Goal: Task Accomplishment & Management: Use online tool/utility

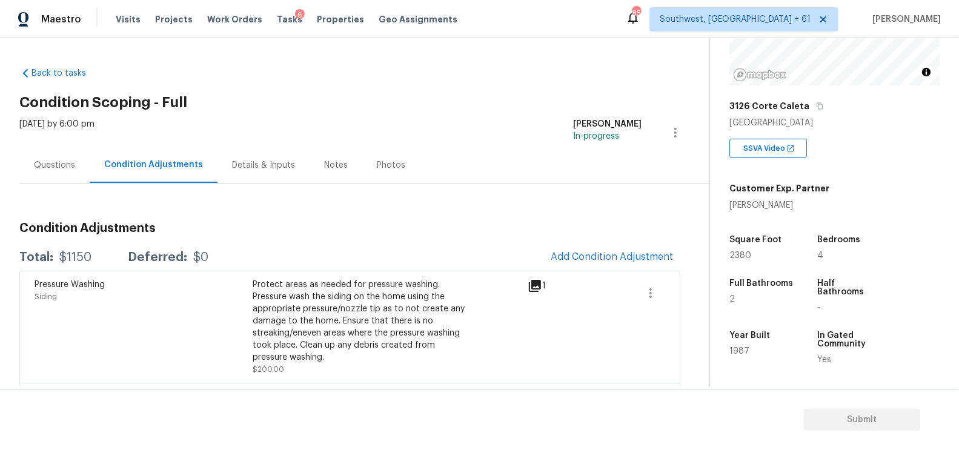
scroll to position [176, 0]
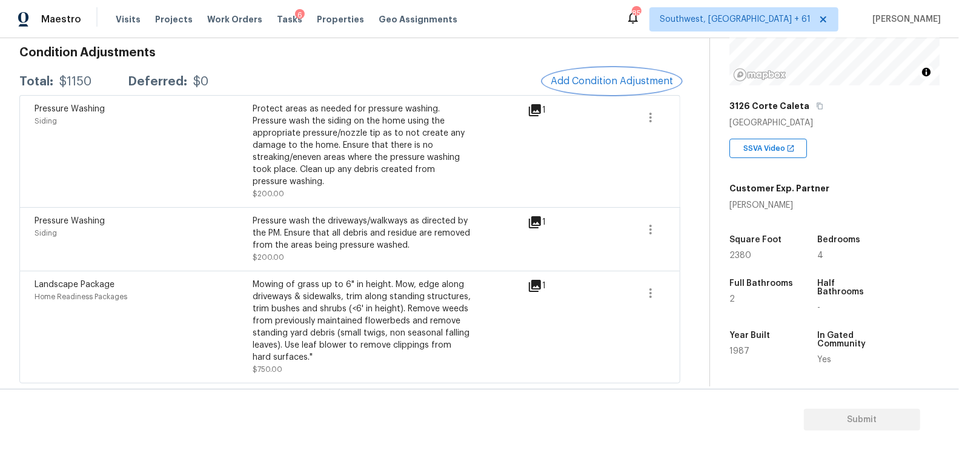
click at [607, 81] on span "Add Condition Adjustment" at bounding box center [612, 81] width 122 height 11
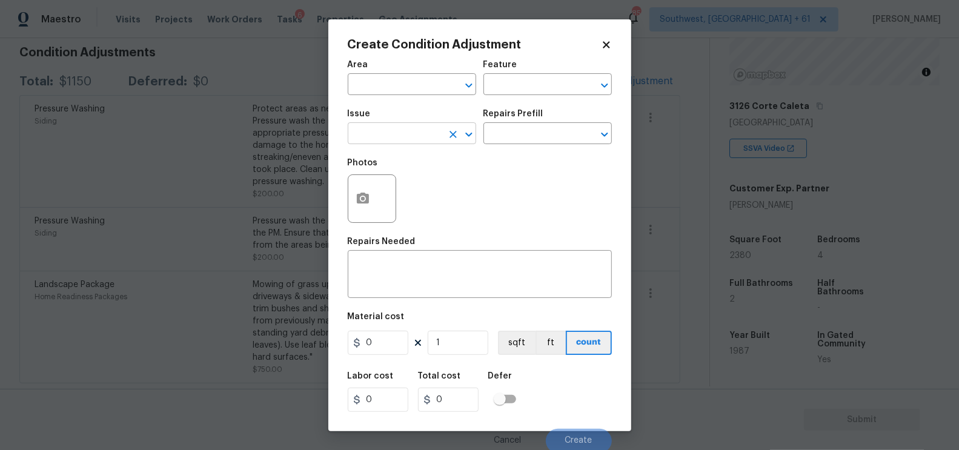
click at [411, 136] on input "text" at bounding box center [395, 134] width 95 height 19
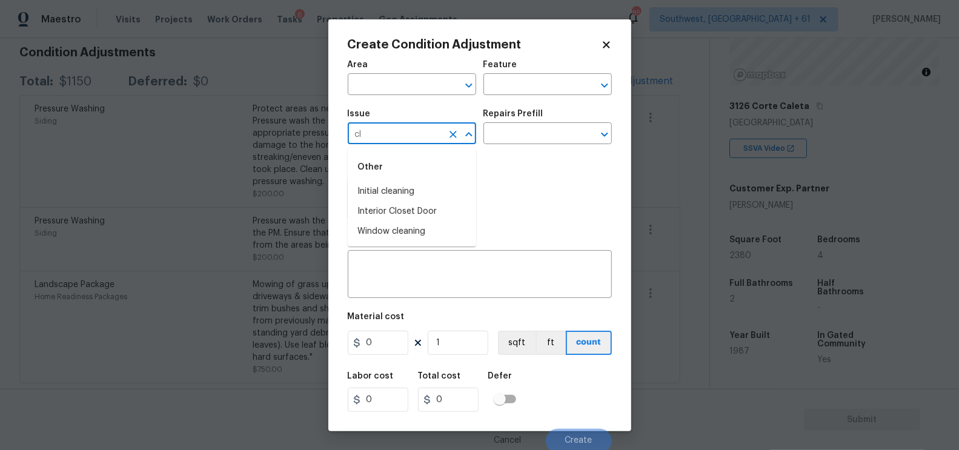
click at [405, 189] on li "Initial cleaning" at bounding box center [412, 192] width 128 height 20
type input "Initial cleaning"
click at [513, 141] on input "text" at bounding box center [531, 134] width 95 height 19
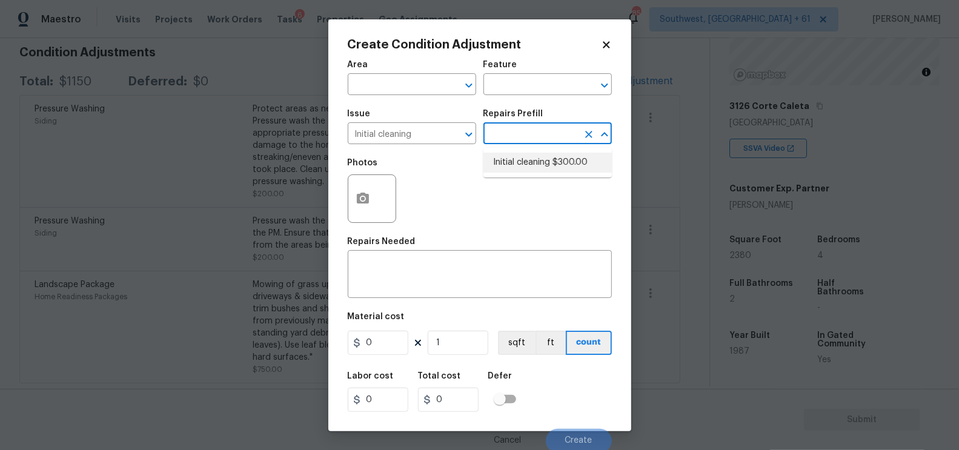
click at [521, 161] on li "Initial cleaning $300.00" at bounding box center [548, 163] width 128 height 20
type input "Home Readiness Packages"
type textarea "1. Wipe down exterior doors and trim. 2. Clean out all exterior light fixtures …"
type input "300"
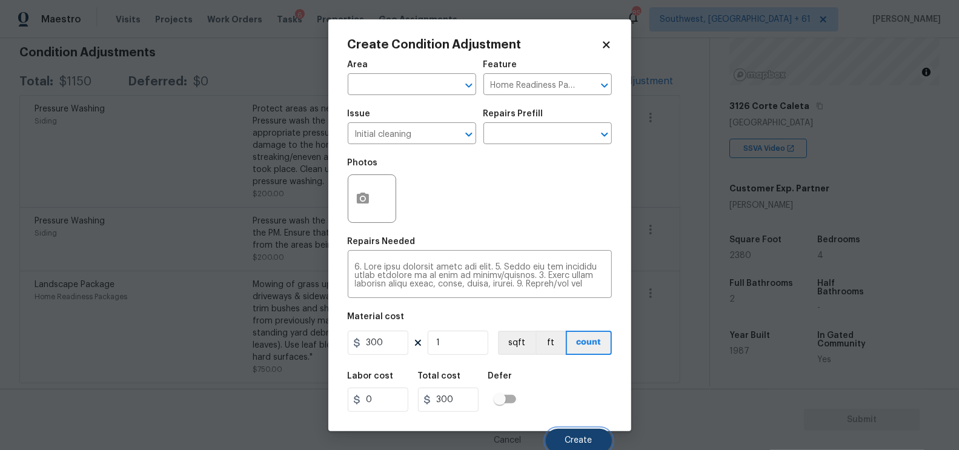
click at [577, 434] on button "Create" at bounding box center [579, 441] width 66 height 24
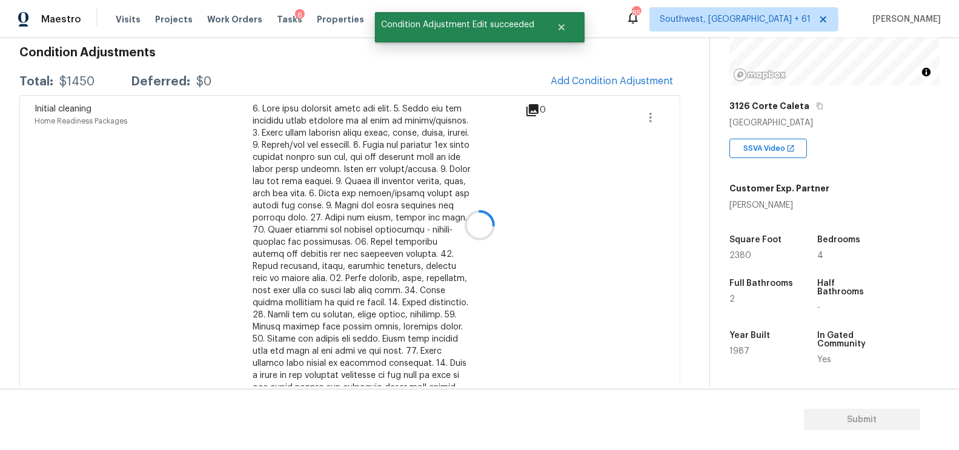
click at [645, 70] on div at bounding box center [479, 225] width 959 height 450
click at [606, 80] on span "Add Condition Adjustment" at bounding box center [612, 81] width 122 height 11
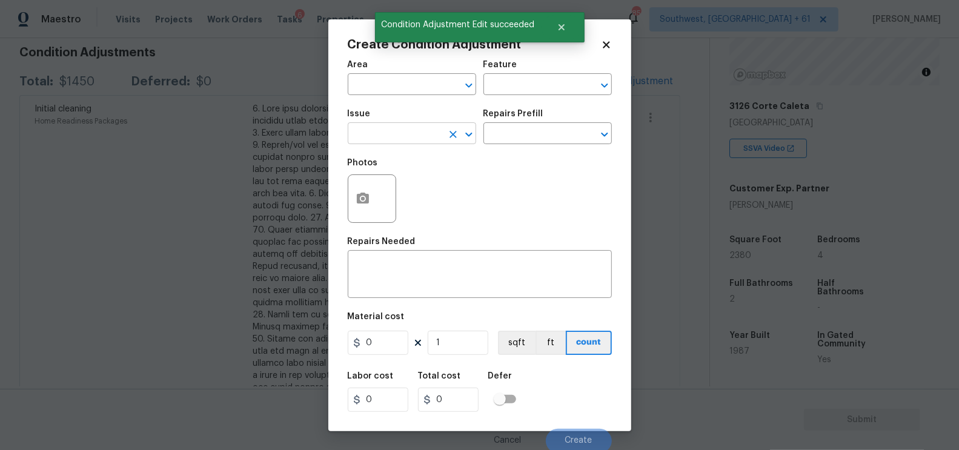
click at [402, 131] on input "text" at bounding box center [395, 134] width 95 height 19
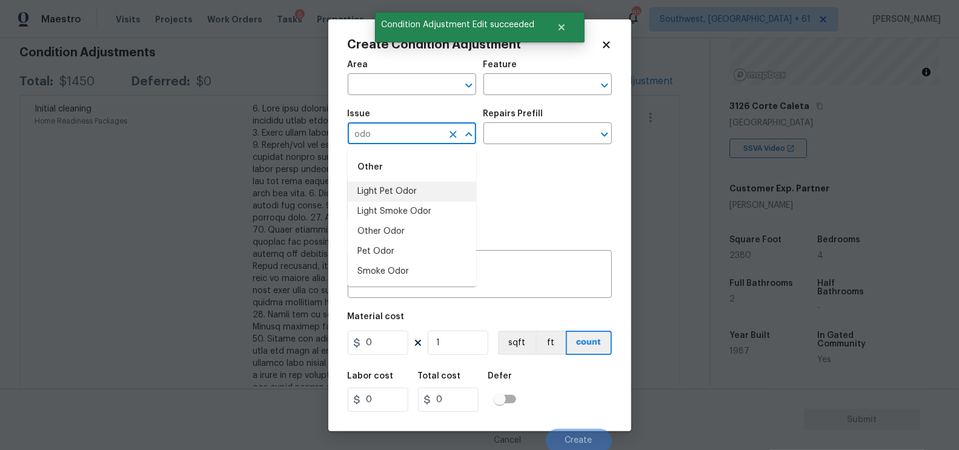
click at [394, 194] on li "Light Pet Odor" at bounding box center [412, 192] width 128 height 20
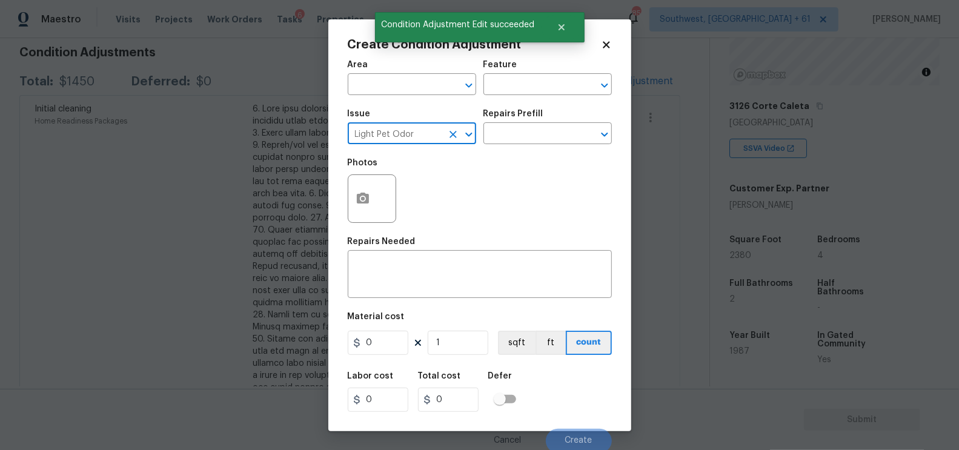
type input "Light Pet Odor"
click at [527, 122] on div "Repairs Prefill" at bounding box center [548, 118] width 128 height 16
click at [528, 127] on input "text" at bounding box center [531, 134] width 95 height 19
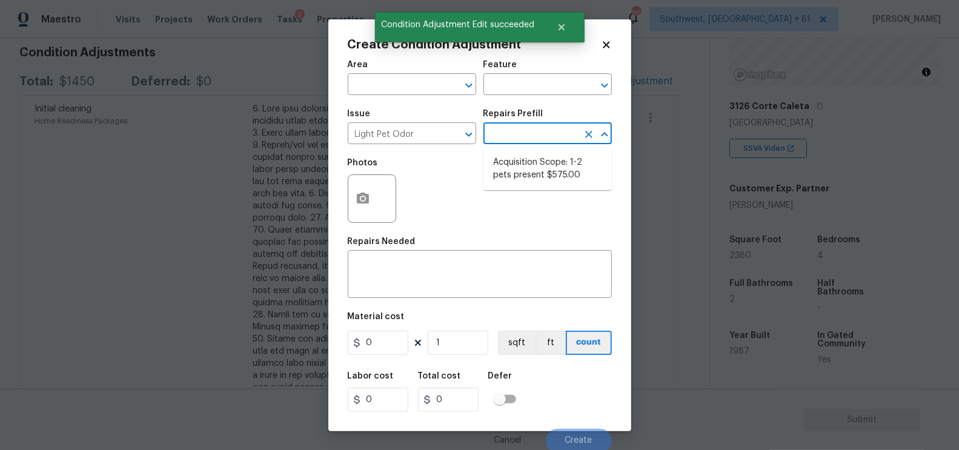
click at [539, 156] on li "Acquisition Scope: 1-2 pets present $575.00" at bounding box center [548, 169] width 128 height 33
type textarea "Acquisition Scope: 1-2 pets present"
type input "575"
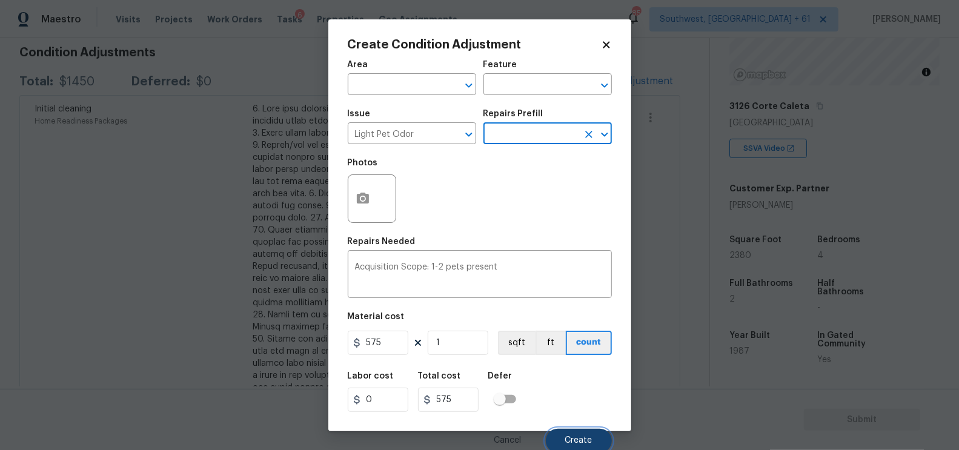
click at [576, 440] on span "Create" at bounding box center [578, 440] width 27 height 9
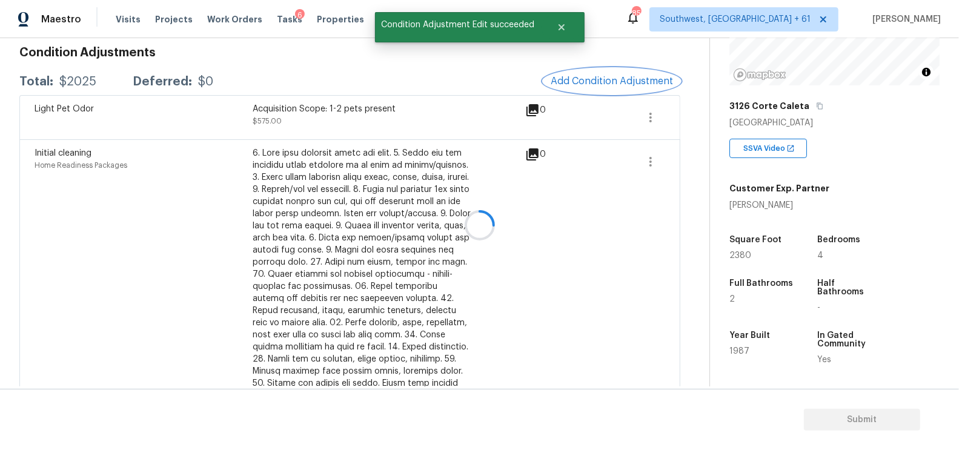
click at [631, 71] on button "Add Condition Adjustment" at bounding box center [611, 80] width 137 height 25
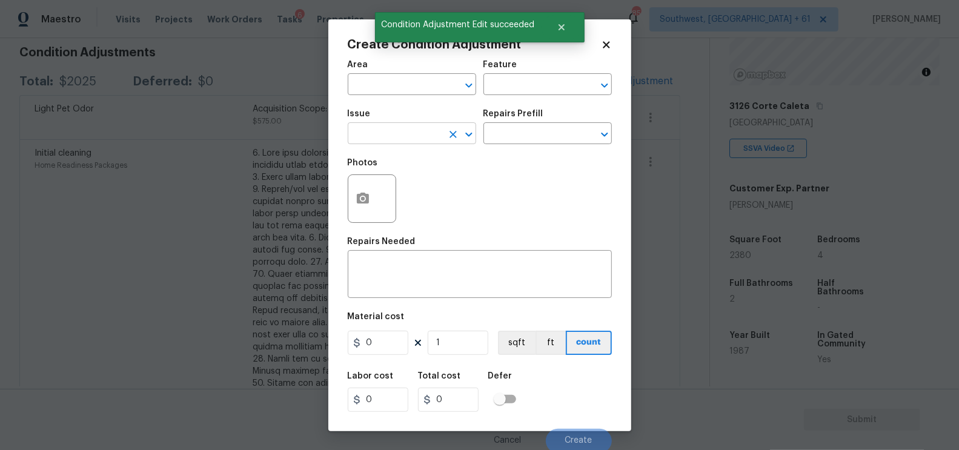
click at [404, 141] on input "text" at bounding box center [395, 134] width 95 height 19
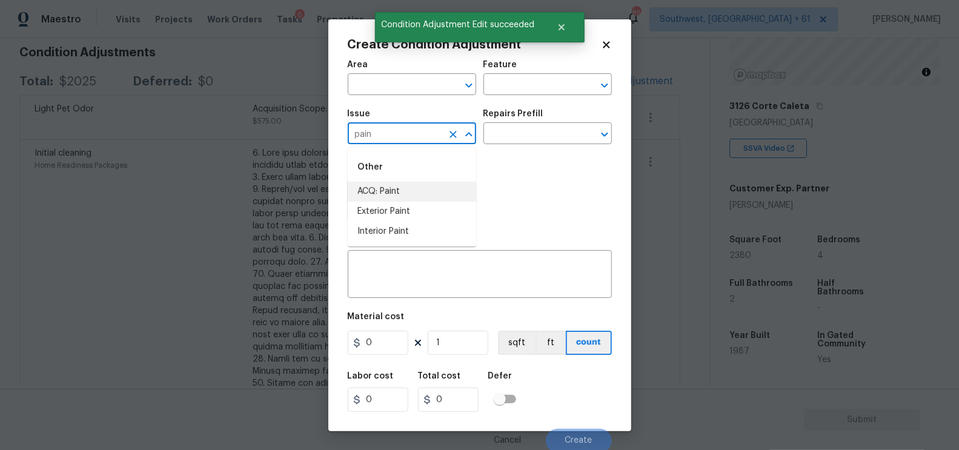
click at [376, 196] on li "ACQ: Paint" at bounding box center [412, 192] width 128 height 20
type input "ACQ: Paint"
click at [522, 131] on input "text" at bounding box center [531, 134] width 95 height 19
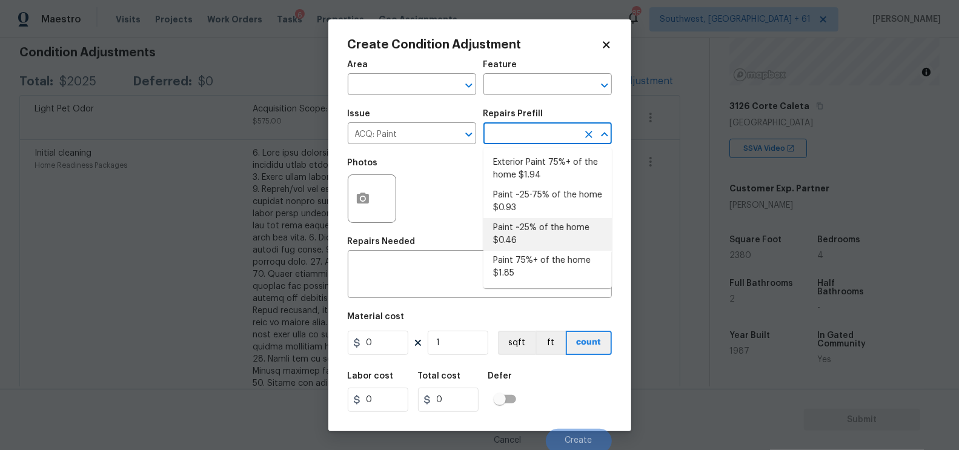
click at [517, 228] on li "Paint ~25% of the home $0.46" at bounding box center [548, 234] width 128 height 33
type input "Acquisition"
type textarea "Acquisition Scope: ~25% of the home needs interior paint"
type input "0.46"
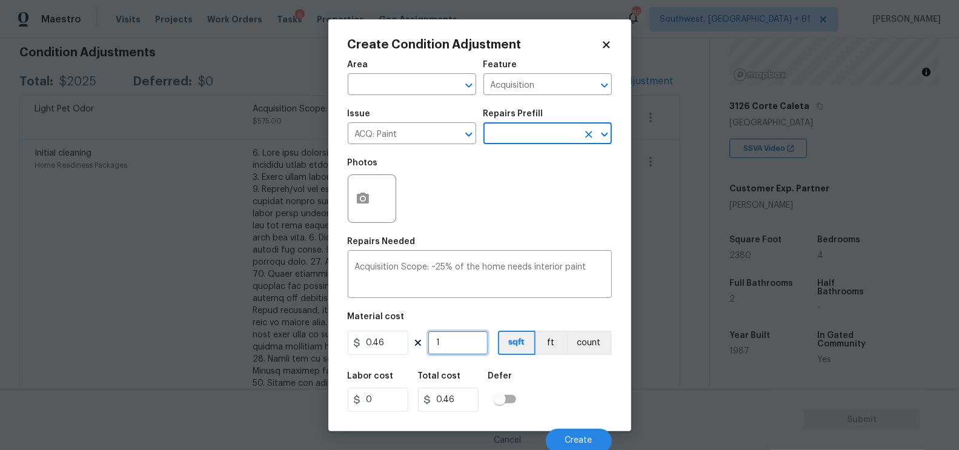
click at [456, 339] on input "1" at bounding box center [458, 343] width 61 height 24
type input "0"
type input "2"
type input "0.92"
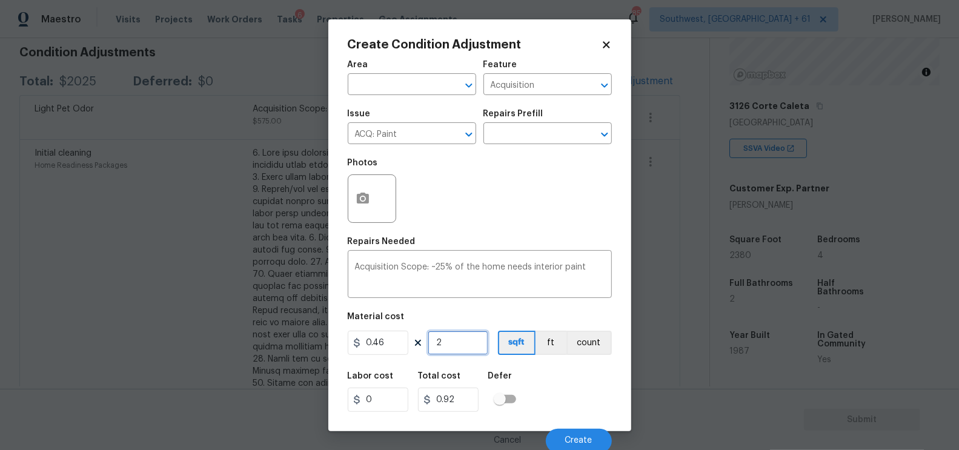
type input "23"
type input "10.58"
type input "238"
type input "109.48"
type input "2380"
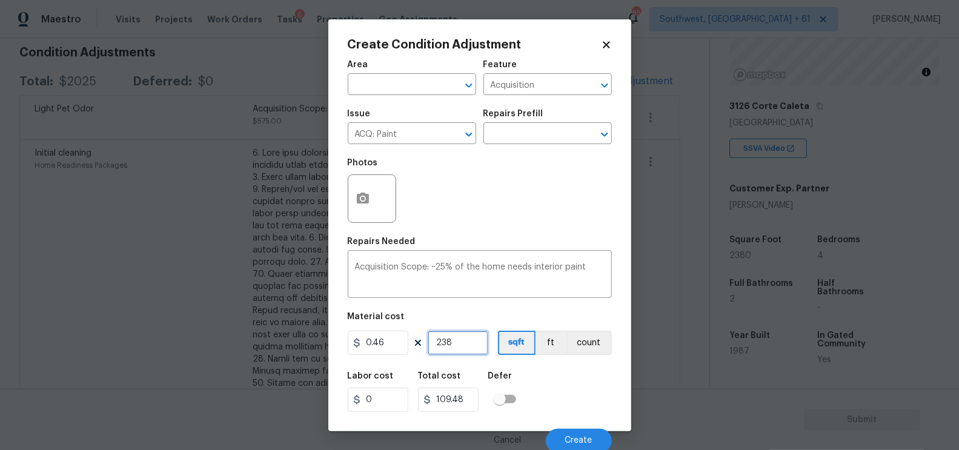
type input "1094.8"
type input "2380"
click at [467, 398] on input "1094.8" at bounding box center [448, 400] width 61 height 24
click at [585, 440] on span "Create" at bounding box center [578, 440] width 27 height 9
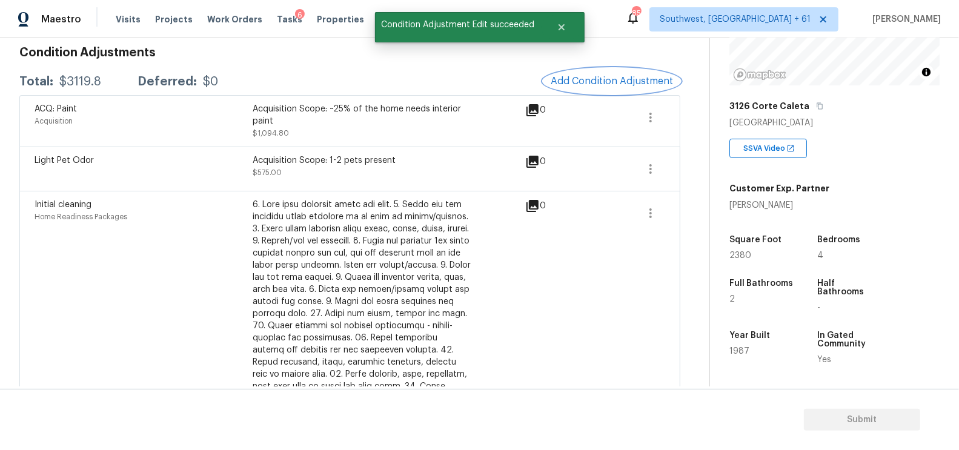
click at [623, 91] on button "Add Condition Adjustment" at bounding box center [611, 80] width 137 height 25
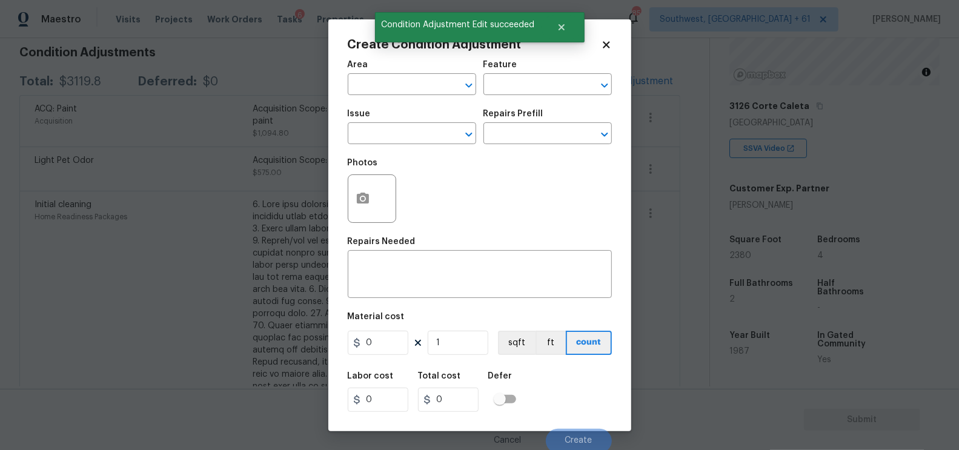
click at [413, 147] on span "Issue ​" at bounding box center [412, 126] width 128 height 49
click at [412, 144] on input "text" at bounding box center [395, 134] width 95 height 19
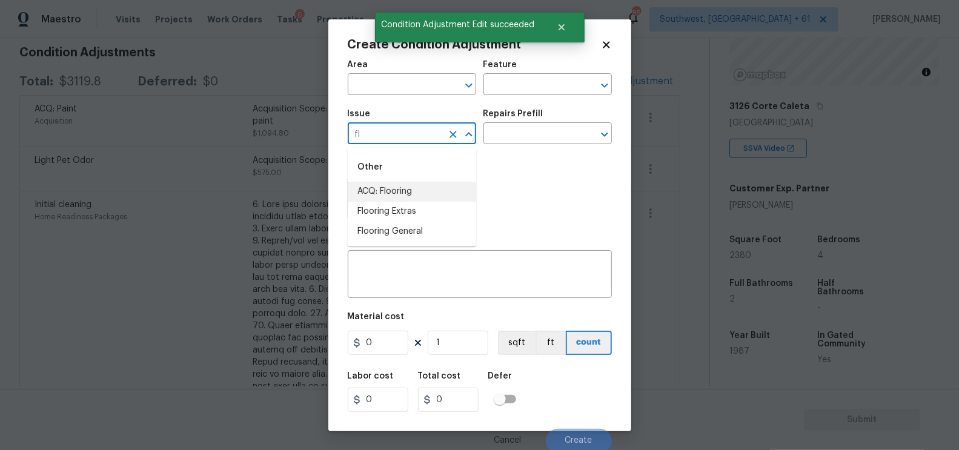
click at [399, 194] on li "ACQ: Flooring" at bounding box center [412, 192] width 128 height 20
type input "ACQ: Flooring"
click at [536, 133] on input "text" at bounding box center [531, 134] width 95 height 19
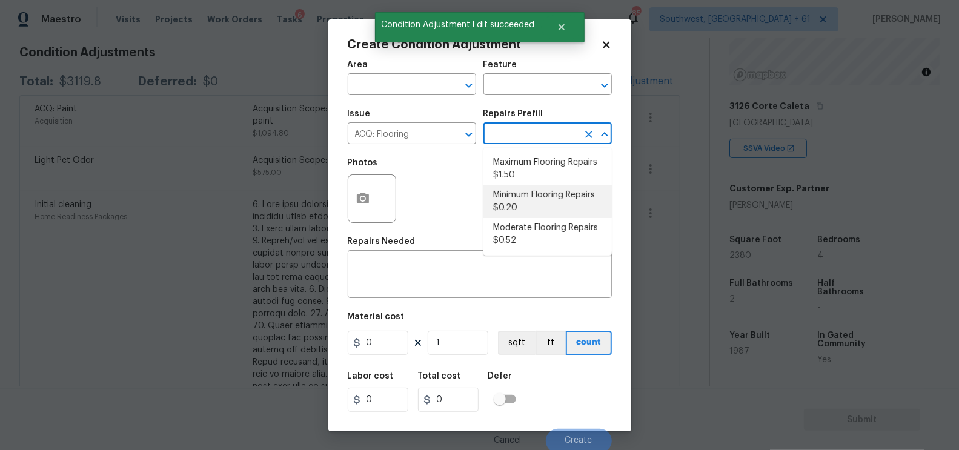
click at [528, 201] on li "Minimum Flooring Repairs $0.20" at bounding box center [548, 201] width 128 height 33
type input "Acquisition"
type textarea "Acquisition Scope: Minimum flooring repairs"
type input "0.2"
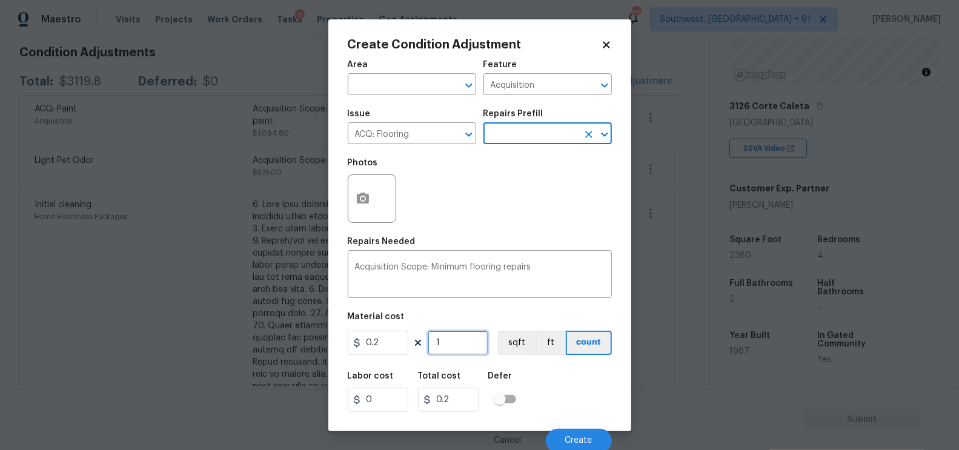
click at [447, 353] on input "1" at bounding box center [458, 343] width 61 height 24
type input "0"
type input "2"
type input "0.4"
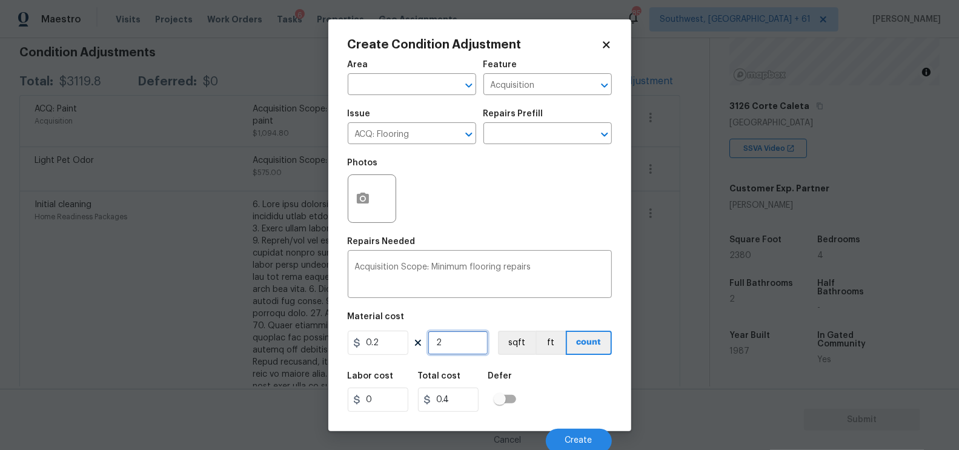
type input "23"
type input "4.6"
type input "238"
type input "47.6"
type input "2380"
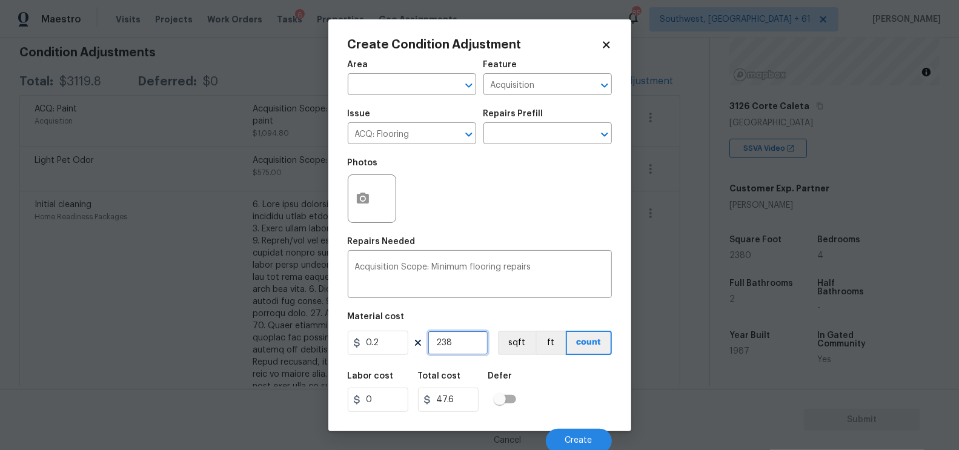
type input "476"
type input "2380"
click at [457, 409] on input "476" at bounding box center [448, 400] width 61 height 24
click at [588, 424] on div "Cancel Create" at bounding box center [480, 436] width 264 height 34
click at [582, 435] on button "Create" at bounding box center [579, 441] width 66 height 24
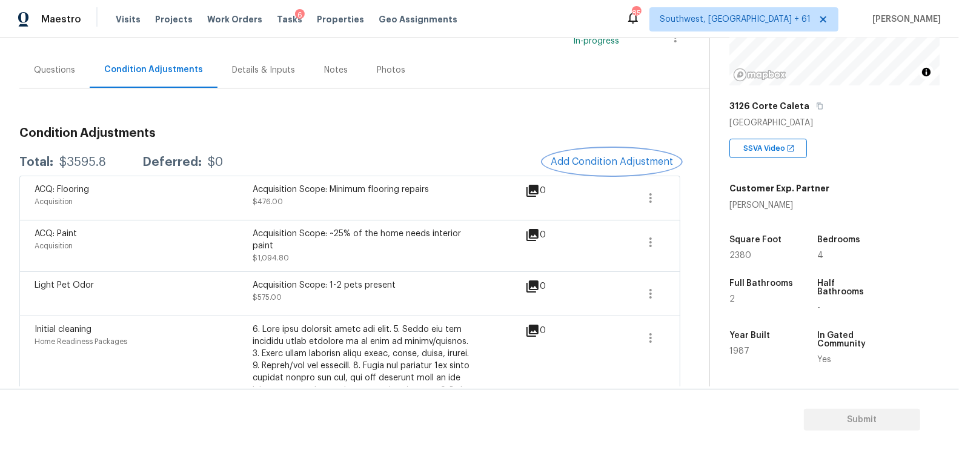
scroll to position [77, 0]
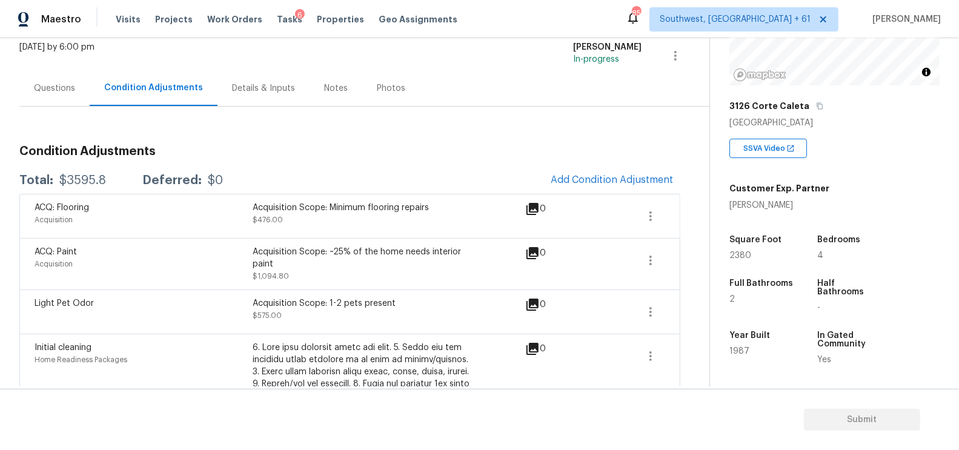
click at [80, 169] on div "Total: $3595.8 Deferred: $0 Add Condition Adjustment" at bounding box center [349, 180] width 661 height 27
copy div "$3595.8"
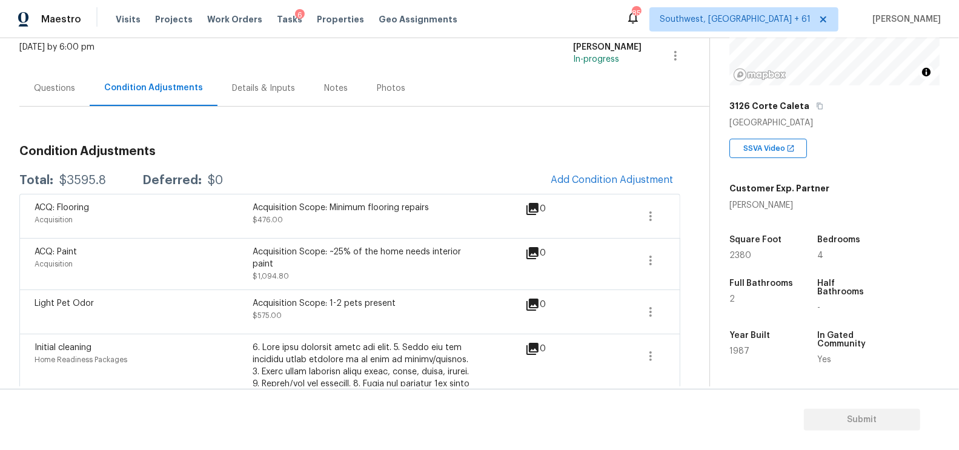
click at [39, 99] on div "Questions" at bounding box center [54, 88] width 70 height 36
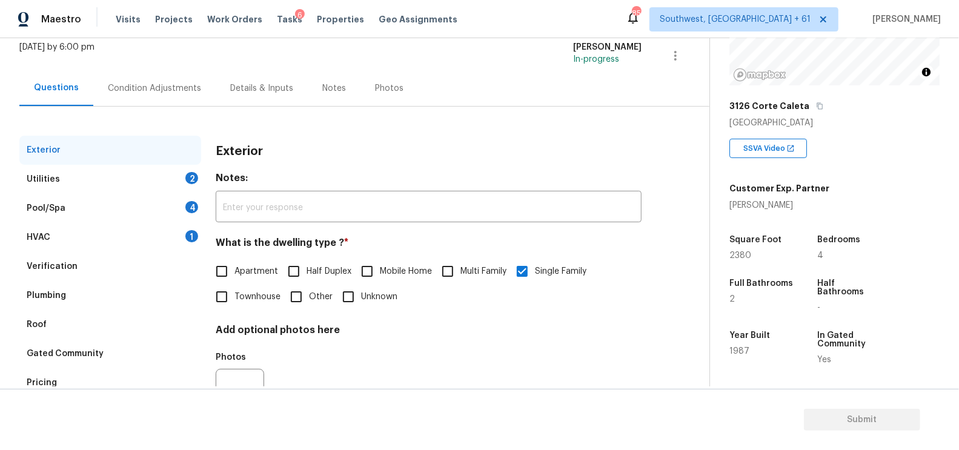
click at [150, 244] on div "HVAC 1" at bounding box center [110, 237] width 182 height 29
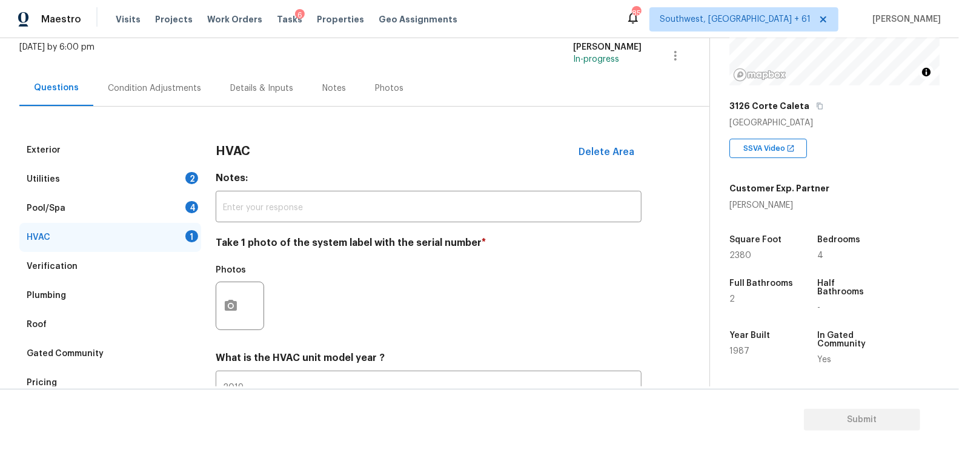
scroll to position [173, 0]
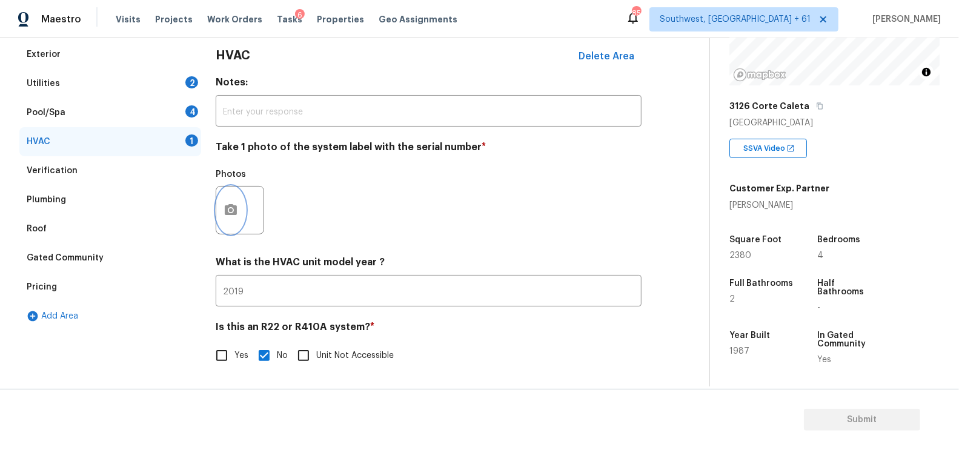
click at [225, 196] on button "button" at bounding box center [230, 210] width 29 height 47
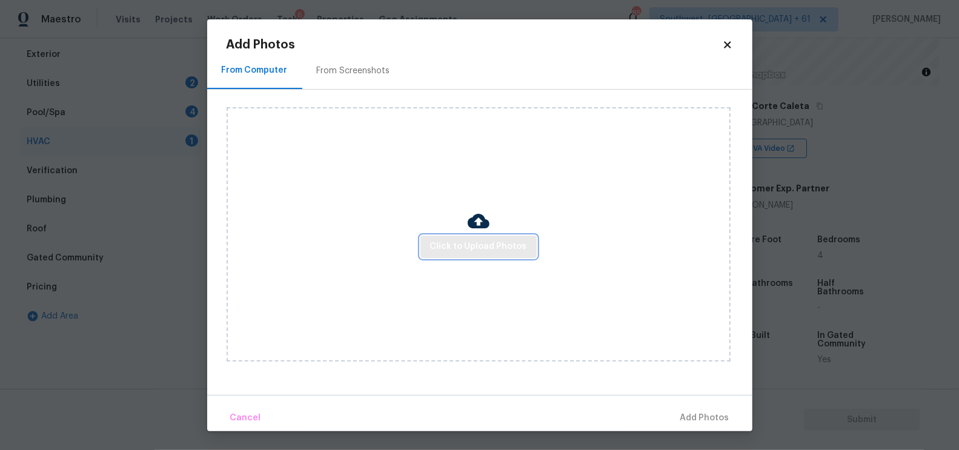
click at [480, 239] on span "Click to Upload Photos" at bounding box center [478, 246] width 97 height 15
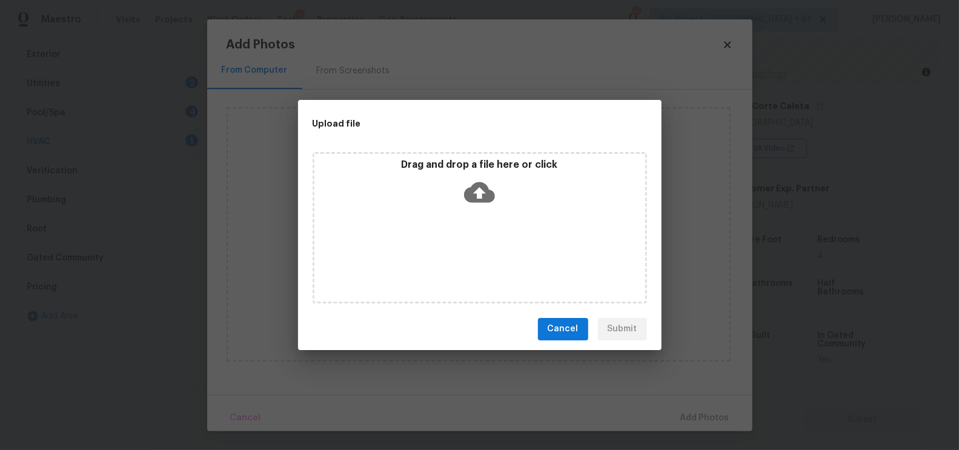
click at [479, 198] on icon at bounding box center [479, 192] width 31 height 31
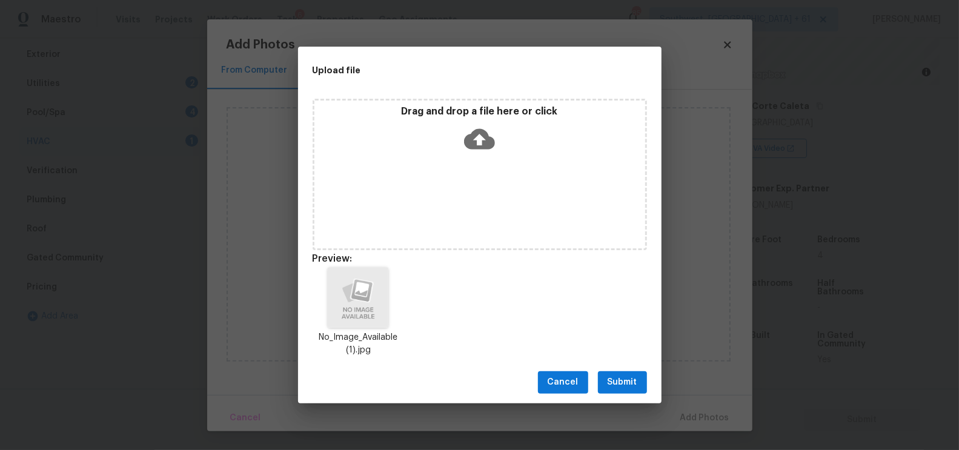
click at [636, 374] on button "Submit" at bounding box center [622, 382] width 49 height 22
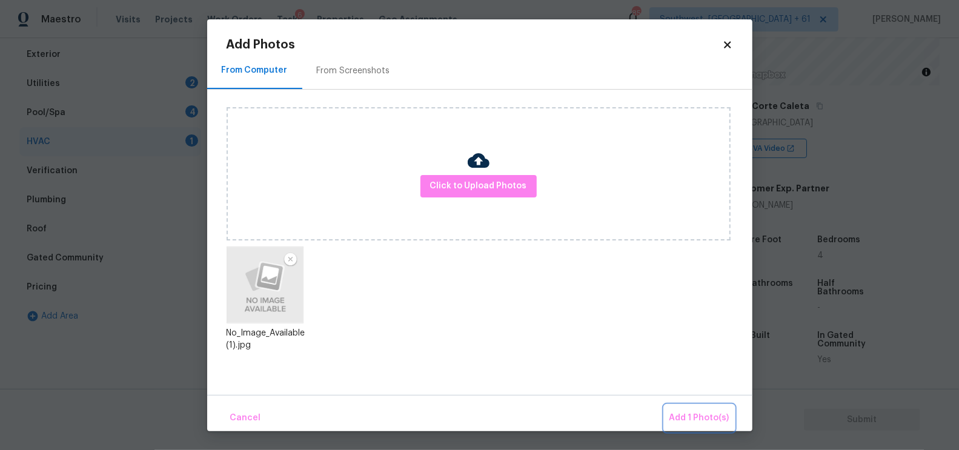
click at [691, 412] on span "Add 1 Photo(s)" at bounding box center [700, 418] width 60 height 15
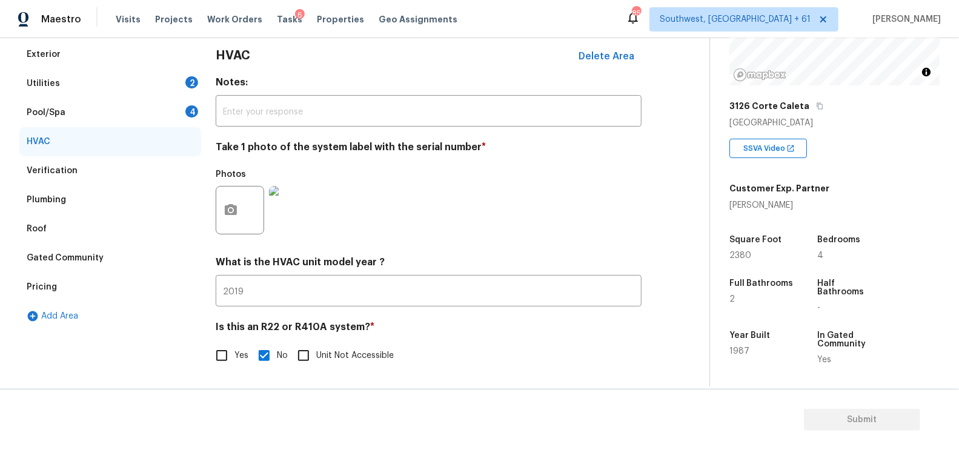
click at [182, 111] on div "Pool/Spa 4" at bounding box center [110, 112] width 182 height 29
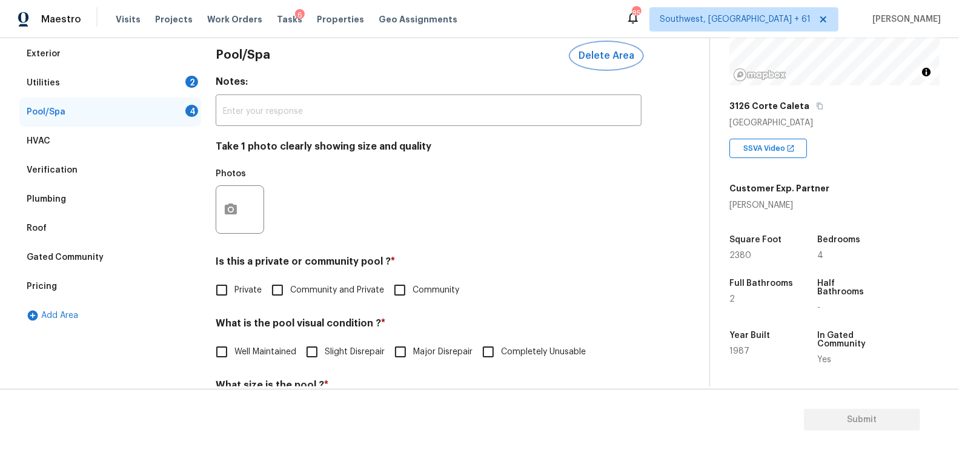
click at [619, 52] on span "Delete Area" at bounding box center [607, 55] width 56 height 11
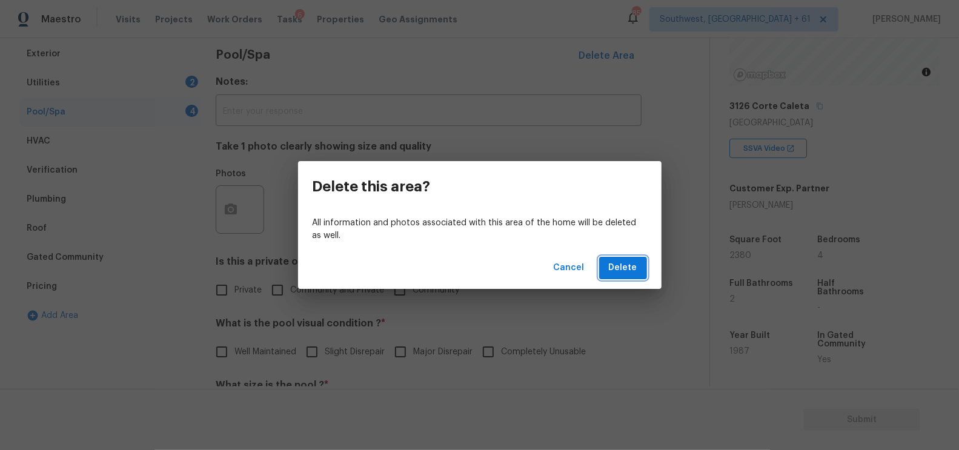
click at [626, 271] on span "Delete" at bounding box center [623, 268] width 28 height 15
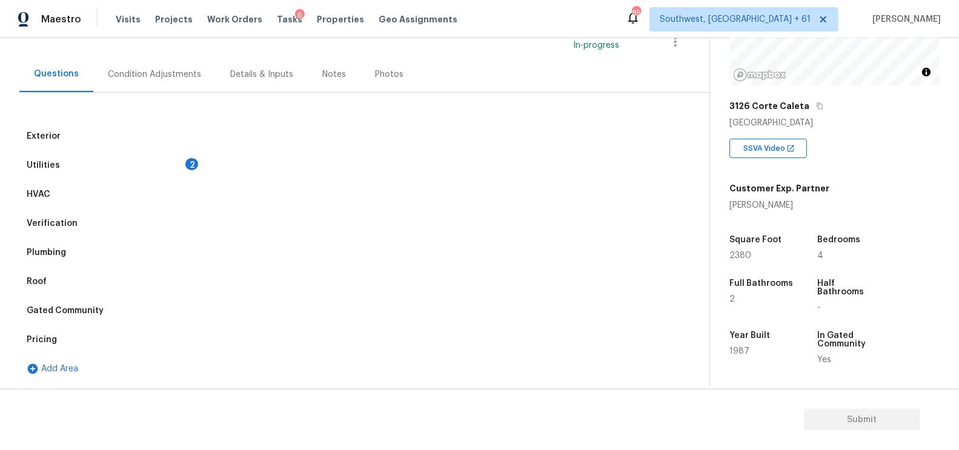
click at [192, 175] on div "Utilities 2" at bounding box center [110, 165] width 182 height 29
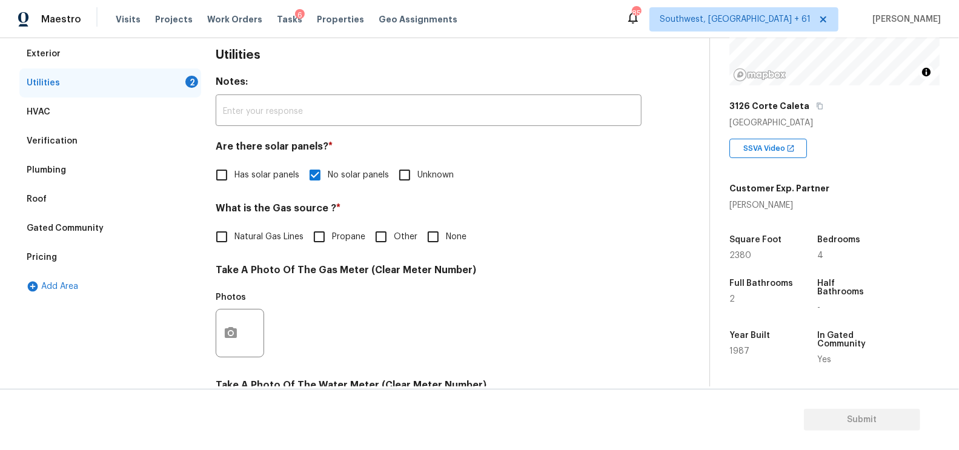
click at [258, 229] on label "Natural Gas Lines" at bounding box center [256, 236] width 95 height 25
click at [234, 229] on input "Natural Gas Lines" at bounding box center [221, 236] width 25 height 25
checkbox input "true"
click at [227, 331] on icon "button" at bounding box center [231, 333] width 12 height 11
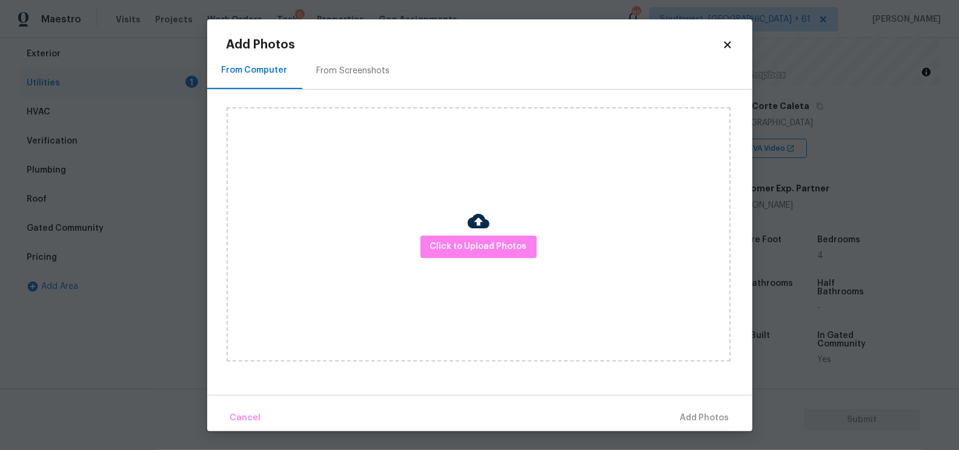
click at [481, 228] on img at bounding box center [479, 221] width 22 height 22
click at [474, 244] on span "Click to Upload Photos" at bounding box center [478, 246] width 97 height 15
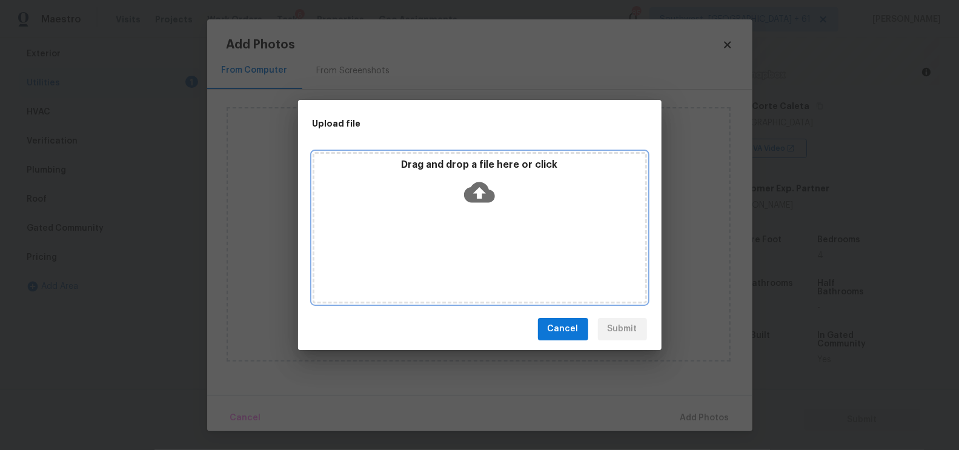
click at [478, 207] on div "Drag and drop a file here or click" at bounding box center [479, 185] width 331 height 52
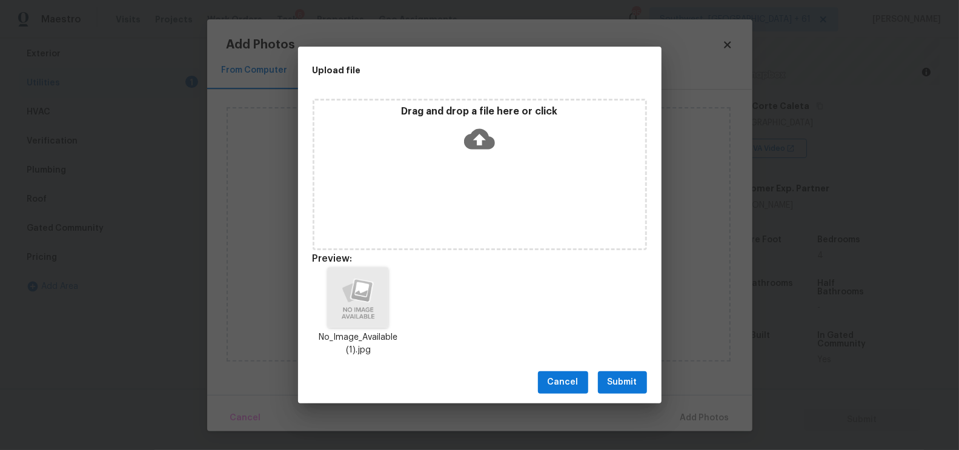
click at [617, 374] on button "Submit" at bounding box center [622, 382] width 49 height 22
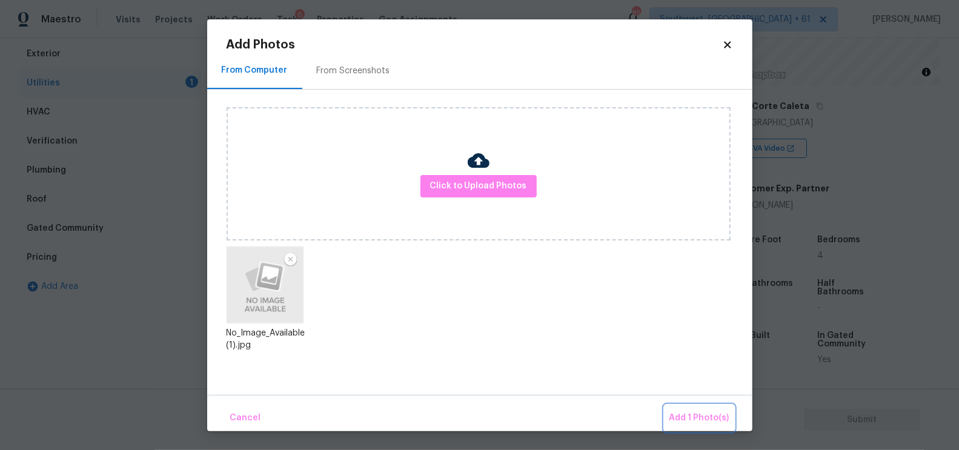
click at [690, 410] on button "Add 1 Photo(s)" at bounding box center [700, 418] width 70 height 26
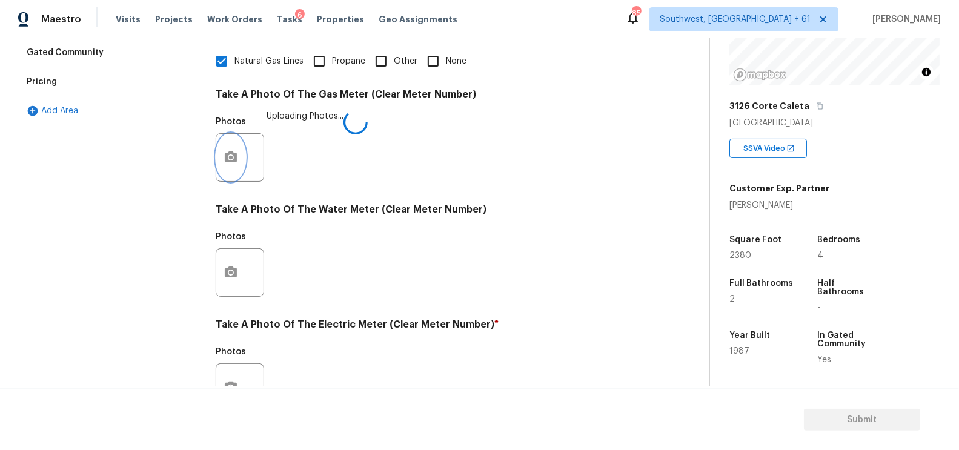
scroll to position [386, 0]
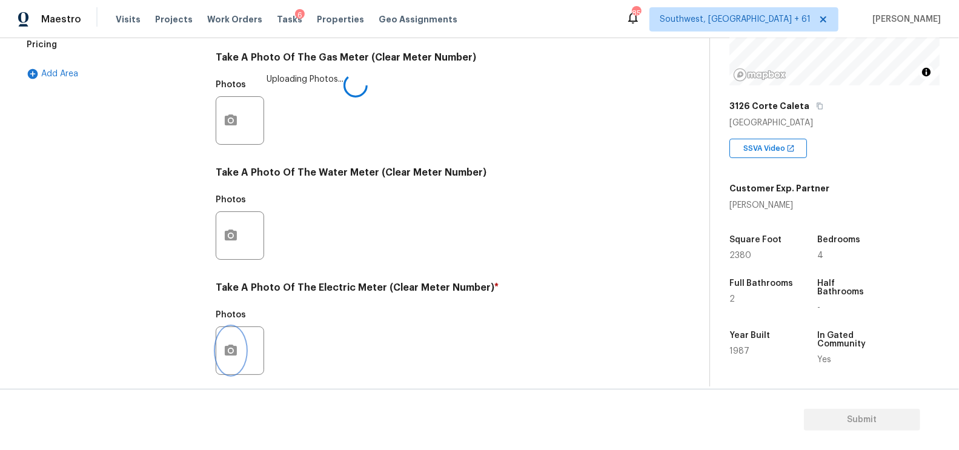
click at [232, 371] on button "button" at bounding box center [230, 350] width 29 height 47
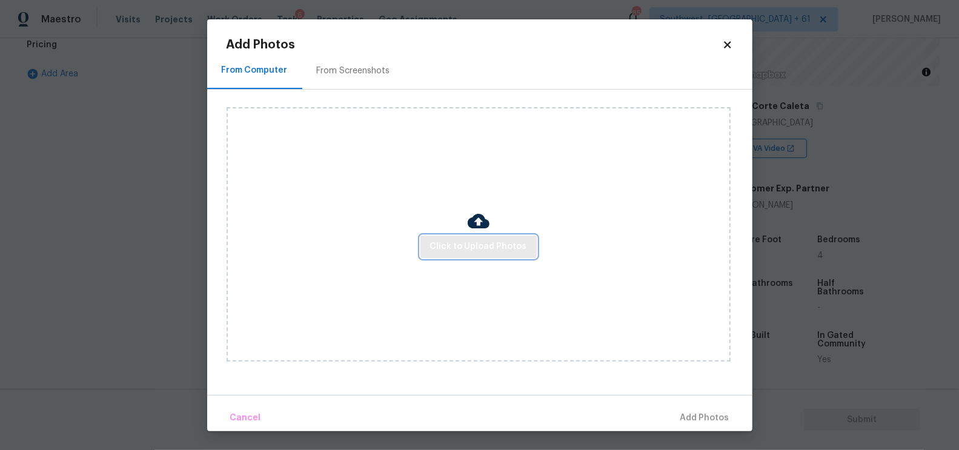
click at [444, 251] on span "Click to Upload Photos" at bounding box center [478, 246] width 97 height 15
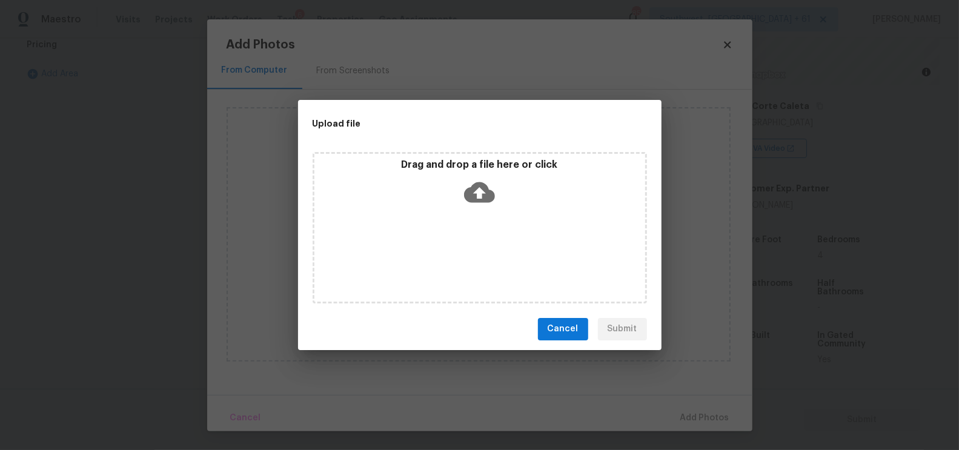
click at [492, 172] on div "Drag and drop a file here or click" at bounding box center [479, 185] width 331 height 52
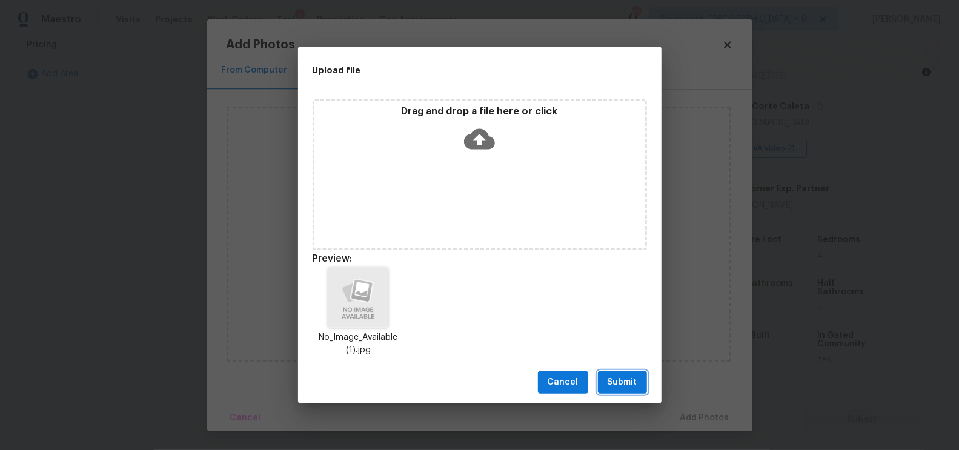
click at [624, 384] on span "Submit" at bounding box center [623, 382] width 30 height 15
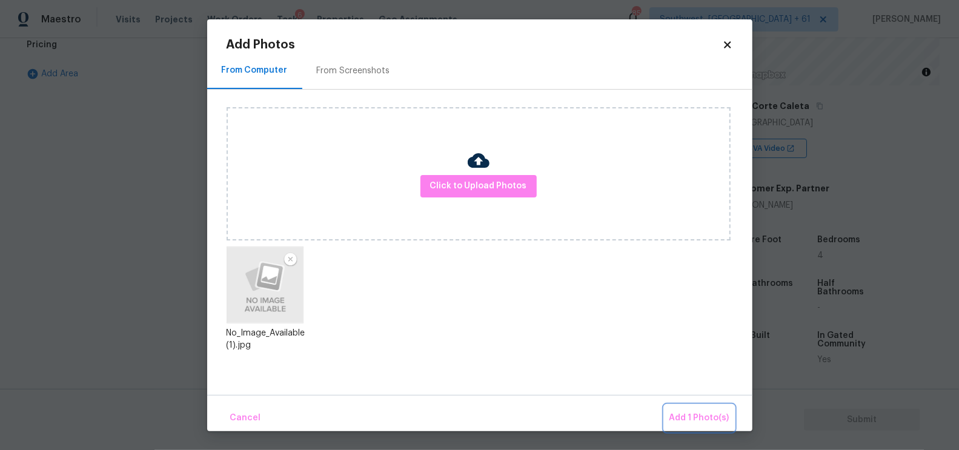
click at [706, 416] on span "Add 1 Photo(s)" at bounding box center [700, 418] width 60 height 15
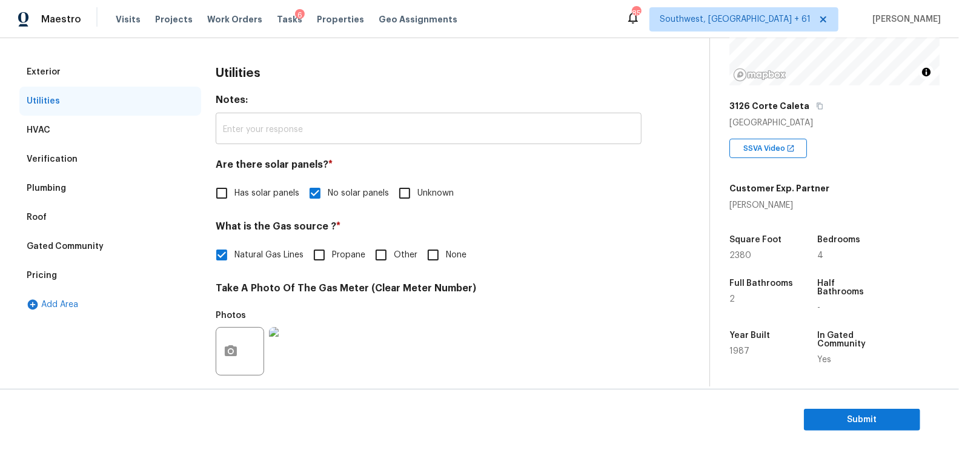
scroll to position [13, 0]
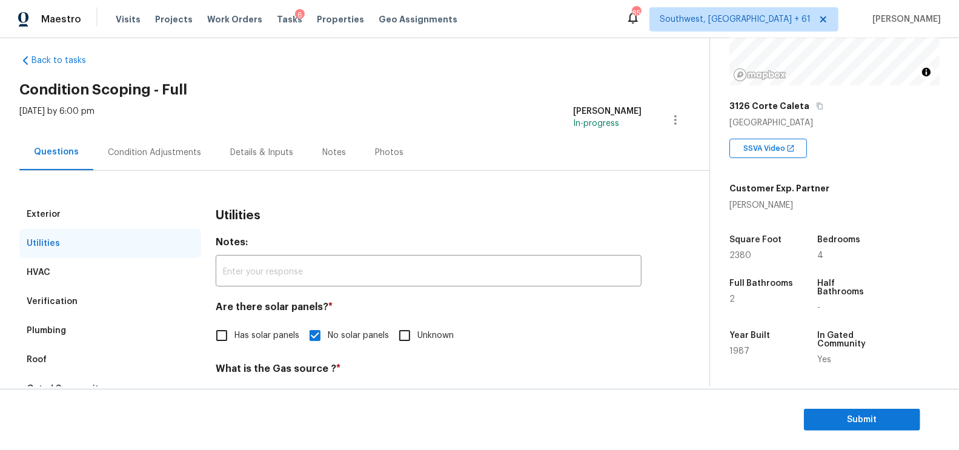
click at [171, 128] on div "Tue, Sep 02 2025 by 6:00 pm Salma Ansari In-progress" at bounding box center [364, 119] width 690 height 29
click at [162, 144] on div "Condition Adjustments" at bounding box center [154, 153] width 122 height 36
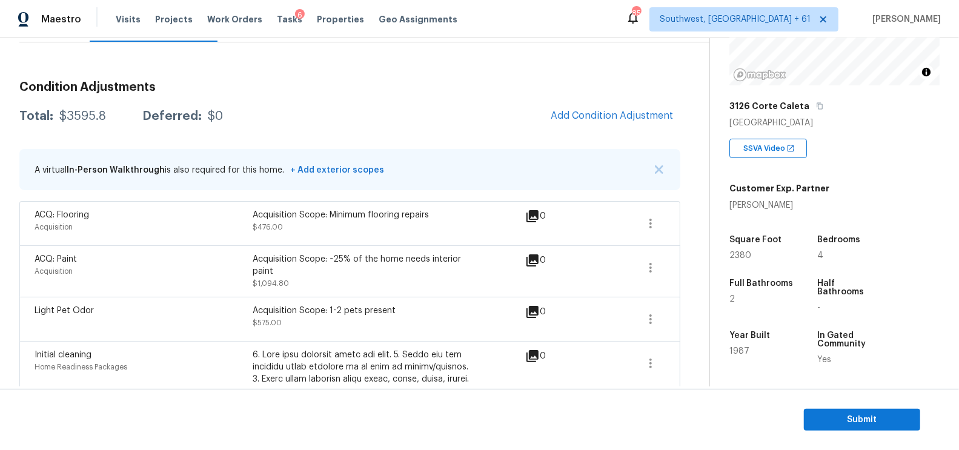
scroll to position [5, 0]
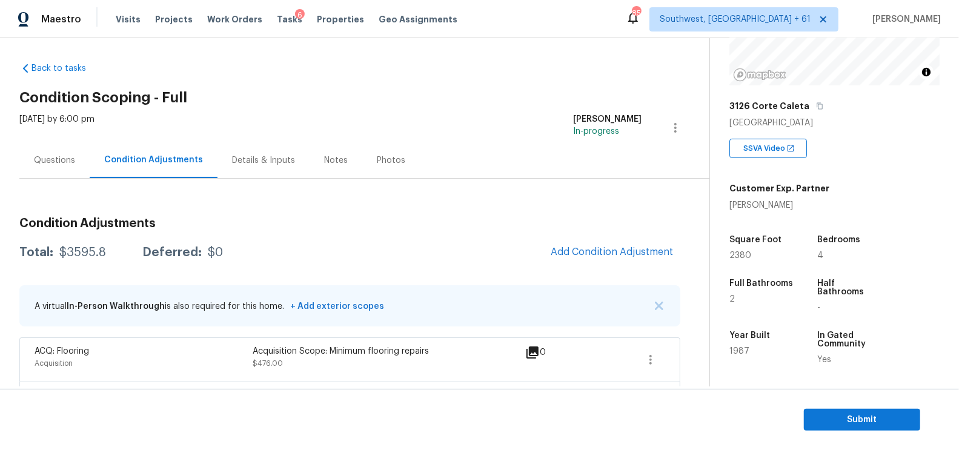
click at [75, 173] on div "Questions" at bounding box center [54, 160] width 70 height 36
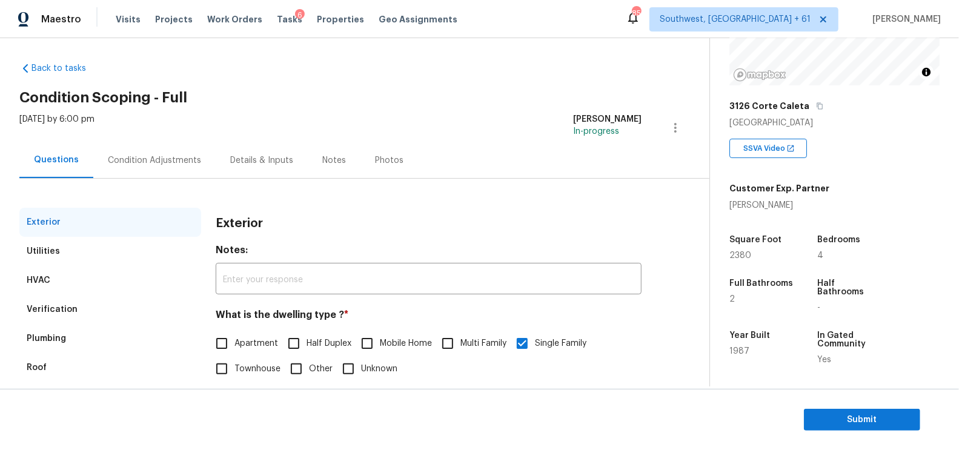
click at [151, 158] on div "Condition Adjustments" at bounding box center [154, 161] width 93 height 12
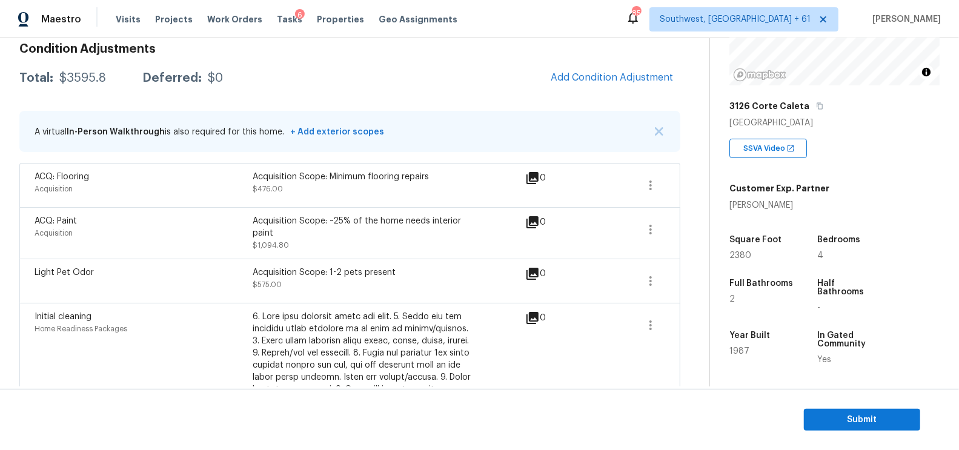
scroll to position [180, 0]
click at [626, 84] on button "Add Condition Adjustment" at bounding box center [611, 76] width 137 height 25
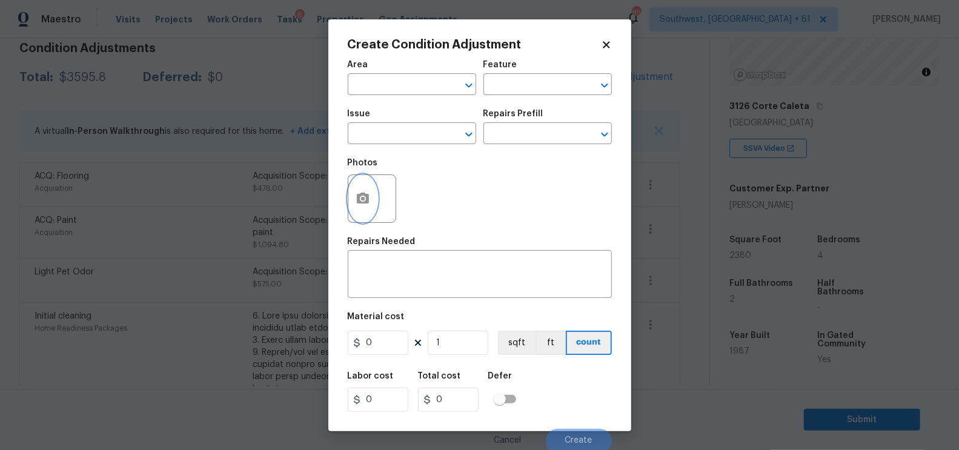
click at [373, 198] on button "button" at bounding box center [362, 198] width 29 height 47
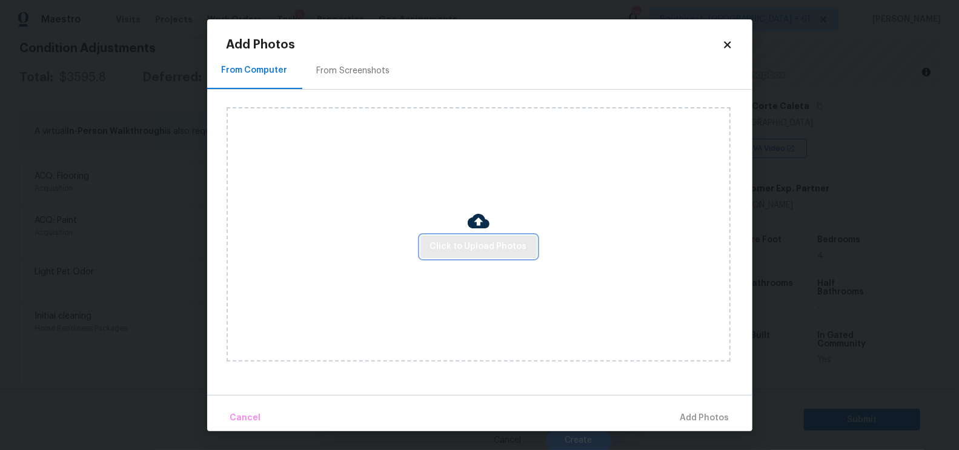
click at [457, 238] on button "Click to Upload Photos" at bounding box center [478, 247] width 116 height 22
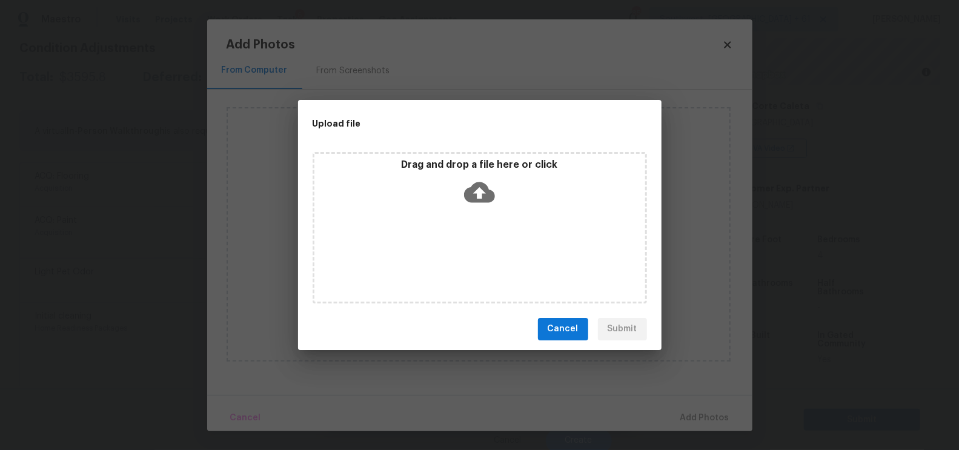
click at [478, 191] on icon at bounding box center [479, 192] width 31 height 31
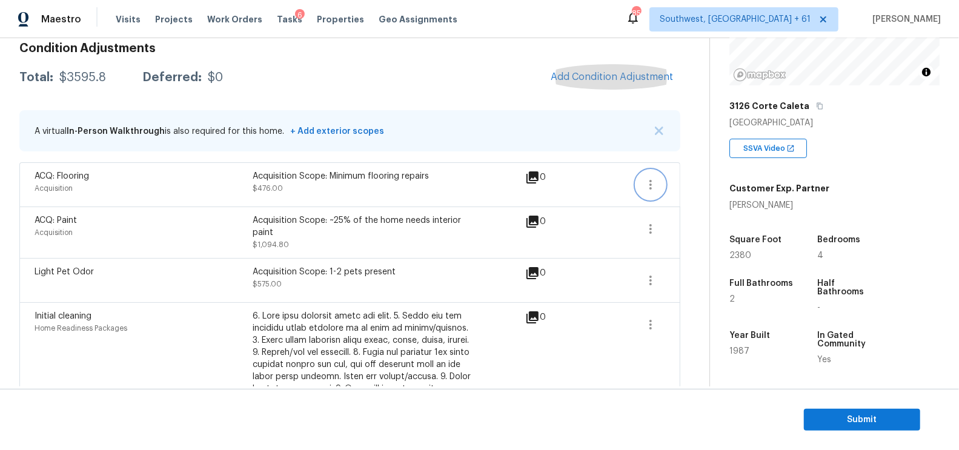
click at [662, 181] on button "button" at bounding box center [650, 184] width 29 height 29
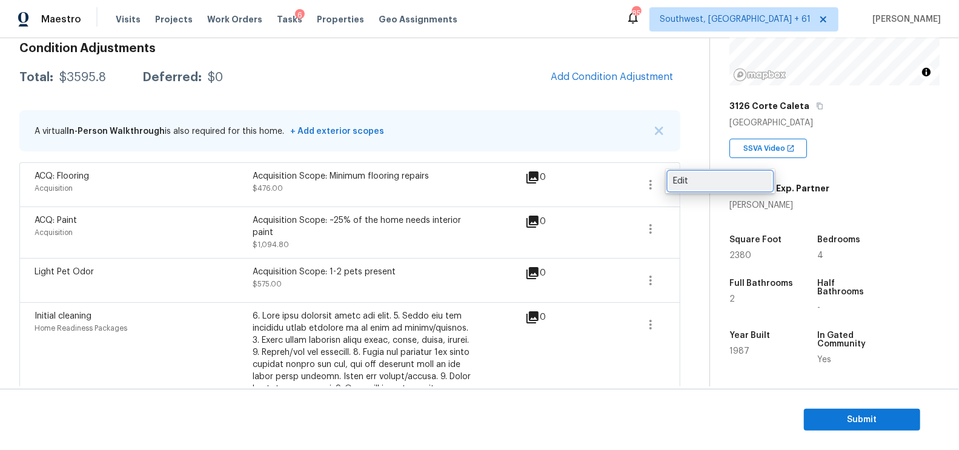
click at [694, 178] on div "Edit" at bounding box center [720, 181] width 95 height 12
click at [648, 227] on icon "button" at bounding box center [650, 229] width 15 height 15
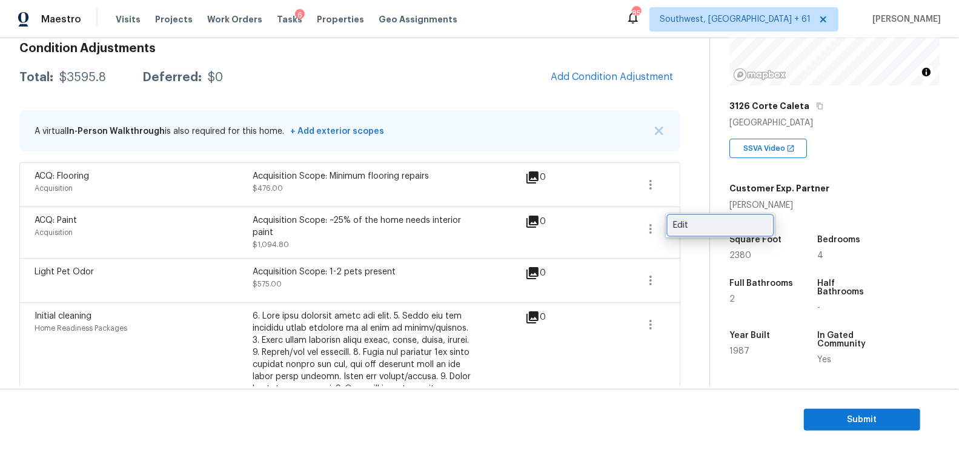
click at [700, 219] on div "Edit" at bounding box center [720, 225] width 95 height 12
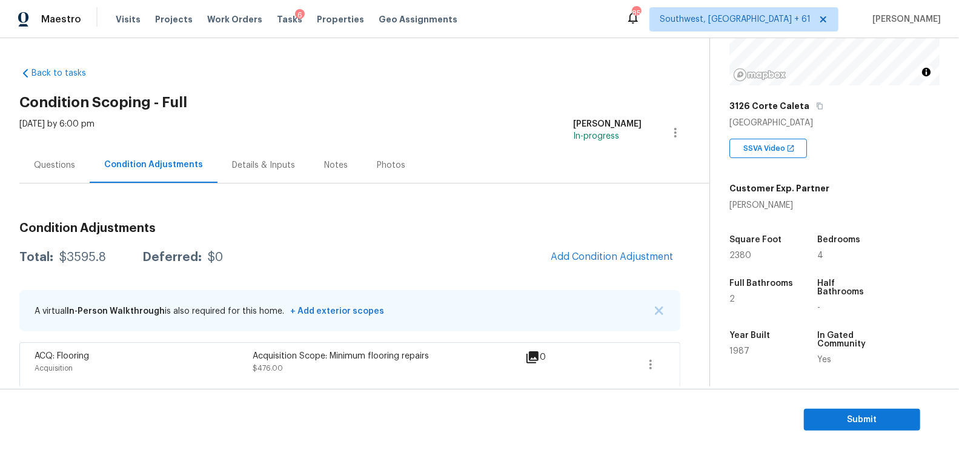
scroll to position [62, 0]
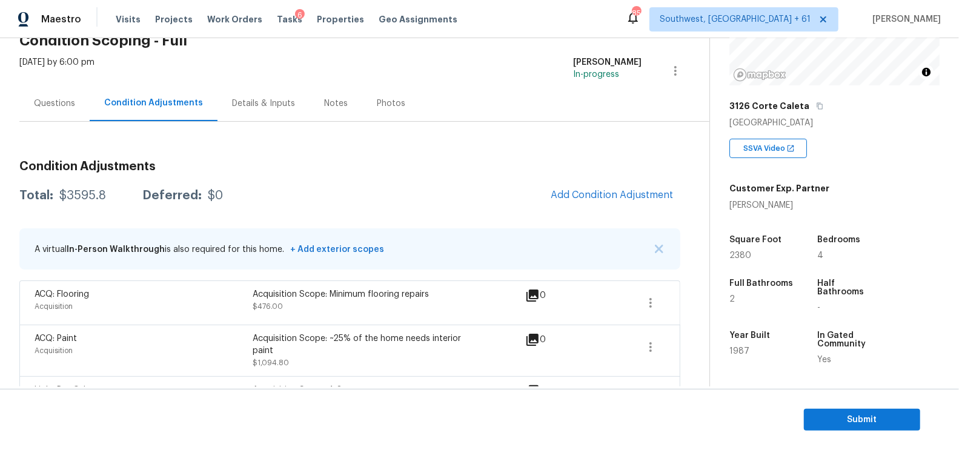
click at [448, 194] on div "Total: $3595.8 Deferred: $0 Add Condition Adjustment" at bounding box center [349, 195] width 661 height 27
click at [857, 411] on button "Submit" at bounding box center [862, 420] width 116 height 22
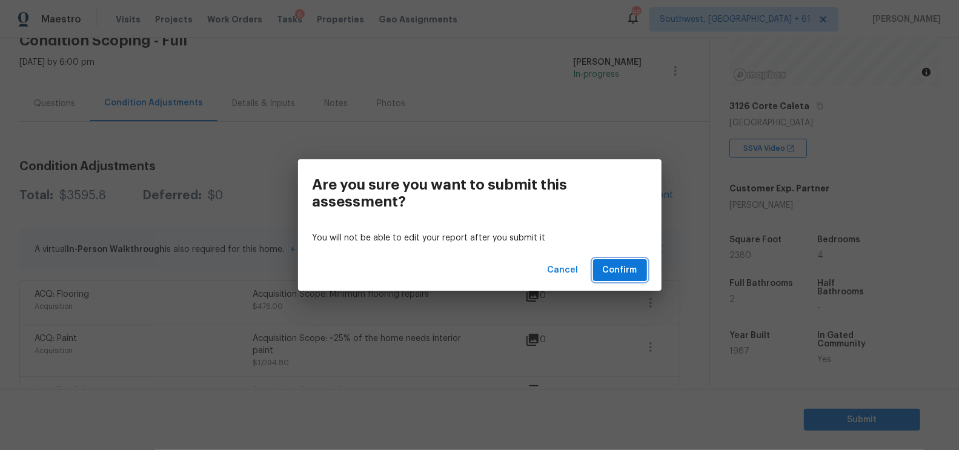
click at [622, 274] on span "Confirm" at bounding box center [620, 270] width 35 height 15
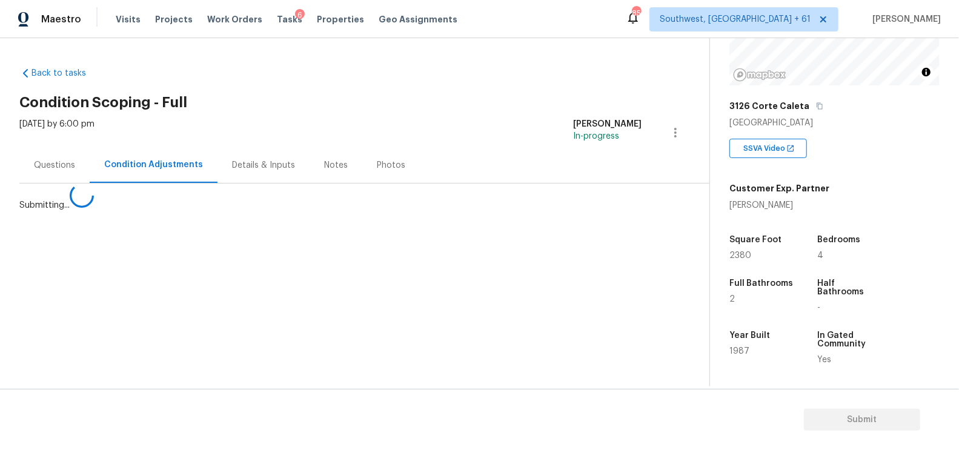
scroll to position [0, 0]
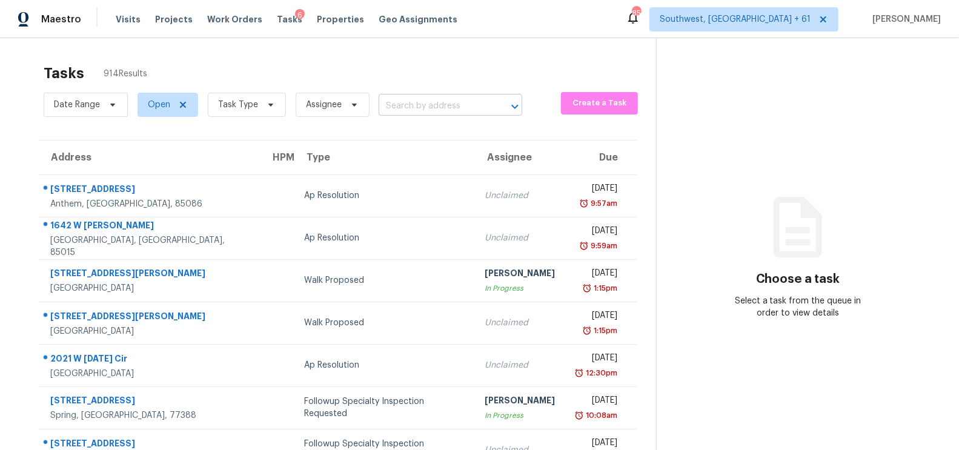
click at [422, 107] on input "text" at bounding box center [434, 106] width 110 height 19
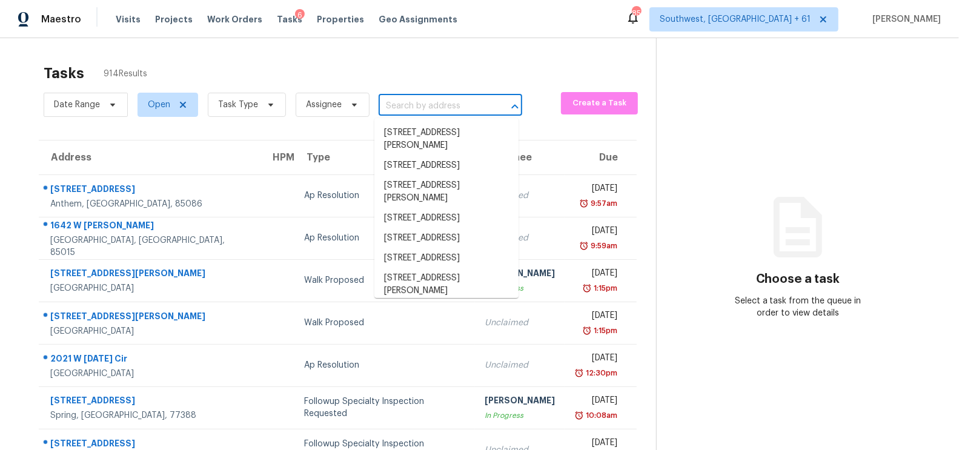
paste input "1762 Bent Arrow Dr, North Las Vegas, NV 89031"
type input "1762 Bent Arrow Dr, North Las Vegas, NV 89031"
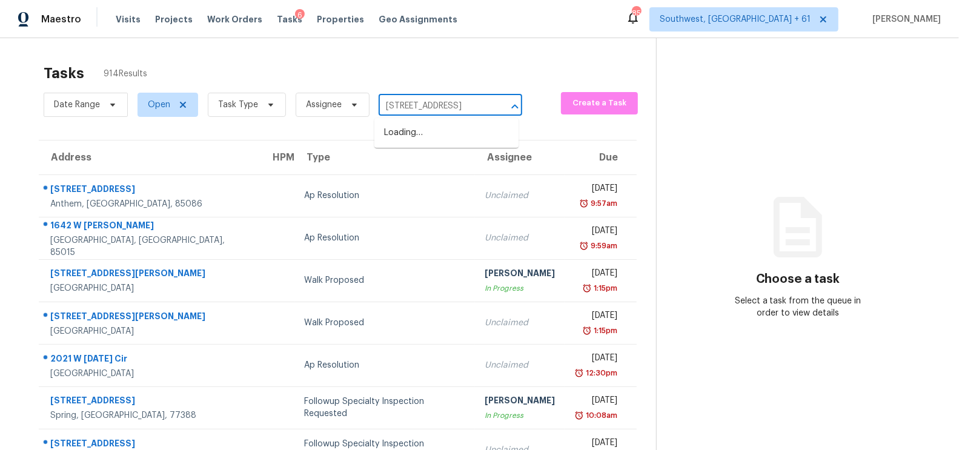
scroll to position [0, 84]
click at [423, 139] on li "1762 Bent Arrow Dr, North Las Vegas, NV 89031" at bounding box center [446, 133] width 144 height 20
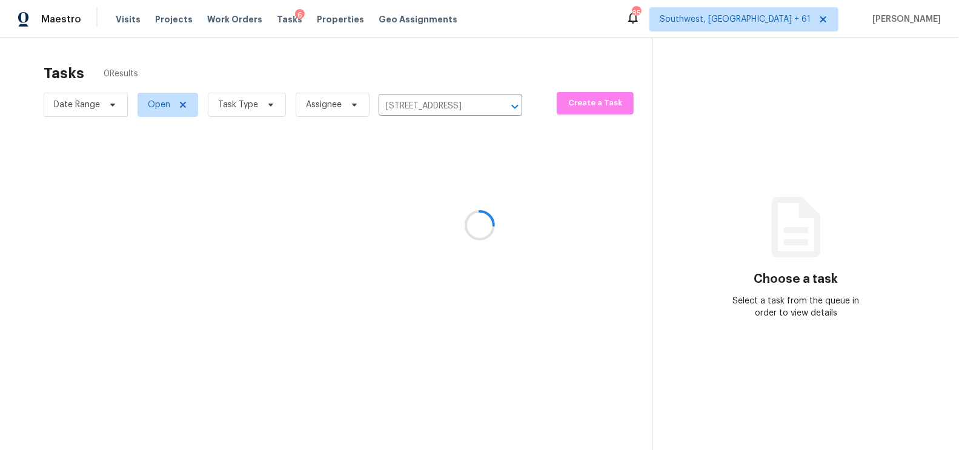
click at [416, 190] on div at bounding box center [479, 225] width 959 height 450
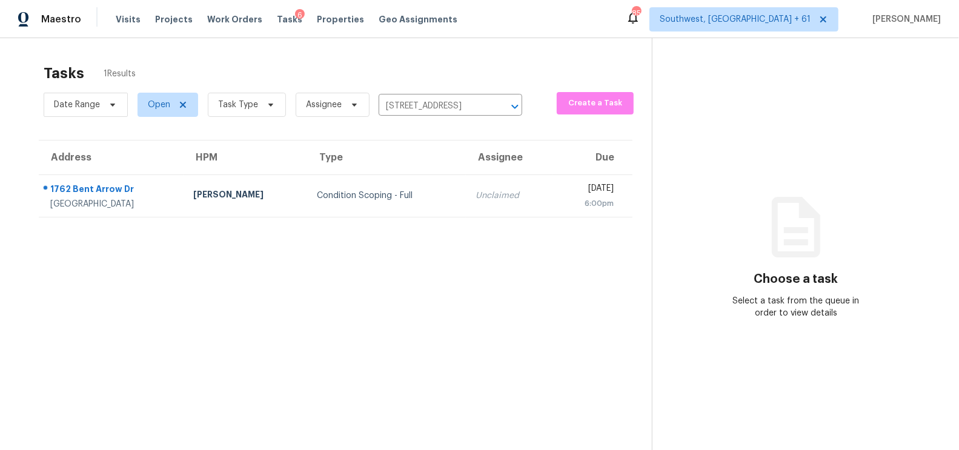
click at [416, 190] on td "Condition Scoping - Full" at bounding box center [386, 196] width 159 height 42
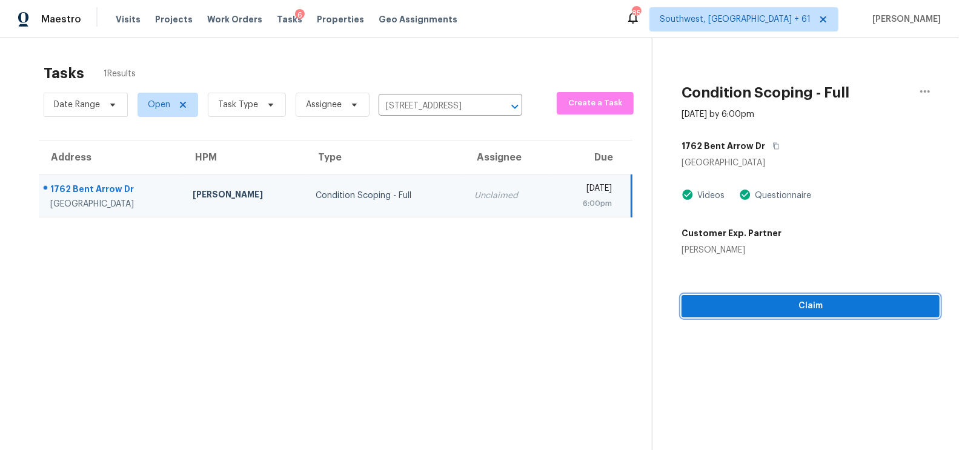
click at [819, 307] on span "Claim" at bounding box center [810, 306] width 239 height 15
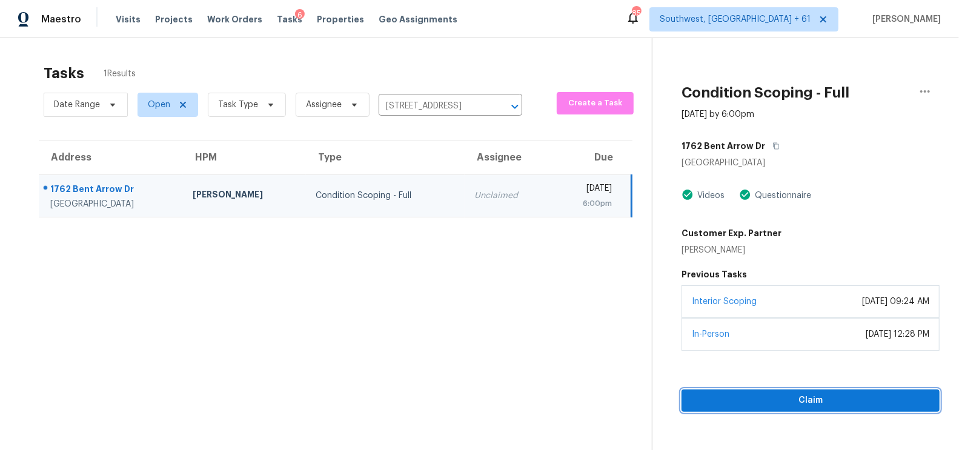
click at [844, 397] on span "Claim" at bounding box center [810, 400] width 239 height 15
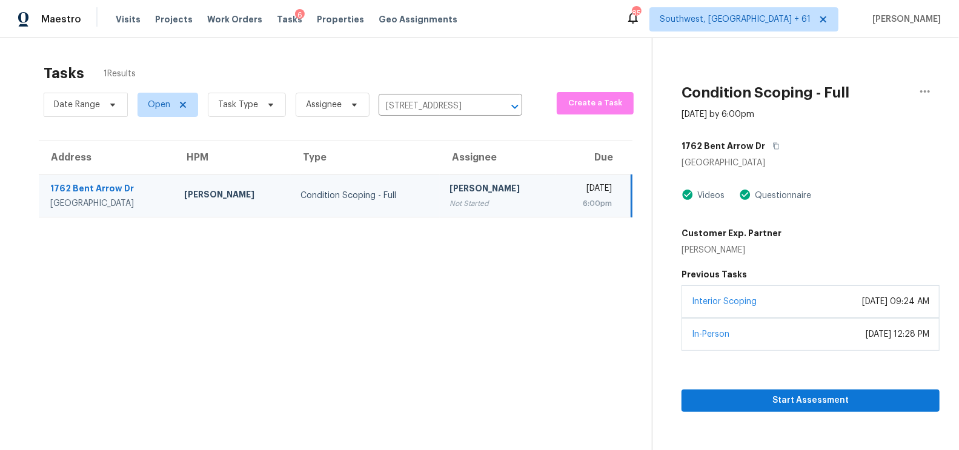
click at [811, 387] on div "Start Assessment" at bounding box center [811, 381] width 258 height 61
click at [830, 397] on span "Start Assessment" at bounding box center [810, 400] width 239 height 15
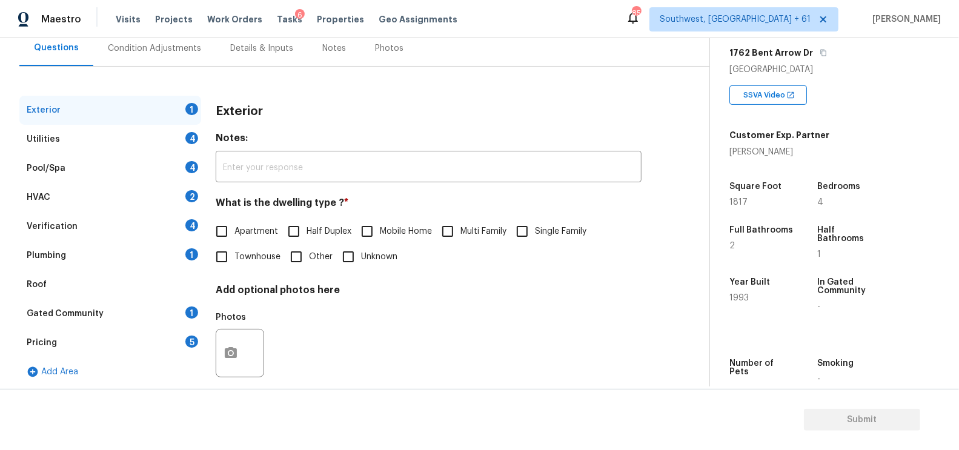
scroll to position [129, 0]
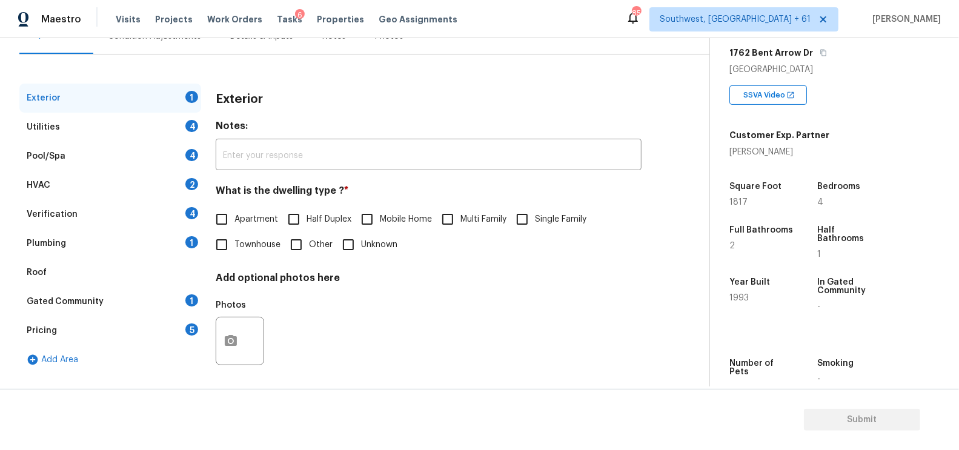
click at [522, 221] on input "Single Family" at bounding box center [522, 219] width 25 height 25
checkbox input "true"
click at [168, 124] on div "Utilities 4" at bounding box center [110, 127] width 182 height 29
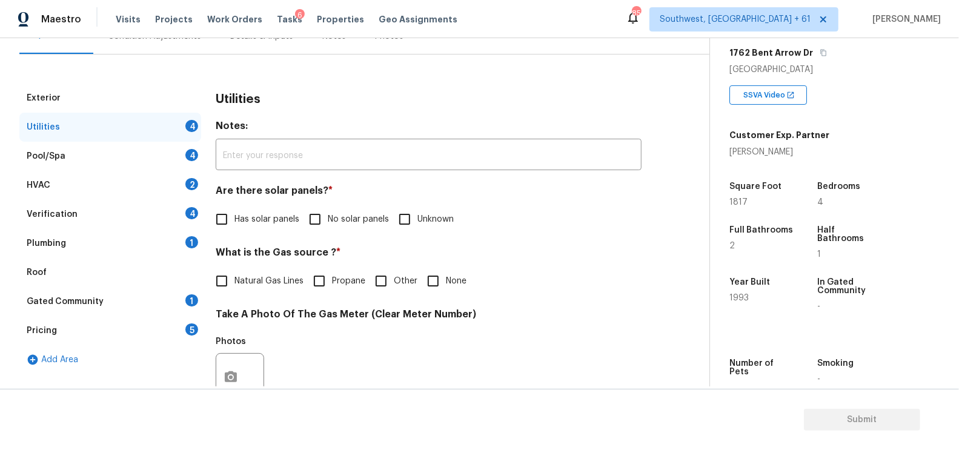
click at [342, 213] on span "No solar panels" at bounding box center [358, 219] width 61 height 13
click at [328, 213] on input "No solar panels" at bounding box center [314, 219] width 25 height 25
checkbox input "true"
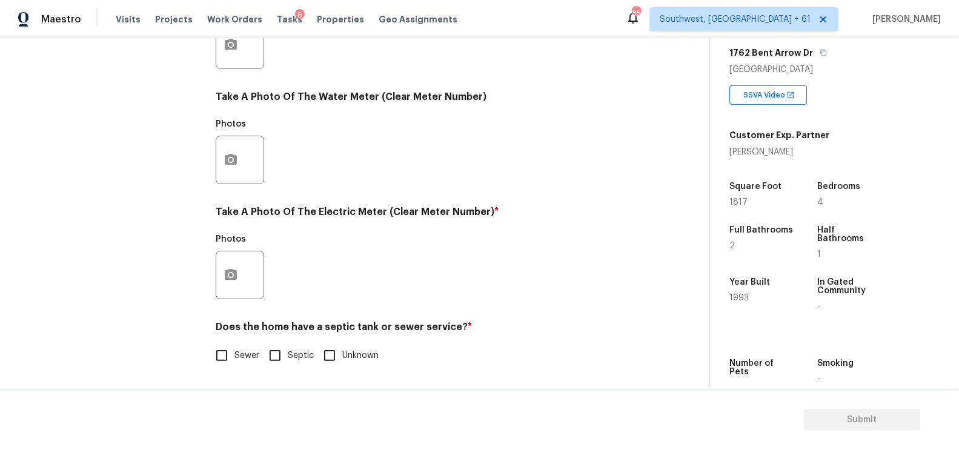
click at [233, 359] on input "Sewer" at bounding box center [221, 355] width 25 height 25
checkbox input "true"
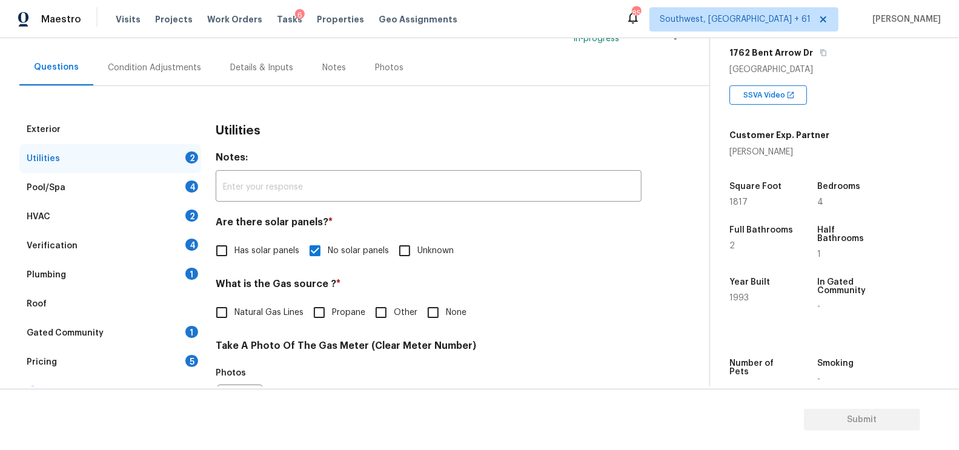
click at [171, 179] on div "Pool/Spa 4" at bounding box center [110, 187] width 182 height 29
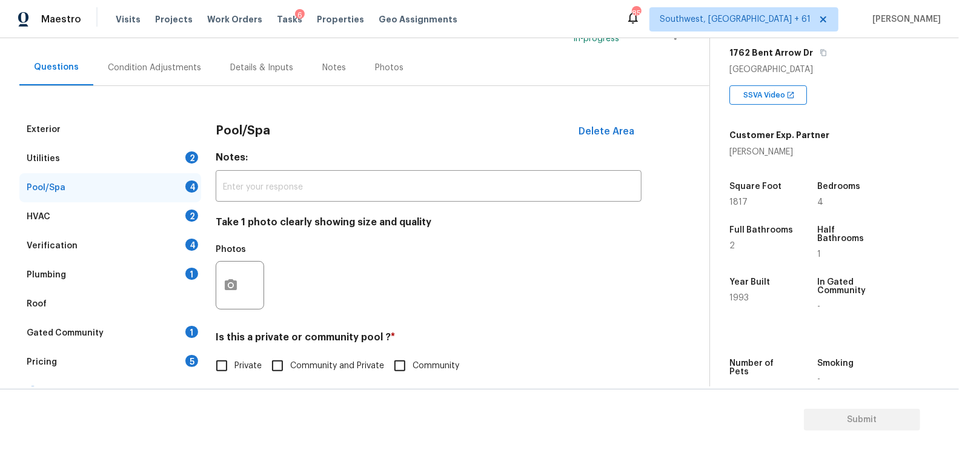
click at [178, 213] on div "HVAC 2" at bounding box center [110, 216] width 182 height 29
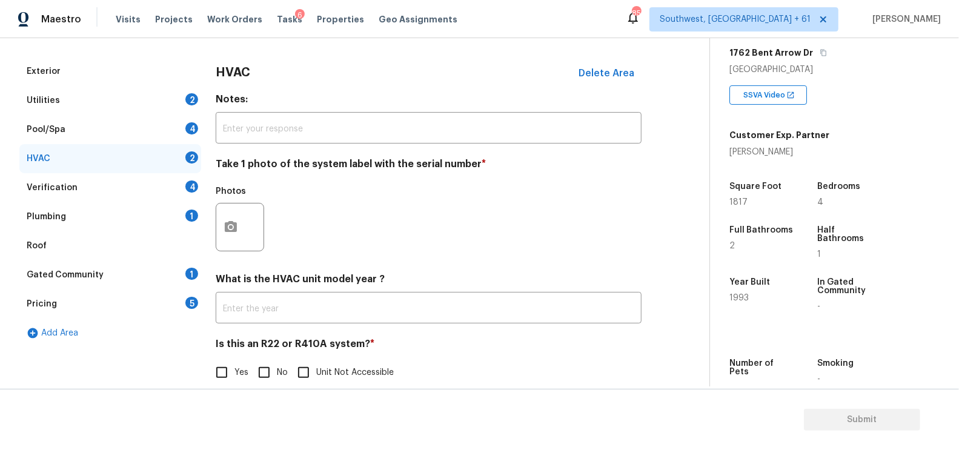
scroll to position [166, 0]
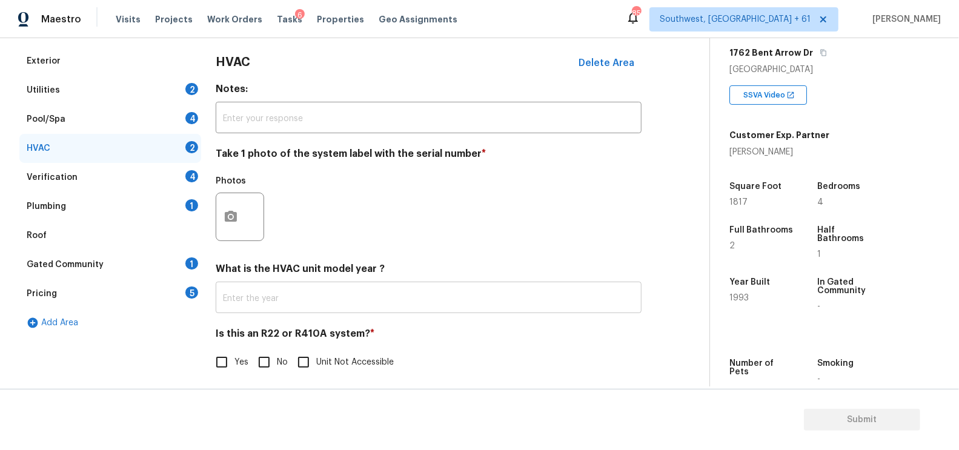
click at [279, 313] on input "text" at bounding box center [429, 299] width 426 height 28
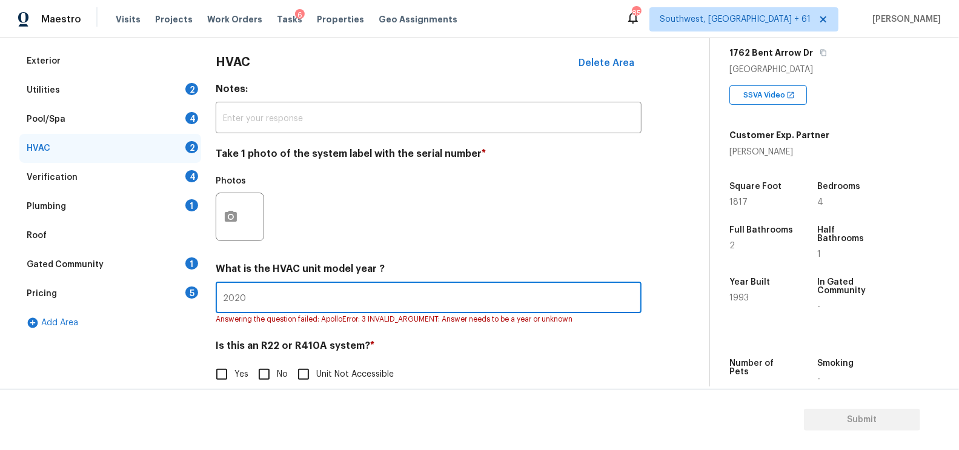
type input "2020"
click at [264, 371] on input "No" at bounding box center [263, 374] width 25 height 25
checkbox input "true"
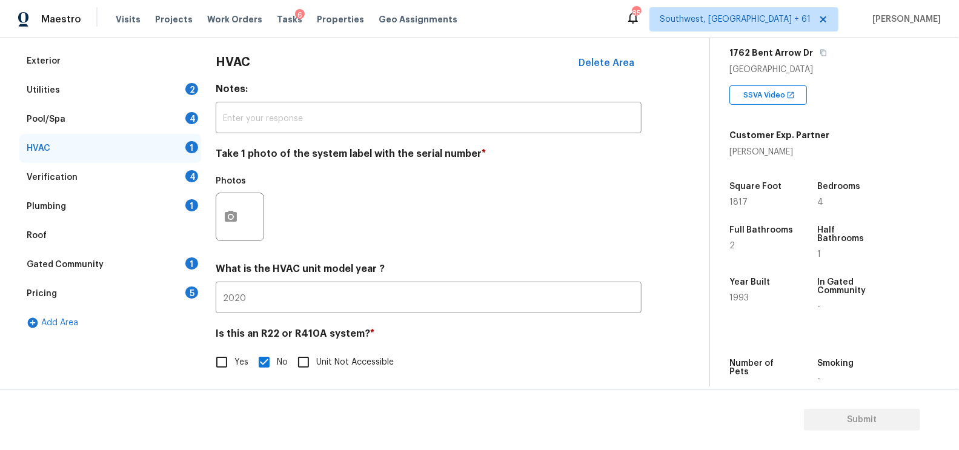
click at [187, 166] on div "Verification 4" at bounding box center [110, 177] width 182 height 29
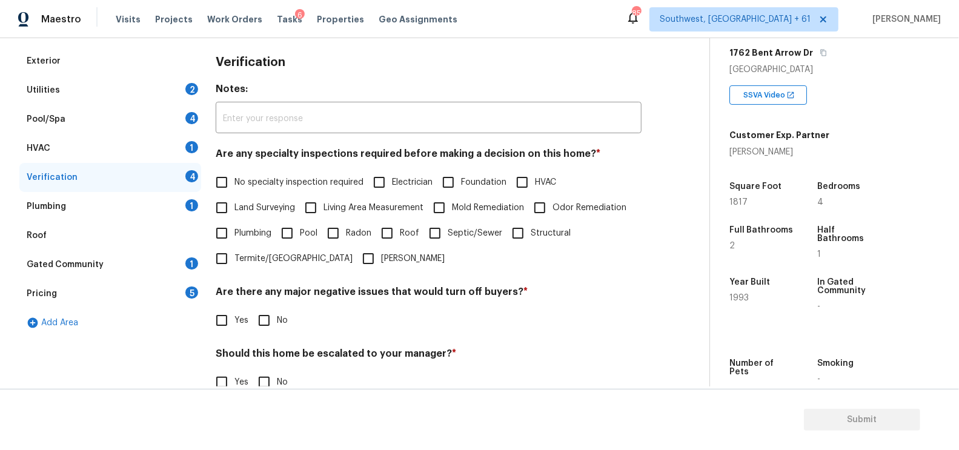
click at [241, 185] on span "No specialty inspection required" at bounding box center [298, 182] width 129 height 13
click at [234, 185] on input "No specialty inspection required" at bounding box center [221, 182] width 25 height 25
checkbox input "true"
click at [265, 317] on input "No" at bounding box center [263, 321] width 25 height 25
checkbox input "true"
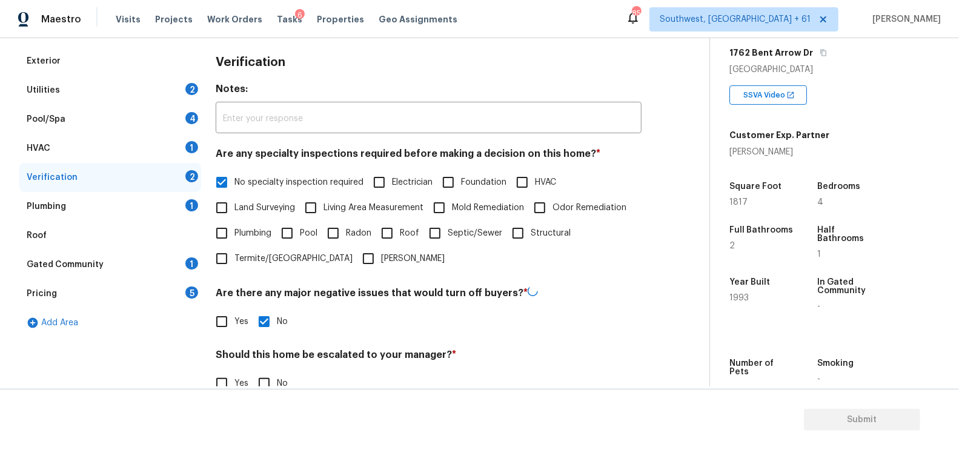
click at [274, 377] on input "No" at bounding box center [263, 383] width 25 height 25
checkbox input "true"
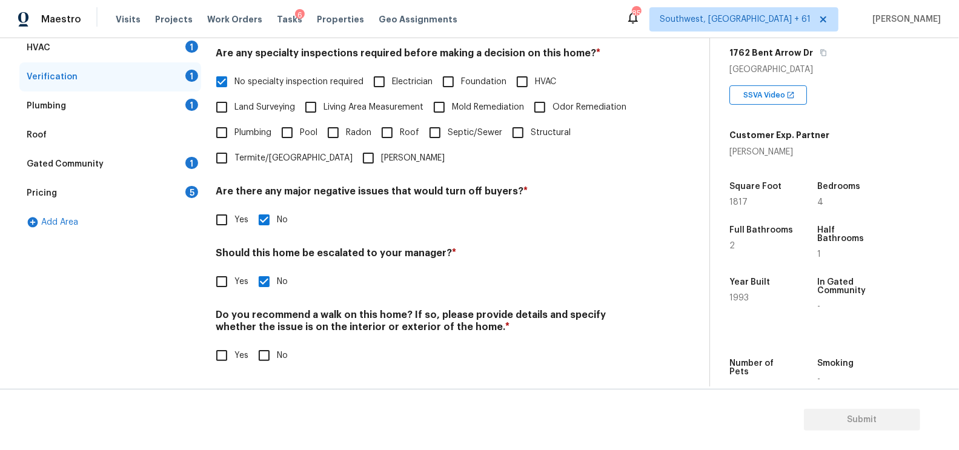
click at [267, 356] on input "No" at bounding box center [263, 355] width 25 height 25
checkbox input "true"
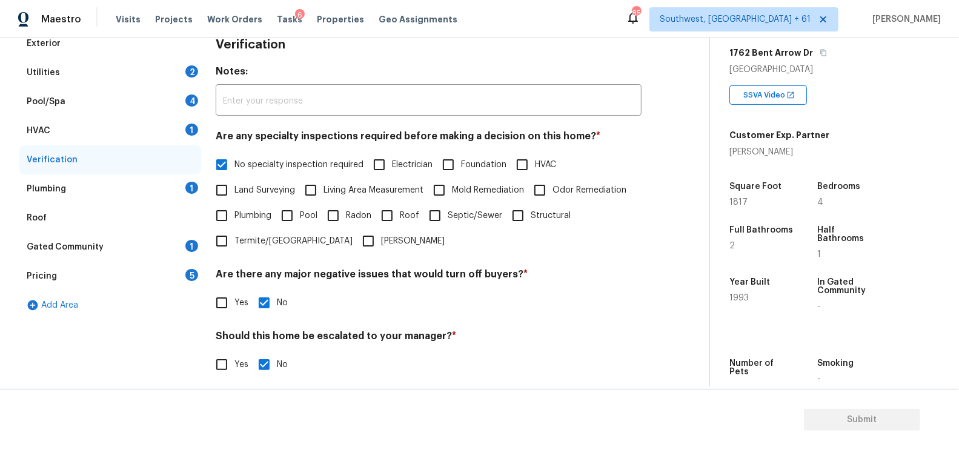
click at [165, 184] on div "Plumbing 1" at bounding box center [110, 189] width 182 height 29
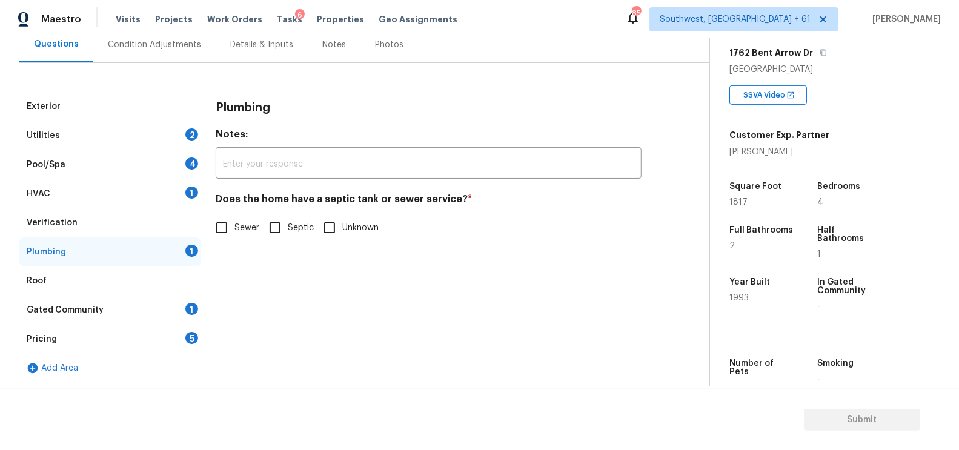
scroll to position [120, 0]
click at [230, 226] on input "Sewer" at bounding box center [221, 228] width 25 height 25
checkbox input "true"
click at [176, 310] on div "Gated Community 1" at bounding box center [110, 310] width 182 height 29
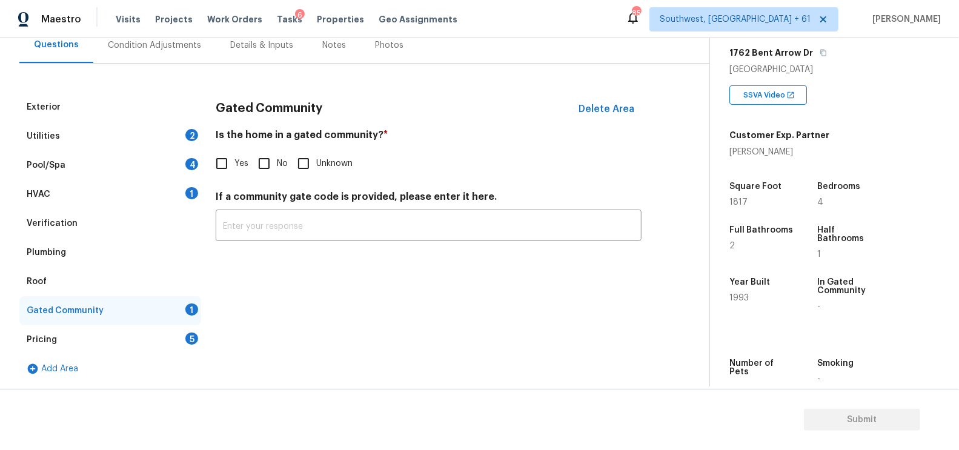
click at [285, 145] on div "Is the home in a gated community? * Yes No Unknown" at bounding box center [429, 152] width 426 height 47
click at [272, 162] on input "No" at bounding box center [263, 163] width 25 height 25
checkbox input "true"
click at [190, 336] on div "5" at bounding box center [191, 339] width 13 height 12
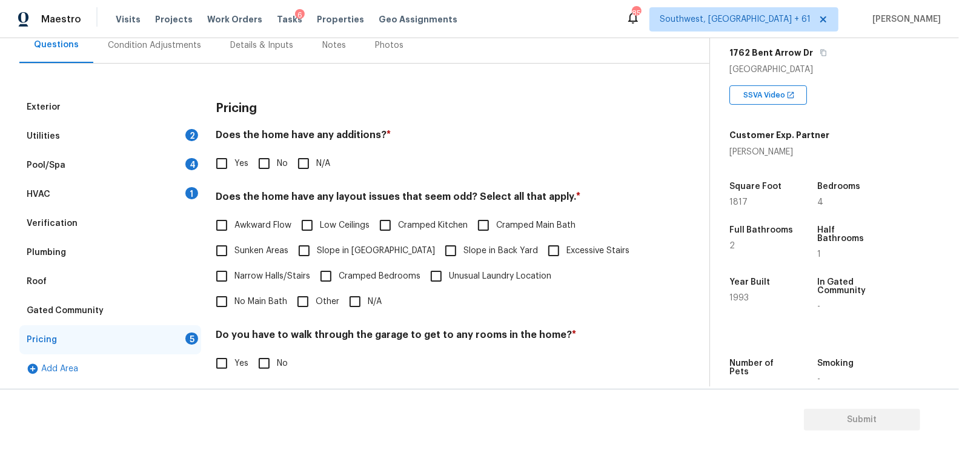
click at [264, 164] on input "No" at bounding box center [263, 163] width 25 height 25
checkbox input "true"
click at [342, 304] on input "N/A" at bounding box center [354, 301] width 25 height 25
checkbox input "true"
click at [270, 357] on input "No" at bounding box center [263, 364] width 25 height 25
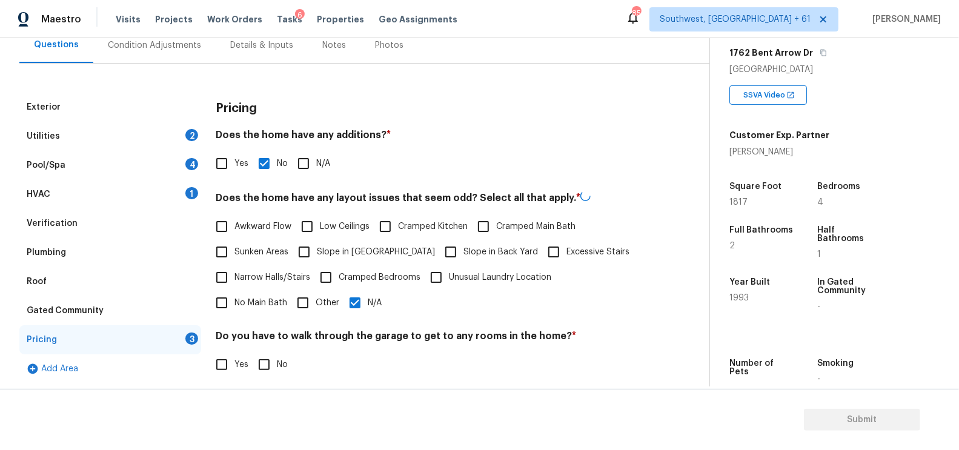
checkbox input "true"
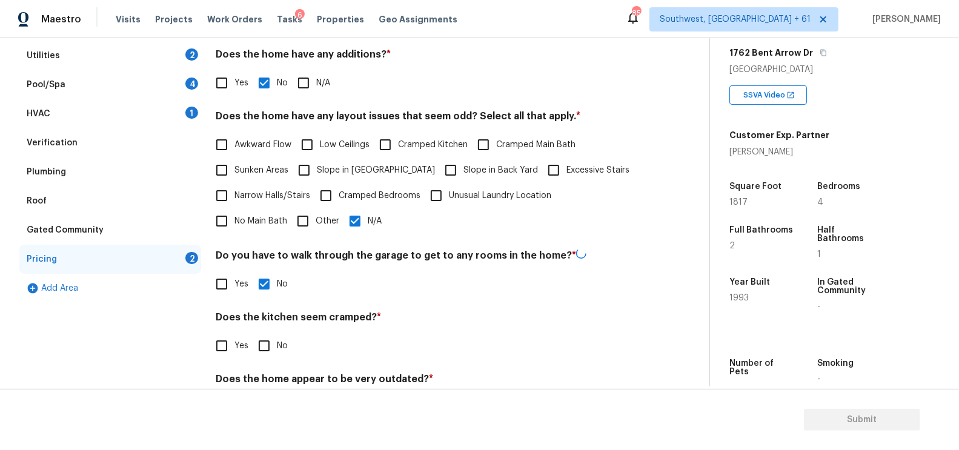
scroll to position [250, 0]
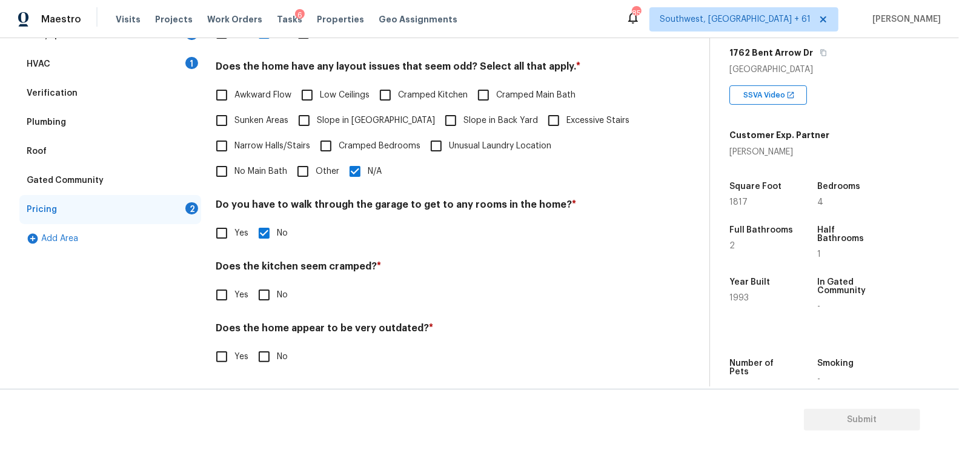
click at [267, 291] on input "No" at bounding box center [263, 294] width 25 height 25
checkbox input "true"
click at [271, 355] on input "No" at bounding box center [263, 357] width 25 height 25
checkbox input "true"
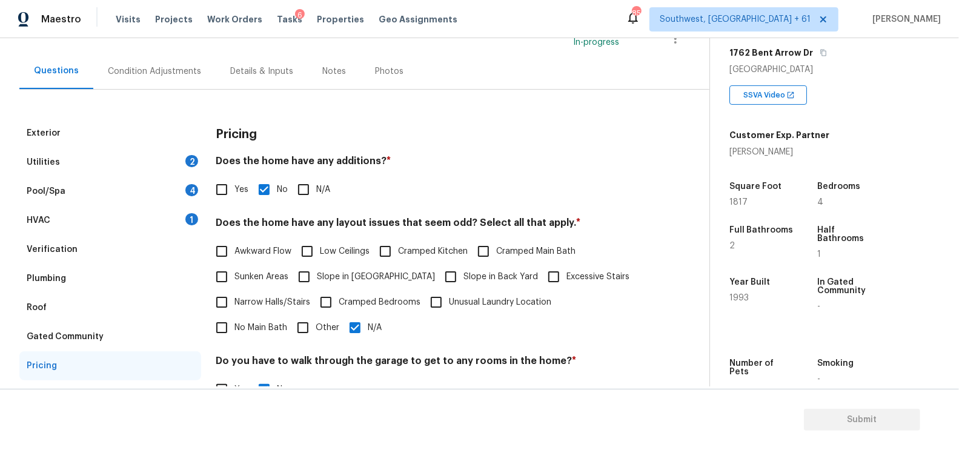
click at [181, 82] on div "Condition Adjustments" at bounding box center [154, 71] width 122 height 36
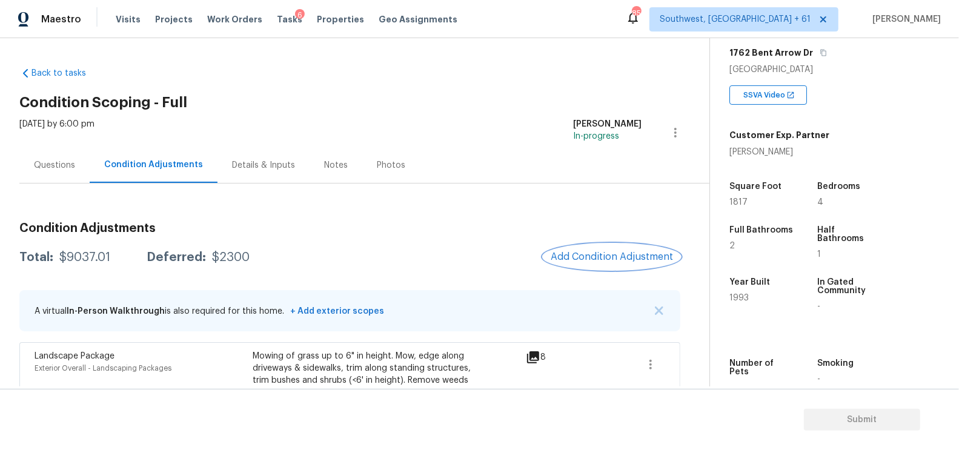
click at [616, 246] on button "Add Condition Adjustment" at bounding box center [611, 256] width 137 height 25
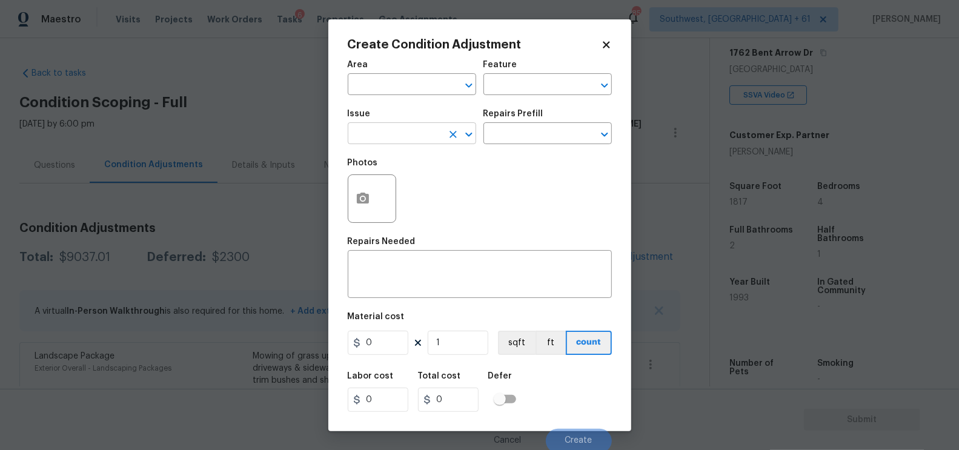
click at [396, 140] on input "text" at bounding box center [395, 134] width 95 height 19
click at [406, 181] on div "Other" at bounding box center [412, 167] width 128 height 29
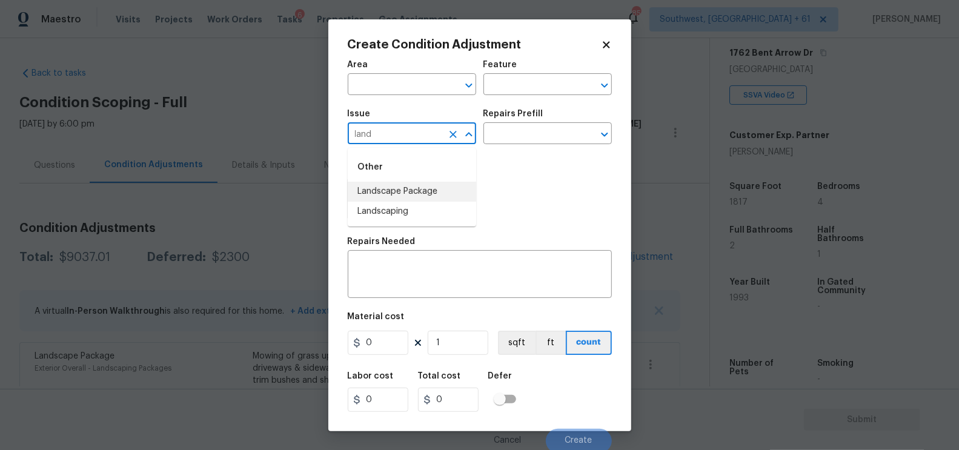
click at [465, 194] on li "Landscape Package" at bounding box center [412, 192] width 128 height 20
type input "Landscape Package"
click at [533, 124] on div "Repairs Prefill" at bounding box center [548, 118] width 128 height 16
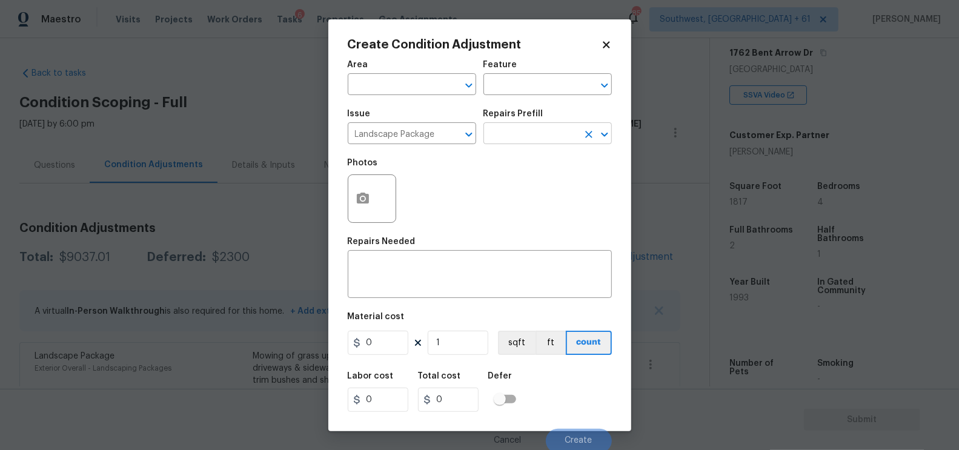
click at [538, 127] on input "text" at bounding box center [531, 134] width 95 height 19
click at [534, 168] on li "Initial landscaping package $75.00" at bounding box center [548, 169] width 128 height 33
type input "Home Readiness Packages"
type textarea "Mowing of grass up to 6" in height. Mow, edge along driveways & sidewalks, trim…"
type input "75"
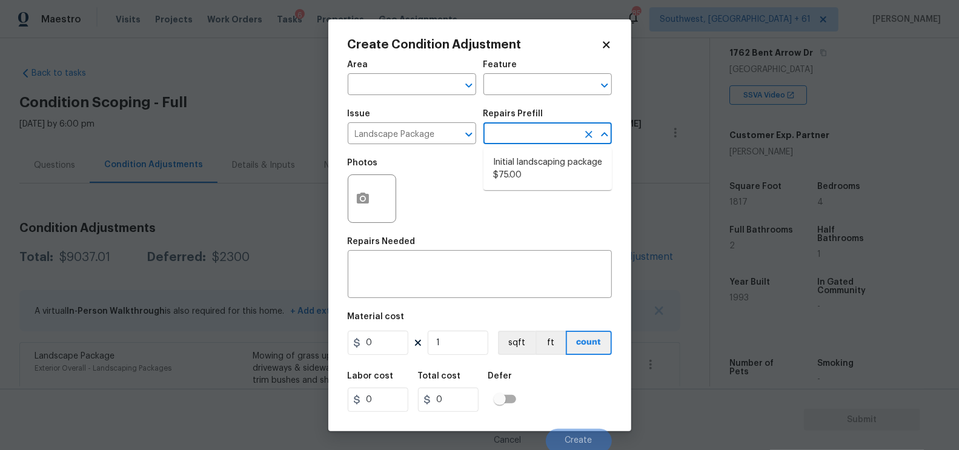
type input "75"
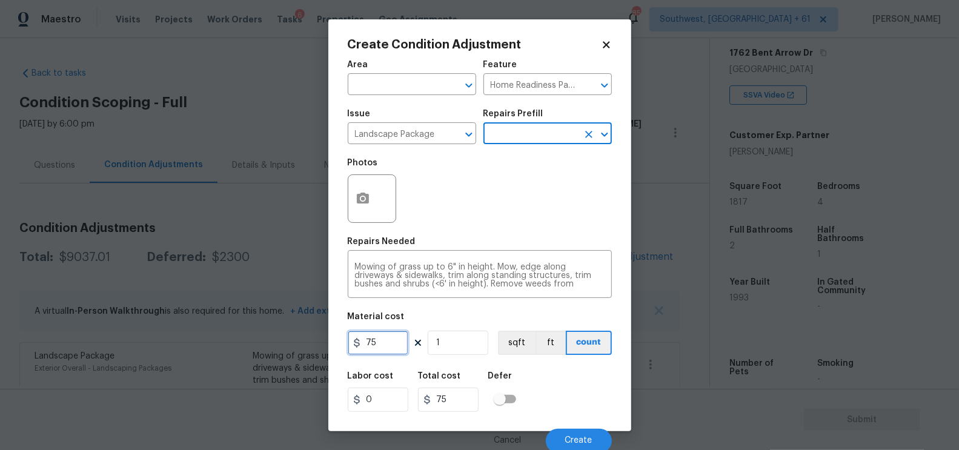
click at [397, 334] on input "75" at bounding box center [378, 343] width 61 height 24
type input "300"
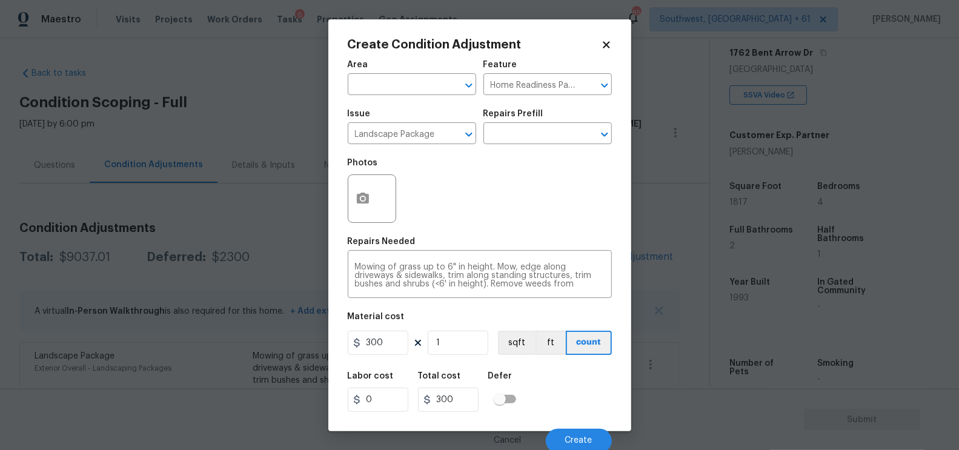
click at [457, 356] on figure "Material cost 300 1 sqft ft count" at bounding box center [480, 335] width 264 height 45
click at [363, 204] on icon "button" at bounding box center [363, 198] width 12 height 11
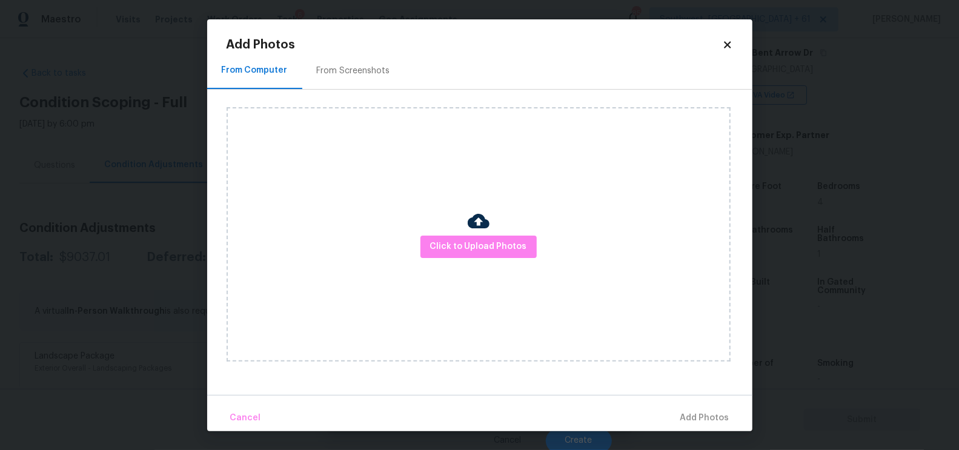
click at [362, 85] on div "From Screenshots" at bounding box center [353, 71] width 102 height 36
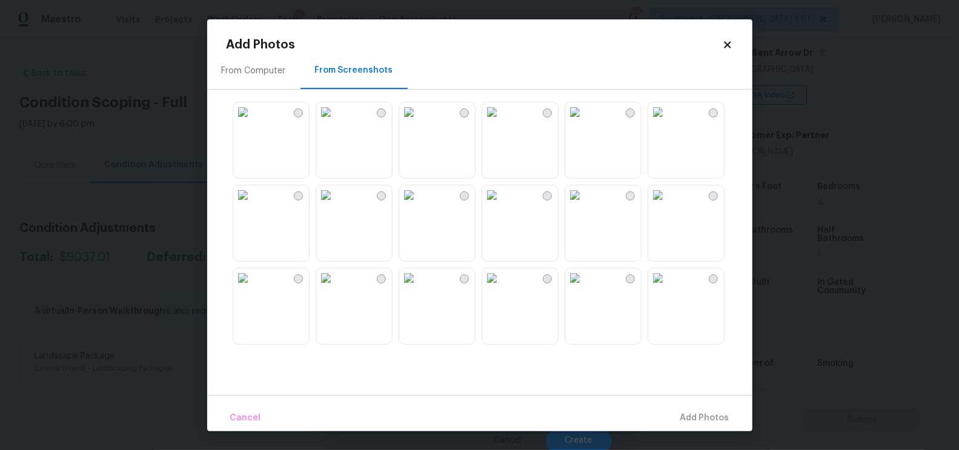
click at [502, 205] on img at bounding box center [491, 194] width 19 height 19
click at [701, 416] on span "Add 1 Photo(s)" at bounding box center [700, 418] width 60 height 15
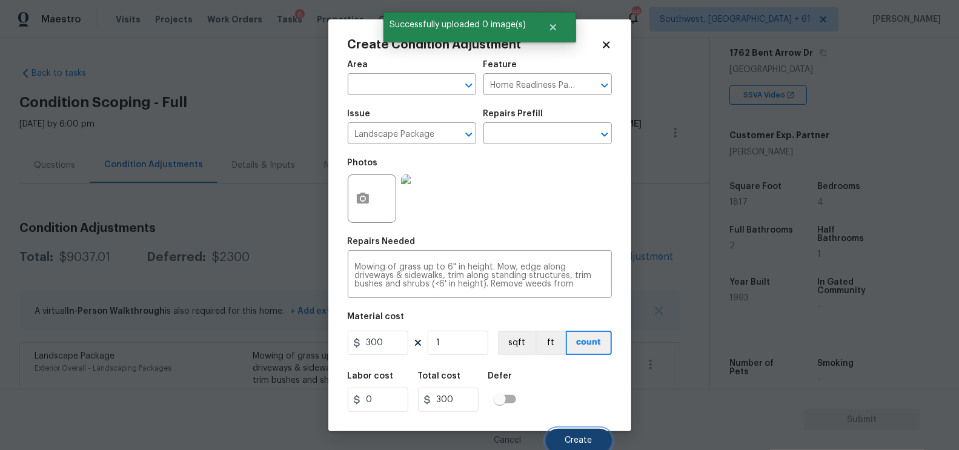
click at [574, 436] on button "Create" at bounding box center [579, 441] width 66 height 24
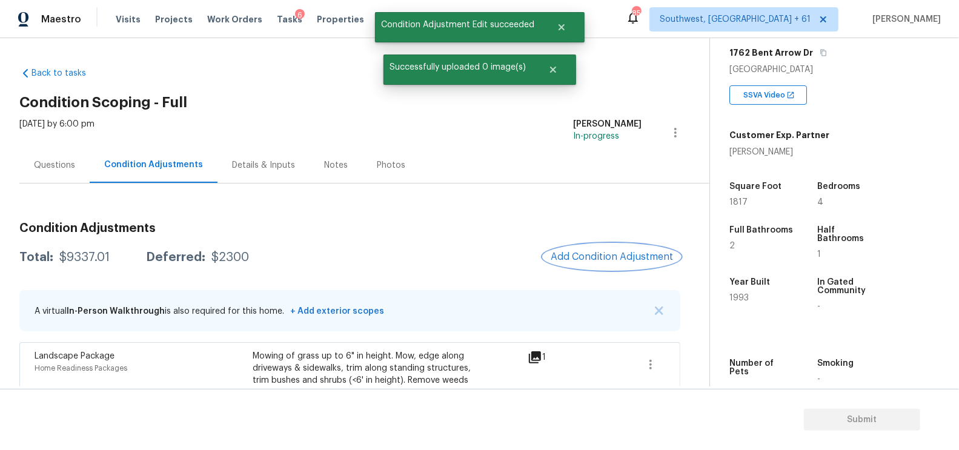
click at [608, 256] on span "Add Condition Adjustment" at bounding box center [612, 256] width 122 height 11
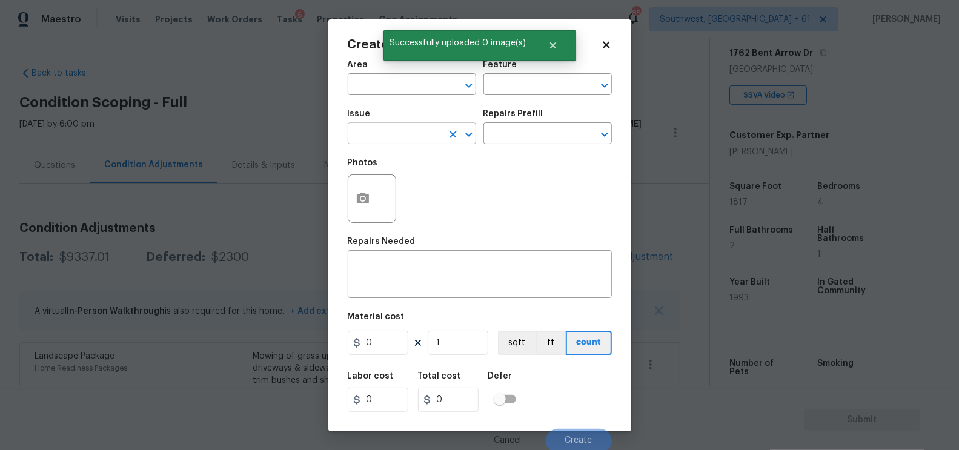
click at [381, 130] on input "text" at bounding box center [395, 134] width 95 height 19
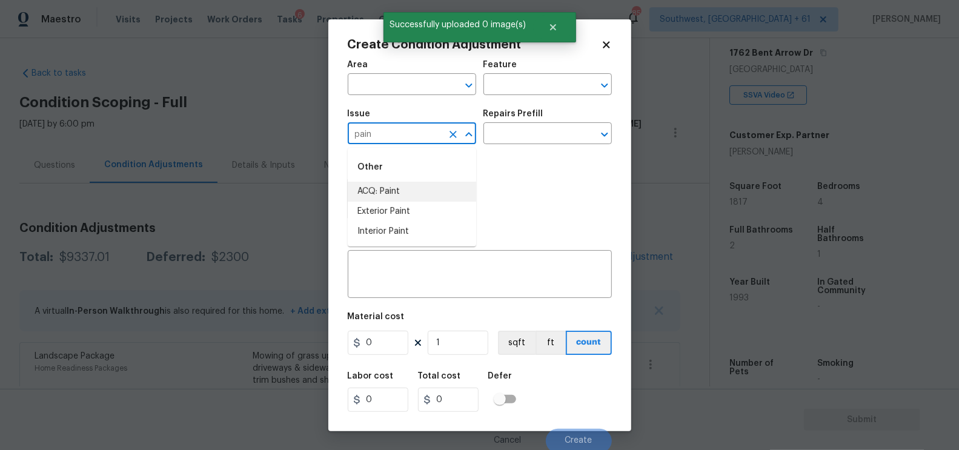
click at [384, 194] on li "ACQ: Paint" at bounding box center [412, 192] width 128 height 20
type input "ACQ: Paint"
click at [548, 134] on input "text" at bounding box center [531, 134] width 95 height 19
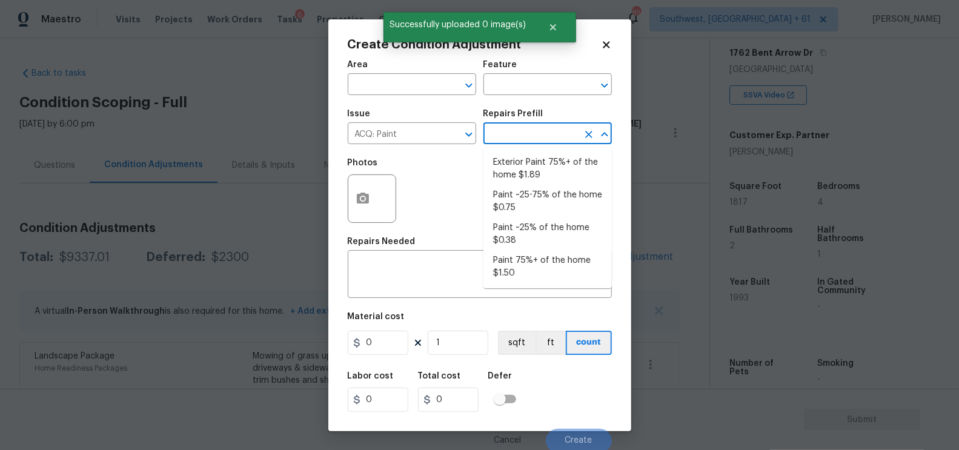
click at [536, 158] on li "Exterior Paint 75%+ of the home $1.89" at bounding box center [548, 169] width 128 height 33
type input "Acquisition"
type textarea "Acquisition Scope: 75%+ of the home exterior will likely require paint"
type input "1.89"
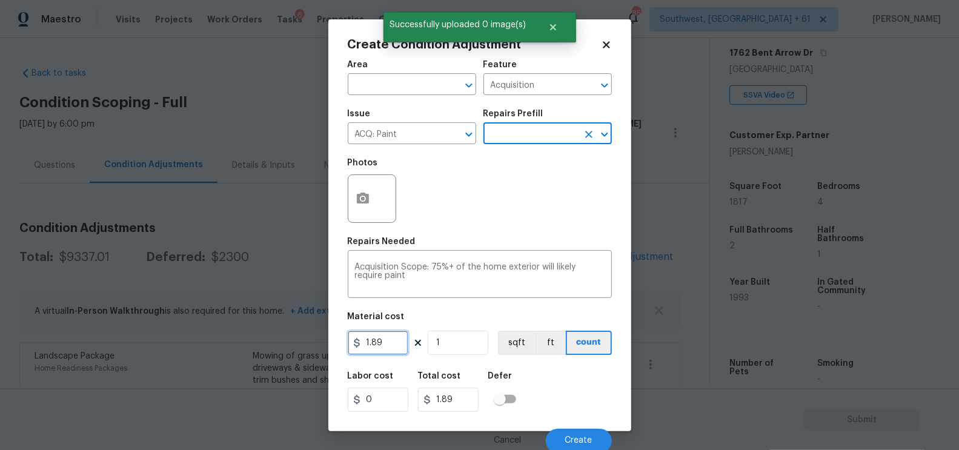
click at [397, 343] on input "1.89" at bounding box center [378, 343] width 61 height 24
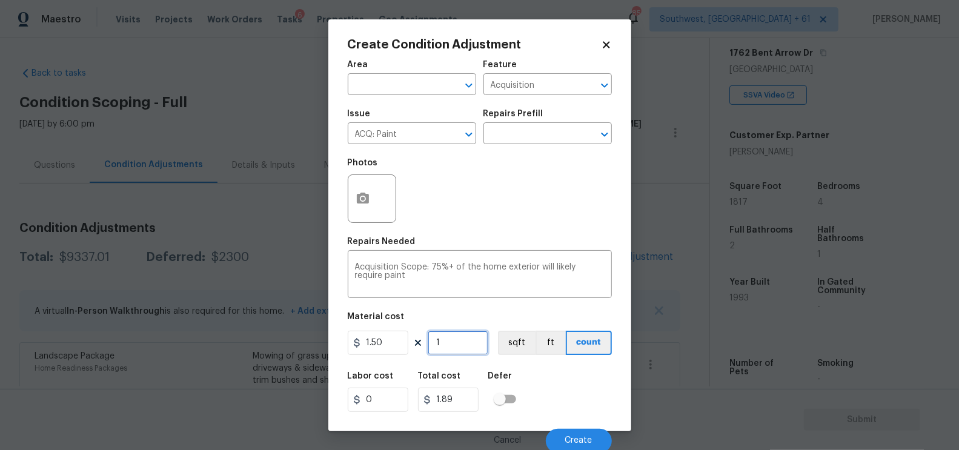
click at [462, 344] on input "1" at bounding box center [458, 343] width 61 height 24
type input "1.5"
type input "18"
type input "27"
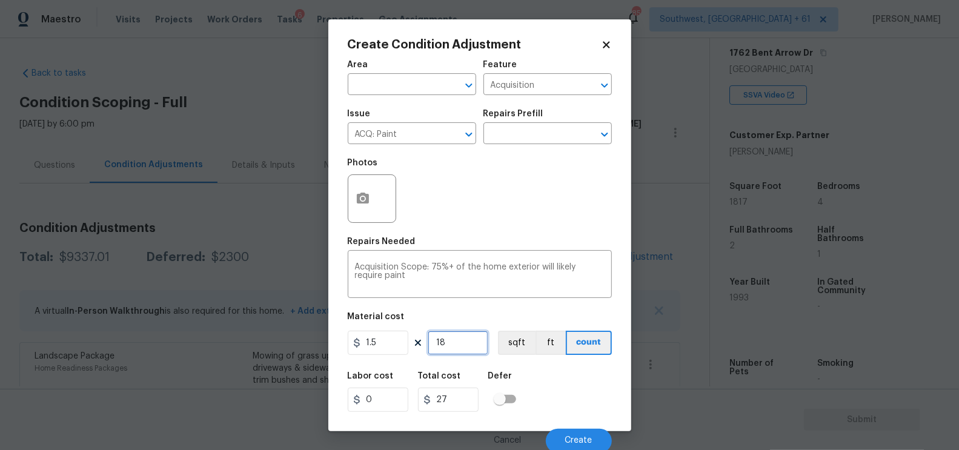
type input "181"
type input "271.5"
type input "1817"
type input "2725.5"
type input "1817"
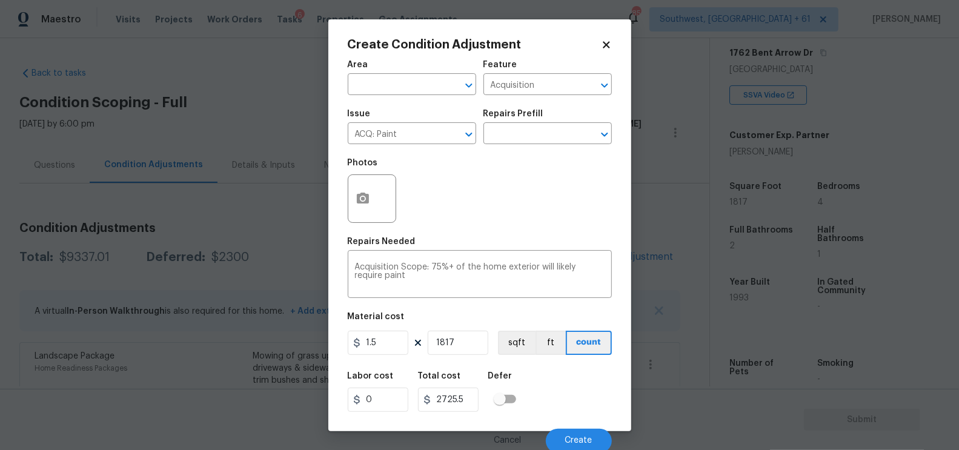
click at [379, 207] on div at bounding box center [372, 199] width 48 height 48
click at [370, 202] on button "button" at bounding box center [362, 198] width 29 height 47
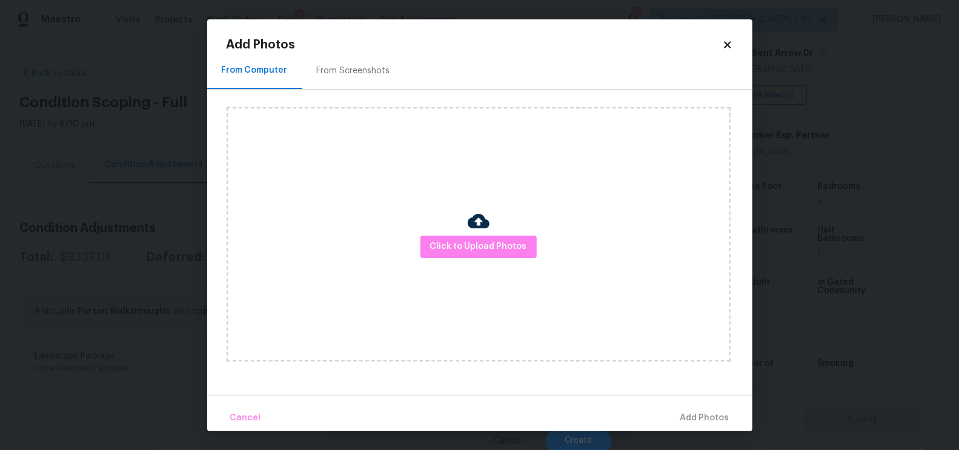
click at [365, 62] on div "From Screenshots" at bounding box center [353, 71] width 102 height 36
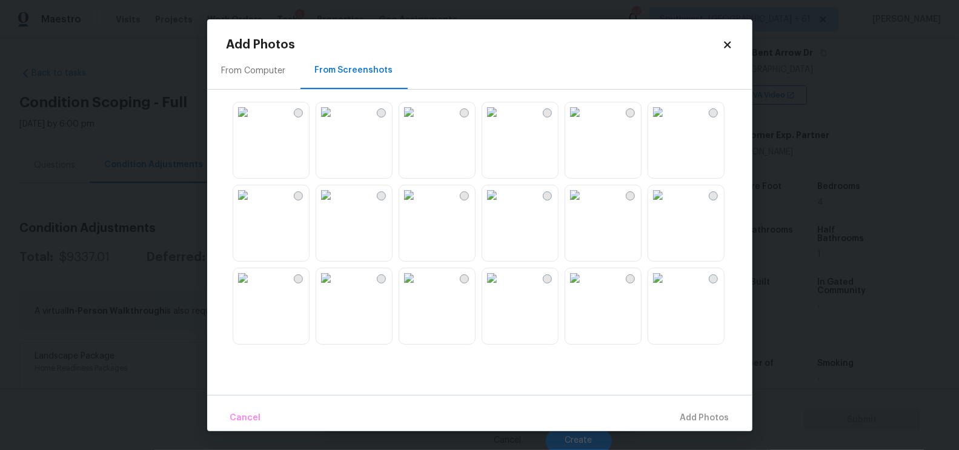
click at [502, 205] on img at bounding box center [491, 194] width 19 height 19
click at [713, 419] on span "Add 1 Photo(s)" at bounding box center [700, 418] width 60 height 15
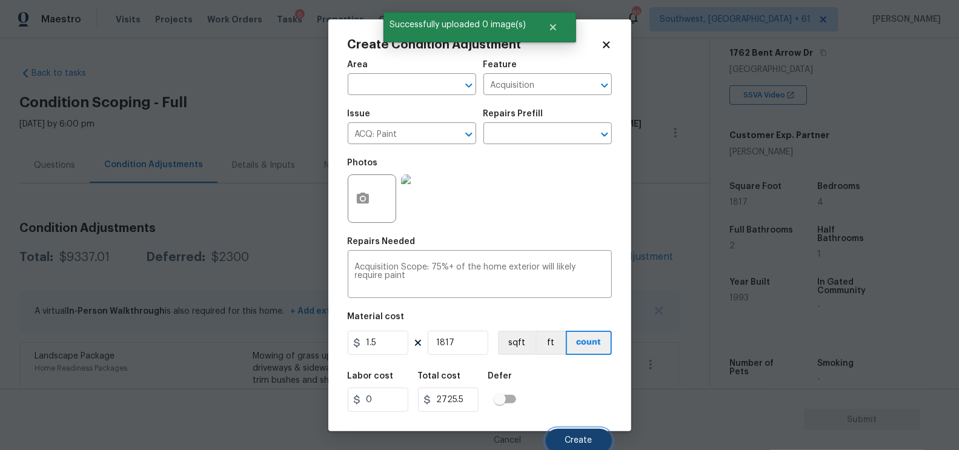
click at [575, 431] on button "Create" at bounding box center [579, 441] width 66 height 24
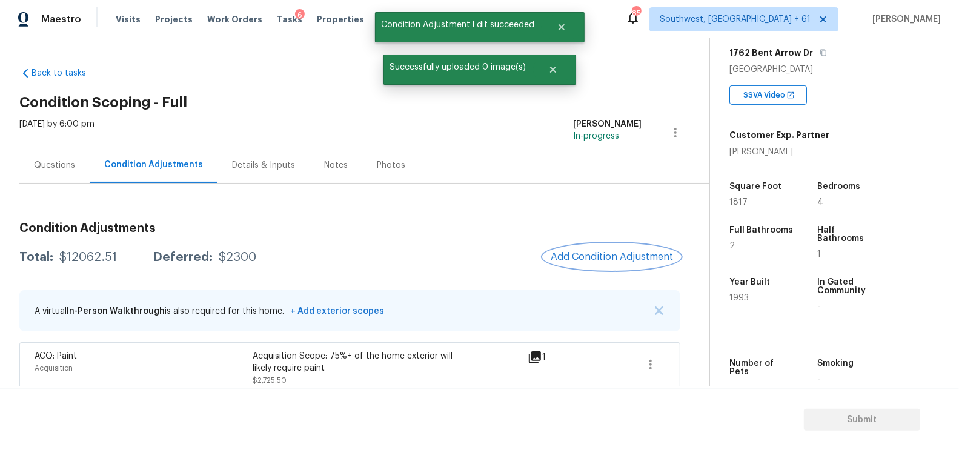
click at [622, 256] on span "Add Condition Adjustment" at bounding box center [612, 256] width 122 height 11
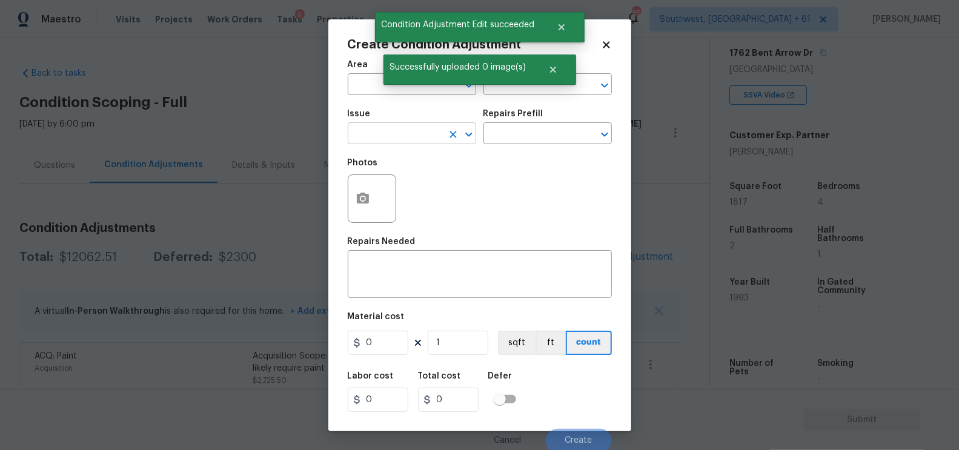
click at [404, 135] on input "text" at bounding box center [395, 134] width 95 height 19
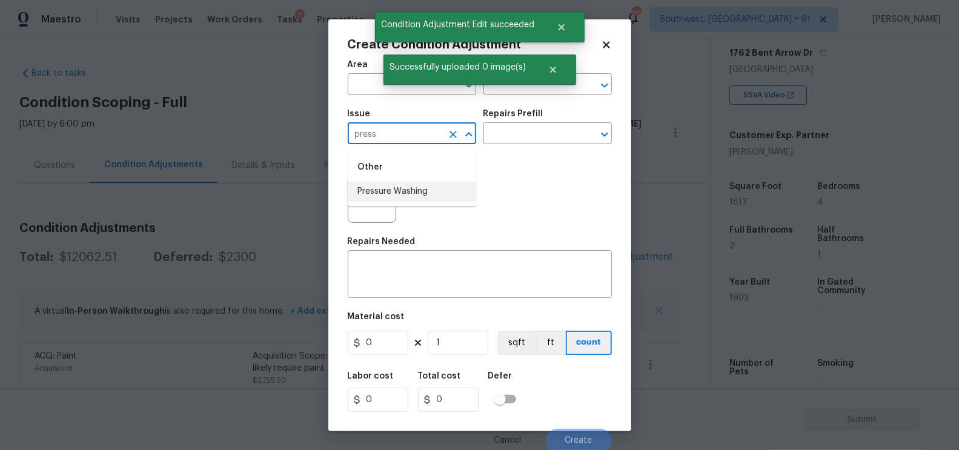
click at [408, 193] on li "Pressure Washing" at bounding box center [412, 192] width 128 height 20
type input "Pressure Washing"
click at [538, 132] on input "text" at bounding box center [531, 134] width 95 height 19
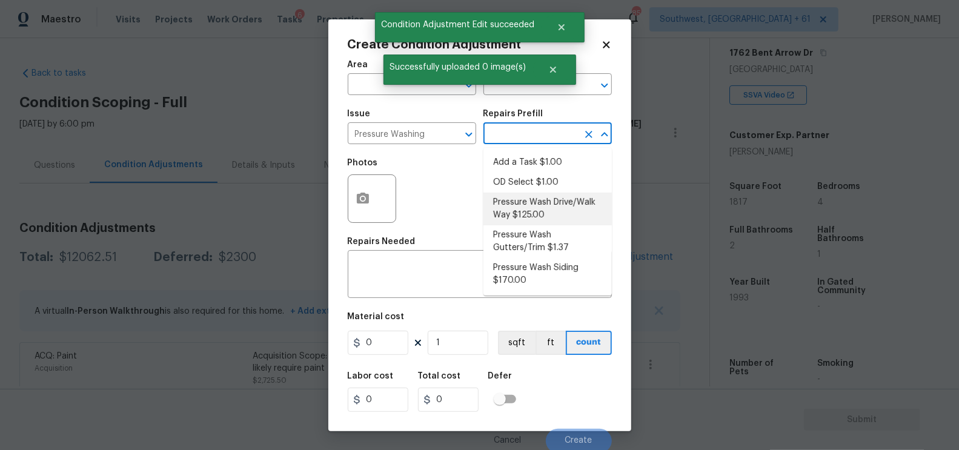
click at [530, 207] on li "Pressure Wash Drive/Walk Way $125.00" at bounding box center [548, 209] width 128 height 33
type input "Siding"
type textarea "Pressure wash the driveways/walkways as directed by the PM. Ensure that all deb…"
type input "125"
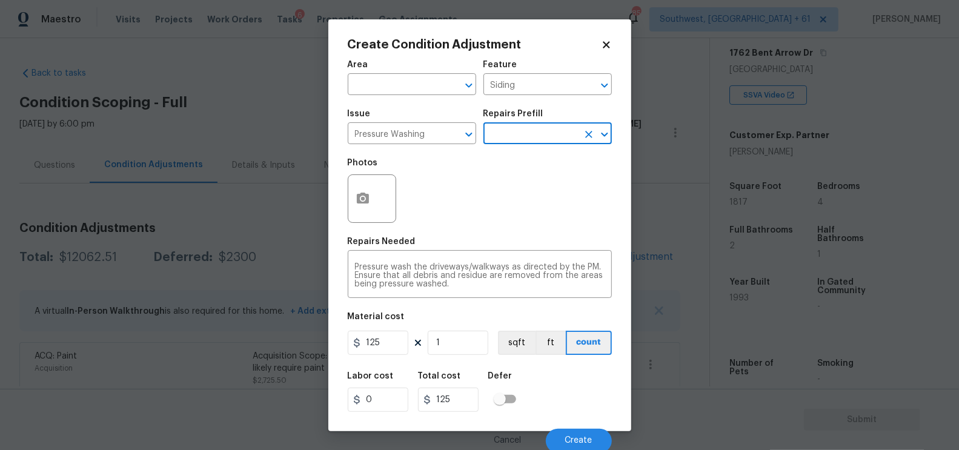
click at [373, 361] on div "Area ​ Feature Siding ​ Issue Pressure Washing ​ Repairs Prefill ​ Photos Repai…" at bounding box center [480, 253] width 264 height 400
click at [388, 345] on input "125" at bounding box center [378, 343] width 61 height 24
type input "200"
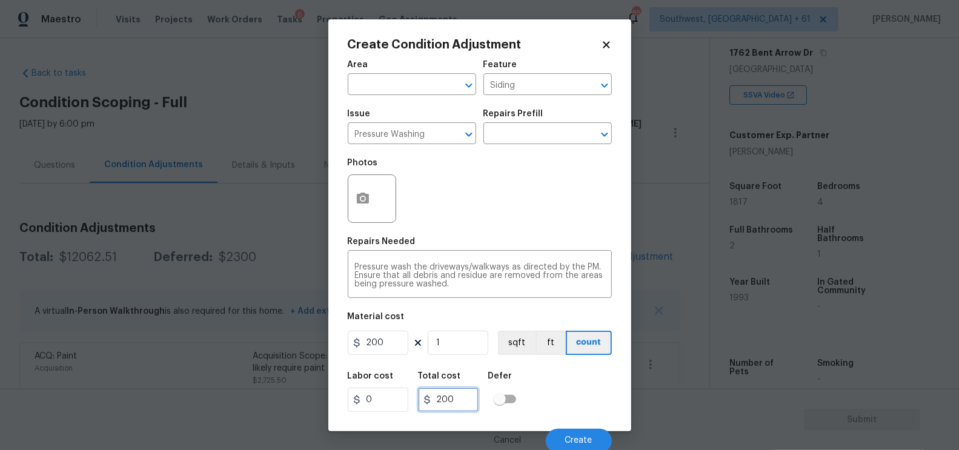
click at [437, 396] on input "200" at bounding box center [448, 400] width 61 height 24
click at [380, 222] on div at bounding box center [372, 199] width 48 height 48
click at [365, 203] on icon "button" at bounding box center [363, 198] width 12 height 11
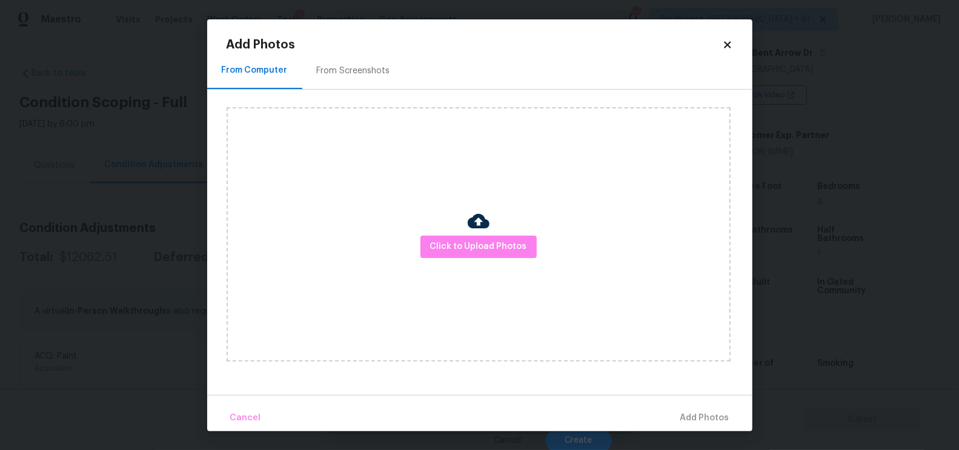
click at [363, 81] on div "From Screenshots" at bounding box center [353, 71] width 102 height 36
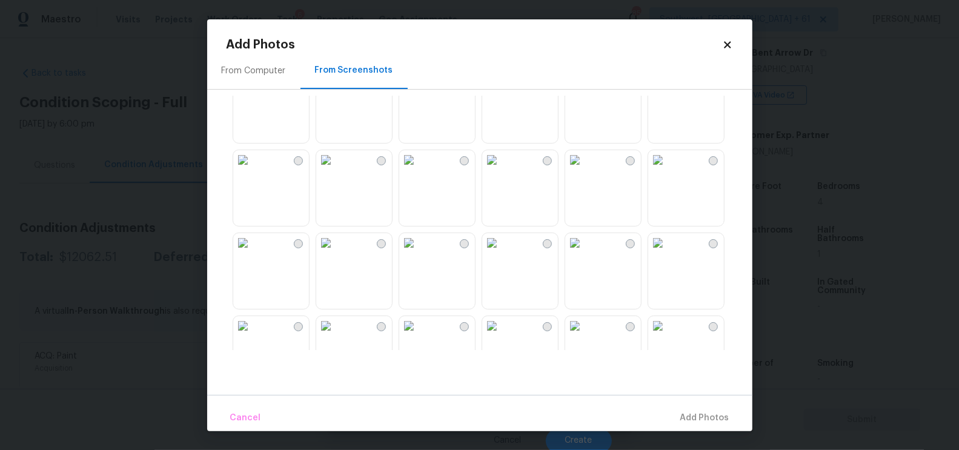
scroll to position [786, 0]
click at [668, 165] on img at bounding box center [657, 155] width 19 height 19
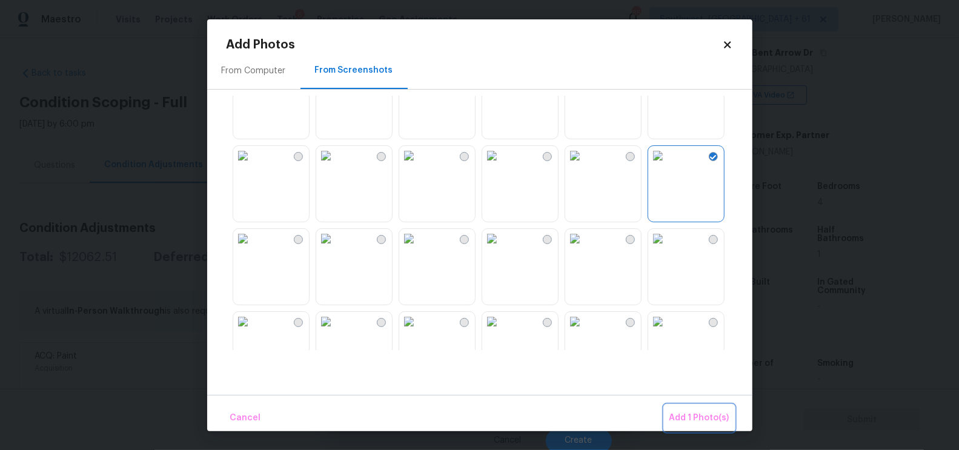
click at [708, 412] on span "Add 1 Photo(s)" at bounding box center [700, 418] width 60 height 15
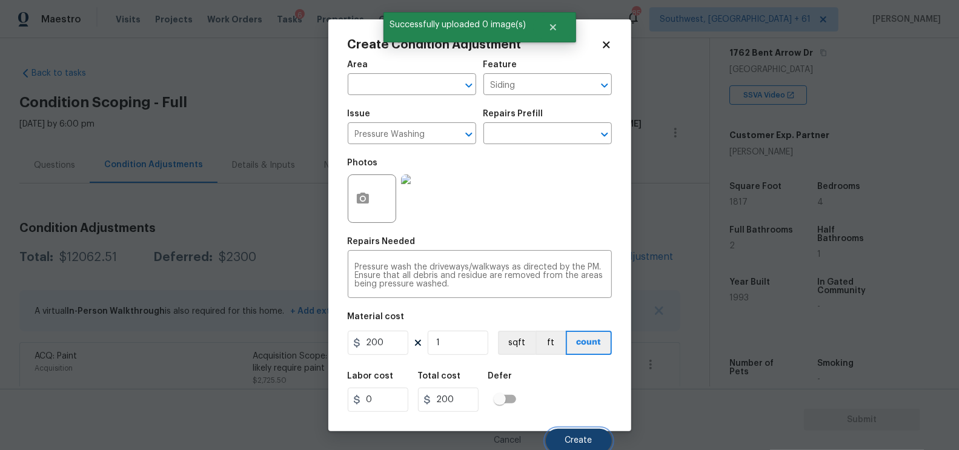
click at [578, 436] on button "Create" at bounding box center [579, 441] width 66 height 24
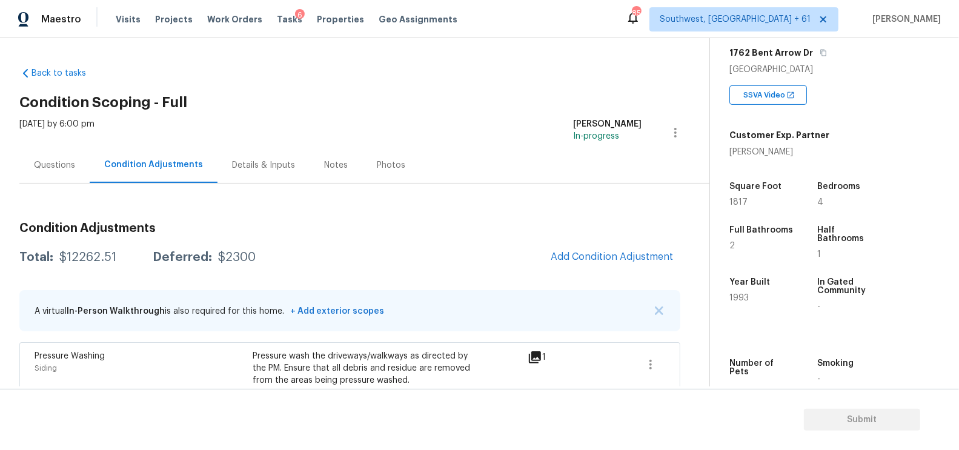
click at [602, 244] on span "Add Condition Adjustment" at bounding box center [611, 257] width 137 height 27
click at [615, 255] on span "Add Condition Adjustment" at bounding box center [612, 256] width 122 height 11
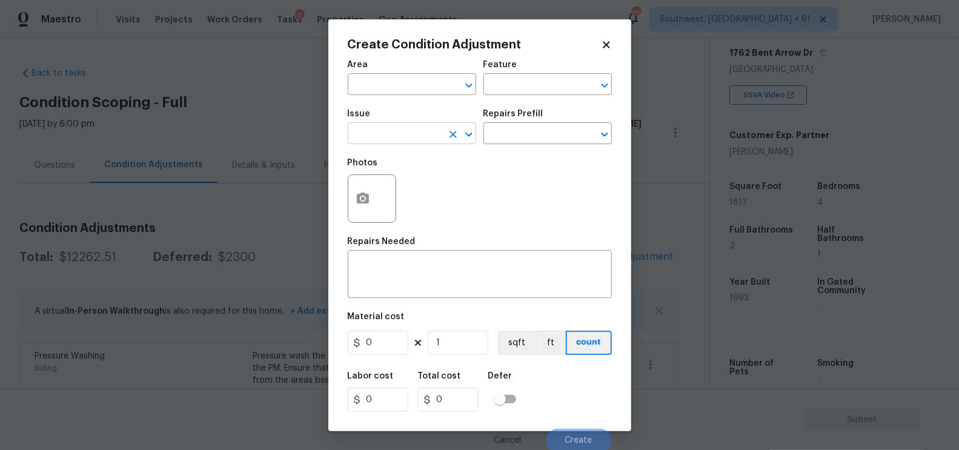
click at [398, 133] on input "text" at bounding box center [395, 134] width 95 height 19
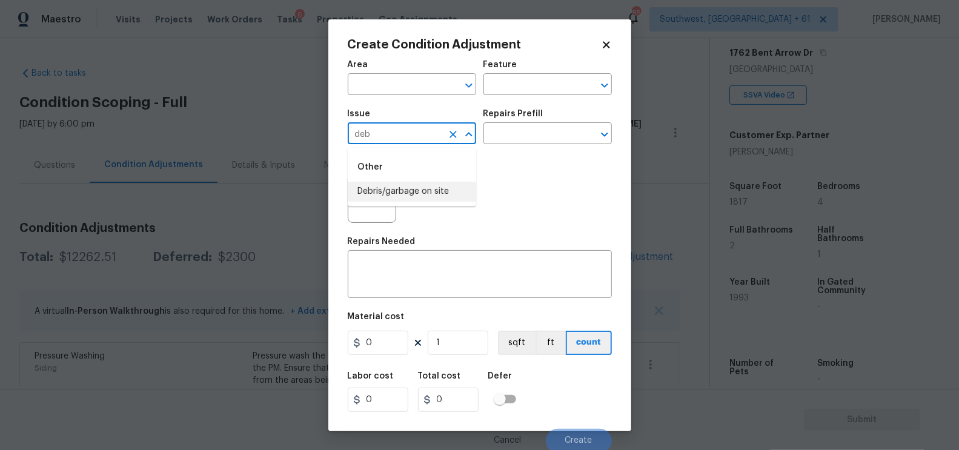
click at [404, 191] on li "Debris/garbage on site" at bounding box center [412, 192] width 128 height 20
type input "Debris/garbage on site"
click at [404, 191] on div "Photos" at bounding box center [480, 190] width 264 height 79
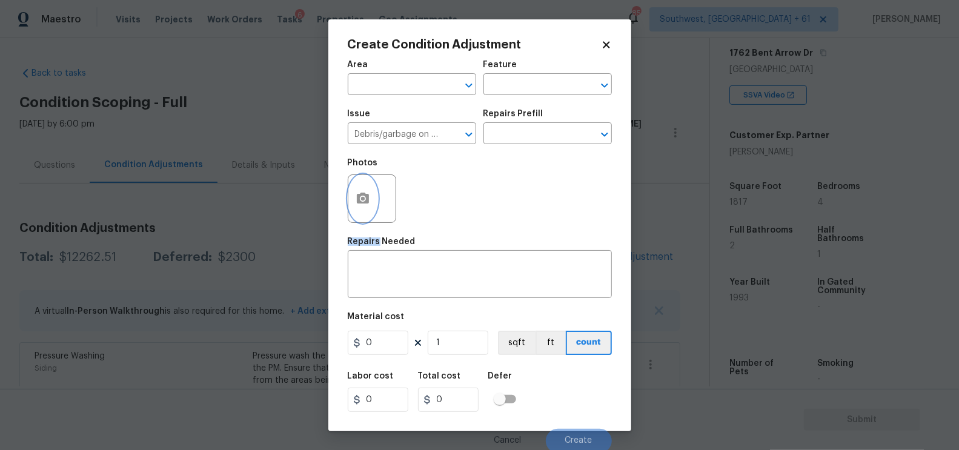
click at [351, 210] on button "button" at bounding box center [362, 198] width 29 height 47
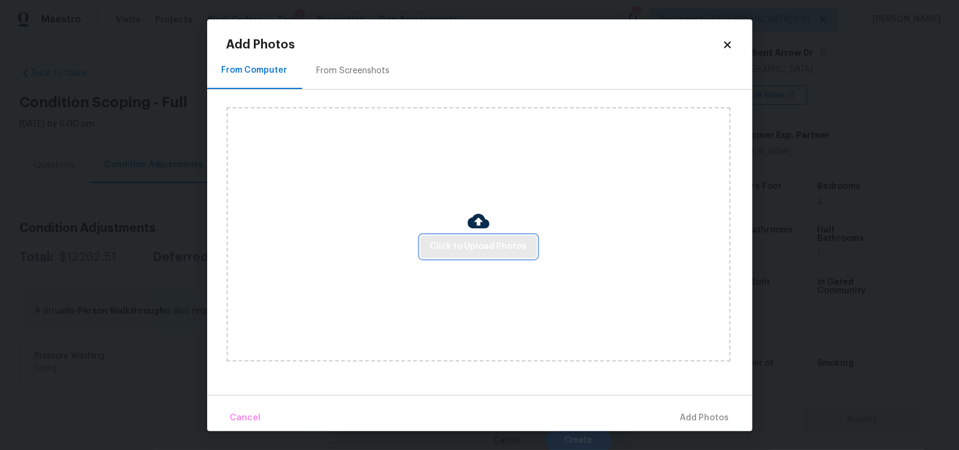
click at [484, 253] on span "Click to Upload Photos" at bounding box center [478, 246] width 97 height 15
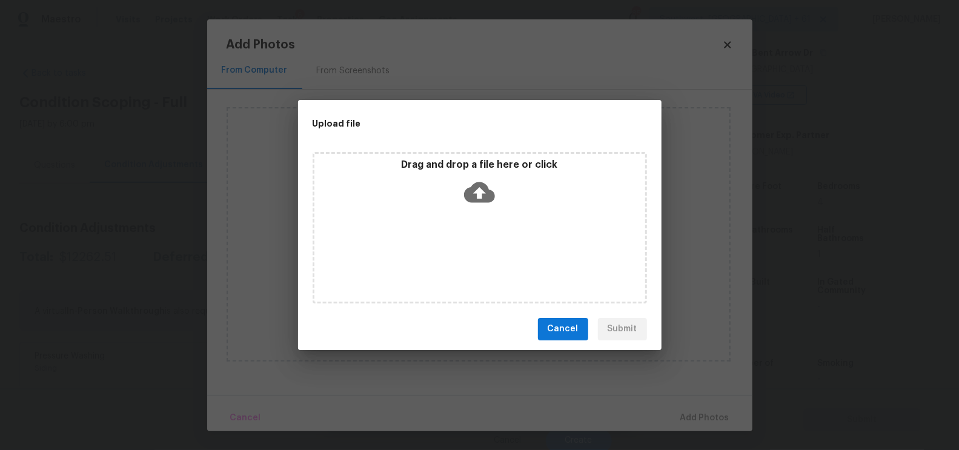
click at [482, 189] on icon at bounding box center [479, 192] width 31 height 31
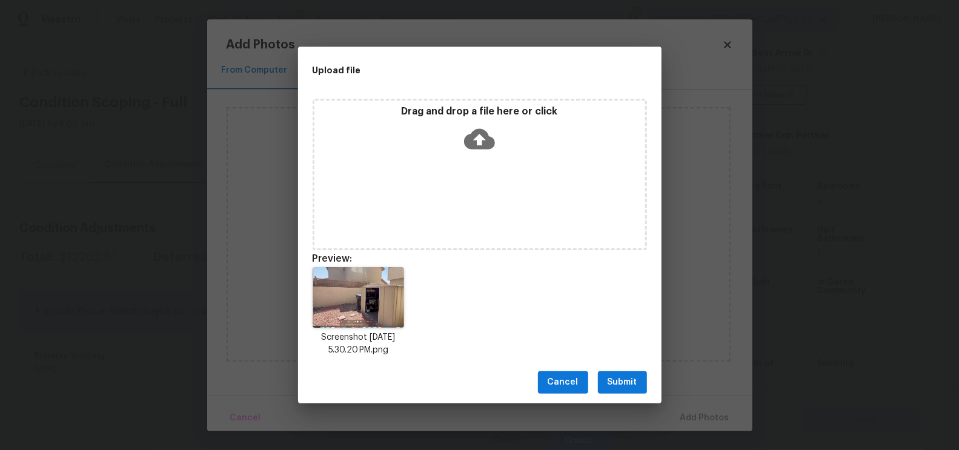
click at [625, 387] on span "Submit" at bounding box center [623, 382] width 30 height 15
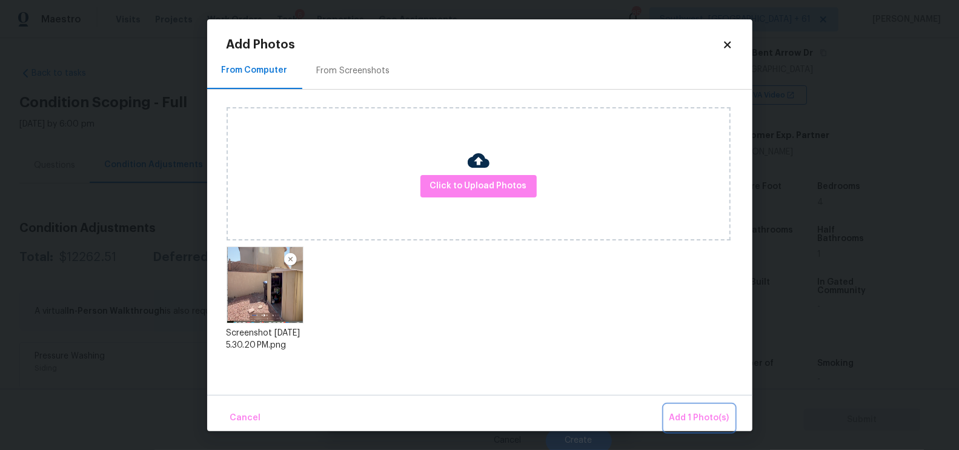
click at [704, 414] on span "Add 1 Photo(s)" at bounding box center [700, 418] width 60 height 15
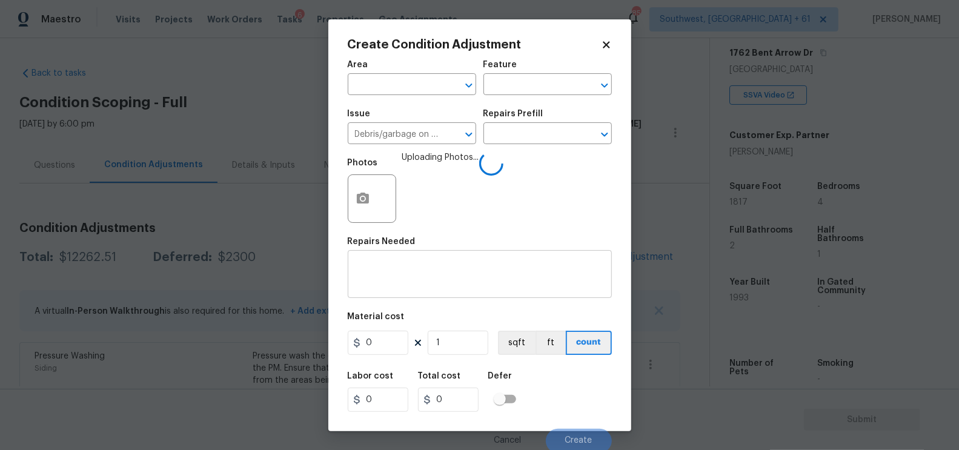
click at [440, 276] on textarea at bounding box center [480, 275] width 250 height 25
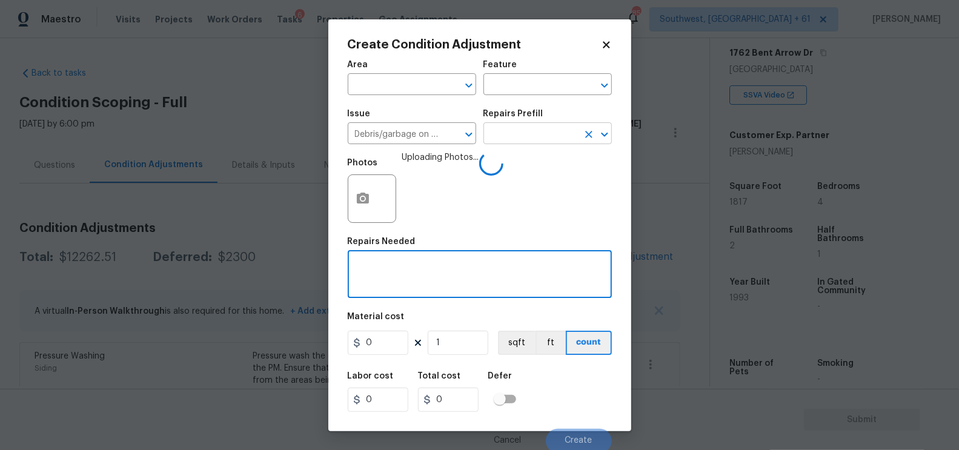
click at [536, 133] on input "text" at bounding box center [531, 134] width 95 height 19
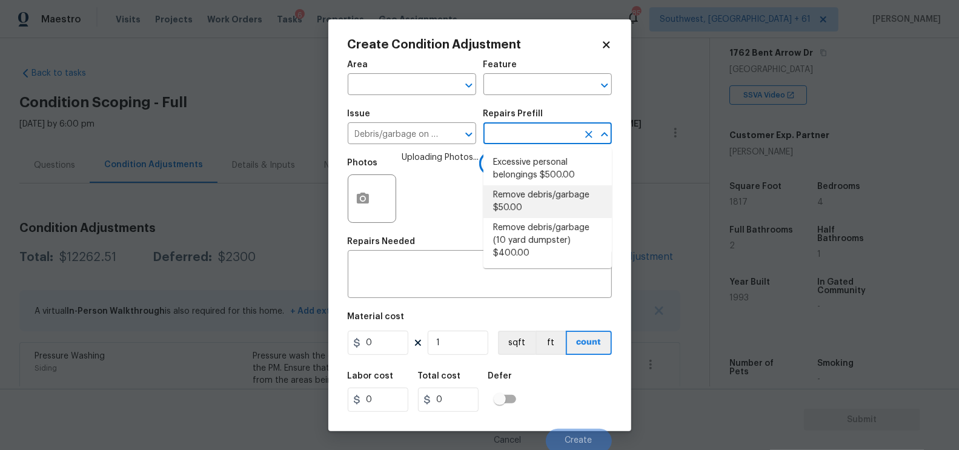
click at [533, 193] on li "Remove debris/garbage $50.00" at bounding box center [548, 201] width 128 height 33
type textarea "Remove, haul off, and properly dispose of any debris left by seller to offsite …"
type input "50"
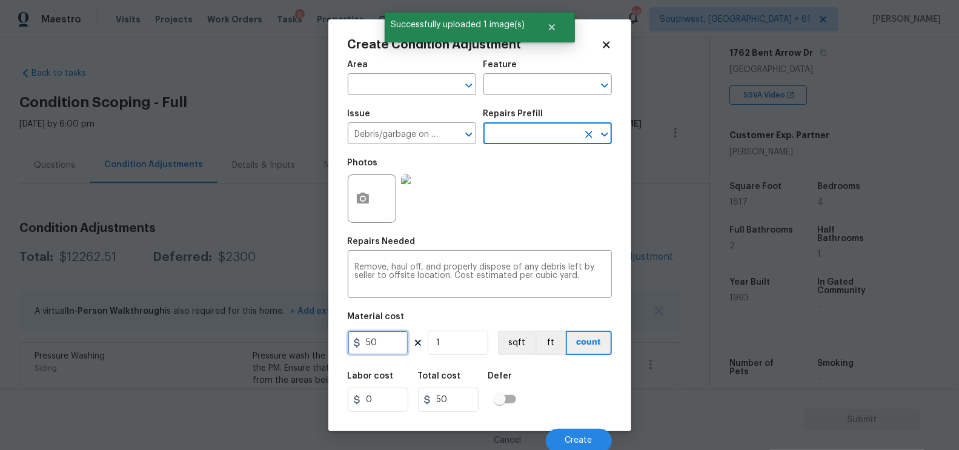
click at [389, 344] on input "50" at bounding box center [378, 343] width 61 height 24
type input "500"
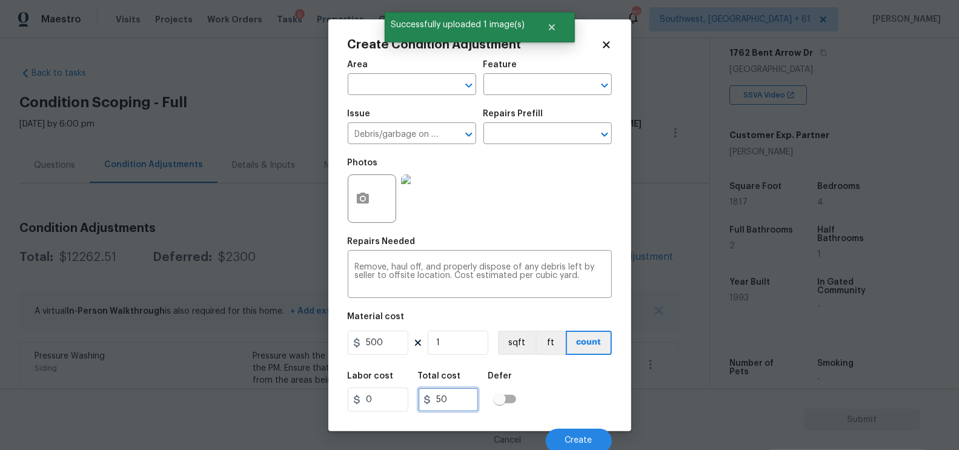
type input "500"
click at [450, 397] on input "500" at bounding box center [448, 400] width 61 height 24
click at [577, 435] on button "Create" at bounding box center [579, 441] width 66 height 24
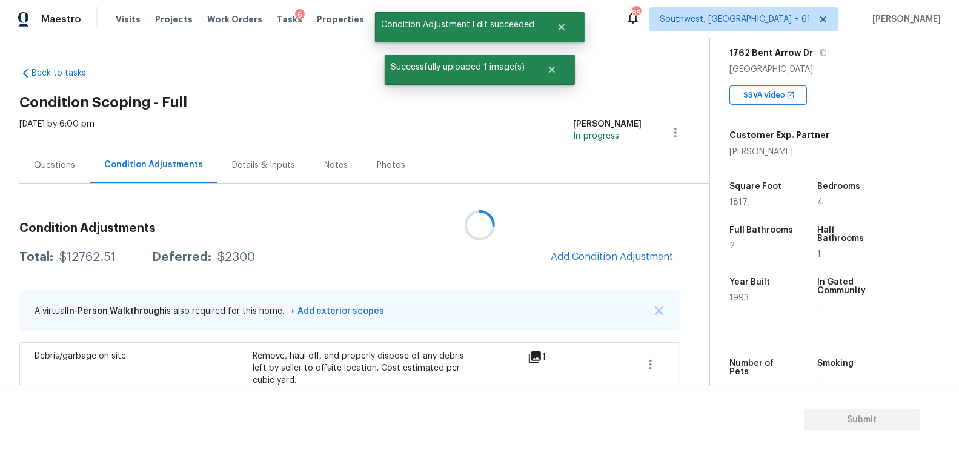
click at [623, 256] on div at bounding box center [479, 225] width 959 height 450
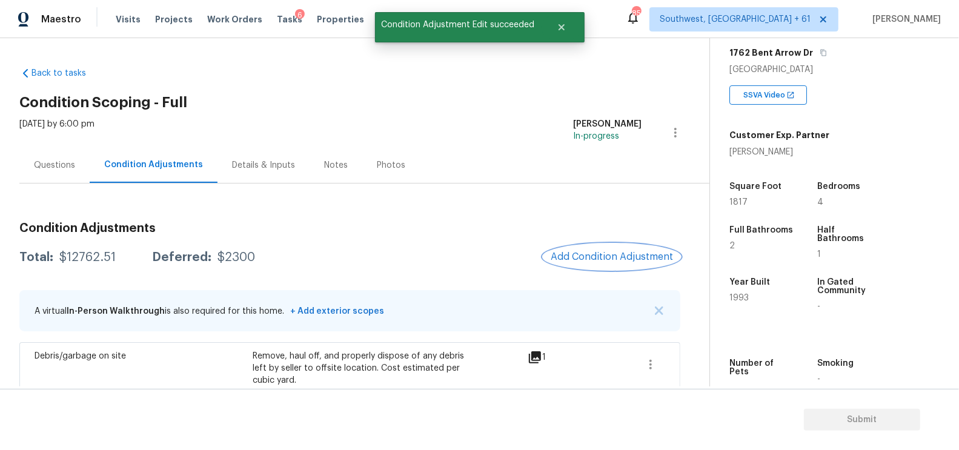
click at [616, 258] on span "Add Condition Adjustment" at bounding box center [612, 256] width 122 height 11
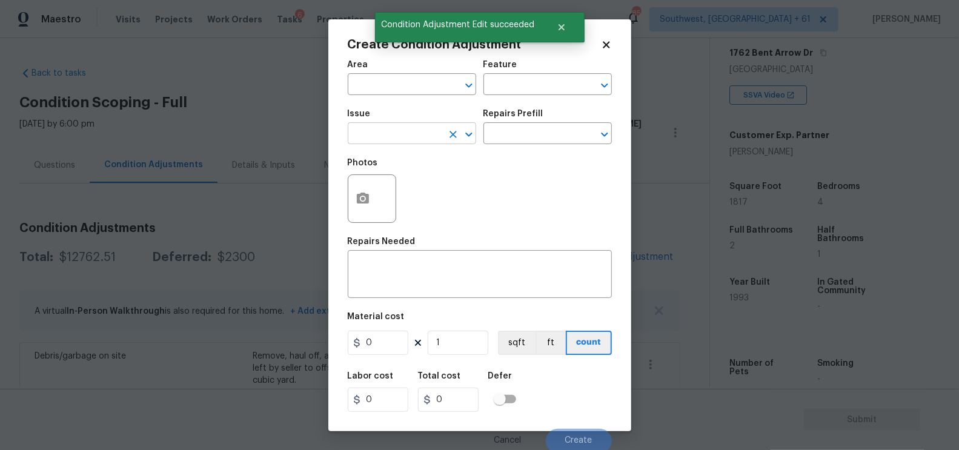
click at [402, 133] on input "text" at bounding box center [395, 134] width 95 height 19
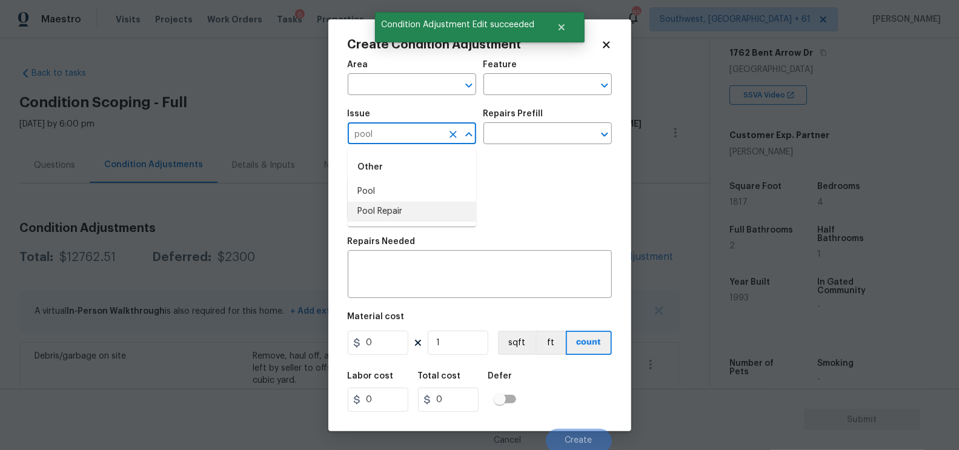
click at [408, 218] on li "Pool Repair" at bounding box center [412, 212] width 128 height 20
type input "Pool Repair"
click at [526, 138] on input "text" at bounding box center [531, 134] width 95 height 19
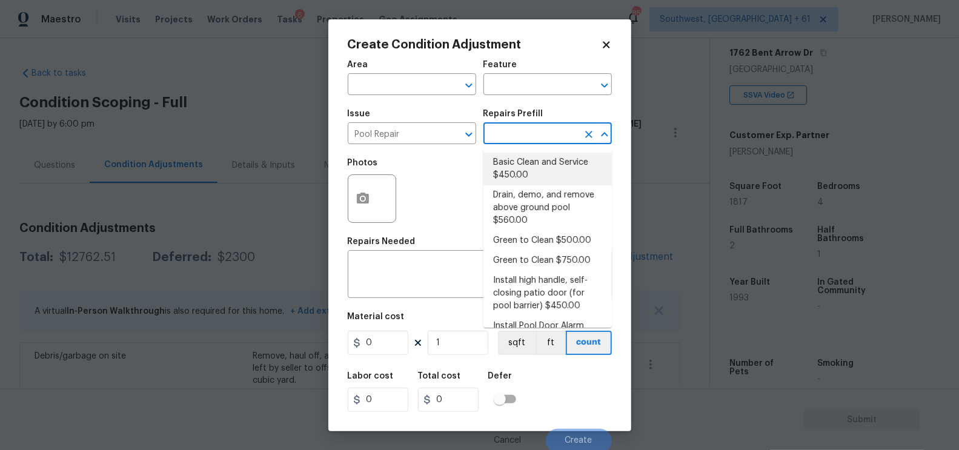
click at [526, 165] on li "Basic Clean and Service $450.00" at bounding box center [548, 169] width 128 height 33
type input "Pool"
type textarea "basic clean and service, balance chems, repair minor leaks at equipment, etc"
type input "450"
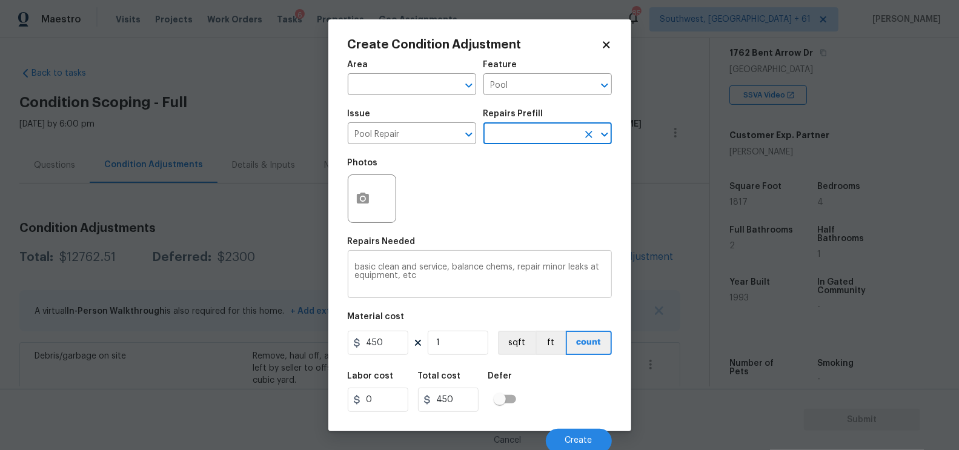
click at [444, 276] on textarea "basic clean and service, balance chems, repair minor leaks at equipment, etc" at bounding box center [480, 275] width 250 height 25
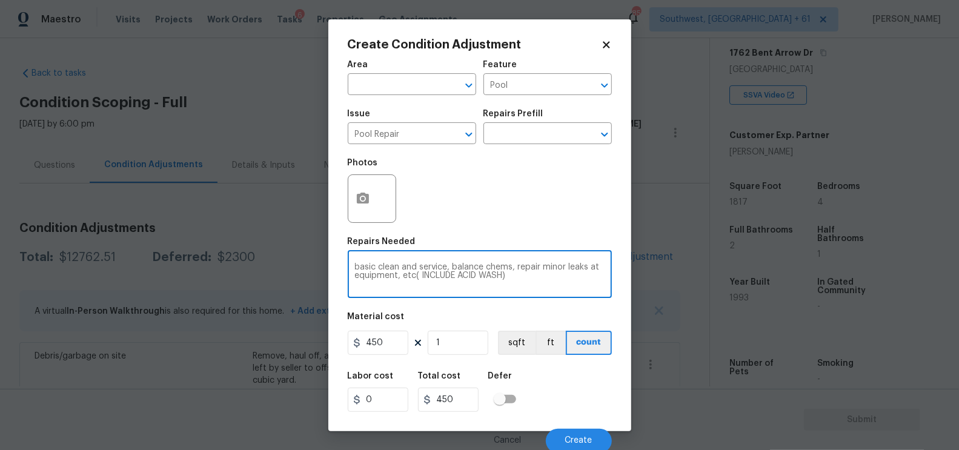
type textarea "basic clean and service, balance chems, repair minor leaks at equipment, etc( I…"
click at [404, 347] on input "450" at bounding box center [378, 343] width 61 height 24
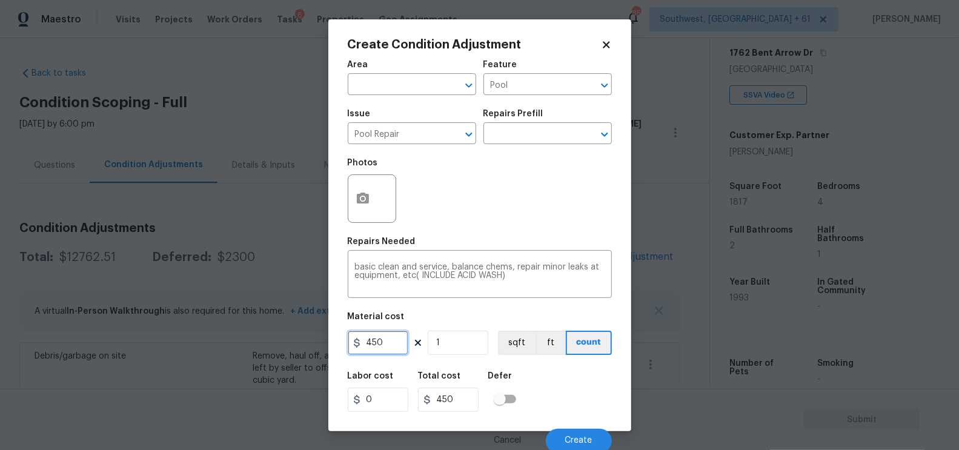
click at [404, 347] on input "450" at bounding box center [378, 343] width 61 height 24
type input "500"
click at [469, 380] on div "Total cost" at bounding box center [453, 380] width 70 height 16
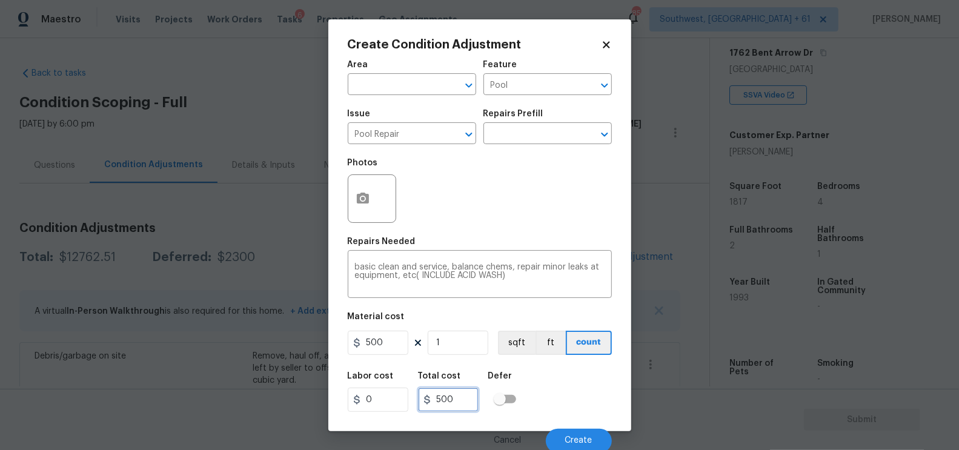
click at [468, 401] on input "500" at bounding box center [448, 400] width 61 height 24
click at [367, 194] on icon "button" at bounding box center [363, 198] width 15 height 15
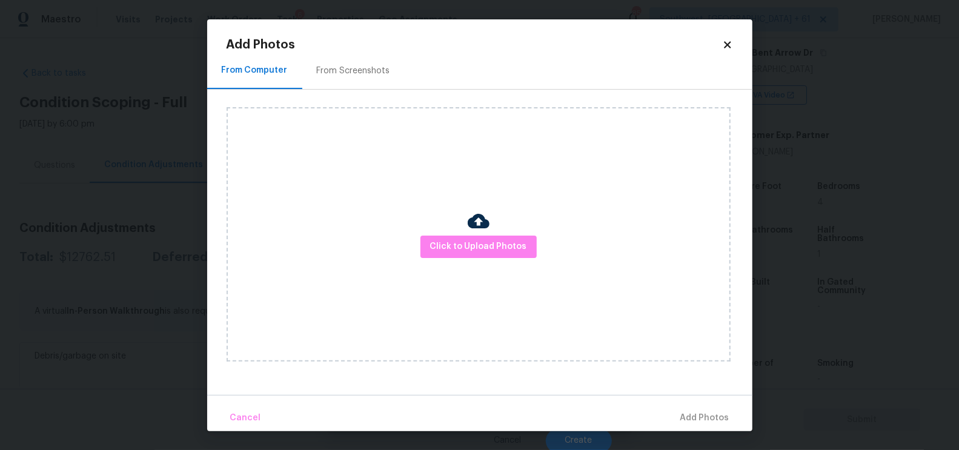
click at [365, 63] on div "From Screenshots" at bounding box center [353, 71] width 102 height 36
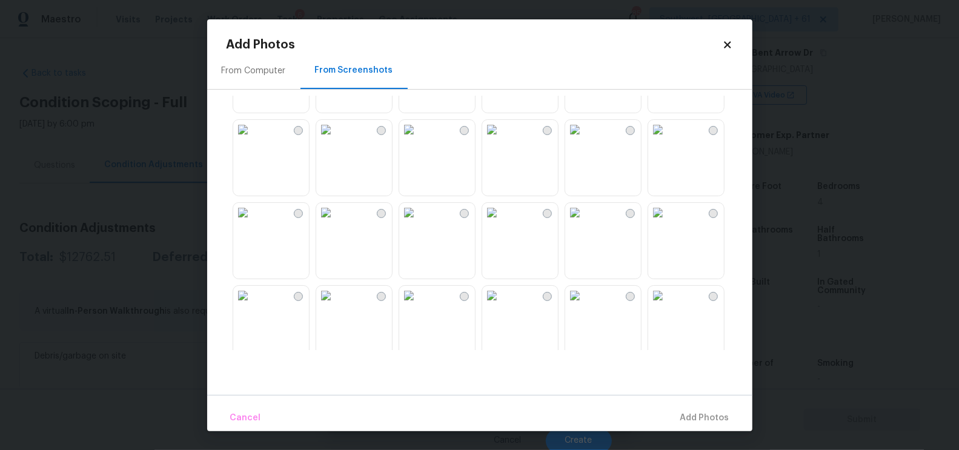
scroll to position [62, 0]
click at [502, 143] on img at bounding box center [491, 133] width 19 height 19
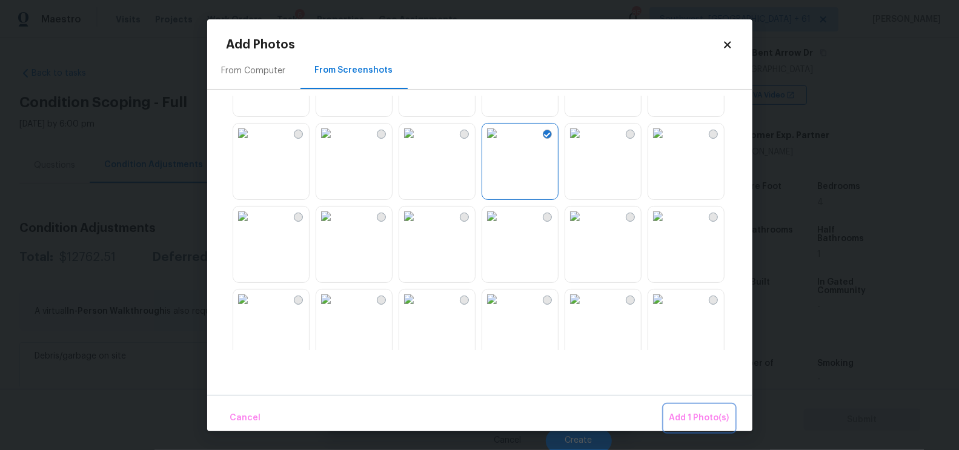
click at [700, 411] on span "Add 1 Photo(s)" at bounding box center [700, 418] width 60 height 15
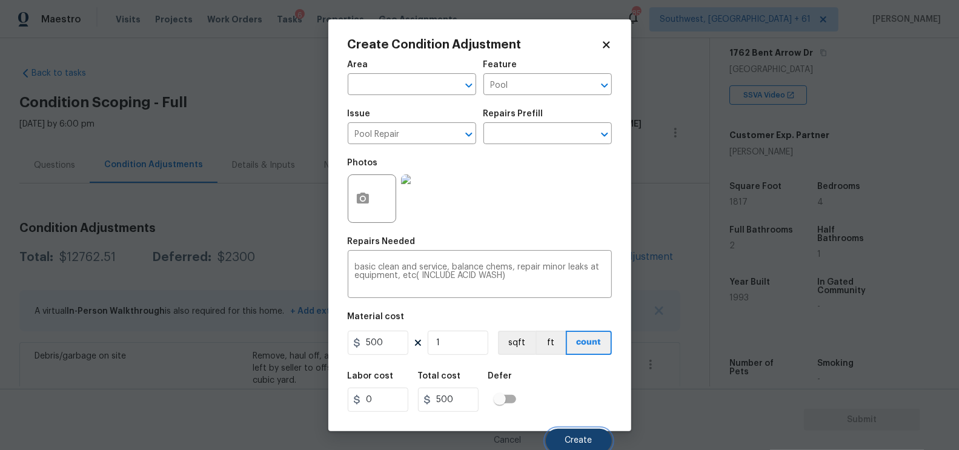
click at [595, 442] on button "Create" at bounding box center [579, 441] width 66 height 24
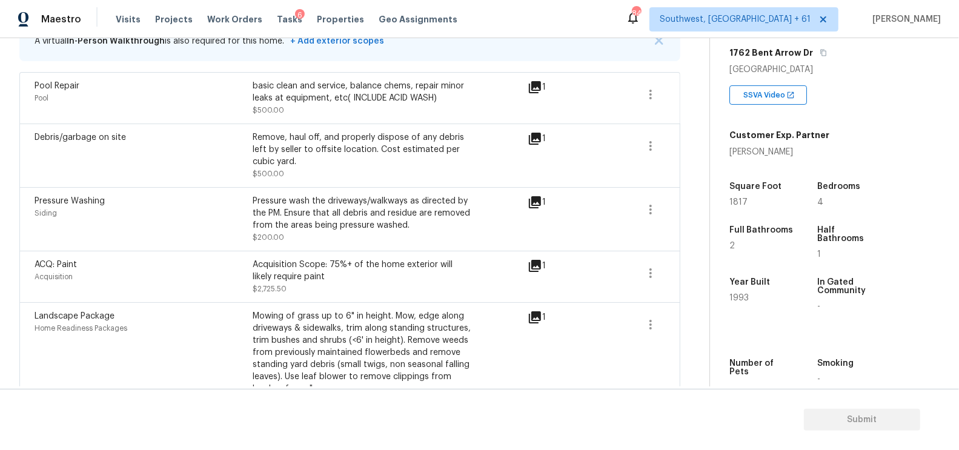
scroll to position [251, 0]
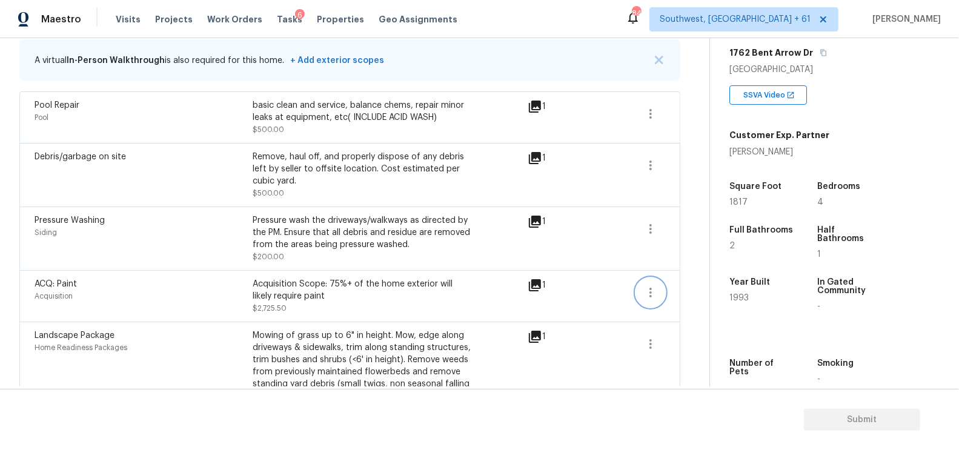
click at [651, 290] on icon "button" at bounding box center [650, 292] width 15 height 15
click at [699, 288] on div "Edit" at bounding box center [720, 290] width 95 height 12
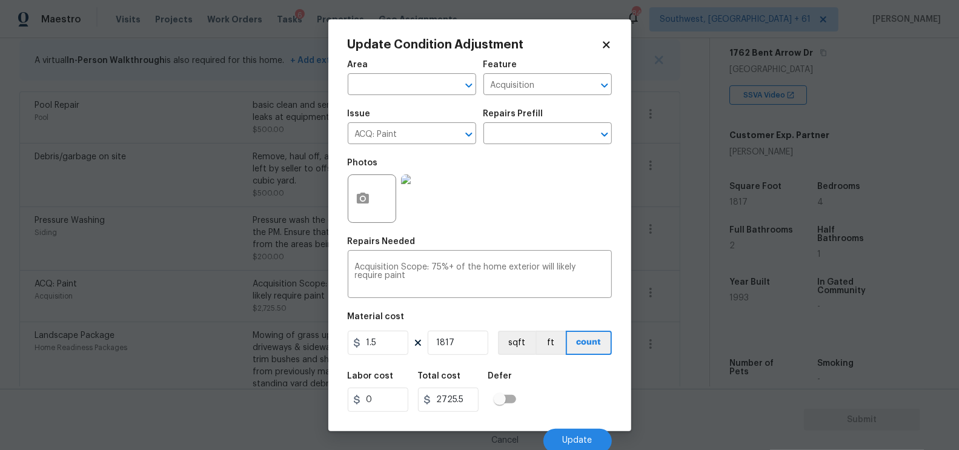
click at [686, 340] on body "Maestro Visits Projects Work Orders Tasks 6 Properties Geo Assignments 848 Sout…" at bounding box center [479, 225] width 959 height 450
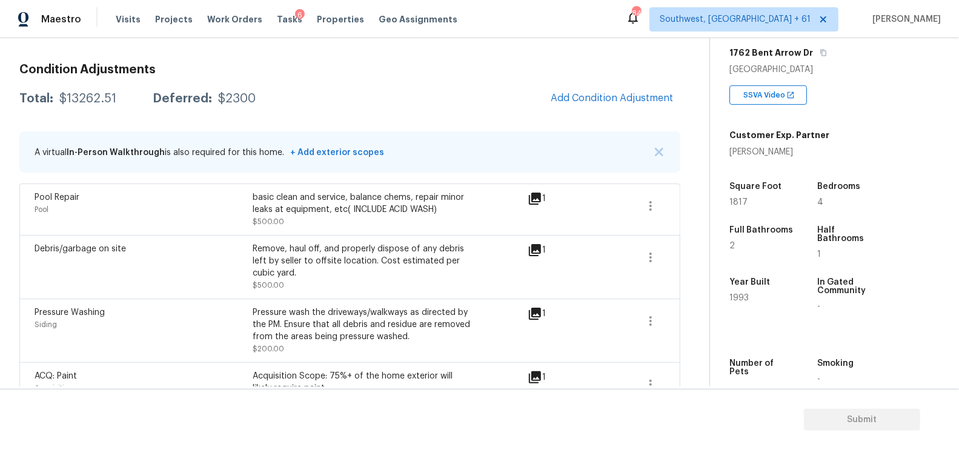
scroll to position [158, 0]
click at [572, 138] on div "A virtual In-Person Walkthrough is also required for this home. + Add exterior …" at bounding box center [349, 153] width 661 height 41
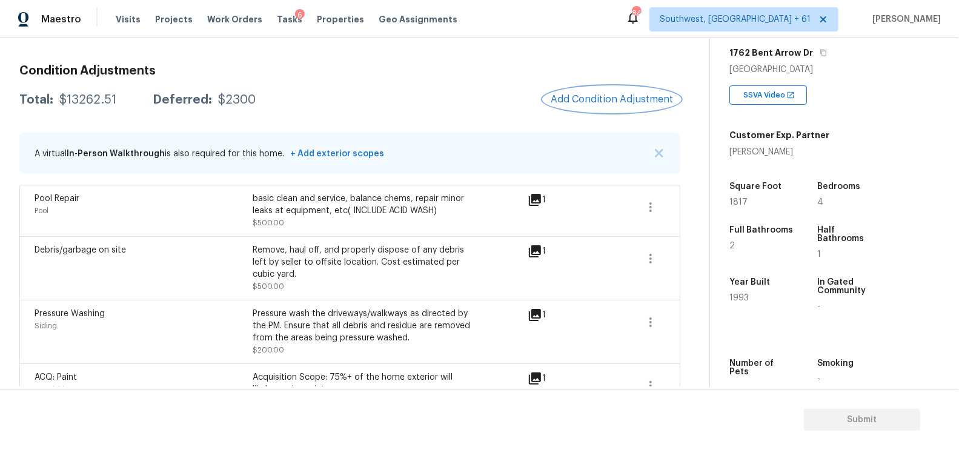
click at [615, 98] on span "Add Condition Adjustment" at bounding box center [612, 99] width 122 height 11
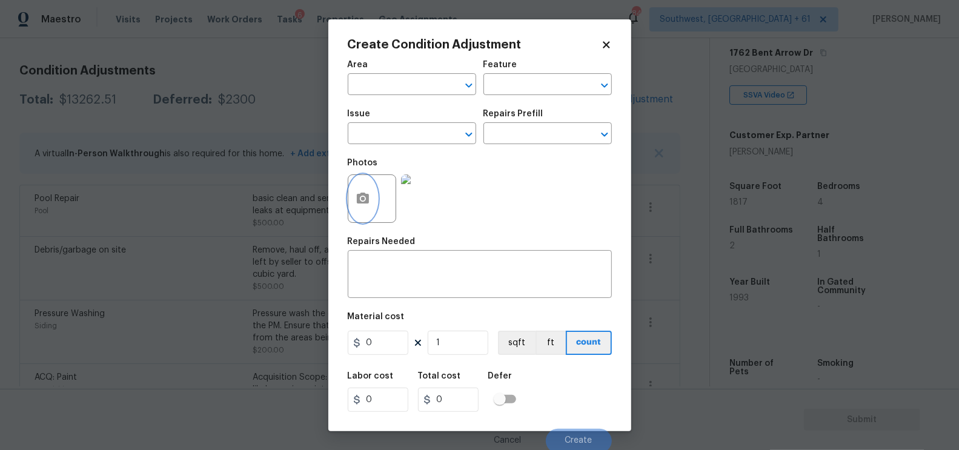
click at [367, 206] on icon "button" at bounding box center [363, 198] width 15 height 15
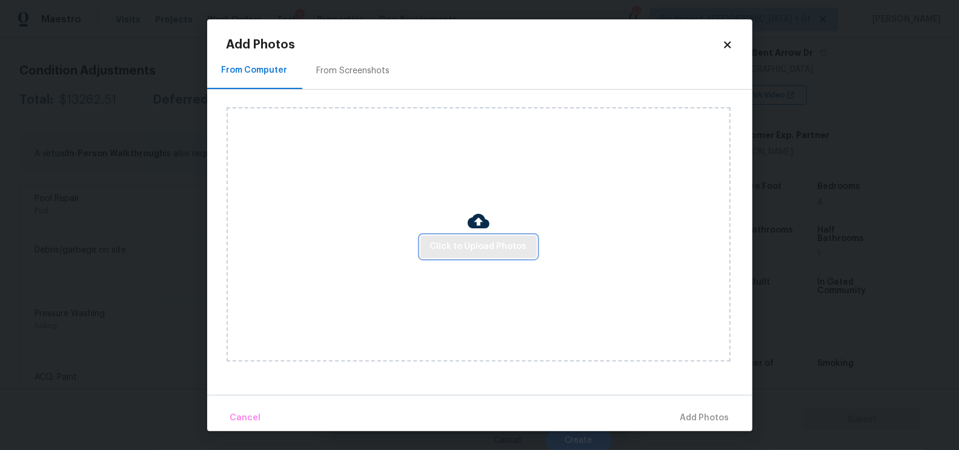
click at [465, 238] on button "Click to Upload Photos" at bounding box center [478, 247] width 116 height 22
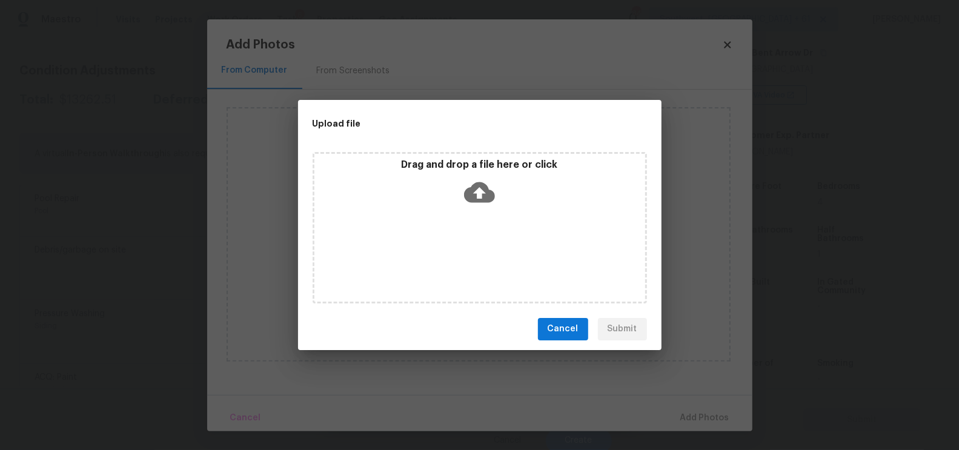
click at [471, 204] on icon at bounding box center [479, 192] width 31 height 31
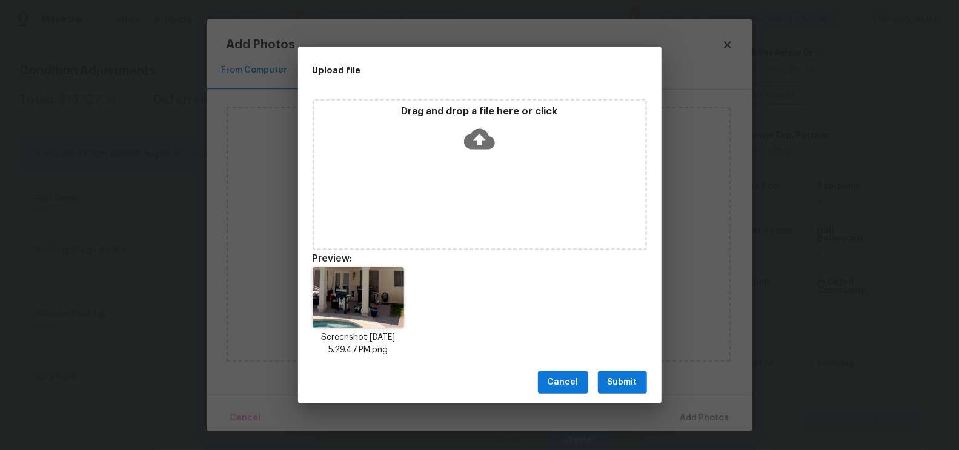
click at [627, 386] on span "Submit" at bounding box center [623, 382] width 30 height 15
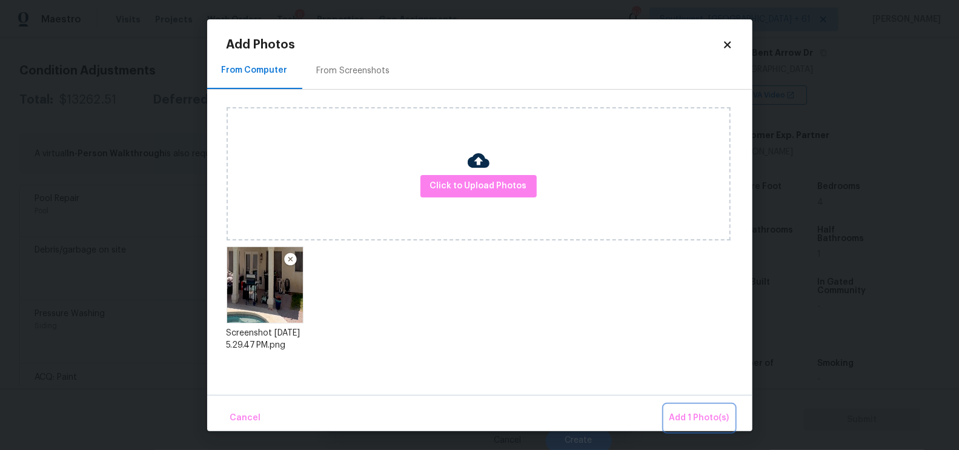
click at [695, 414] on span "Add 1 Photo(s)" at bounding box center [700, 418] width 60 height 15
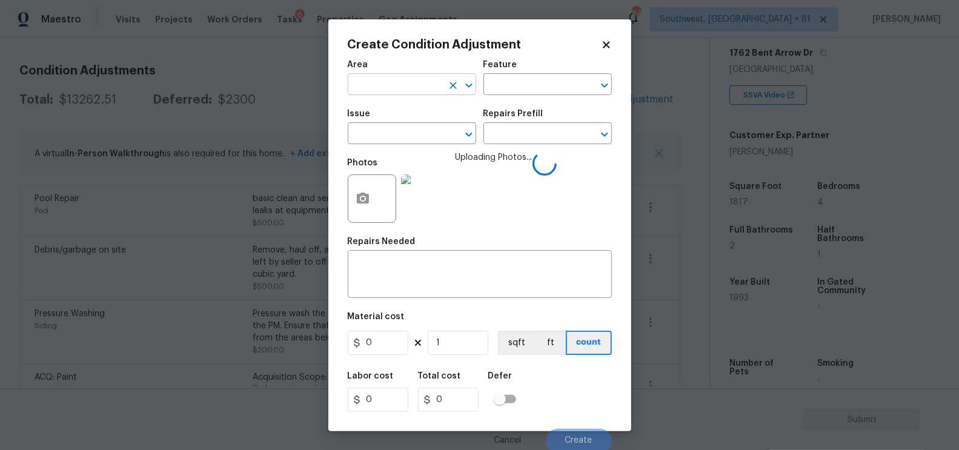
click at [414, 84] on input "text" at bounding box center [395, 85] width 95 height 19
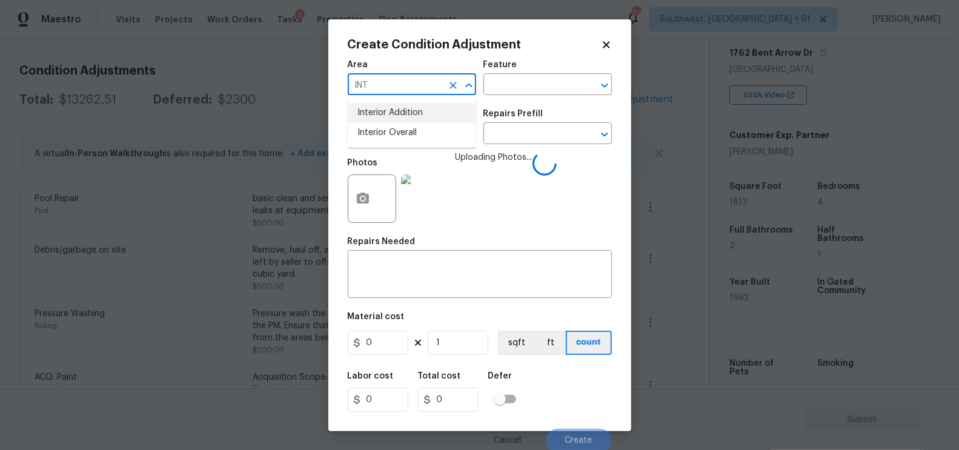
click at [425, 129] on li "Interior Overall" at bounding box center [412, 133] width 128 height 20
type input "Interior Overall"
click at [411, 271] on textarea at bounding box center [480, 275] width 250 height 25
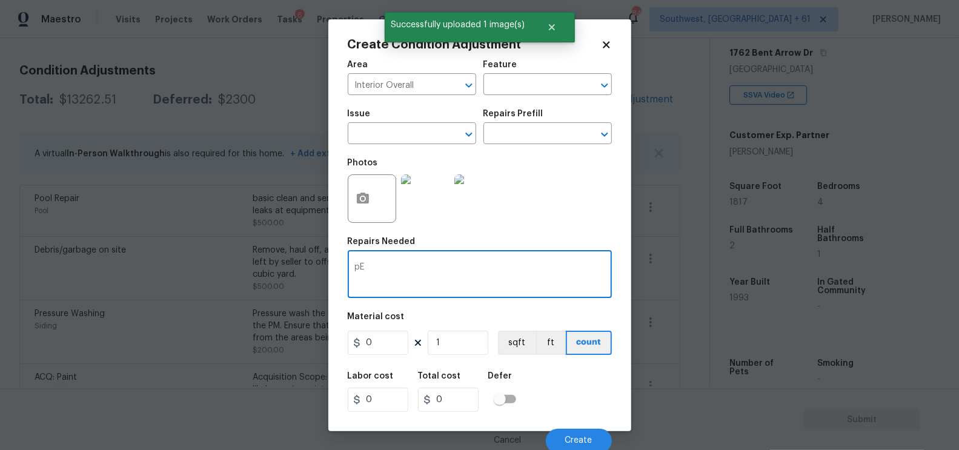
type textarea "p"
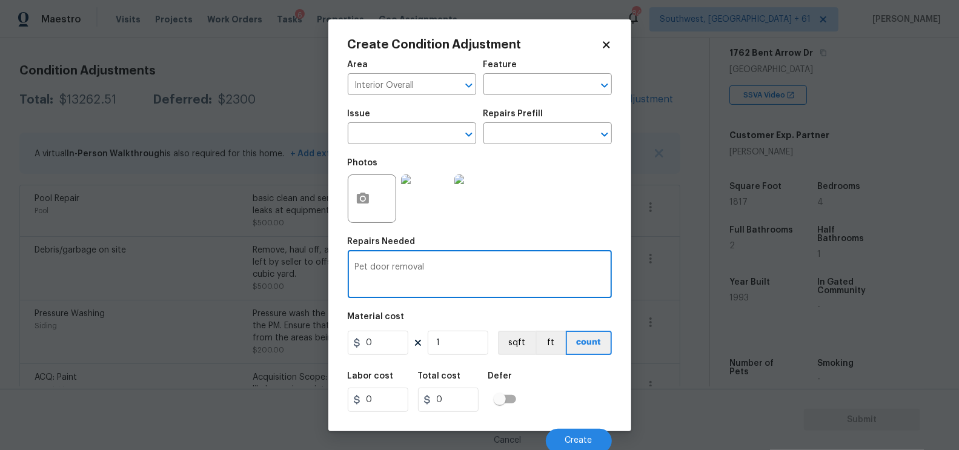
type textarea "Pet door removal"
click at [381, 348] on input "0" at bounding box center [378, 343] width 61 height 24
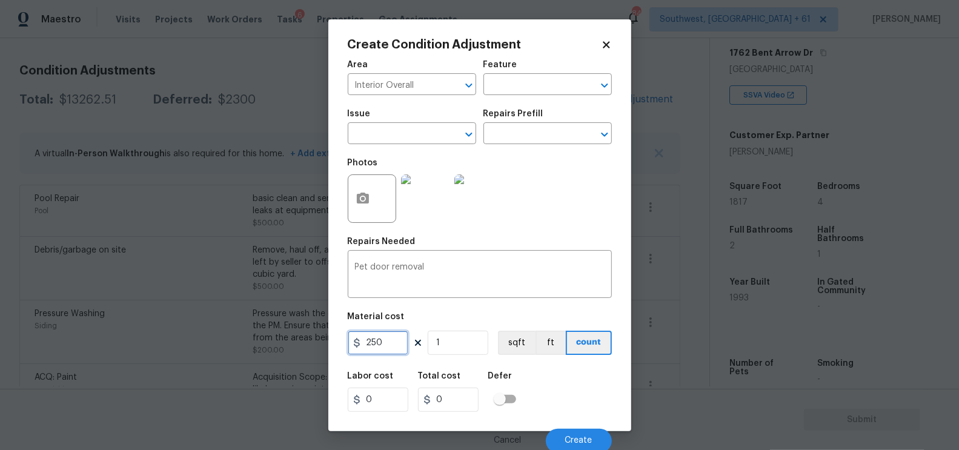
type input "250"
click at [470, 412] on input "0" at bounding box center [448, 400] width 61 height 24
type input "250"
click at [557, 431] on button "Create" at bounding box center [579, 441] width 66 height 24
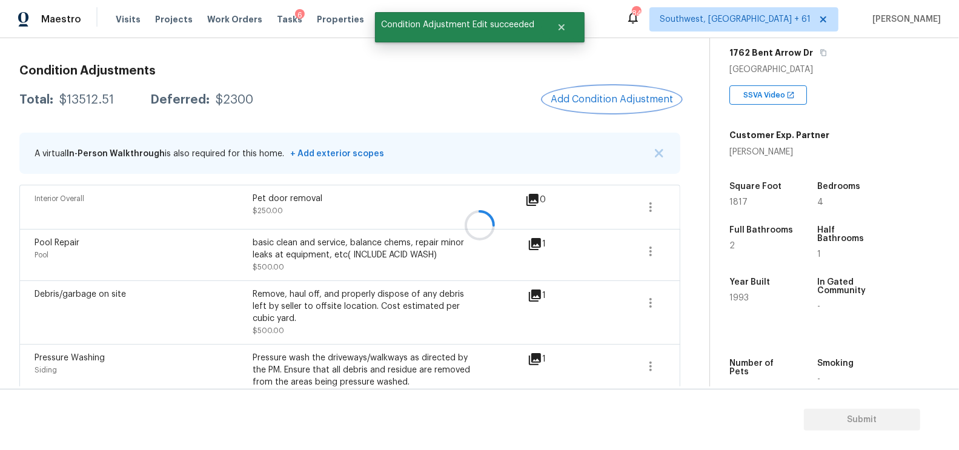
click at [593, 93] on button "Add Condition Adjustment" at bounding box center [611, 99] width 137 height 25
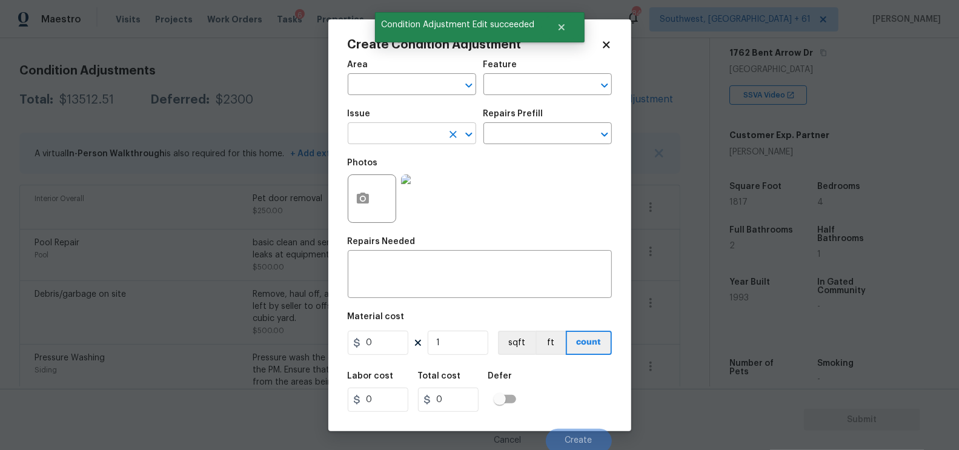
click at [391, 136] on input "text" at bounding box center [395, 134] width 95 height 19
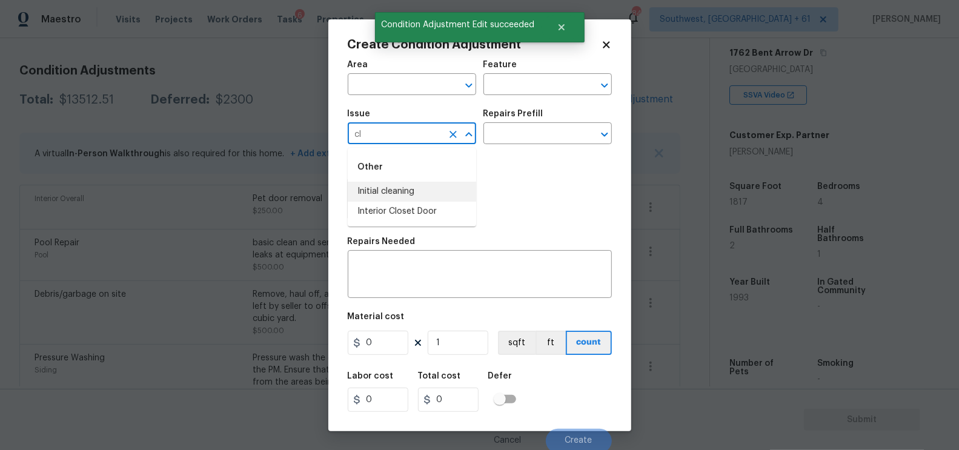
click at [407, 182] on li "Initial cleaning" at bounding box center [412, 192] width 128 height 20
type input "Initial cleaning"
click at [533, 143] on input "text" at bounding box center [531, 134] width 95 height 19
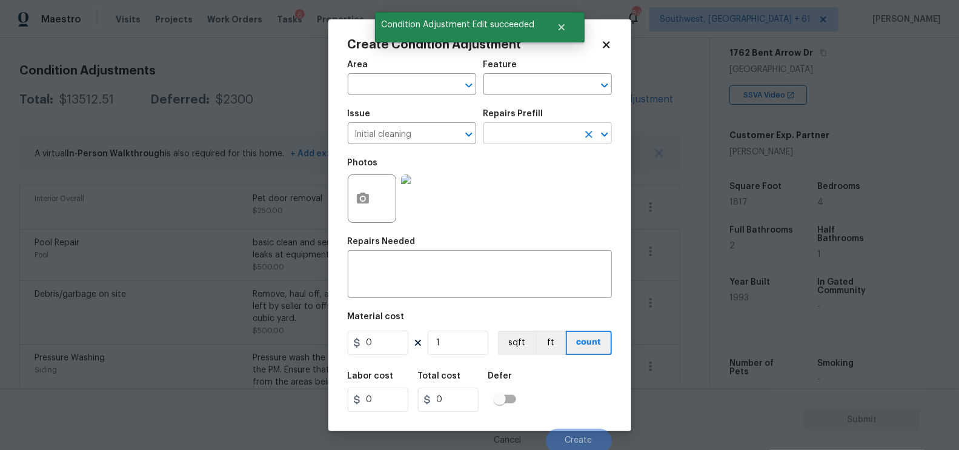
click at [540, 137] on input "text" at bounding box center [531, 134] width 95 height 19
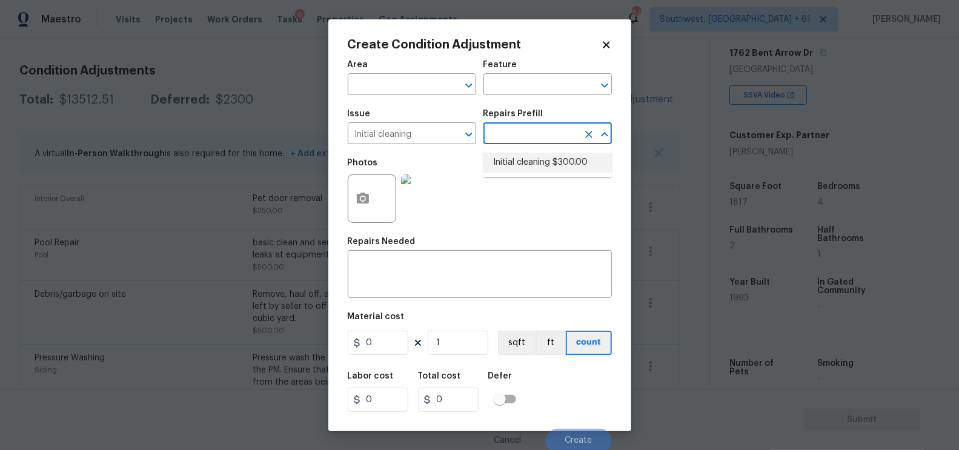
click at [539, 159] on li "Initial cleaning $300.00" at bounding box center [548, 163] width 128 height 20
type input "Home Readiness Packages"
type textarea "1. Wipe down exterior doors and trim. 2. Clean out all exterior light fixtures …"
type input "300"
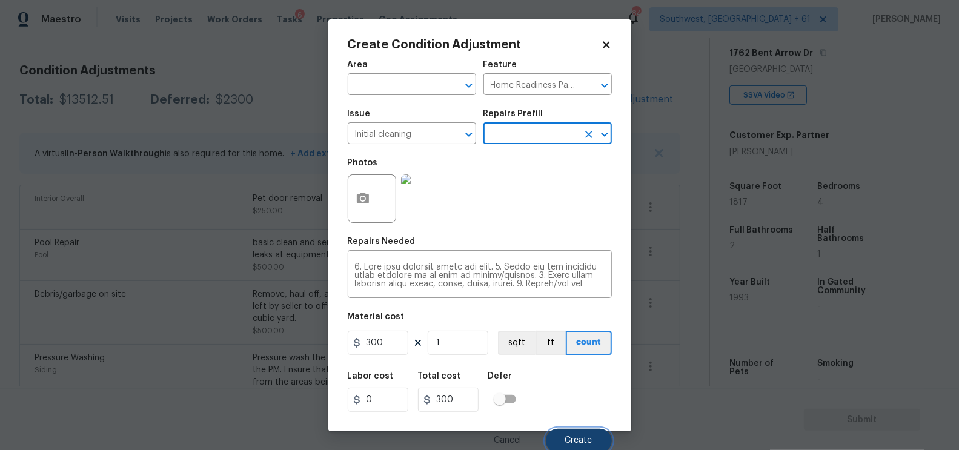
click at [567, 434] on button "Create" at bounding box center [579, 441] width 66 height 24
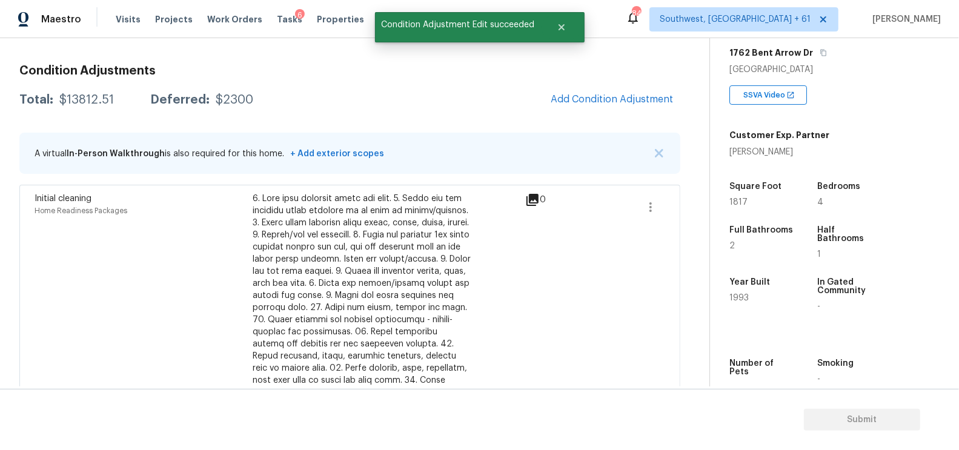
click at [611, 96] on span "Add Condition Adjustment" at bounding box center [612, 99] width 122 height 11
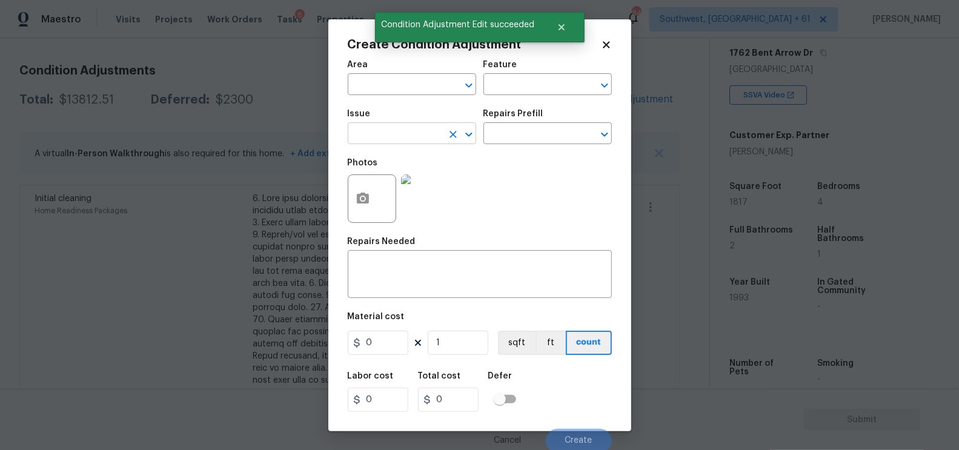
click at [401, 136] on input "text" at bounding box center [395, 134] width 95 height 19
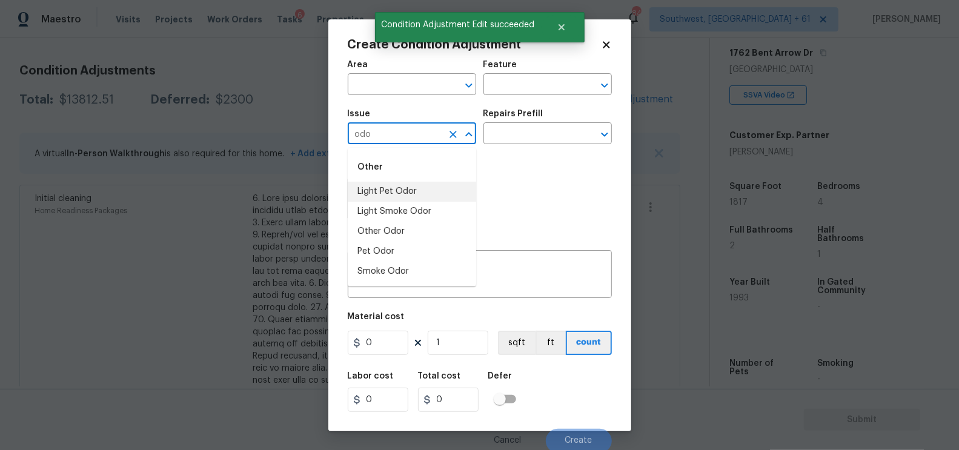
click at [420, 186] on li "Light Pet Odor" at bounding box center [412, 192] width 128 height 20
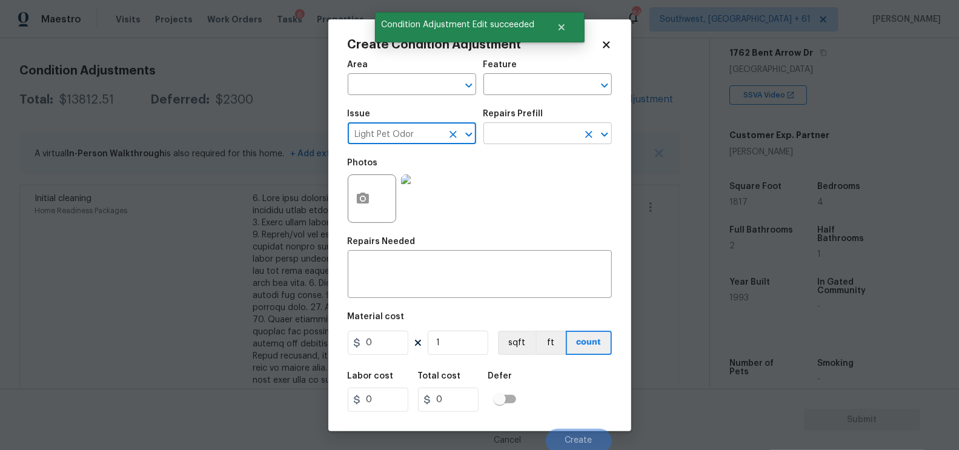
type input "Light Pet Odor"
click at [536, 132] on input "text" at bounding box center [531, 134] width 95 height 19
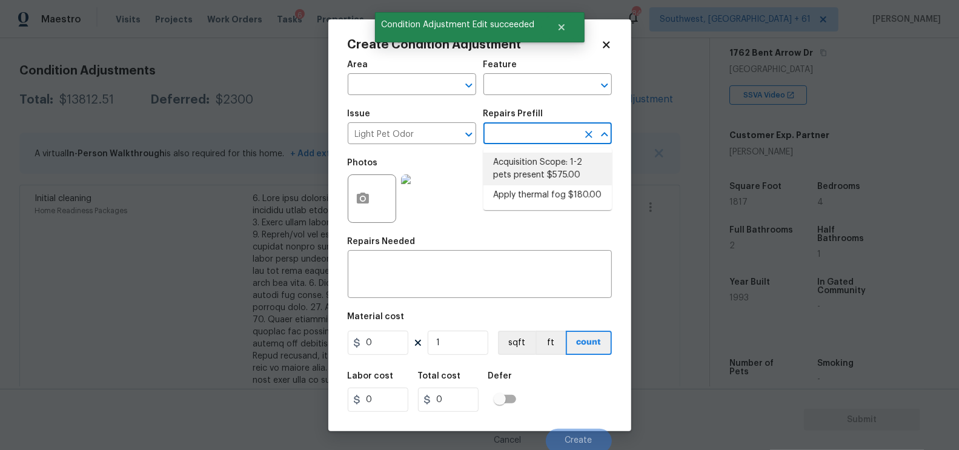
click at [554, 158] on li "Acquisition Scope: 1-2 pets present $575.00" at bounding box center [548, 169] width 128 height 33
type textarea "Acquisition Scope: 1-2 pets present"
type input "575"
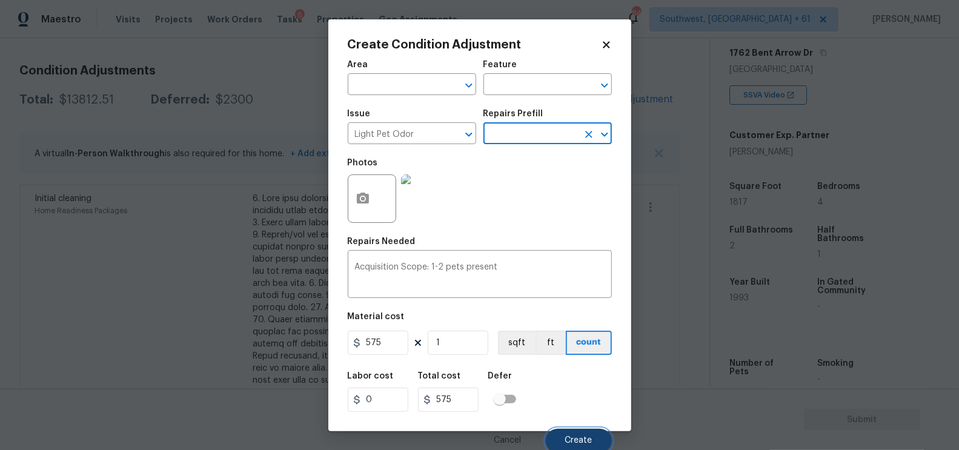
click at [579, 442] on span "Create" at bounding box center [578, 440] width 27 height 9
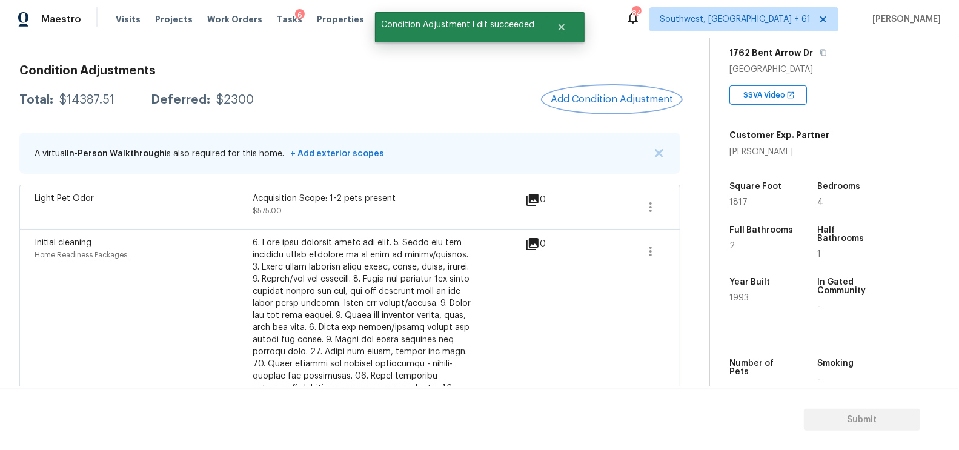
click at [626, 98] on span "Add Condition Adjustment" at bounding box center [612, 99] width 122 height 11
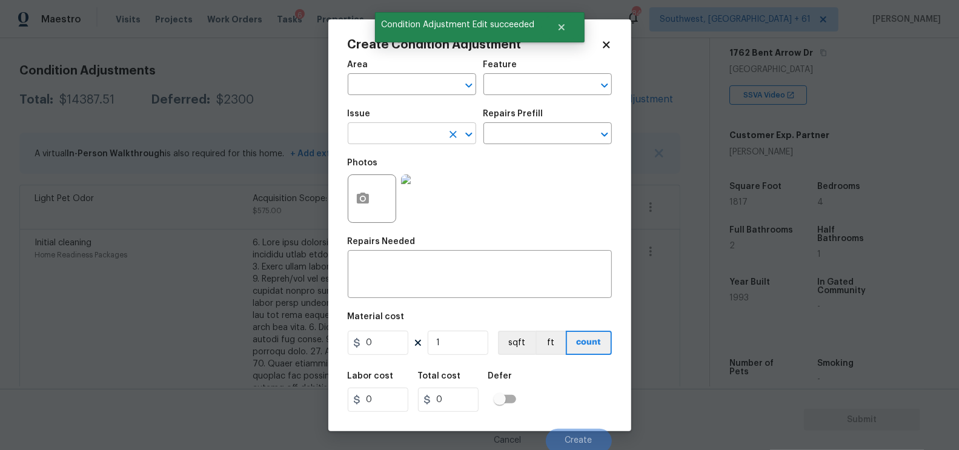
click at [400, 135] on input "text" at bounding box center [395, 134] width 95 height 19
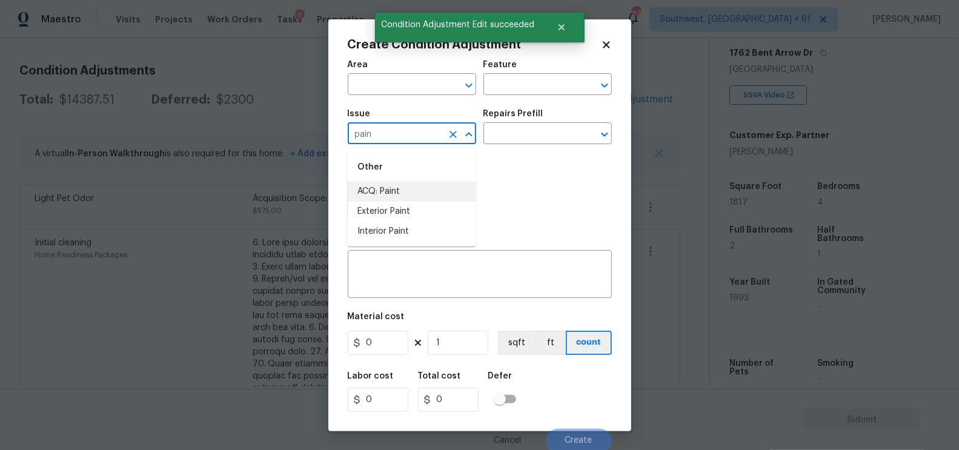
click at [388, 194] on li "ACQ: Paint" at bounding box center [412, 192] width 128 height 20
type input "ACQ: Paint"
click at [514, 135] on input "text" at bounding box center [531, 134] width 95 height 19
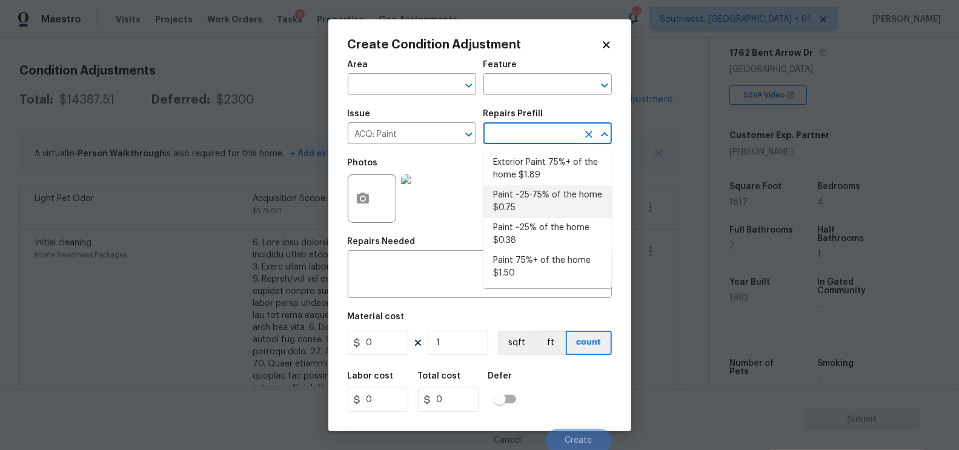
click at [528, 196] on li "Paint ~25-75% of the home $0.75" at bounding box center [548, 201] width 128 height 33
type input "Acquisition"
type textarea "Acquisition Scope: ~25 - 75% of the home needs interior paint"
type input "0.75"
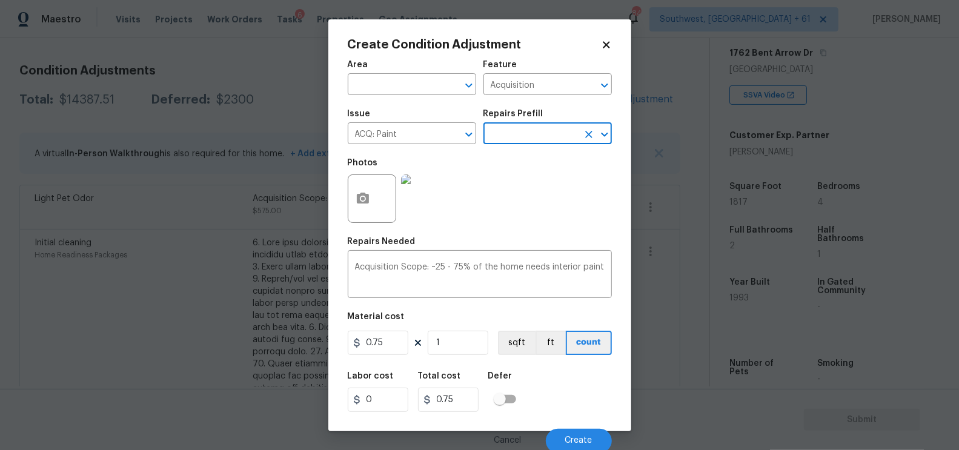
click at [455, 357] on figure "Material cost 0.75 1 sqft ft count" at bounding box center [480, 335] width 264 height 45
click at [459, 348] on input "1" at bounding box center [458, 343] width 61 height 24
type input "0"
type input "1"
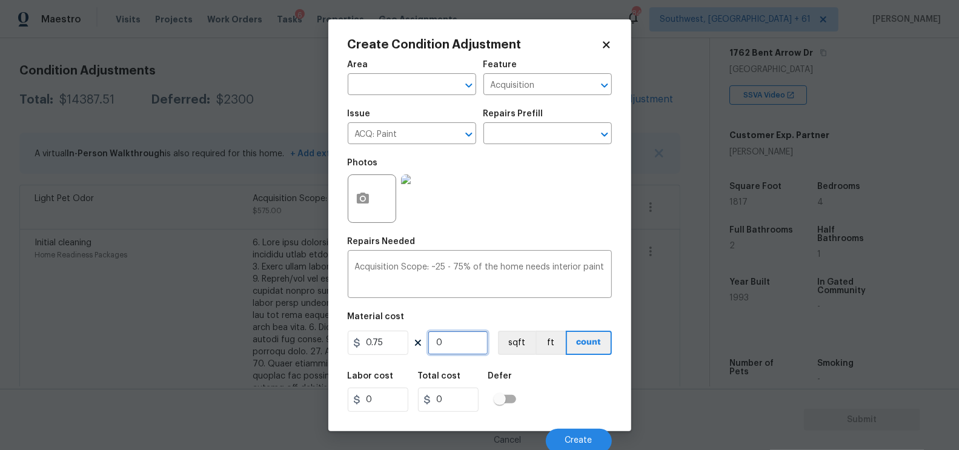
type input "0.75"
type input "18"
type input "13.5"
type input "181"
type input "135.75"
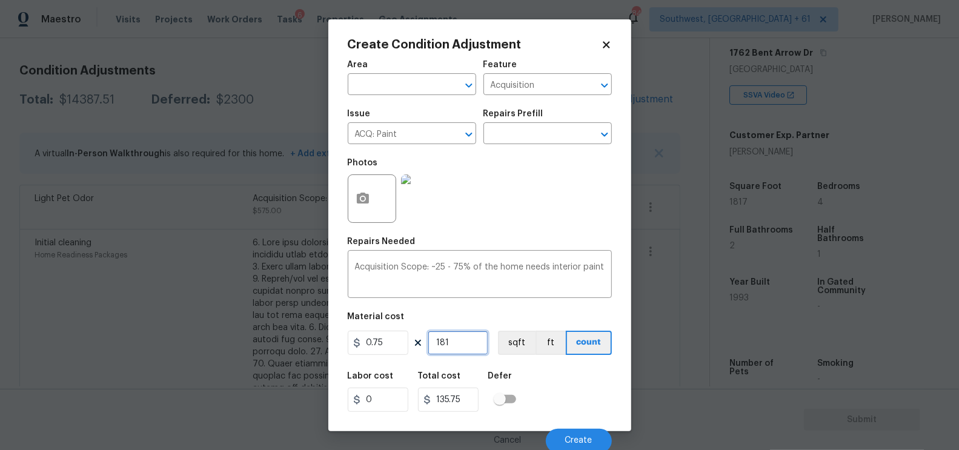
type input "1817"
type input "1362.75"
type input "1817"
click at [537, 132] on input "text" at bounding box center [531, 134] width 95 height 19
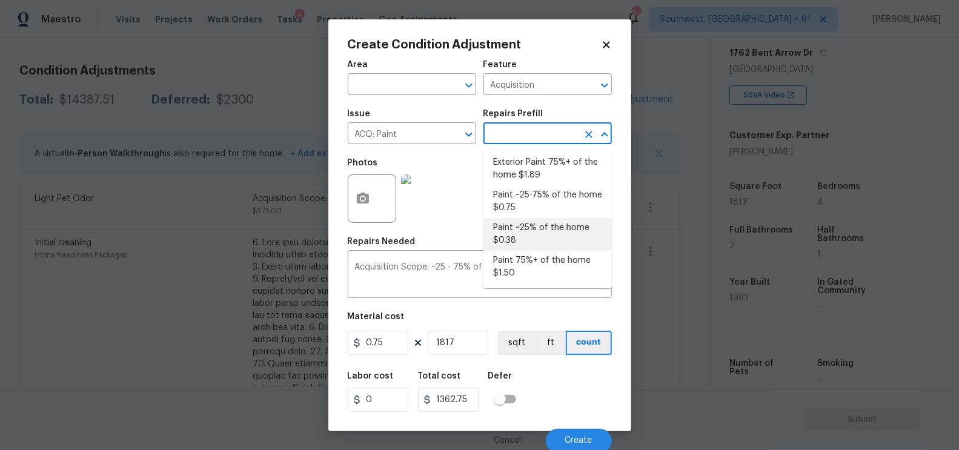
click at [525, 239] on li "Paint ~25% of the home $0.38" at bounding box center [548, 234] width 128 height 33
type textarea "Acquisition Scope: ~25% of the home needs interior paint"
type input "0.38"
type input "690.46"
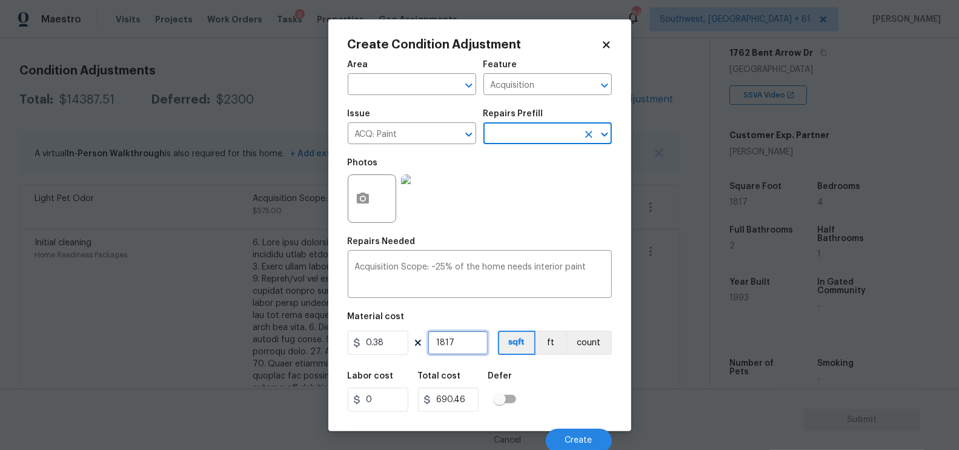
click at [470, 342] on input "1817" at bounding box center [458, 343] width 61 height 24
click at [562, 421] on div "Cancel Create" at bounding box center [480, 436] width 264 height 34
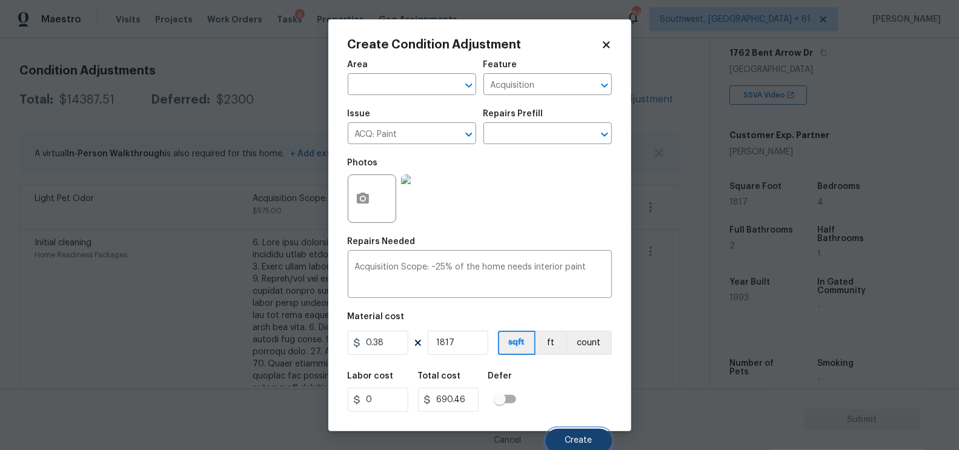
click at [574, 436] on button "Create" at bounding box center [579, 441] width 66 height 24
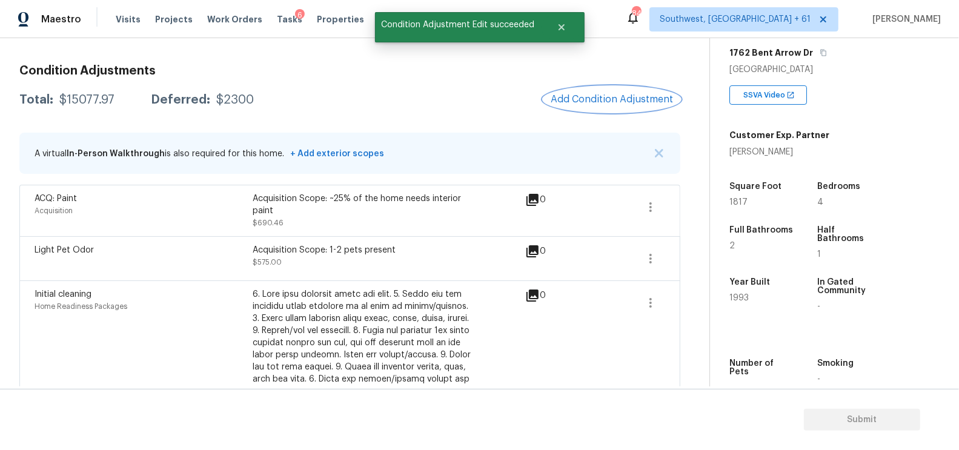
click at [635, 104] on span "Add Condition Adjustment" at bounding box center [612, 99] width 122 height 11
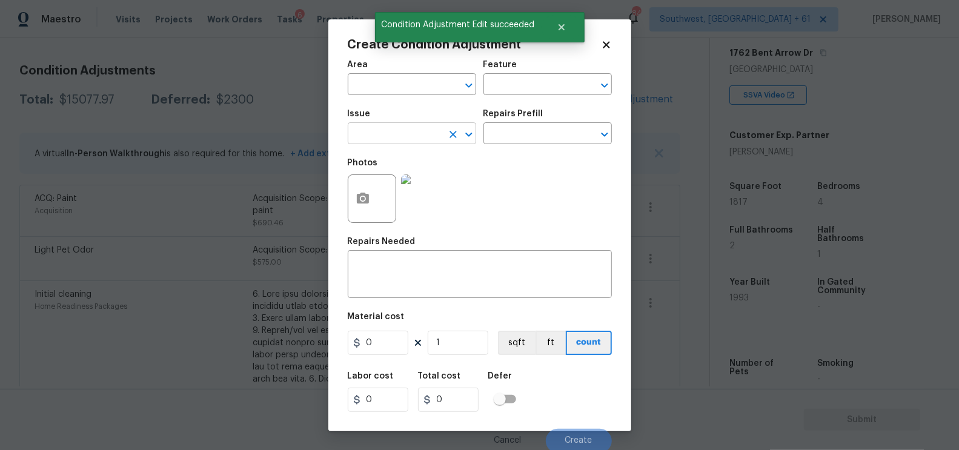
click at [417, 130] on input "text" at bounding box center [395, 134] width 95 height 19
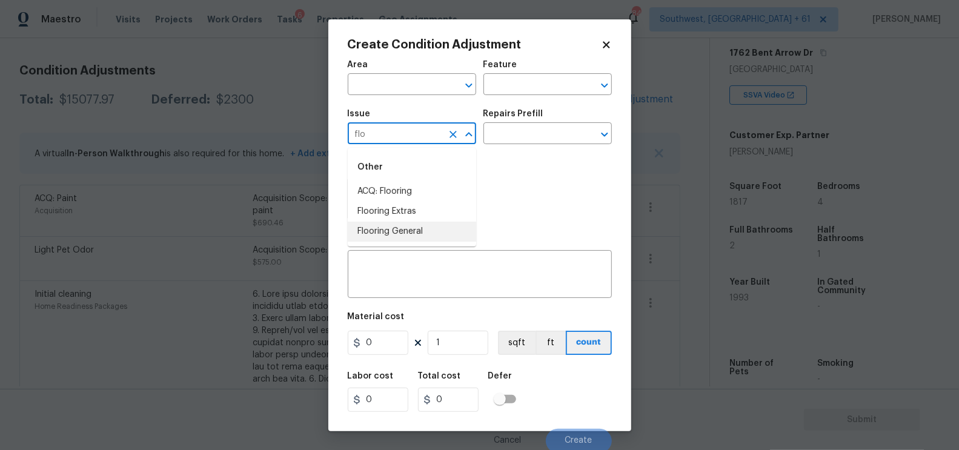
click at [415, 231] on li "Flooring General" at bounding box center [412, 232] width 128 height 20
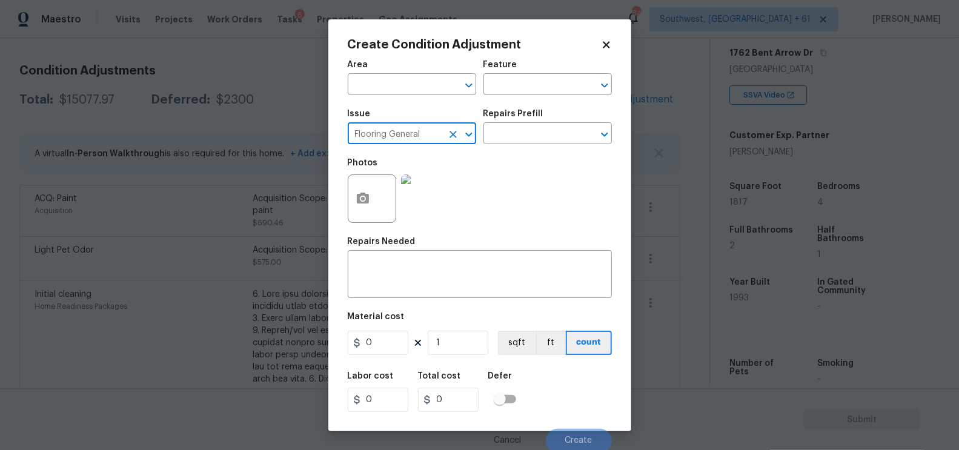
type input "Flooring General"
click at [539, 118] on div "Repairs Prefill" at bounding box center [548, 118] width 128 height 16
click at [535, 133] on input "text" at bounding box center [531, 134] width 95 height 19
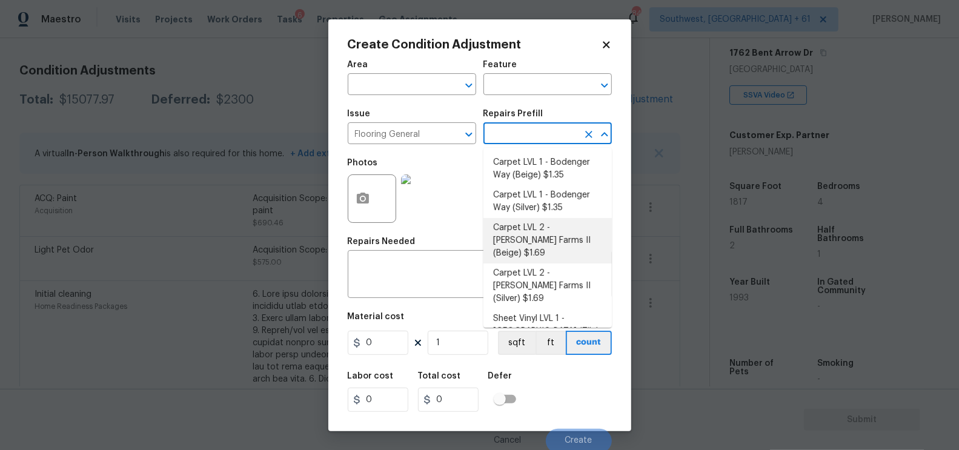
click at [539, 224] on li "Carpet LVL 2 - Abshire Farms II (Beige) $1.69" at bounding box center [548, 240] width 128 height 45
type input "Overall Flooring"
type textarea "Install new carpet (Abshire Farms II - 749 Stony Glade) at all previously carpe…"
type input "1.69"
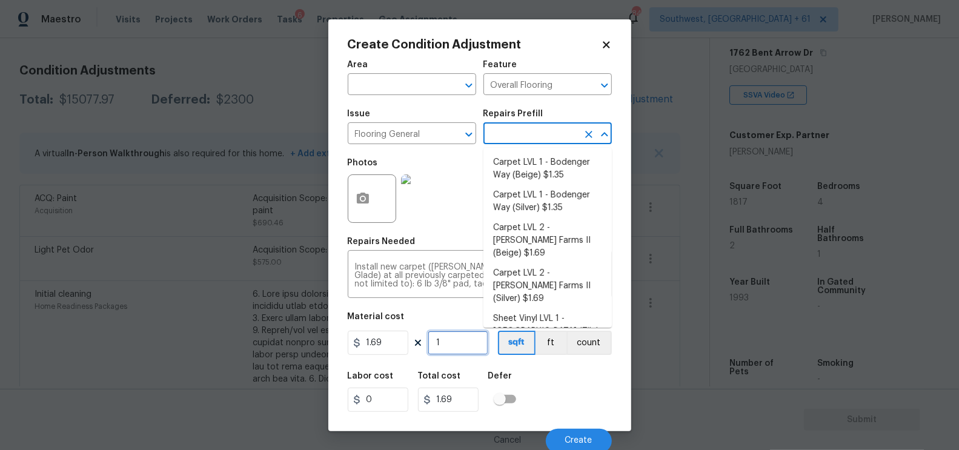
click at [451, 340] on input "1" at bounding box center [458, 343] width 61 height 24
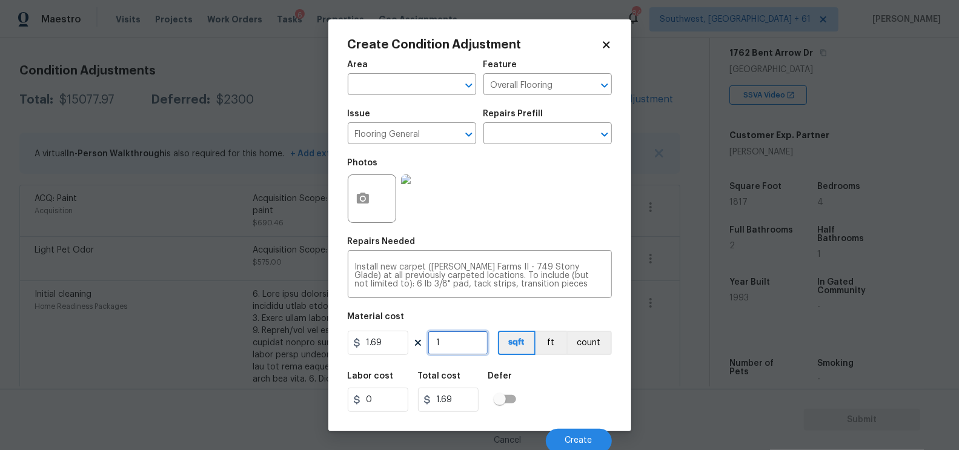
type input "15"
type input "25.35"
type input "150"
type input "253.5"
type input "1500"
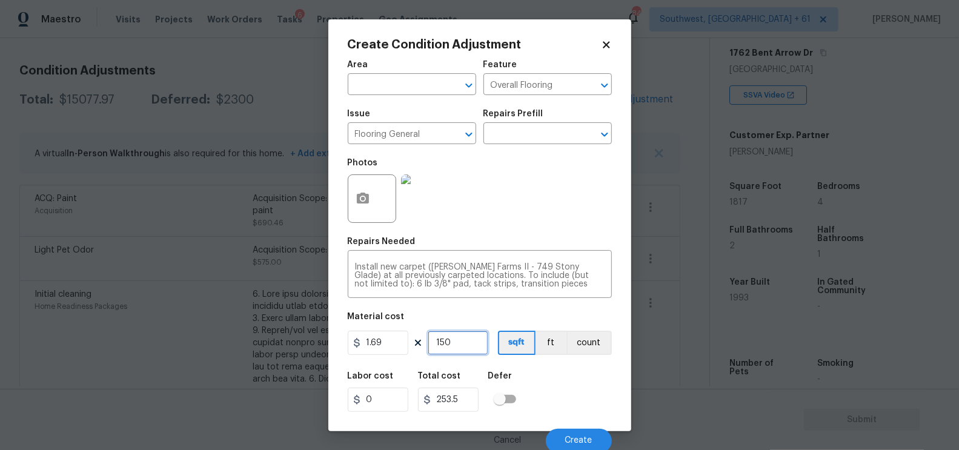
type input "2535"
type input "1500"
click at [466, 395] on input "2535" at bounding box center [448, 400] width 61 height 24
click at [584, 440] on span "Create" at bounding box center [578, 440] width 27 height 9
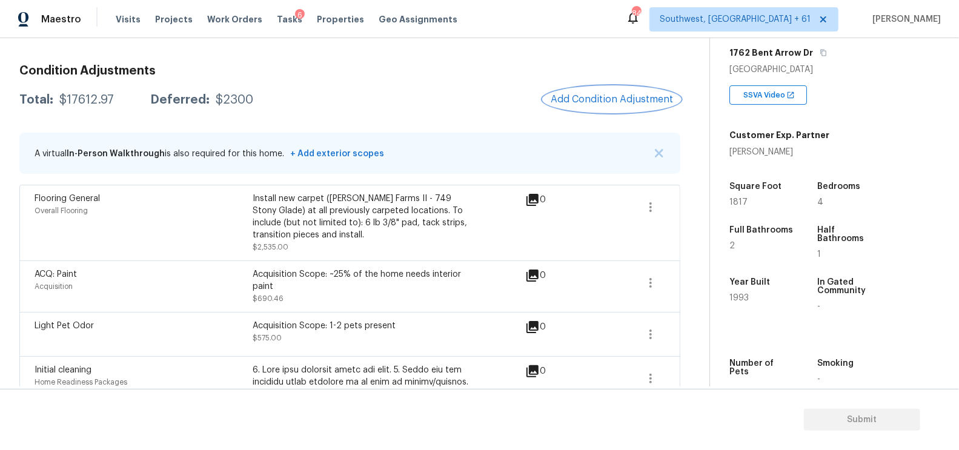
click at [623, 94] on span "Add Condition Adjustment" at bounding box center [612, 99] width 122 height 11
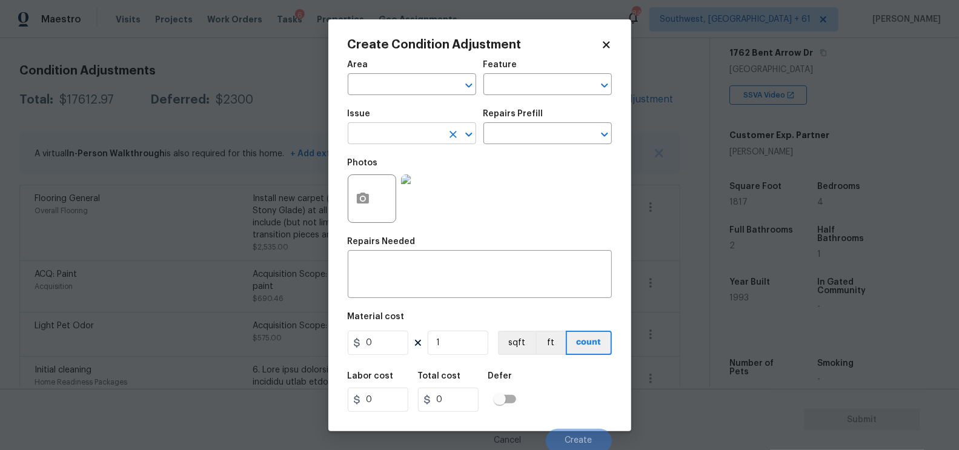
click at [413, 139] on input "text" at bounding box center [395, 134] width 95 height 19
type input "f"
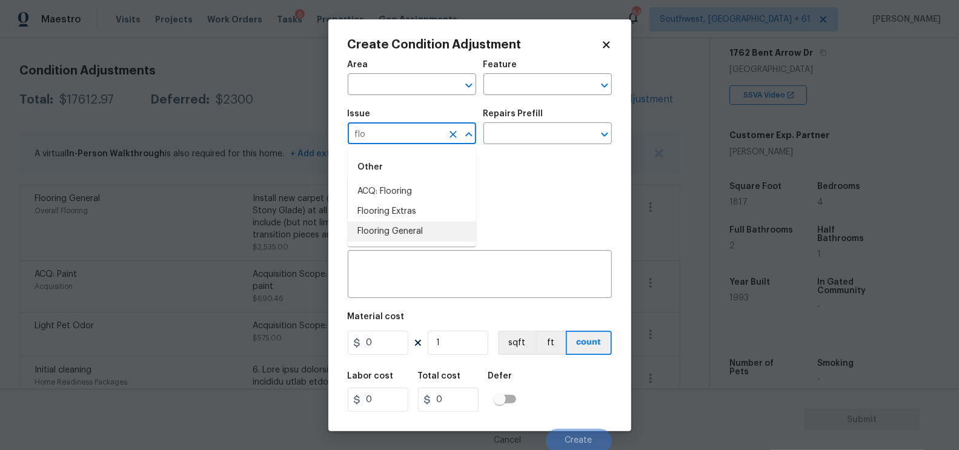
click at [411, 226] on li "Flooring General" at bounding box center [412, 232] width 128 height 20
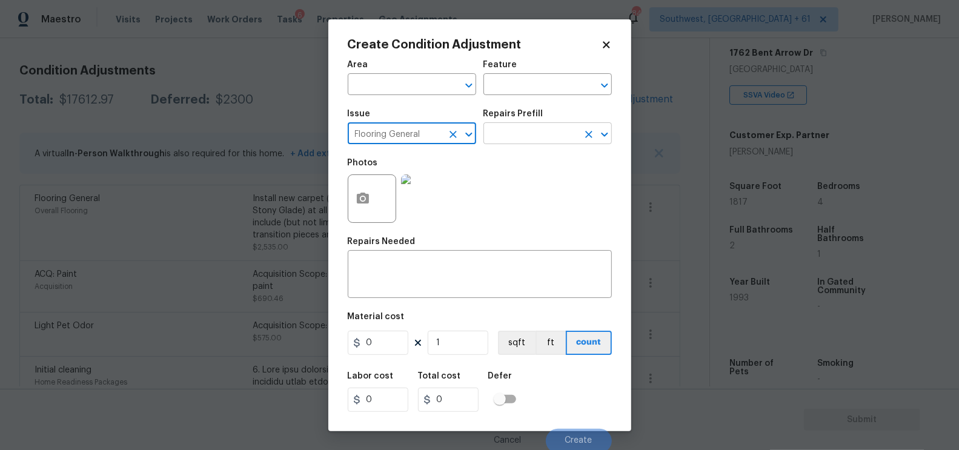
type input "Flooring General"
click at [528, 127] on input "text" at bounding box center [531, 134] width 95 height 19
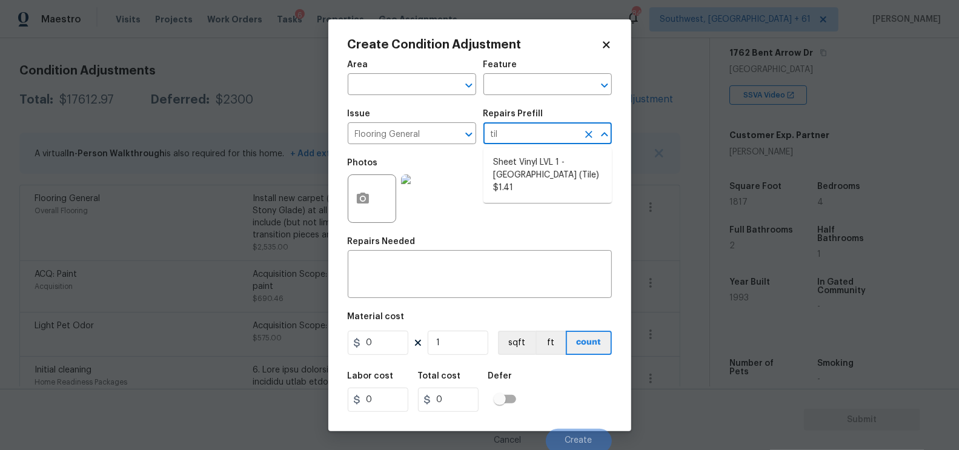
type input "tile"
click at [539, 167] on li "Sheet Vinyl LVL 1 - Sugar Valley (Tile) $1.41" at bounding box center [548, 175] width 128 height 45
type input "Overall Flooring"
type textarea "Install sheet vinyl flooring (Sugar Valley - Tile "Look", 592 Cool Sands) inclu…"
type input "1.41"
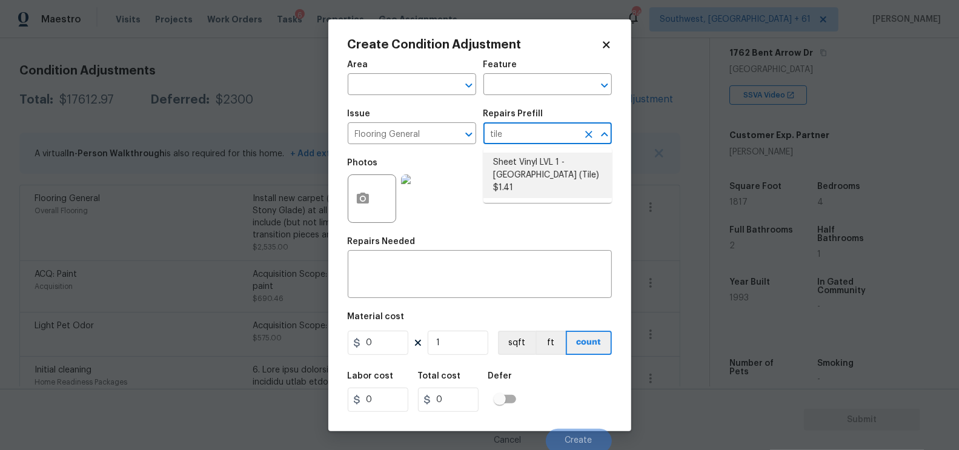
type input "1.41"
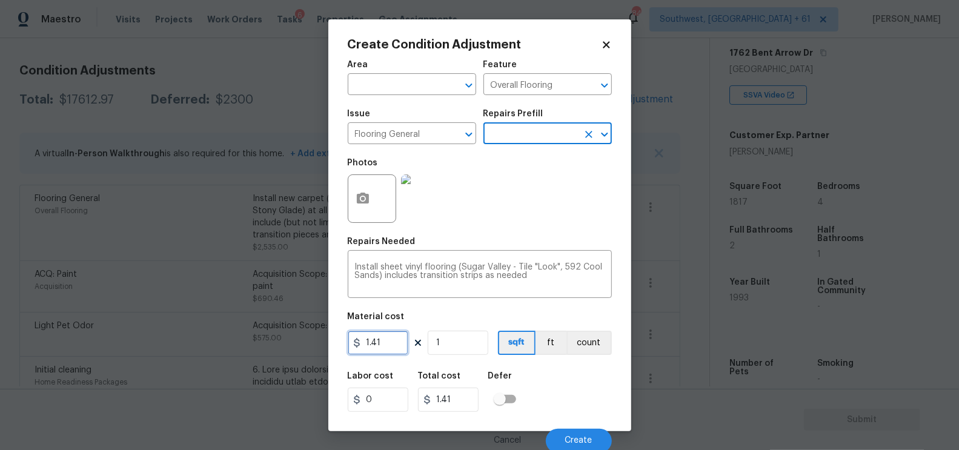
click at [384, 350] on input "1.41" at bounding box center [378, 343] width 61 height 24
type input "6.5"
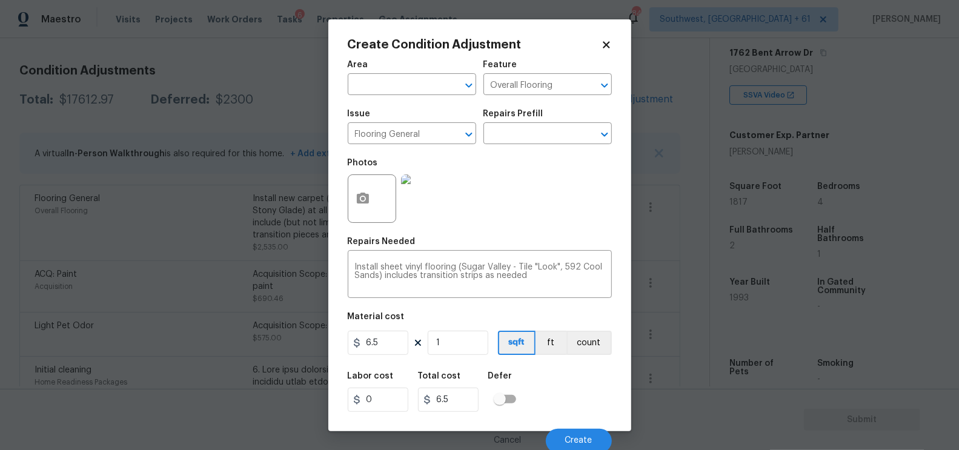
click at [456, 356] on figure "Material cost 6.5 1 sqft ft count" at bounding box center [480, 335] width 264 height 45
click at [460, 345] on input "1" at bounding box center [458, 343] width 61 height 24
type input "0"
type input "3"
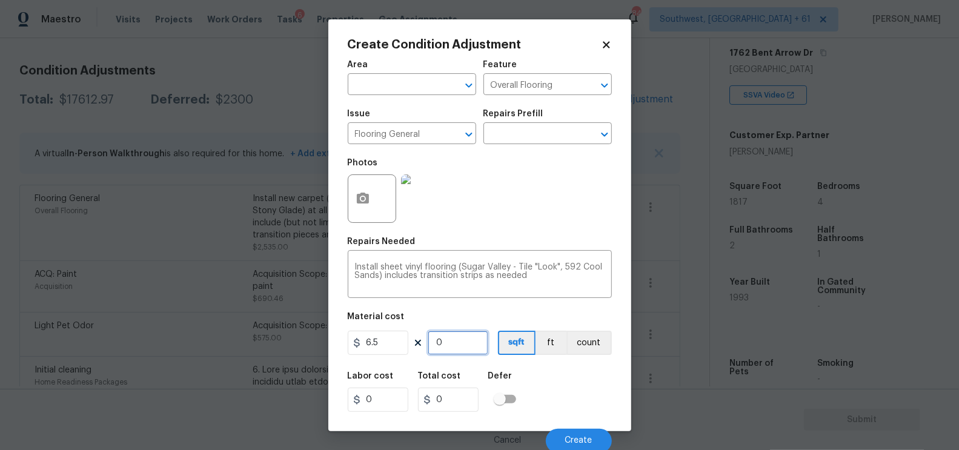
type input "19.5"
type input "31"
type input "201.5"
type input "317"
type input "2060.5"
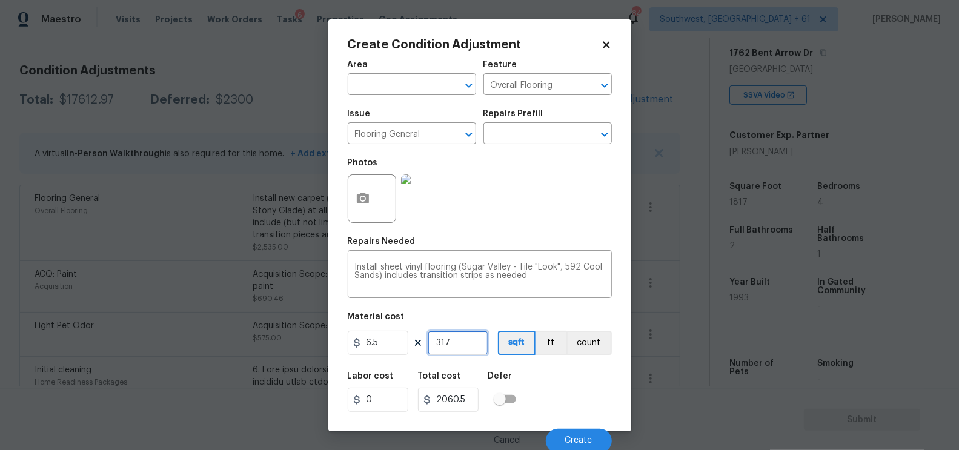
type input "317"
click at [470, 396] on input "2060.5" at bounding box center [448, 400] width 61 height 24
click at [585, 438] on span "Create" at bounding box center [578, 440] width 27 height 9
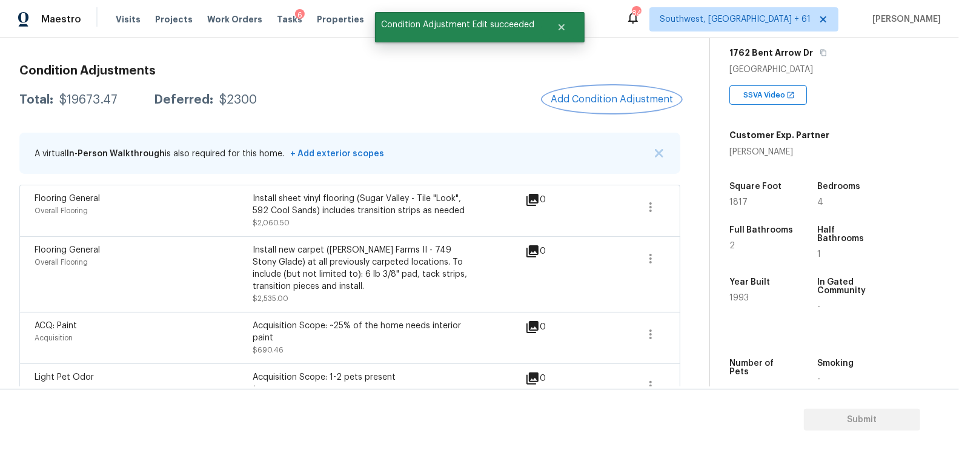
click at [620, 108] on button "Add Condition Adjustment" at bounding box center [611, 99] width 137 height 25
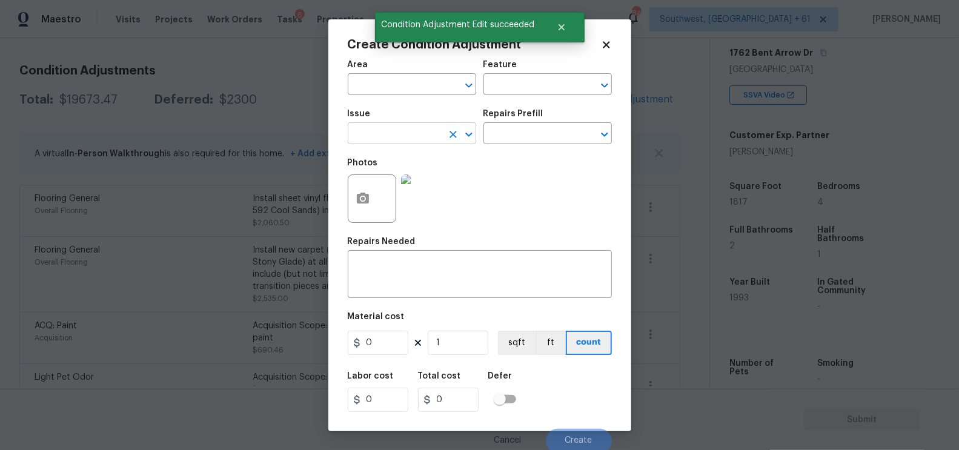
click at [409, 133] on input "text" at bounding box center [395, 134] width 95 height 19
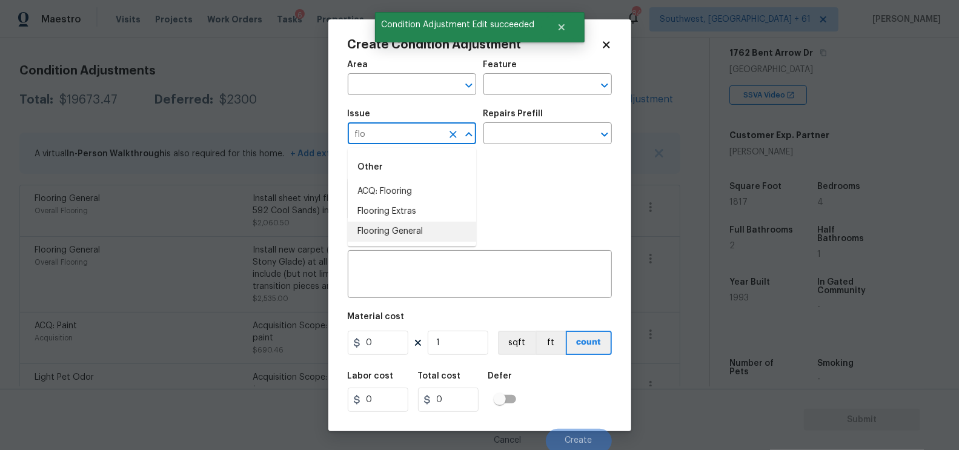
click at [413, 231] on li "Flooring General" at bounding box center [412, 232] width 128 height 20
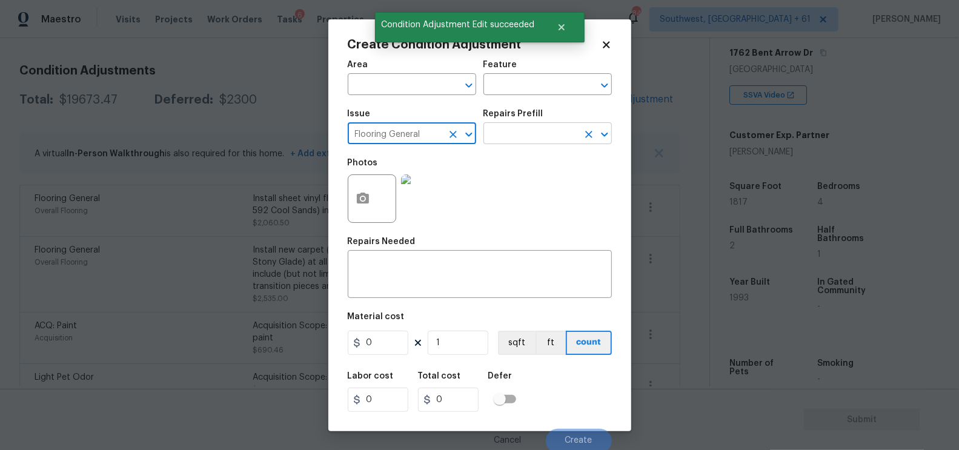
click at [500, 139] on input "text" at bounding box center [531, 134] width 95 height 19
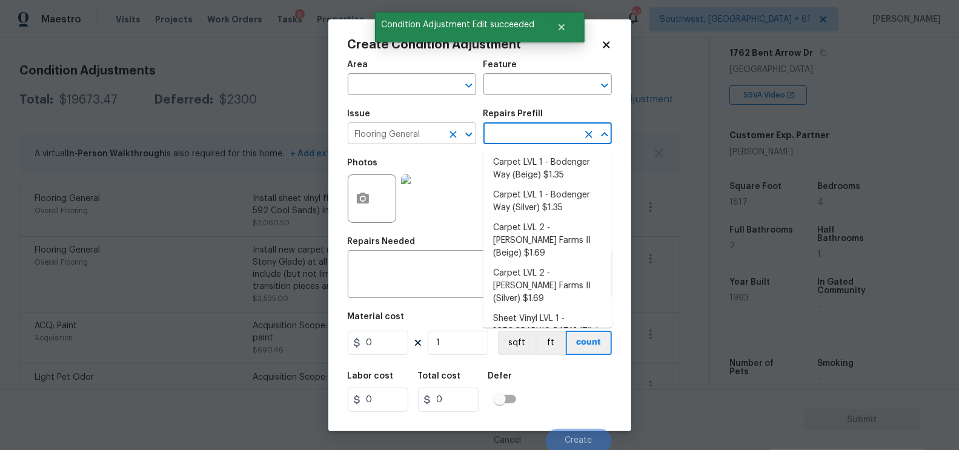
click at [420, 132] on input "Flooring General" at bounding box center [395, 134] width 95 height 19
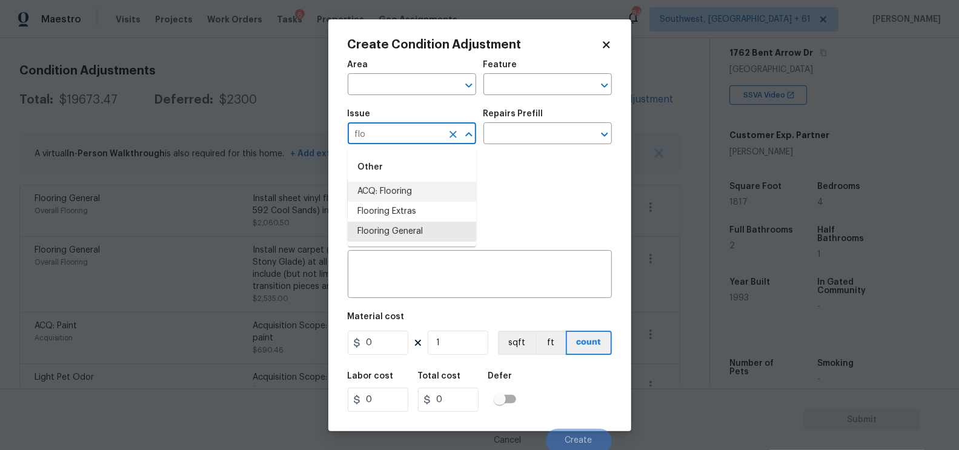
click at [400, 204] on li "Flooring Extras" at bounding box center [412, 212] width 128 height 20
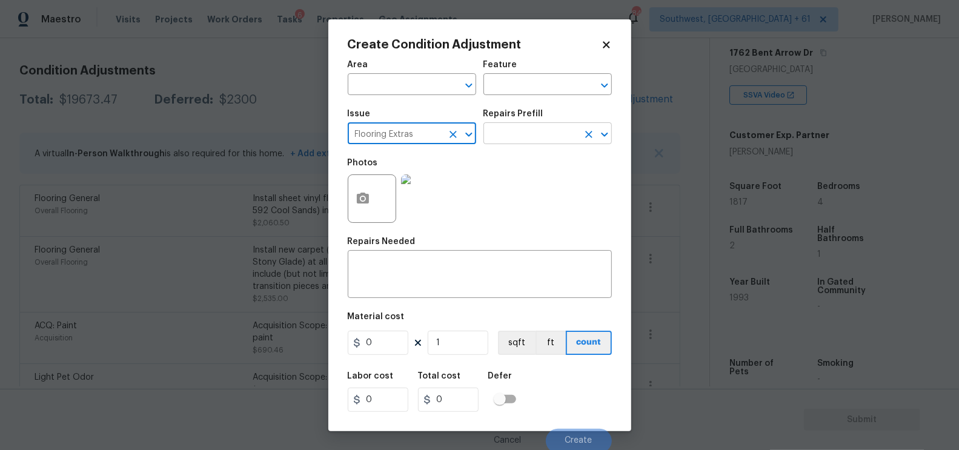
type input "Flooring Extras"
click at [516, 136] on input "text" at bounding box center [531, 134] width 95 height 19
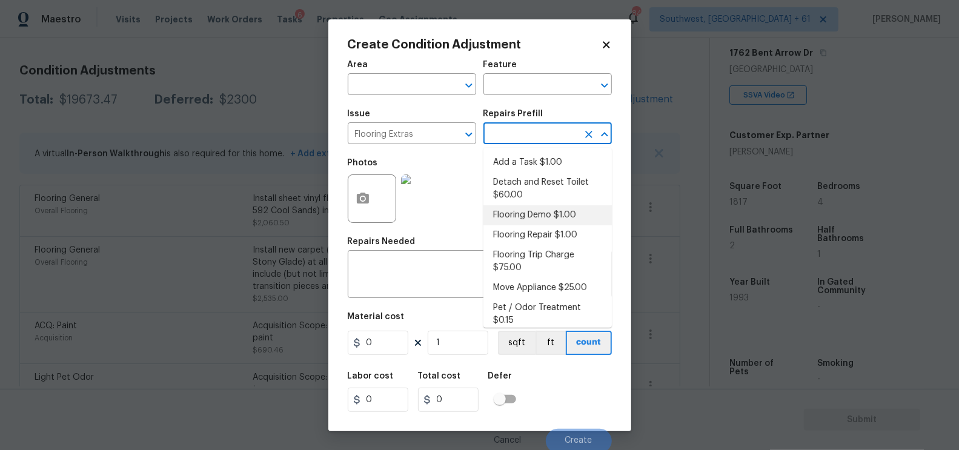
click at [528, 218] on li "Flooring Demo $1.00" at bounding box center [548, 215] width 128 height 20
type input "Overall Flooring"
type textarea "Demo existing flooring."
type input "1"
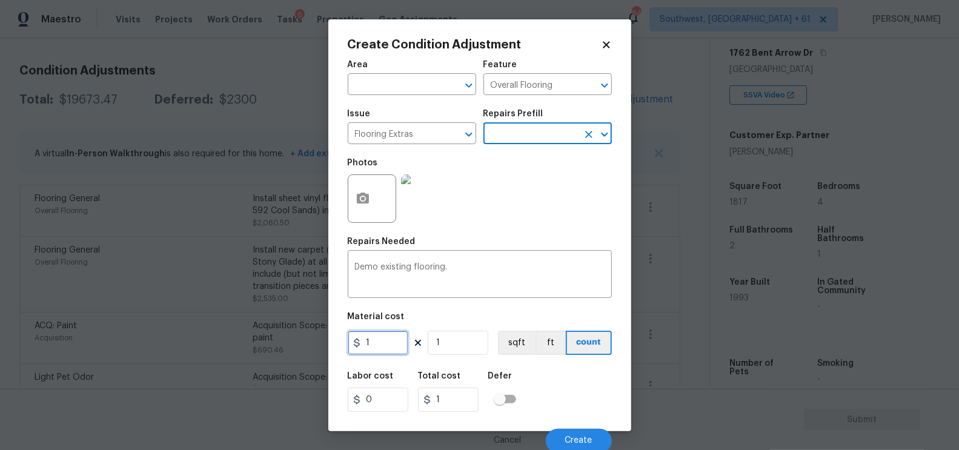
click at [387, 345] on input "1" at bounding box center [378, 343] width 61 height 24
type input "2"
click at [437, 353] on input "1" at bounding box center [458, 343] width 61 height 24
type input "2"
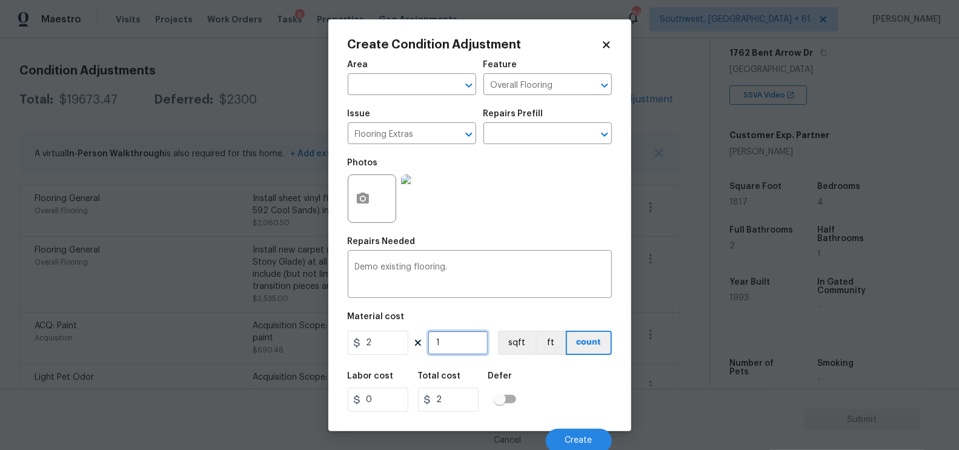
click at [454, 347] on input "1" at bounding box center [458, 343] width 61 height 24
type input "0"
type input "3"
type input "6"
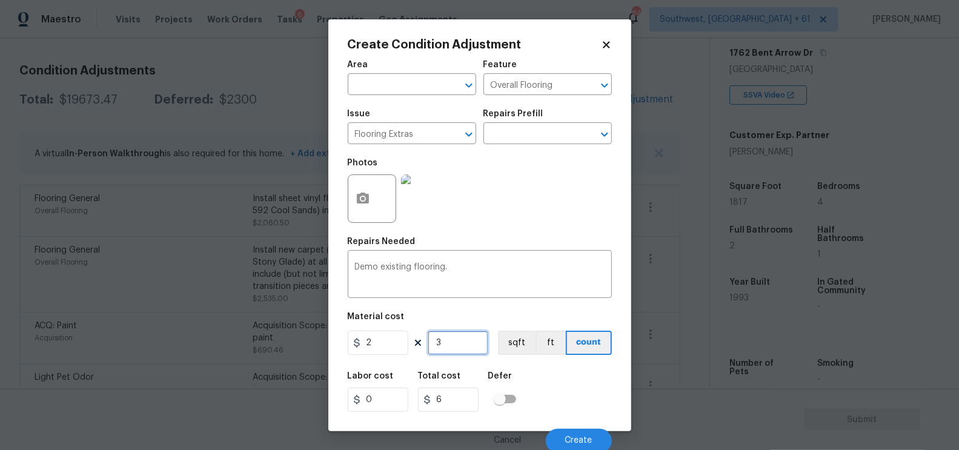
type input "31"
type input "62"
type input "317"
type input "634"
type input "317"
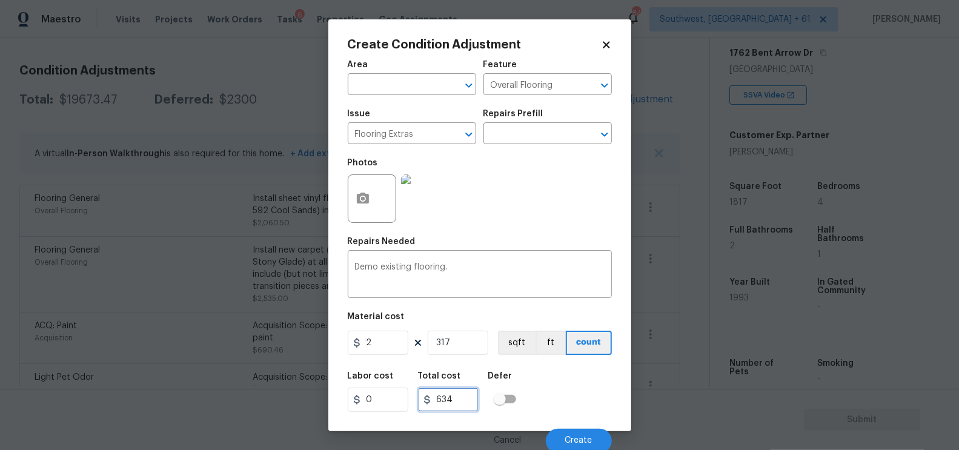
click at [465, 399] on input "634" at bounding box center [448, 400] width 61 height 24
click at [582, 434] on button "Create" at bounding box center [579, 441] width 66 height 24
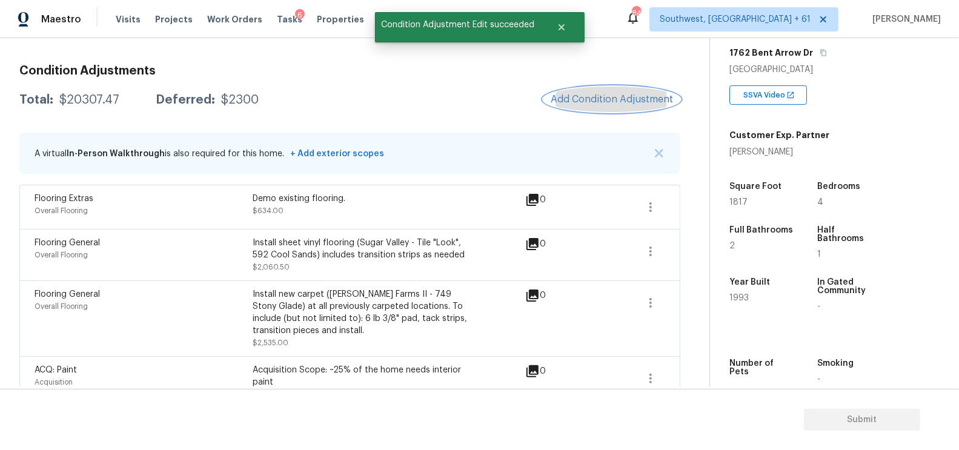
click at [610, 93] on button "Add Condition Adjustment" at bounding box center [611, 99] width 137 height 25
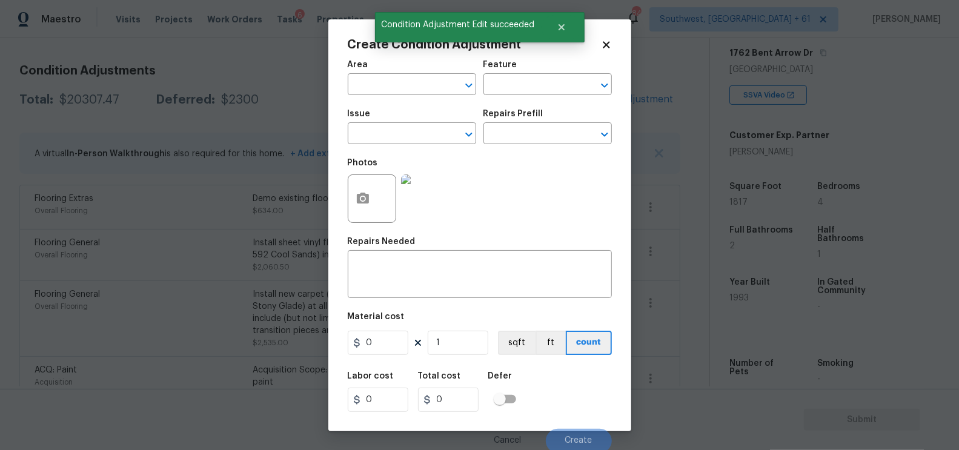
click at [348, 199] on div at bounding box center [372, 199] width 48 height 48
click at [362, 203] on icon "button" at bounding box center [363, 198] width 12 height 11
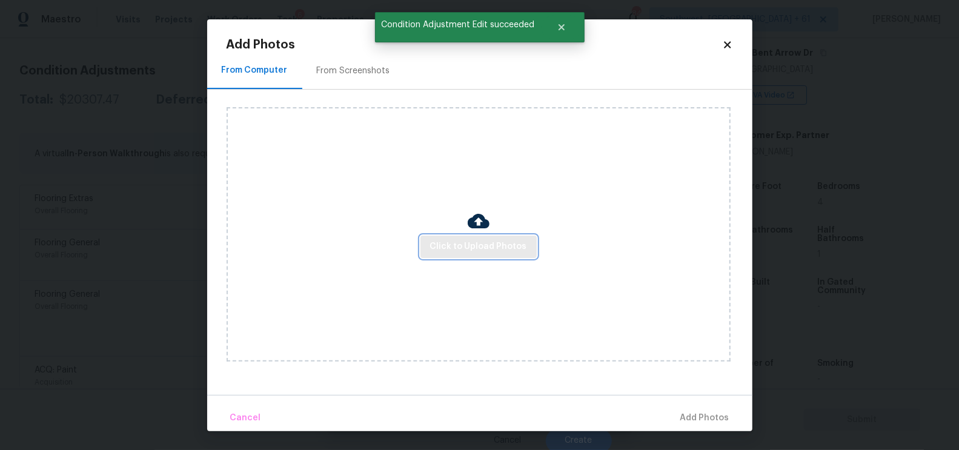
click at [469, 247] on span "Click to Upload Photos" at bounding box center [478, 246] width 97 height 15
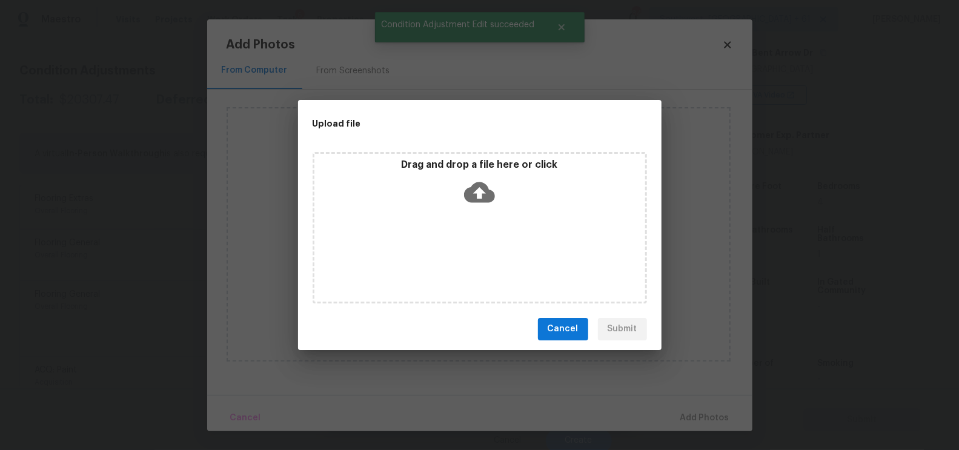
click at [488, 193] on icon at bounding box center [479, 192] width 31 height 21
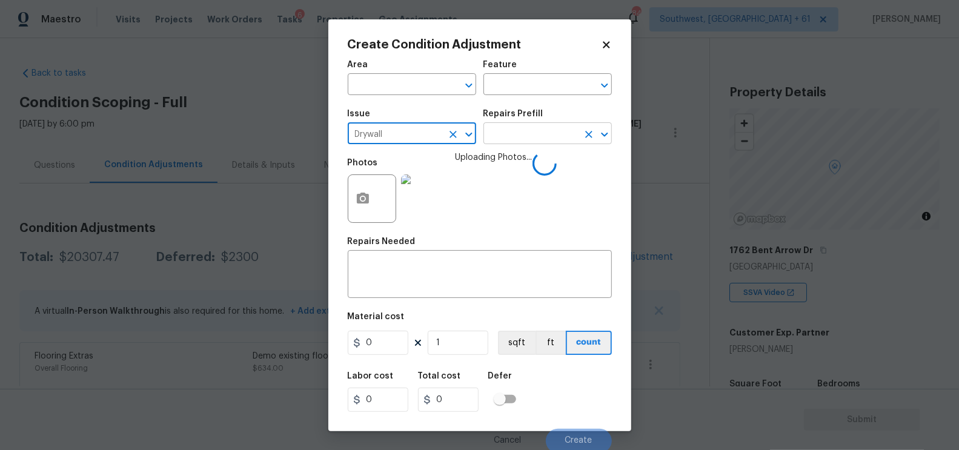
scroll to position [198, 0]
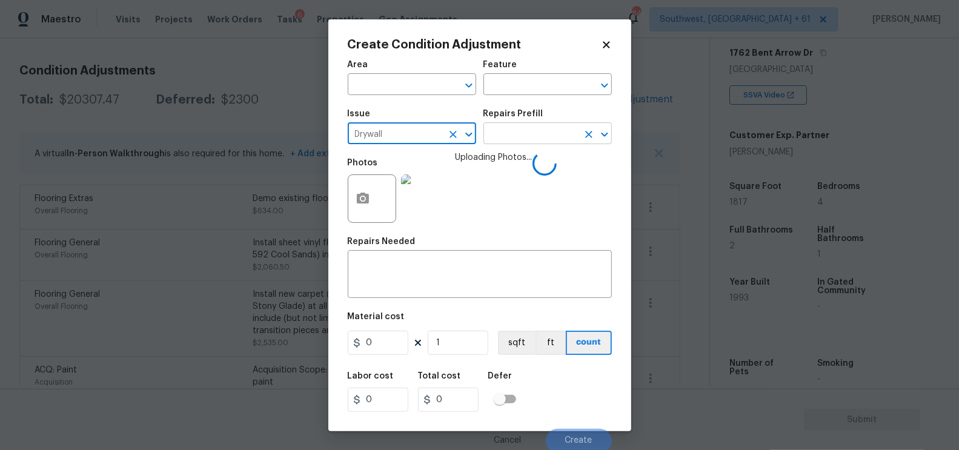
type input "Drywall"
click at [502, 144] on input "text" at bounding box center [531, 134] width 95 height 19
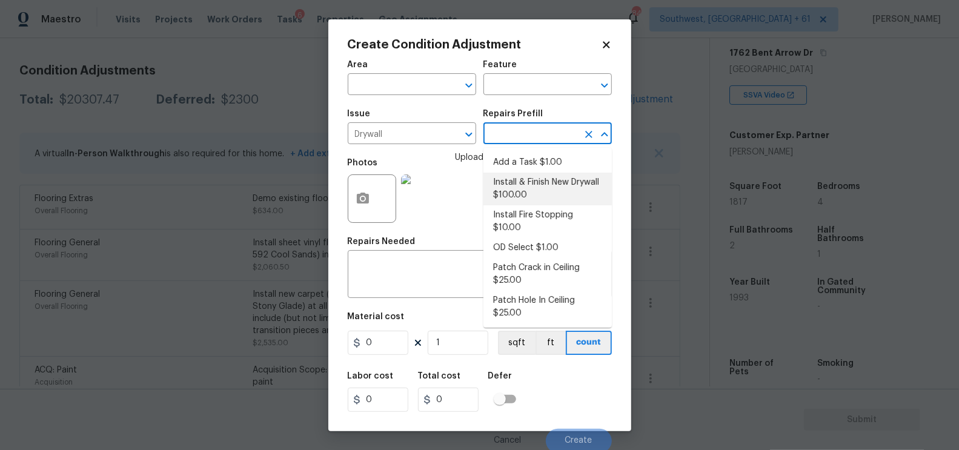
click at [522, 190] on li "Install & Finish New Drywall $100.00" at bounding box center [548, 189] width 128 height 33
type input "Walls and Ceiling"
type input "100"
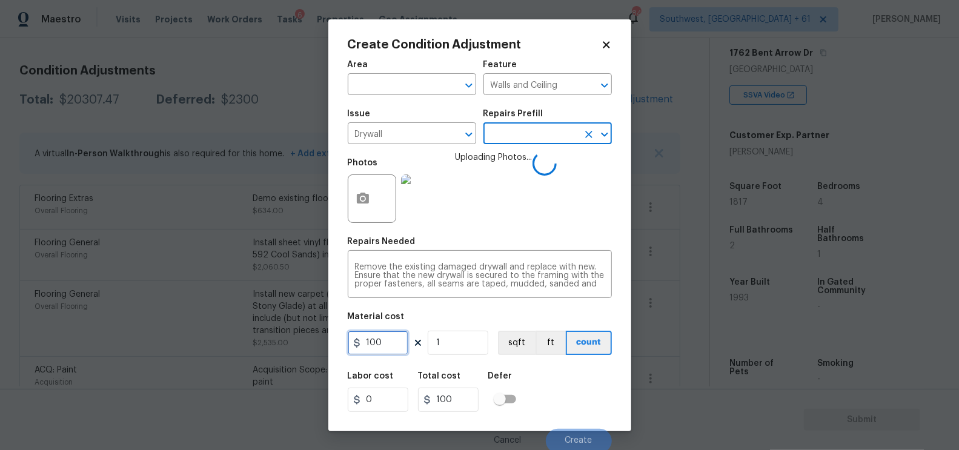
click at [387, 347] on input "100" at bounding box center [378, 343] width 61 height 24
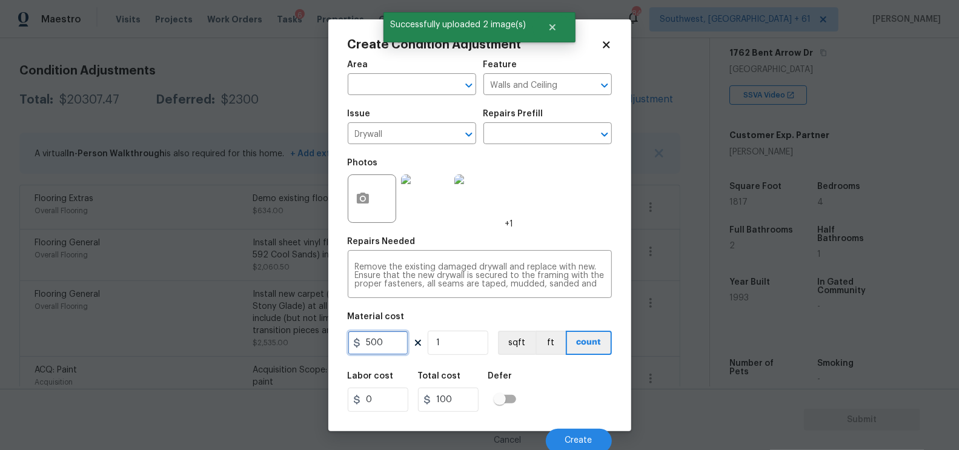
type input "500"
click at [457, 396] on input "100" at bounding box center [448, 400] width 61 height 24
type input "500"
click at [560, 429] on div "Cancel Create" at bounding box center [480, 436] width 264 height 34
click at [580, 439] on span "Create" at bounding box center [578, 440] width 27 height 9
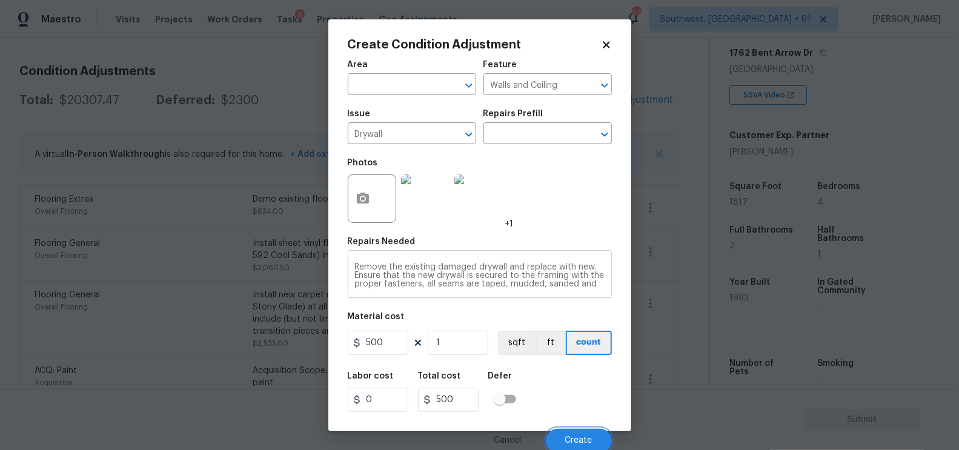
scroll to position [158, 0]
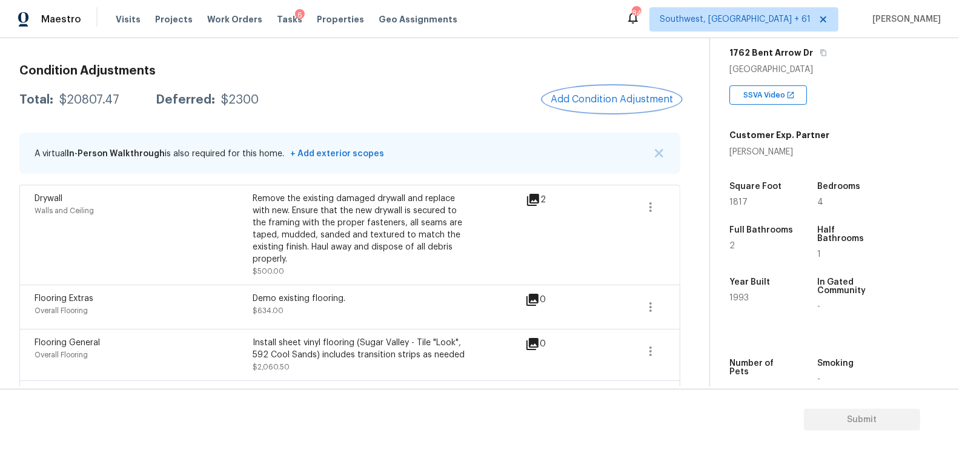
click at [600, 95] on span "Add Condition Adjustment" at bounding box center [612, 99] width 122 height 11
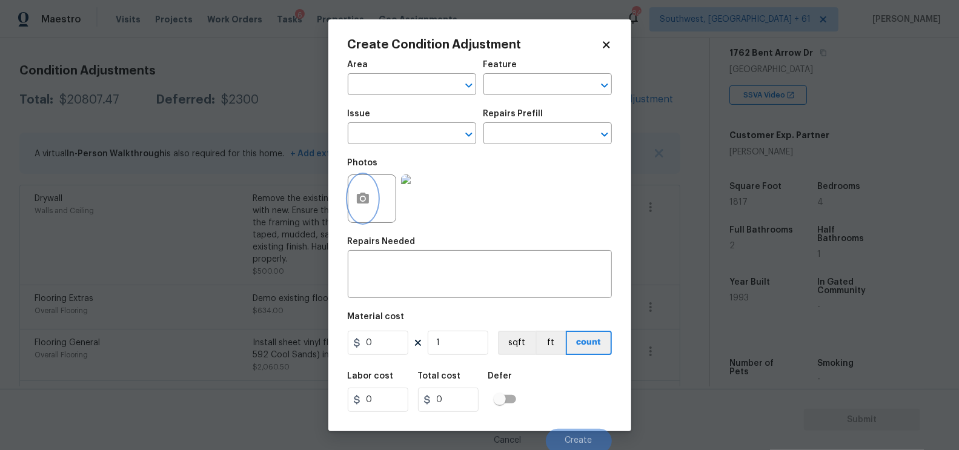
click at [374, 208] on button "button" at bounding box center [362, 198] width 29 height 47
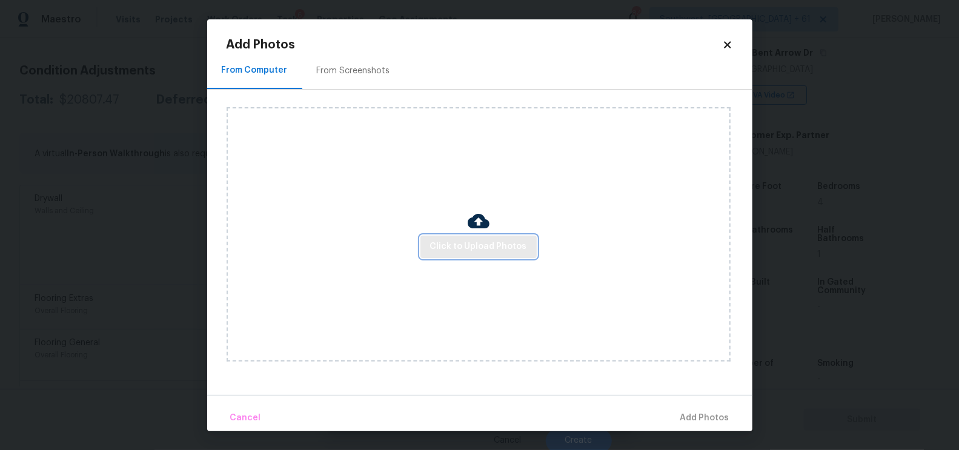
click at [484, 251] on span "Click to Upload Photos" at bounding box center [478, 246] width 97 height 15
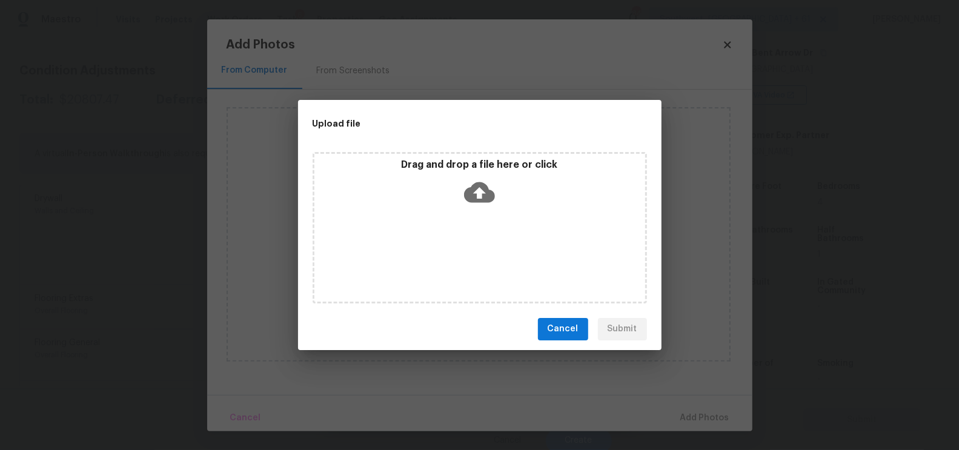
click at [484, 207] on div "Drag and drop a file here or click" at bounding box center [479, 185] width 331 height 52
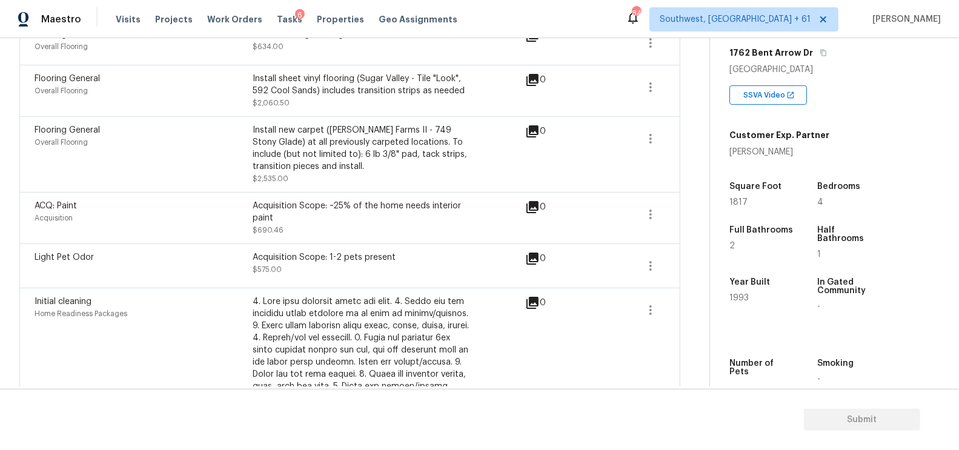
scroll to position [422, 0]
click at [648, 207] on icon "button" at bounding box center [650, 214] width 15 height 15
click at [690, 197] on div "Edit" at bounding box center [720, 198] width 95 height 12
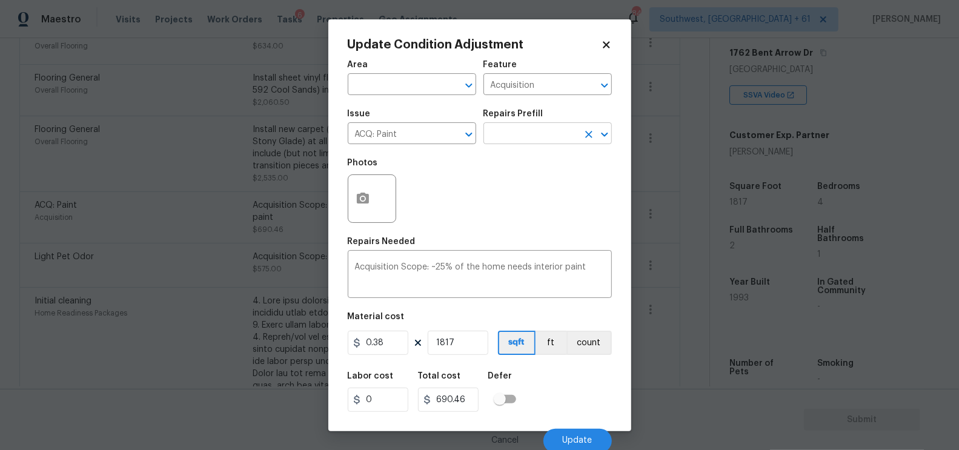
click at [548, 133] on input "text" at bounding box center [531, 134] width 95 height 19
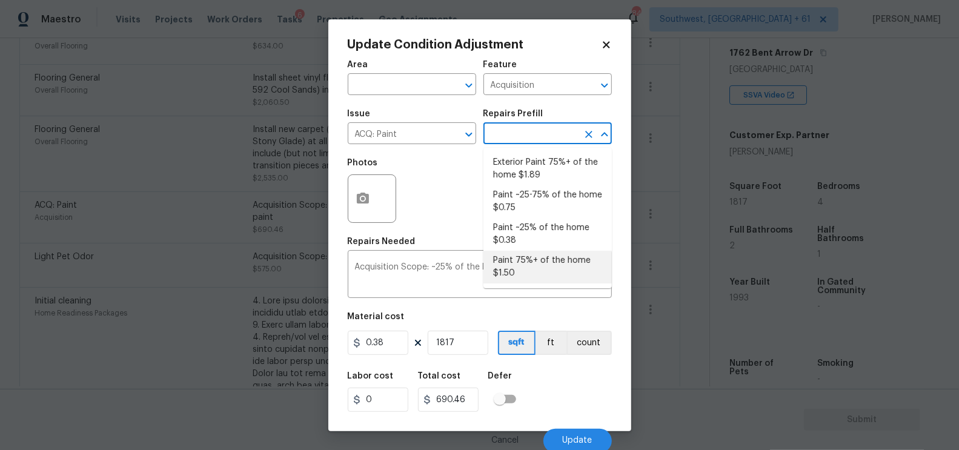
click at [534, 263] on li "Paint 75%+ of the home $1.50" at bounding box center [548, 267] width 128 height 33
type textarea "Acquisition Scope: 75%+ of the home will likely require interior paint"
type input "1.5"
type input "2725.5"
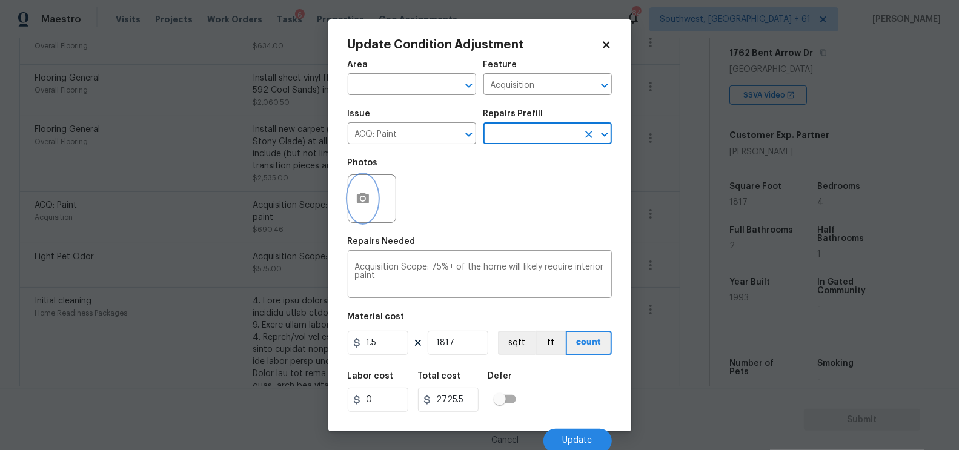
click at [367, 202] on icon "button" at bounding box center [363, 198] width 12 height 11
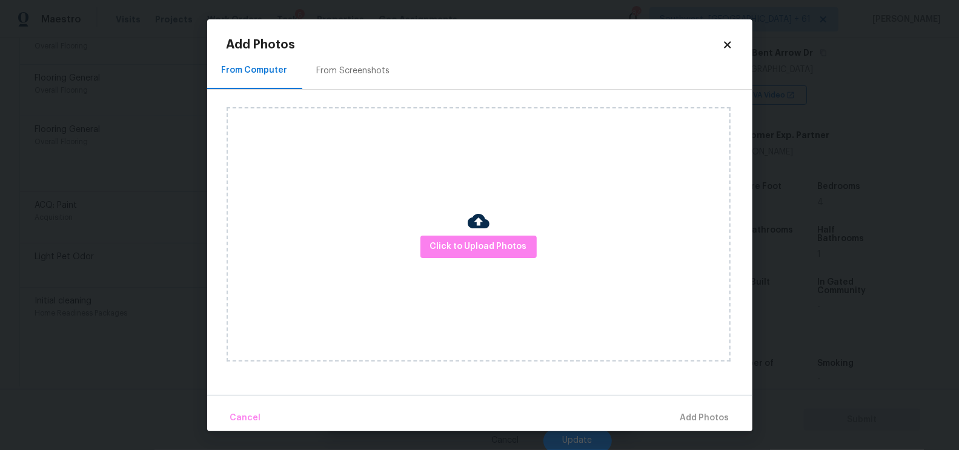
click at [367, 71] on div "From Screenshots" at bounding box center [353, 71] width 73 height 12
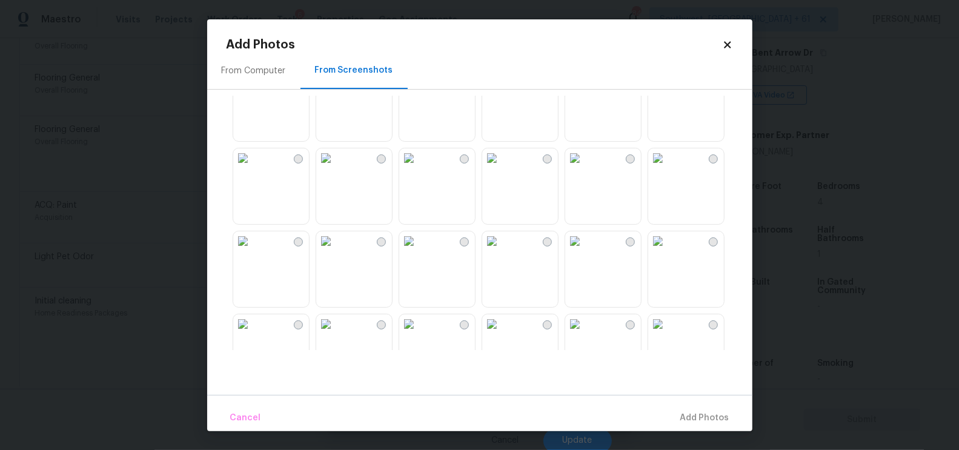
scroll to position [48, 0]
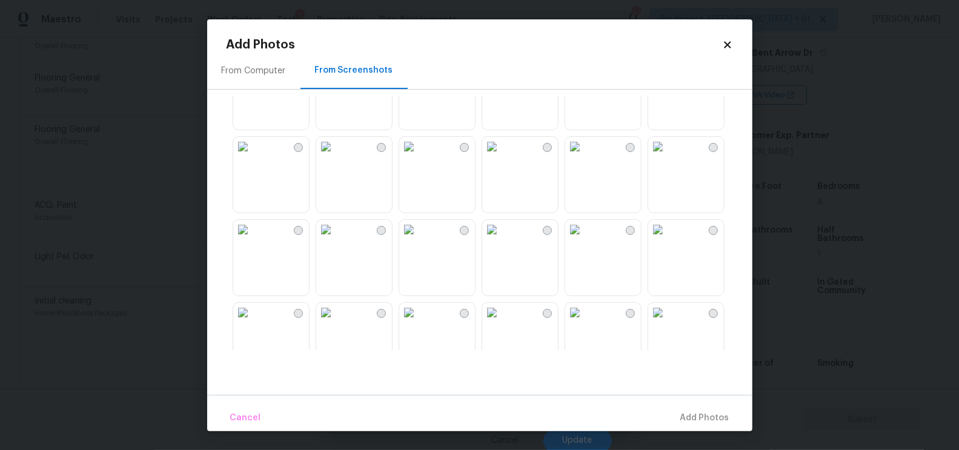
click at [419, 156] on img at bounding box center [408, 146] width 19 height 19
click at [707, 422] on span "Add 1 Photo(s)" at bounding box center [700, 418] width 60 height 15
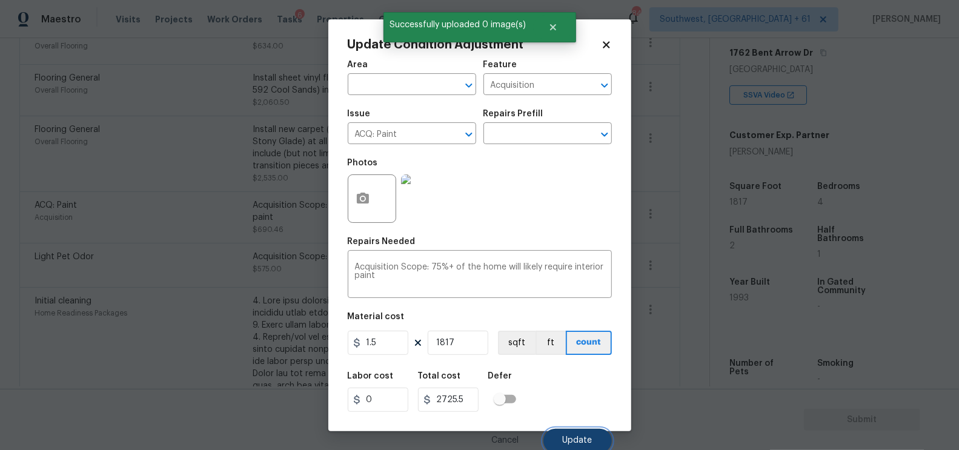
click at [574, 436] on button "Update" at bounding box center [577, 441] width 68 height 24
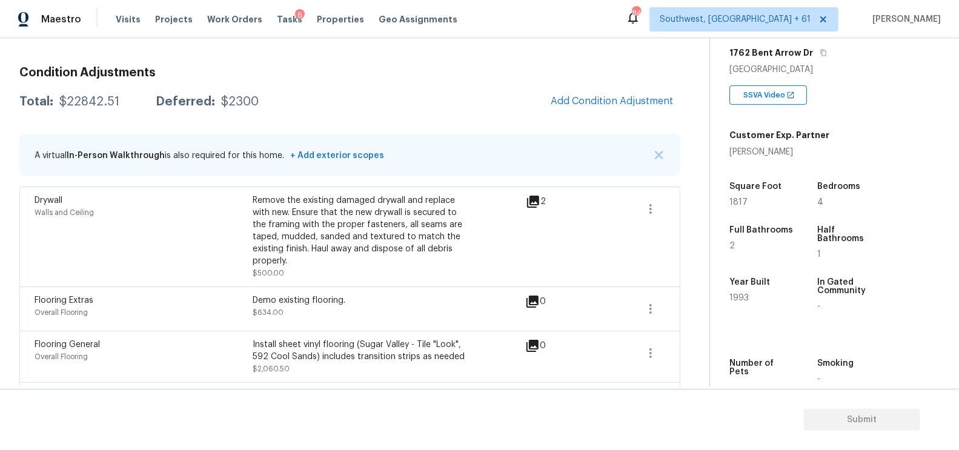
scroll to position [73, 0]
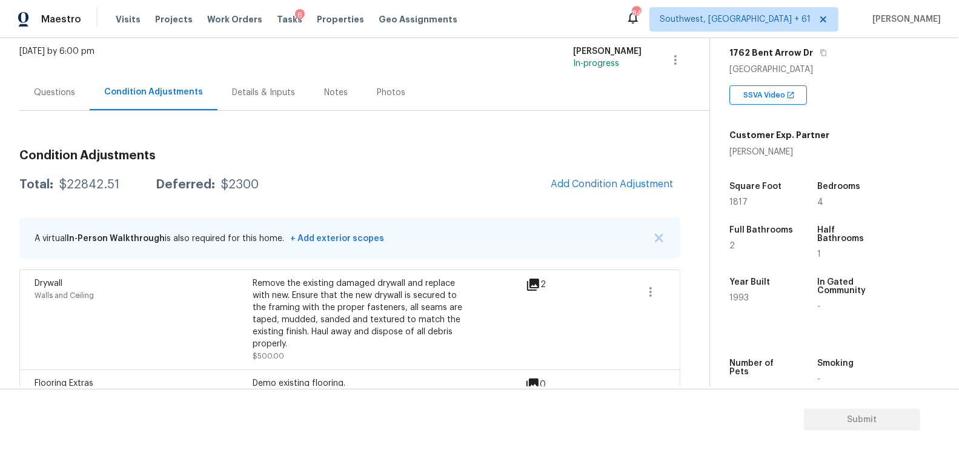
click at [64, 91] on div "Questions" at bounding box center [54, 93] width 41 height 12
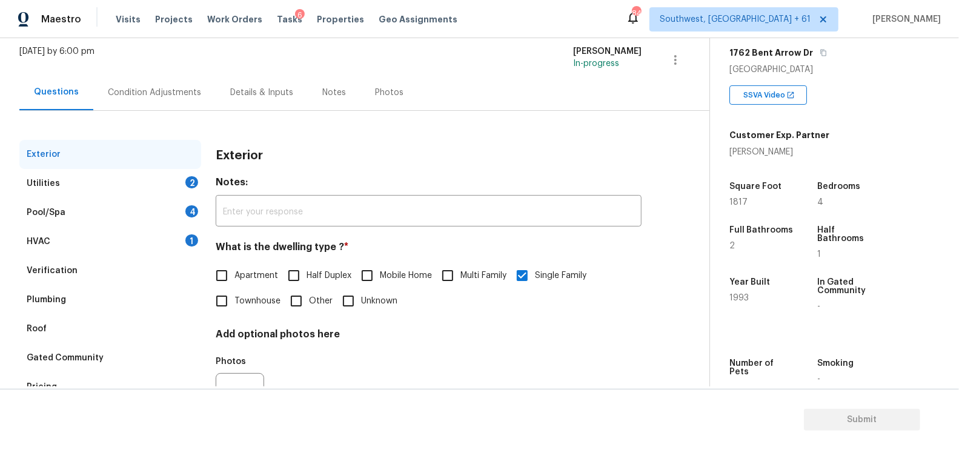
click at [145, 239] on div "HVAC 1" at bounding box center [110, 241] width 182 height 29
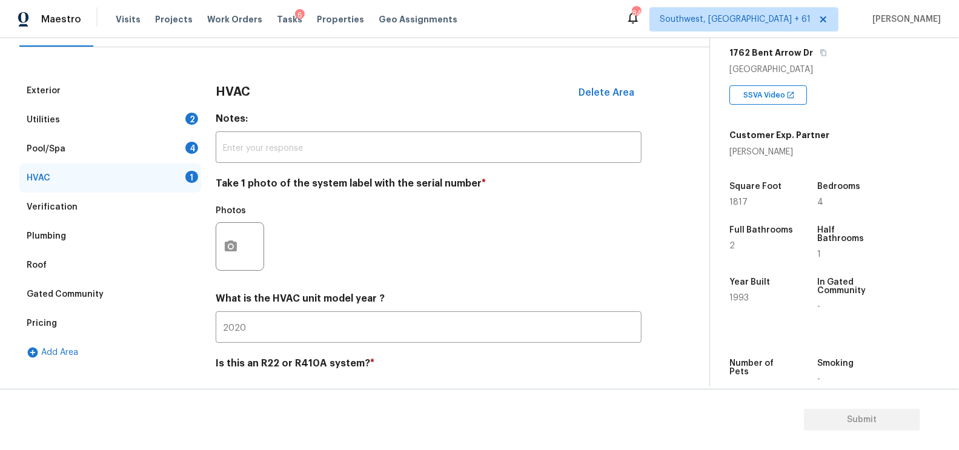
scroll to position [173, 0]
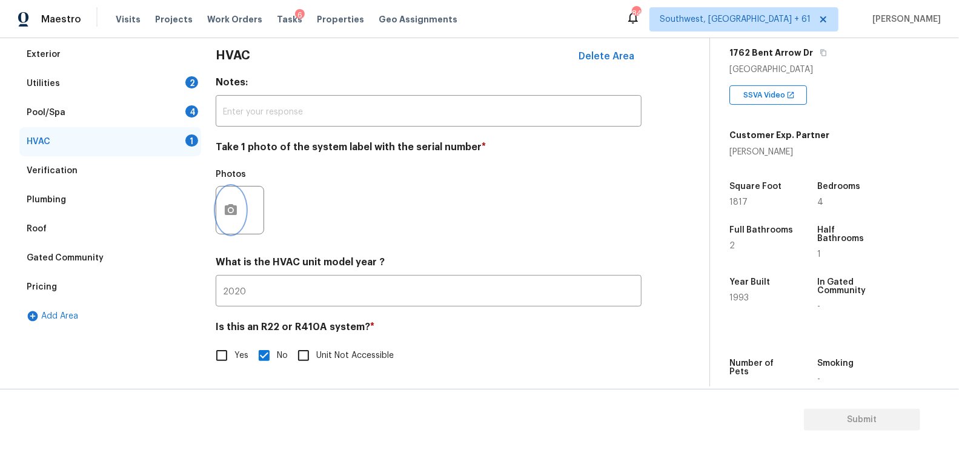
click at [230, 198] on button "button" at bounding box center [230, 210] width 29 height 47
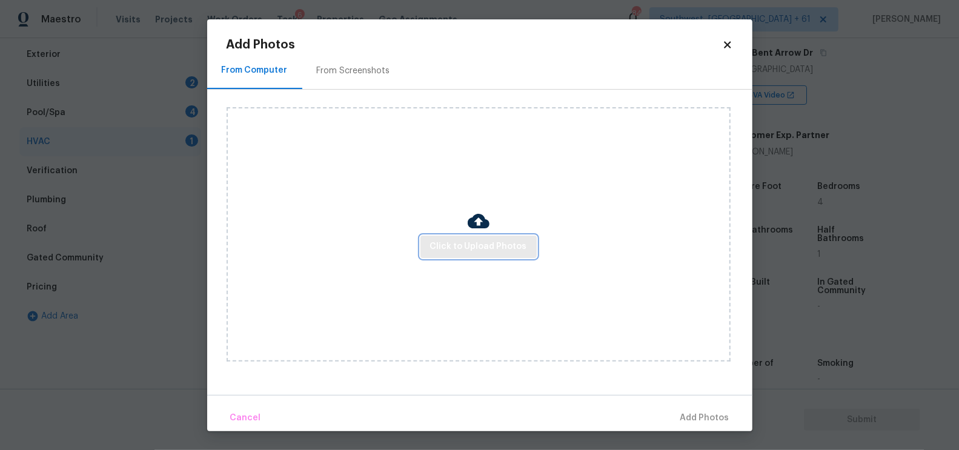
click at [468, 241] on span "Click to Upload Photos" at bounding box center [478, 246] width 97 height 15
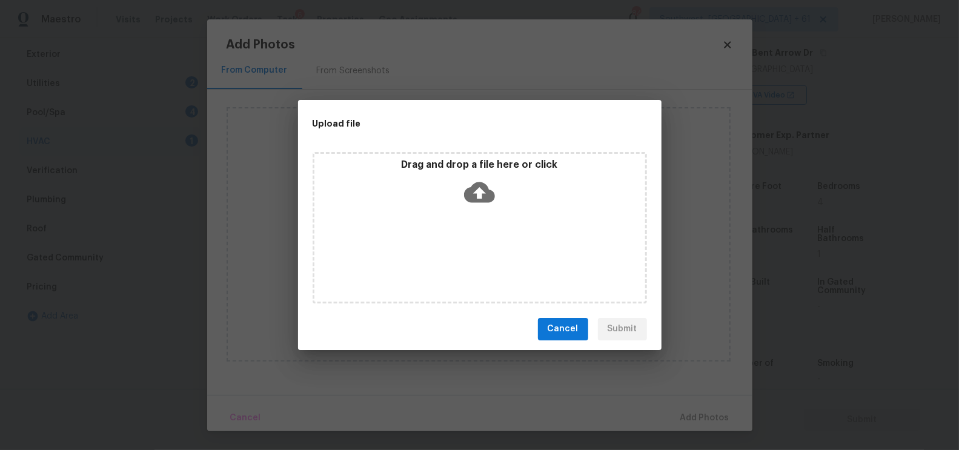
click at [467, 209] on div "Drag and drop a file here or click" at bounding box center [479, 185] width 331 height 52
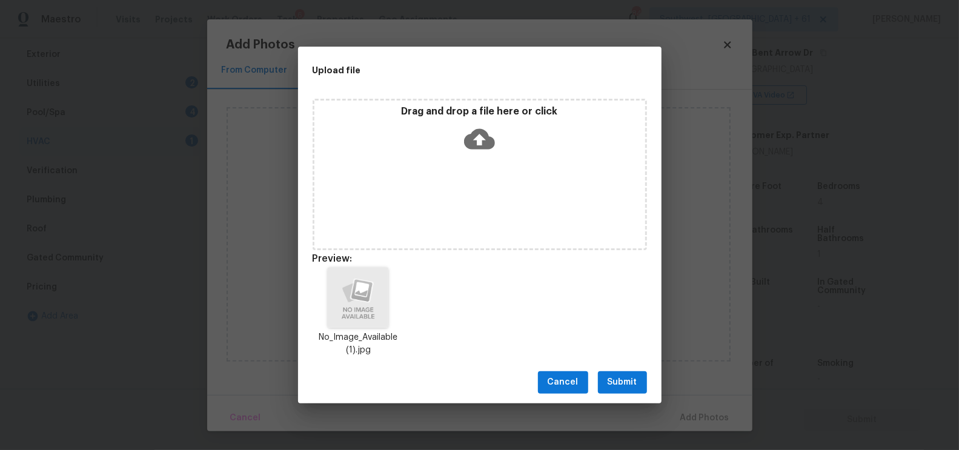
click at [625, 371] on button "Submit" at bounding box center [622, 382] width 49 height 22
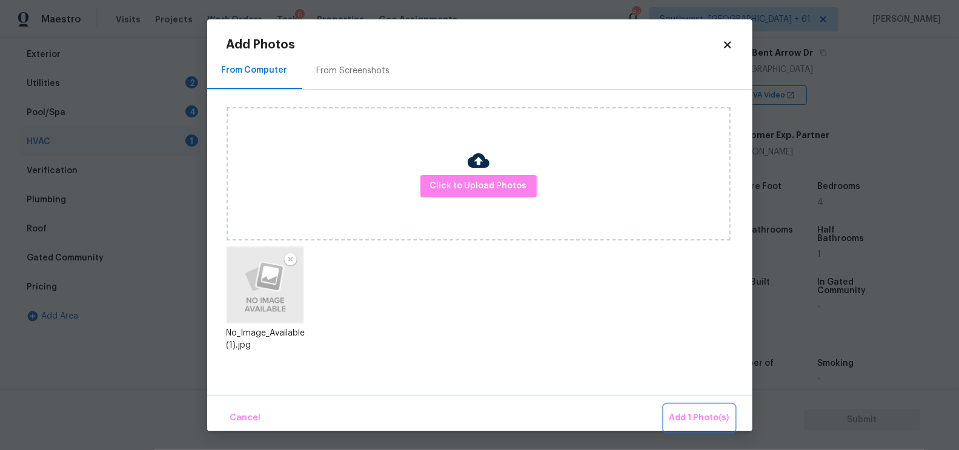
click at [693, 419] on span "Add 1 Photo(s)" at bounding box center [700, 418] width 60 height 15
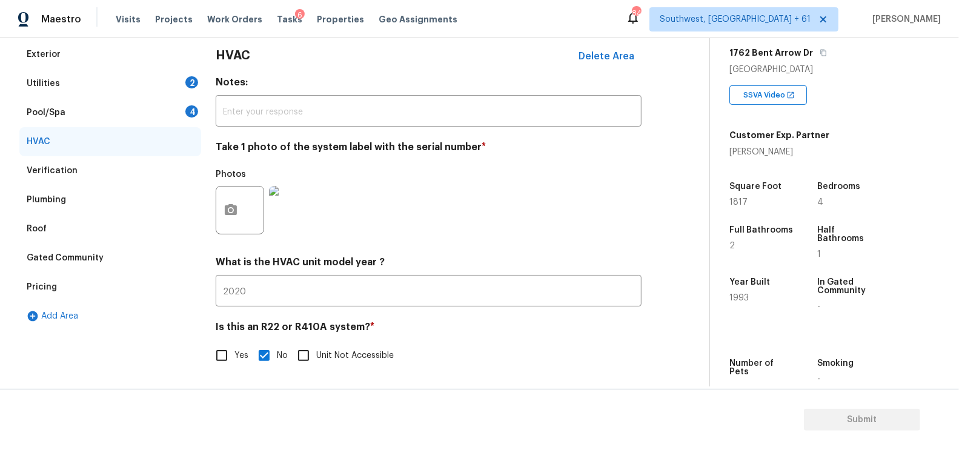
click at [182, 113] on div "Pool/Spa 4" at bounding box center [110, 112] width 182 height 29
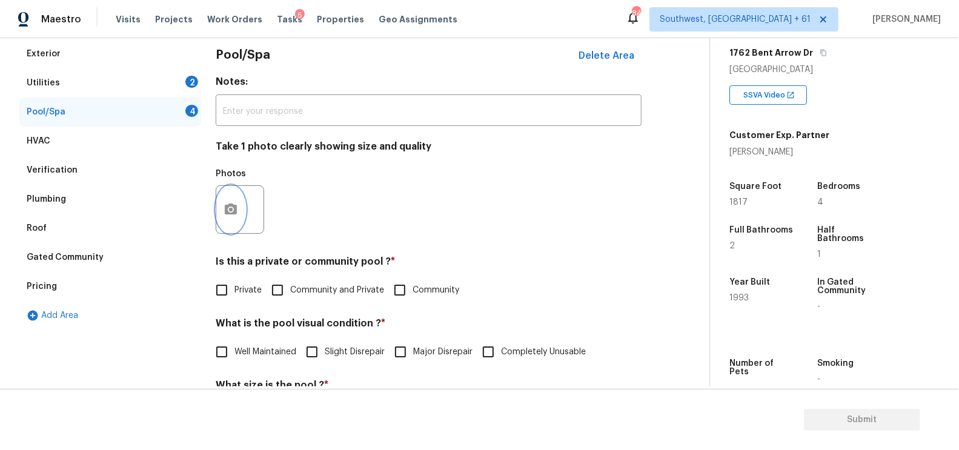
click at [238, 213] on icon "button" at bounding box center [231, 209] width 15 height 15
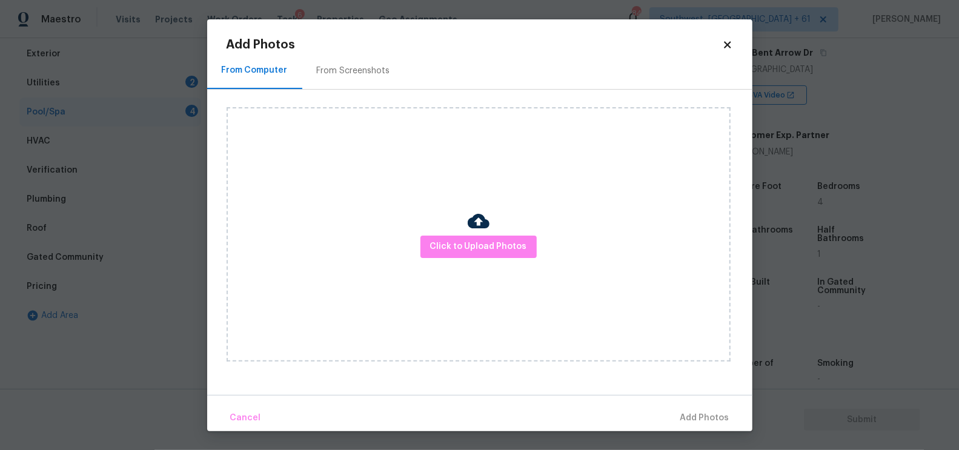
click at [330, 65] on div "From Screenshots" at bounding box center [353, 71] width 73 height 12
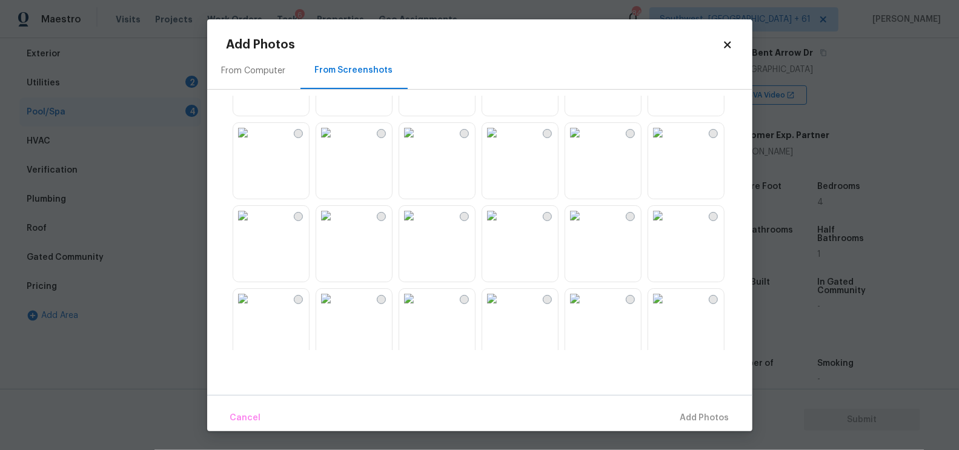
scroll to position [76, 0]
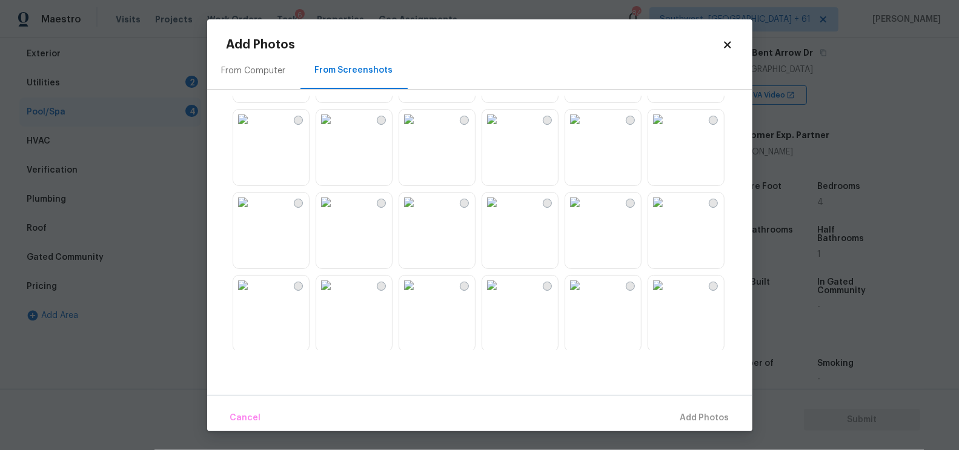
click at [502, 129] on img at bounding box center [491, 119] width 19 height 19
click at [691, 418] on span "Add 1 Photo(s)" at bounding box center [700, 418] width 60 height 15
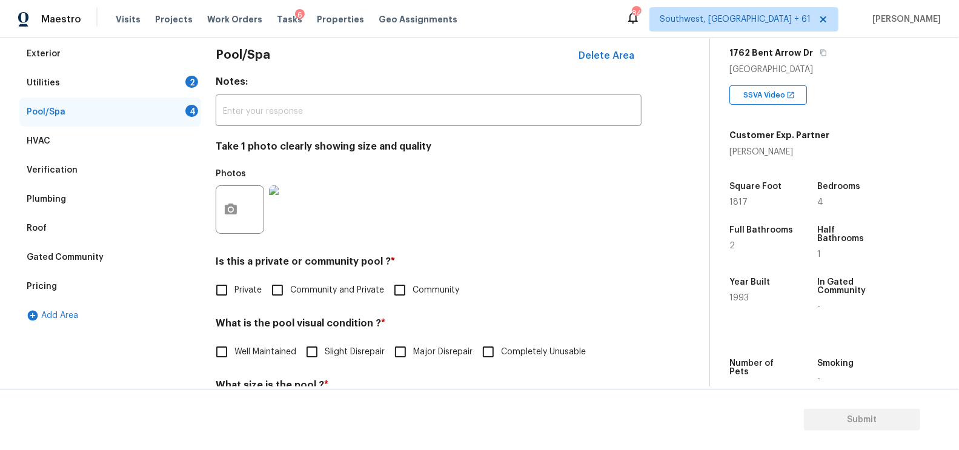
click at [239, 275] on div "Is this a private or community pool ? * Private Community and Private Community" at bounding box center [429, 279] width 426 height 47
click at [241, 283] on label "Private" at bounding box center [235, 290] width 53 height 25
click at [234, 283] on input "Private" at bounding box center [221, 290] width 25 height 25
checkbox input "true"
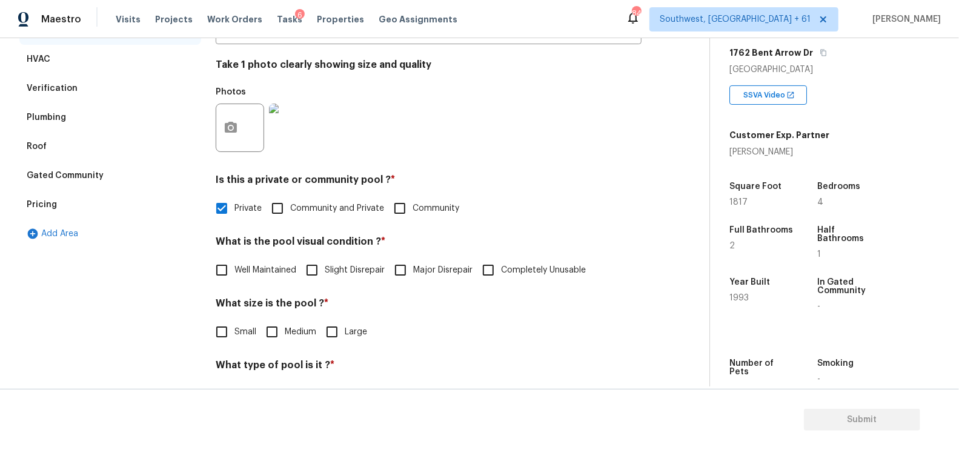
scroll to position [273, 0]
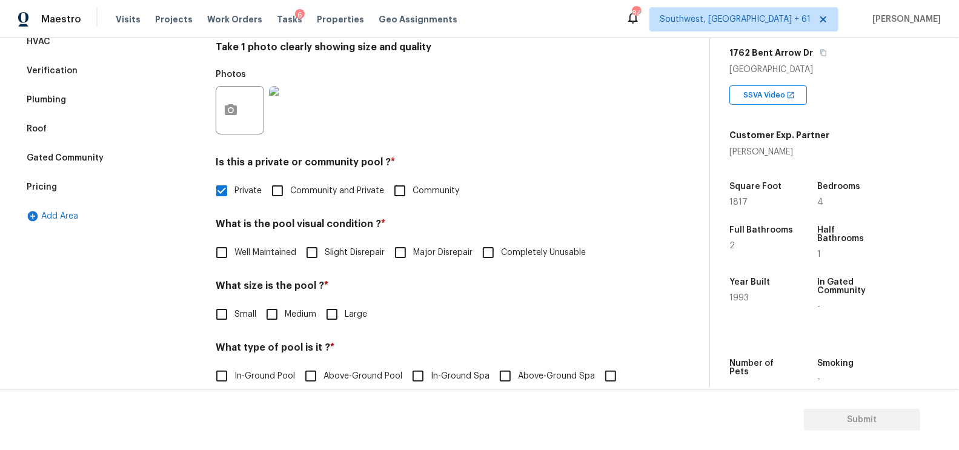
click at [265, 249] on span "Well Maintained" at bounding box center [265, 253] width 62 height 13
click at [234, 249] on input "Well Maintained" at bounding box center [221, 252] width 25 height 25
checkbox input "true"
click at [258, 301] on div "What size is the pool ? * Small Medium Large" at bounding box center [429, 304] width 426 height 47
click at [285, 319] on span "Medium" at bounding box center [301, 314] width 32 height 13
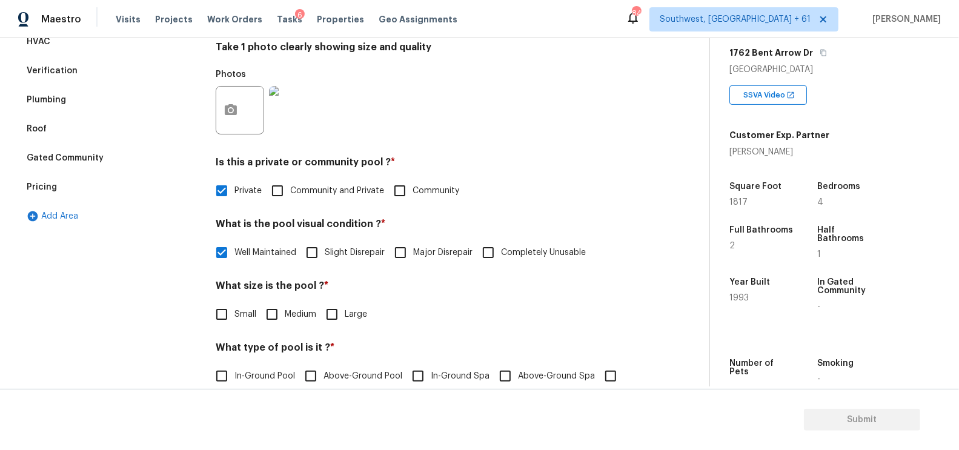
click at [285, 319] on input "Medium" at bounding box center [271, 314] width 25 height 25
checkbox input "true"
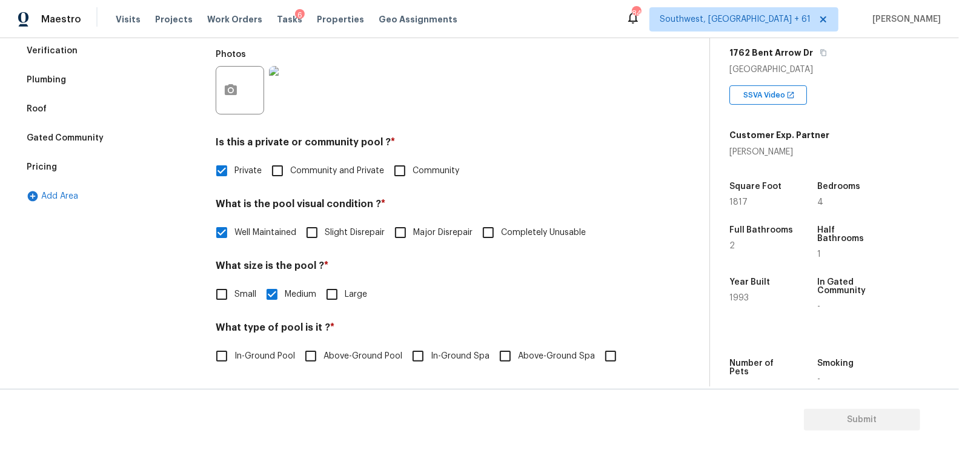
click at [253, 354] on span "In-Ground Pool" at bounding box center [264, 356] width 61 height 13
click at [234, 354] on input "In-Ground Pool" at bounding box center [221, 356] width 25 height 25
checkbox input "true"
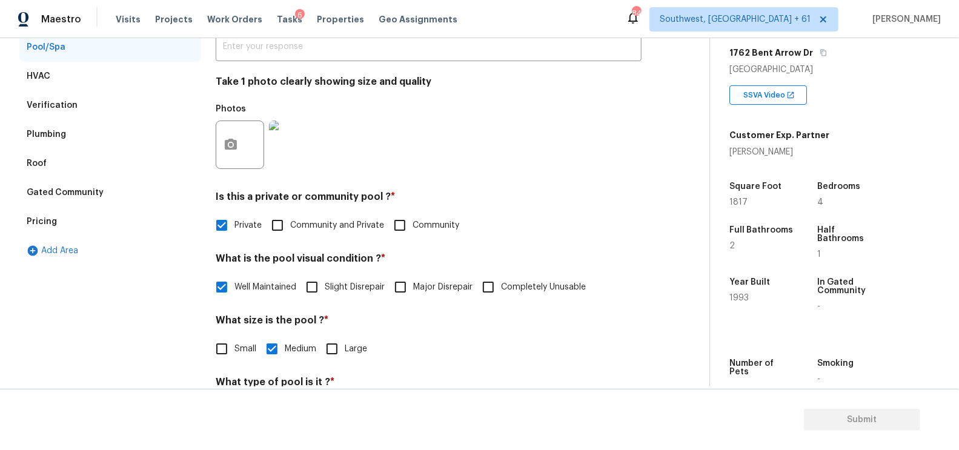
scroll to position [155, 0]
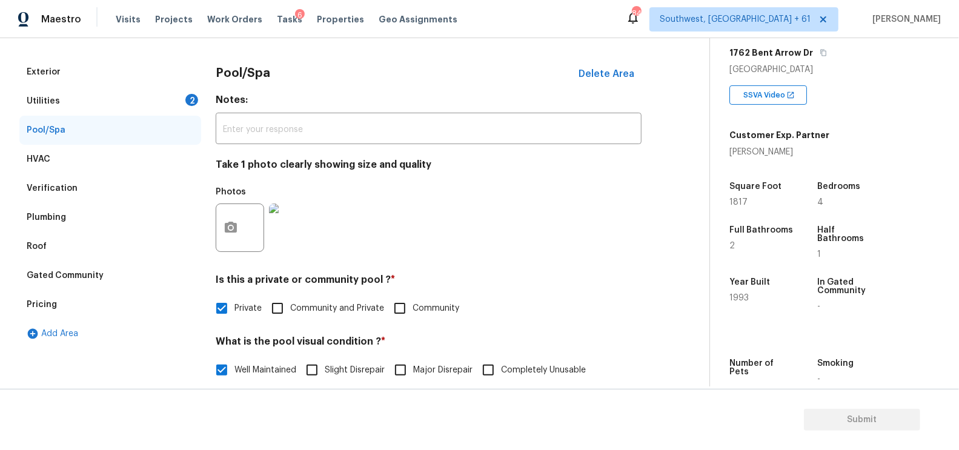
click at [141, 91] on div "Utilities 2" at bounding box center [110, 101] width 182 height 29
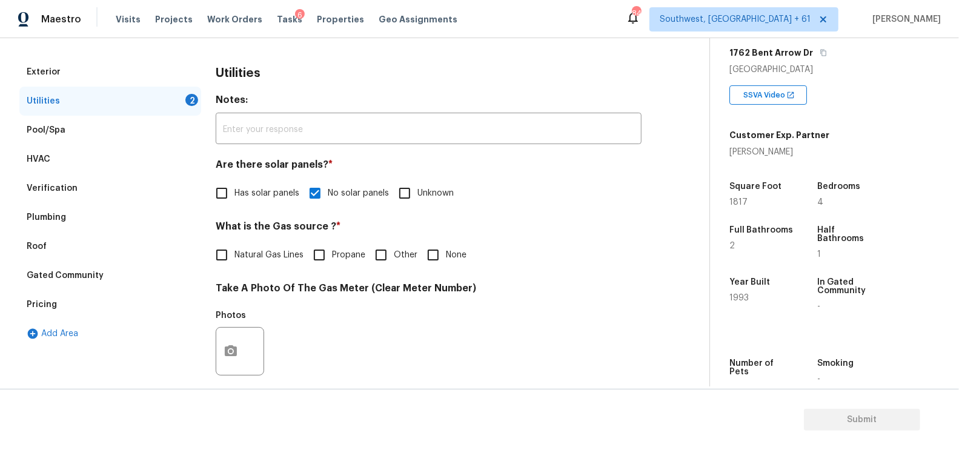
click at [265, 250] on span "Natural Gas Lines" at bounding box center [268, 255] width 69 height 13
click at [234, 250] on input "Natural Gas Lines" at bounding box center [221, 254] width 25 height 25
checkbox input "true"
click at [232, 358] on icon "button" at bounding box center [231, 352] width 15 height 15
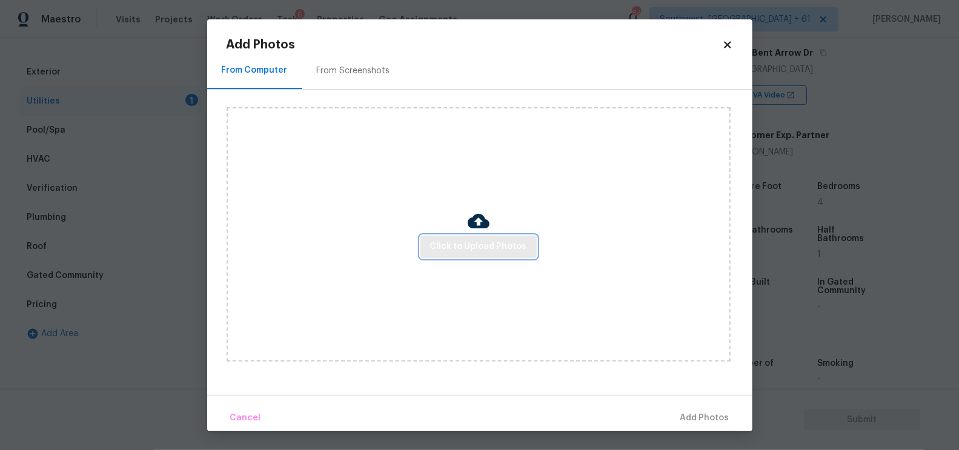
click at [524, 256] on button "Click to Upload Photos" at bounding box center [478, 247] width 116 height 22
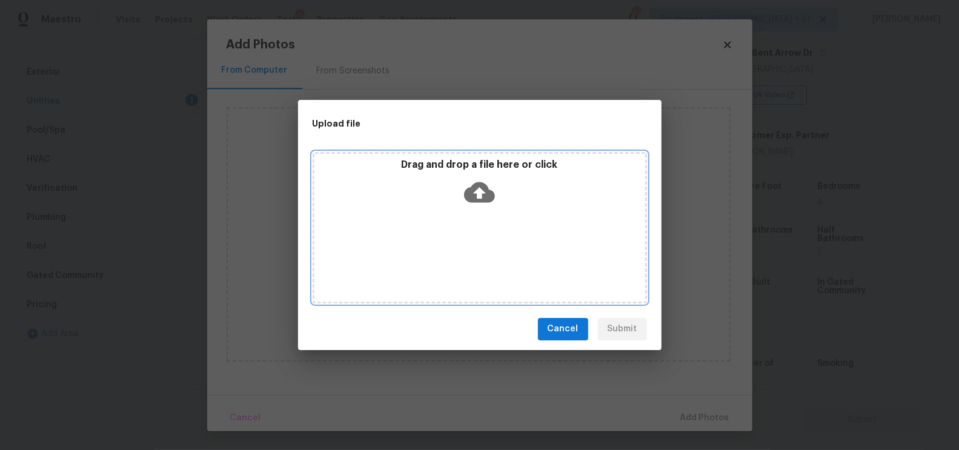
click at [484, 204] on icon at bounding box center [479, 192] width 31 height 31
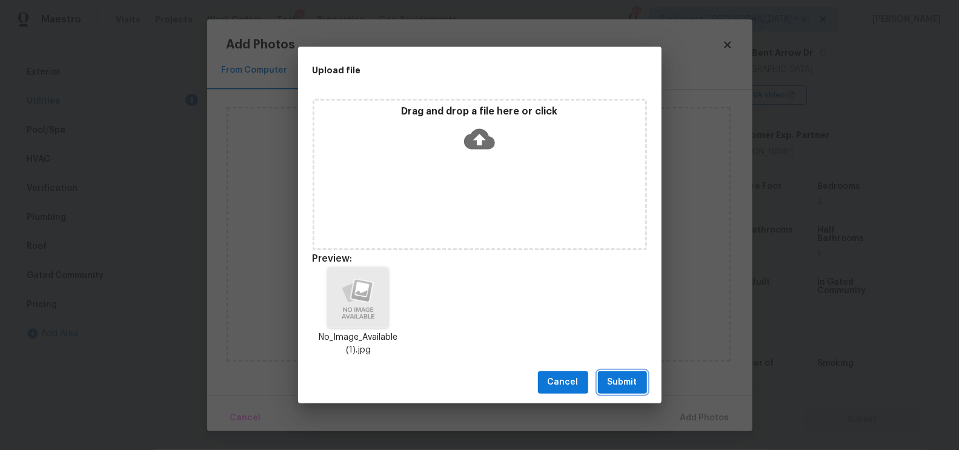
click at [623, 383] on span "Submit" at bounding box center [623, 382] width 30 height 15
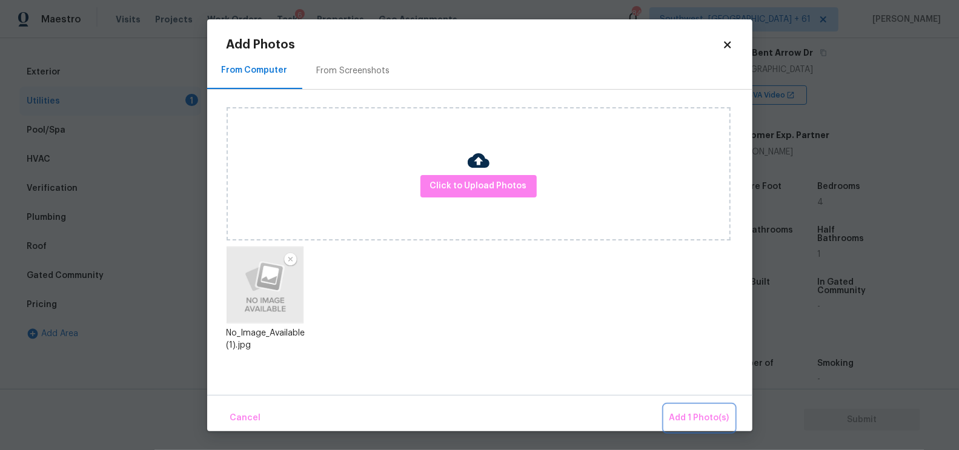
click at [694, 418] on span "Add 1 Photo(s)" at bounding box center [700, 418] width 60 height 15
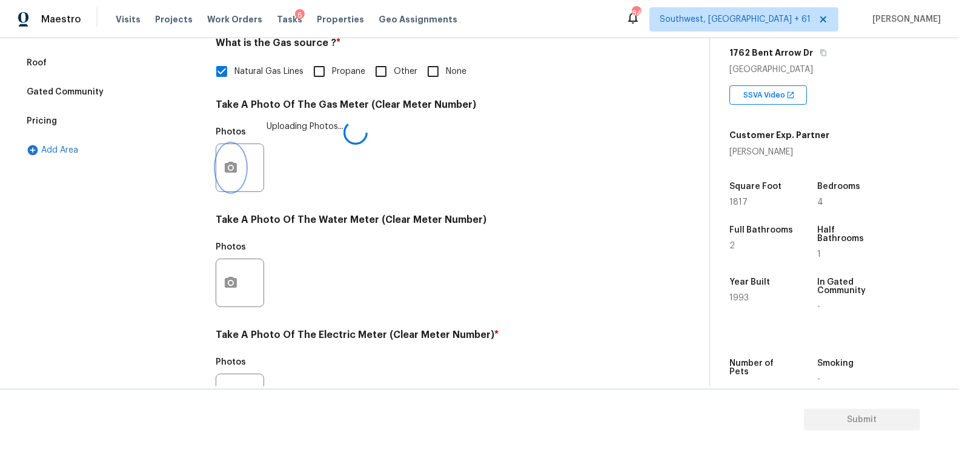
scroll to position [408, 0]
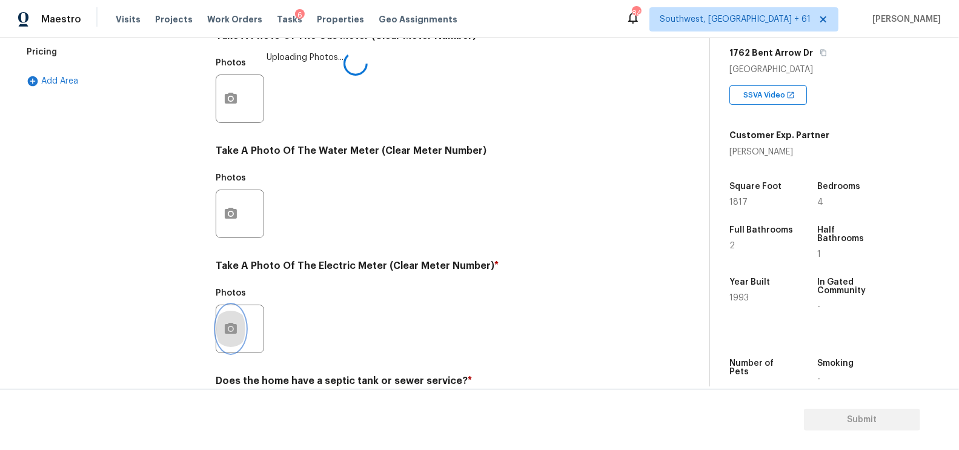
click at [230, 329] on circle "button" at bounding box center [231, 329] width 4 height 4
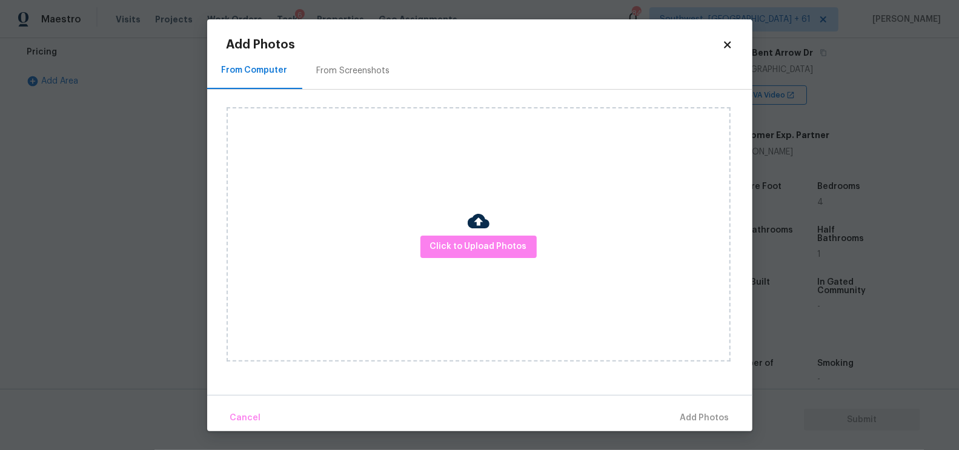
click at [469, 270] on div "Click to Upload Photos" at bounding box center [479, 234] width 504 height 254
click at [469, 247] on span "Click to Upload Photos" at bounding box center [478, 246] width 97 height 15
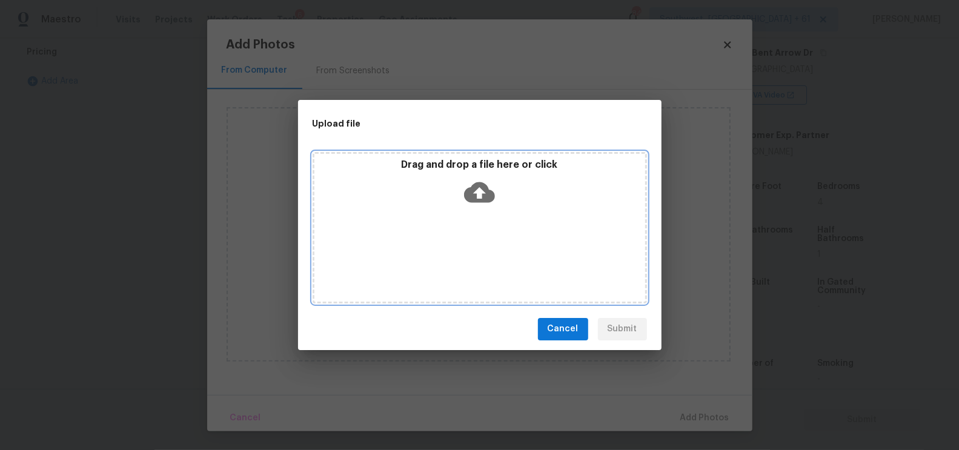
click at [479, 198] on icon at bounding box center [479, 192] width 31 height 21
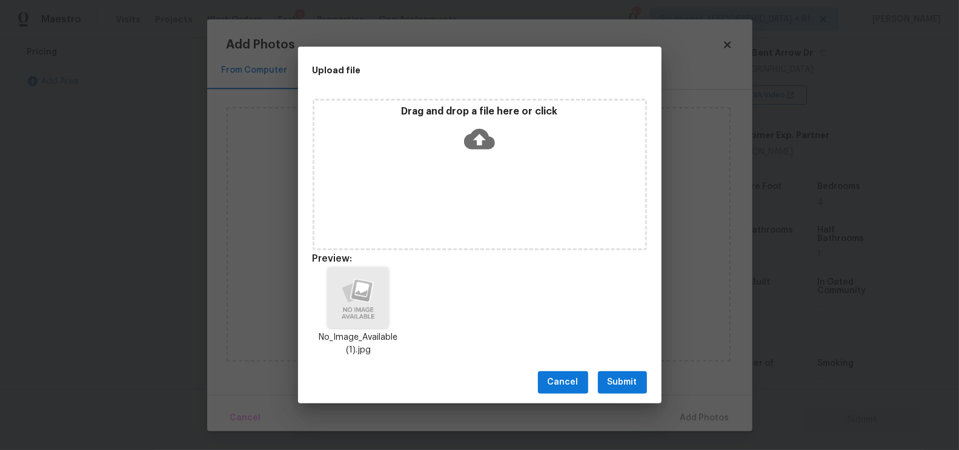
click at [625, 384] on span "Submit" at bounding box center [623, 382] width 30 height 15
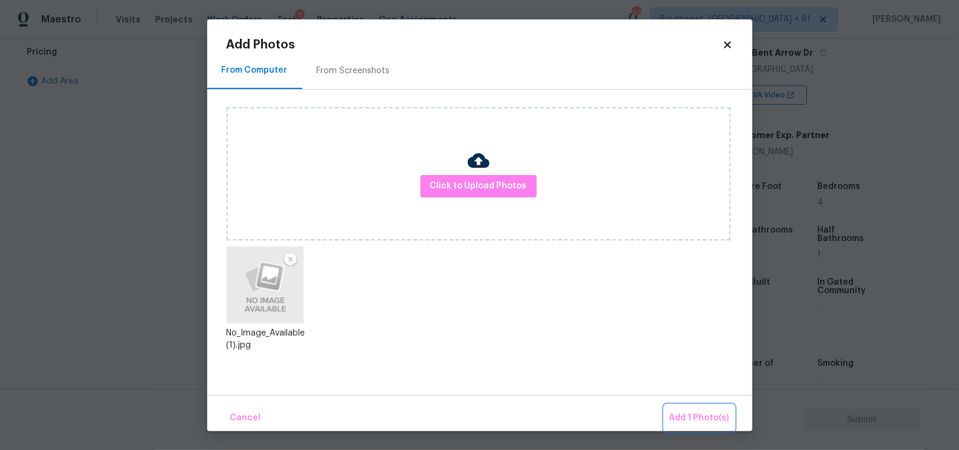
click at [693, 423] on span "Add 1 Photo(s)" at bounding box center [700, 418] width 60 height 15
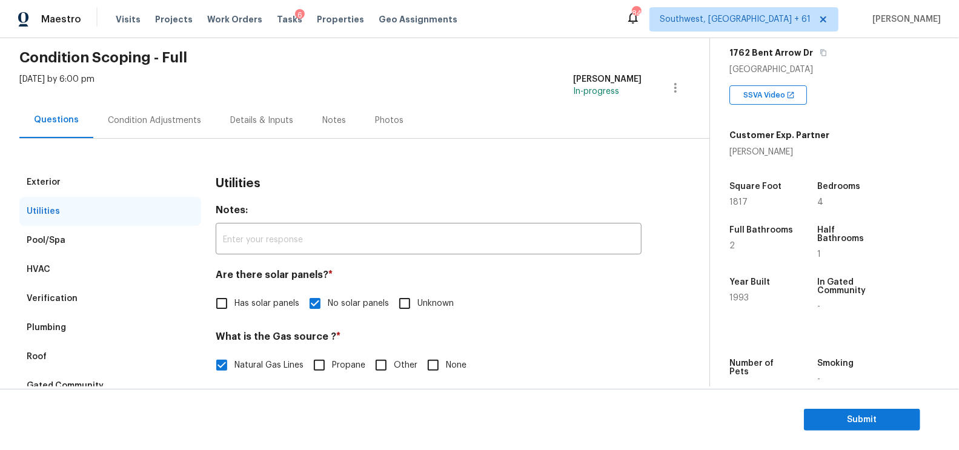
scroll to position [28, 0]
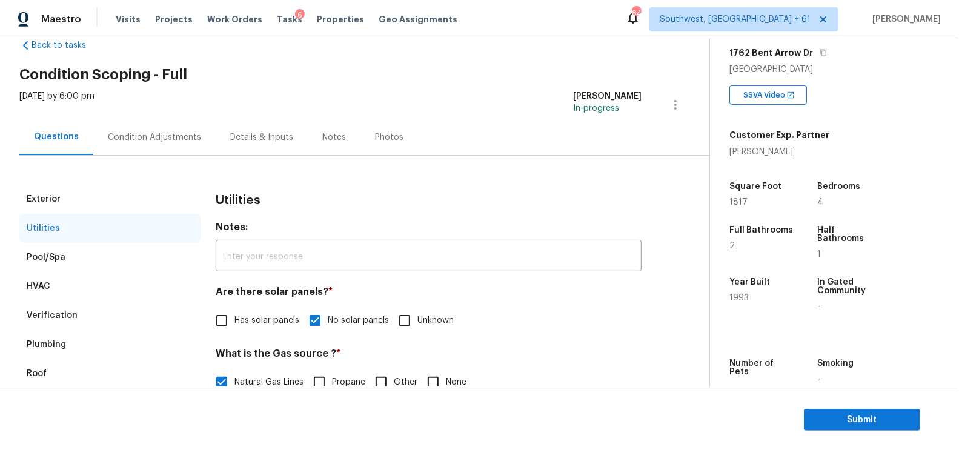
click at [172, 141] on div "Condition Adjustments" at bounding box center [154, 137] width 93 height 12
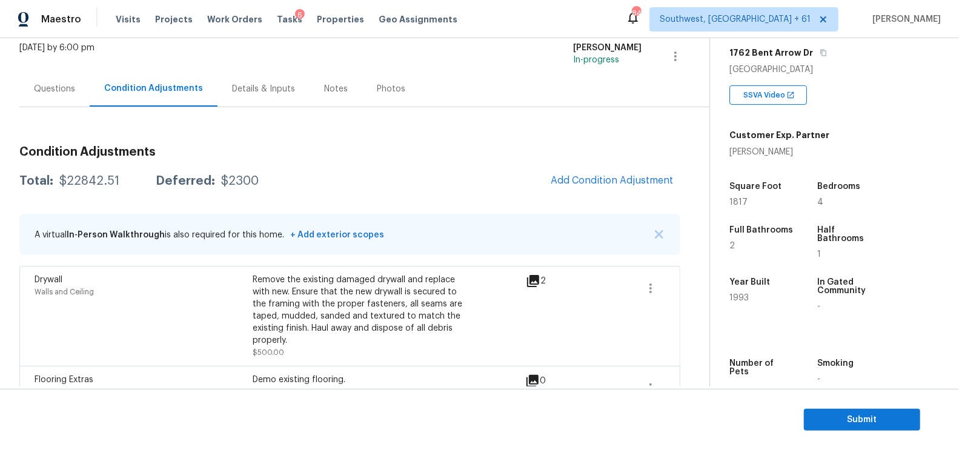
scroll to position [49, 0]
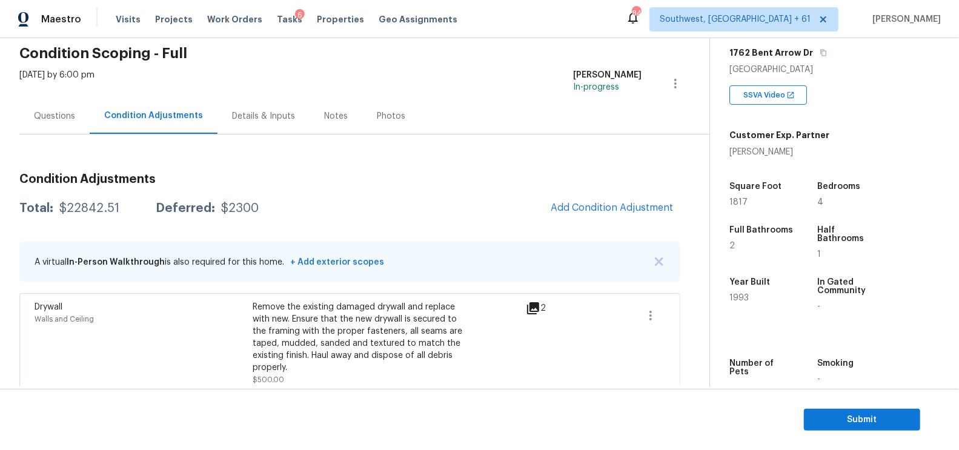
click at [457, 218] on div "Total: $22842.51 Deferred: $2300 Add Condition Adjustment" at bounding box center [349, 208] width 661 height 27
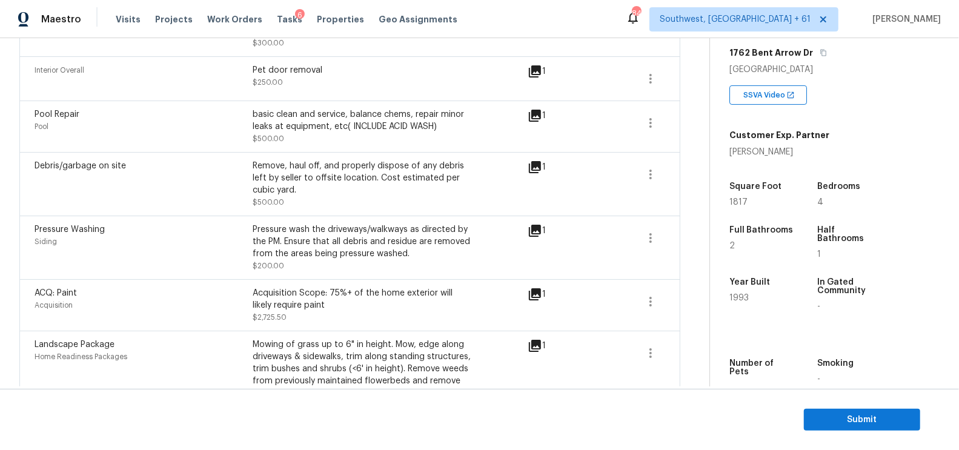
scroll to position [1000, 0]
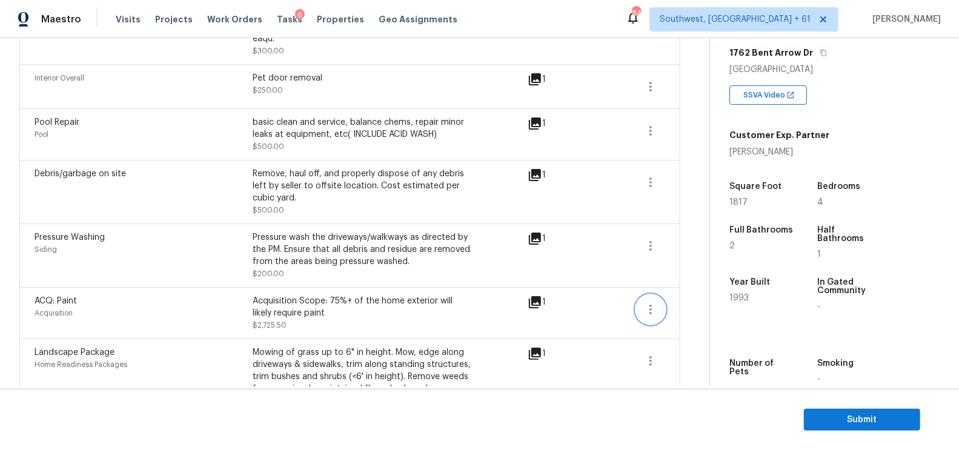
click at [659, 295] on button "button" at bounding box center [650, 309] width 29 height 29
click at [680, 282] on div "Edit" at bounding box center [720, 282] width 95 height 12
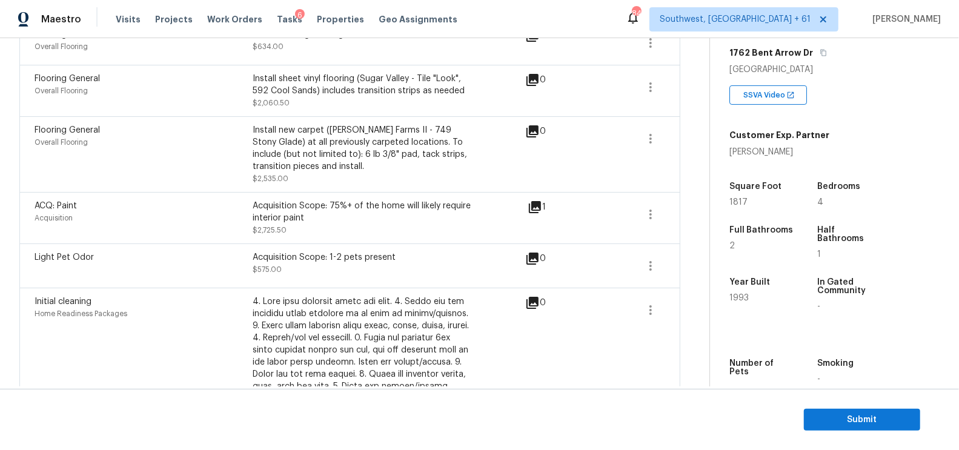
scroll to position [416, 0]
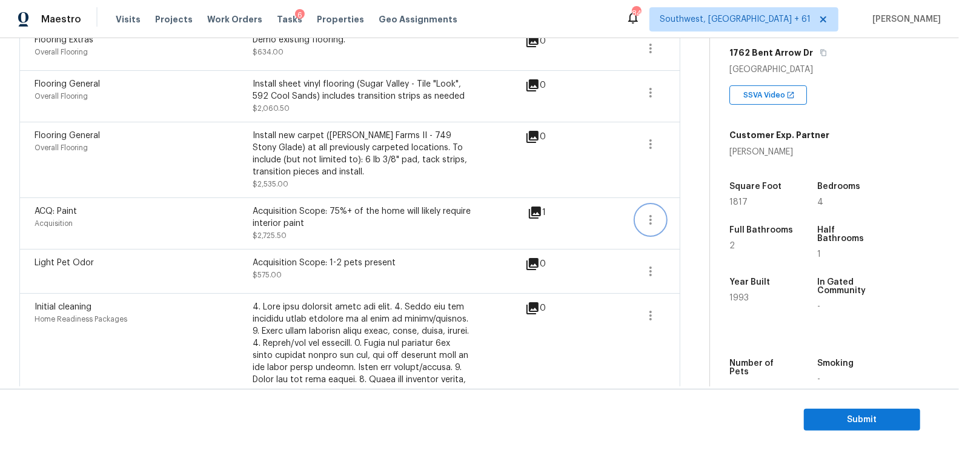
click at [649, 213] on icon "button" at bounding box center [650, 220] width 15 height 15
click at [682, 204] on div "Edit" at bounding box center [720, 204] width 95 height 12
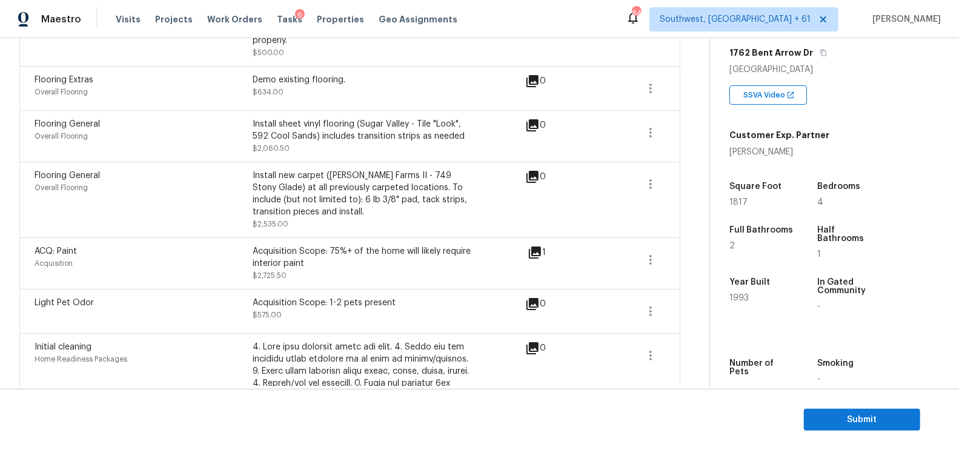
scroll to position [325, 0]
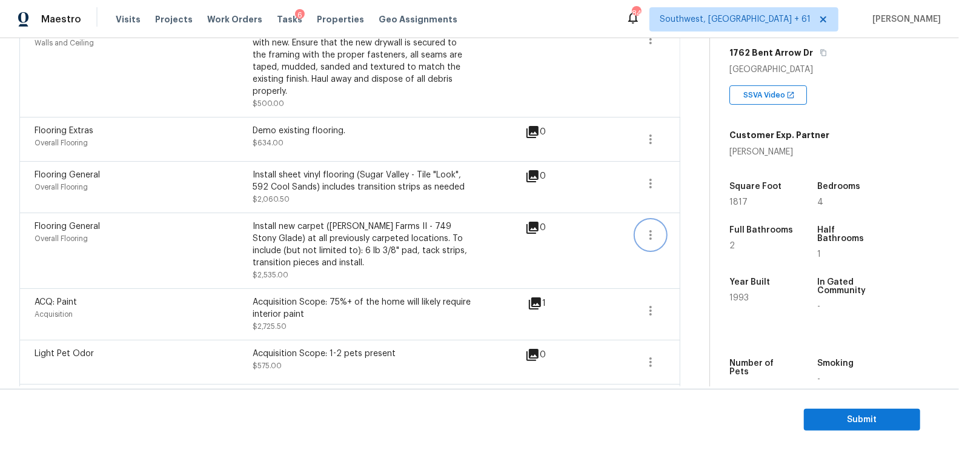
click at [652, 228] on icon "button" at bounding box center [650, 235] width 15 height 15
click at [687, 216] on div "Edit" at bounding box center [720, 219] width 95 height 12
click at [651, 176] on icon "button" at bounding box center [650, 183] width 15 height 15
click at [676, 169] on div "Edit" at bounding box center [720, 168] width 95 height 12
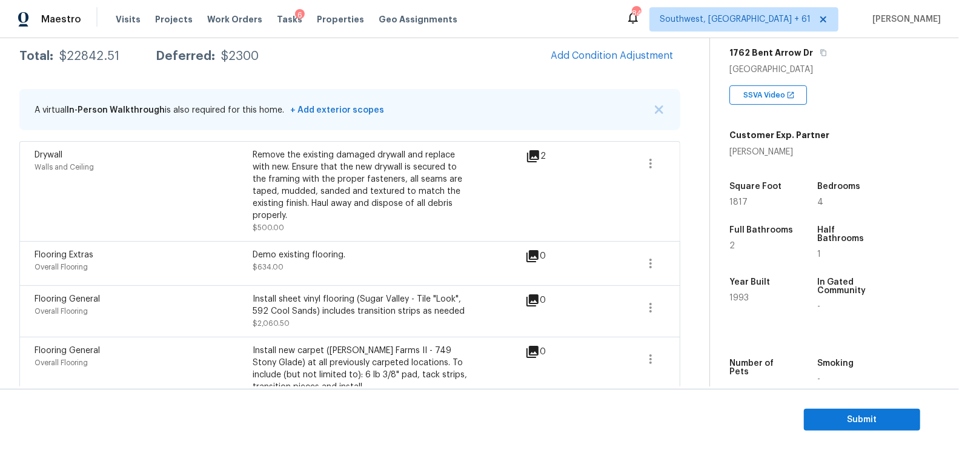
scroll to position [170, 0]
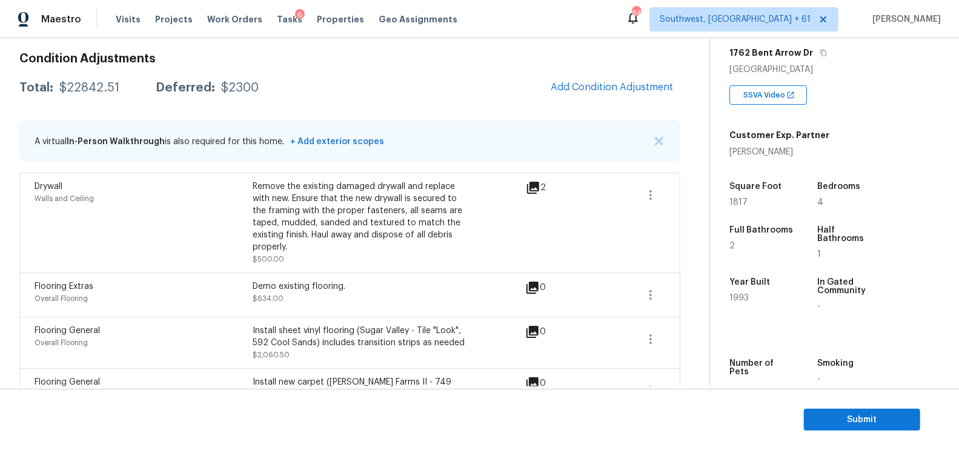
click at [90, 80] on div "Total: $22842.51 Deferred: $2300 Add Condition Adjustment" at bounding box center [349, 88] width 661 height 27
copy div "$22842.51"
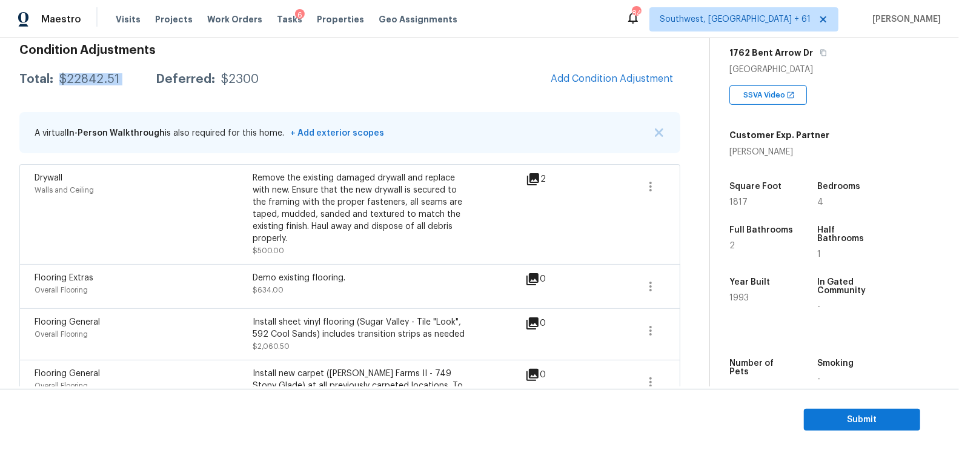
scroll to position [167, 0]
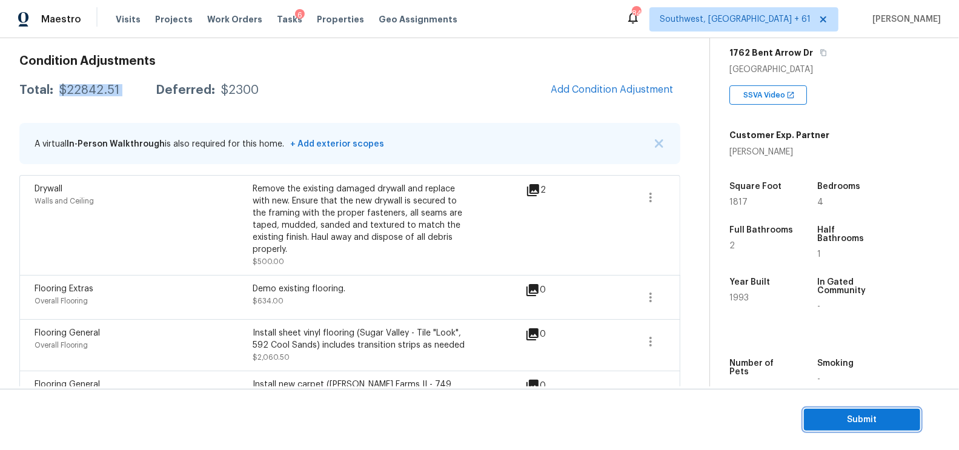
click at [882, 424] on span "Submit" at bounding box center [862, 420] width 97 height 15
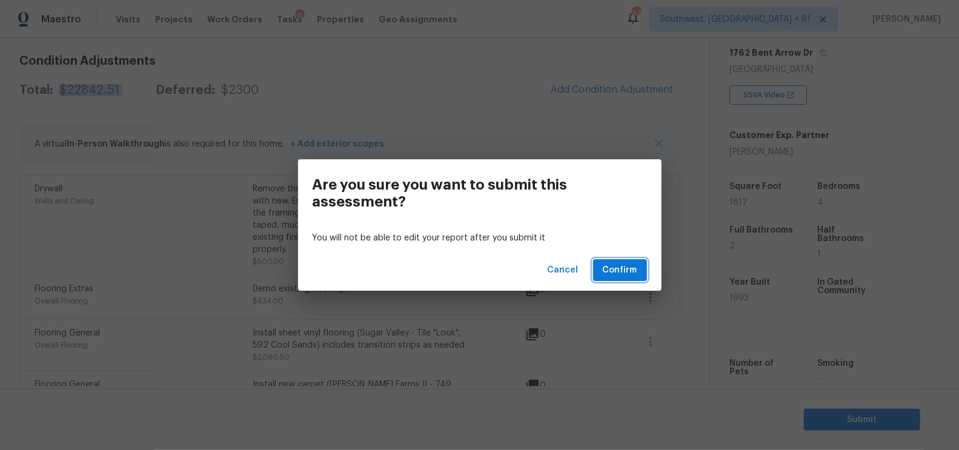
click at [622, 267] on span "Confirm" at bounding box center [620, 270] width 35 height 15
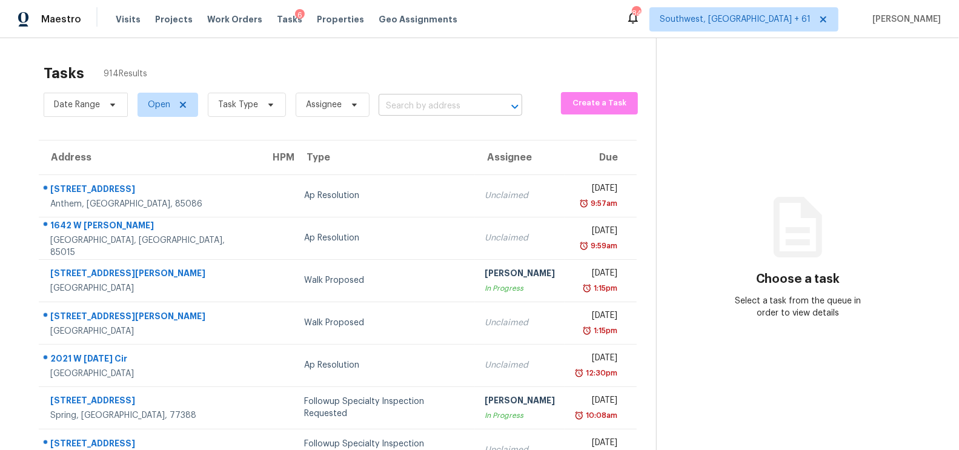
click at [418, 98] on input "text" at bounding box center [434, 106] width 110 height 19
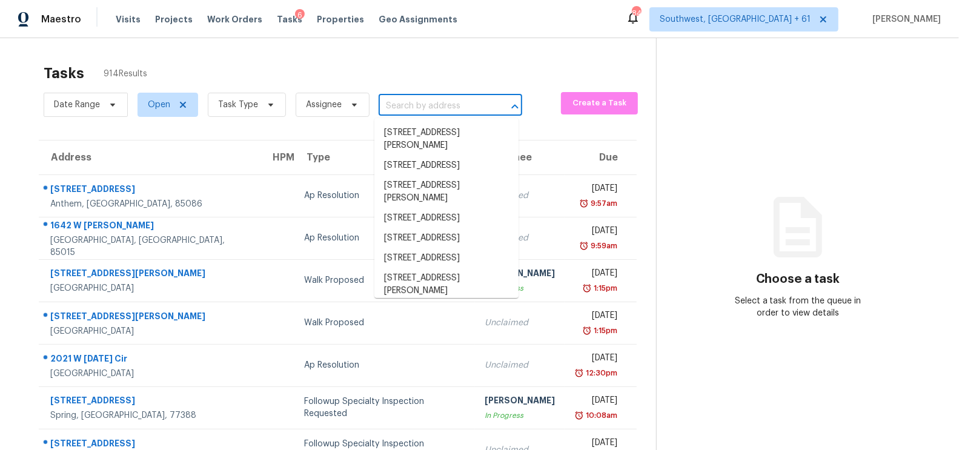
paste input "3094 N 195th Dr, Buckeye, AZ 85396"
type input "3094 N 195th Dr, Buckeye, AZ 85396"
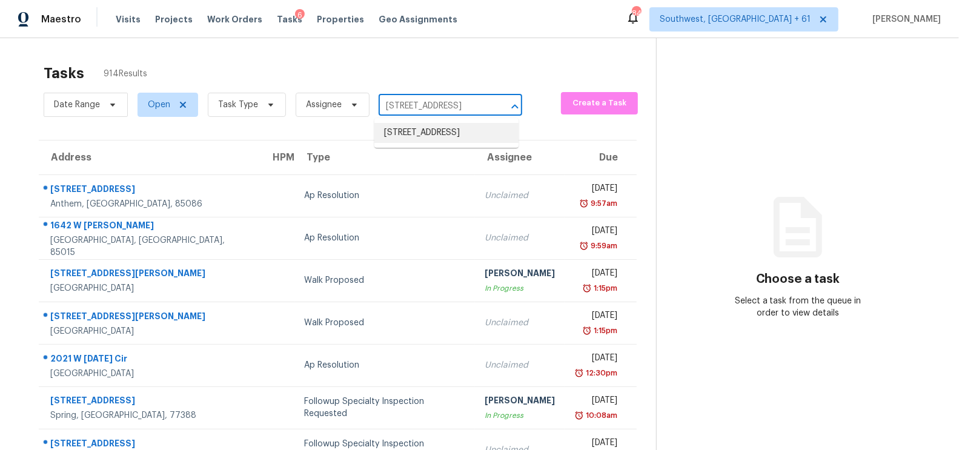
click at [443, 141] on li "3094 N 195th Dr, Buckeye, AZ 85396" at bounding box center [446, 133] width 144 height 20
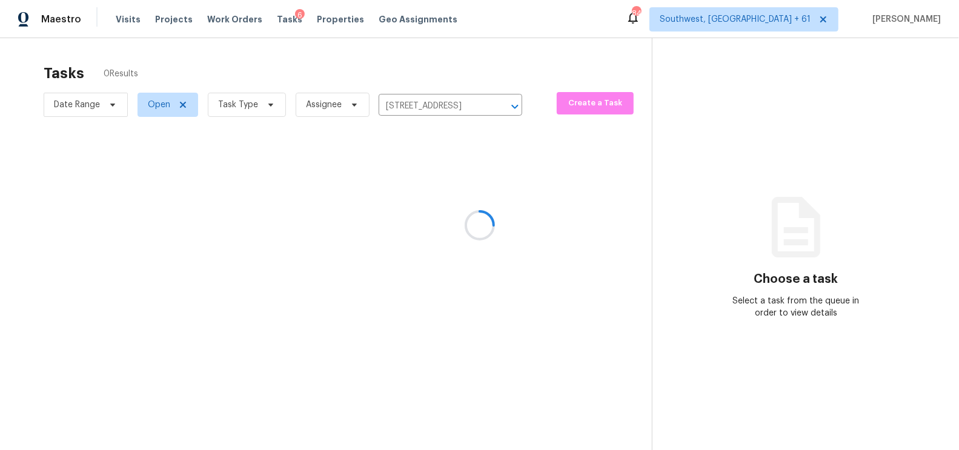
click at [420, 188] on div at bounding box center [479, 225] width 959 height 450
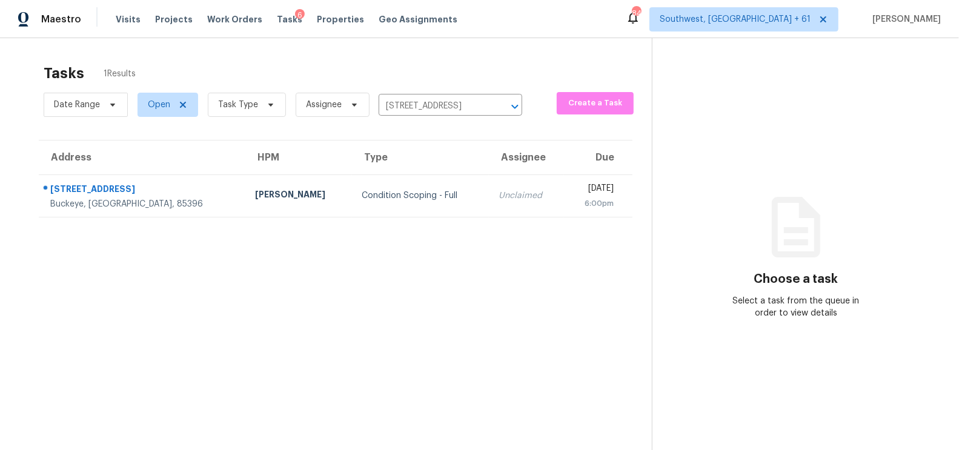
click at [489, 188] on td "Unclaimed" at bounding box center [526, 196] width 75 height 42
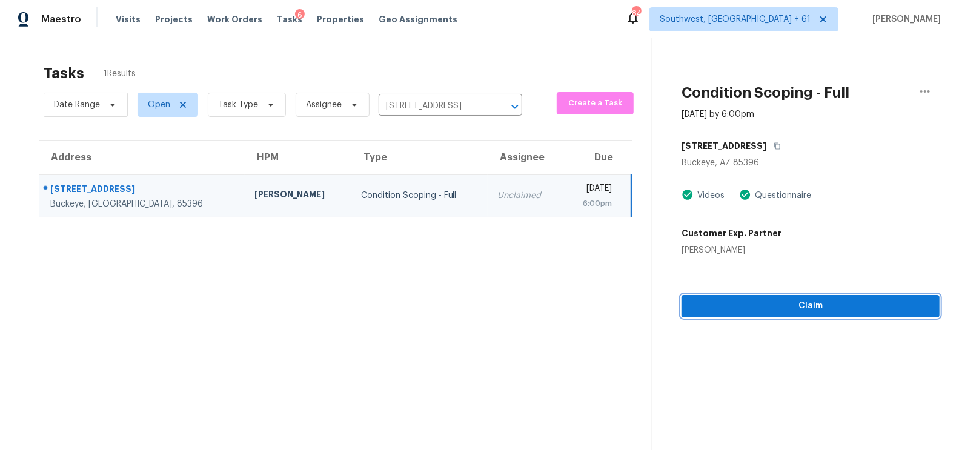
click at [828, 307] on span "Claim" at bounding box center [810, 306] width 239 height 15
click at [837, 304] on span "Start Assessment" at bounding box center [810, 306] width 239 height 15
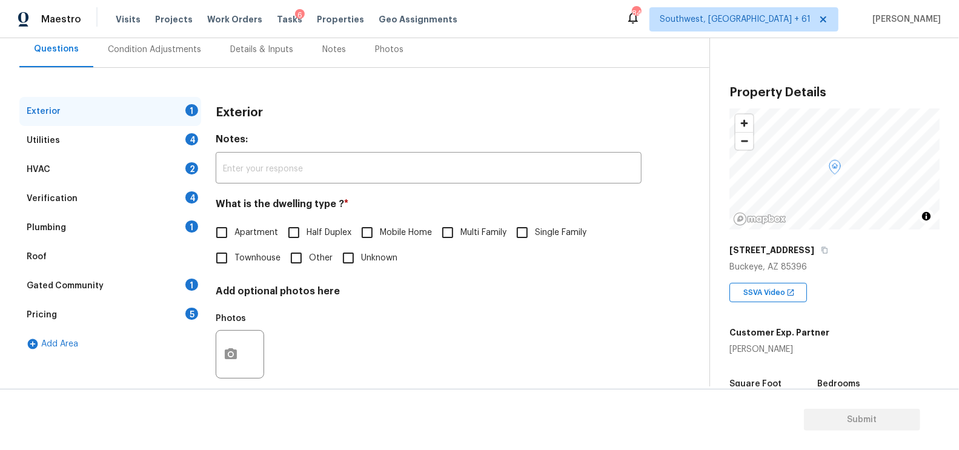
scroll to position [133, 0]
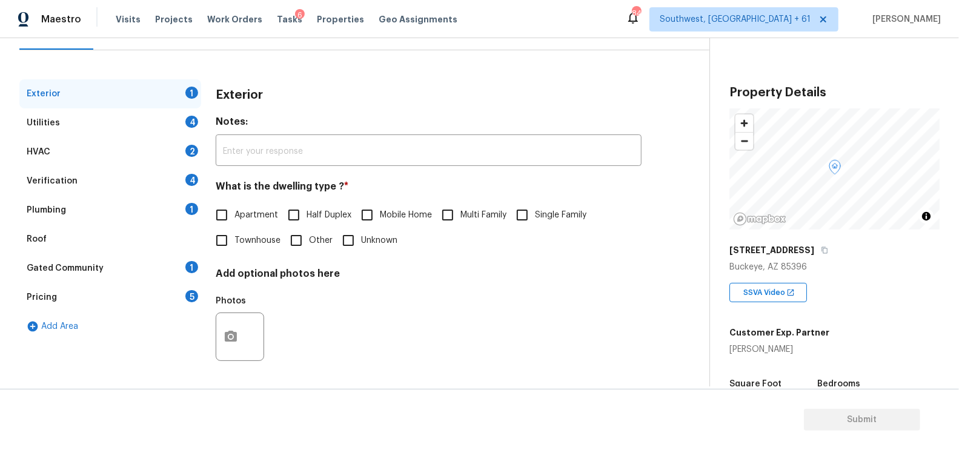
click at [507, 215] on span "Multi Family" at bounding box center [483, 215] width 46 height 13
click at [460, 215] on input "Multi Family" at bounding box center [447, 214] width 25 height 25
checkbox input "true"
click at [529, 213] on input "Single Family" at bounding box center [522, 214] width 25 height 25
checkbox input "true"
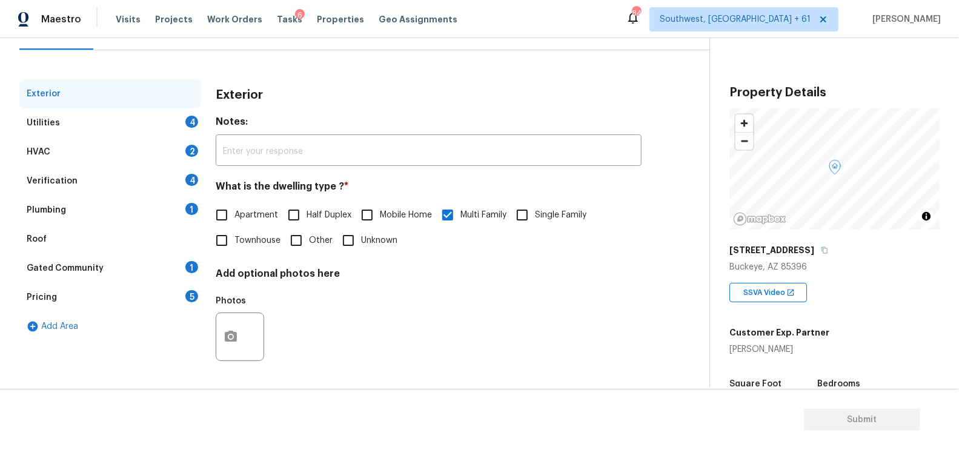
checkbox input "false"
click at [190, 121] on div "4" at bounding box center [191, 122] width 13 height 12
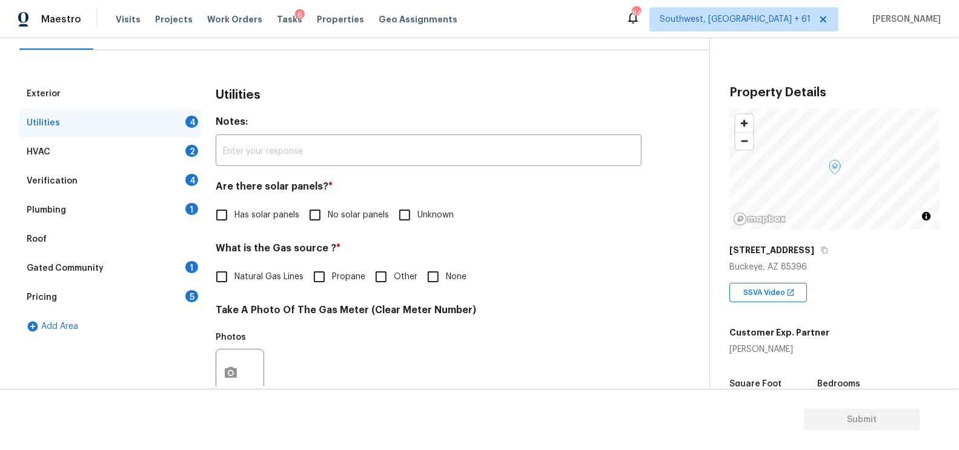
click at [330, 219] on span "No solar panels" at bounding box center [358, 215] width 61 height 13
click at [328, 219] on input "No solar panels" at bounding box center [314, 214] width 25 height 25
checkbox input "true"
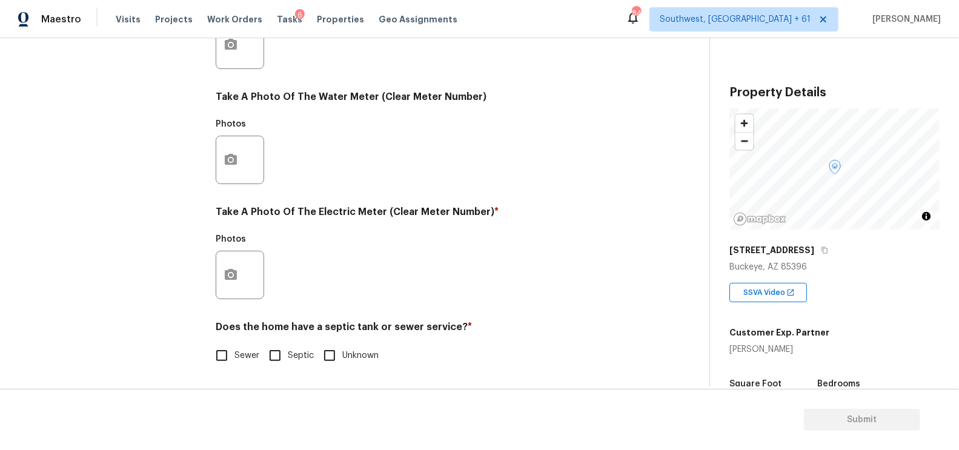
click at [247, 365] on label "Sewer" at bounding box center [234, 355] width 50 height 25
click at [234, 365] on input "Sewer" at bounding box center [221, 355] width 25 height 25
checkbox input "true"
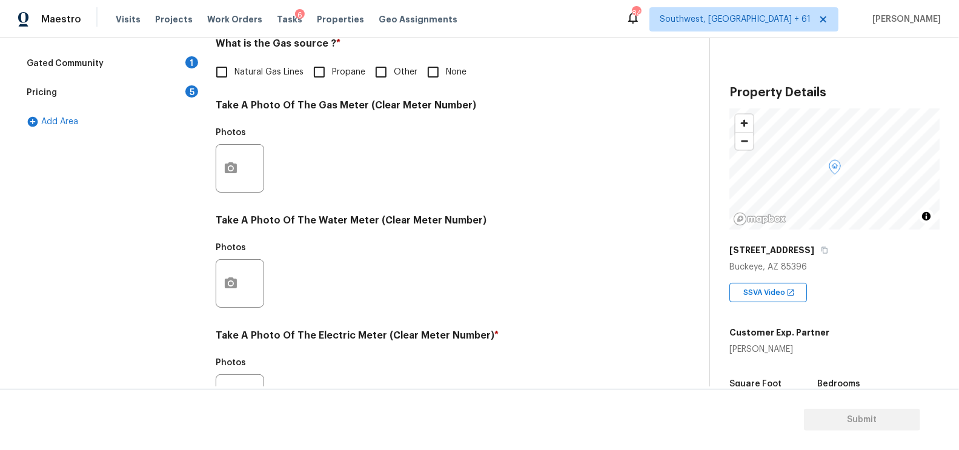
scroll to position [19, 0]
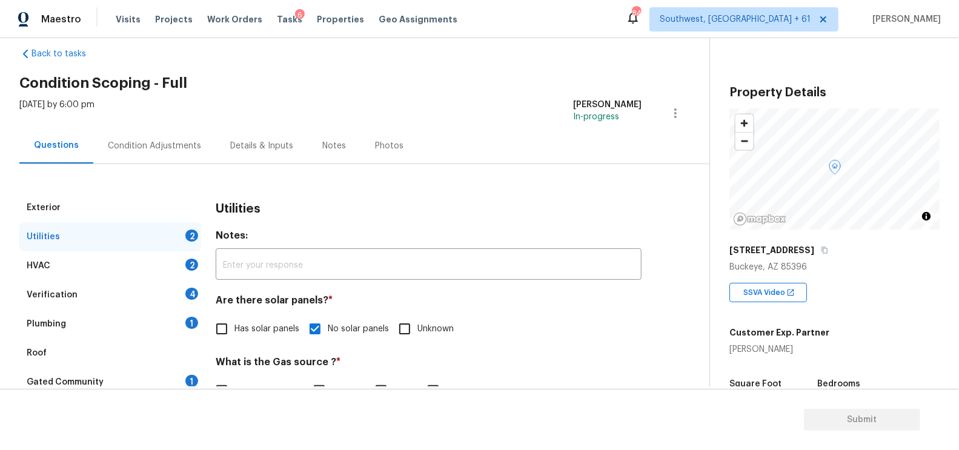
click at [122, 252] on div "HVAC 2" at bounding box center [110, 265] width 182 height 29
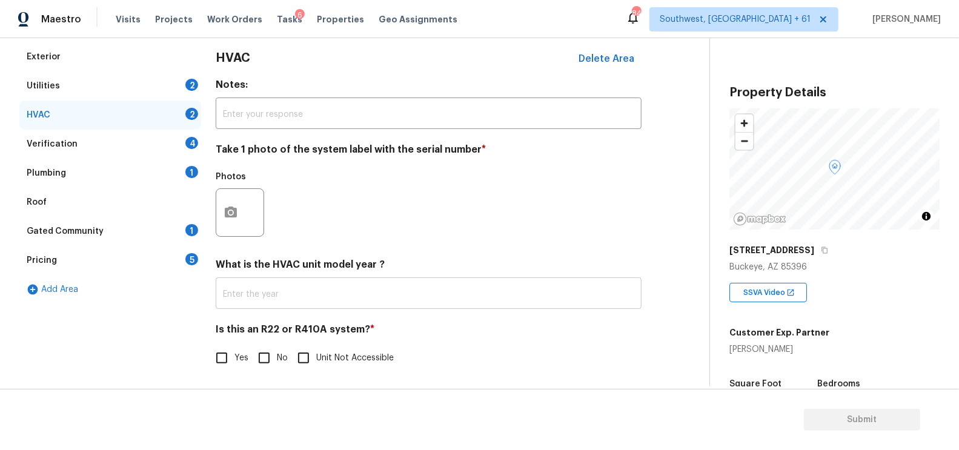
scroll to position [173, 0]
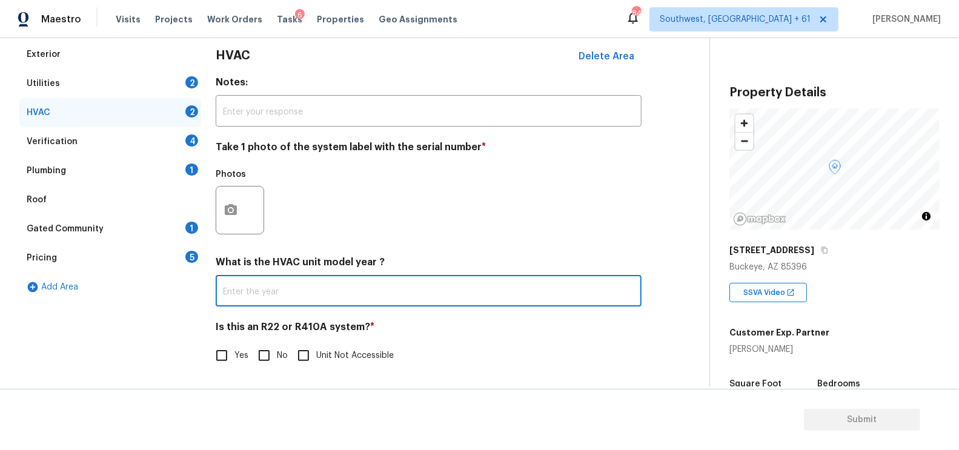
click at [305, 294] on input "text" at bounding box center [429, 292] width 426 height 28
type input "0"
type input "2021"
click at [276, 371] on div "HVAC Delete Area Notes: ​ Take 1 photo of the system label with the serial numb…" at bounding box center [429, 211] width 426 height 343
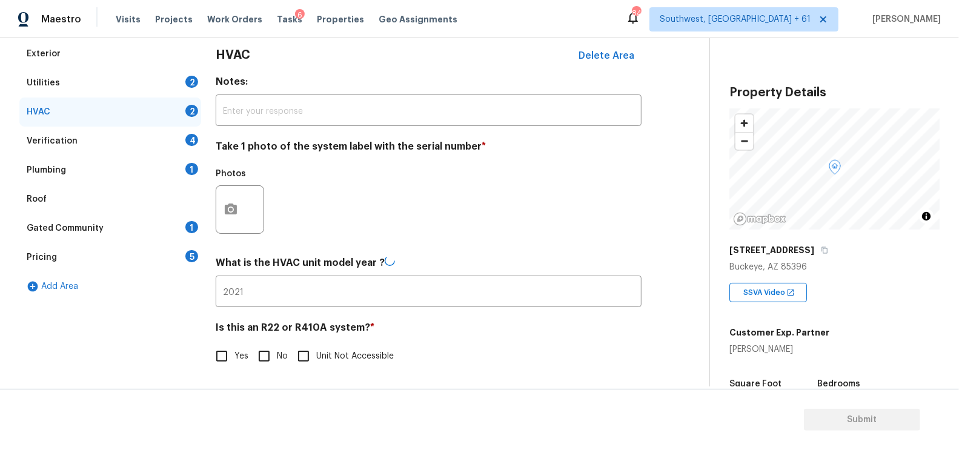
click at [267, 350] on input "No" at bounding box center [263, 356] width 25 height 25
checkbox input "true"
click at [165, 133] on div "Verification 4" at bounding box center [110, 141] width 182 height 29
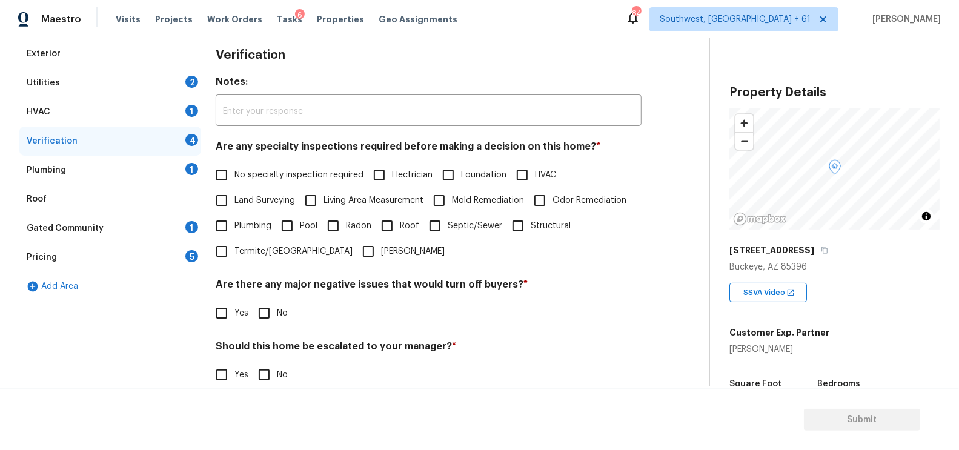
click at [258, 177] on span "No specialty inspection required" at bounding box center [298, 175] width 129 height 13
click at [234, 177] on input "No specialty inspection required" at bounding box center [221, 174] width 25 height 25
checkbox input "true"
click at [267, 307] on input "No" at bounding box center [263, 314] width 25 height 25
checkbox input "true"
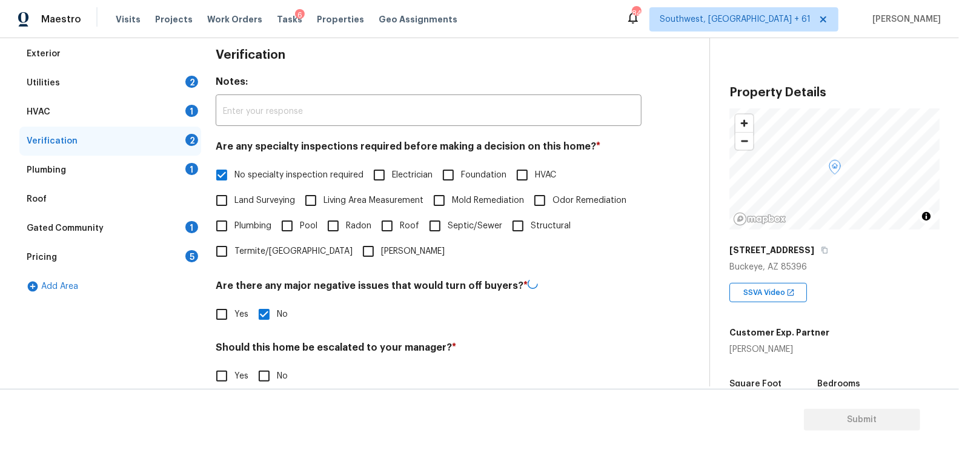
click at [269, 367] on input "No" at bounding box center [263, 376] width 25 height 25
checkbox input "true"
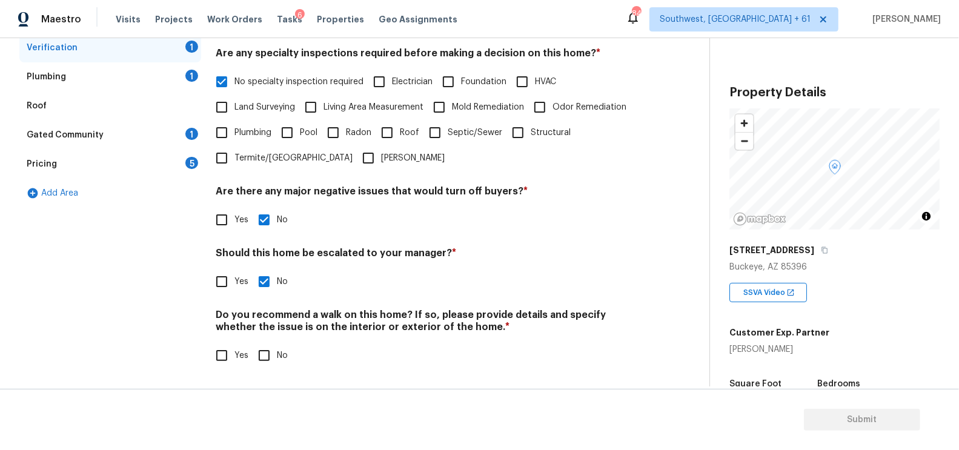
click at [265, 355] on input "No" at bounding box center [263, 355] width 25 height 25
checkbox input "true"
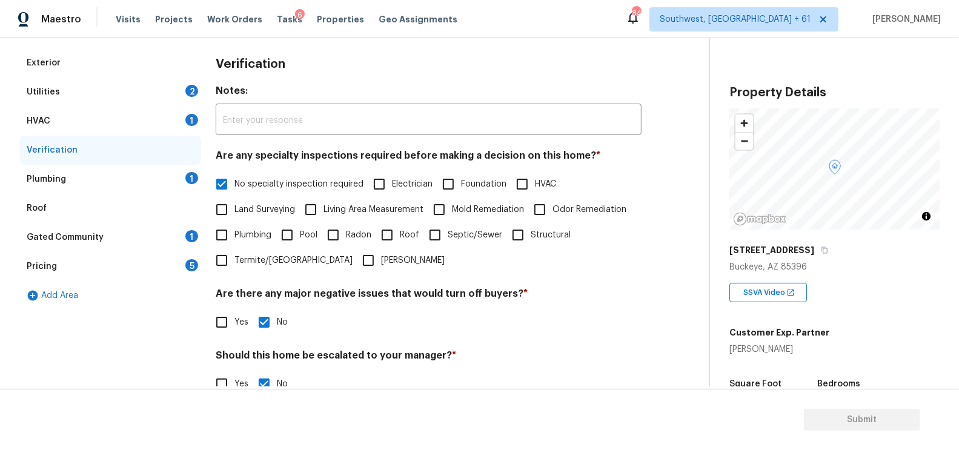
click at [157, 178] on div "Plumbing 1" at bounding box center [110, 179] width 182 height 29
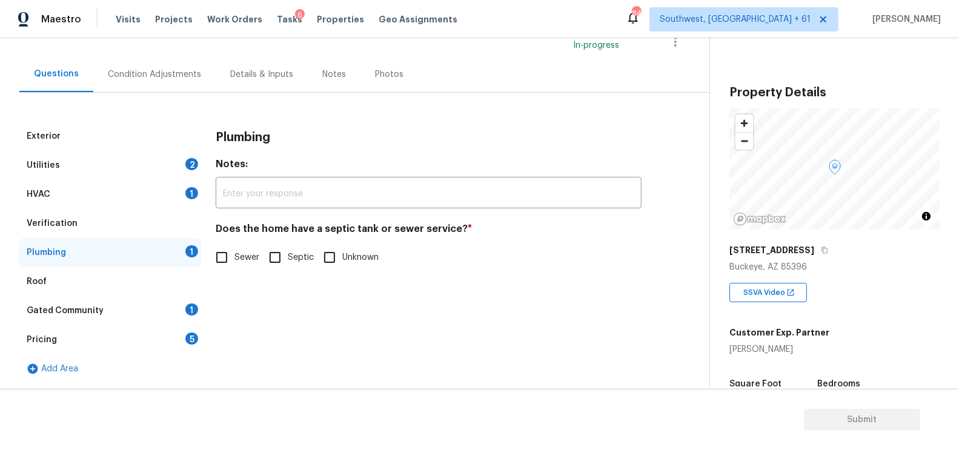
click at [230, 250] on input "Sewer" at bounding box center [221, 257] width 25 height 25
checkbox input "true"
click at [170, 309] on div "Gated Community 1" at bounding box center [110, 310] width 182 height 29
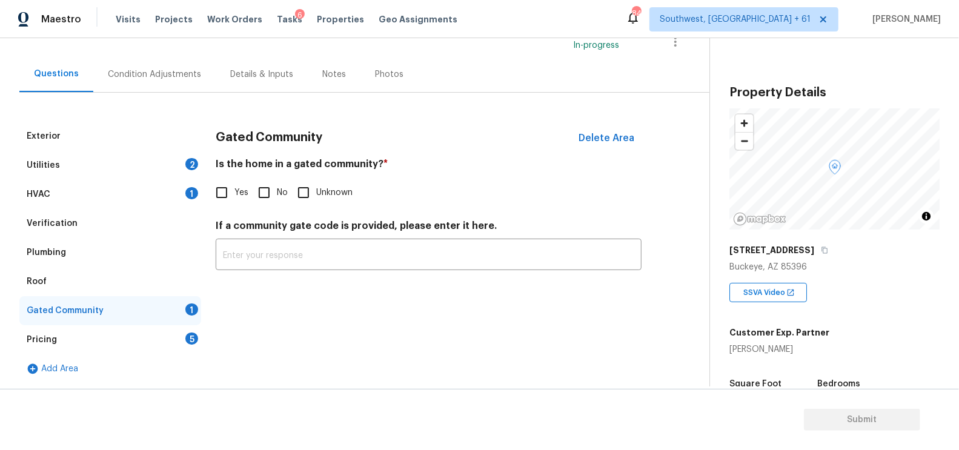
click at [268, 194] on input "No" at bounding box center [263, 192] width 25 height 25
checkbox input "true"
click at [170, 338] on div "Pricing 5" at bounding box center [110, 339] width 182 height 29
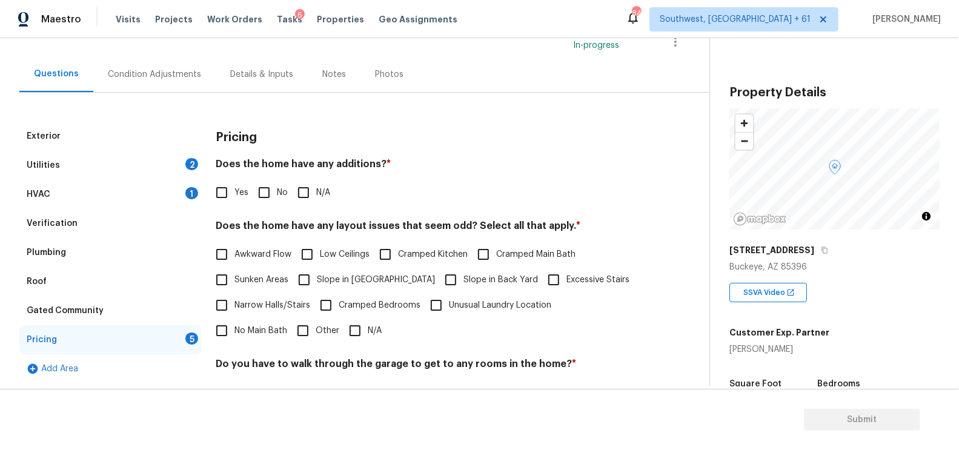
click at [264, 204] on input "No" at bounding box center [263, 192] width 25 height 25
checkbox input "true"
click at [342, 335] on input "N/A" at bounding box center [354, 330] width 25 height 25
checkbox input "true"
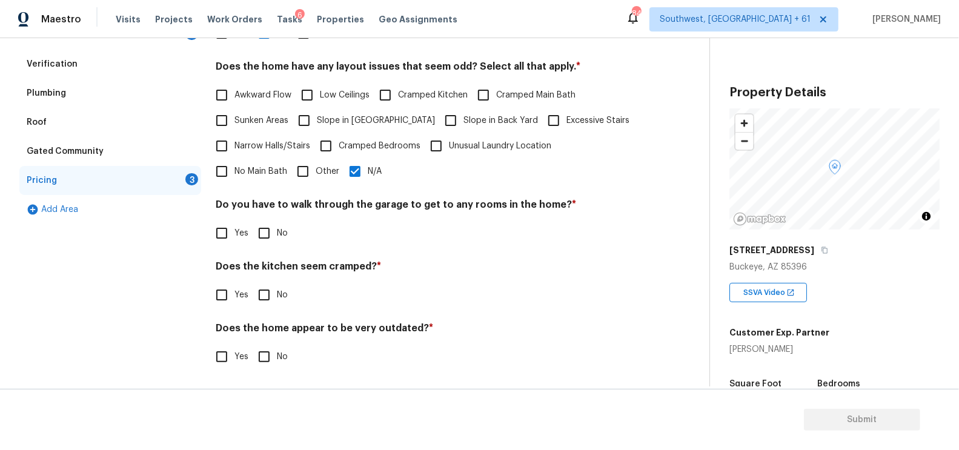
click at [279, 245] on div "Pricing Does the home have any additions? * Yes No N/A Does the home have any l…" at bounding box center [429, 173] width 426 height 422
click at [265, 231] on input "No" at bounding box center [263, 233] width 25 height 25
checkbox input "true"
click at [270, 308] on input "No" at bounding box center [263, 296] width 25 height 25
checkbox input "true"
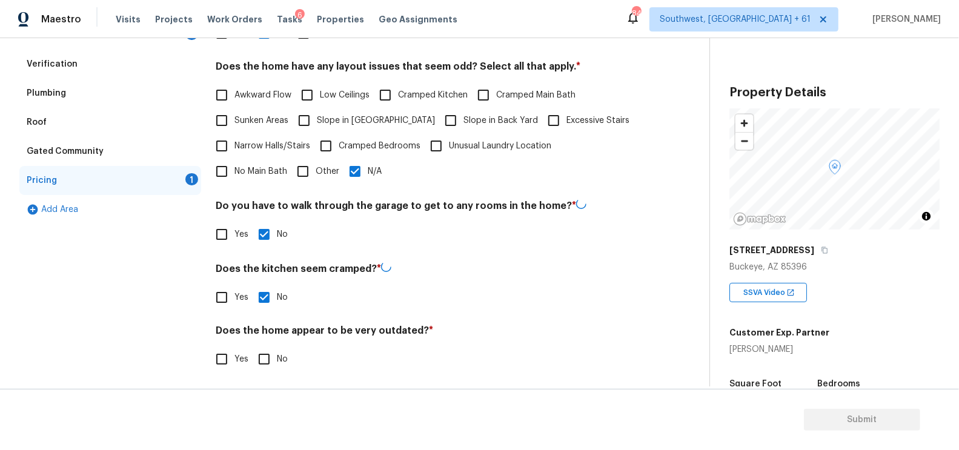
click at [267, 343] on div "Does the home appear to be very outdated? * Yes No" at bounding box center [429, 348] width 426 height 47
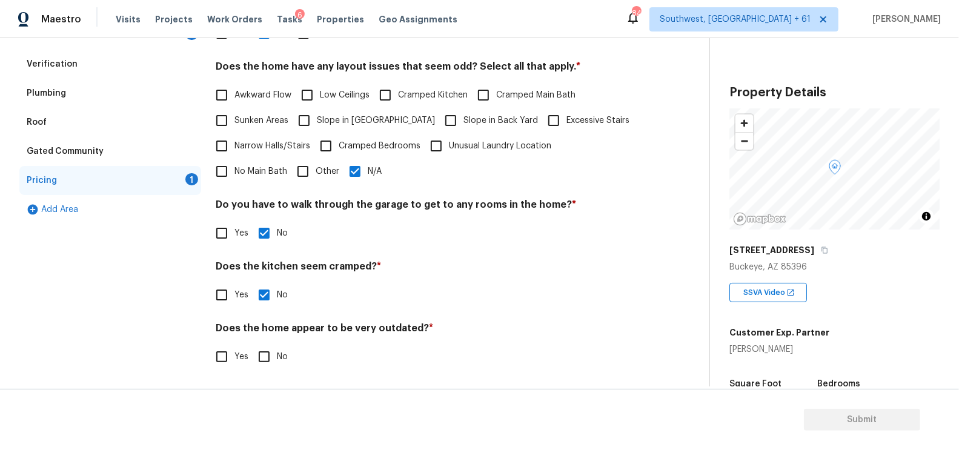
click at [262, 357] on input "No" at bounding box center [263, 356] width 25 height 25
checkbox input "true"
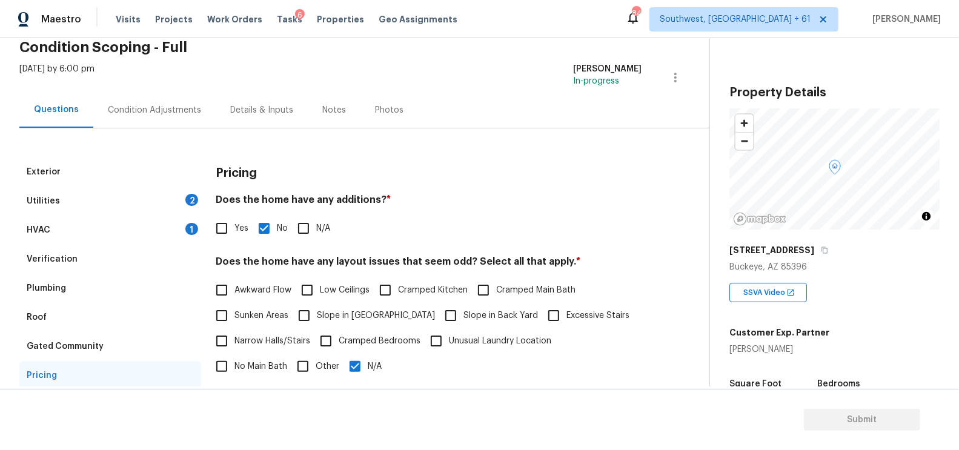
scroll to position [32, 0]
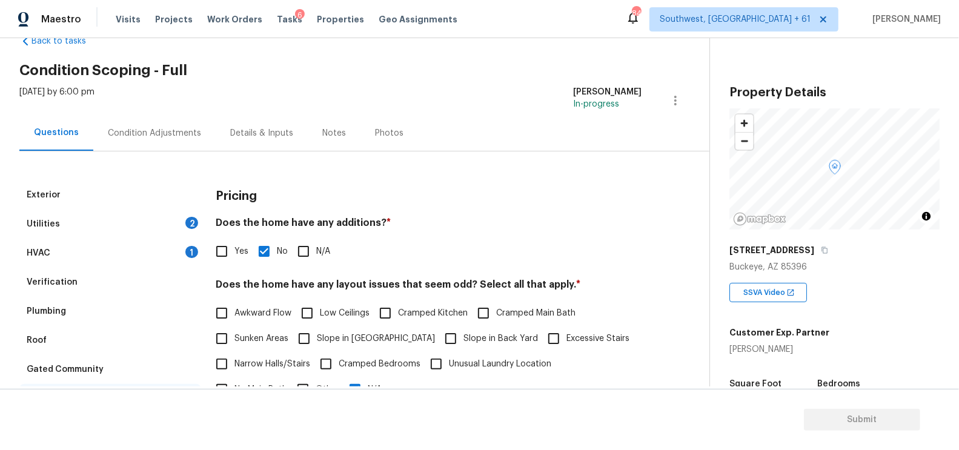
click at [153, 138] on div "Condition Adjustments" at bounding box center [154, 133] width 93 height 12
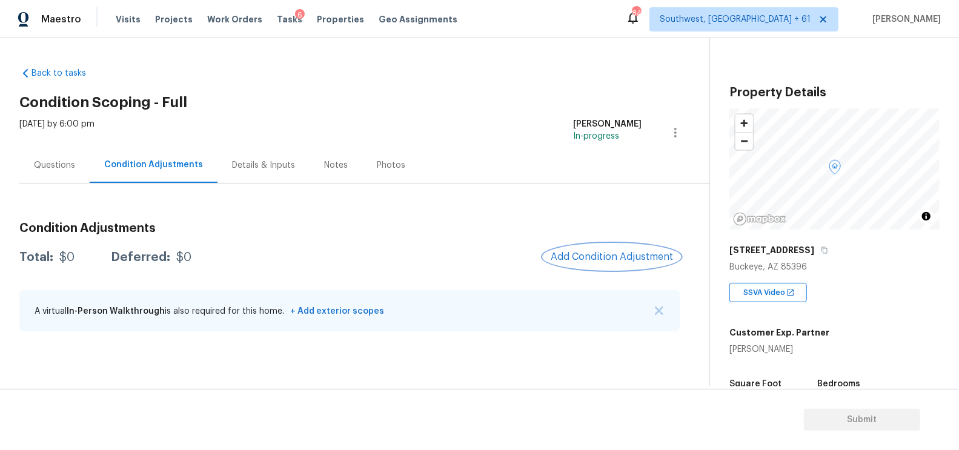
click at [615, 252] on span "Add Condition Adjustment" at bounding box center [612, 256] width 122 height 11
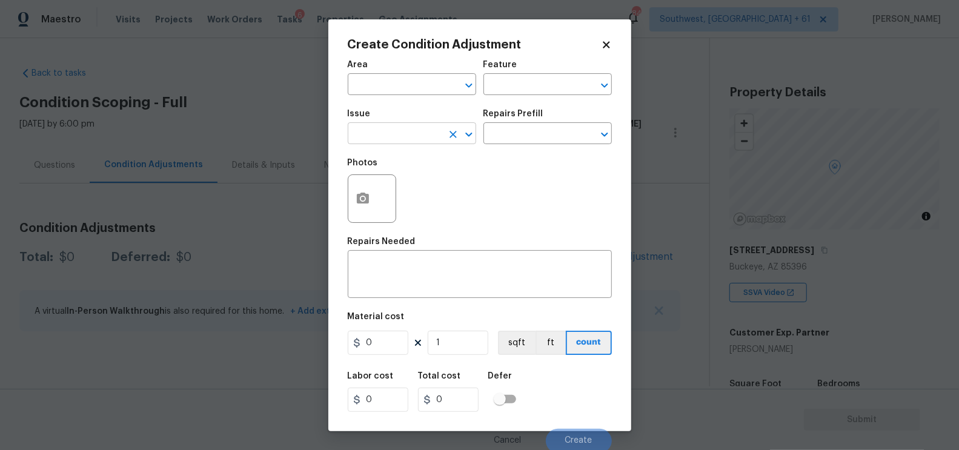
click at [406, 135] on input "text" at bounding box center [395, 134] width 95 height 19
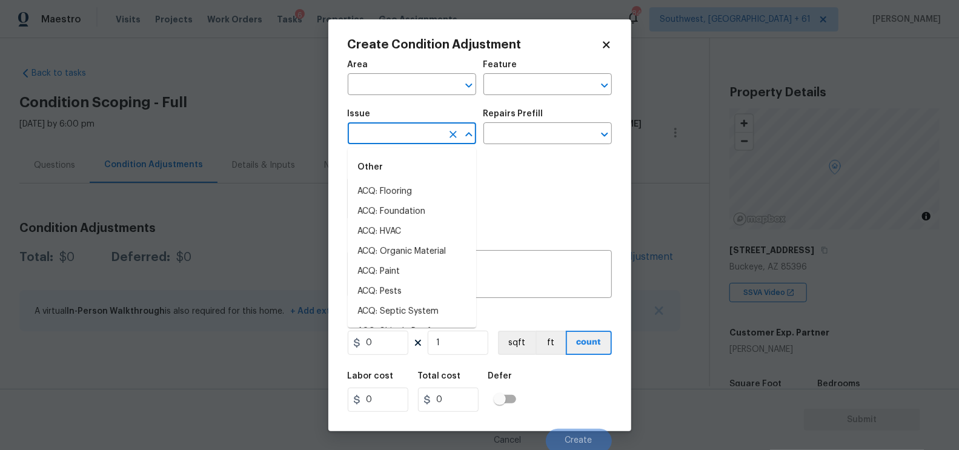
type input "l"
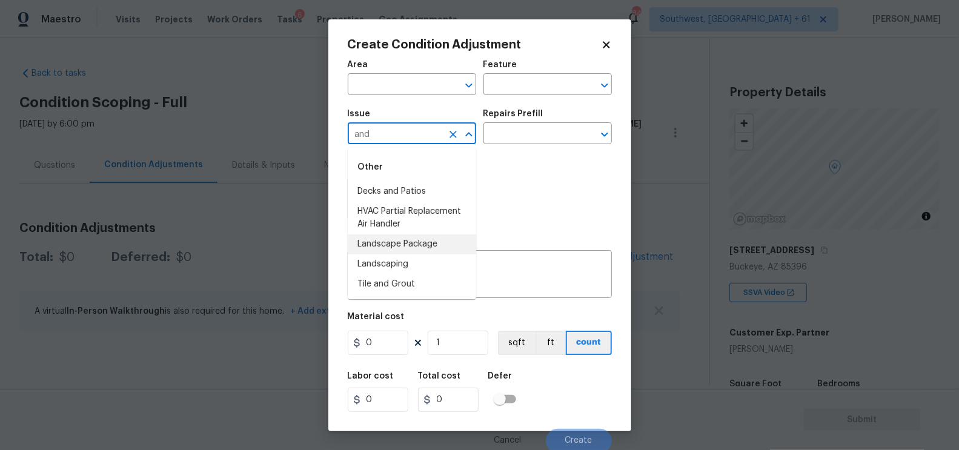
click at [411, 250] on li "Landscape Package" at bounding box center [412, 244] width 128 height 20
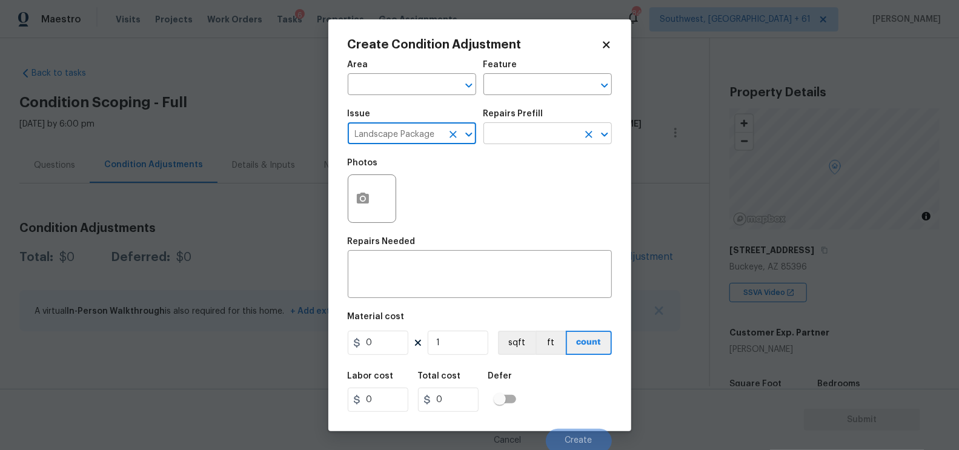
type input "Landscape Package"
click at [534, 135] on input "text" at bounding box center [531, 134] width 95 height 19
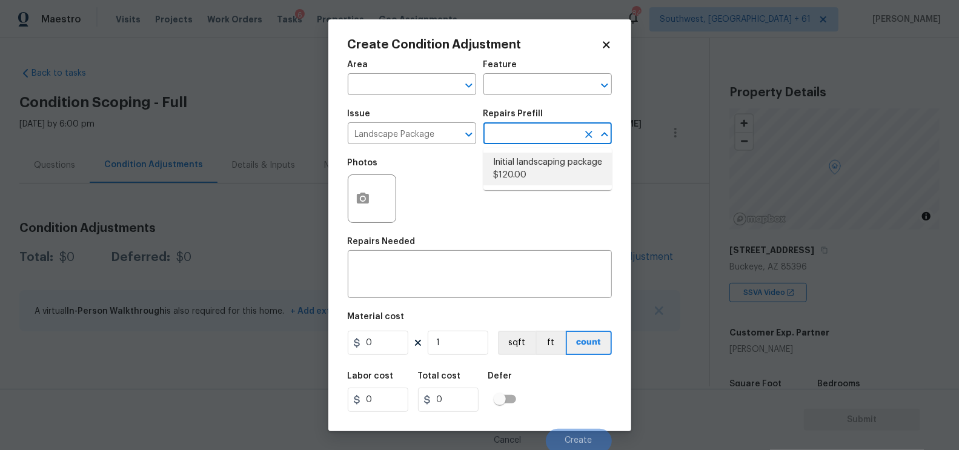
click at [524, 169] on li "Initial landscaping package $120.00" at bounding box center [548, 169] width 128 height 33
type input "Home Readiness Packages"
type textarea "Mowing of grass up to 6" in height. Mow, edge along driveways & sidewalks, trim…"
type input "120"
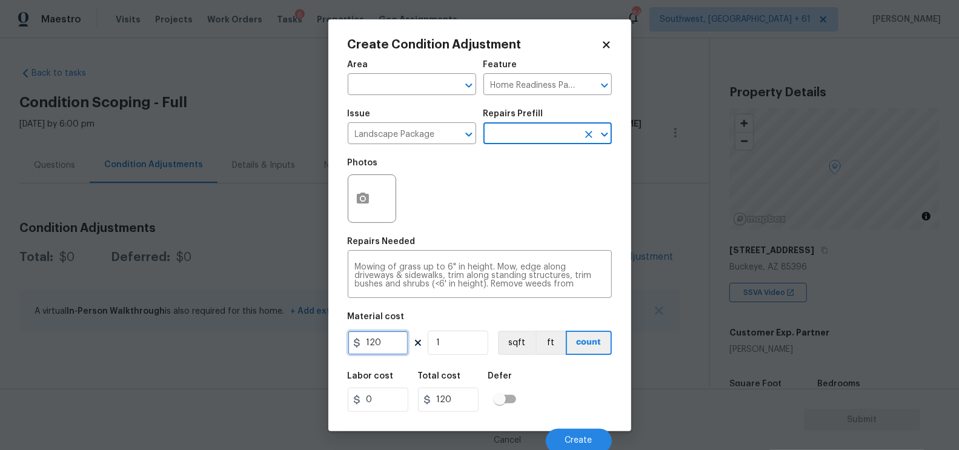
click at [397, 344] on input "120" at bounding box center [378, 343] width 61 height 24
type input "200"
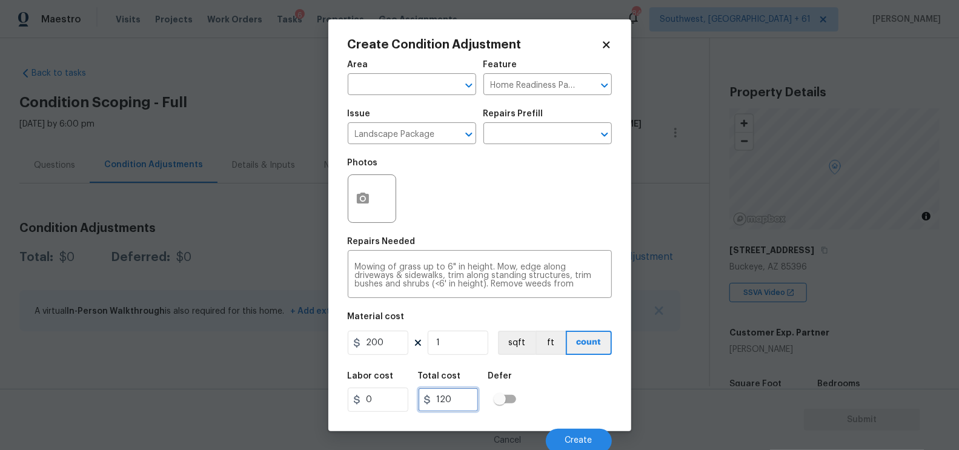
type input "200"
click at [474, 402] on input "200" at bounding box center [448, 400] width 61 height 24
click at [348, 216] on div at bounding box center [372, 199] width 48 height 48
click at [372, 352] on input "200" at bounding box center [378, 343] width 61 height 24
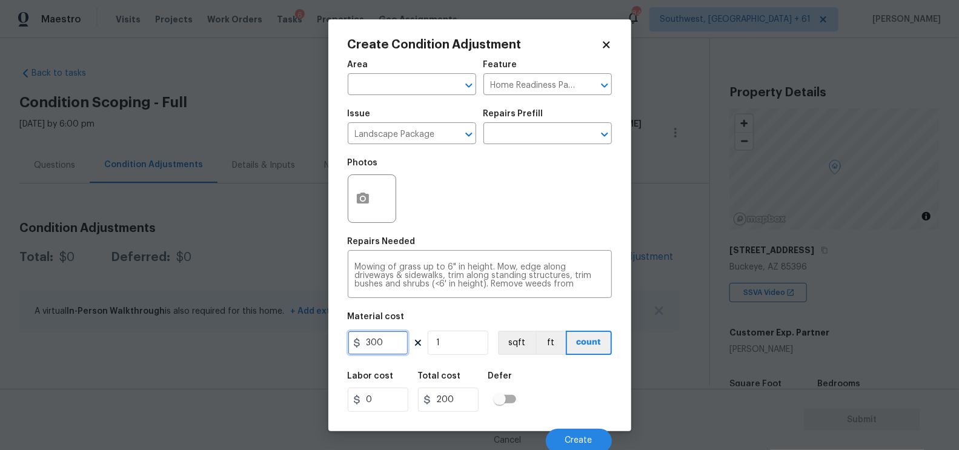
type input "300"
click at [454, 409] on input "300" at bounding box center [448, 400] width 61 height 24
click at [359, 192] on icon "button" at bounding box center [363, 198] width 15 height 15
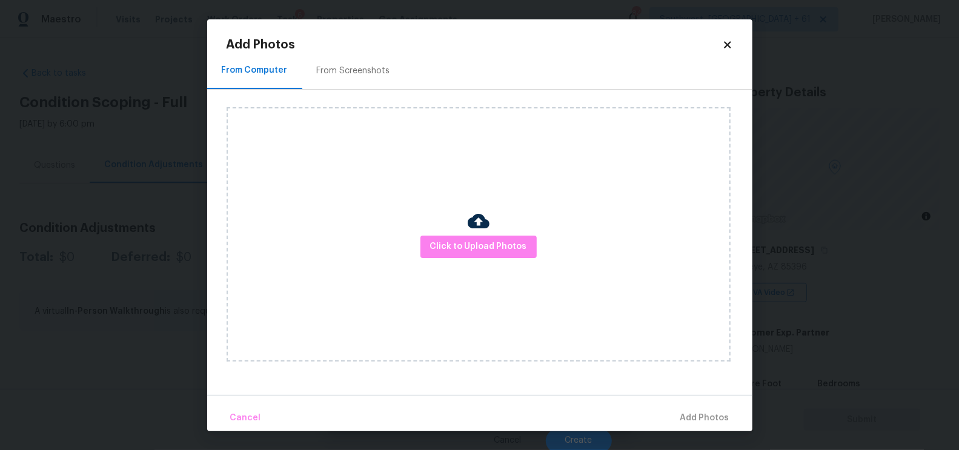
click at [362, 71] on div "From Screenshots" at bounding box center [353, 71] width 73 height 12
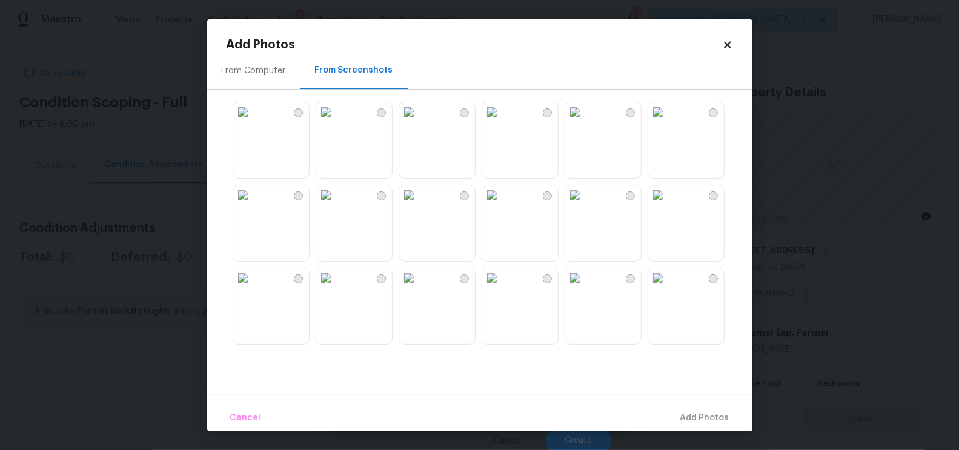
click at [336, 122] on img at bounding box center [325, 111] width 19 height 19
click at [700, 418] on span "Add 1 Photo(s)" at bounding box center [700, 418] width 60 height 15
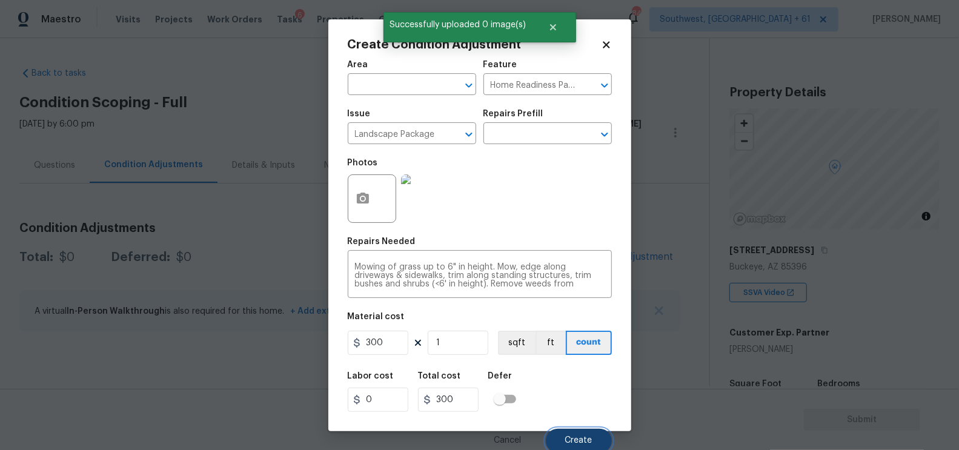
click at [580, 436] on button "Create" at bounding box center [579, 441] width 66 height 24
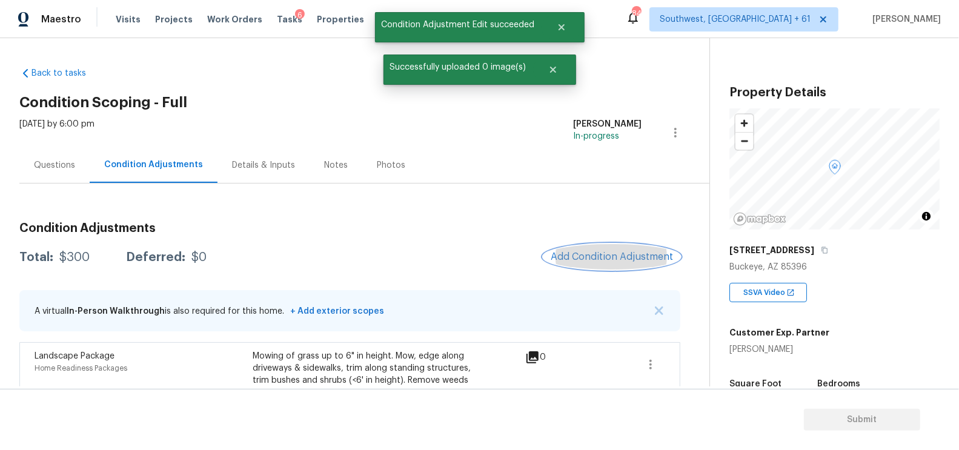
click at [618, 259] on span "Add Condition Adjustment" at bounding box center [612, 256] width 122 height 11
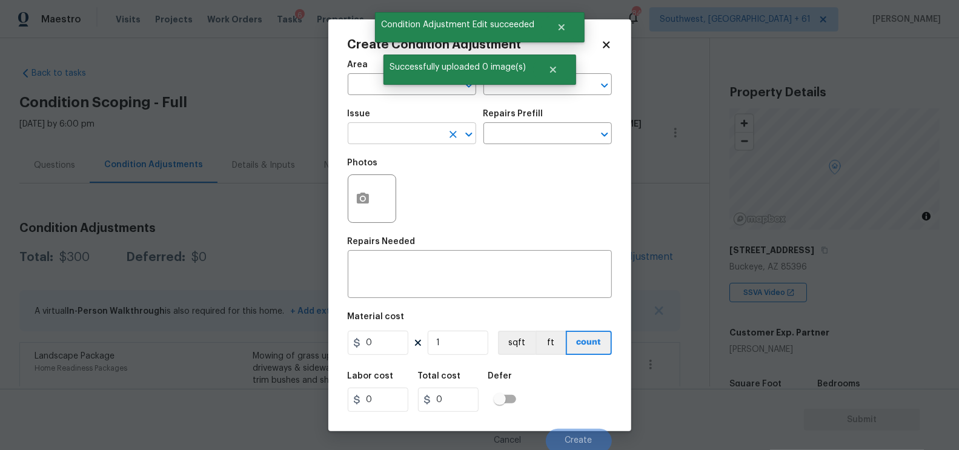
click at [416, 138] on input "text" at bounding box center [395, 134] width 95 height 19
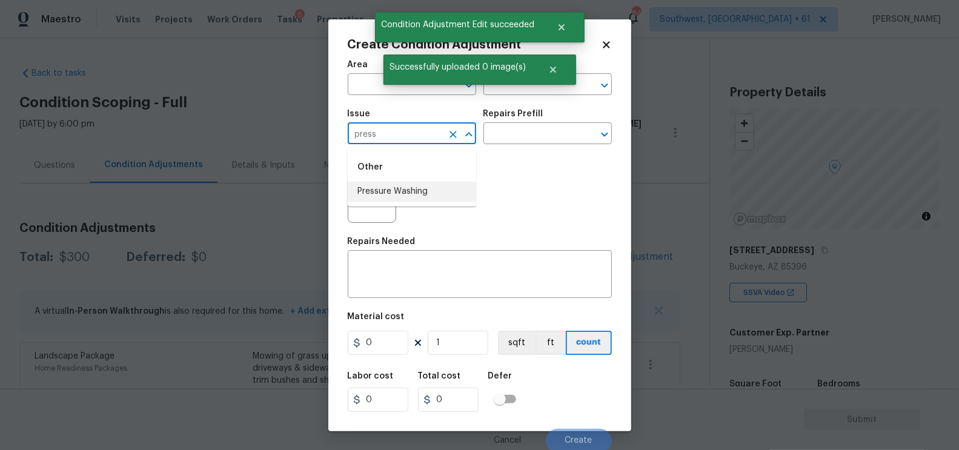
click at [416, 194] on li "Pressure Washing" at bounding box center [412, 192] width 128 height 20
type input "Pressure Washing"
click at [539, 142] on input "text" at bounding box center [531, 134] width 95 height 19
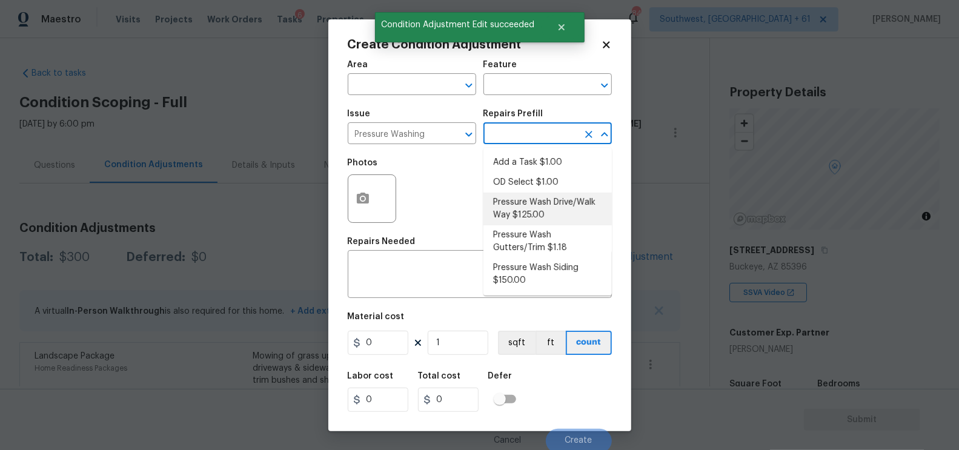
click at [528, 207] on li "Pressure Wash Drive/Walk Way $125.00" at bounding box center [548, 209] width 128 height 33
type input "Siding"
type textarea "Pressure wash the driveways/walkways as directed by the PM. Ensure that all deb…"
type input "125"
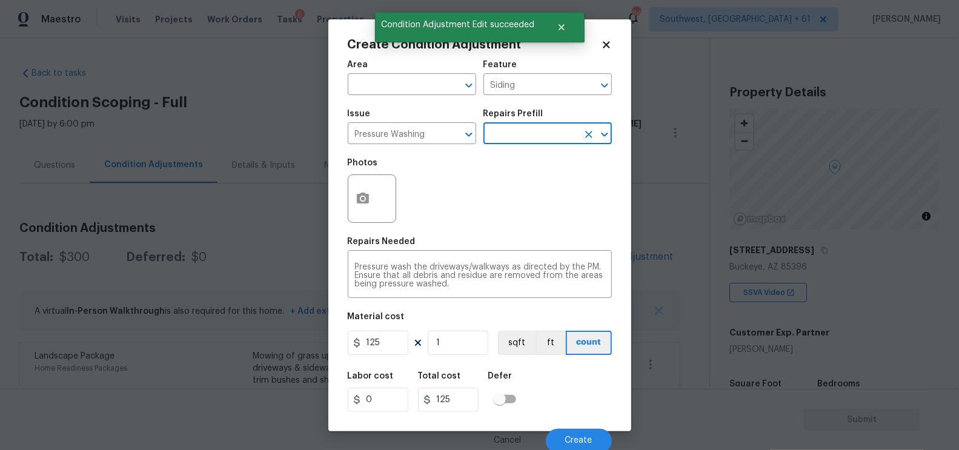
click at [379, 357] on figure "Material cost 125 1 sqft ft count" at bounding box center [480, 335] width 264 height 45
click at [391, 341] on input "125" at bounding box center [378, 343] width 61 height 24
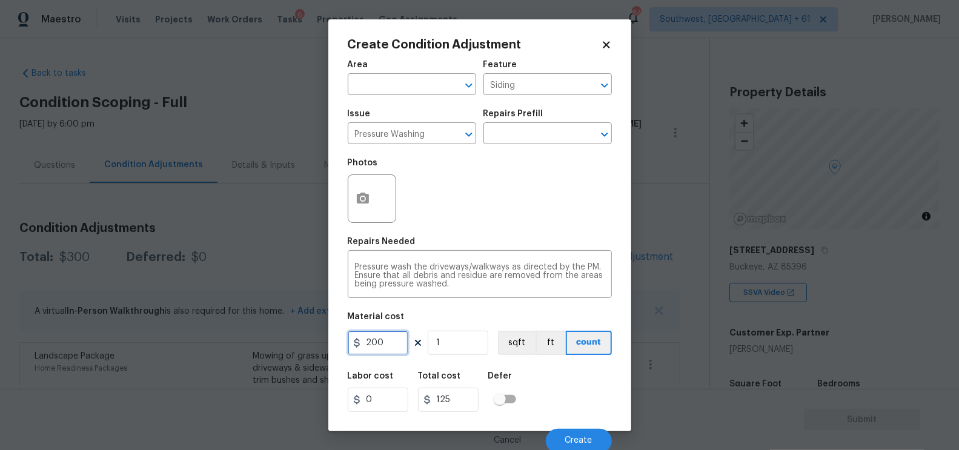
type input "200"
click at [465, 395] on input "125" at bounding box center [448, 400] width 61 height 24
type input "200"
click at [378, 193] on div at bounding box center [372, 199] width 48 height 48
click at [351, 199] on button "button" at bounding box center [362, 198] width 29 height 47
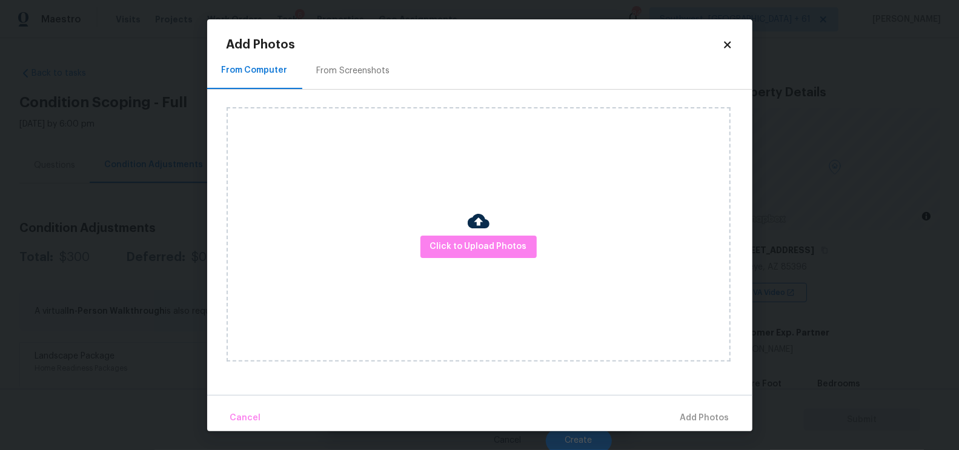
click at [362, 88] on div "From Screenshots" at bounding box center [353, 71] width 102 height 36
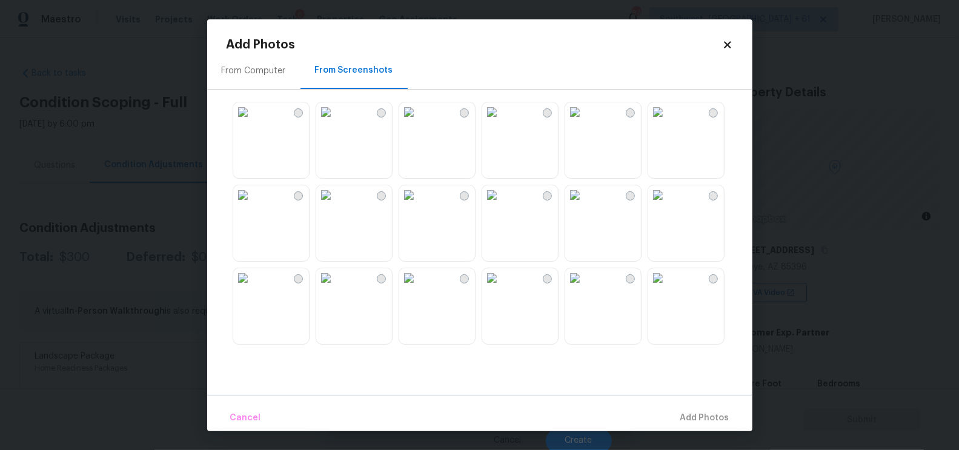
click at [336, 122] on img at bounding box center [325, 111] width 19 height 19
click at [697, 413] on span "Add 1 Photo(s)" at bounding box center [700, 418] width 60 height 15
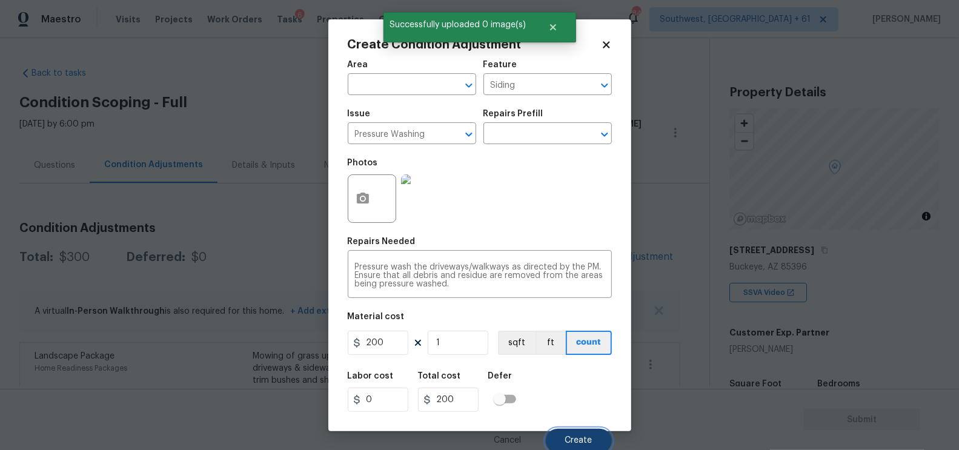
click at [592, 436] on button "Create" at bounding box center [579, 441] width 66 height 24
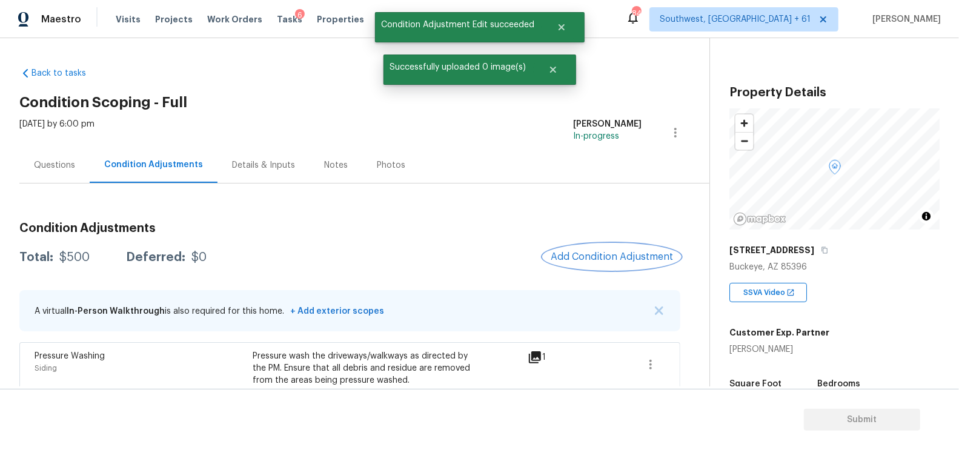
click at [625, 262] on button "Add Condition Adjustment" at bounding box center [611, 256] width 137 height 25
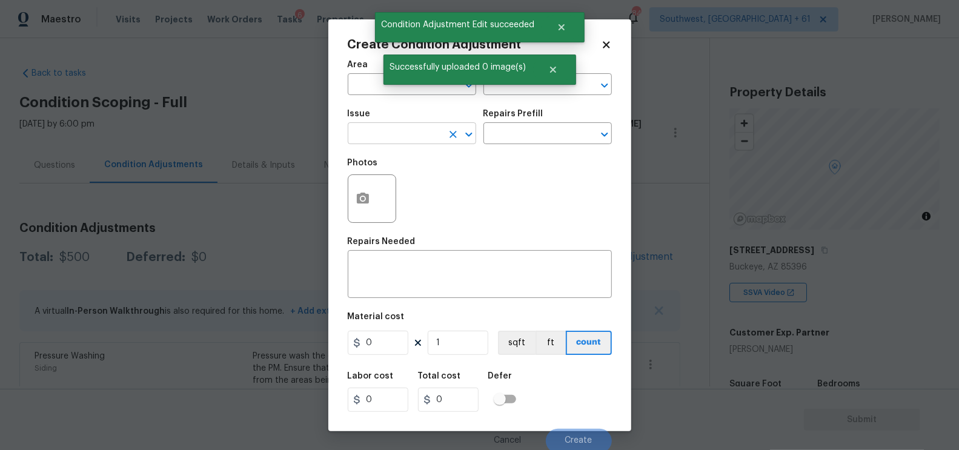
click at [393, 141] on input "text" at bounding box center [395, 134] width 95 height 19
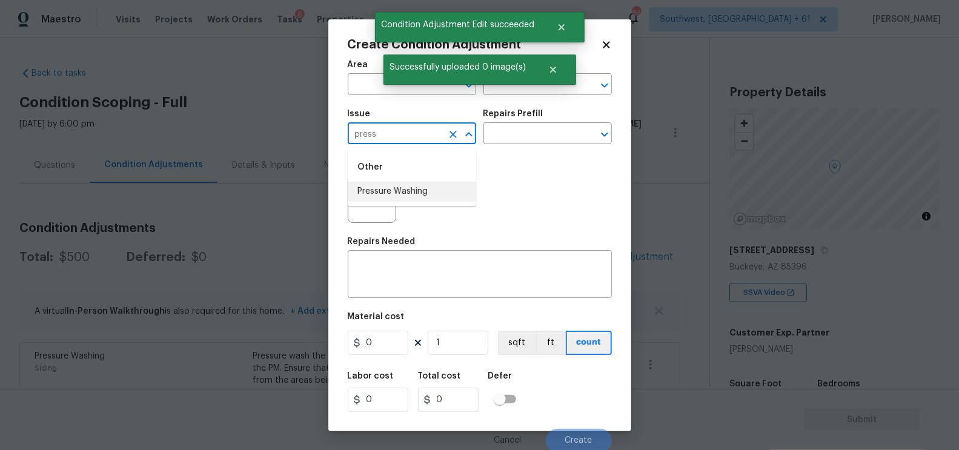
click at [402, 195] on li "Pressure Washing" at bounding box center [412, 192] width 128 height 20
type input "Pressure Washing"
click at [531, 131] on input "text" at bounding box center [531, 134] width 95 height 19
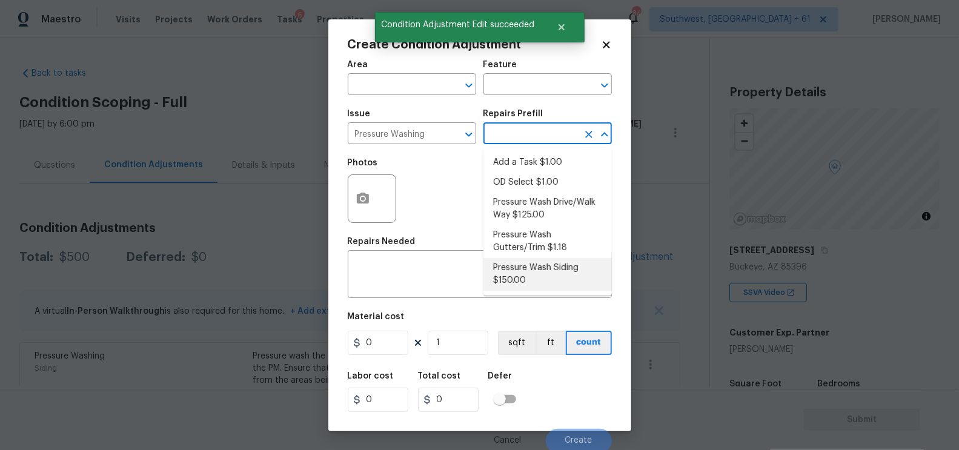
click at [533, 280] on li "Pressure Wash Siding $150.00" at bounding box center [548, 274] width 128 height 33
type input "Siding"
type textarea "Protect areas as needed for pressure washing. Pressure wash the siding on the h…"
type input "150"
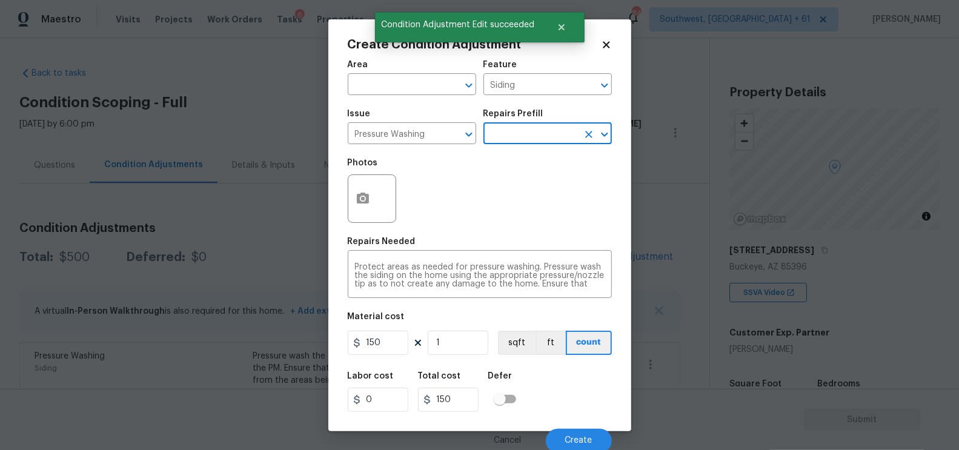
click at [393, 330] on figure "Material cost 150 1 sqft ft count" at bounding box center [480, 335] width 264 height 45
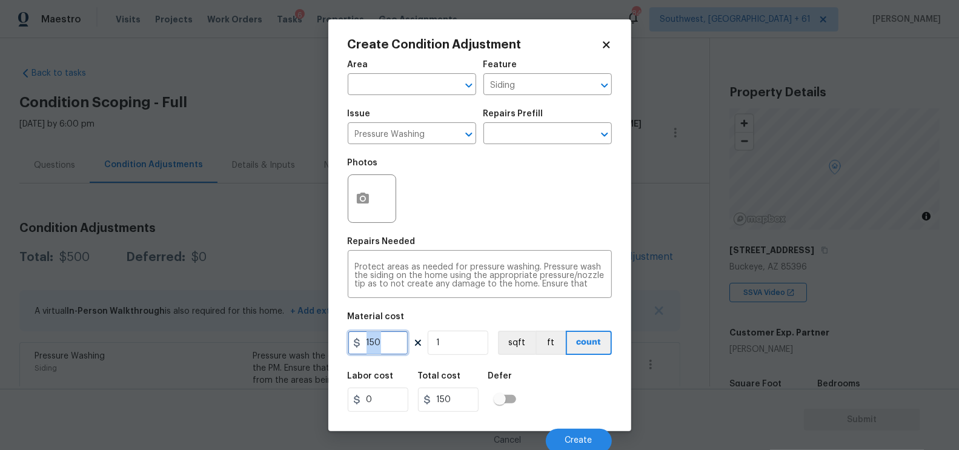
click at [404, 351] on input "150" at bounding box center [378, 343] width 61 height 24
type input "200"
click at [460, 389] on input "200" at bounding box center [448, 400] width 61 height 24
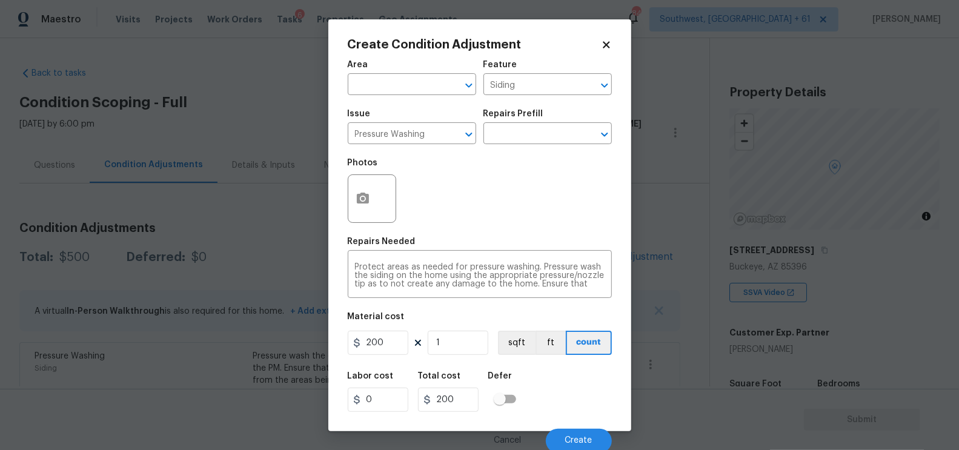
click at [345, 170] on div "Create Condition Adjustment Area ​ Feature Siding ​ Issue Pressure Washing ​ Re…" at bounding box center [479, 225] width 303 height 412
click at [365, 206] on icon "button" at bounding box center [363, 198] width 15 height 15
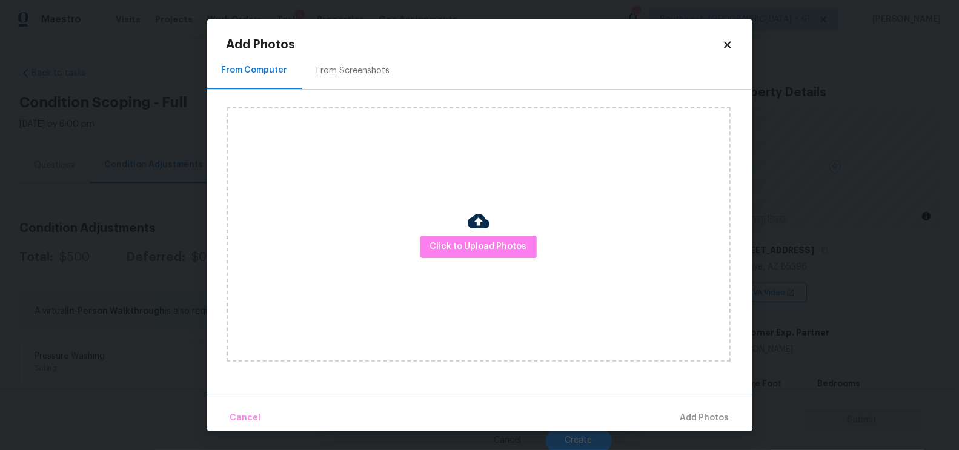
click at [359, 95] on div "Click to Upload Photos" at bounding box center [490, 235] width 526 height 290
click at [362, 69] on div "From Screenshots" at bounding box center [353, 71] width 73 height 12
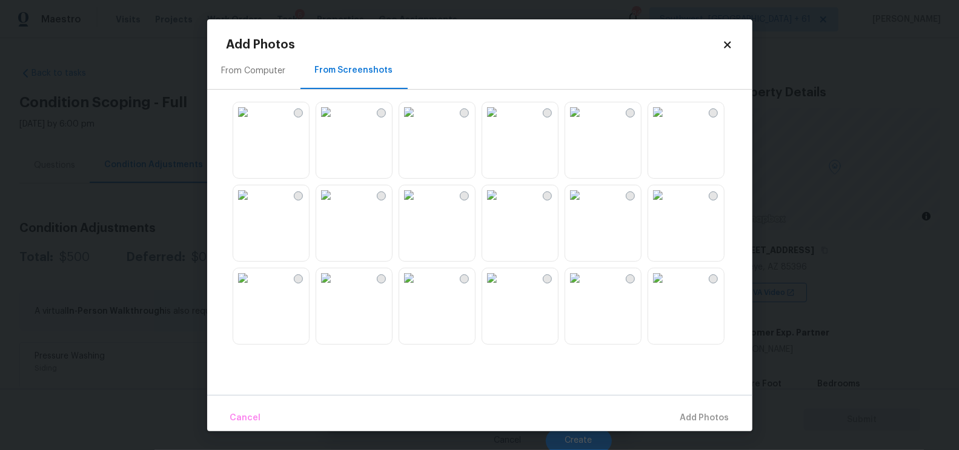
click at [336, 122] on img at bounding box center [325, 111] width 19 height 19
click at [692, 420] on span "Add 1 Photo(s)" at bounding box center [700, 418] width 60 height 15
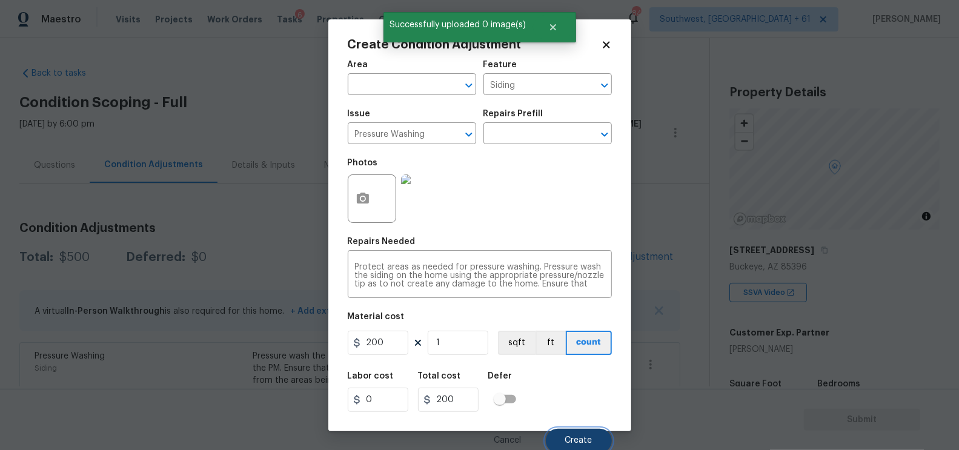
click at [564, 438] on button "Create" at bounding box center [579, 441] width 66 height 24
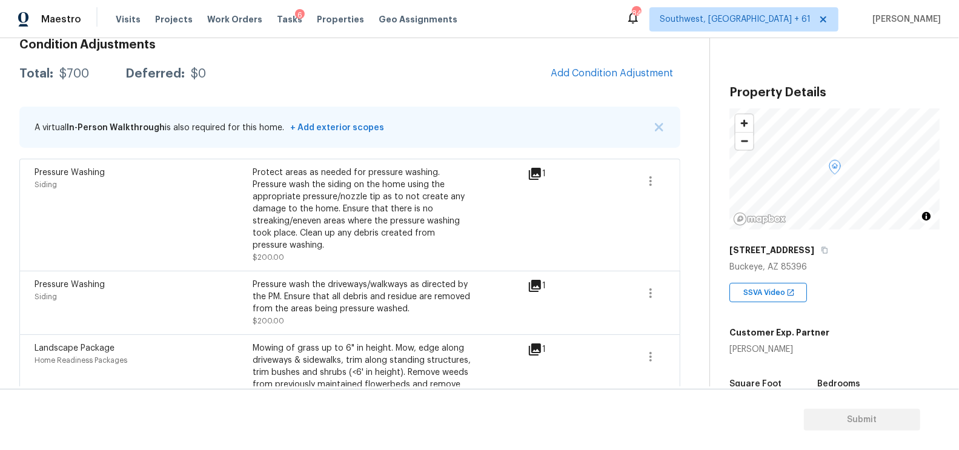
scroll to position [175, 0]
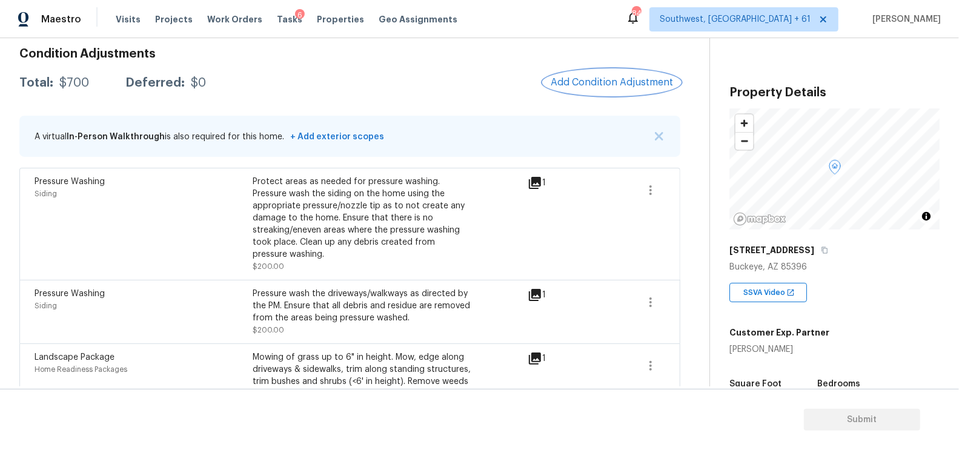
click at [604, 91] on button "Add Condition Adjustment" at bounding box center [611, 82] width 137 height 25
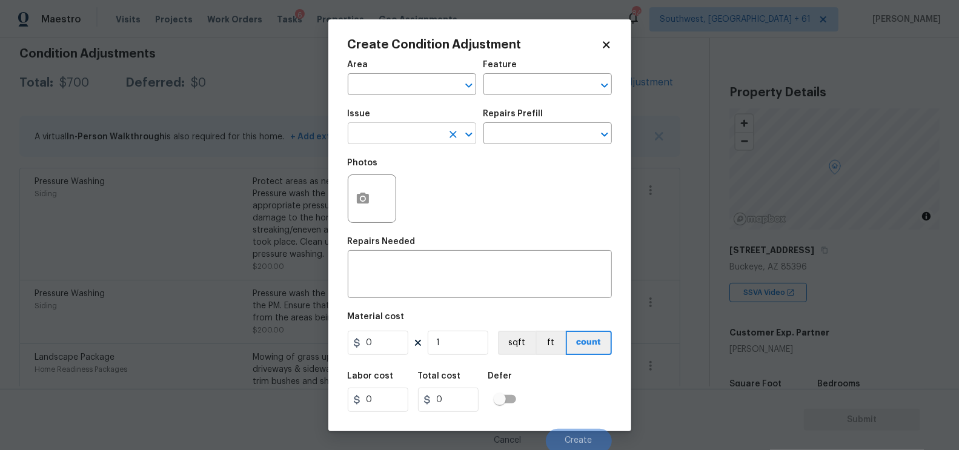
click at [401, 138] on input "text" at bounding box center [395, 134] width 95 height 19
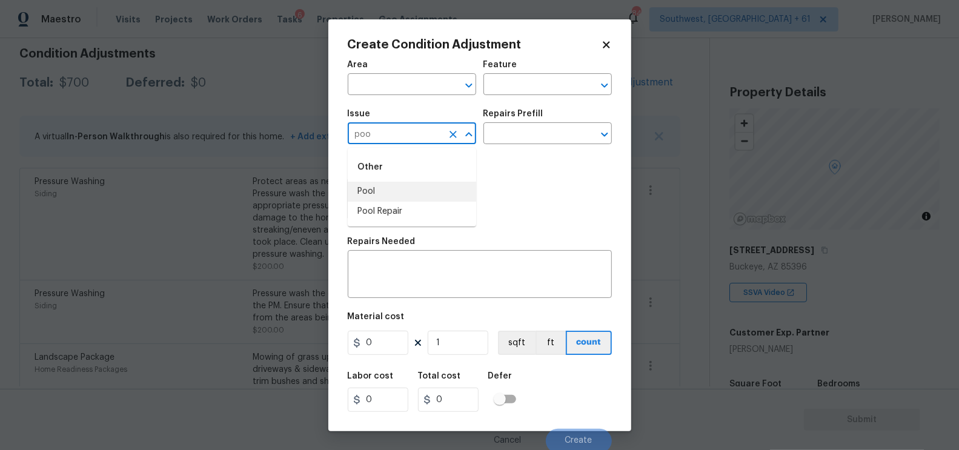
click at [385, 188] on li "Pool" at bounding box center [412, 192] width 128 height 20
click at [510, 140] on input "text" at bounding box center [531, 134] width 95 height 19
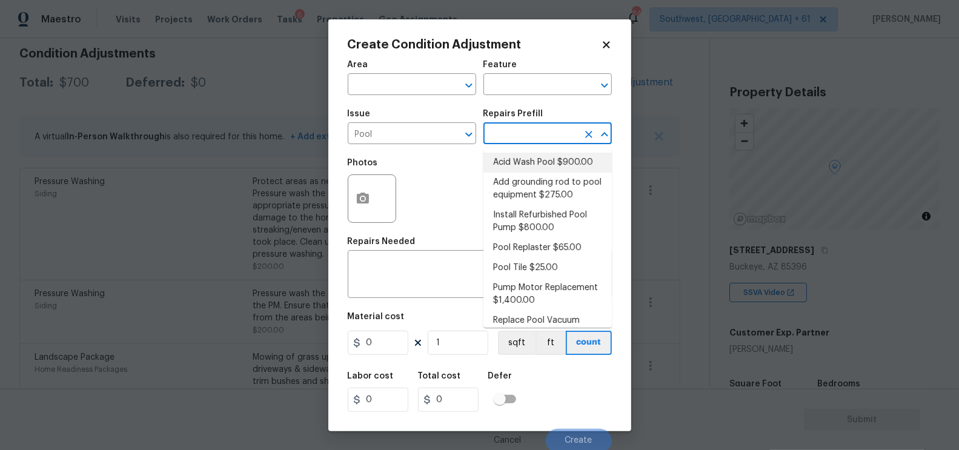
click at [438, 145] on span "Issue Pool ​" at bounding box center [412, 126] width 128 height 49
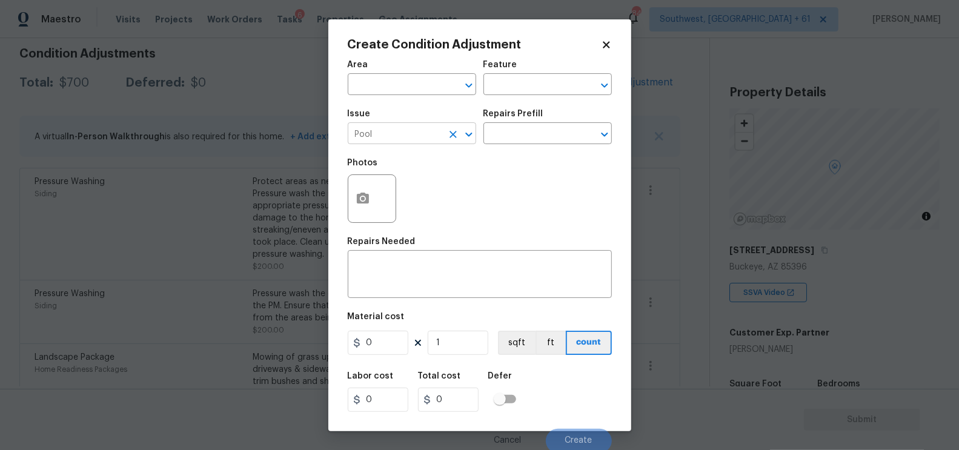
click at [420, 136] on input "Pool" at bounding box center [395, 134] width 95 height 19
click at [420, 206] on li "Pool Repair" at bounding box center [412, 212] width 128 height 20
type input "Pool Repair"
click at [532, 130] on input "text" at bounding box center [531, 134] width 95 height 19
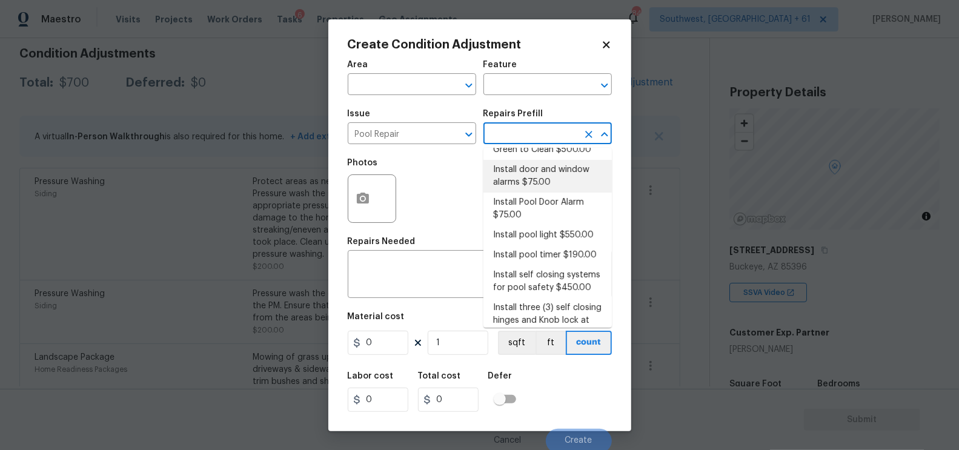
scroll to position [98, 0]
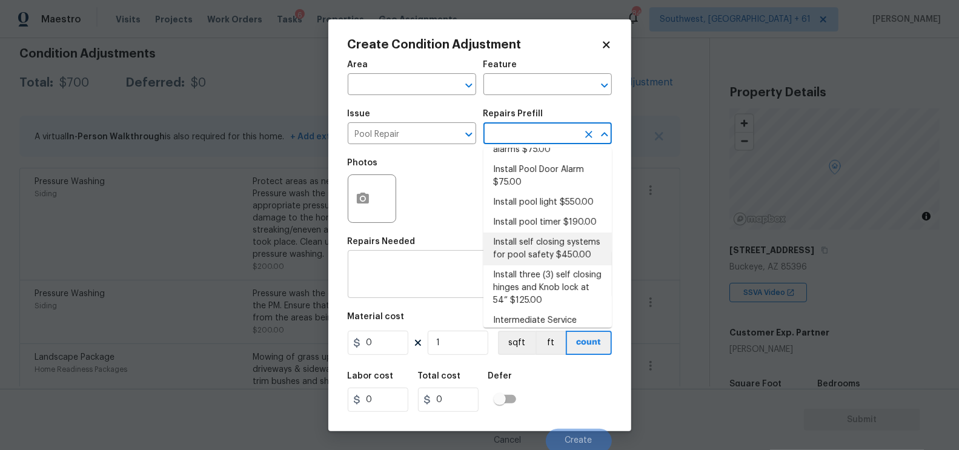
click at [422, 270] on textarea at bounding box center [480, 275] width 250 height 25
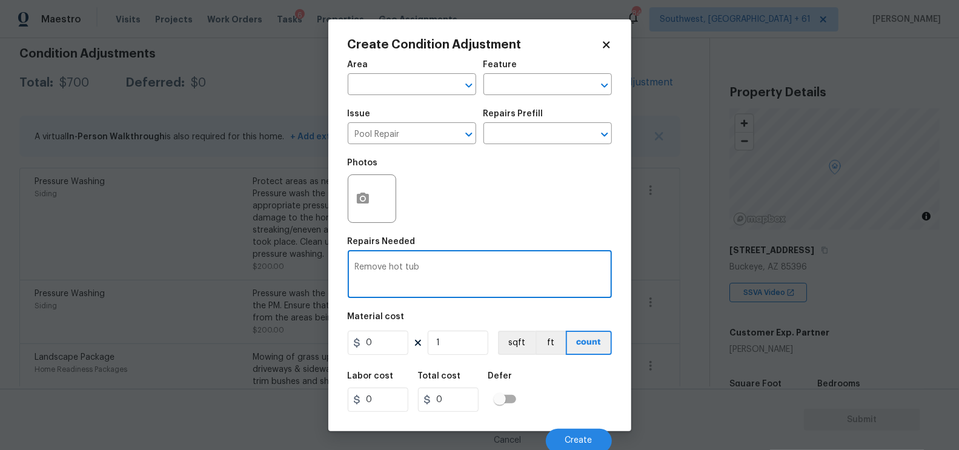
type textarea "Remove hot tub"
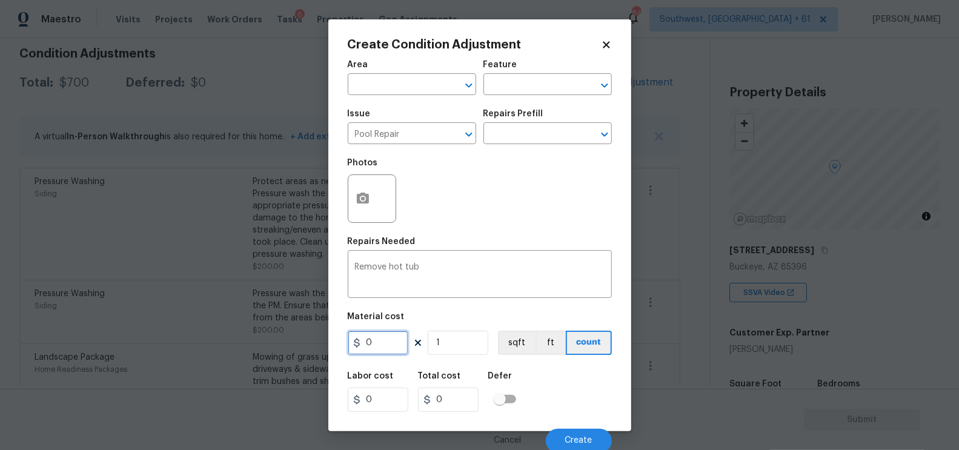
click at [384, 340] on input "0" at bounding box center [378, 343] width 61 height 24
type input "1200"
click at [428, 381] on div "Total cost" at bounding box center [453, 380] width 70 height 16
click at [362, 206] on icon "button" at bounding box center [363, 198] width 15 height 15
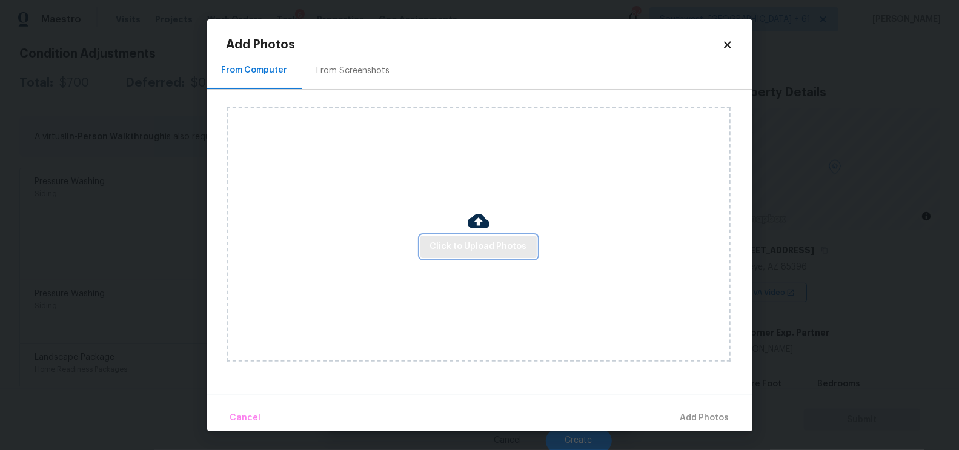
click at [487, 254] on button "Click to Upload Photos" at bounding box center [478, 247] width 116 height 22
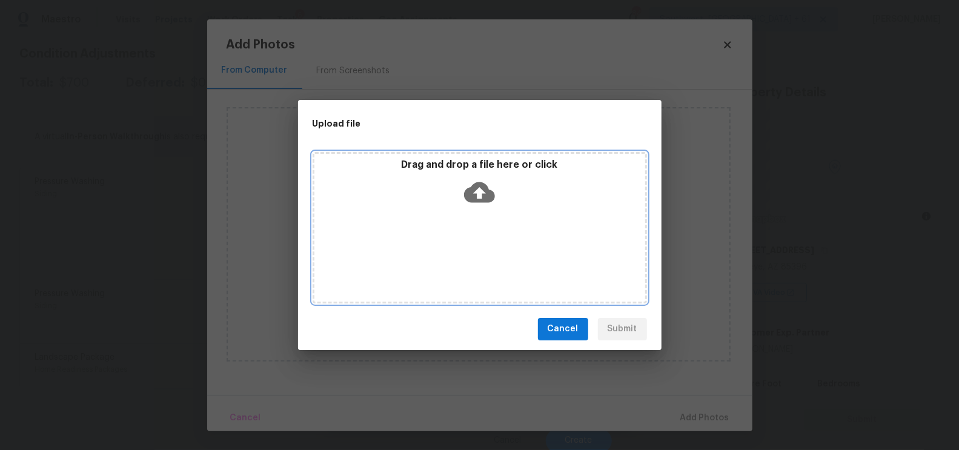
click at [484, 188] on icon at bounding box center [479, 192] width 31 height 21
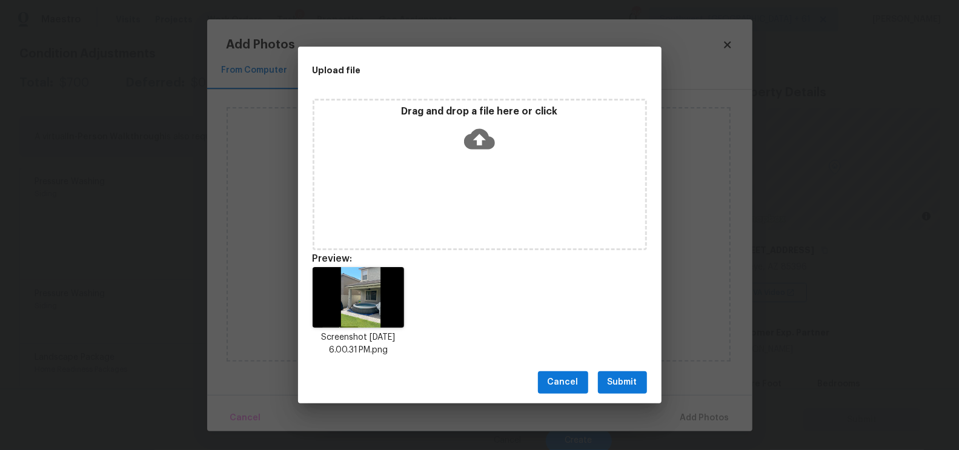
click at [619, 382] on span "Submit" at bounding box center [623, 382] width 30 height 15
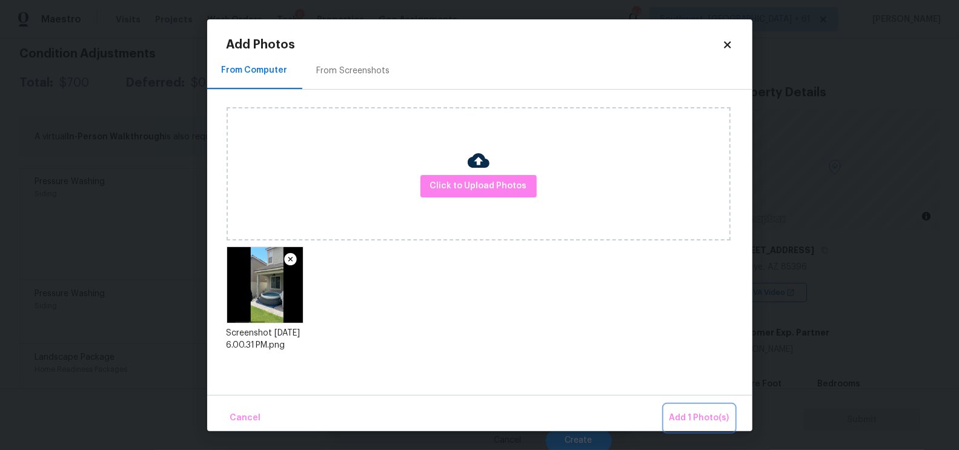
click at [697, 414] on span "Add 1 Photo(s)" at bounding box center [700, 418] width 60 height 15
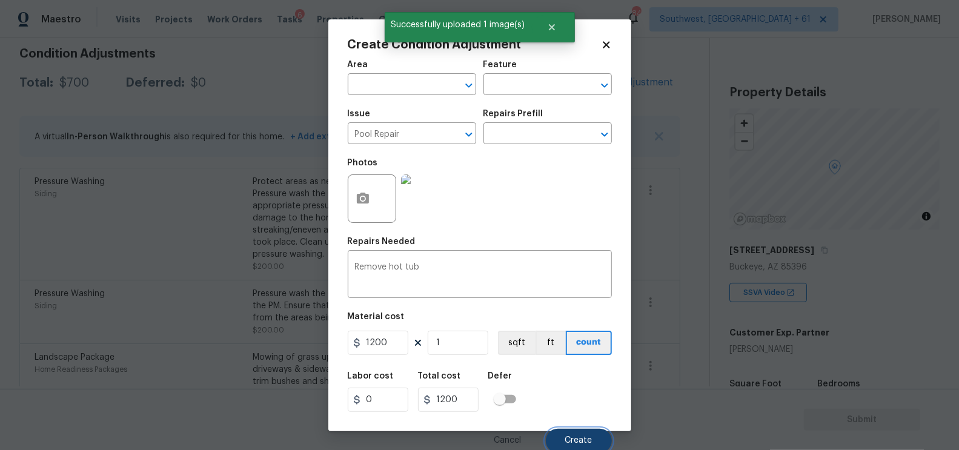
click at [582, 440] on span "Create" at bounding box center [578, 440] width 27 height 9
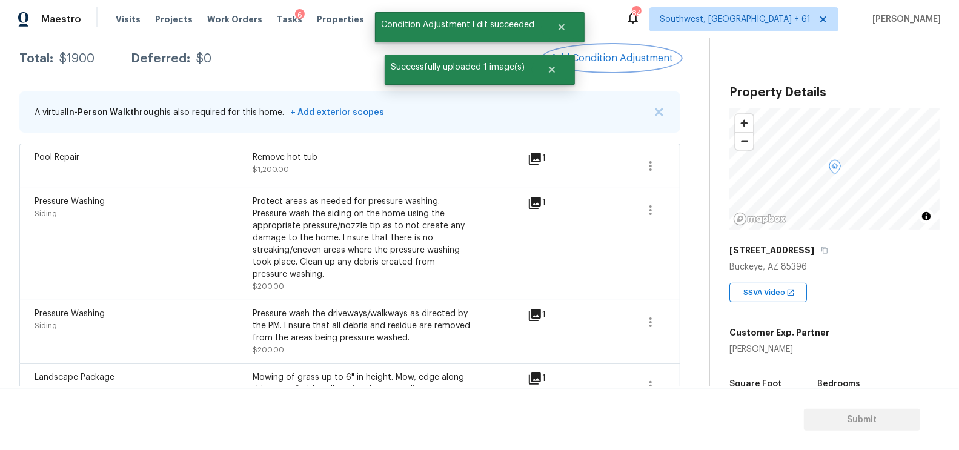
scroll to position [159, 0]
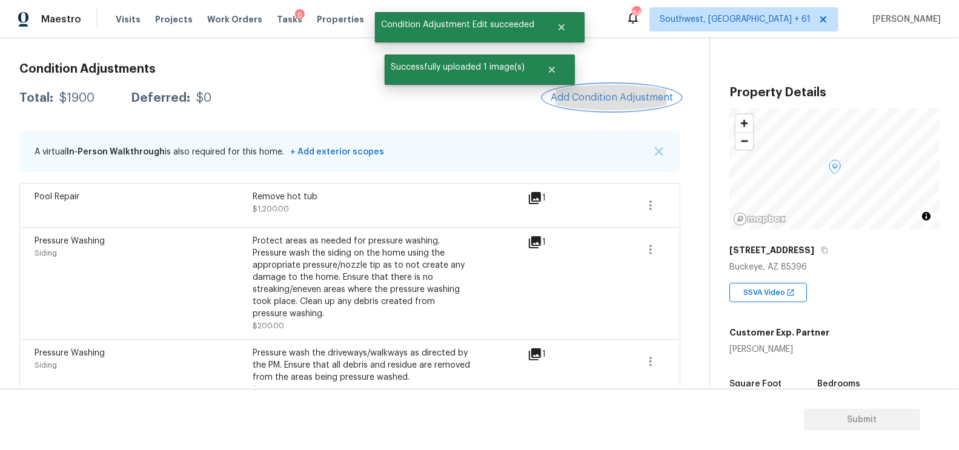
click at [637, 98] on span "Add Condition Adjustment" at bounding box center [612, 97] width 122 height 11
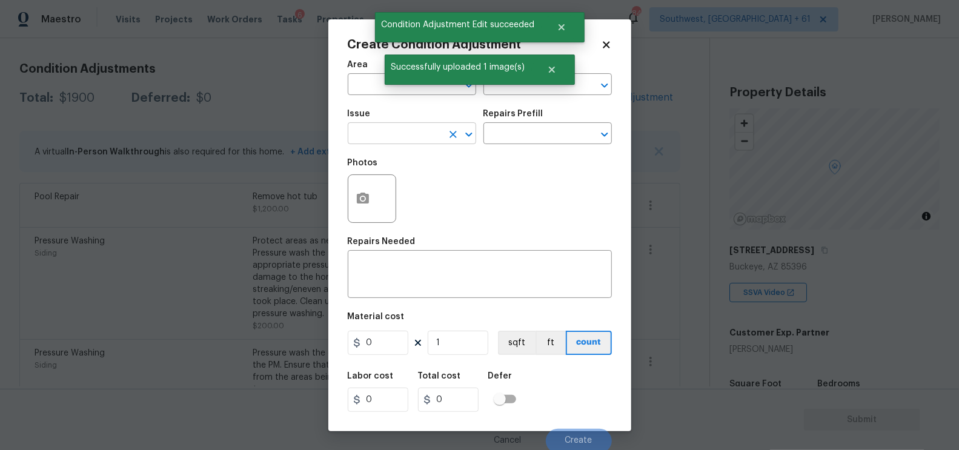
click at [390, 138] on input "text" at bounding box center [395, 134] width 95 height 19
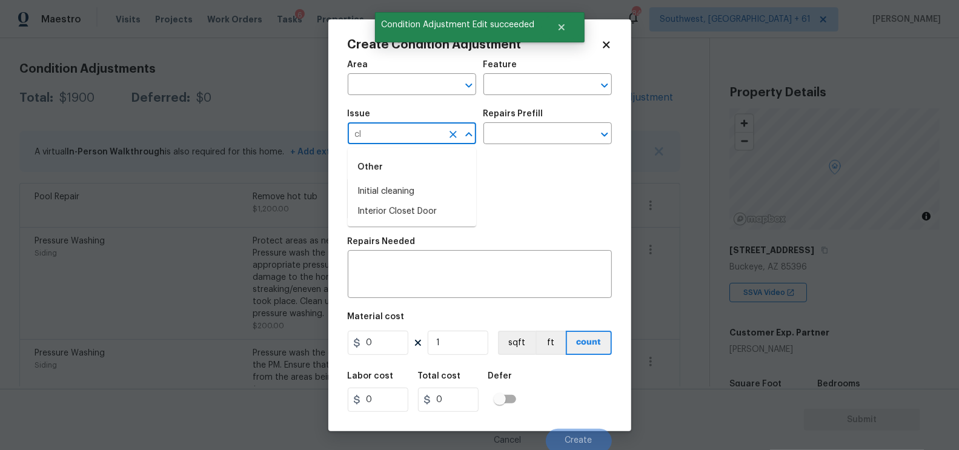
click at [397, 182] on li "Initial cleaning" at bounding box center [412, 192] width 128 height 20
type input "Initial cleaning"
click at [561, 121] on div "Repairs Prefill" at bounding box center [548, 118] width 128 height 16
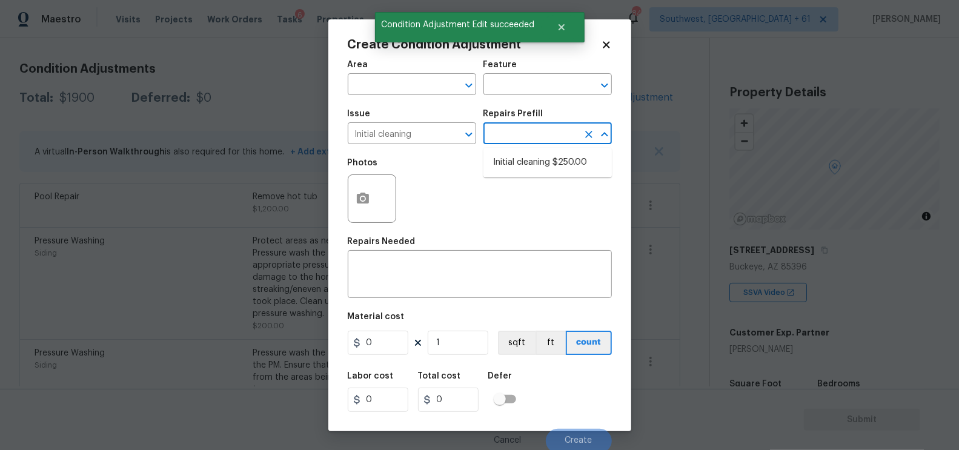
click at [543, 135] on input "text" at bounding box center [531, 134] width 95 height 19
click at [551, 164] on li "Initial cleaning $250.00" at bounding box center [548, 163] width 128 height 20
type input "Home Readiness Packages"
type textarea "1. Wipe down exterior doors and trim. 2. Clean out all exterior light fixtures …"
type input "250"
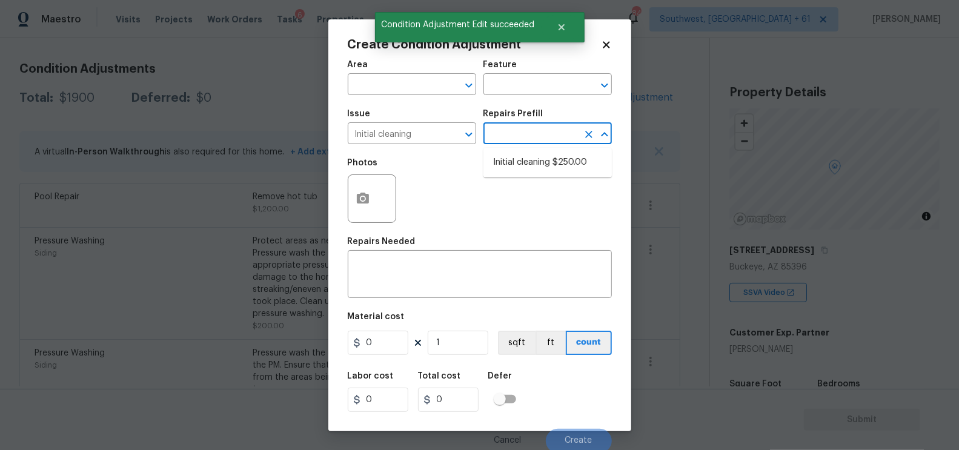
type input "250"
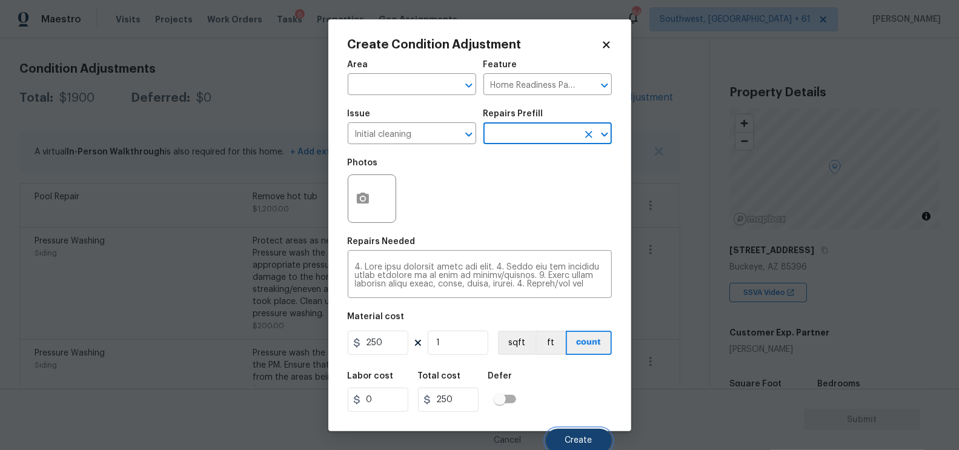
click at [573, 433] on button "Create" at bounding box center [579, 441] width 66 height 24
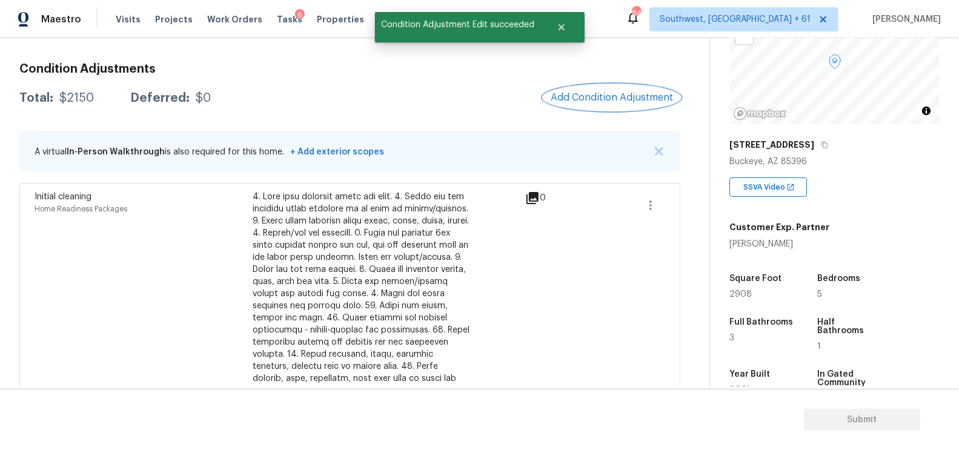
scroll to position [107, 0]
click at [615, 104] on button "Add Condition Adjustment" at bounding box center [611, 97] width 137 height 25
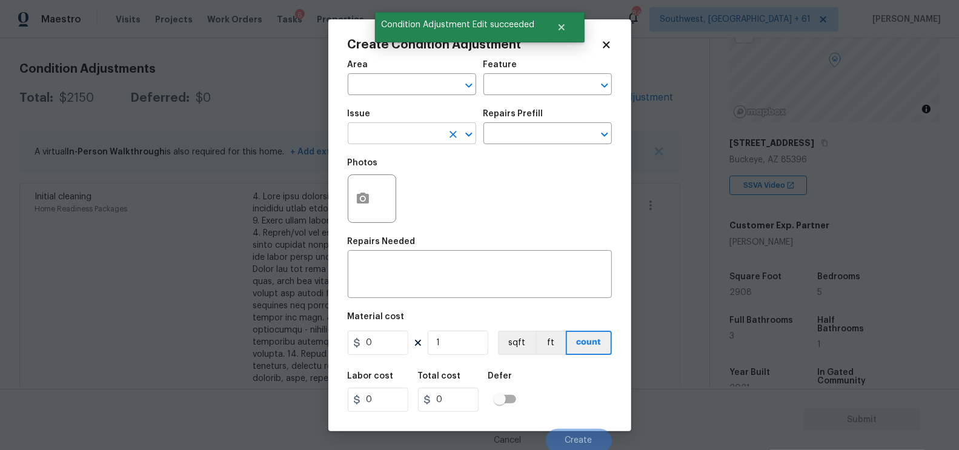
click at [378, 135] on input "text" at bounding box center [395, 134] width 95 height 19
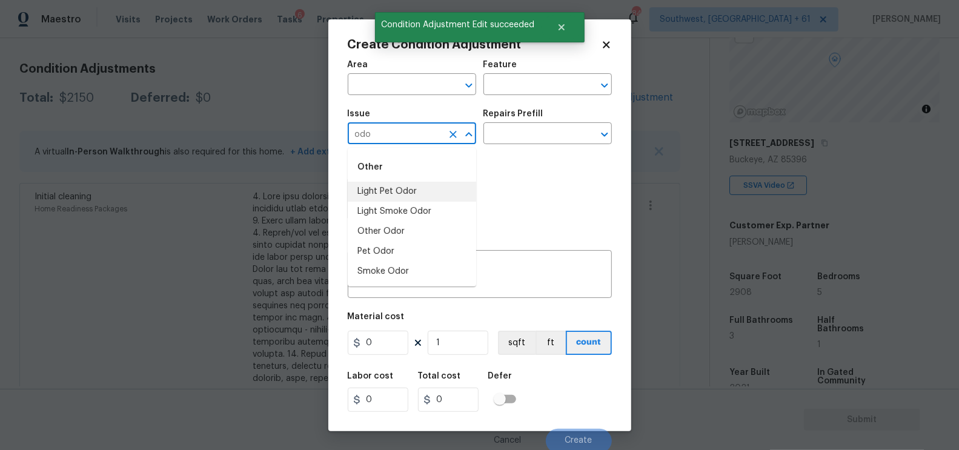
click at [384, 185] on li "Light Pet Odor" at bounding box center [412, 192] width 128 height 20
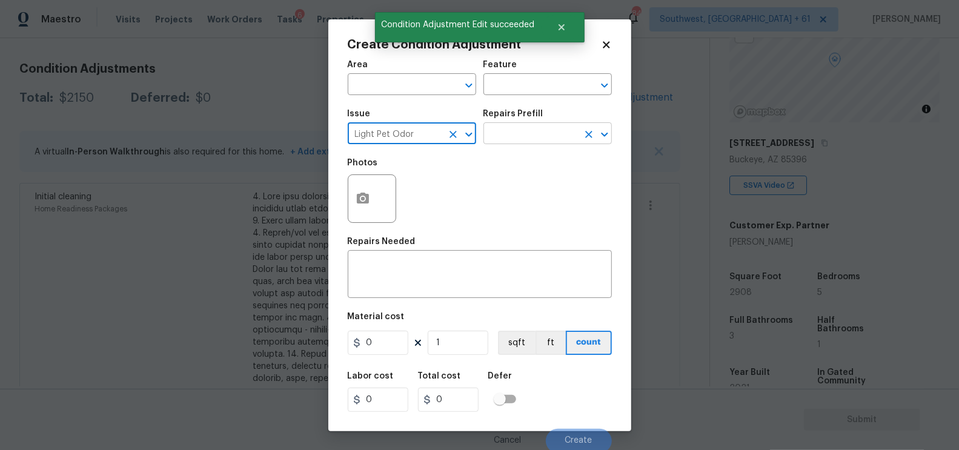
type input "Light Pet Odor"
click at [533, 127] on input "text" at bounding box center [531, 134] width 95 height 19
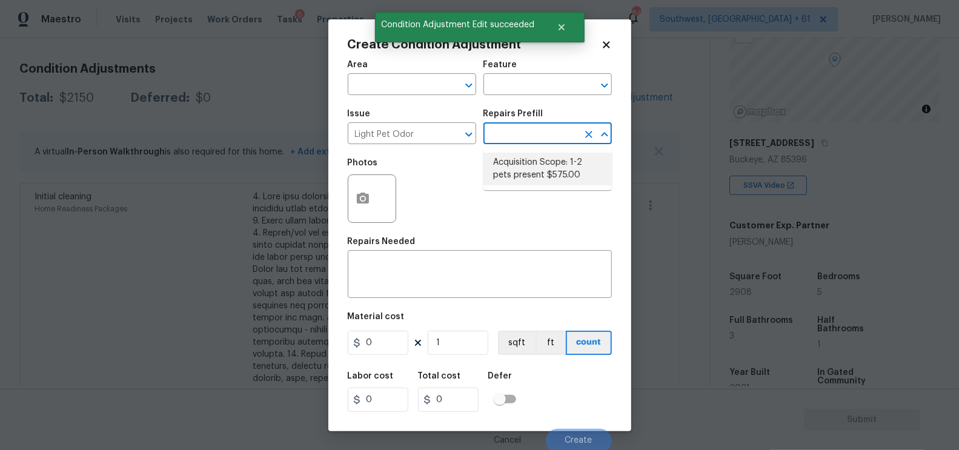
click at [534, 158] on li "Acquisition Scope: 1-2 pets present $575.00" at bounding box center [548, 169] width 128 height 33
type textarea "Acquisition Scope: 1-2 pets present"
type input "575"
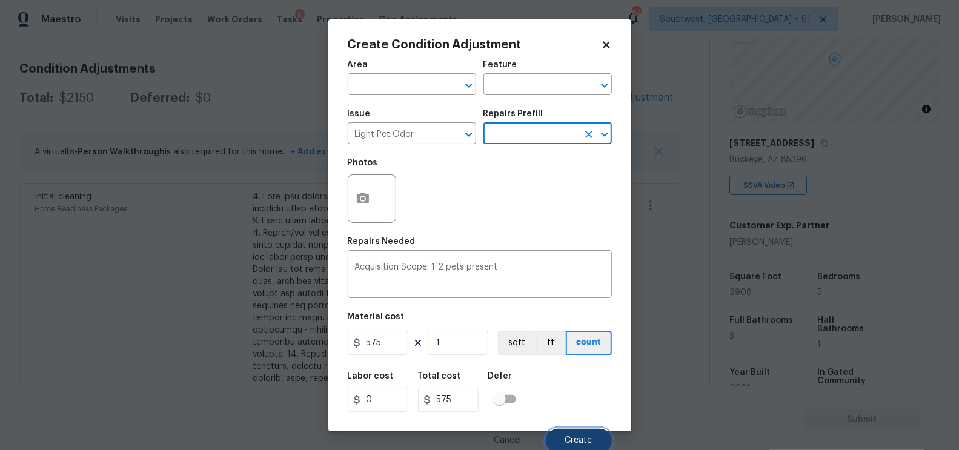
click at [570, 440] on span "Create" at bounding box center [578, 440] width 27 height 9
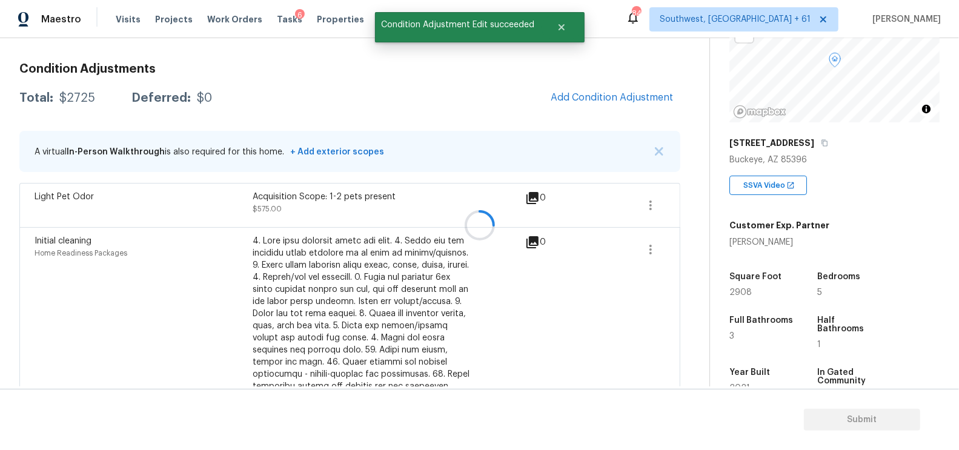
click at [620, 98] on div at bounding box center [479, 225] width 959 height 450
click at [626, 93] on span "Add Condition Adjustment" at bounding box center [612, 97] width 122 height 11
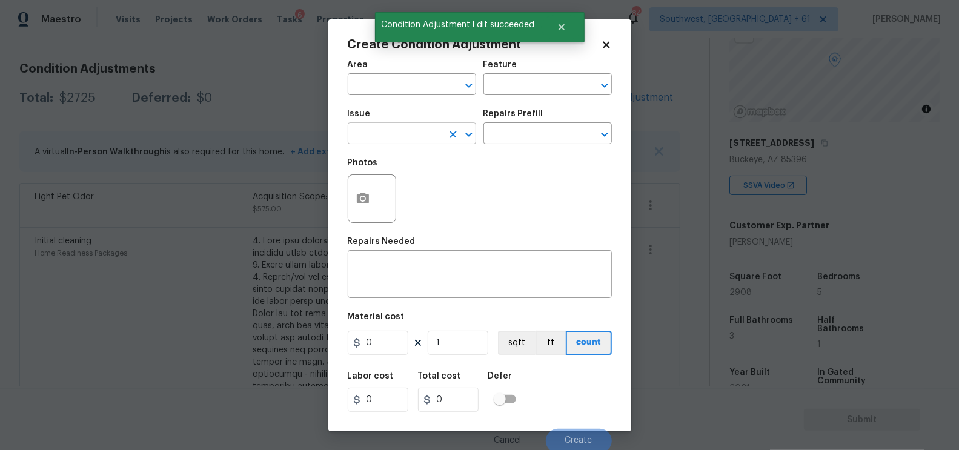
click at [394, 142] on input "text" at bounding box center [395, 134] width 95 height 19
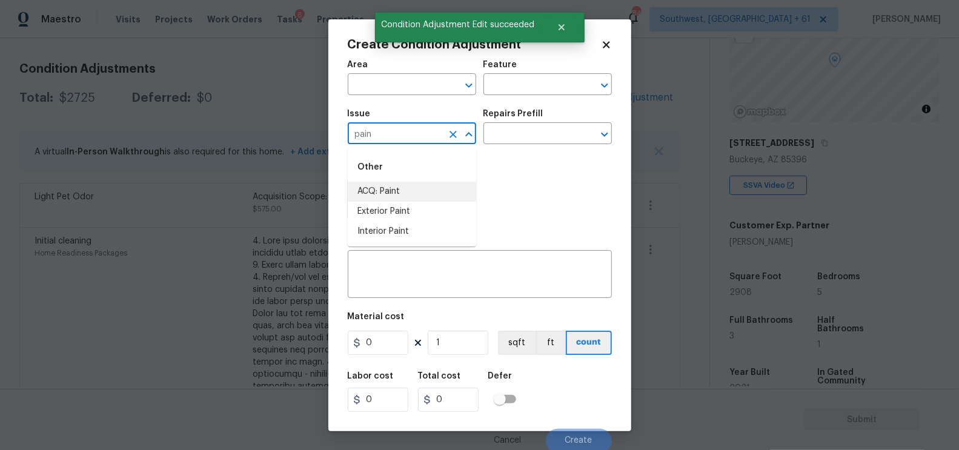
click at [393, 184] on li "ACQ: Paint" at bounding box center [412, 192] width 128 height 20
type input "ACQ: Paint"
click at [544, 133] on input "text" at bounding box center [531, 134] width 95 height 19
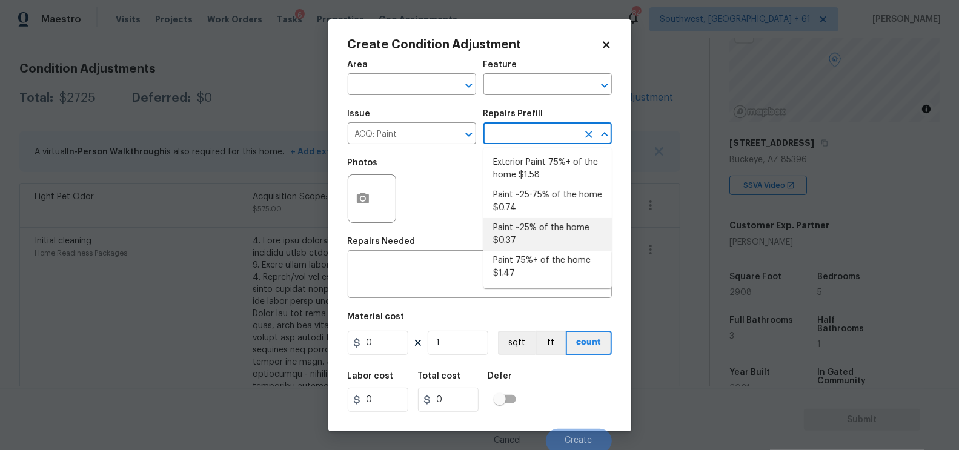
click at [531, 241] on li "Paint ~25% of the home $0.37" at bounding box center [548, 234] width 128 height 33
type input "Acquisition"
type textarea "Acquisition Scope: ~25% of the home needs interior paint"
type input "0.37"
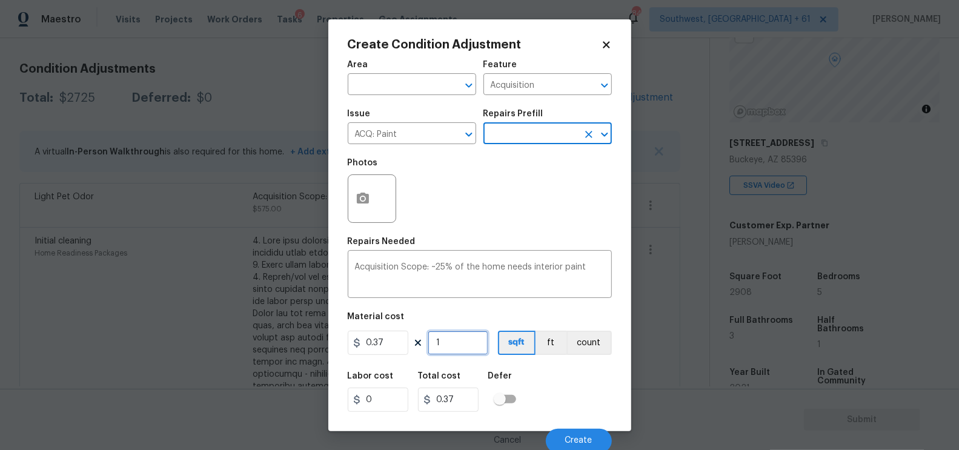
click at [454, 345] on input "1" at bounding box center [458, 343] width 61 height 24
type input "0"
type input "2"
type input "0.74"
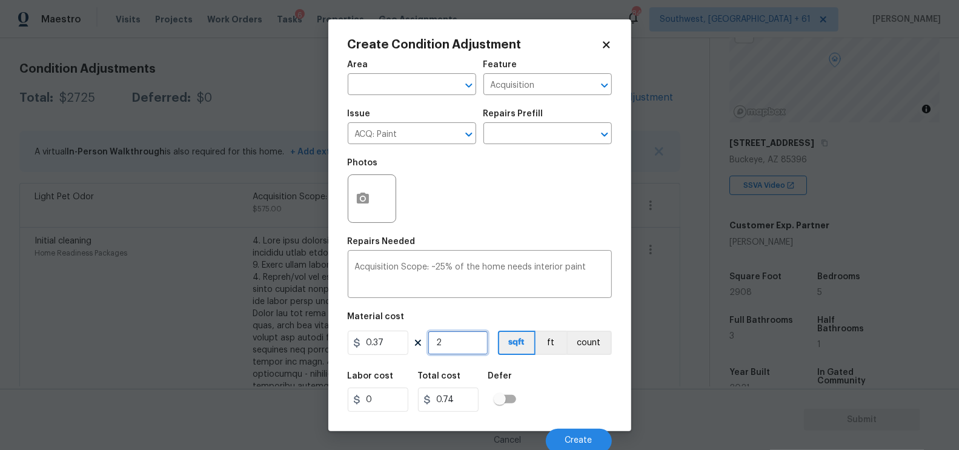
type input "29"
type input "10.73"
type input "290"
type input "107.3"
type input "2908"
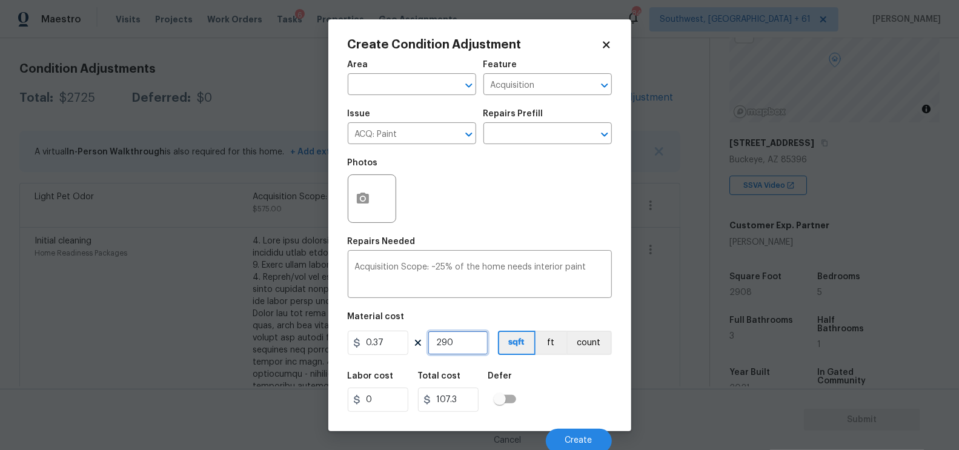
type input "1075.96"
type input "2908"
click at [584, 440] on span "Create" at bounding box center [578, 440] width 27 height 9
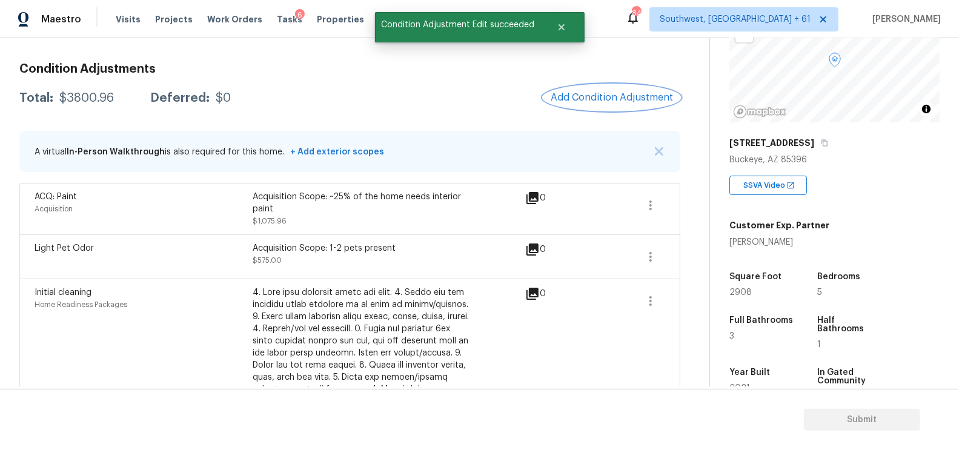
click at [611, 97] on span "Add Condition Adjustment" at bounding box center [612, 97] width 122 height 11
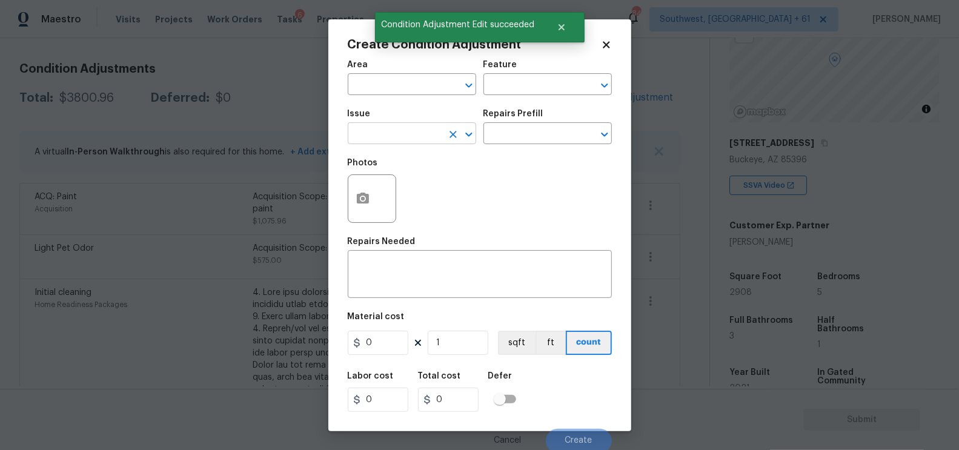
click at [416, 132] on input "text" at bounding box center [395, 134] width 95 height 19
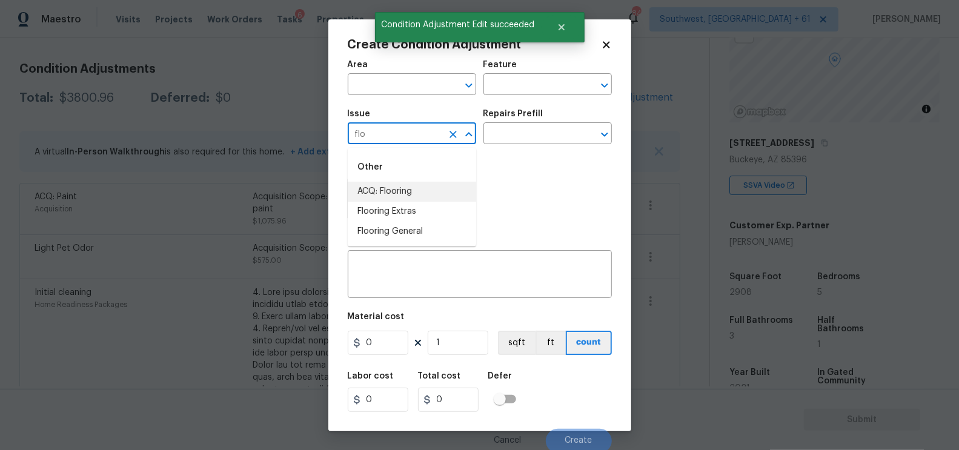
click at [391, 193] on li "ACQ: Flooring" at bounding box center [412, 192] width 128 height 20
type input "ACQ: Flooring"
click at [516, 137] on input "text" at bounding box center [531, 134] width 95 height 19
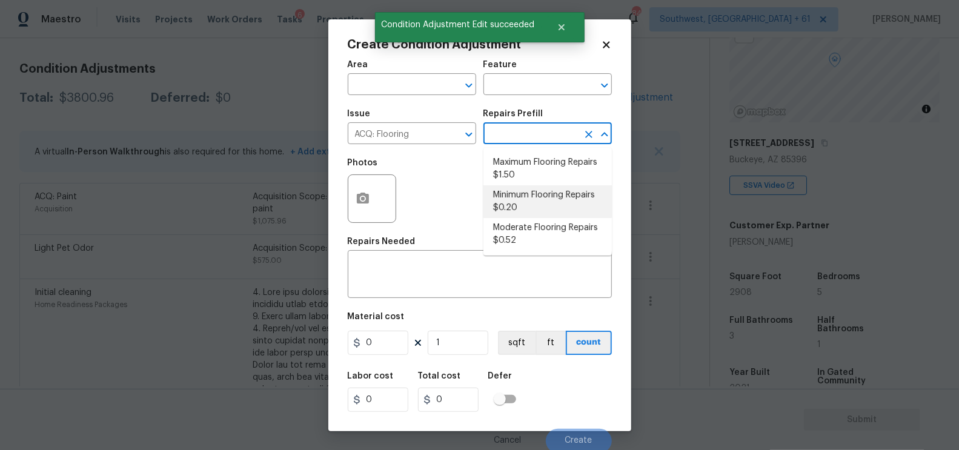
click at [516, 208] on li "Minimum Flooring Repairs $0.20" at bounding box center [548, 201] width 128 height 33
type input "Acquisition"
type textarea "Acquisition Scope: Minimum flooring repairs"
type input "0.2"
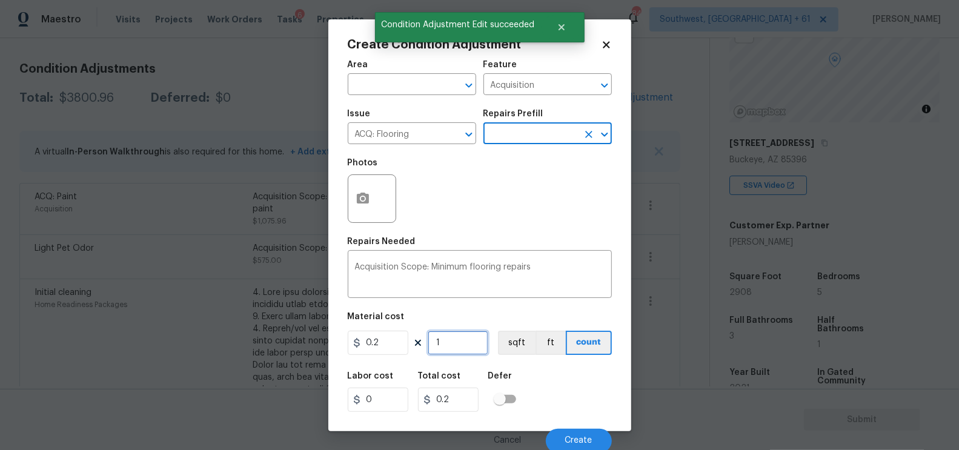
click at [470, 342] on input "1" at bounding box center [458, 343] width 61 height 24
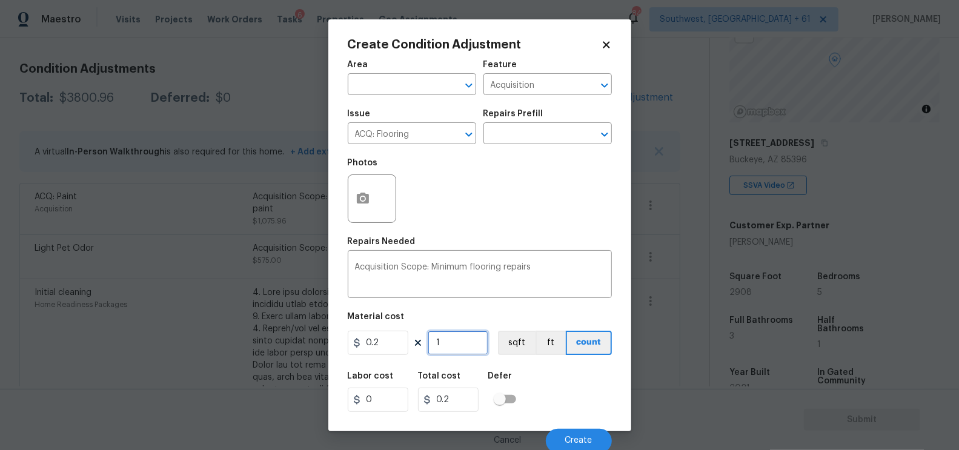
type input "0"
type input "2"
type input "0.4"
type input "29"
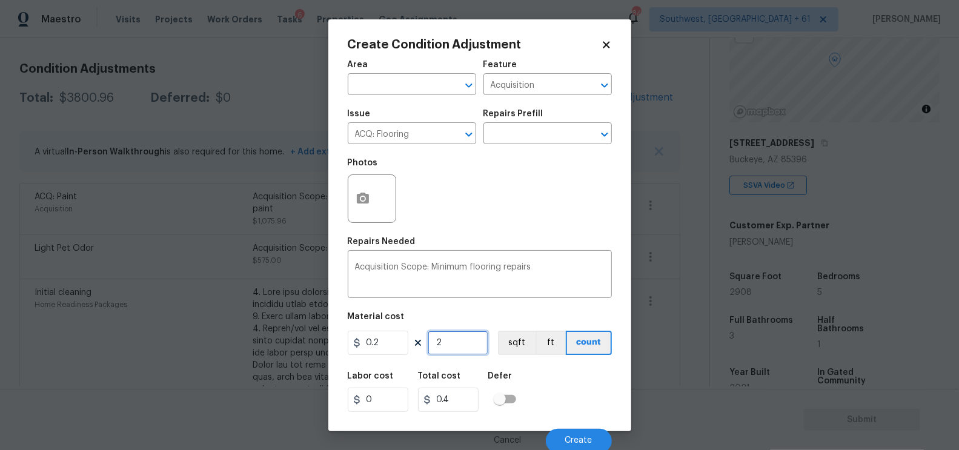
type input "5.8"
type input "290"
type input "58"
type input "2908"
type input "581.6"
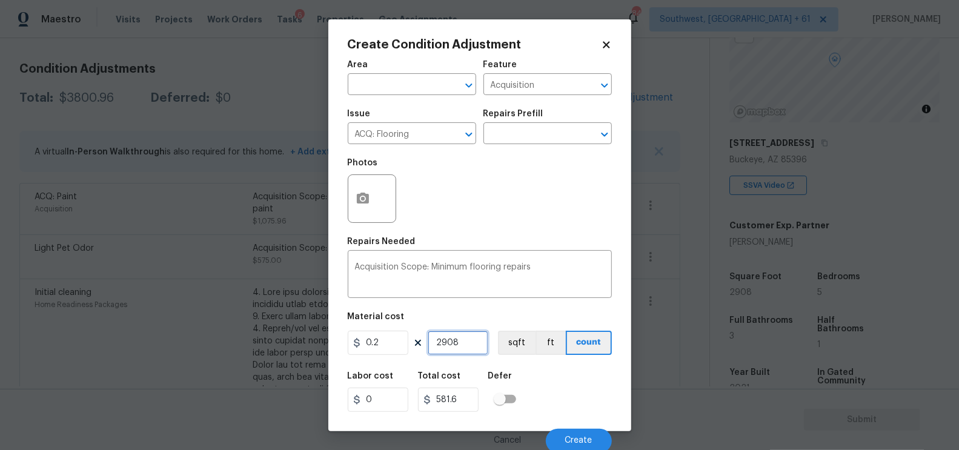
type input "2908"
click at [470, 397] on input "581.6" at bounding box center [448, 400] width 61 height 24
click at [461, 418] on div "Labor cost 0 Total cost 581.6 Defer" at bounding box center [480, 392] width 264 height 55
click at [568, 445] on span "Create" at bounding box center [578, 440] width 27 height 9
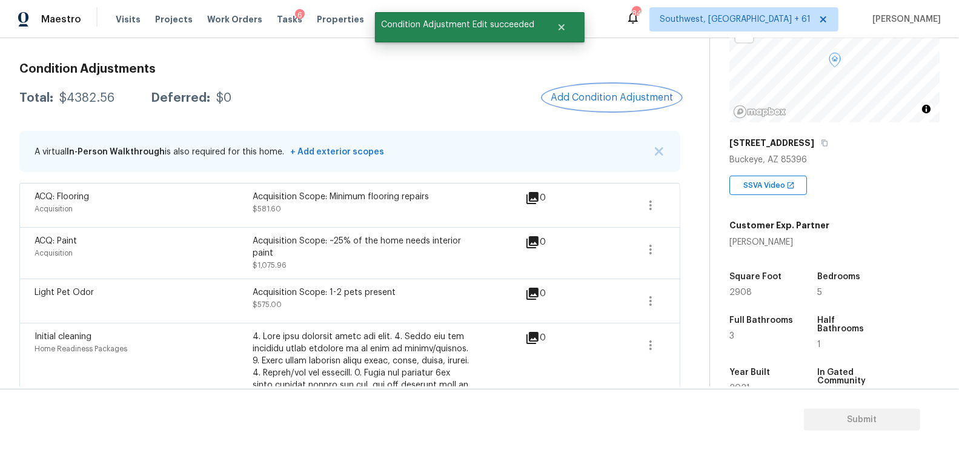
click at [615, 96] on span "Add Condition Adjustment" at bounding box center [612, 97] width 122 height 11
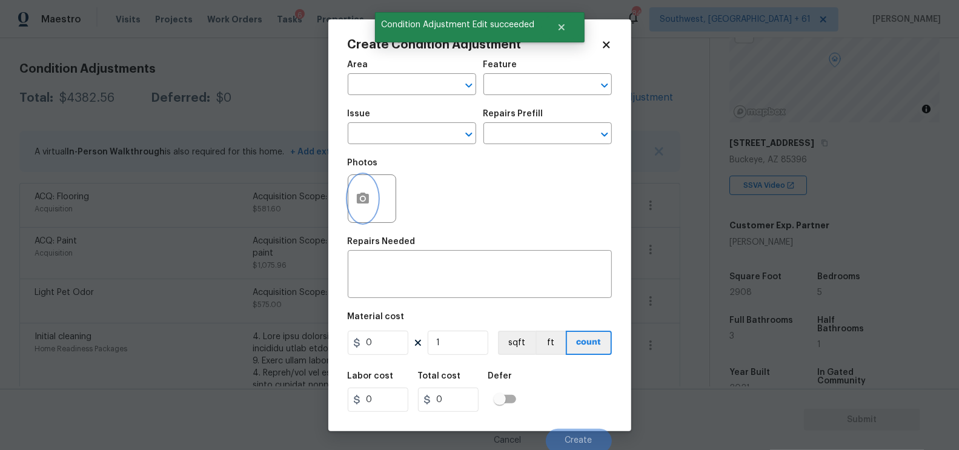
click at [354, 206] on button "button" at bounding box center [362, 198] width 29 height 47
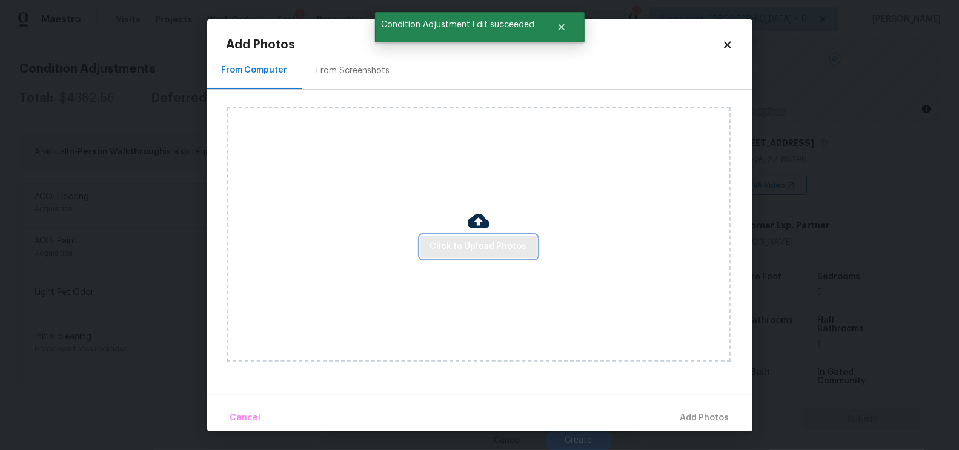
click at [473, 250] on span "Click to Upload Photos" at bounding box center [478, 246] width 97 height 15
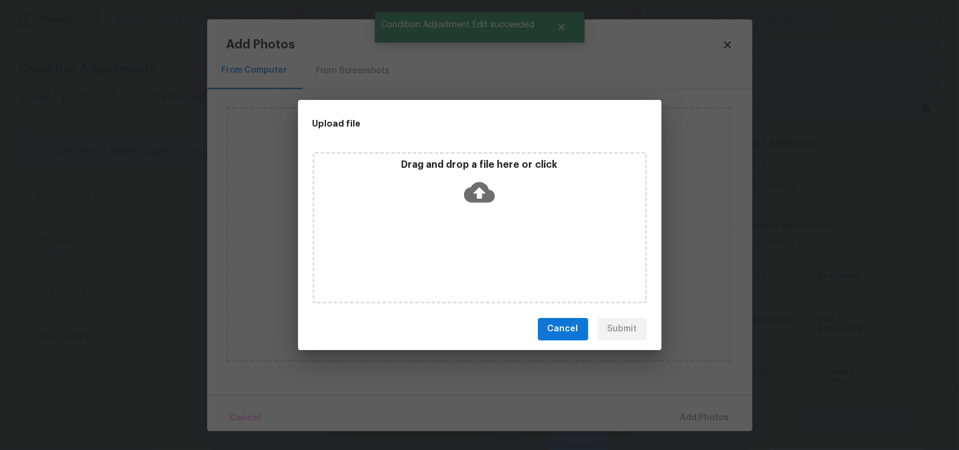
click at [487, 188] on icon at bounding box center [479, 192] width 31 height 21
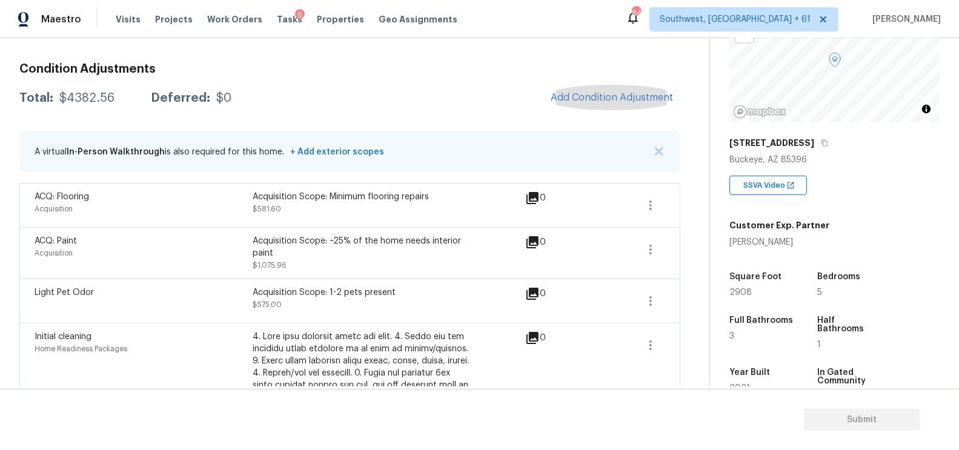
click at [69, 98] on div "$4382.56" at bounding box center [86, 98] width 55 height 12
copy div "$4382.56"
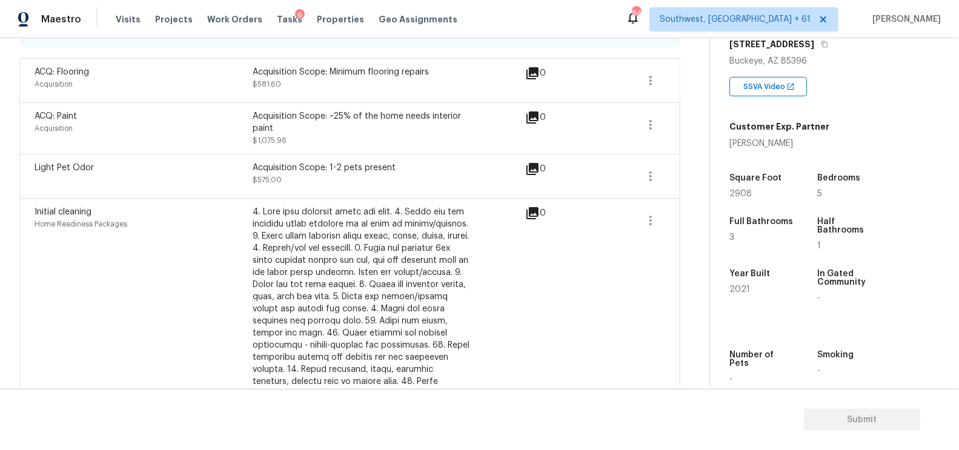
scroll to position [188, 0]
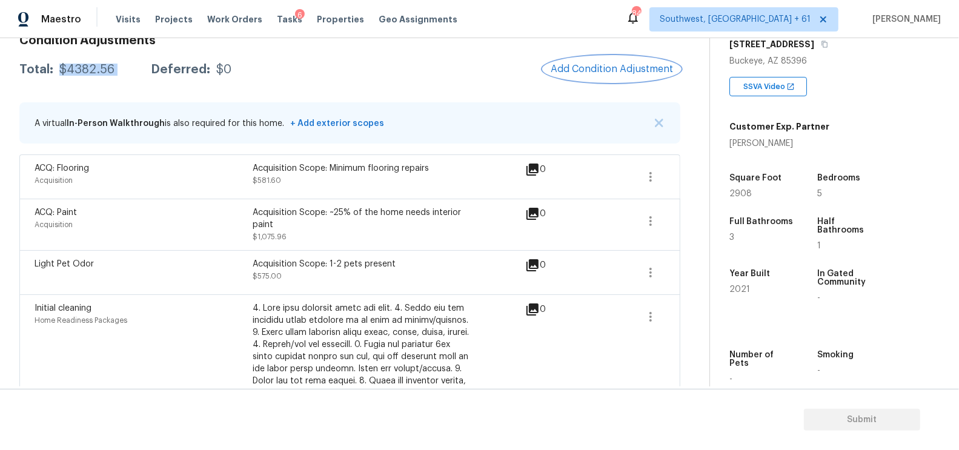
click at [624, 58] on button "Add Condition Adjustment" at bounding box center [611, 68] width 137 height 25
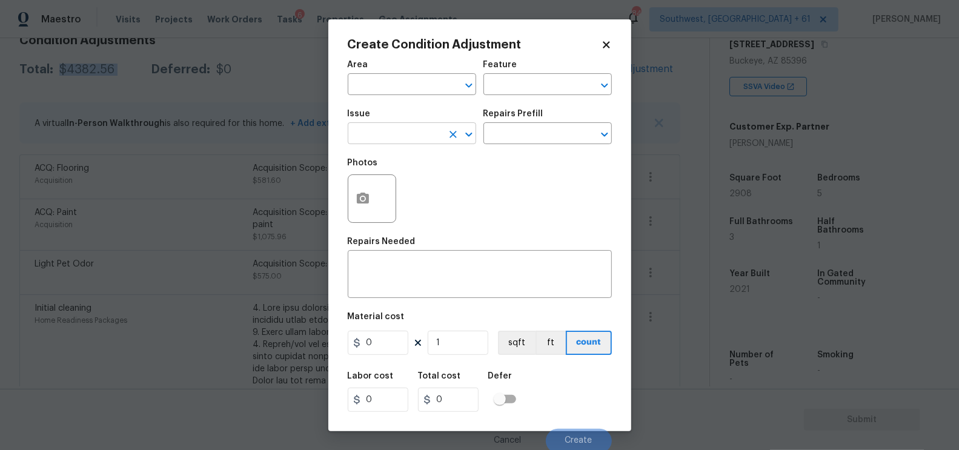
click at [402, 142] on input "text" at bounding box center [395, 134] width 95 height 19
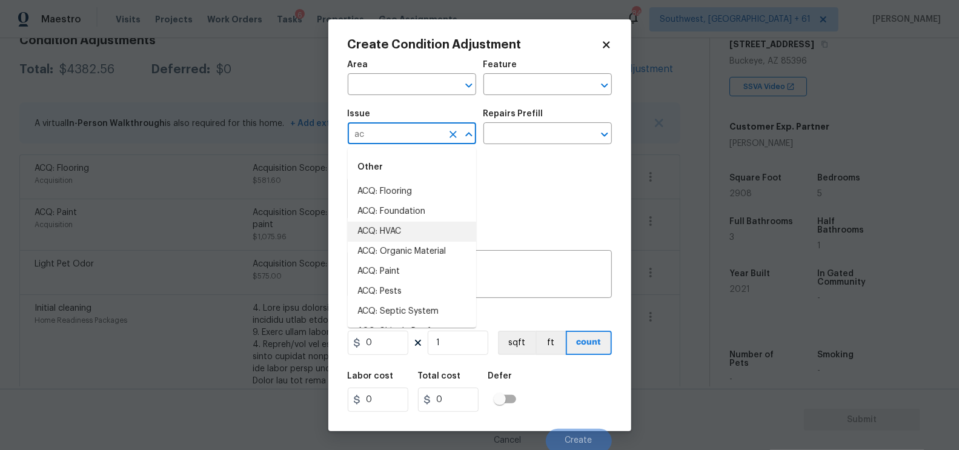
click at [402, 227] on li "ACQ: HVAC" at bounding box center [412, 232] width 128 height 20
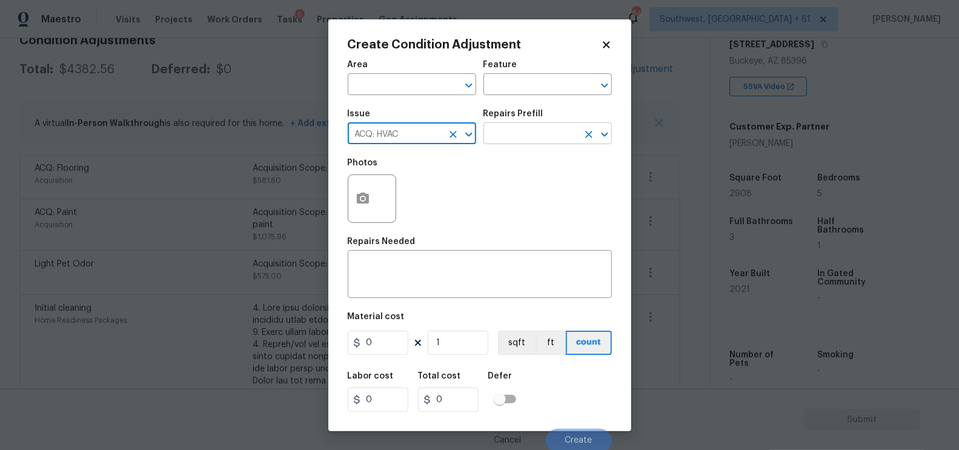
type input "ACQ: HVAC"
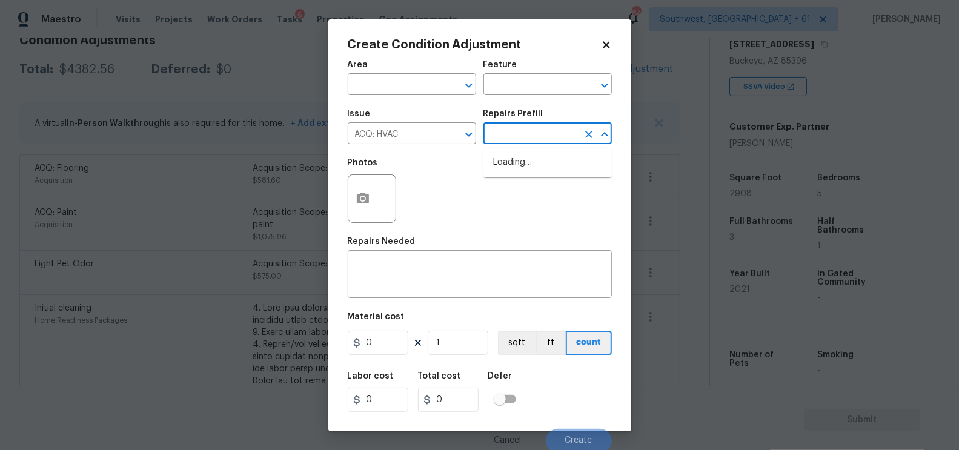
click at [534, 130] on input "text" at bounding box center [531, 134] width 95 height 19
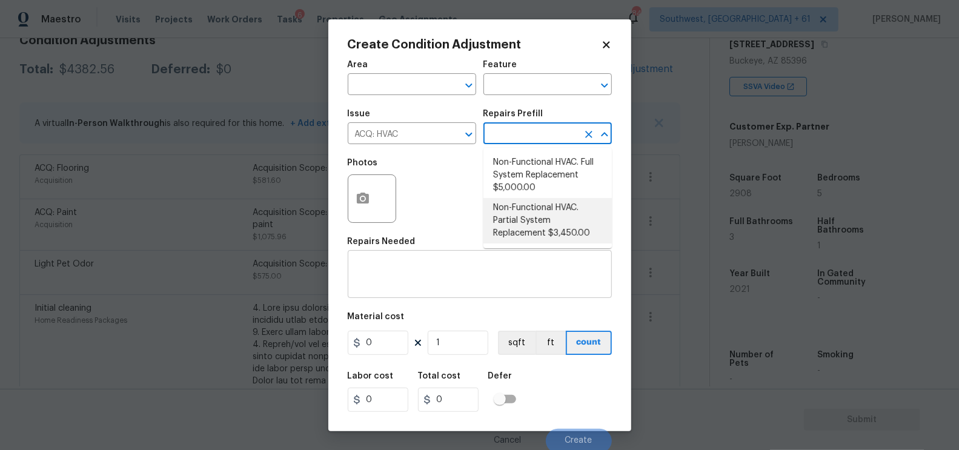
click at [434, 298] on div "x ​" at bounding box center [480, 275] width 264 height 45
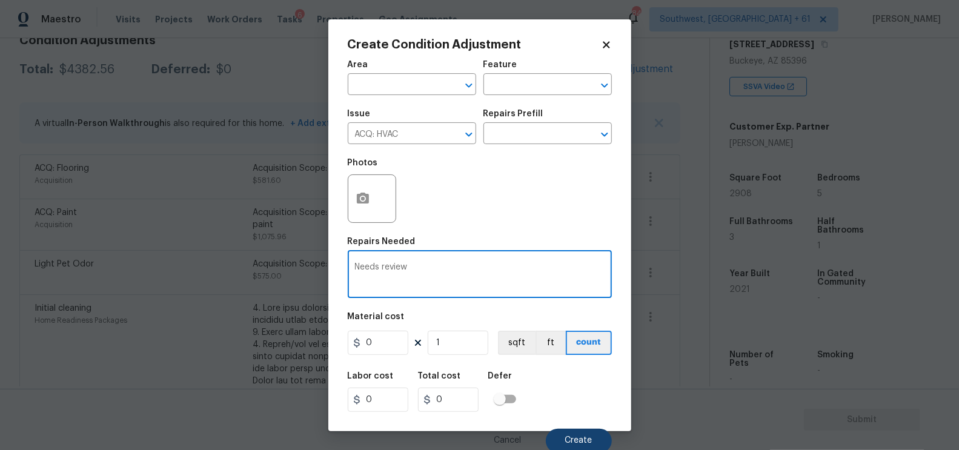
type textarea "Needs review"
click at [580, 436] on button "Create" at bounding box center [579, 441] width 66 height 24
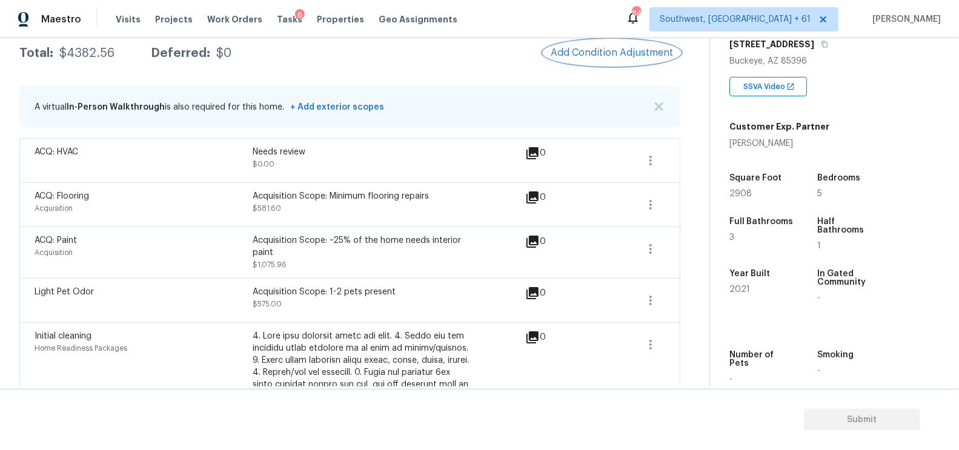
scroll to position [162, 0]
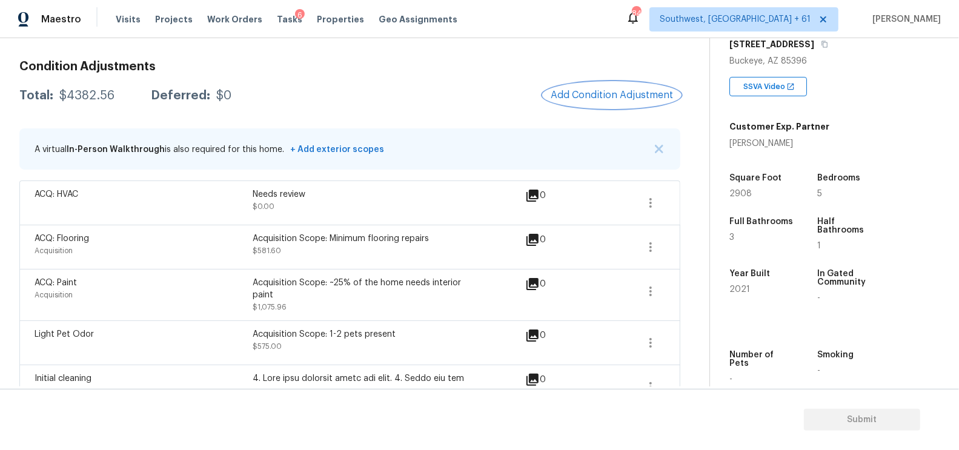
click at [633, 95] on span "Add Condition Adjustment" at bounding box center [612, 95] width 122 height 11
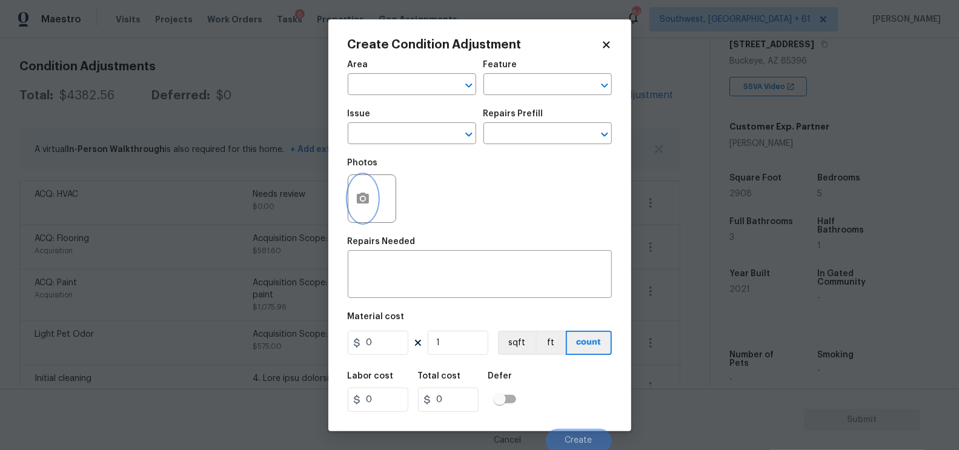
click at [367, 201] on icon "button" at bounding box center [363, 198] width 12 height 11
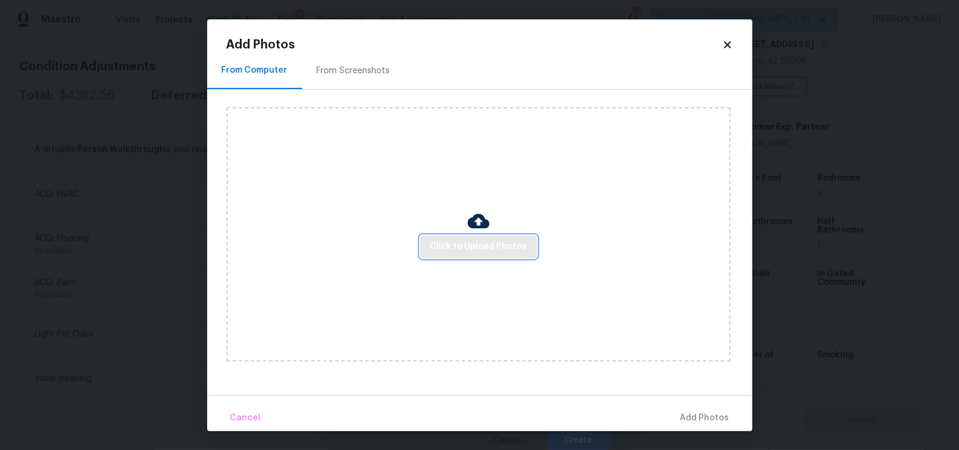
click at [460, 250] on span "Click to Upload Photos" at bounding box center [478, 246] width 97 height 15
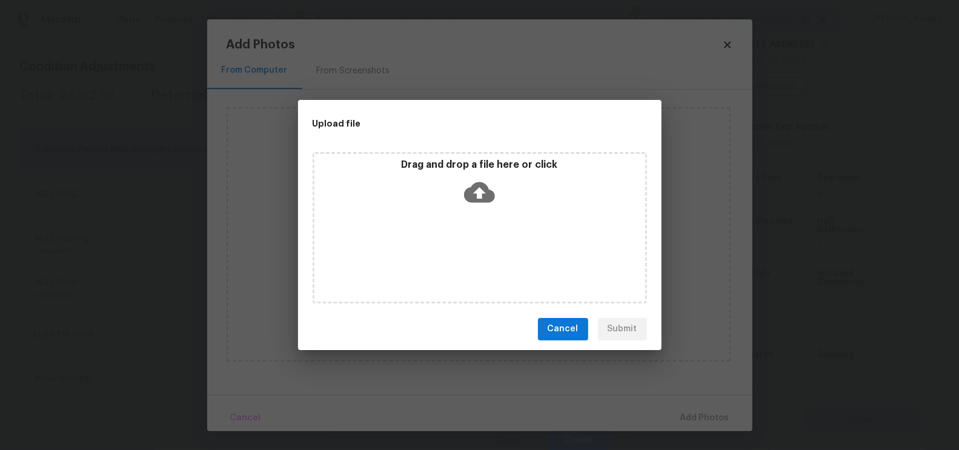
click at [480, 193] on icon at bounding box center [479, 192] width 31 height 31
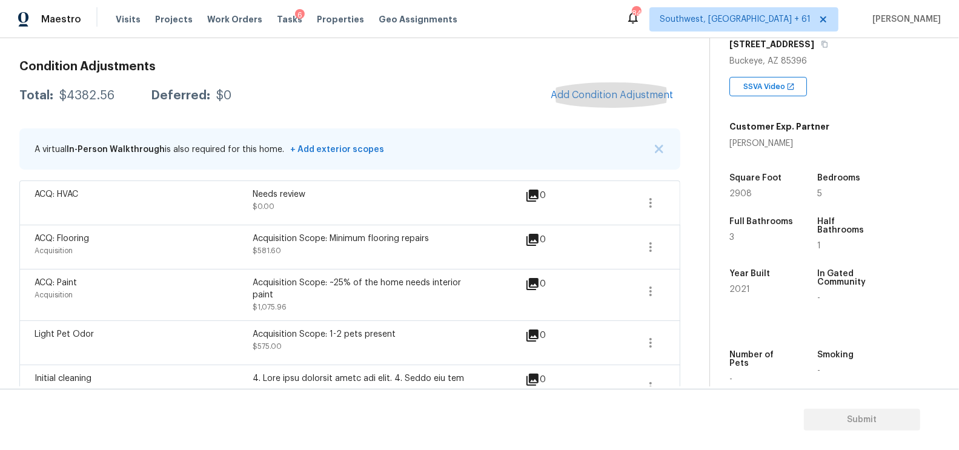
click at [96, 96] on div "$4382.56" at bounding box center [86, 96] width 55 height 12
copy div "$4382.56"
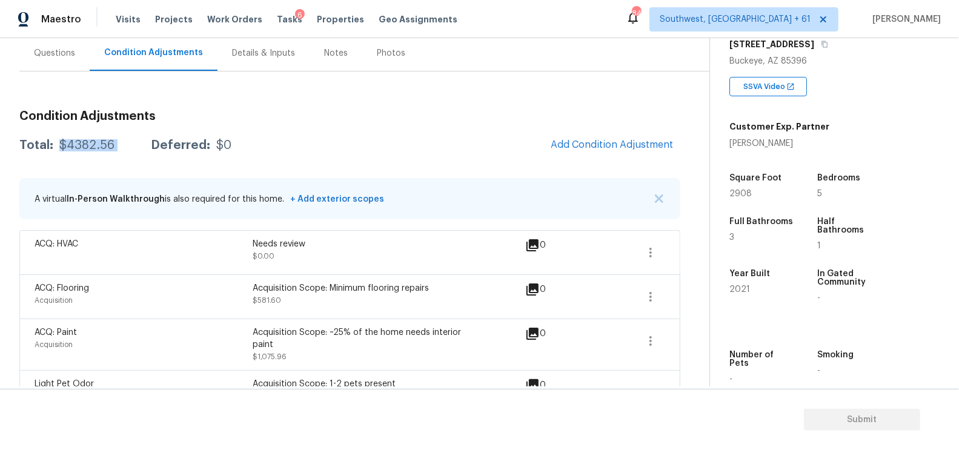
click at [41, 53] on div "Questions" at bounding box center [54, 53] width 41 height 12
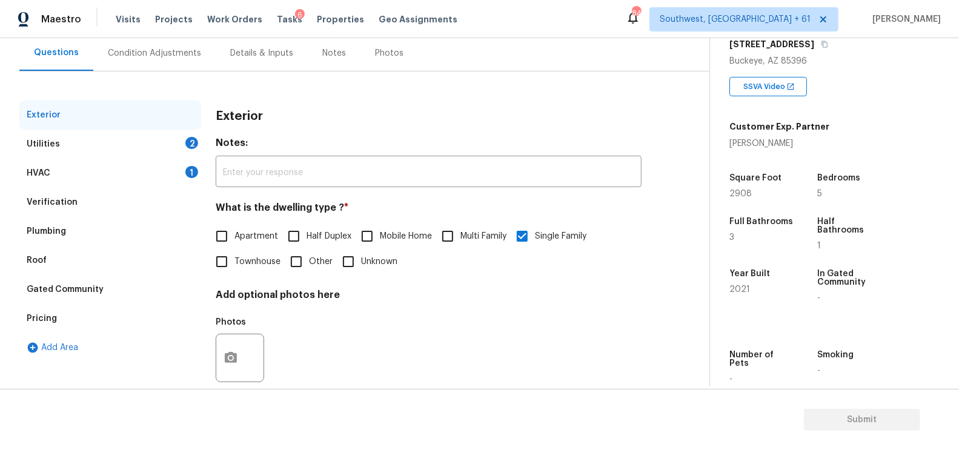
scroll to position [111, 0]
click at [128, 184] on div "HVAC 1" at bounding box center [110, 173] width 182 height 29
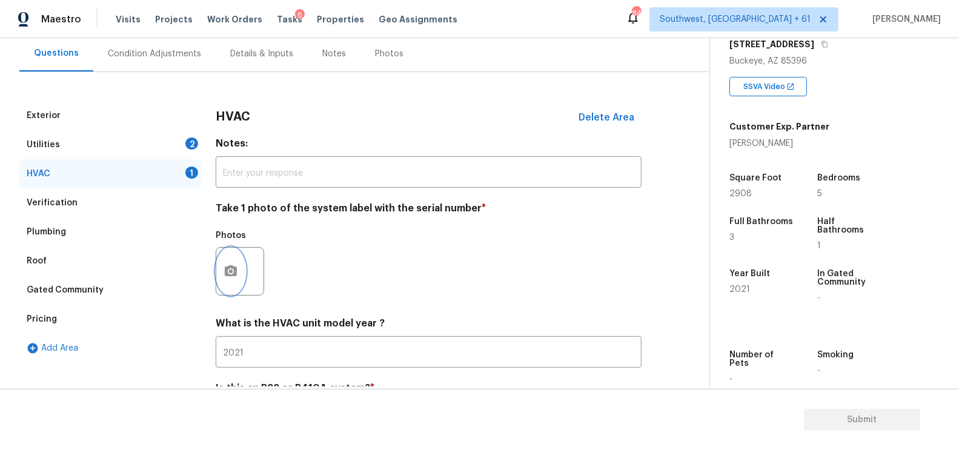
click at [230, 281] on button "button" at bounding box center [230, 271] width 29 height 47
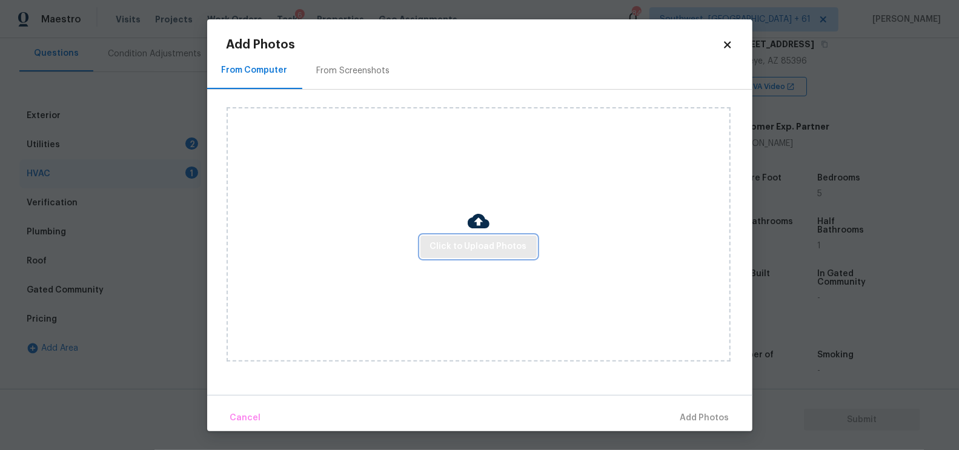
click at [423, 247] on button "Click to Upload Photos" at bounding box center [478, 247] width 116 height 22
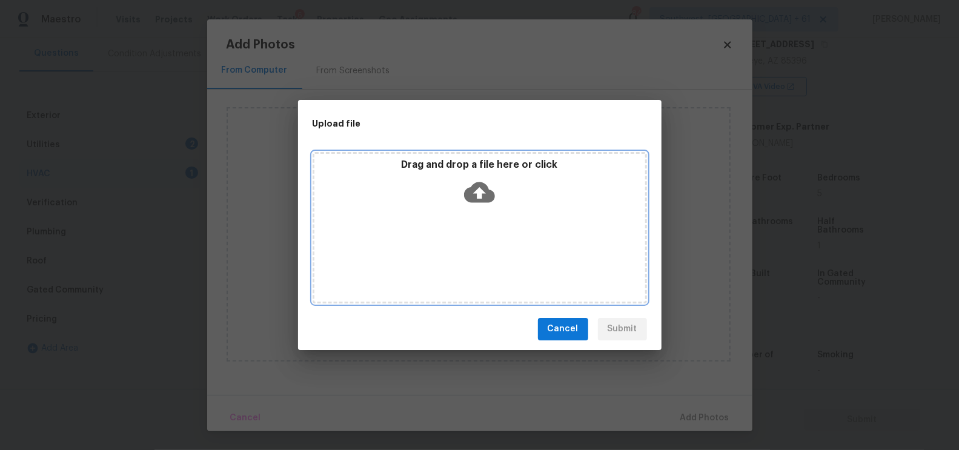
click at [493, 184] on icon at bounding box center [479, 192] width 31 height 31
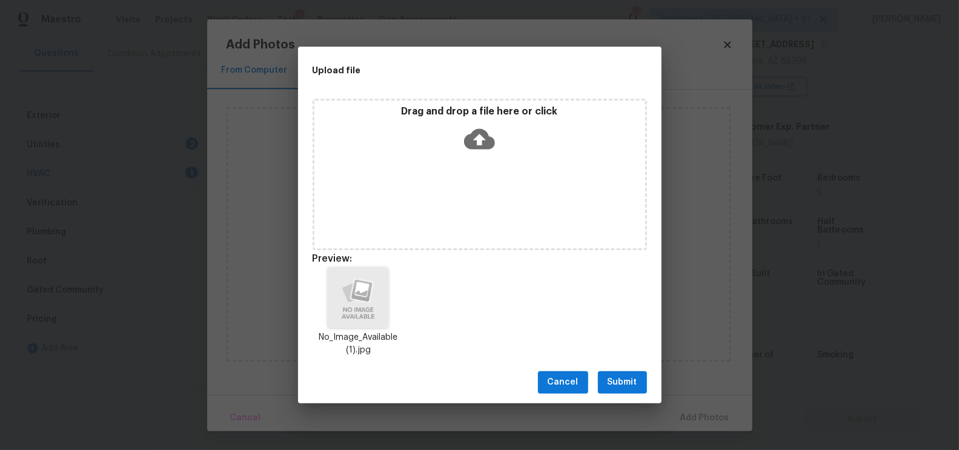
click at [630, 374] on button "Submit" at bounding box center [622, 382] width 49 height 22
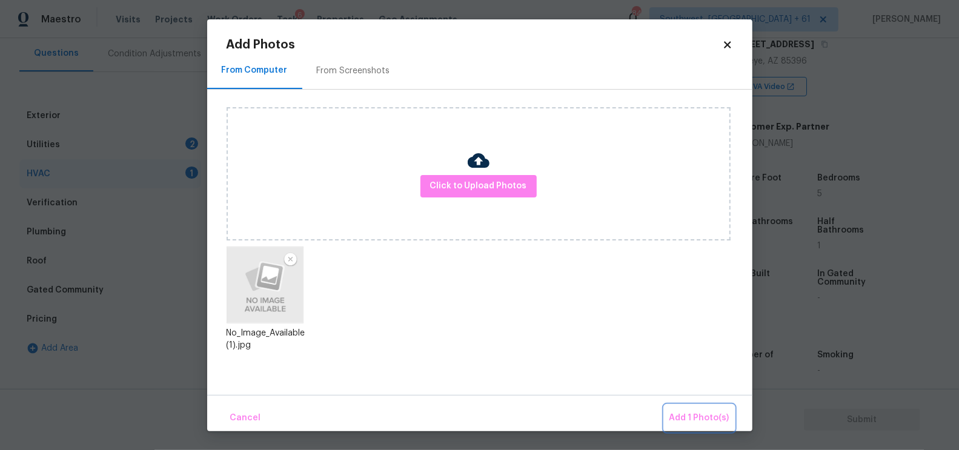
click at [697, 411] on span "Add 1 Photo(s)" at bounding box center [700, 418] width 60 height 15
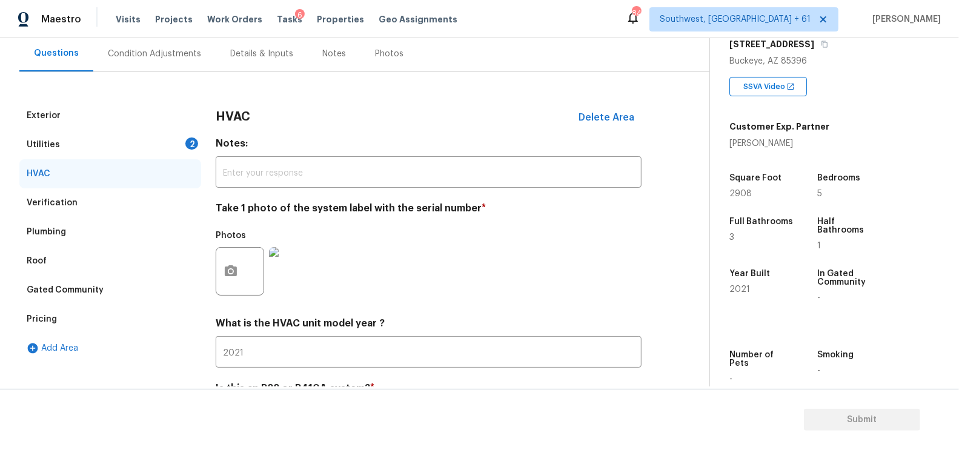
click at [161, 136] on div "Utilities 2" at bounding box center [110, 144] width 182 height 29
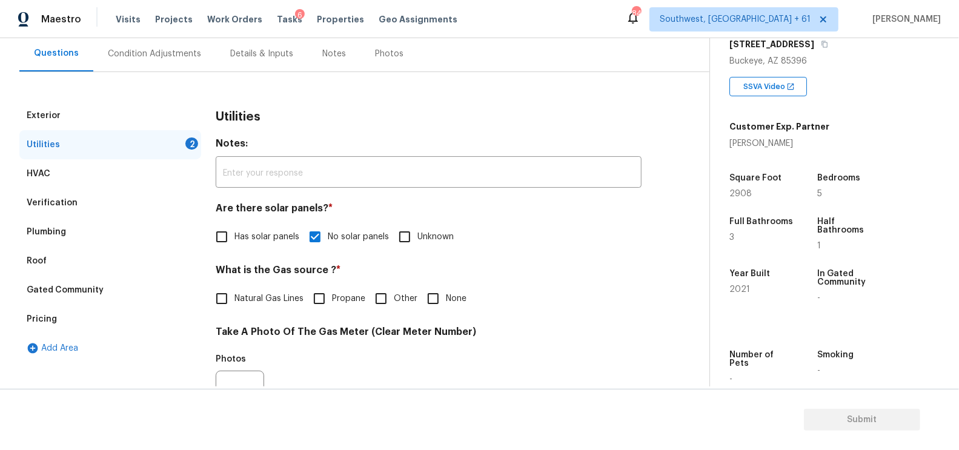
click at [249, 293] on span "Natural Gas Lines" at bounding box center [268, 299] width 69 height 13
click at [234, 293] on input "Natural Gas Lines" at bounding box center [221, 298] width 25 height 25
checkbox input "true"
click at [403, 299] on span "Other" at bounding box center [406, 300] width 24 height 13
click at [394, 299] on input "Other" at bounding box center [380, 299] width 25 height 25
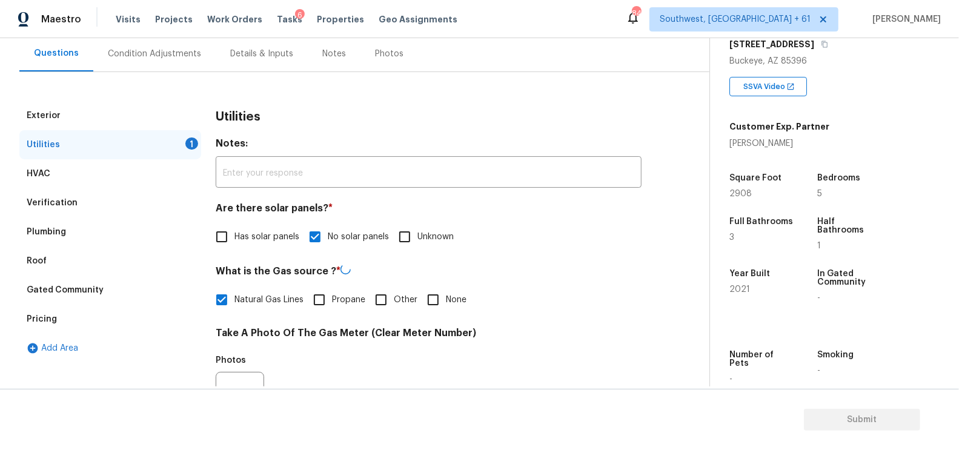
checkbox input "true"
checkbox input "false"
click at [449, 304] on span "None" at bounding box center [456, 299] width 21 height 13
click at [446, 304] on input "None" at bounding box center [432, 298] width 25 height 25
checkbox input "true"
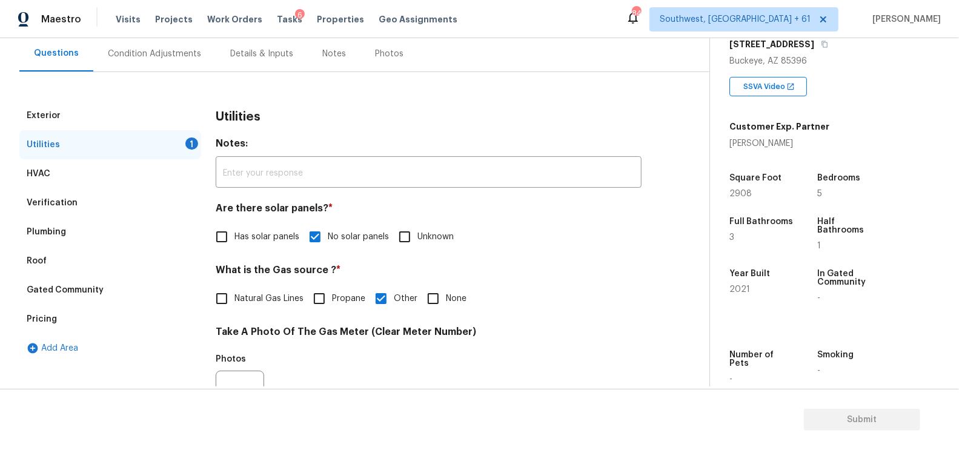
checkbox input "false"
click at [248, 301] on span "Natural Gas Lines" at bounding box center [268, 299] width 69 height 13
click at [234, 301] on input "Natural Gas Lines" at bounding box center [221, 298] width 25 height 25
checkbox input "true"
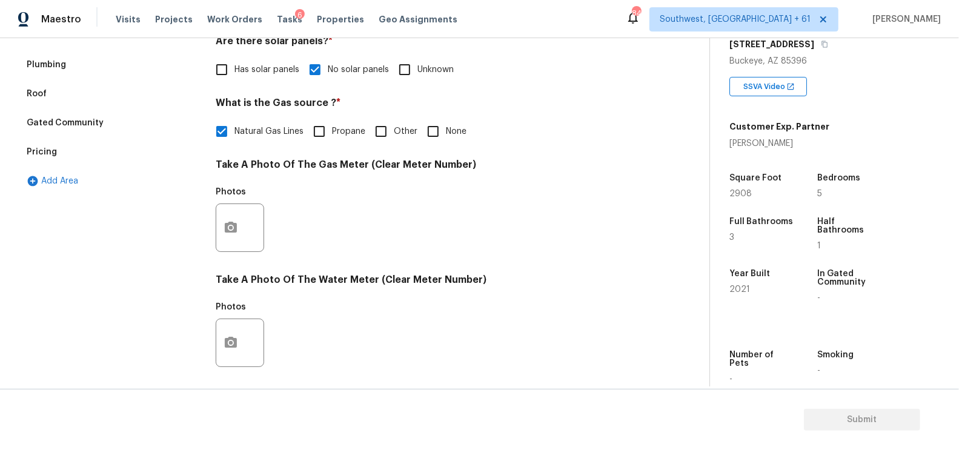
scroll to position [294, 0]
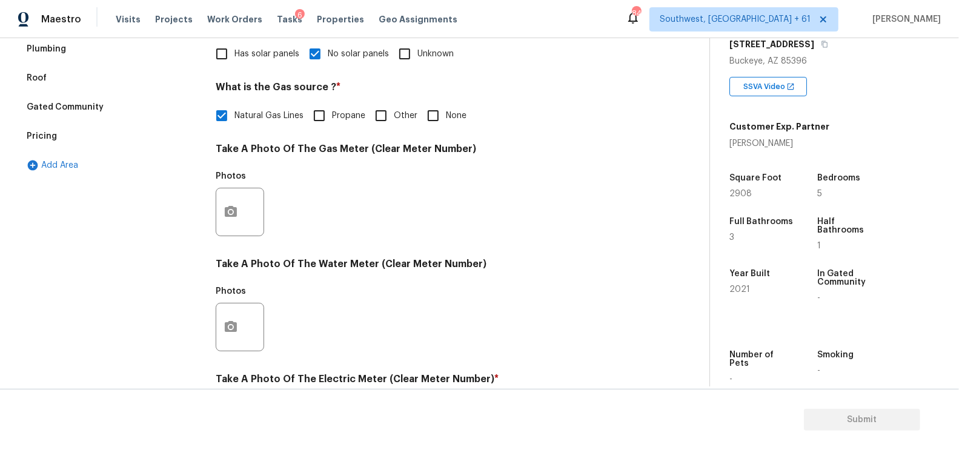
click at [439, 114] on input "None" at bounding box center [432, 115] width 25 height 25
checkbox input "true"
checkbox input "false"
click at [242, 207] on button "button" at bounding box center [230, 211] width 29 height 47
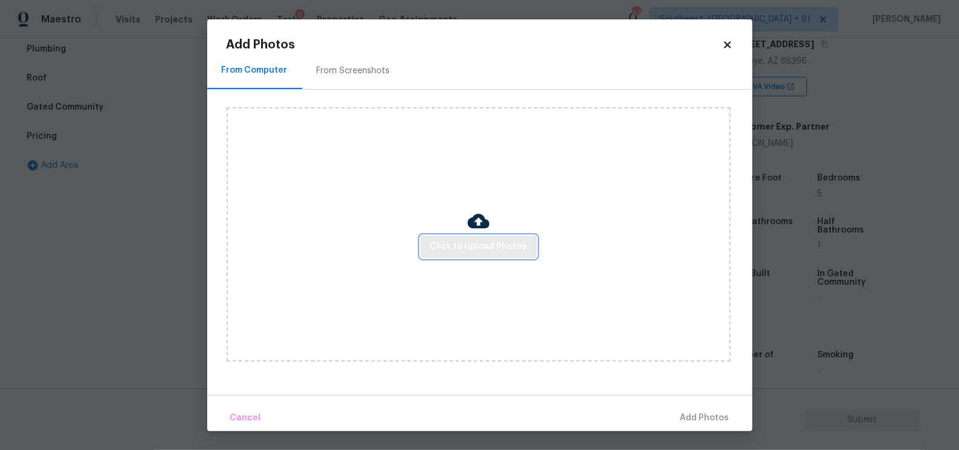
click at [423, 255] on button "Click to Upload Photos" at bounding box center [478, 247] width 116 height 22
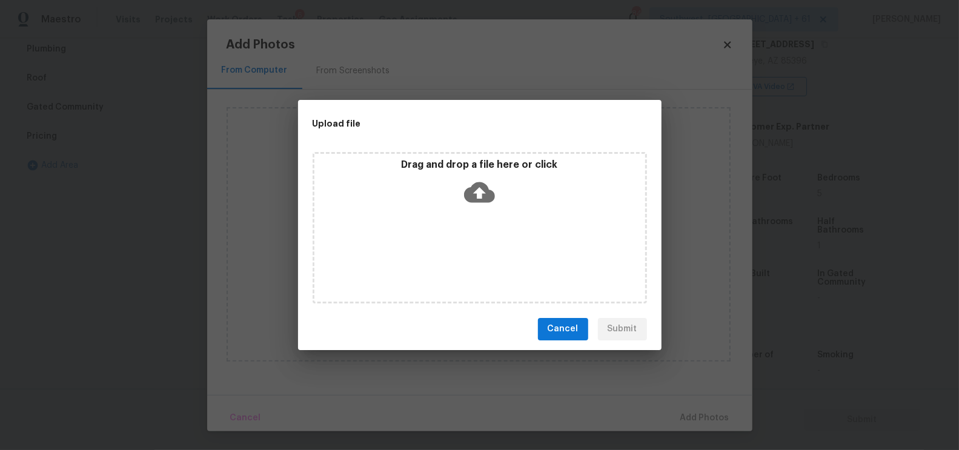
click at [491, 198] on icon at bounding box center [479, 192] width 31 height 21
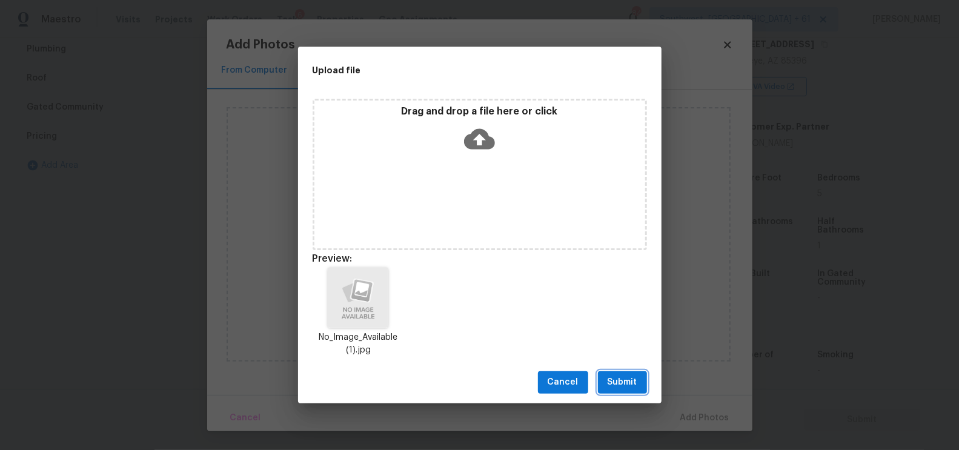
click at [620, 379] on span "Submit" at bounding box center [623, 382] width 30 height 15
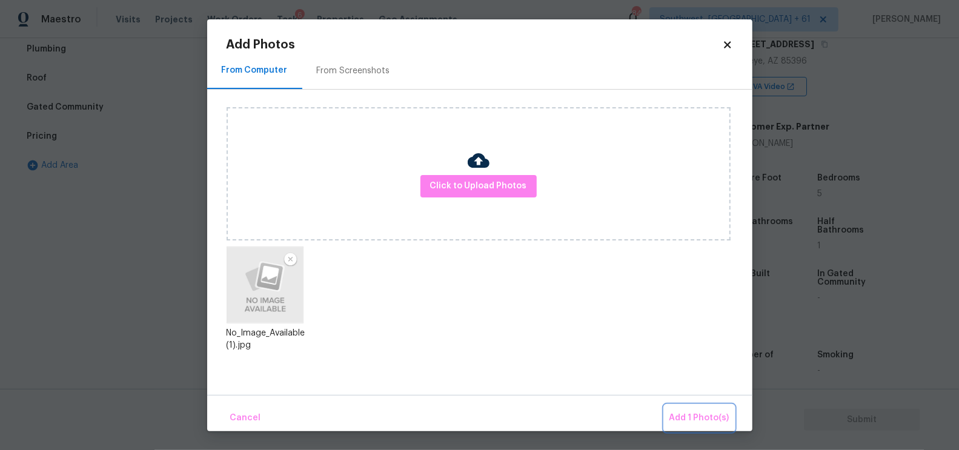
click at [693, 414] on span "Add 1 Photo(s)" at bounding box center [700, 418] width 60 height 15
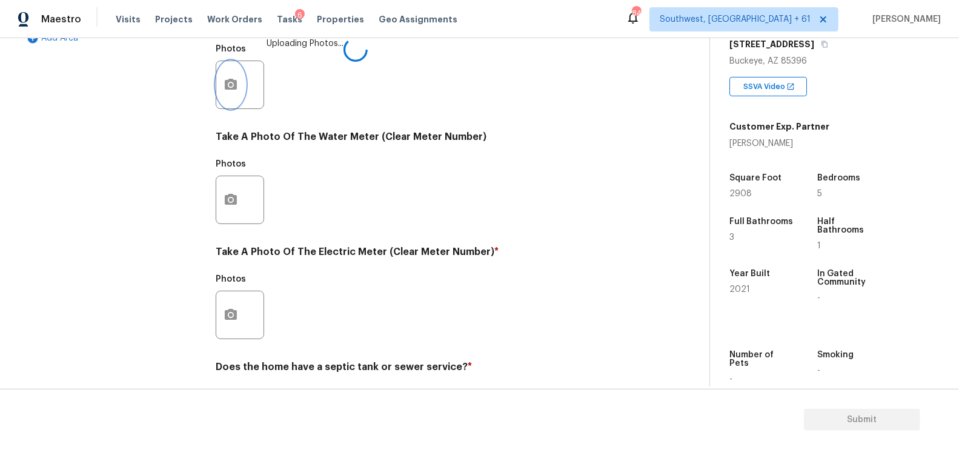
scroll to position [462, 0]
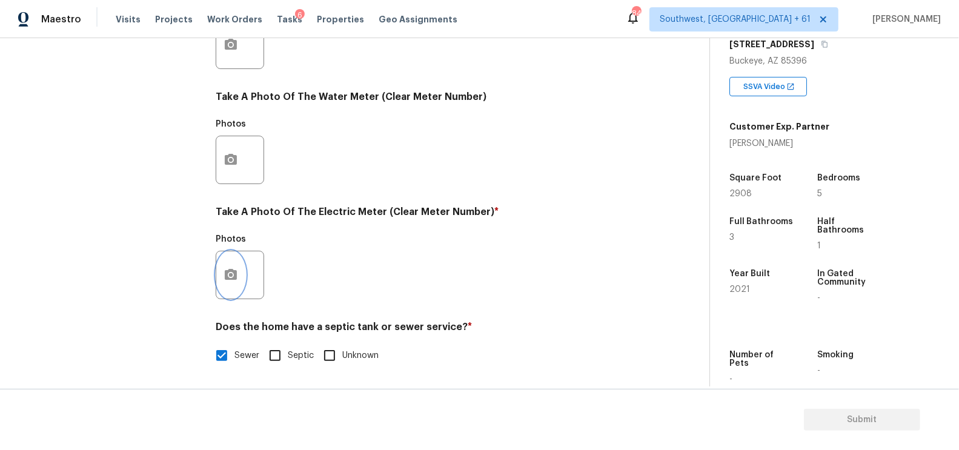
click at [236, 276] on icon "button" at bounding box center [231, 274] width 12 height 11
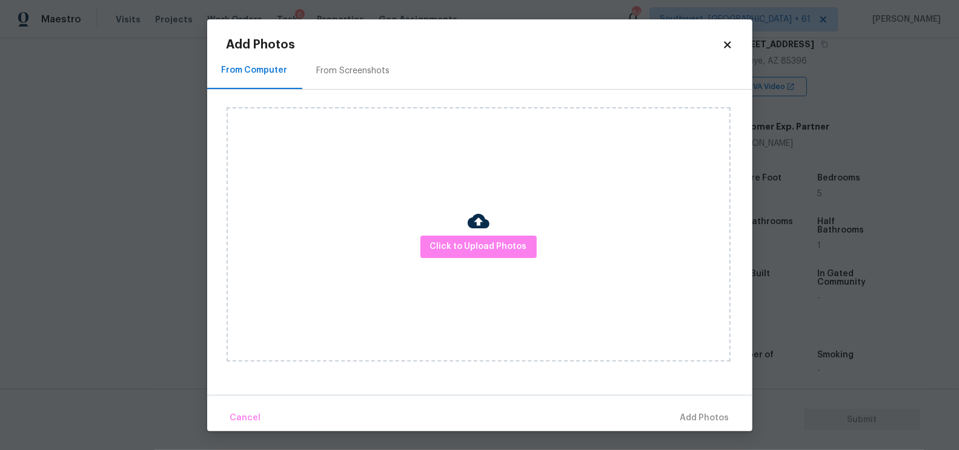
click at [474, 235] on div at bounding box center [479, 222] width 22 height 25
click at [474, 242] on span "Click to Upload Photos" at bounding box center [478, 246] width 97 height 15
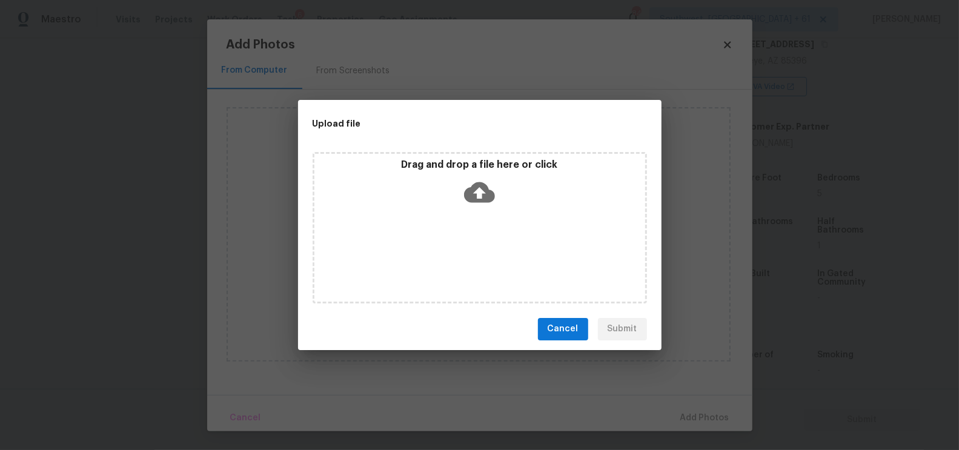
click at [477, 207] on div "Drag and drop a file here or click" at bounding box center [479, 185] width 331 height 52
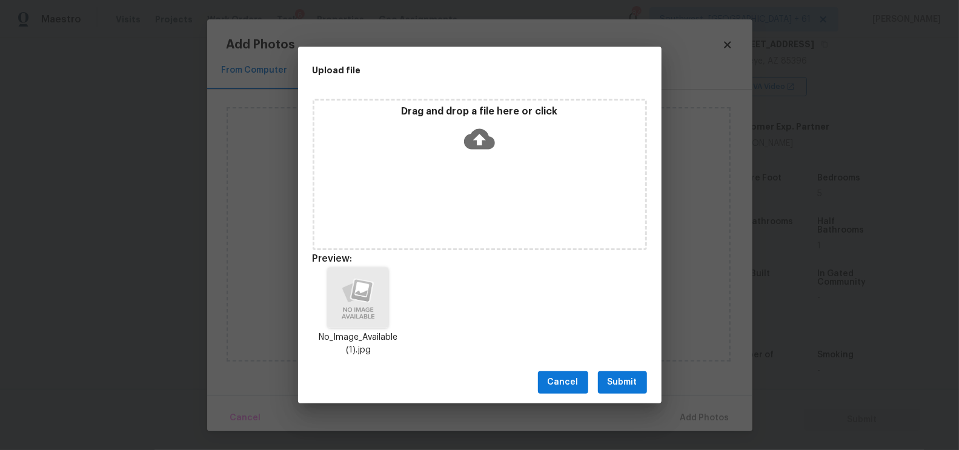
click at [614, 385] on span "Submit" at bounding box center [623, 382] width 30 height 15
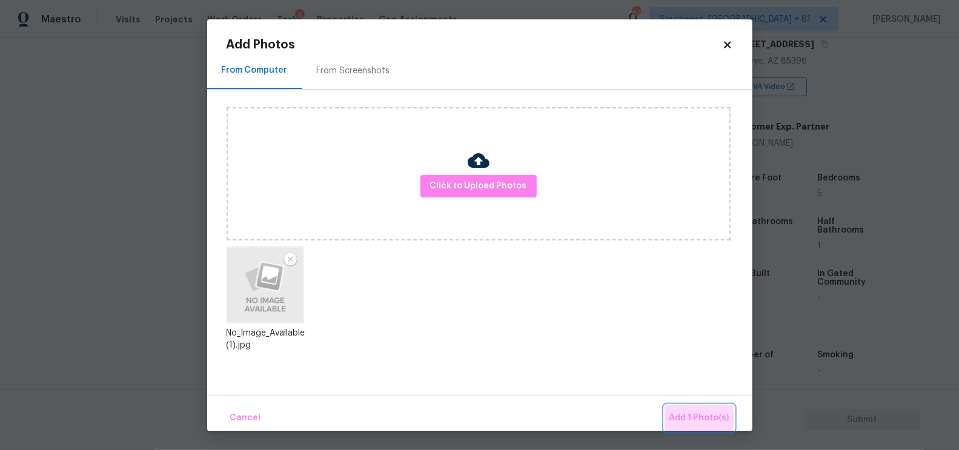
click at [681, 419] on span "Add 1 Photo(s)" at bounding box center [700, 418] width 60 height 15
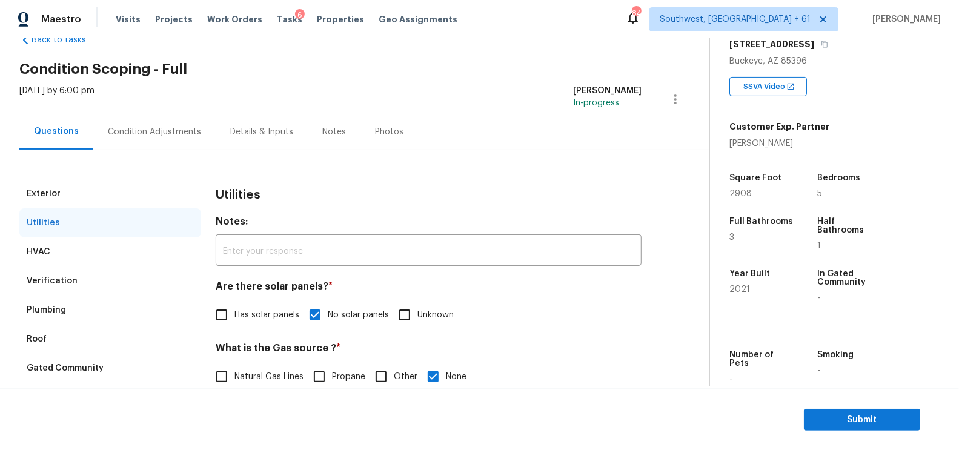
scroll to position [28, 0]
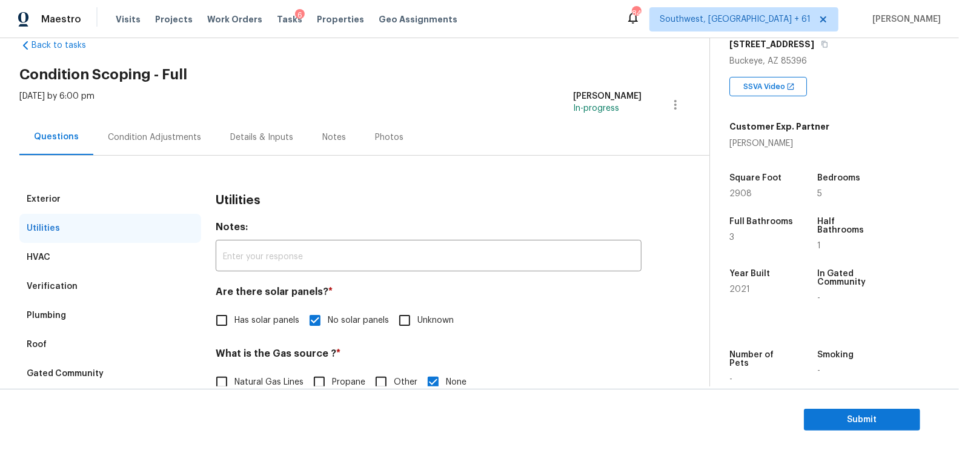
click at [189, 135] on div "Condition Adjustments" at bounding box center [154, 137] width 93 height 12
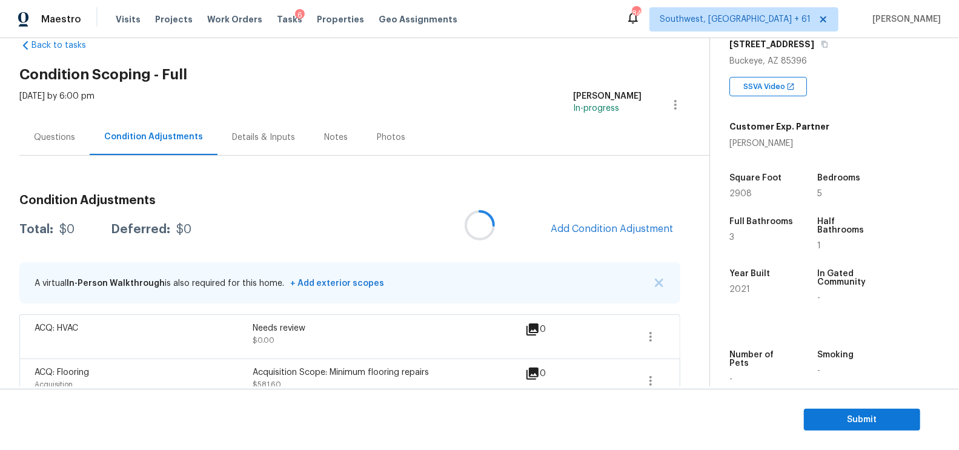
click at [189, 135] on div at bounding box center [479, 225] width 959 height 450
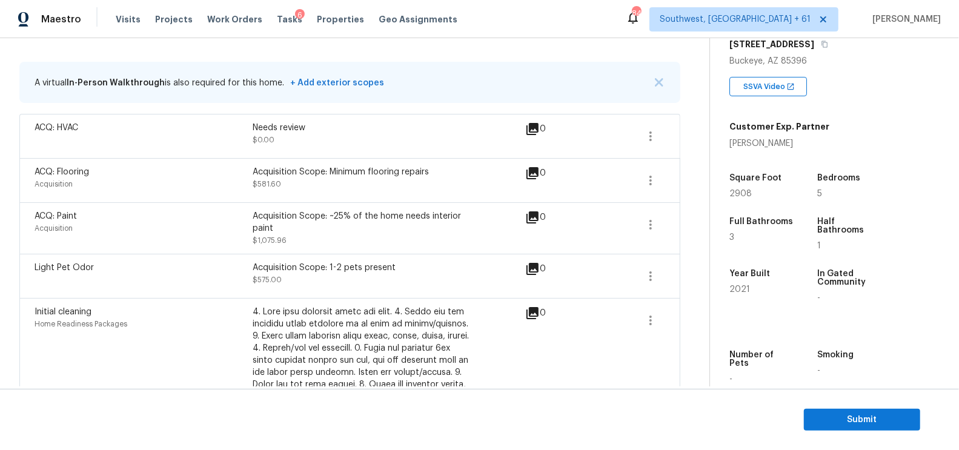
scroll to position [224, 0]
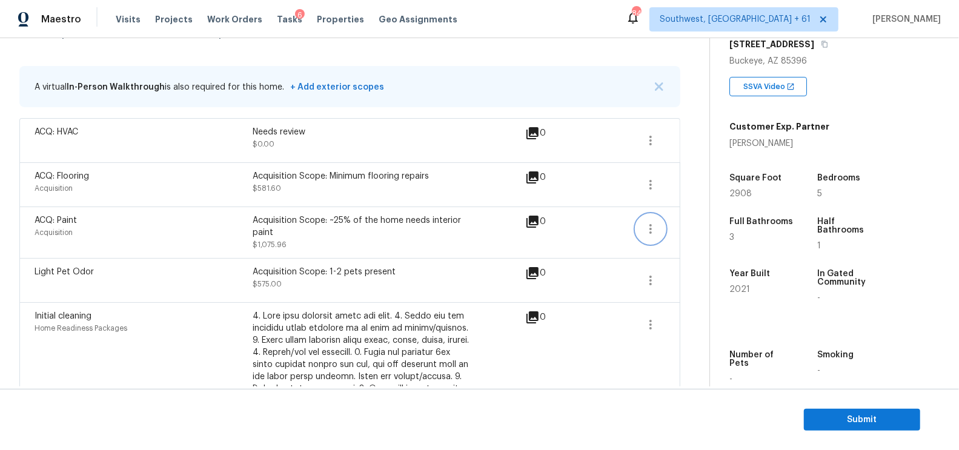
click at [645, 234] on icon "button" at bounding box center [650, 229] width 15 height 15
click at [677, 231] on div "Edit" at bounding box center [720, 225] width 95 height 12
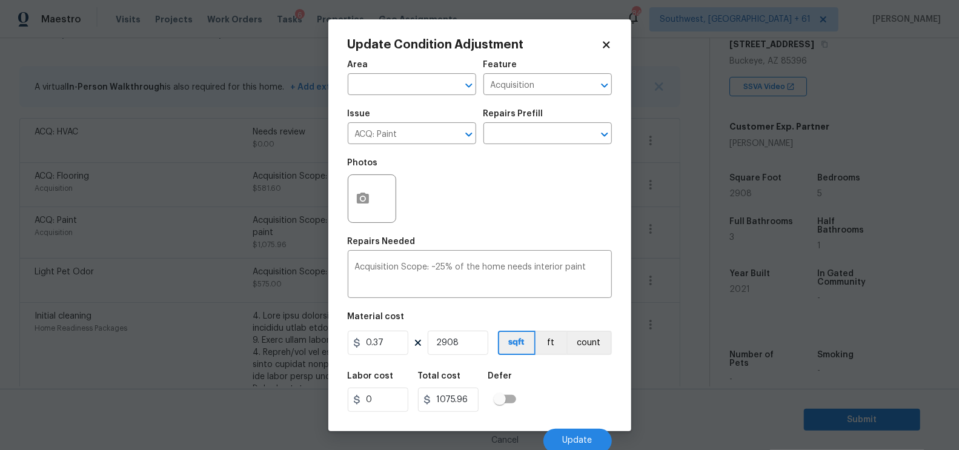
click at [673, 276] on body "Maestro Visits Projects Work Orders Tasks 6 Properties Geo Assignments 847 Sout…" at bounding box center [479, 225] width 959 height 450
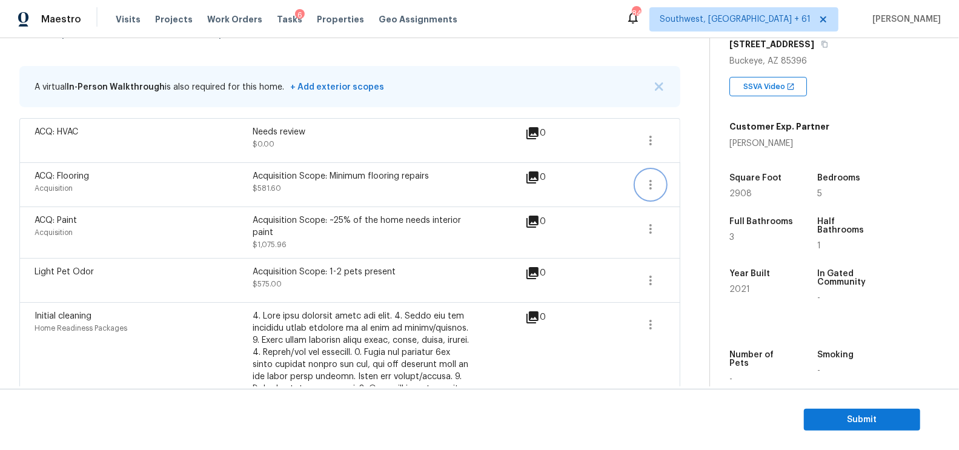
click at [653, 185] on icon "button" at bounding box center [650, 185] width 15 height 15
click at [681, 182] on div "Edit" at bounding box center [720, 181] width 95 height 12
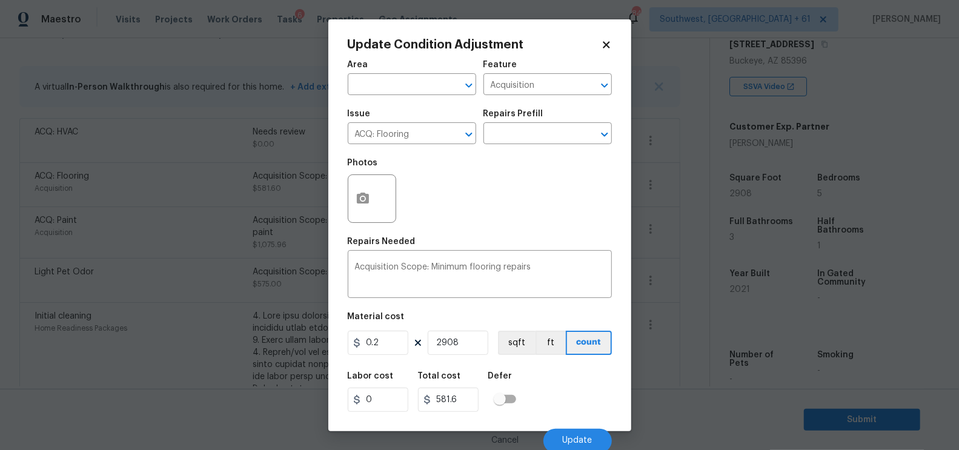
click at [672, 249] on body "Maestro Visits Projects Work Orders Tasks 6 Properties Geo Assignments 847 Sout…" at bounding box center [479, 225] width 959 height 450
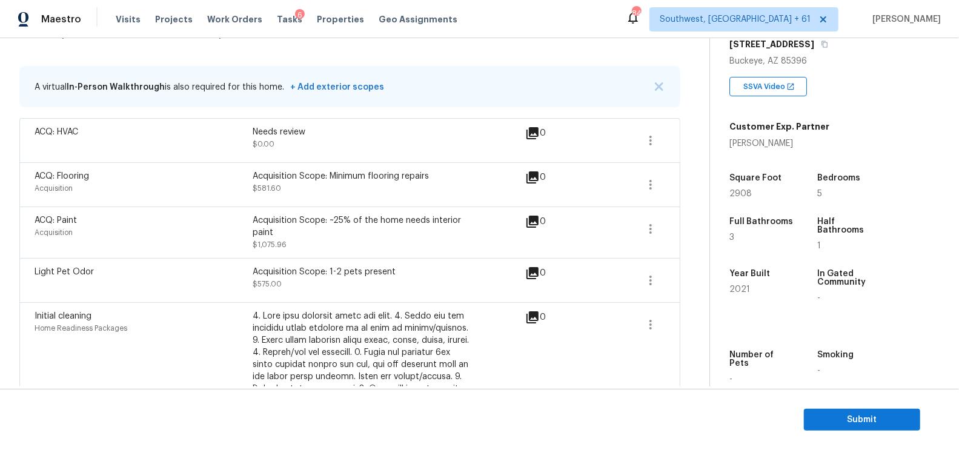
scroll to position [198, 0]
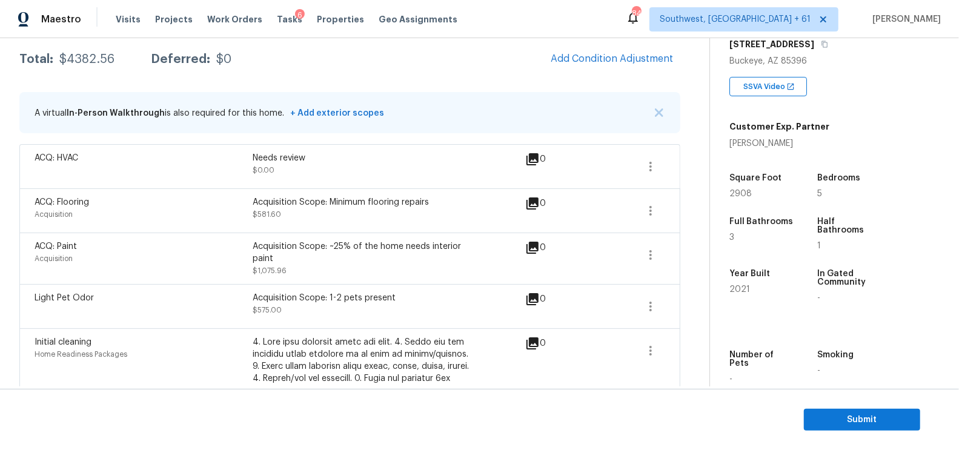
click at [865, 435] on section "Submit" at bounding box center [479, 420] width 959 height 62
click at [879, 419] on span "Submit" at bounding box center [862, 420] width 97 height 15
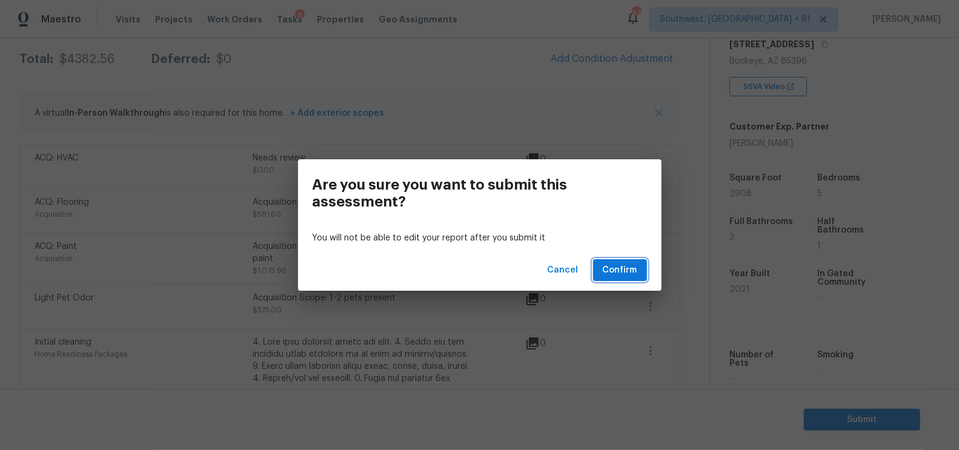
click at [594, 271] on button "Confirm" at bounding box center [620, 270] width 54 height 22
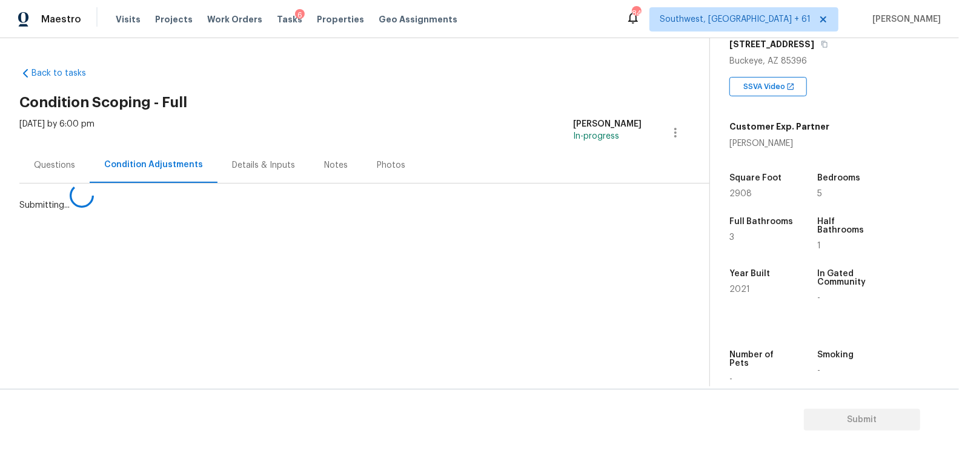
scroll to position [0, 0]
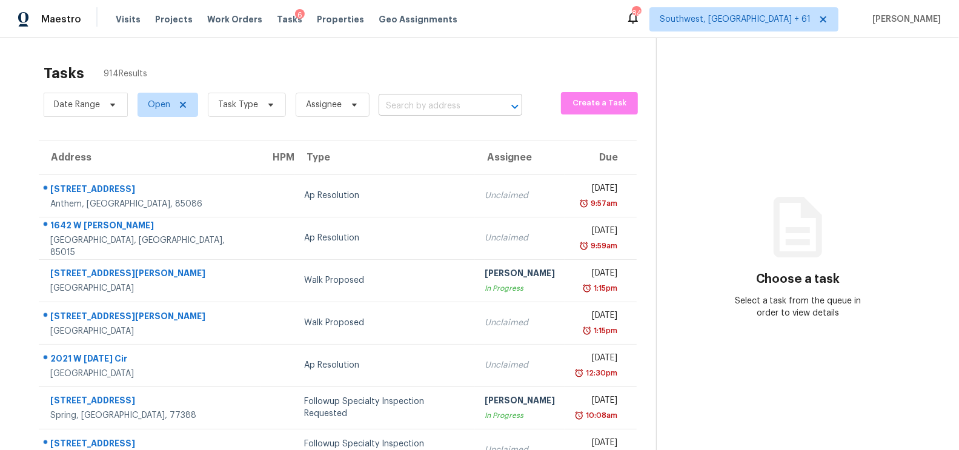
click at [433, 109] on input "text" at bounding box center [434, 106] width 110 height 19
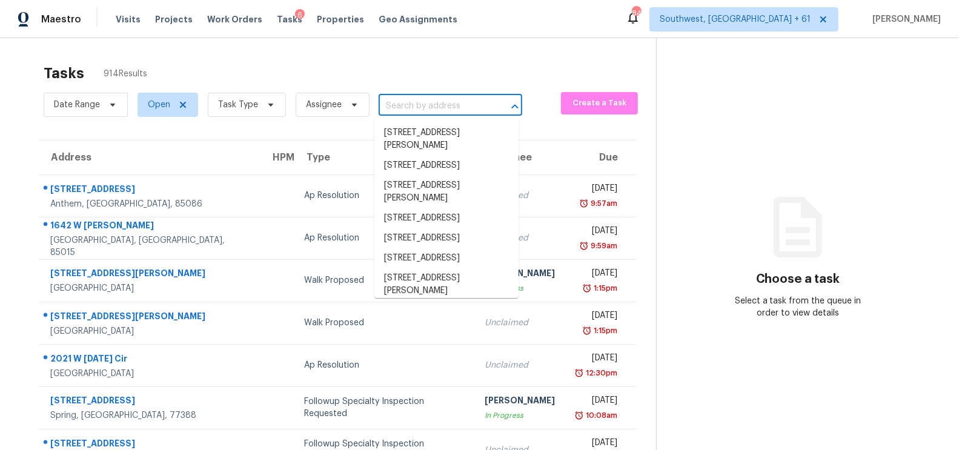
paste input "9922 Evans Brook Ln, Houston, TX 77044"
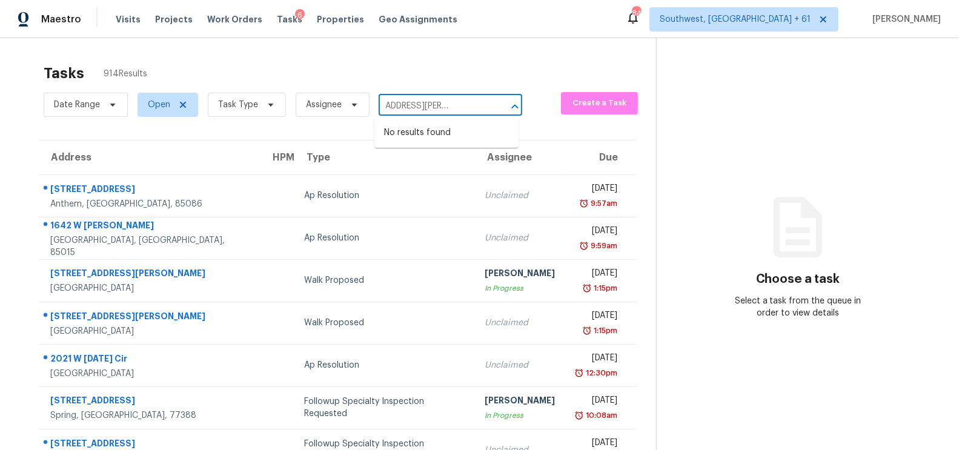
type input "9922 Evans Brook Ln, Houston, TX 77044"
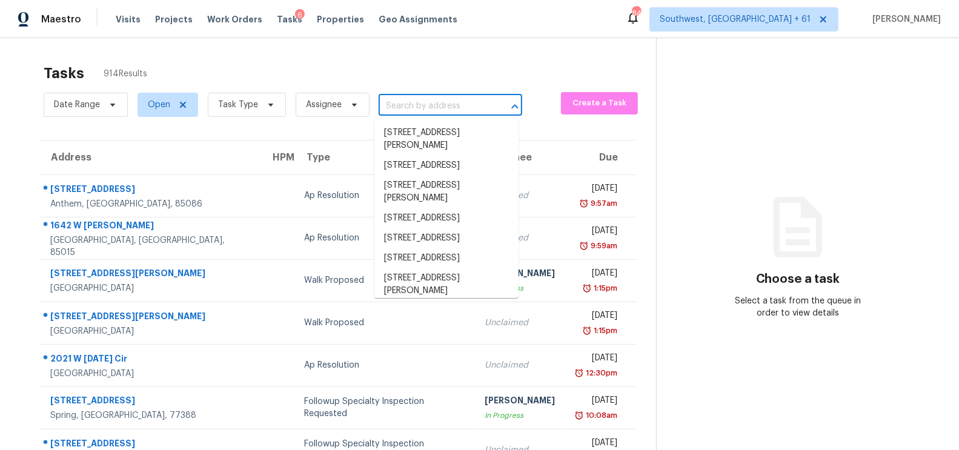
scroll to position [0, 0]
click at [425, 112] on input "text" at bounding box center [434, 106] width 110 height 19
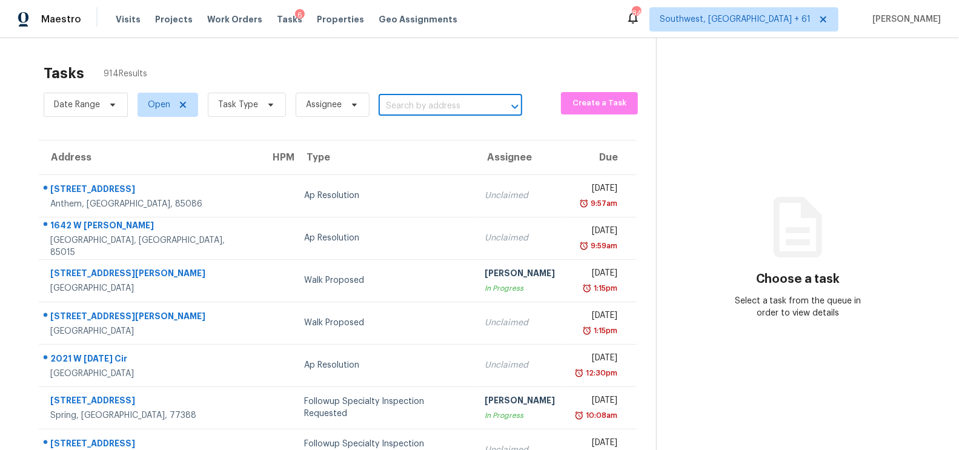
paste input "9922 Evans Brook Ln, Houston, TX 77044"
type input "9922 Evans Brook"
click at [421, 136] on li "9922 Evans Brook Ln, Houston, TX 77044" at bounding box center [446, 139] width 144 height 33
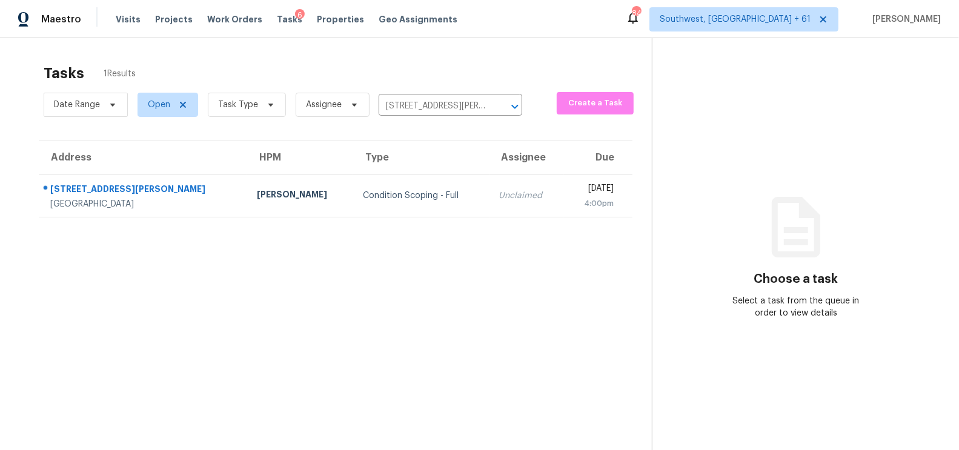
click at [499, 198] on div "Unclaimed" at bounding box center [526, 196] width 55 height 12
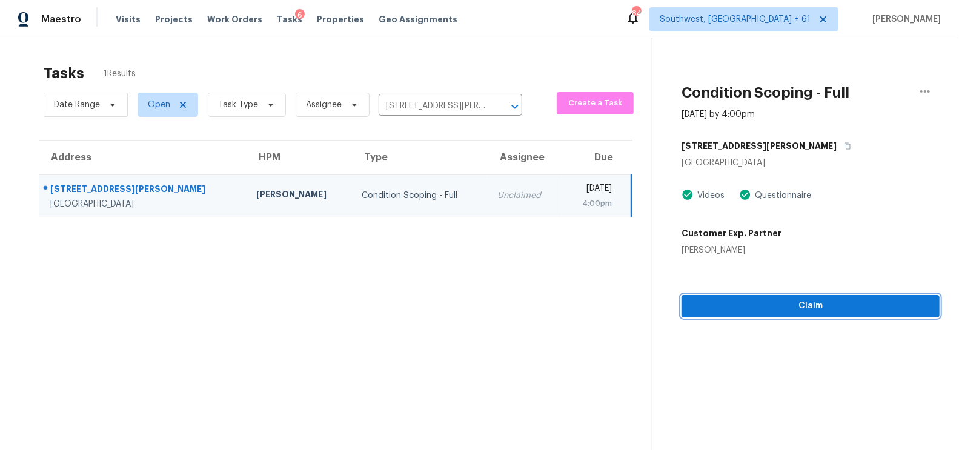
click at [825, 305] on span "Claim" at bounding box center [810, 306] width 239 height 15
click at [825, 305] on span "Start Assessment" at bounding box center [810, 306] width 239 height 15
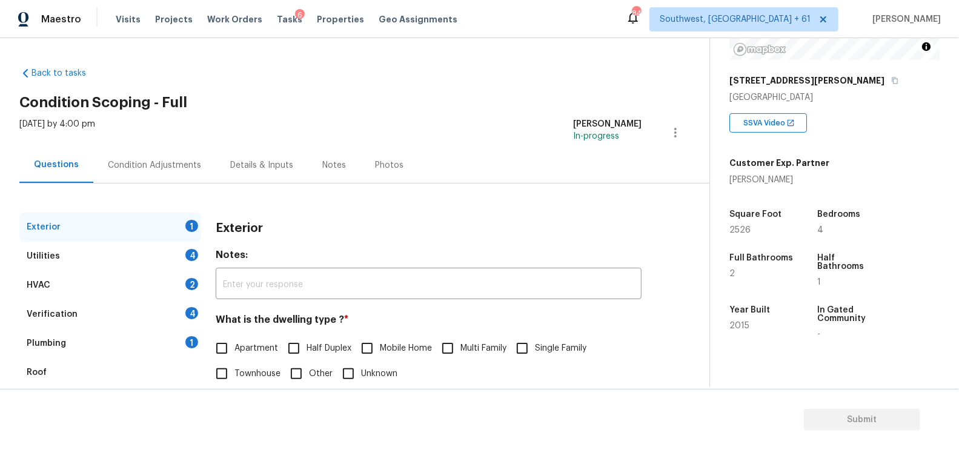
scroll to position [133, 0]
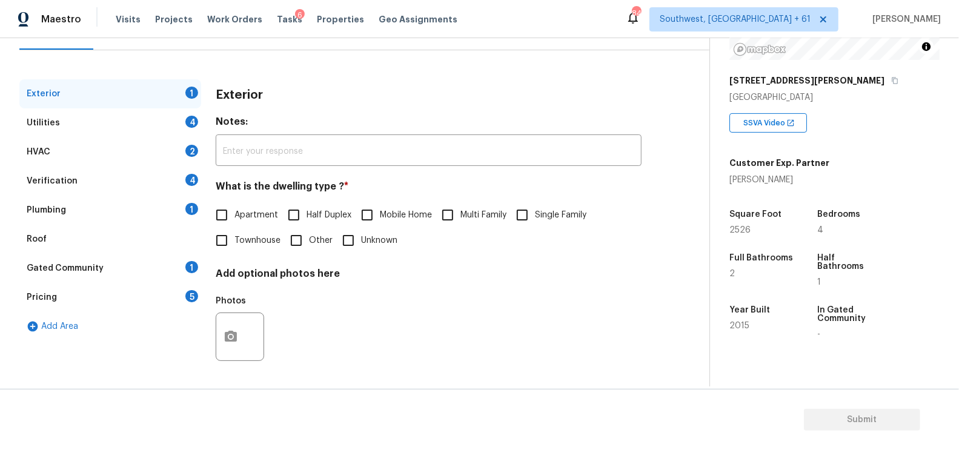
click at [559, 168] on div "Exterior Notes: ​ What is the dwelling type ? * Apartment Half Duplex Mobile Ho…" at bounding box center [429, 231] width 426 height 304
click at [534, 213] on input "Single Family" at bounding box center [522, 214] width 25 height 25
checkbox input "true"
click at [159, 127] on div "Utilities 4" at bounding box center [110, 122] width 182 height 29
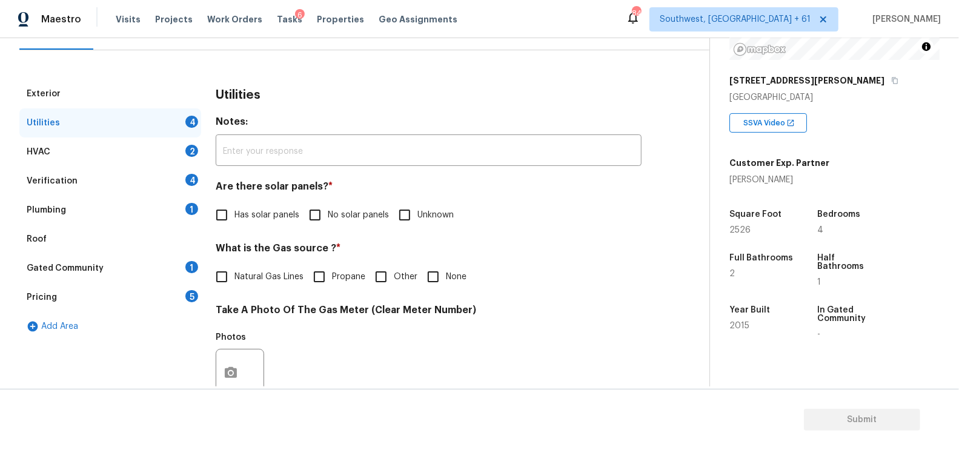
click at [337, 216] on span "No solar panels" at bounding box center [358, 215] width 61 height 13
click at [328, 216] on input "No solar panels" at bounding box center [314, 214] width 25 height 25
checkbox input "true"
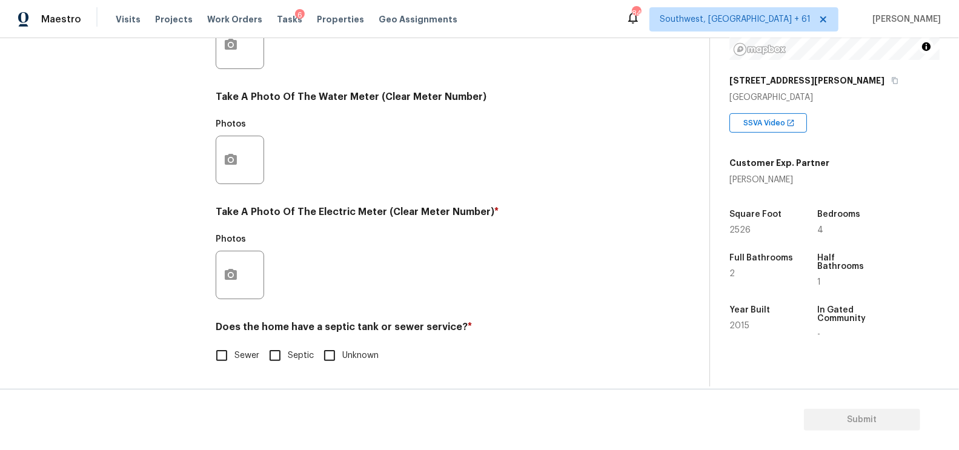
click at [236, 346] on label "Sewer" at bounding box center [234, 355] width 50 height 25
click at [234, 346] on input "Sewer" at bounding box center [221, 355] width 25 height 25
checkbox input "true"
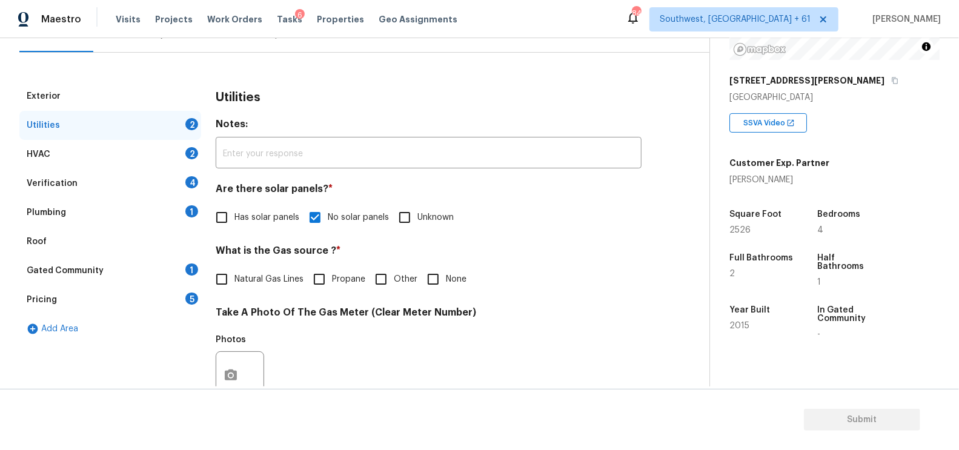
scroll to position [87, 0]
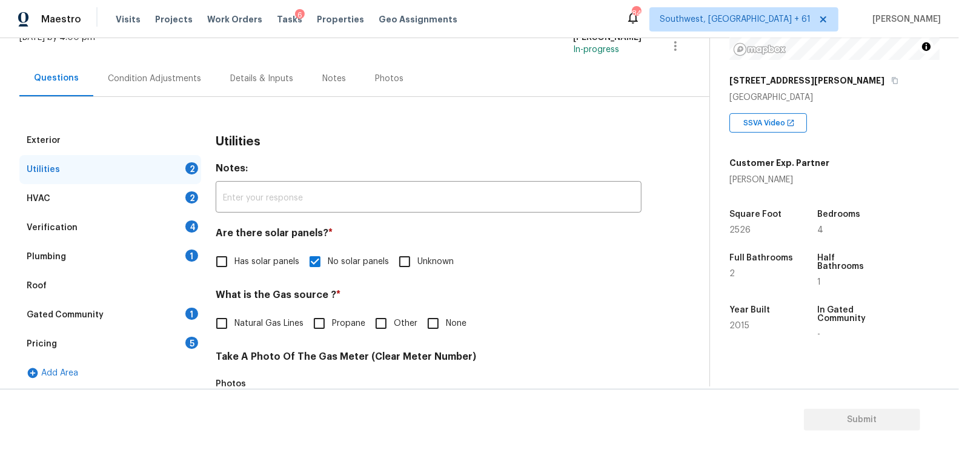
click at [191, 207] on div "HVAC 2" at bounding box center [110, 198] width 182 height 29
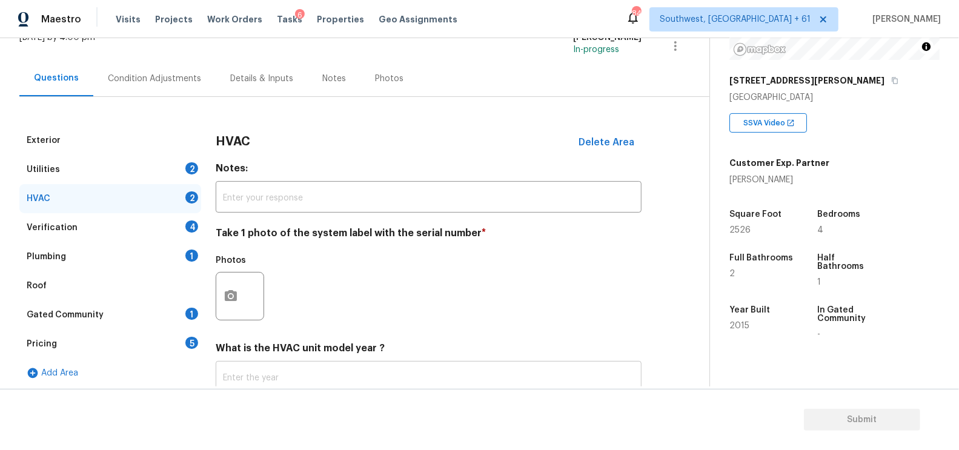
click at [254, 373] on input "text" at bounding box center [429, 378] width 426 height 28
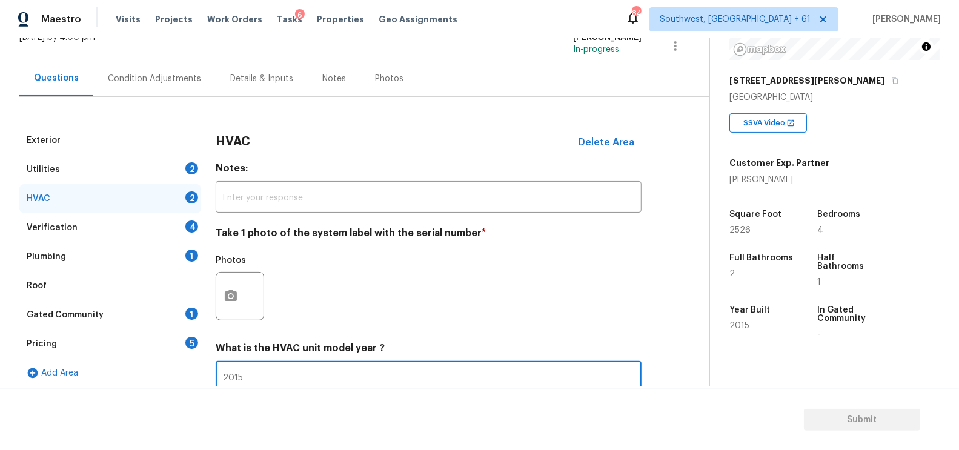
scroll to position [173, 0]
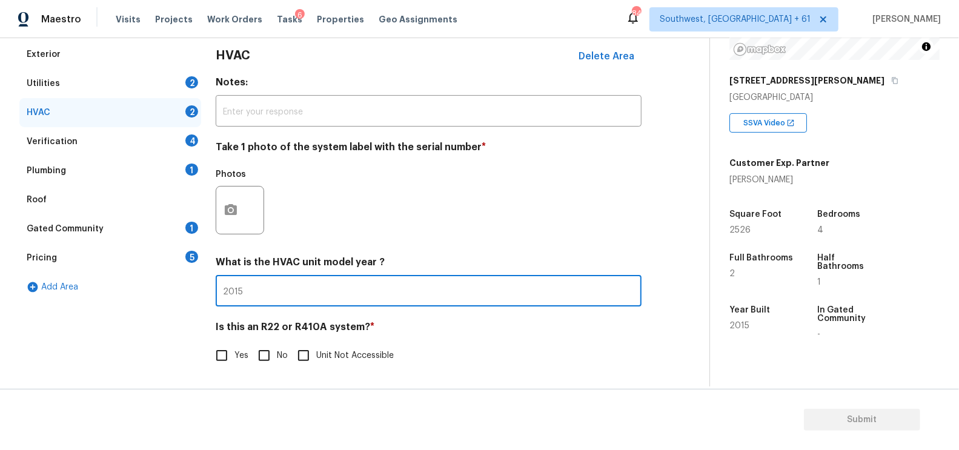
type input "2015"
click at [268, 356] on input "No" at bounding box center [263, 355] width 25 height 25
checkbox input "true"
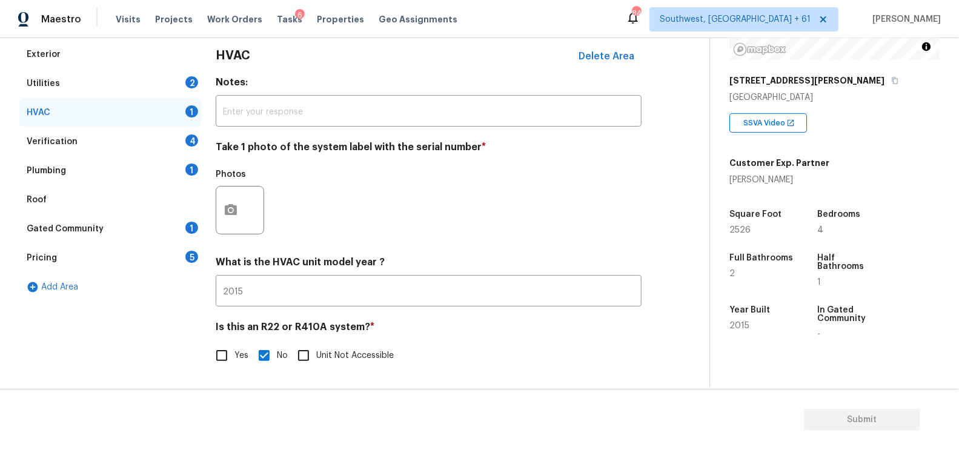
click at [173, 138] on div "Verification 4" at bounding box center [110, 141] width 182 height 29
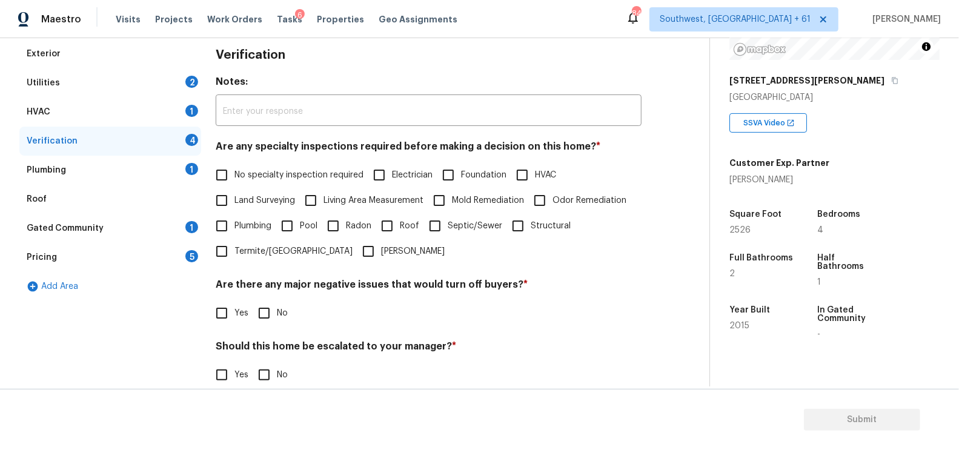
click at [262, 168] on label "No specialty inspection required" at bounding box center [286, 174] width 155 height 25
click at [234, 168] on input "No specialty inspection required" at bounding box center [221, 174] width 25 height 25
checkbox input "true"
click at [264, 314] on input "No" at bounding box center [263, 314] width 25 height 25
checkbox input "true"
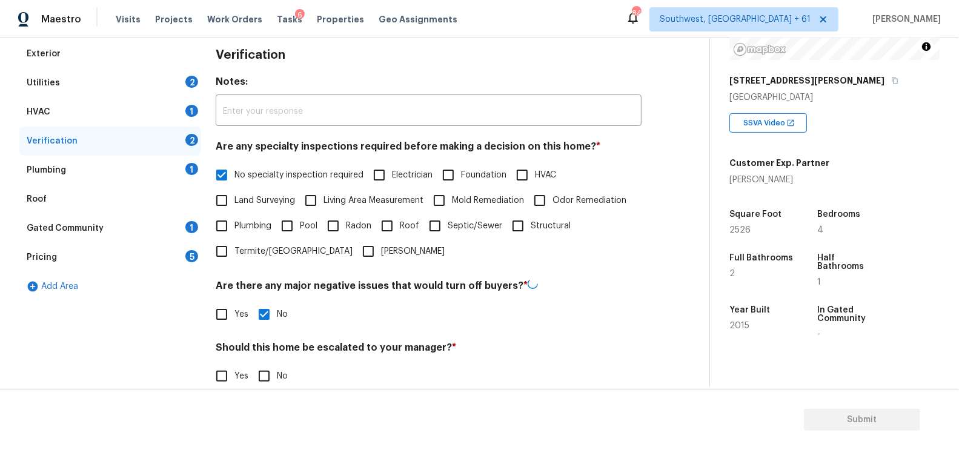
click at [260, 376] on input "No" at bounding box center [263, 376] width 25 height 25
checkbox input "true"
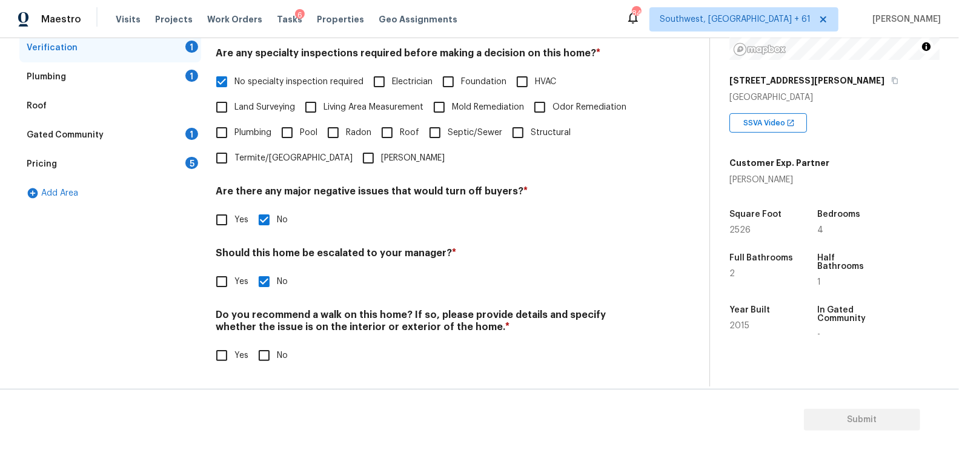
click at [259, 351] on input "No" at bounding box center [263, 355] width 25 height 25
checkbox input "true"
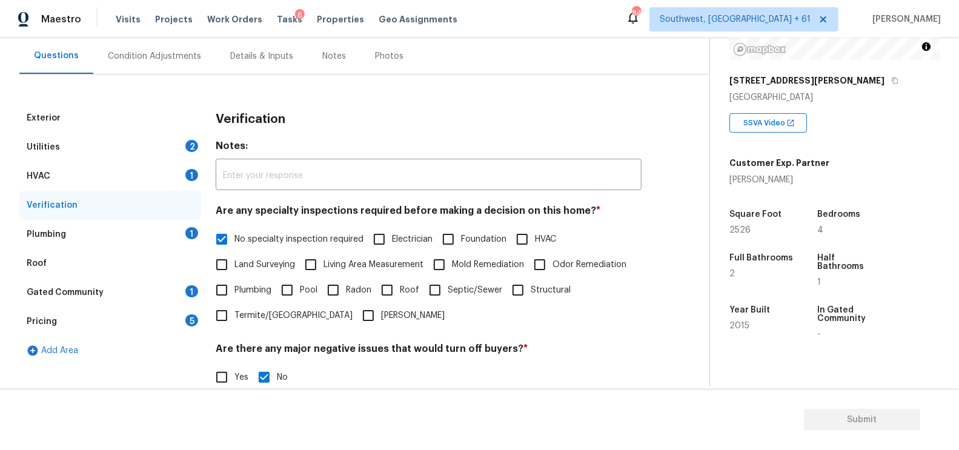
click at [161, 233] on div "Plumbing 1" at bounding box center [110, 234] width 182 height 29
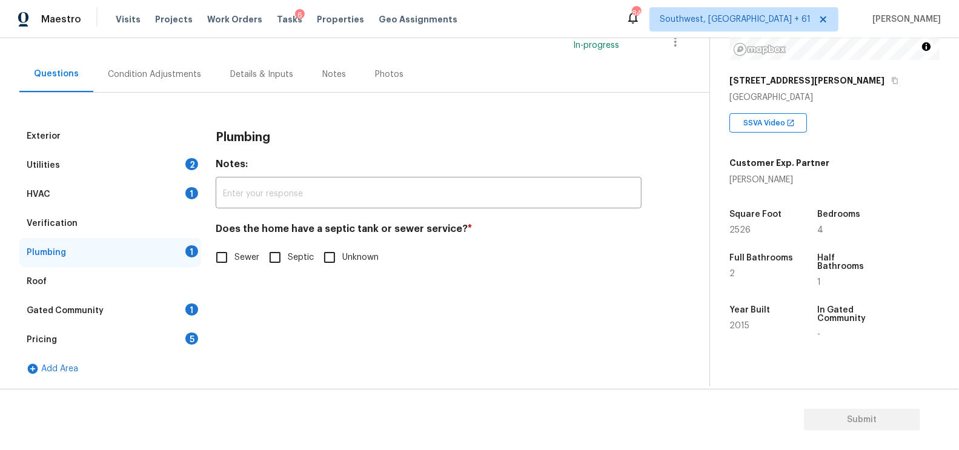
click at [248, 237] on h4 "Does the home have a septic tank or sewer service? *" at bounding box center [429, 231] width 426 height 17
click at [233, 258] on input "Sewer" at bounding box center [221, 257] width 25 height 25
checkbox input "true"
click at [194, 305] on div "1" at bounding box center [191, 310] width 13 height 12
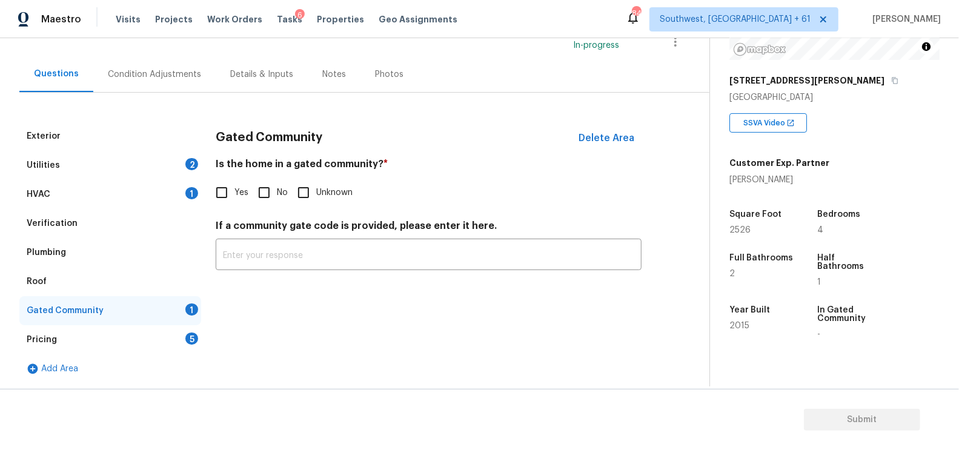
click at [271, 193] on input "No" at bounding box center [263, 192] width 25 height 25
checkbox input "true"
click at [183, 339] on div "Pricing 5" at bounding box center [110, 339] width 182 height 29
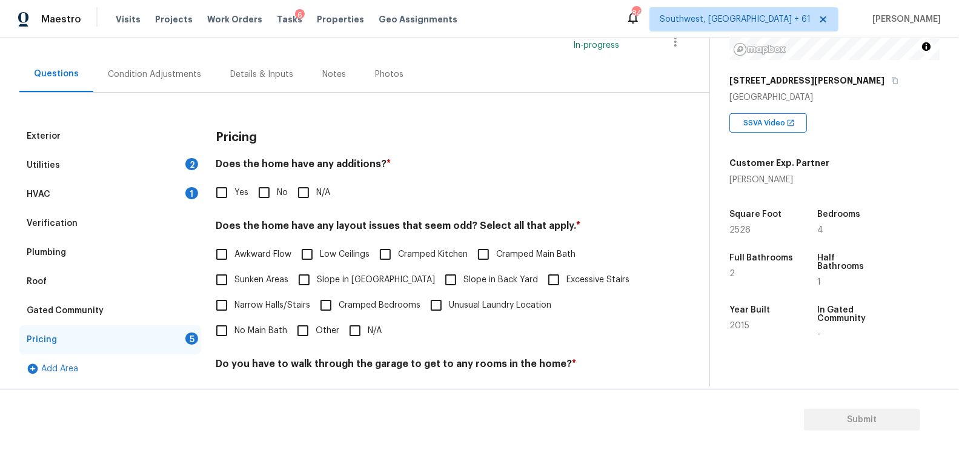
click at [272, 181] on input "No" at bounding box center [263, 192] width 25 height 25
checkbox input "true"
click at [342, 334] on input "N/A" at bounding box center [354, 330] width 25 height 25
checkbox input "true"
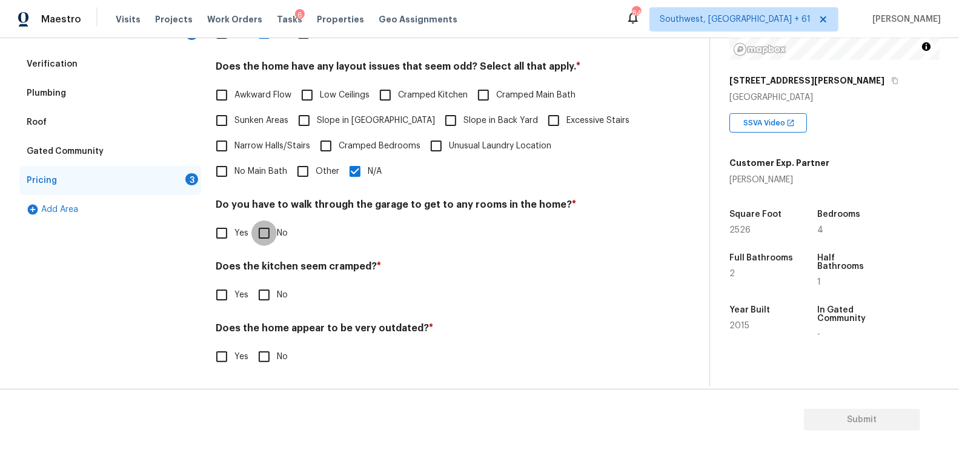
click at [271, 231] on input "No" at bounding box center [263, 233] width 25 height 25
checkbox input "true"
click at [265, 289] on input "No" at bounding box center [263, 296] width 25 height 25
checkbox input "true"
click at [274, 359] on input "No" at bounding box center [263, 357] width 25 height 25
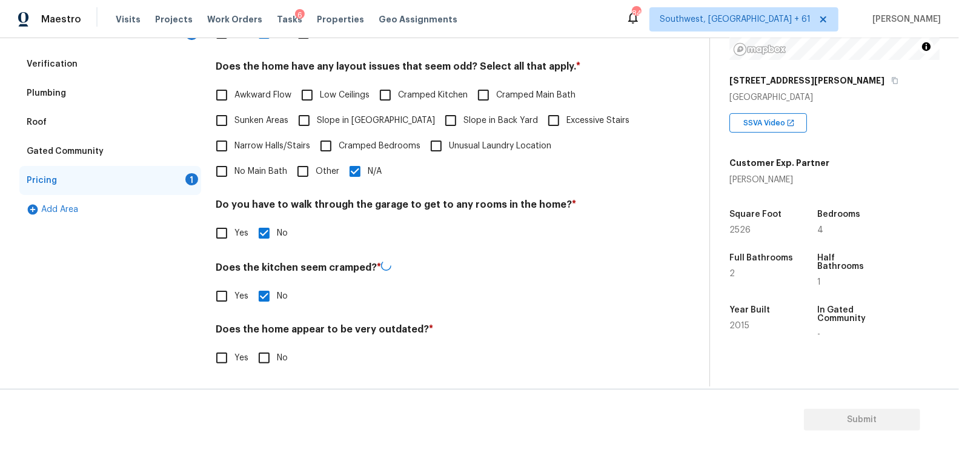
checkbox input "true"
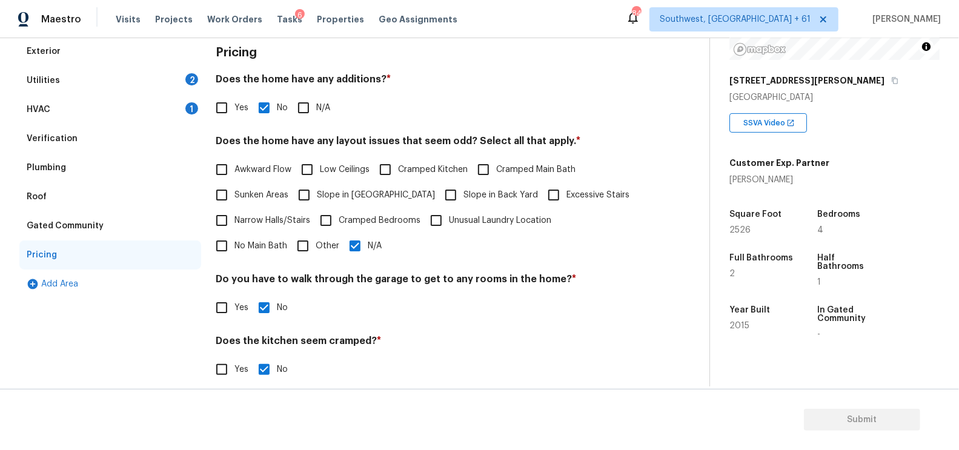
scroll to position [0, 0]
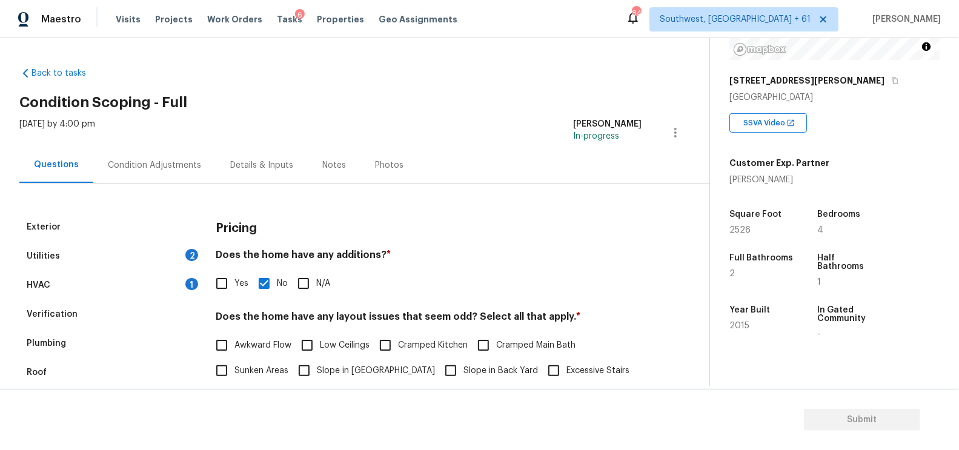
click at [191, 180] on div "Condition Adjustments" at bounding box center [154, 165] width 122 height 36
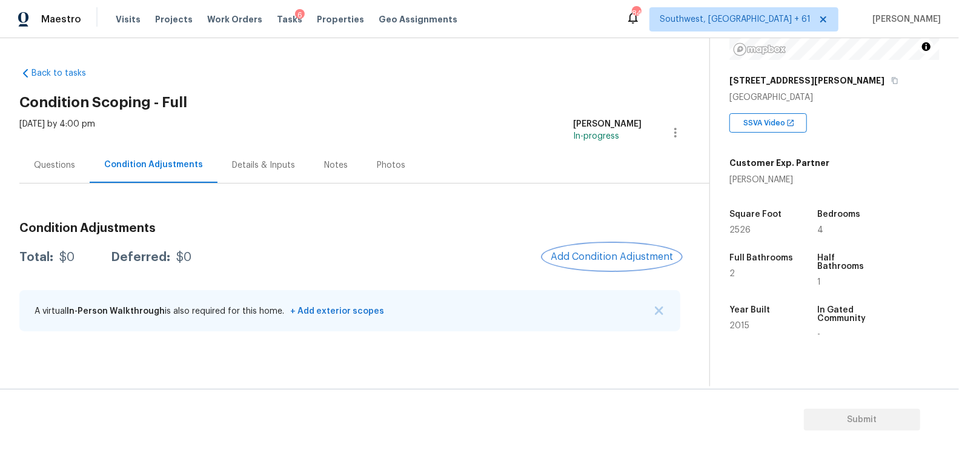
click at [593, 259] on span "Add Condition Adjustment" at bounding box center [612, 256] width 122 height 11
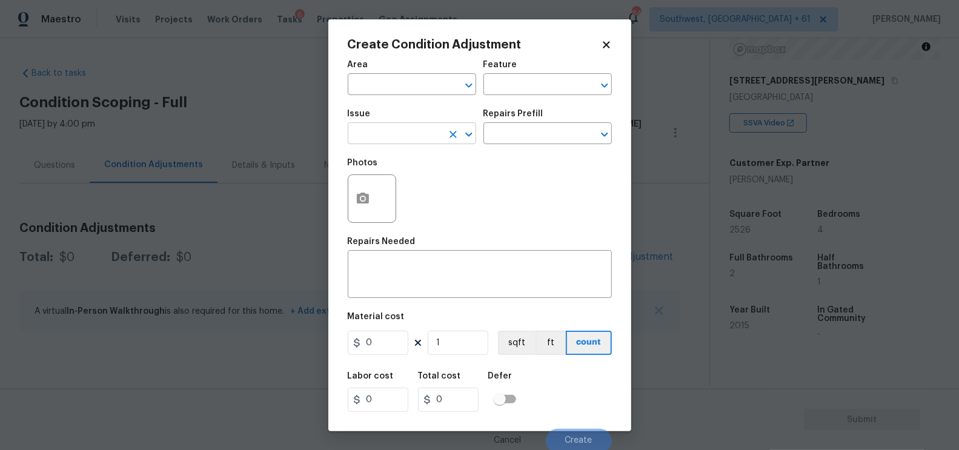
click at [398, 131] on input "text" at bounding box center [395, 134] width 95 height 19
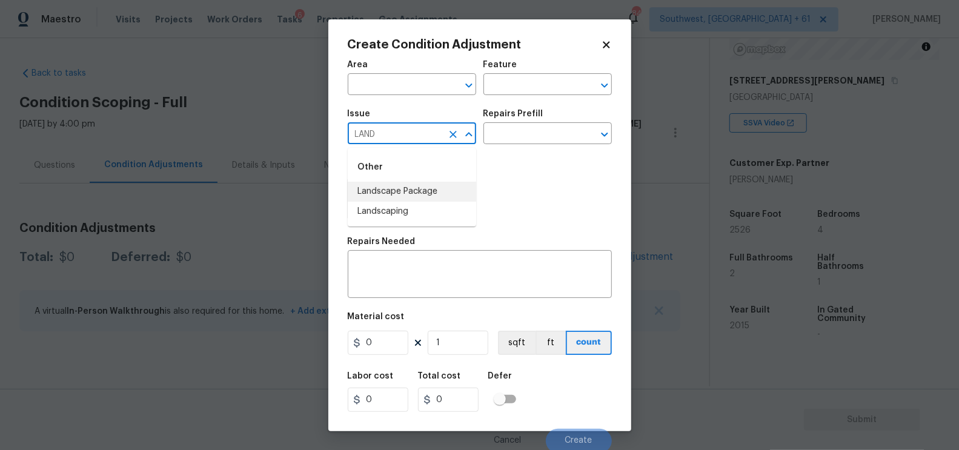
click at [401, 192] on li "Landscape Package" at bounding box center [412, 192] width 128 height 20
type input "Landscape Package"
click at [554, 130] on input "text" at bounding box center [531, 134] width 95 height 19
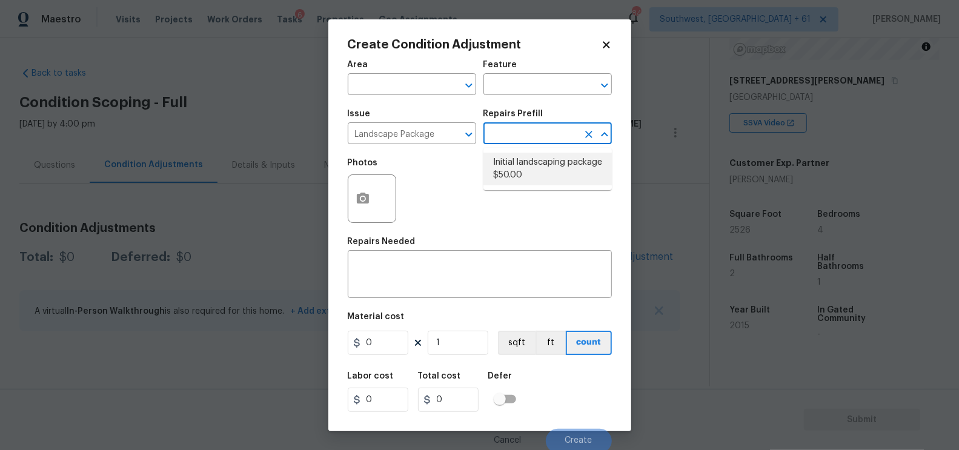
click at [535, 176] on li "Initial landscaping package $50.00" at bounding box center [548, 169] width 128 height 33
type input "Home Readiness Packages"
type textarea "Mowing of grass up to 6" in height. Mow, edge along driveways & sidewalks, trim…"
type input "50"
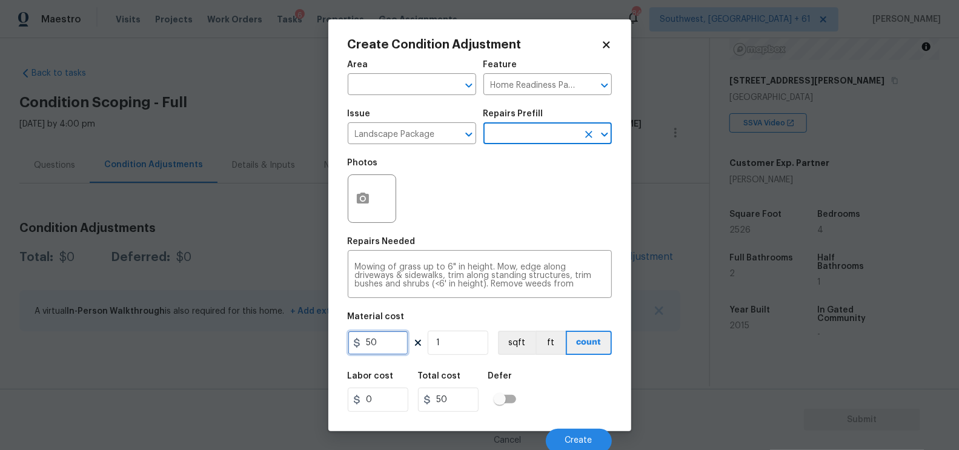
click at [370, 347] on input "50" at bounding box center [378, 343] width 61 height 24
type input "750"
click at [428, 340] on input "1" at bounding box center [458, 343] width 61 height 24
type input "750"
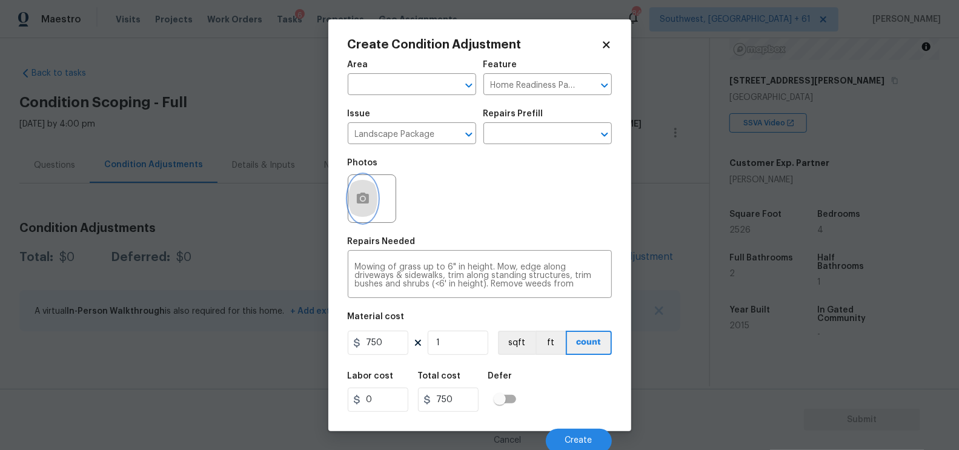
click at [355, 188] on button "button" at bounding box center [362, 198] width 29 height 47
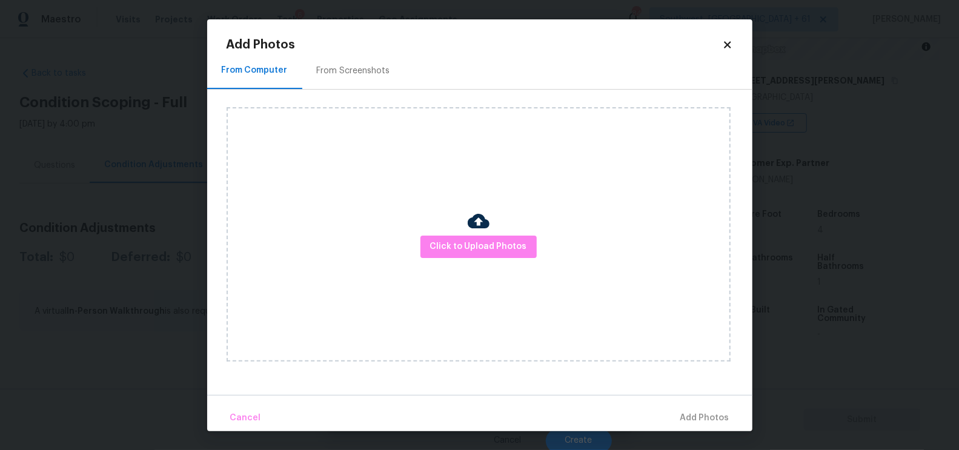
click at [357, 74] on div "From Screenshots" at bounding box center [353, 71] width 73 height 12
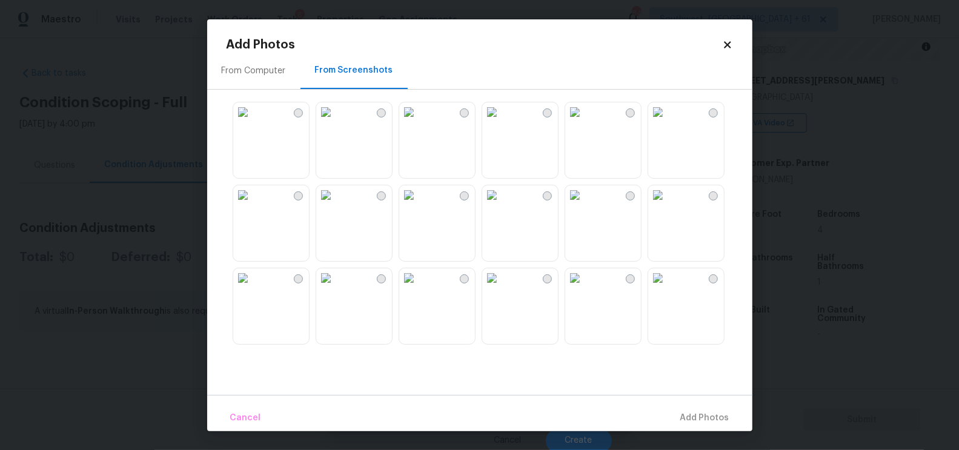
click at [336, 205] on img at bounding box center [325, 194] width 19 height 19
click at [697, 411] on span "Add 1 Photo(s)" at bounding box center [700, 418] width 60 height 15
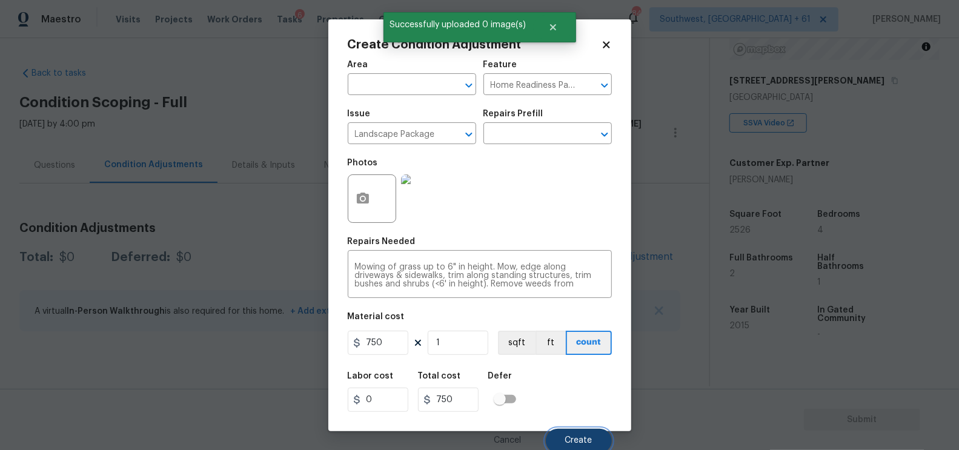
click at [573, 437] on span "Create" at bounding box center [578, 440] width 27 height 9
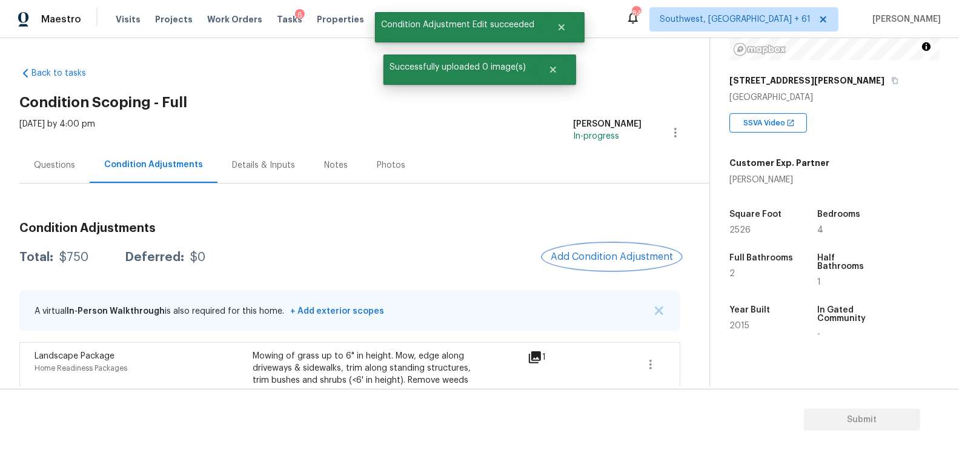
click at [610, 256] on span "Add Condition Adjustment" at bounding box center [612, 256] width 122 height 11
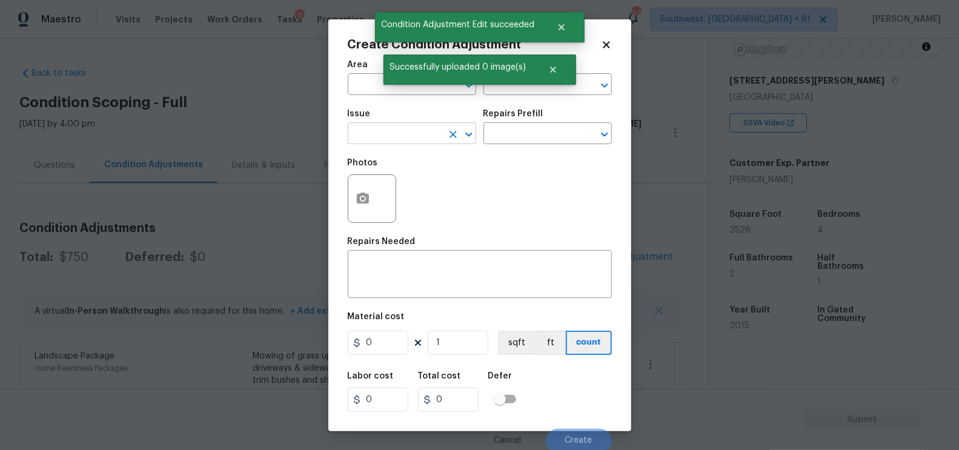
click at [430, 143] on input "text" at bounding box center [395, 134] width 95 height 19
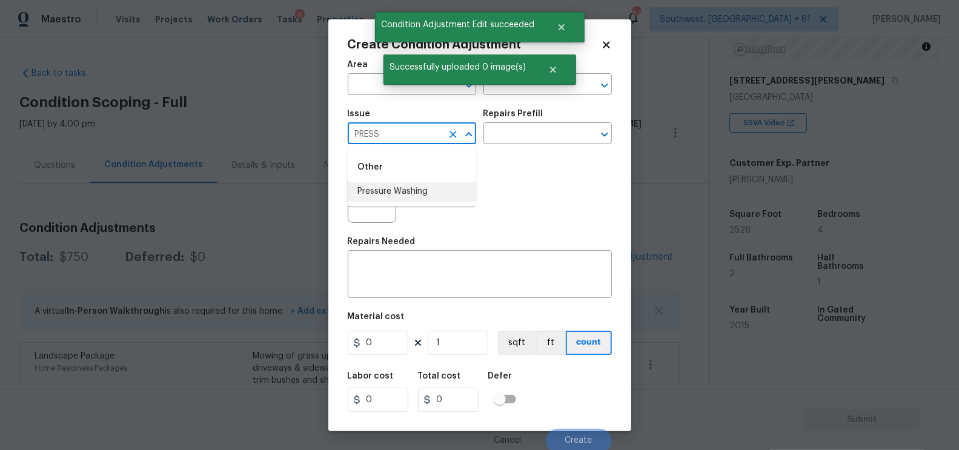
click at [431, 183] on li "Pressure Washing" at bounding box center [412, 192] width 128 height 20
type input "Pressure Washing"
click at [551, 135] on input "text" at bounding box center [531, 134] width 95 height 19
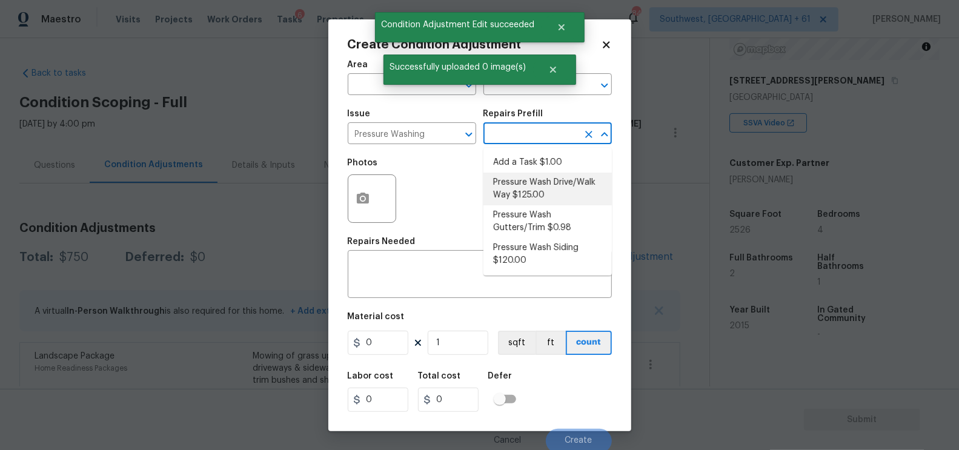
click at [533, 182] on li "Pressure Wash Drive/Walk Way $125.00" at bounding box center [548, 189] width 128 height 33
type input "Siding"
type textarea "Pressure wash the driveways/walkways as directed by the PM. Ensure that all deb…"
type input "125"
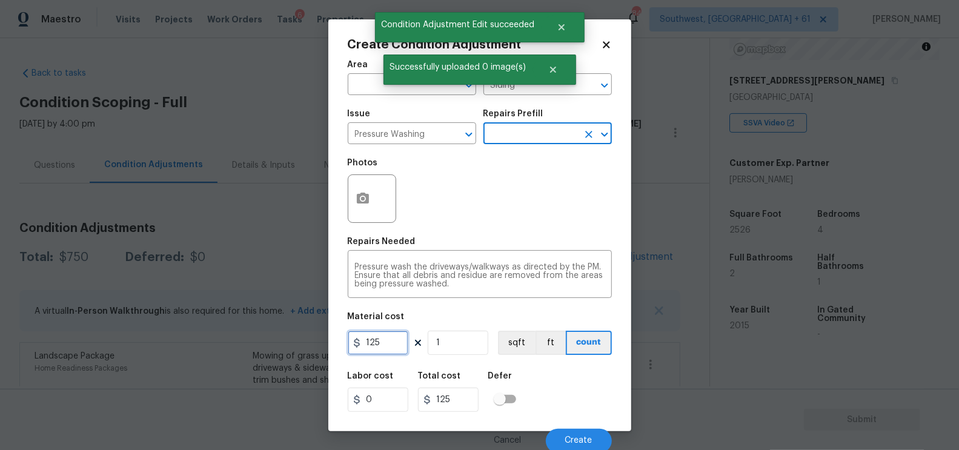
click at [390, 333] on input "125" at bounding box center [378, 343] width 61 height 24
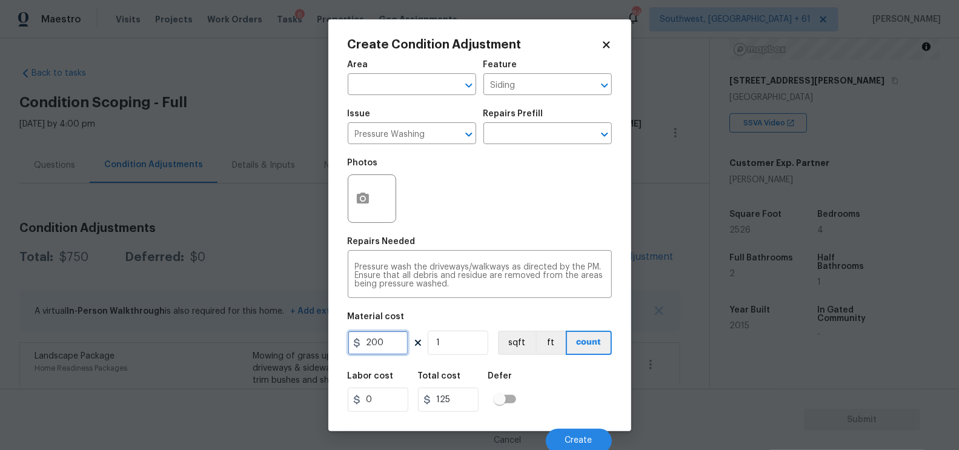
type input "200"
click at [451, 383] on div "Total cost" at bounding box center [453, 380] width 70 height 16
click at [373, 197] on button "button" at bounding box center [362, 198] width 29 height 47
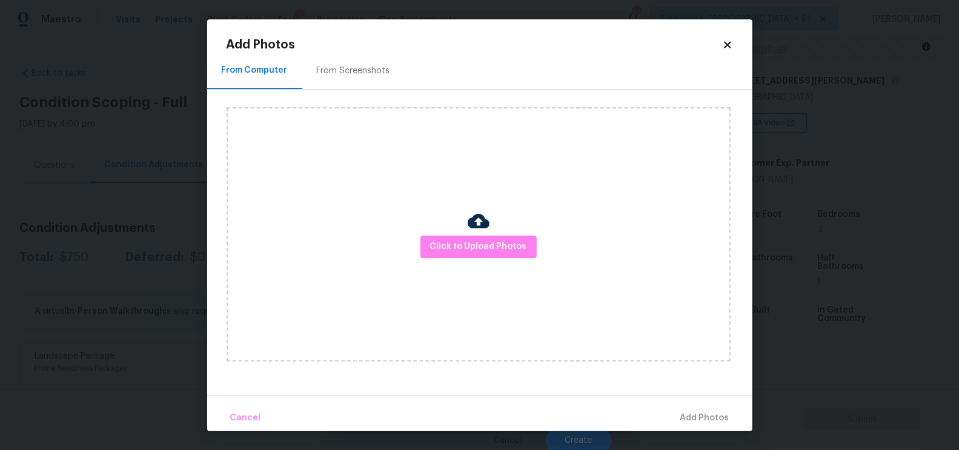
click at [378, 84] on div "From Screenshots" at bounding box center [353, 71] width 102 height 36
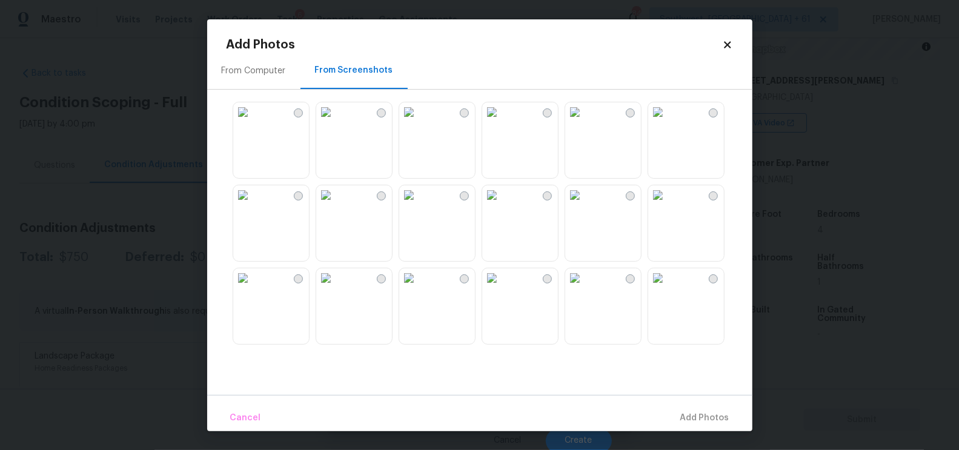
click at [419, 122] on img at bounding box center [408, 111] width 19 height 19
click at [692, 413] on span "Add 1 Photo(s)" at bounding box center [700, 418] width 60 height 15
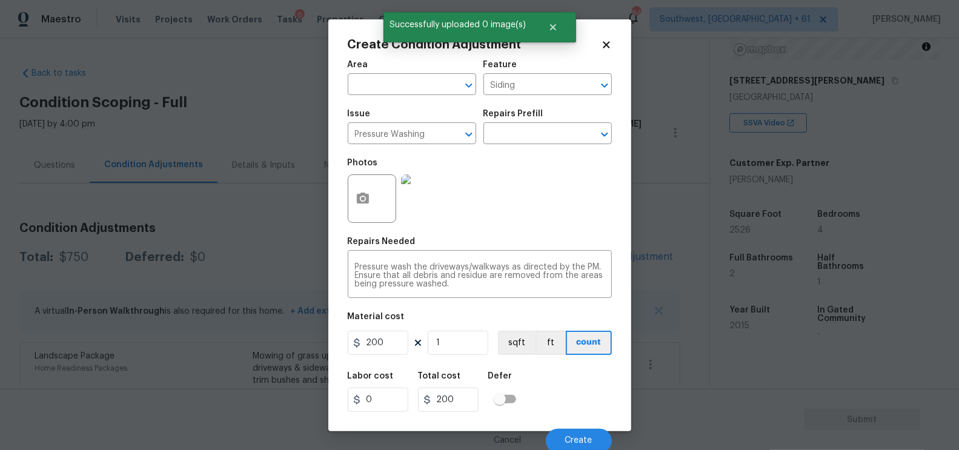
click at [582, 427] on div "Cancel Create" at bounding box center [480, 436] width 264 height 34
click at [571, 439] on span "Create" at bounding box center [578, 440] width 27 height 9
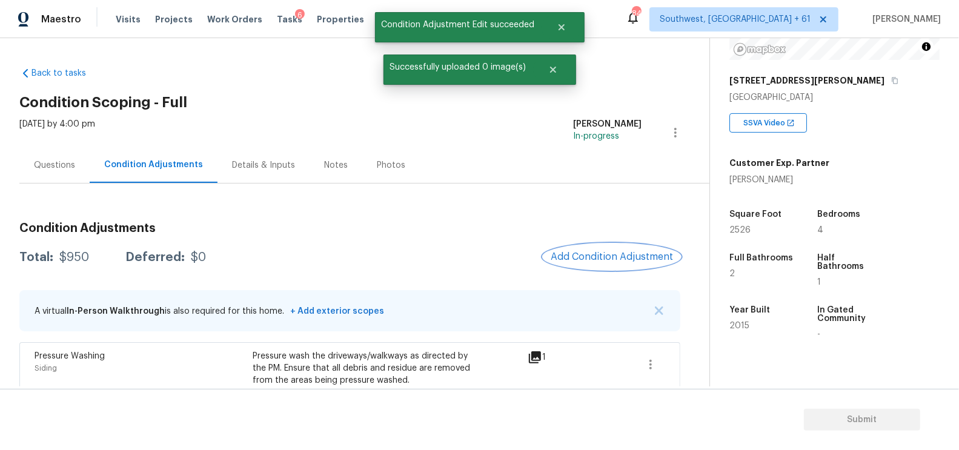
click at [644, 261] on span "Add Condition Adjustment" at bounding box center [612, 256] width 122 height 11
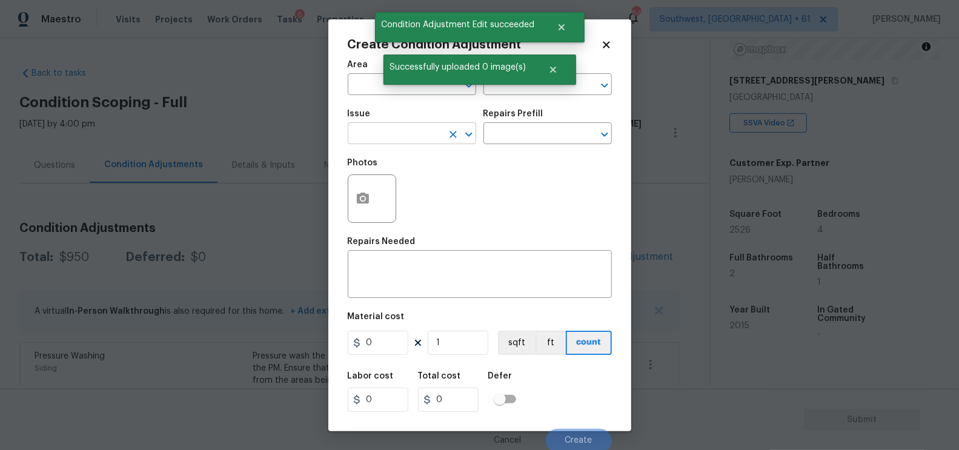
click at [408, 139] on input "text" at bounding box center [395, 134] width 95 height 19
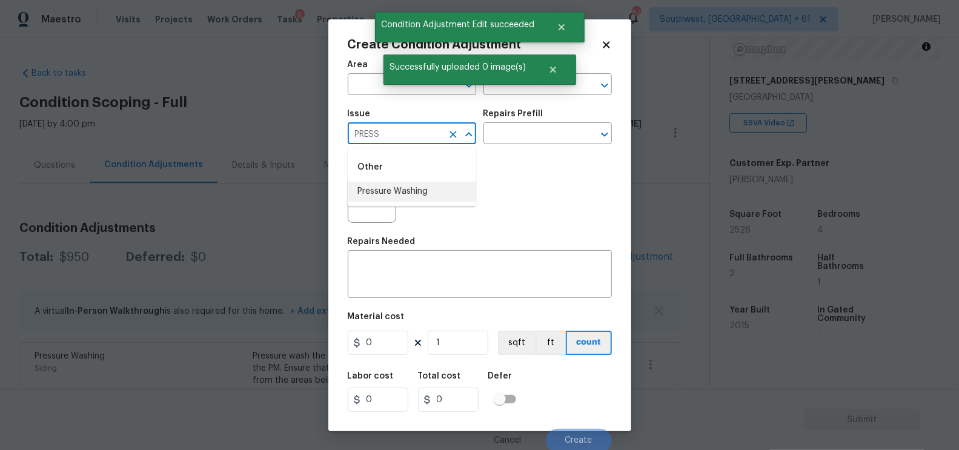
click at [410, 191] on li "Pressure Washing" at bounding box center [412, 192] width 128 height 20
type input "Pressure Washing"
click at [530, 133] on input "text" at bounding box center [531, 134] width 95 height 19
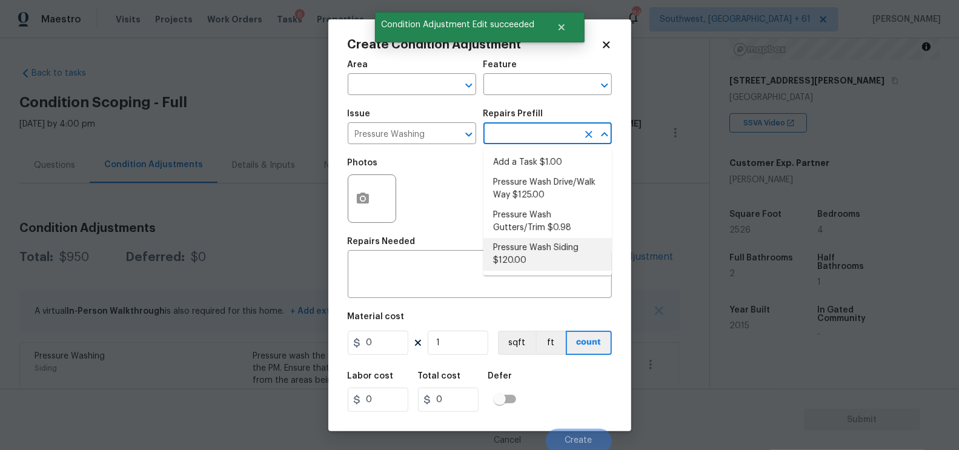
click at [534, 247] on li "Pressure Wash Siding $120.00" at bounding box center [548, 254] width 128 height 33
type input "Siding"
type textarea "Protect areas as needed for pressure washing. Pressure wash the siding on the h…"
type input "120"
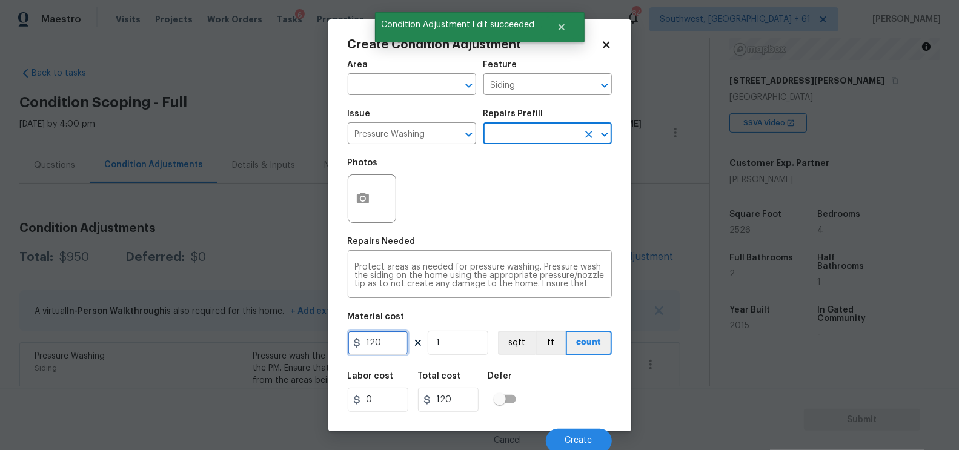
click at [398, 347] on input "120" at bounding box center [378, 343] width 61 height 24
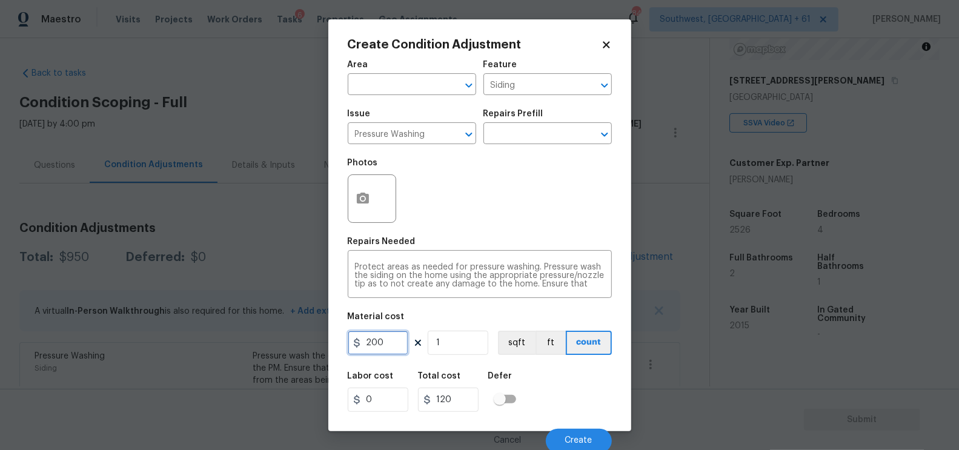
type input "200"
click at [462, 391] on input "120" at bounding box center [448, 400] width 61 height 24
type input "200"
click at [360, 171] on div "Photos" at bounding box center [373, 167] width 51 height 16
click at [359, 199] on icon "button" at bounding box center [363, 198] width 15 height 15
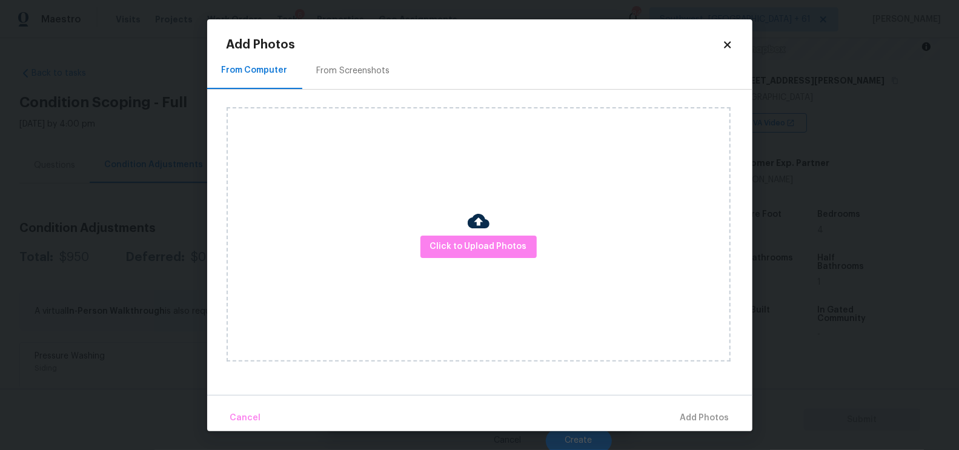
click at [345, 78] on div "From Screenshots" at bounding box center [353, 71] width 102 height 36
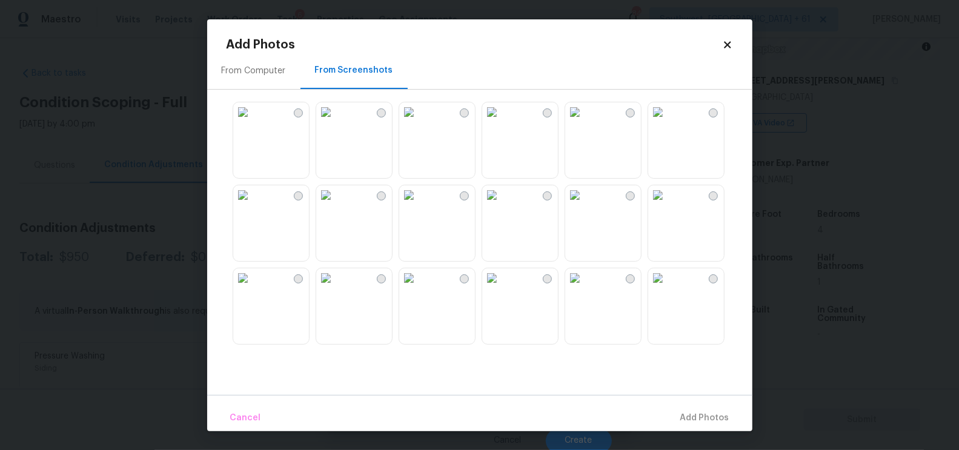
click at [419, 205] on img at bounding box center [408, 194] width 19 height 19
click at [708, 423] on span "Add 1 Photo(s)" at bounding box center [700, 418] width 60 height 15
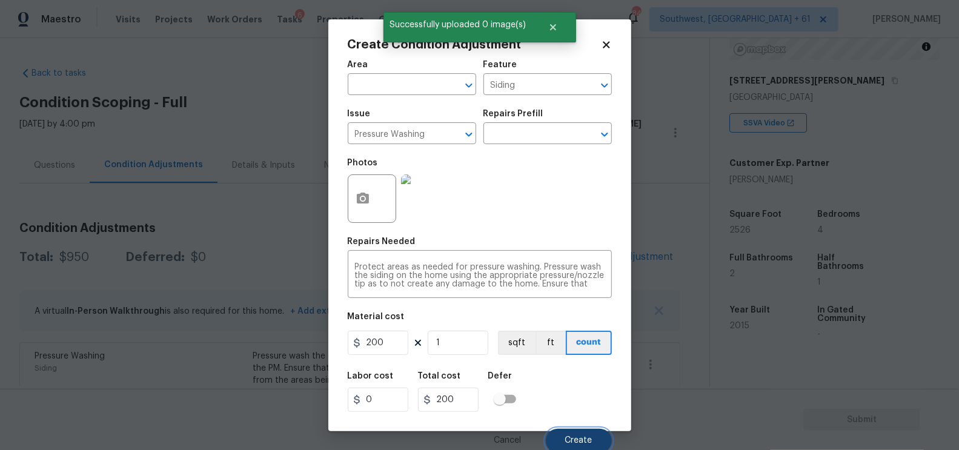
click at [565, 433] on button "Create" at bounding box center [579, 441] width 66 height 24
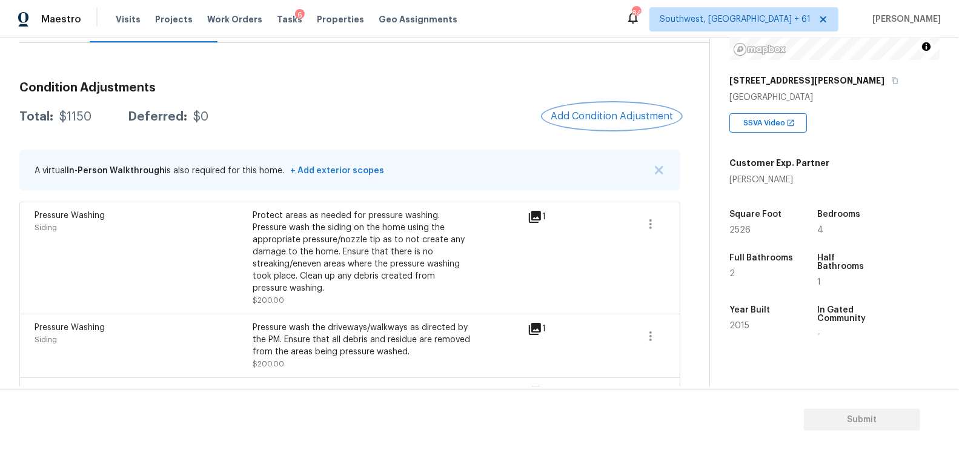
scroll to position [125, 0]
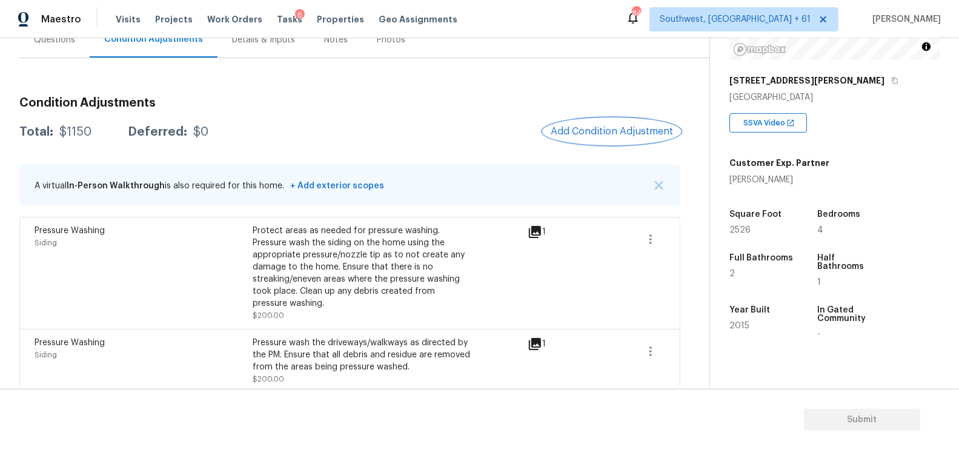
click at [620, 136] on span "Add Condition Adjustment" at bounding box center [612, 131] width 122 height 11
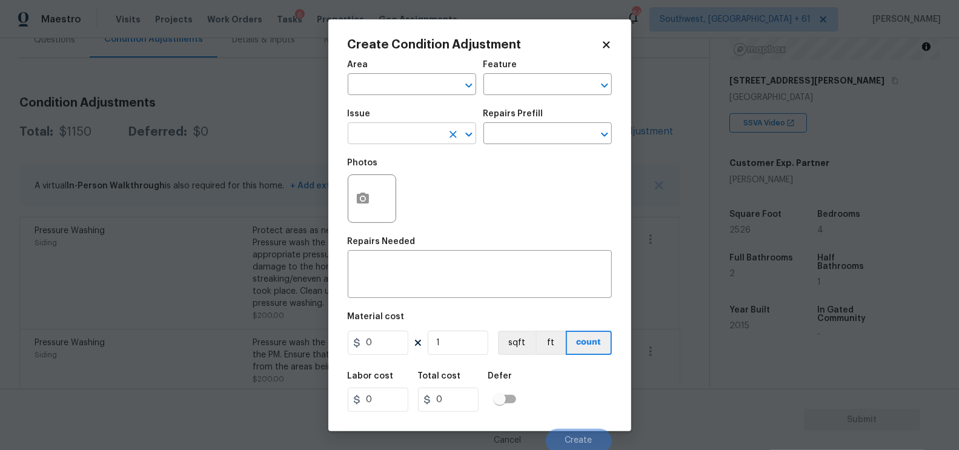
click at [389, 133] on input "text" at bounding box center [395, 134] width 95 height 19
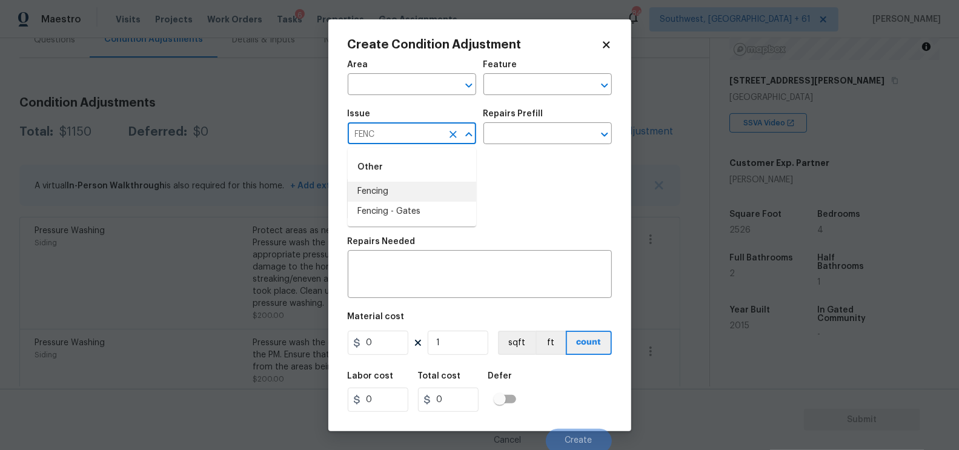
click at [390, 199] on li "Fencing" at bounding box center [412, 192] width 128 height 20
type input "Fencing"
click at [439, 268] on textarea at bounding box center [480, 275] width 250 height 25
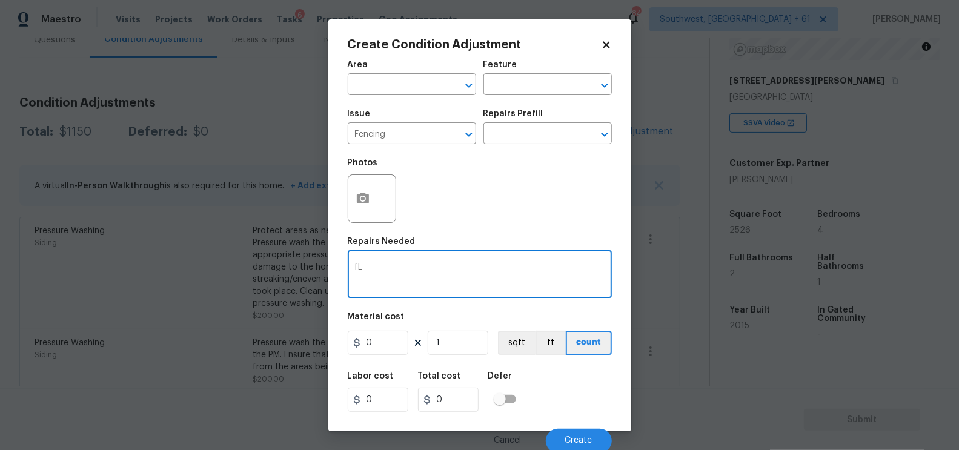
type textarea "f"
type textarea "Fence repairs and replacement"
click at [373, 341] on input "0" at bounding box center [378, 343] width 61 height 24
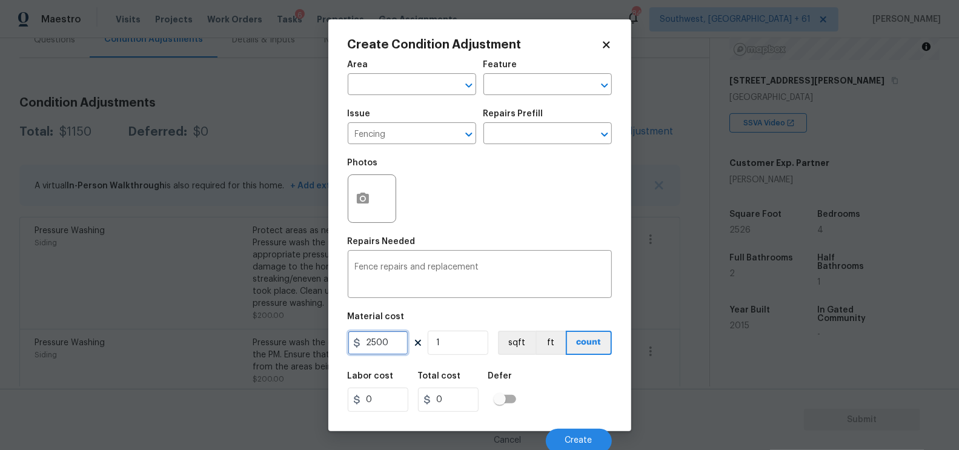
type input "2500"
click at [404, 383] on div "Labor cost" at bounding box center [383, 380] width 70 height 16
click at [360, 208] on button "button" at bounding box center [362, 198] width 29 height 47
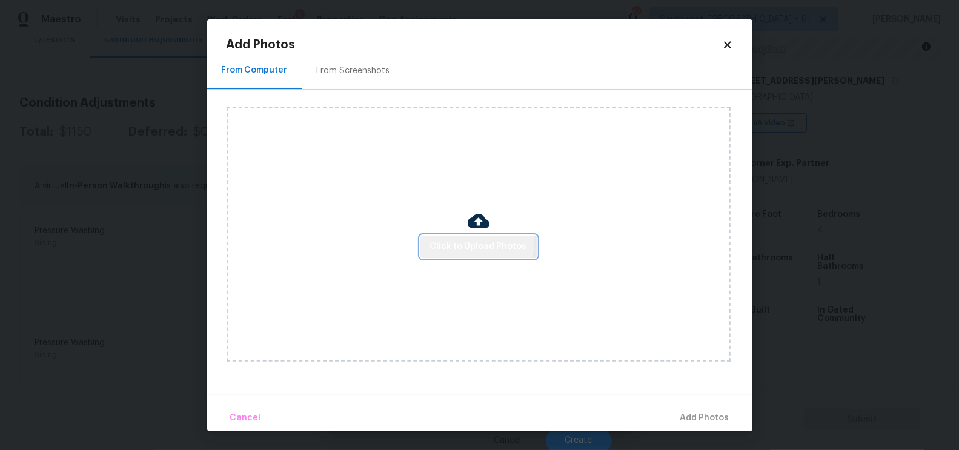
click at [479, 242] on span "Click to Upload Photos" at bounding box center [478, 246] width 97 height 15
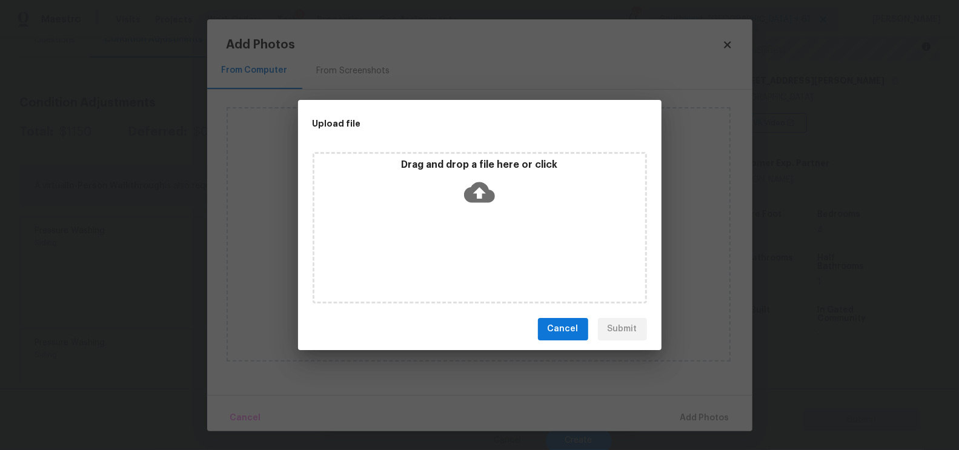
click at [478, 203] on icon at bounding box center [479, 192] width 31 height 31
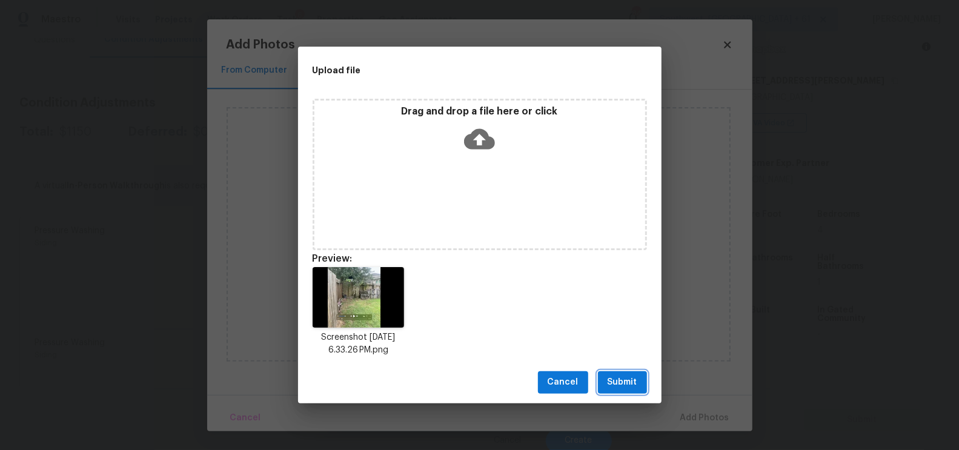
click at [610, 379] on span "Submit" at bounding box center [623, 382] width 30 height 15
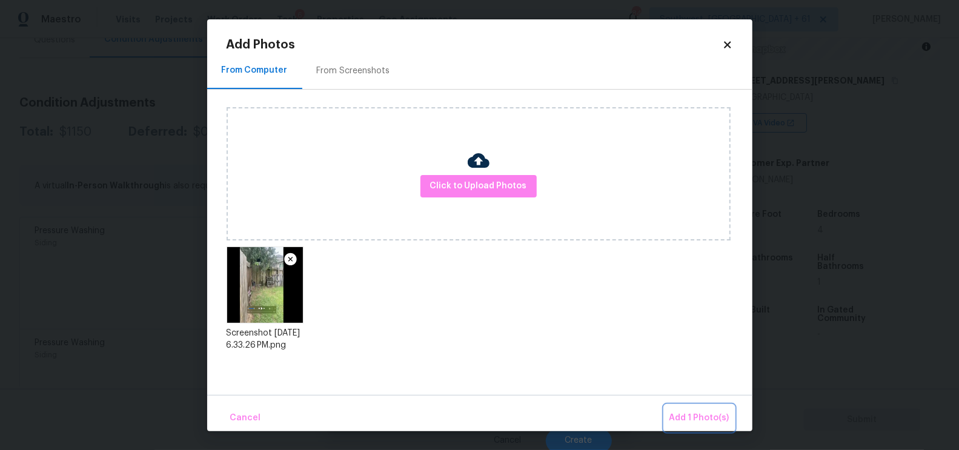
click at [731, 417] on button "Add 1 Photo(s)" at bounding box center [700, 418] width 70 height 26
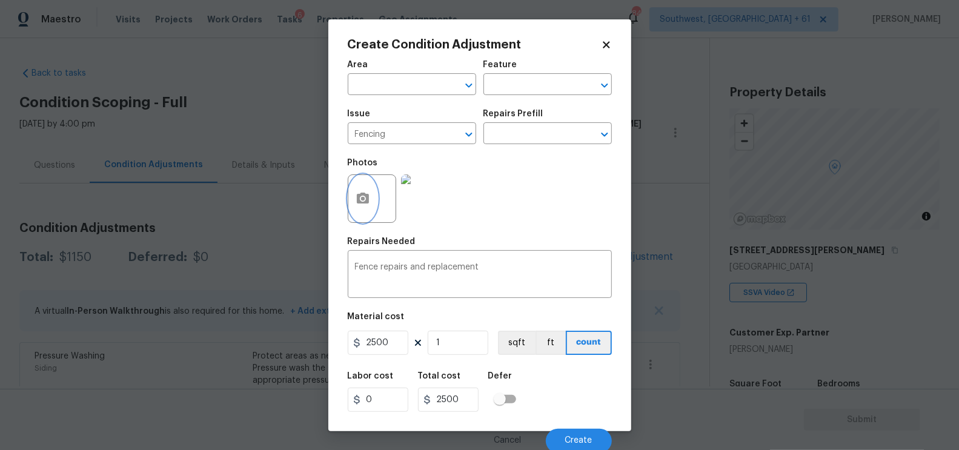
scroll to position [170, 0]
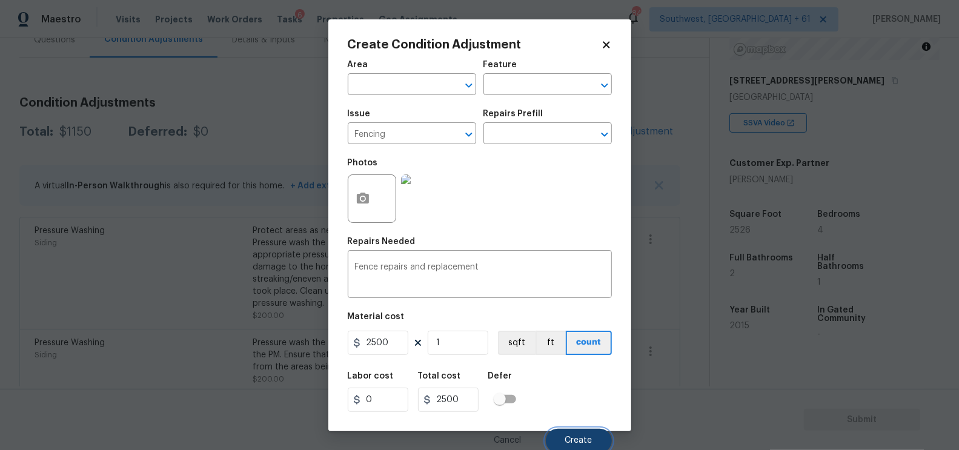
click at [586, 435] on button "Create" at bounding box center [579, 441] width 66 height 24
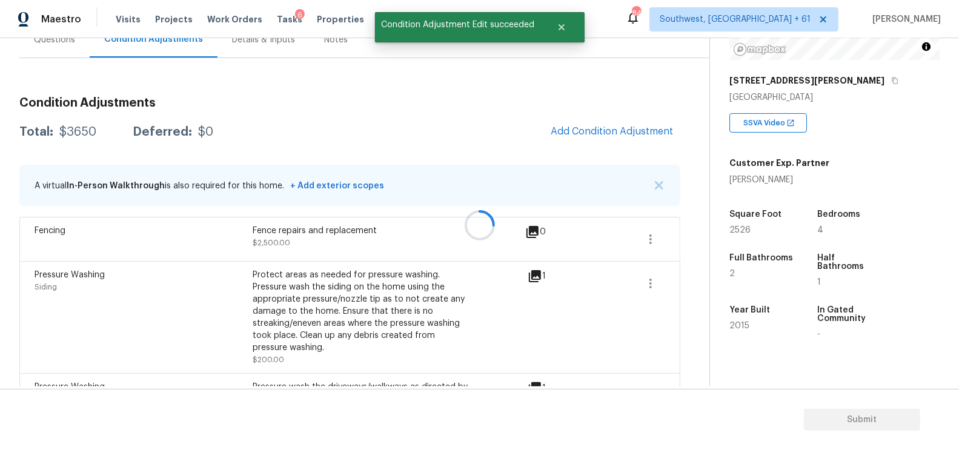
click at [602, 134] on div at bounding box center [479, 225] width 959 height 450
click at [536, 138] on div "Total: $3650 Deferred: $0 Add Condition Adjustment" at bounding box center [349, 132] width 661 height 27
click at [605, 129] on span "Add Condition Adjustment" at bounding box center [612, 131] width 122 height 11
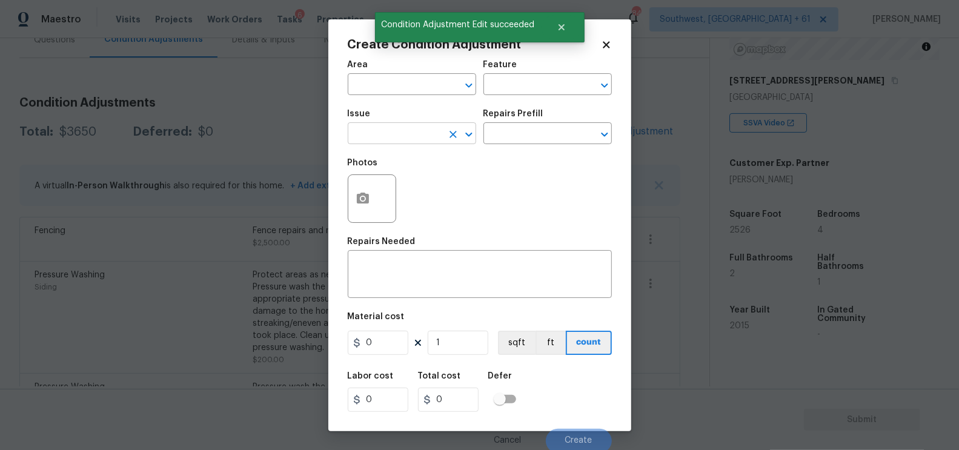
click at [384, 137] on input "text" at bounding box center [395, 134] width 95 height 19
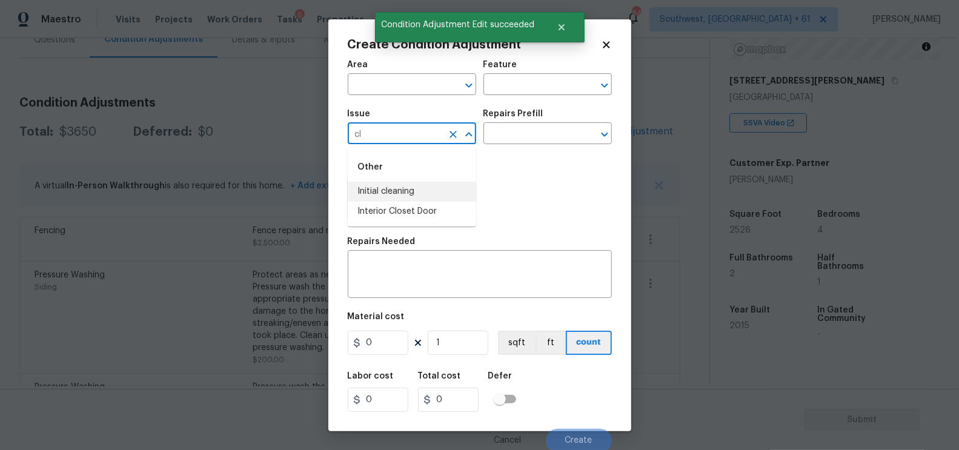
click at [388, 188] on li "Initial cleaning" at bounding box center [412, 192] width 128 height 20
type input "Initial cleaning"
click at [537, 134] on input "text" at bounding box center [531, 134] width 95 height 19
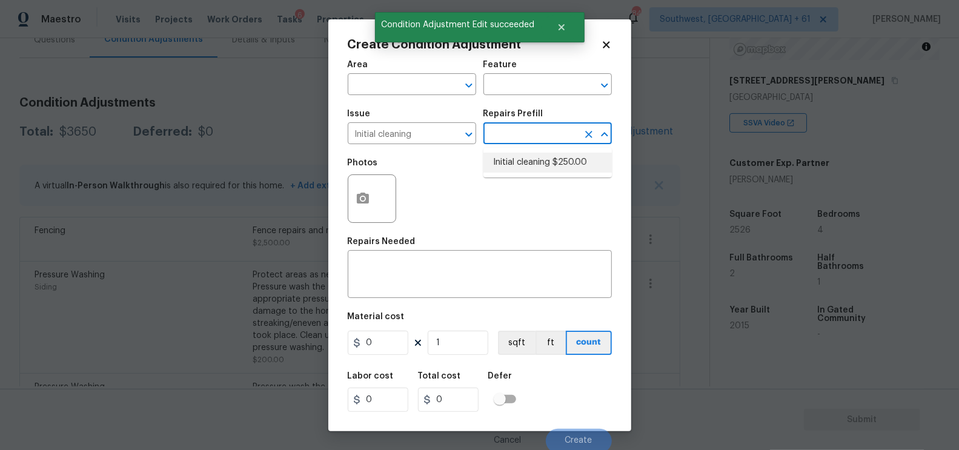
click at [533, 164] on li "Initial cleaning $250.00" at bounding box center [548, 163] width 128 height 20
type input "Home Readiness Packages"
type textarea "1. Wipe down exterior doors and trim. 2. Clean out all exterior light fixtures …"
type input "250"
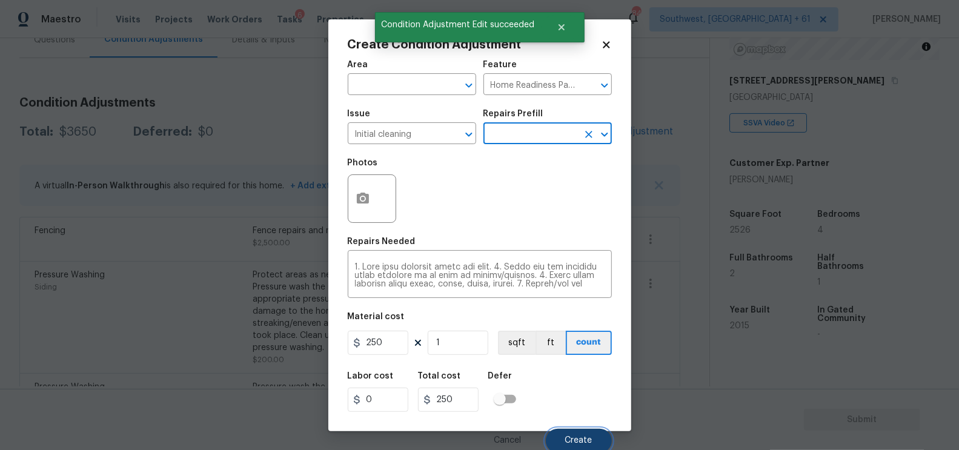
click at [571, 441] on span "Create" at bounding box center [578, 440] width 27 height 9
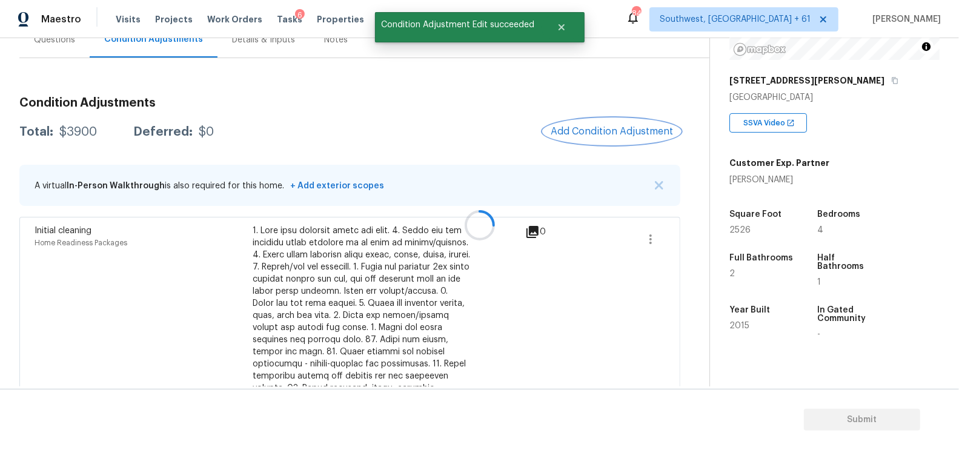
click at [607, 131] on span "Add Condition Adjustment" at bounding box center [612, 131] width 122 height 11
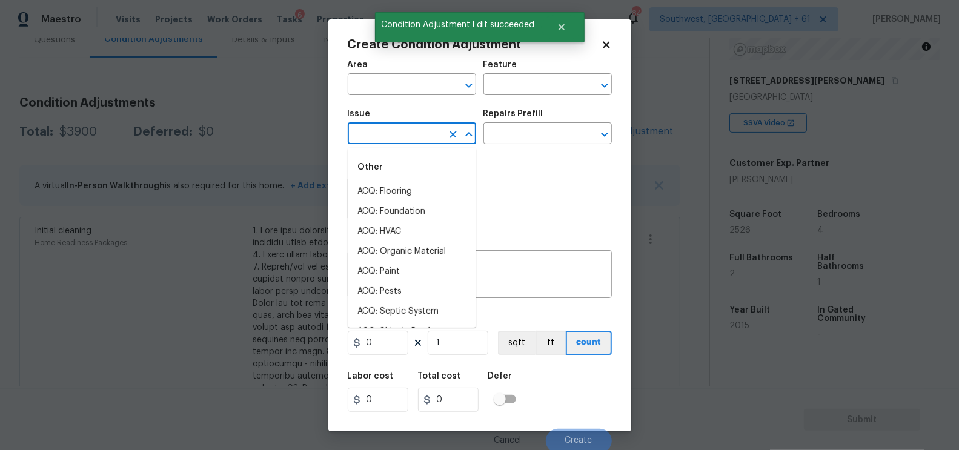
click at [414, 133] on input "text" at bounding box center [395, 134] width 95 height 19
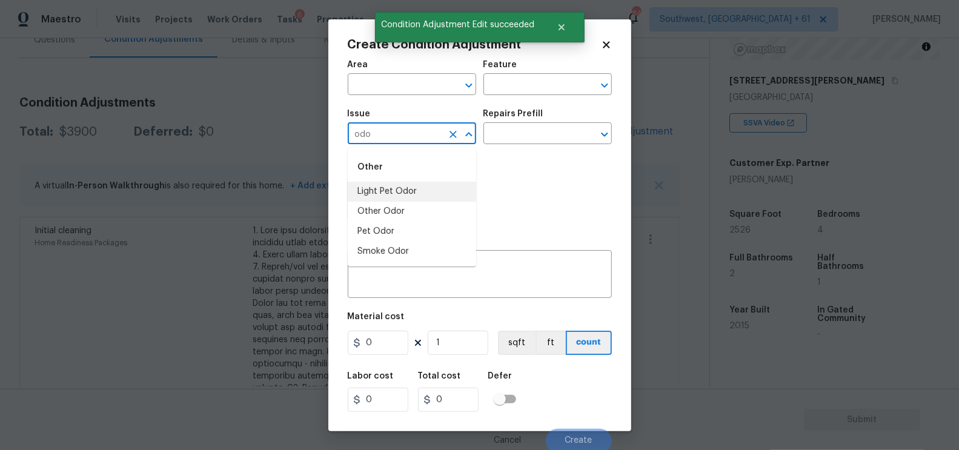
click at [399, 189] on li "Light Pet Odor" at bounding box center [412, 192] width 128 height 20
type input "Light Pet Odor"
click at [534, 131] on input "text" at bounding box center [531, 134] width 95 height 19
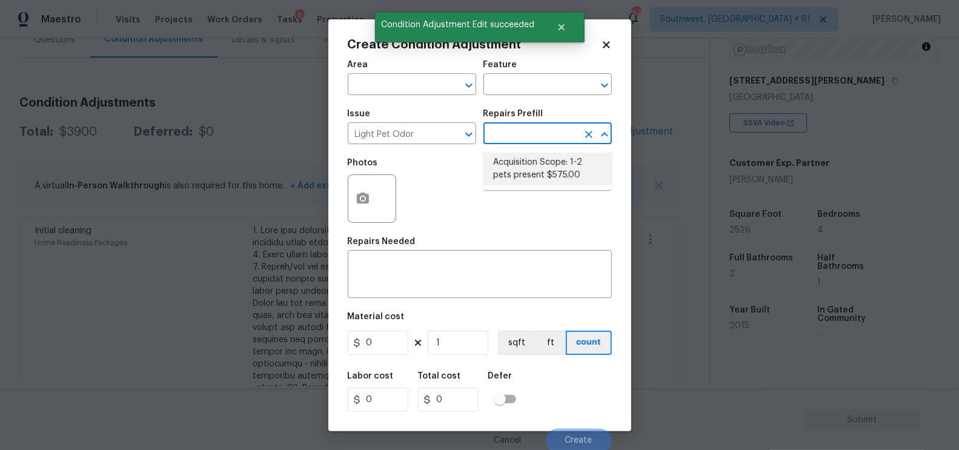
click at [537, 162] on li "Acquisition Scope: 1-2 pets present $575.00" at bounding box center [548, 169] width 128 height 33
type textarea "Acquisition Scope: 1-2 pets present"
type input "575"
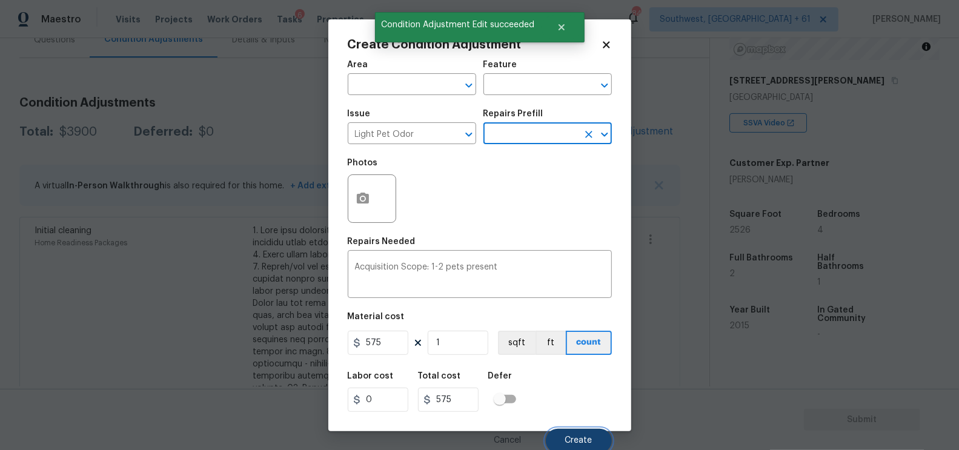
click at [577, 439] on span "Create" at bounding box center [578, 440] width 27 height 9
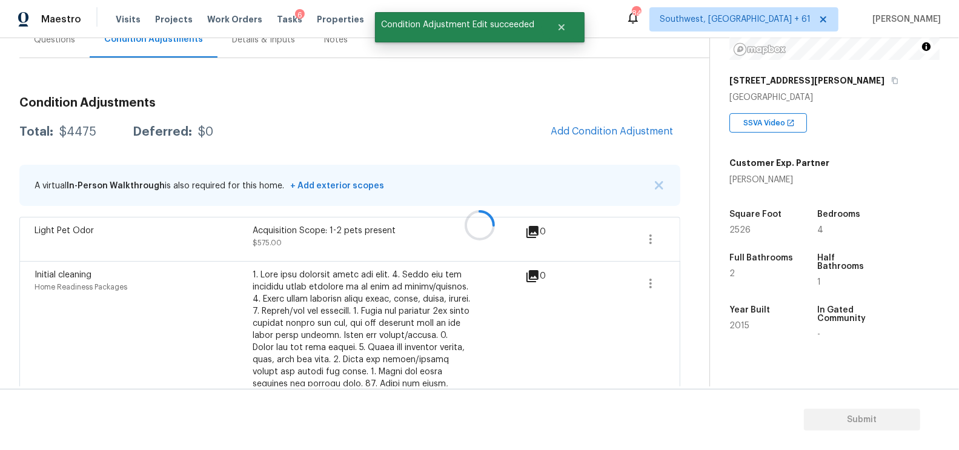
click at [608, 126] on span "Add Condition Adjustment" at bounding box center [612, 131] width 122 height 11
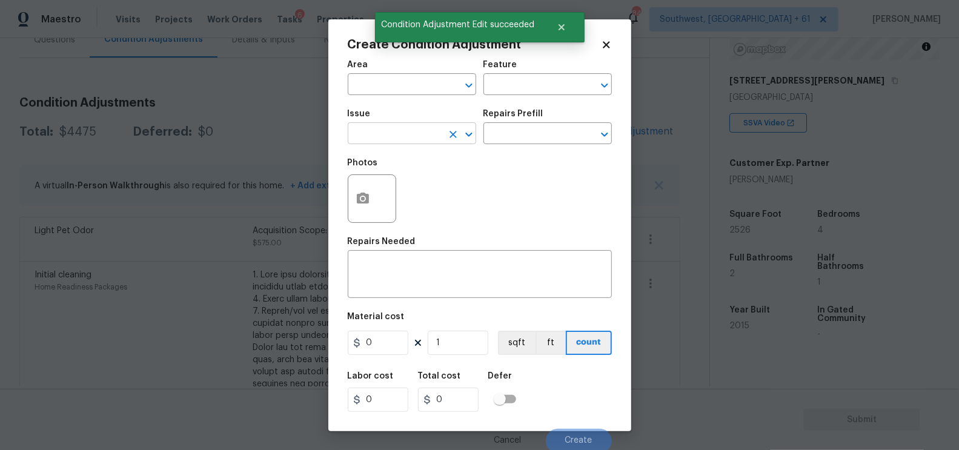
click at [392, 144] on input "text" at bounding box center [395, 134] width 95 height 19
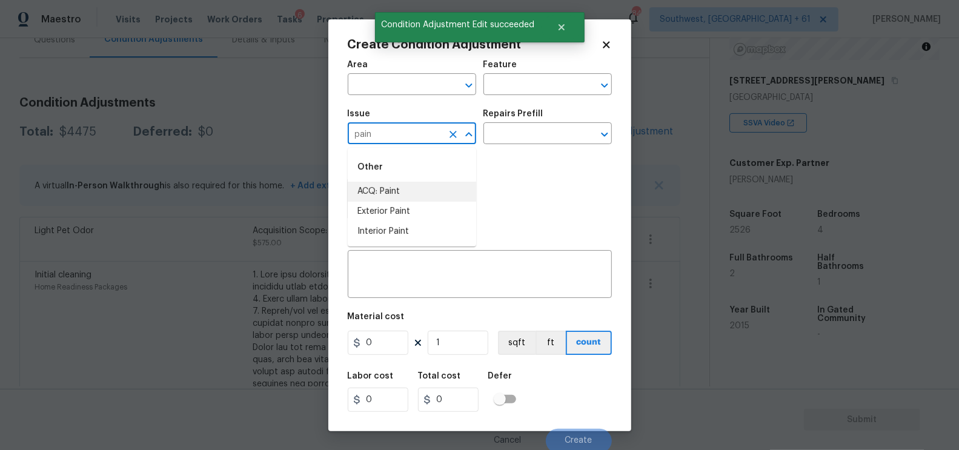
click at [387, 191] on li "ACQ: Paint" at bounding box center [412, 192] width 128 height 20
type input "ACQ: Paint"
click at [520, 128] on input "text" at bounding box center [531, 134] width 95 height 19
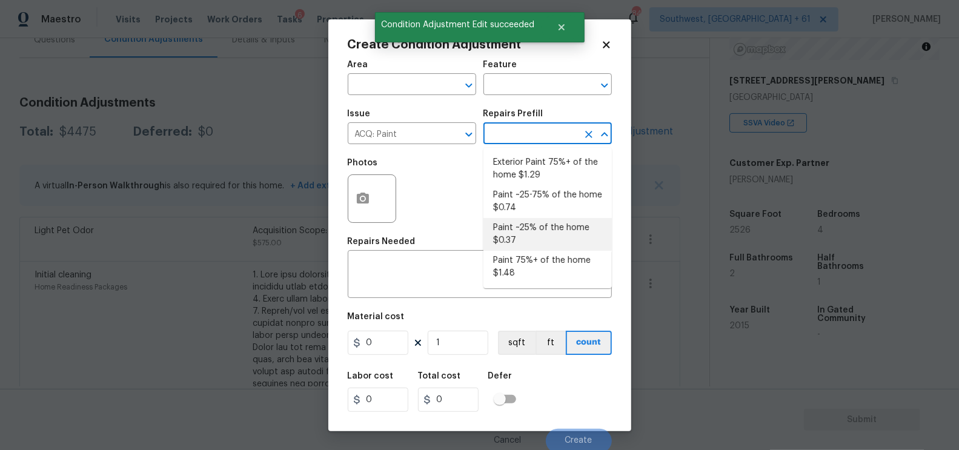
click at [532, 228] on li "Paint ~25% of the home $0.37" at bounding box center [548, 234] width 128 height 33
type input "Acquisition"
type textarea "Acquisition Scope: ~25% of the home needs interior paint"
type input "0.37"
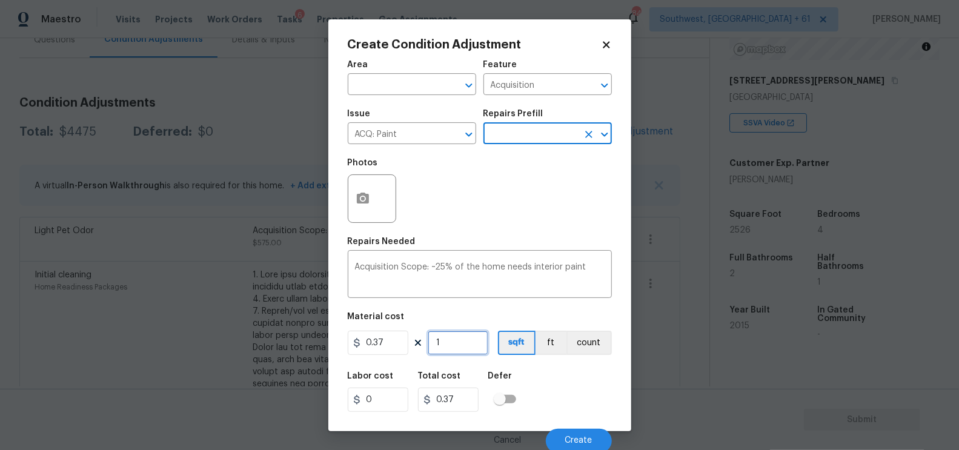
click at [465, 344] on input "1" at bounding box center [458, 343] width 61 height 24
type input "0"
type input "2"
type input "0.74"
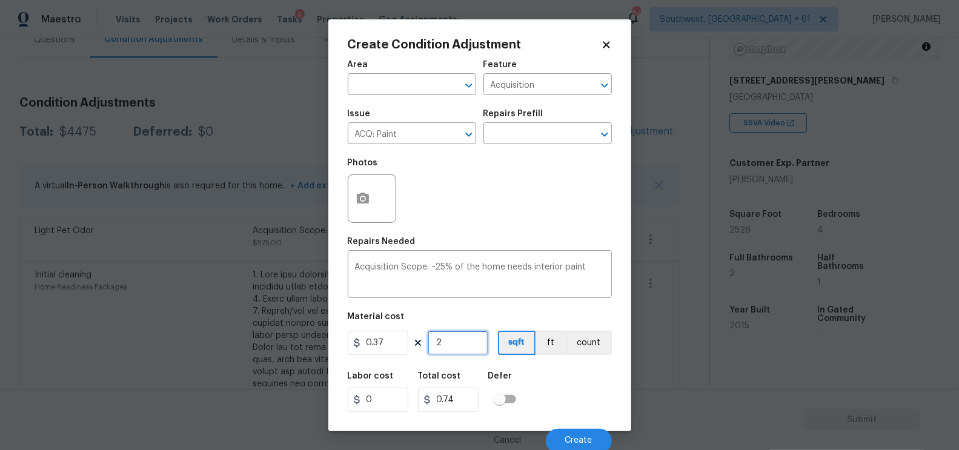
type input "25"
type input "9.25"
type input "252"
type input "93.24"
type input "2526"
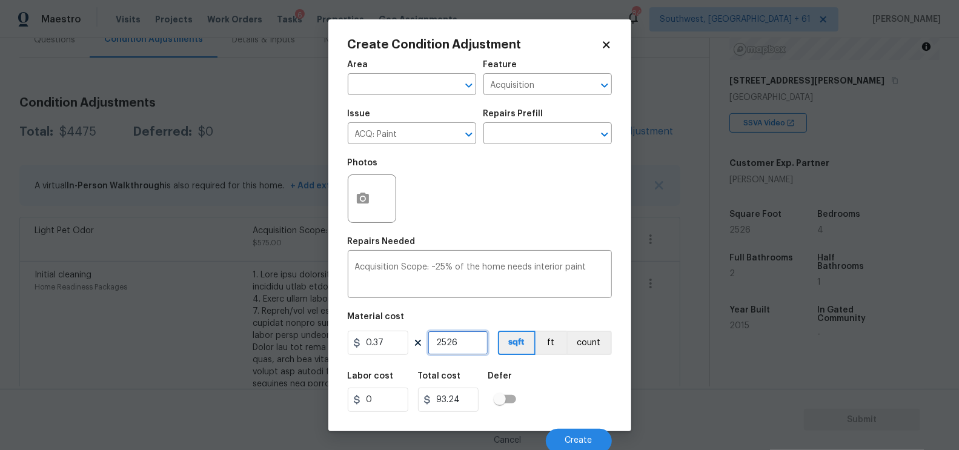
type input "934.62"
type input "2526"
click at [464, 395] on input "934.62" at bounding box center [448, 400] width 61 height 24
click at [571, 434] on button "Create" at bounding box center [579, 441] width 66 height 24
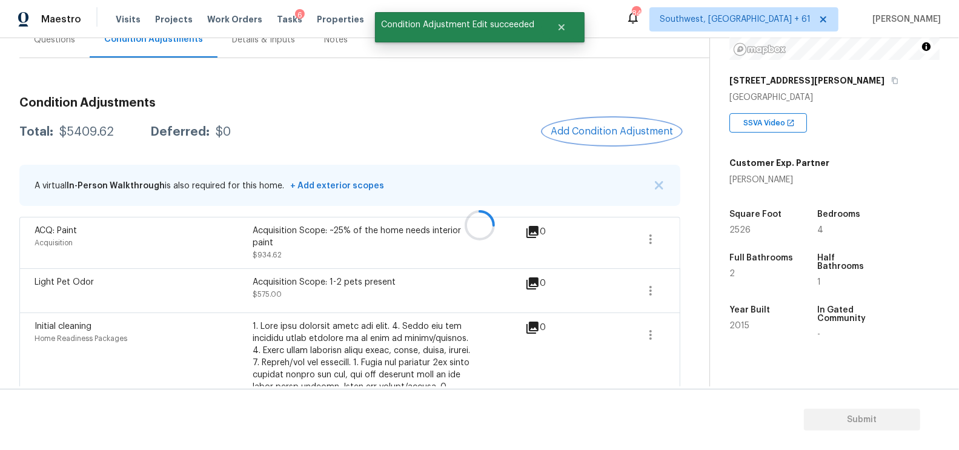
click at [620, 133] on span "Add Condition Adjustment" at bounding box center [612, 131] width 122 height 11
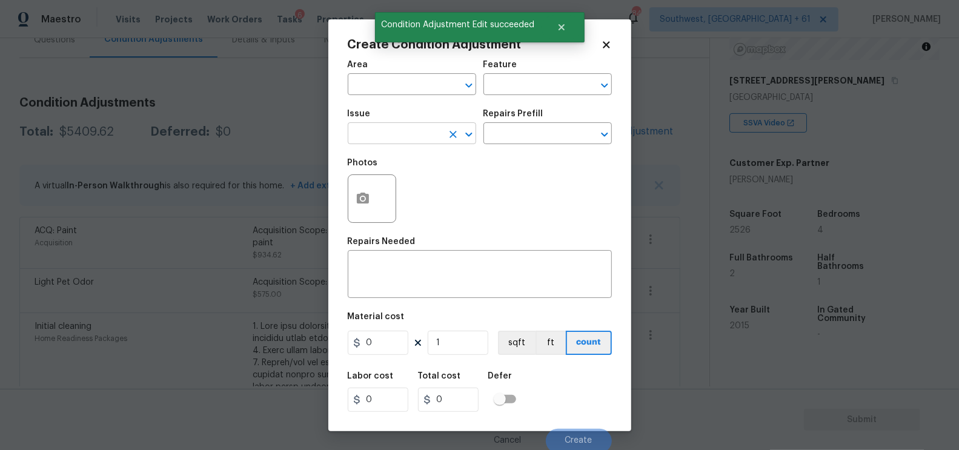
click at [361, 139] on input "text" at bounding box center [395, 134] width 95 height 19
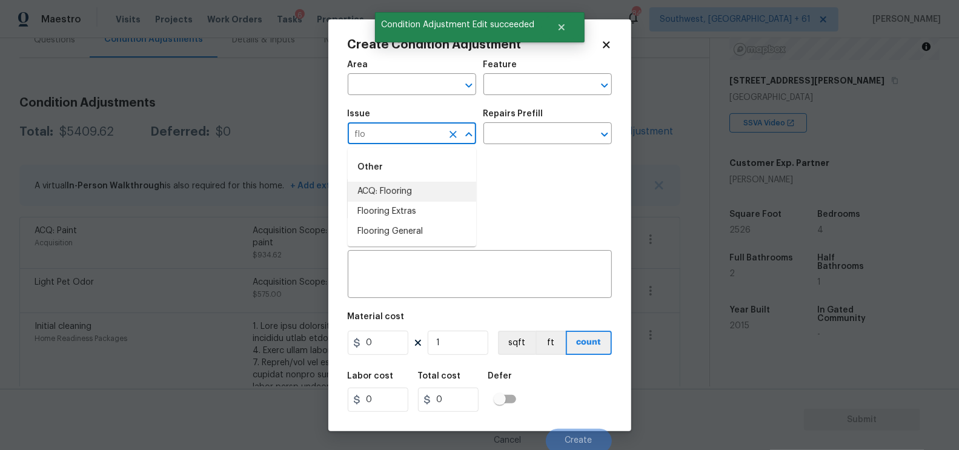
click at [384, 184] on li "ACQ: Flooring" at bounding box center [412, 192] width 128 height 20
type input "ACQ: Flooring"
click at [530, 141] on input "text" at bounding box center [531, 134] width 95 height 19
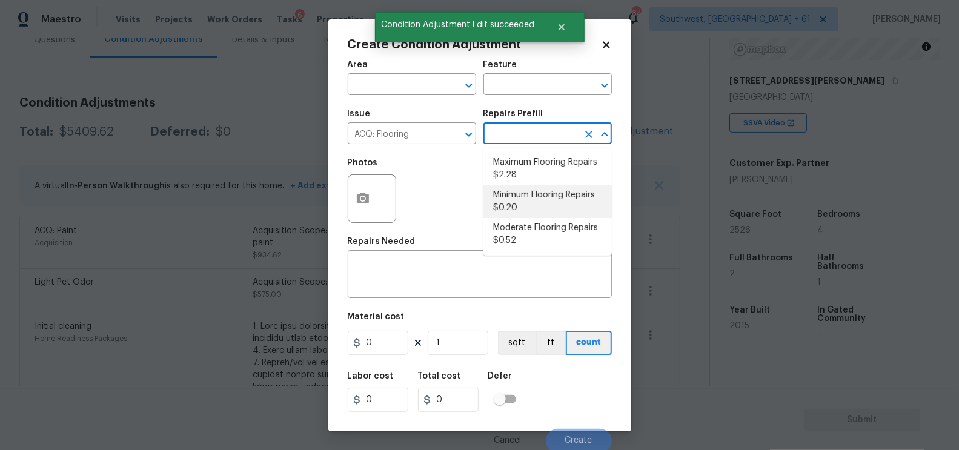
click at [535, 198] on li "Minimum Flooring Repairs $0.20" at bounding box center [548, 201] width 128 height 33
type input "Acquisition"
type textarea "Acquisition Scope: Minimum flooring repairs"
type input "0.2"
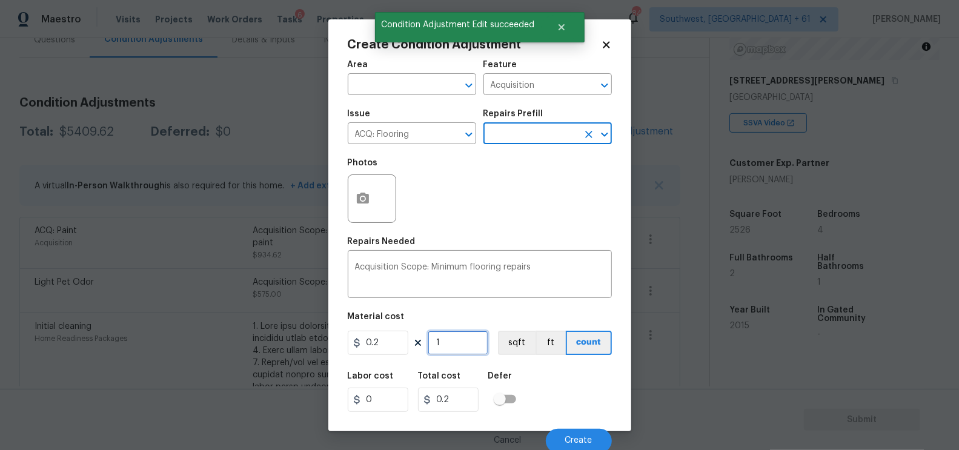
click at [454, 339] on input "1" at bounding box center [458, 343] width 61 height 24
type input "0"
type input "2"
type input "0.4"
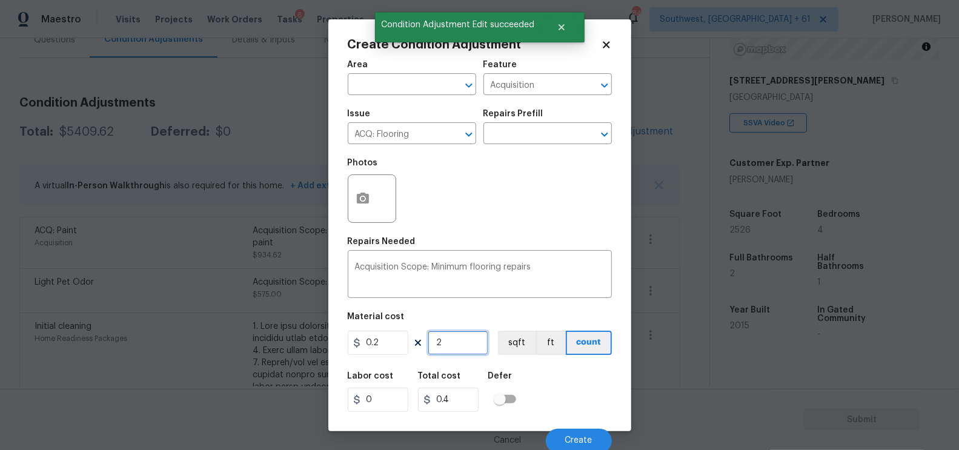
type input "25"
type input "5"
type input "252"
type input "50.4"
type input "2526"
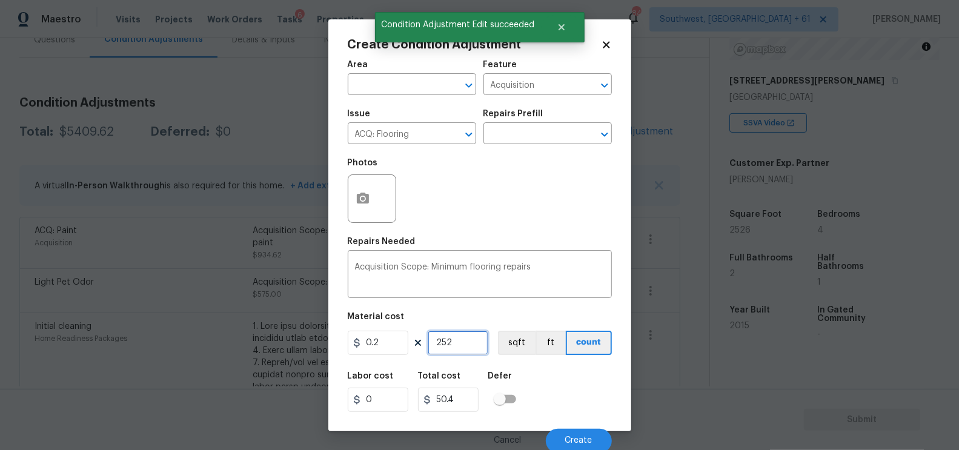
type input "505.2"
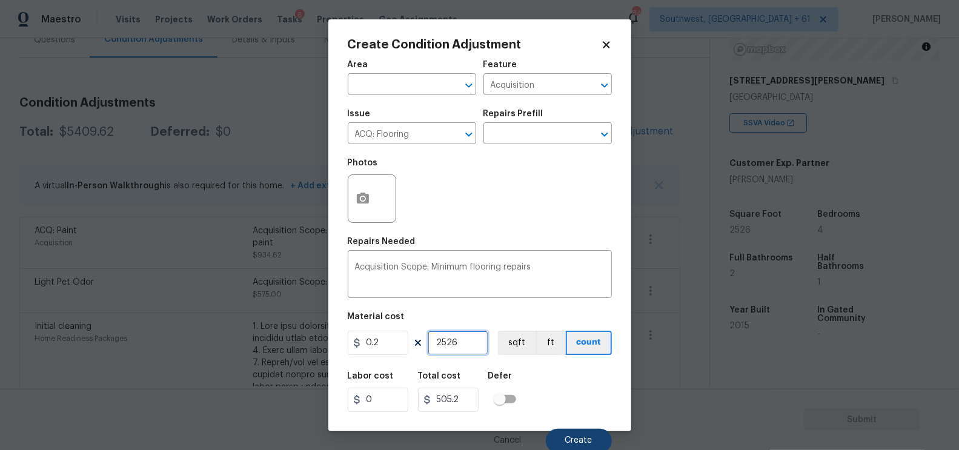
type input "2526"
click at [597, 437] on button "Create" at bounding box center [579, 441] width 66 height 24
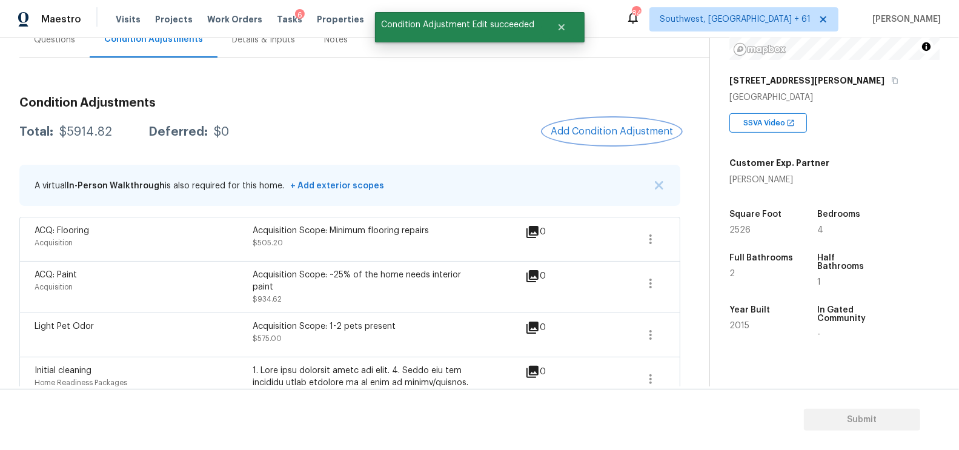
click at [623, 133] on span "Add Condition Adjustment" at bounding box center [612, 131] width 122 height 11
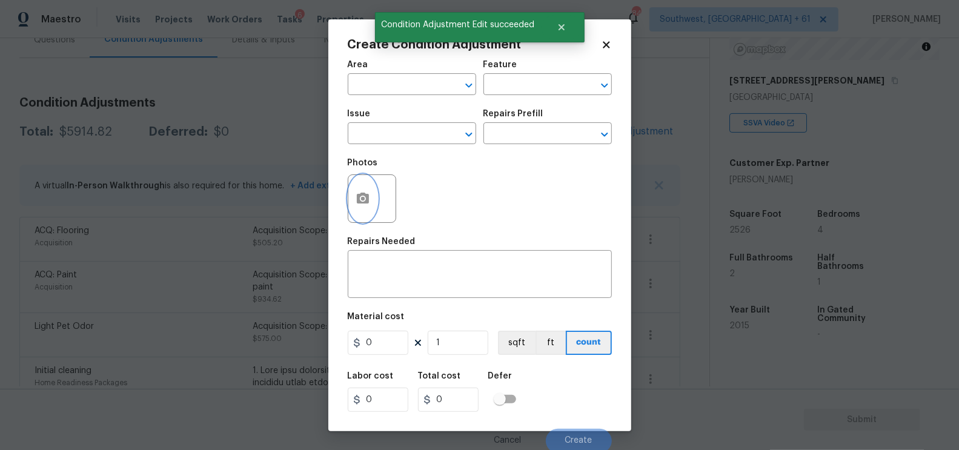
click at [365, 211] on button "button" at bounding box center [362, 198] width 29 height 47
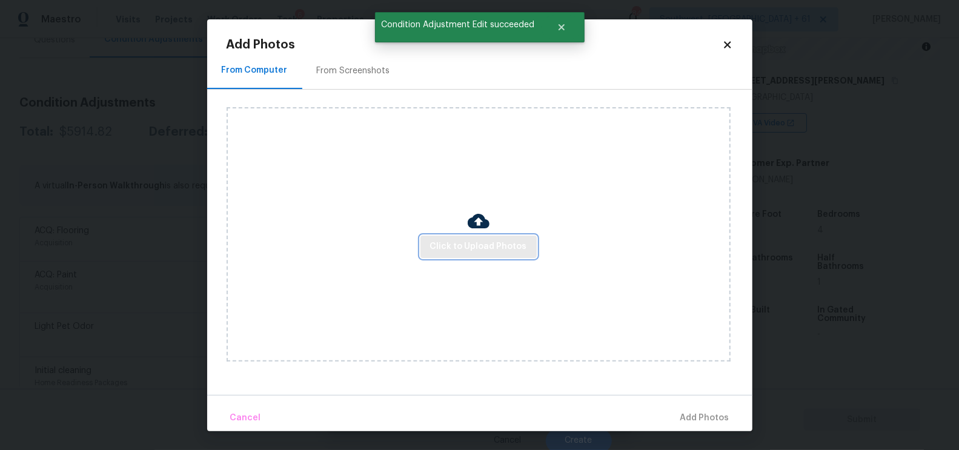
click at [472, 239] on span "Click to Upload Photos" at bounding box center [478, 246] width 97 height 15
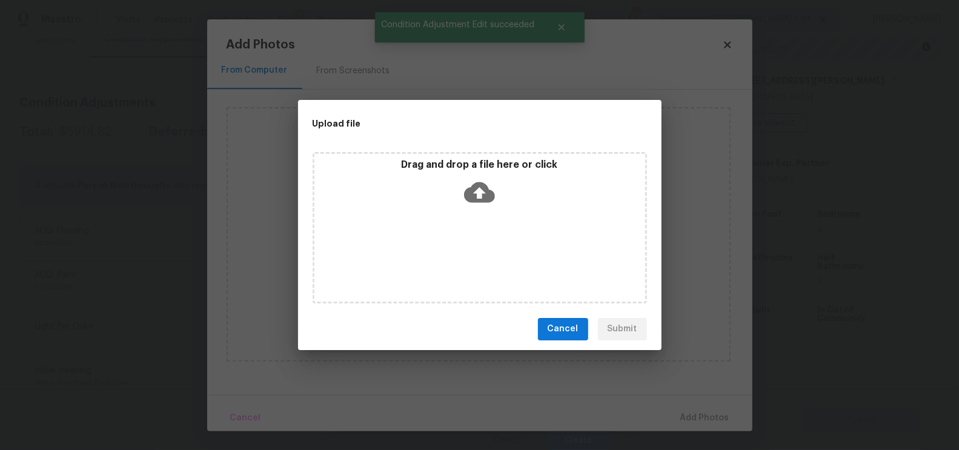
click at [477, 182] on icon at bounding box center [479, 192] width 31 height 21
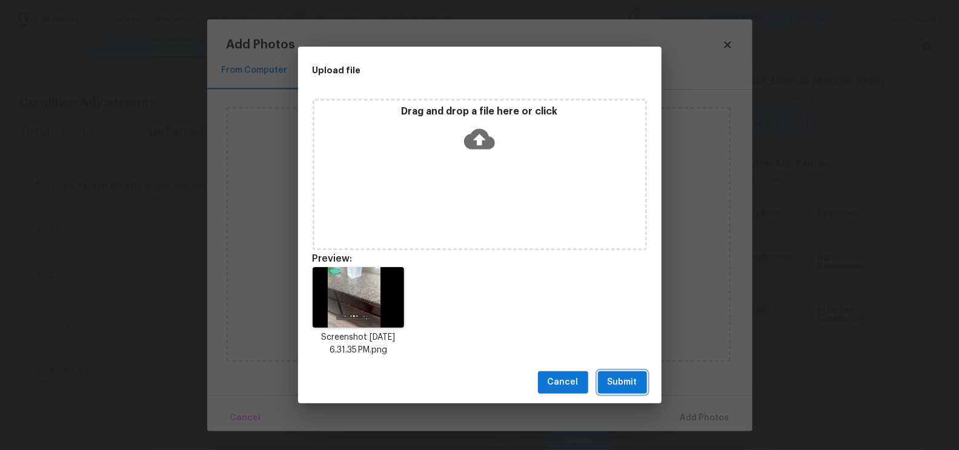
click at [623, 380] on span "Submit" at bounding box center [623, 382] width 30 height 15
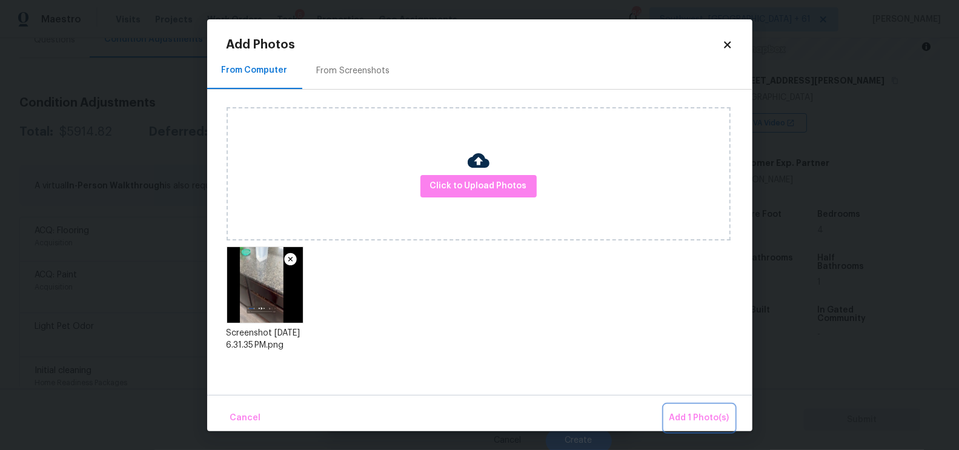
click at [681, 411] on span "Add 1 Photo(s)" at bounding box center [700, 418] width 60 height 15
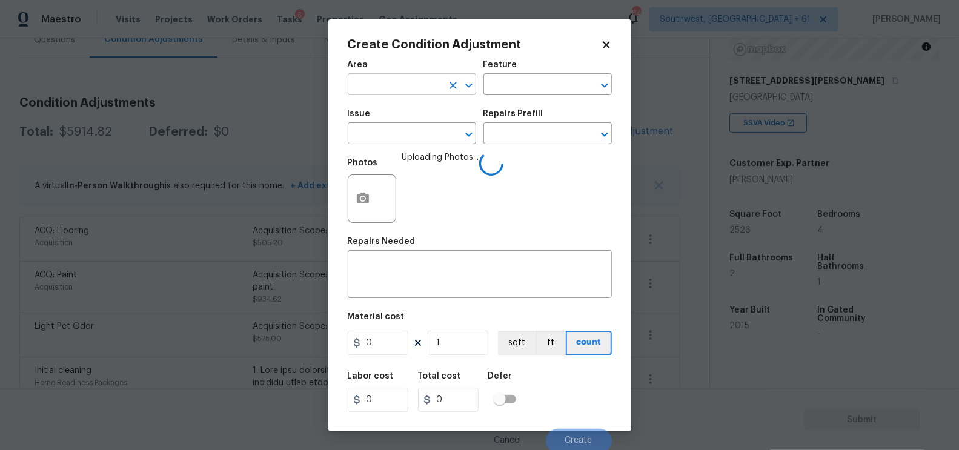
click at [392, 94] on input "text" at bounding box center [395, 85] width 95 height 19
click at [400, 136] on li "Interior Overall" at bounding box center [412, 133] width 128 height 20
type input "Interior Overall"
click at [397, 250] on div "Repairs Needed" at bounding box center [480, 246] width 264 height 16
click at [396, 273] on textarea at bounding box center [480, 275] width 250 height 25
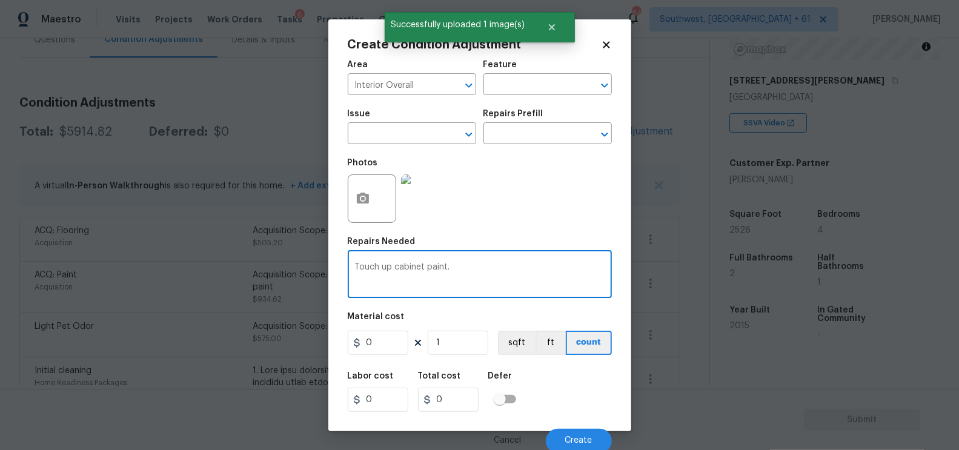
type textarea "Touch up cabinet paint."
click at [373, 343] on input "0" at bounding box center [378, 343] width 61 height 24
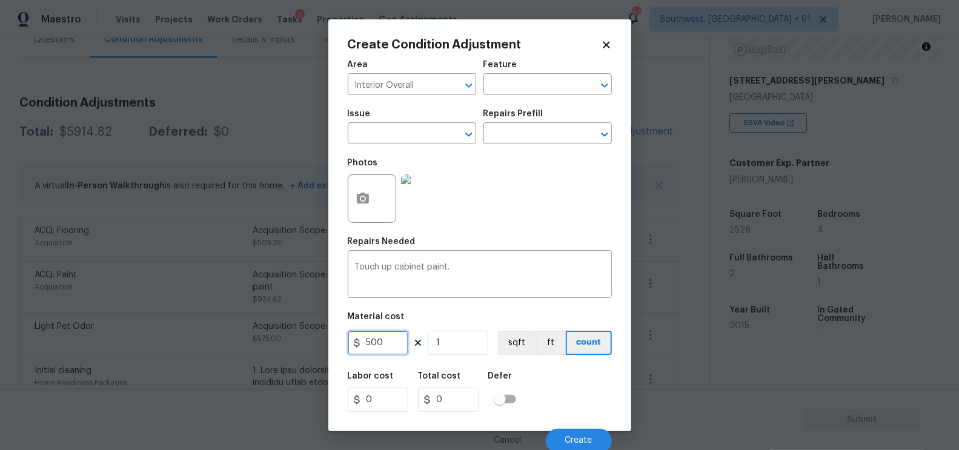
type input "500"
click at [472, 407] on input "0" at bounding box center [448, 400] width 61 height 24
type input "500"
click at [581, 436] on button "Create" at bounding box center [579, 441] width 66 height 24
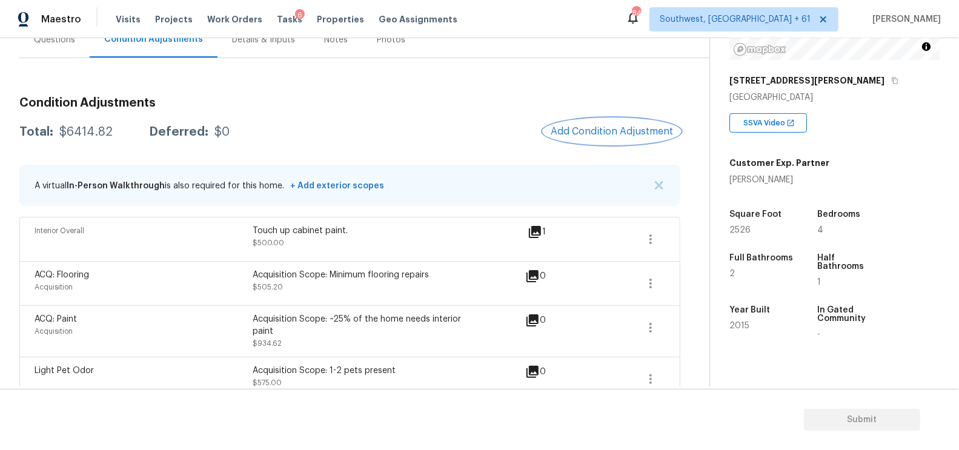
click at [635, 124] on button "Add Condition Adjustment" at bounding box center [611, 131] width 137 height 25
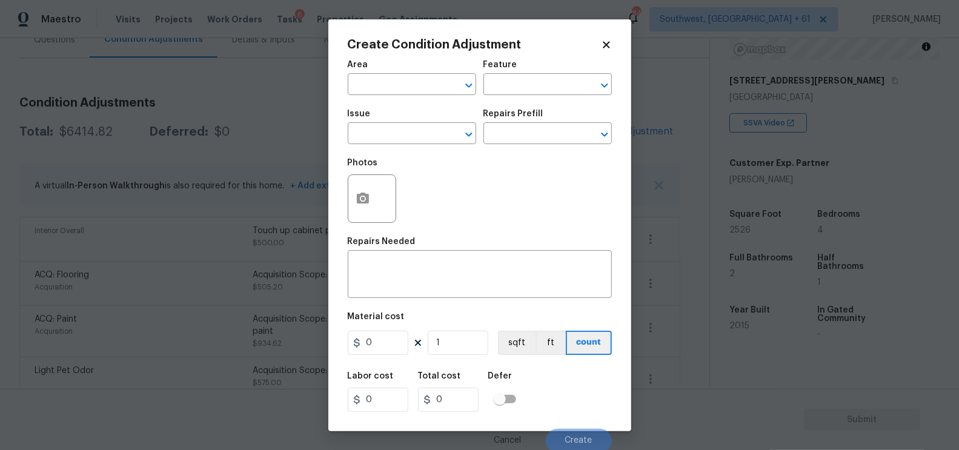
click at [42, 45] on body "Maestro Visits Projects Work Orders Tasks 6 Properties Geo Assignments 844 Sout…" at bounding box center [479, 225] width 959 height 450
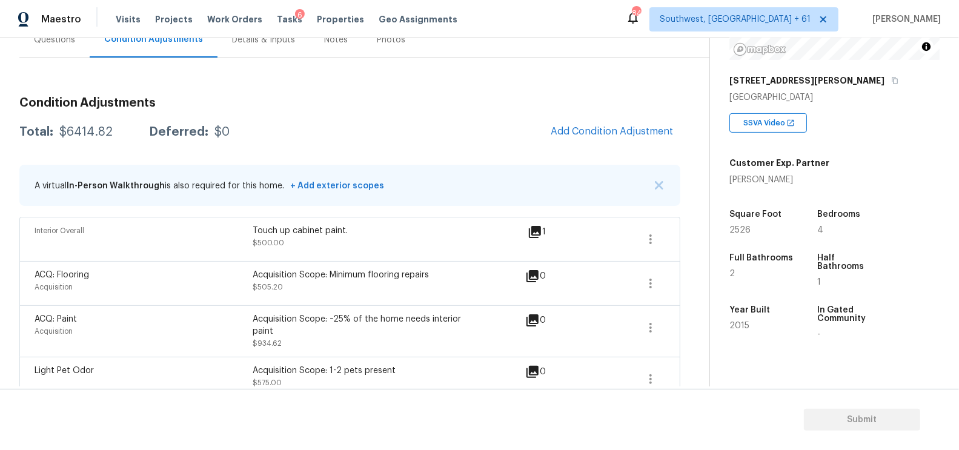
click at [42, 45] on div "Questions" at bounding box center [54, 40] width 41 height 12
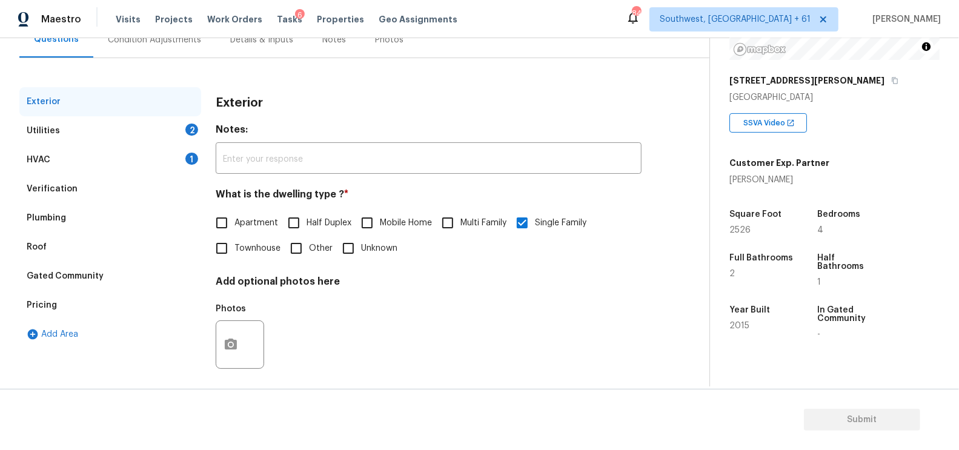
click at [66, 157] on div "HVAC 1" at bounding box center [110, 159] width 182 height 29
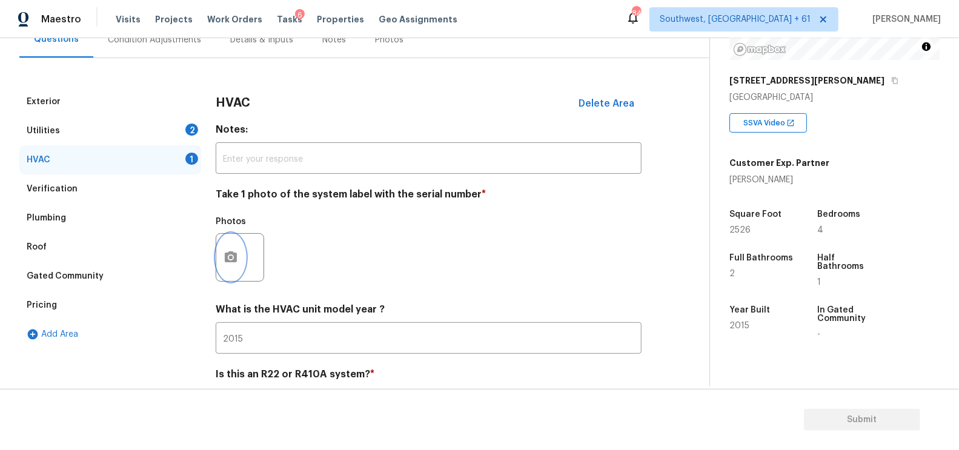
click at [231, 240] on button "button" at bounding box center [230, 257] width 29 height 47
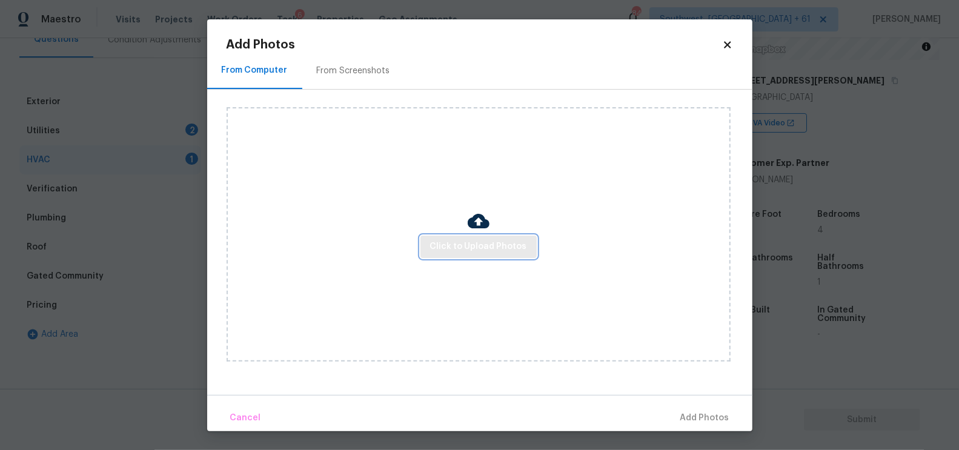
click at [502, 240] on span "Click to Upload Photos" at bounding box center [478, 246] width 97 height 15
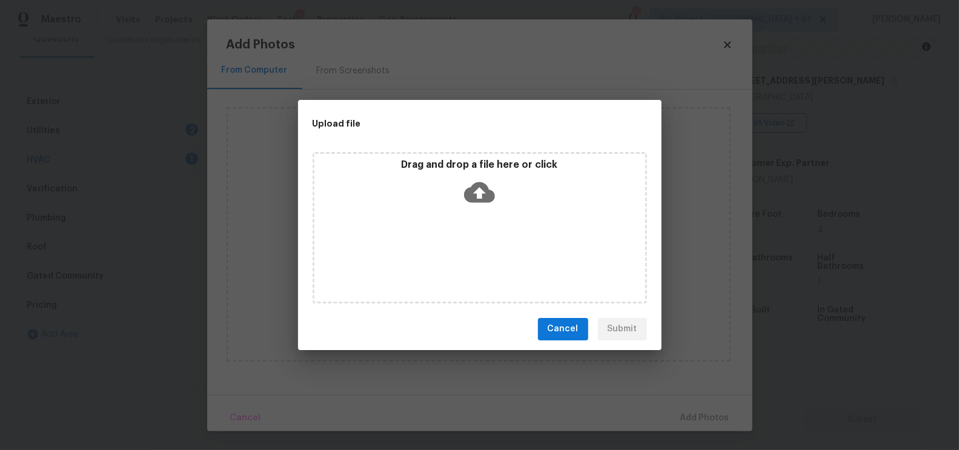
click at [494, 201] on icon at bounding box center [479, 192] width 31 height 31
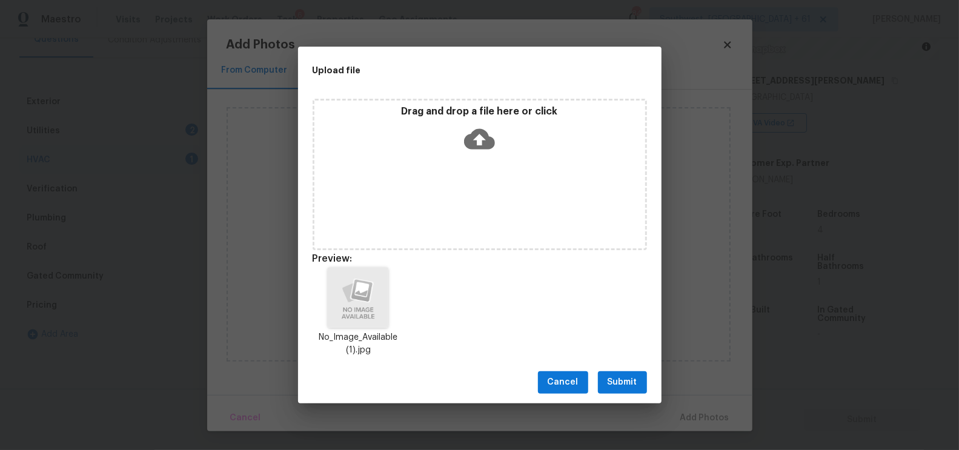
click at [619, 390] on button "Submit" at bounding box center [622, 382] width 49 height 22
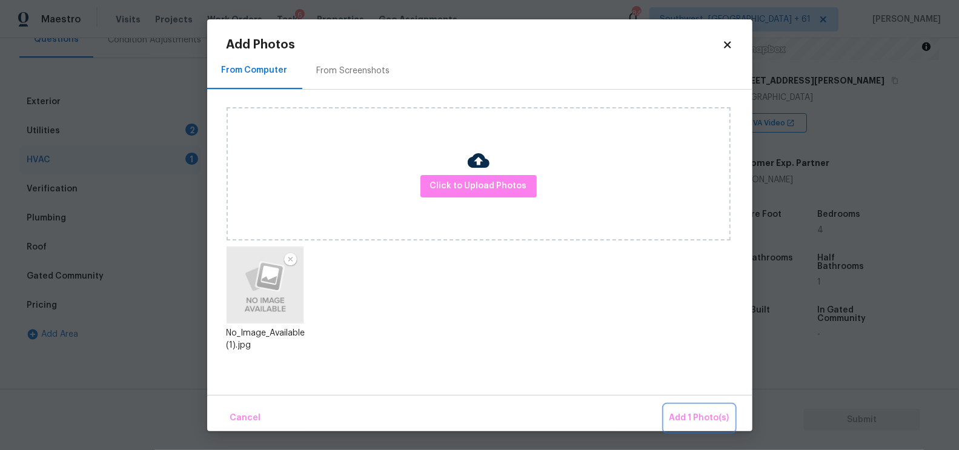
click at [706, 411] on span "Add 1 Photo(s)" at bounding box center [700, 418] width 60 height 15
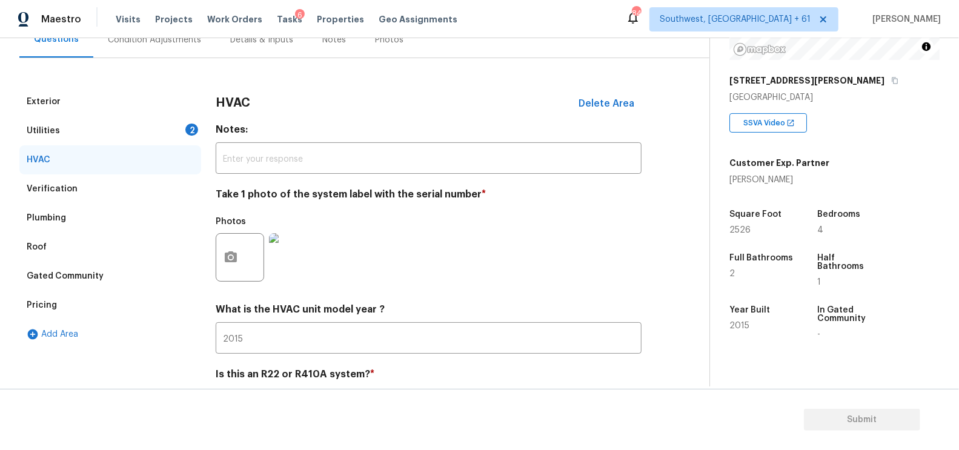
click at [164, 127] on div "Utilities 2" at bounding box center [110, 130] width 182 height 29
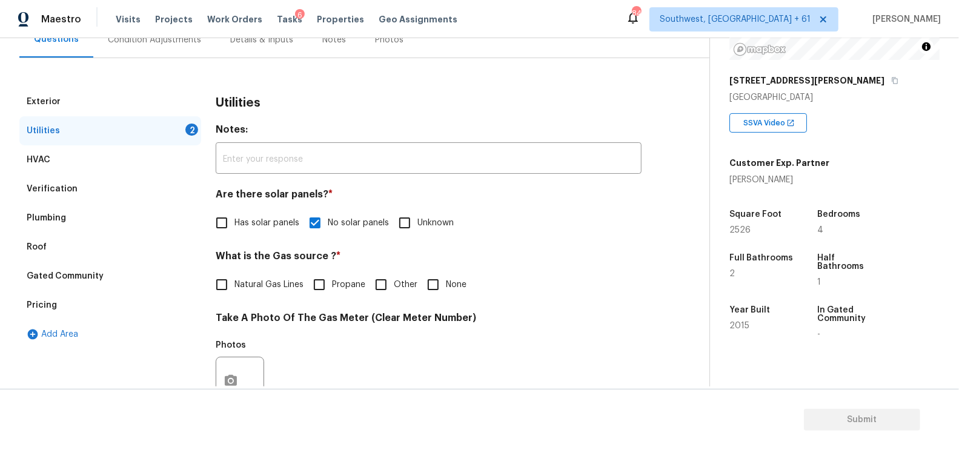
click at [251, 285] on span "Natural Gas Lines" at bounding box center [268, 285] width 69 height 13
click at [234, 285] on input "Natural Gas Lines" at bounding box center [221, 284] width 25 height 25
checkbox input "true"
click at [228, 373] on button "button" at bounding box center [230, 382] width 29 height 47
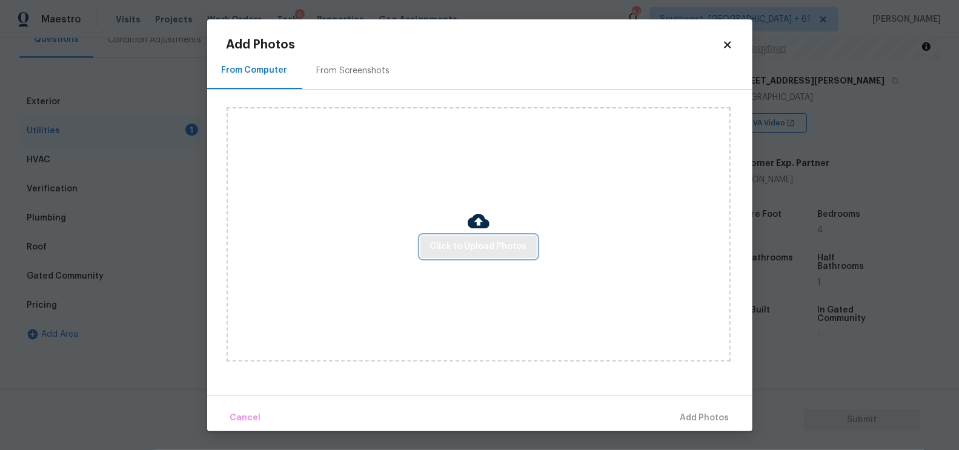
click at [473, 247] on span "Click to Upload Photos" at bounding box center [478, 246] width 97 height 15
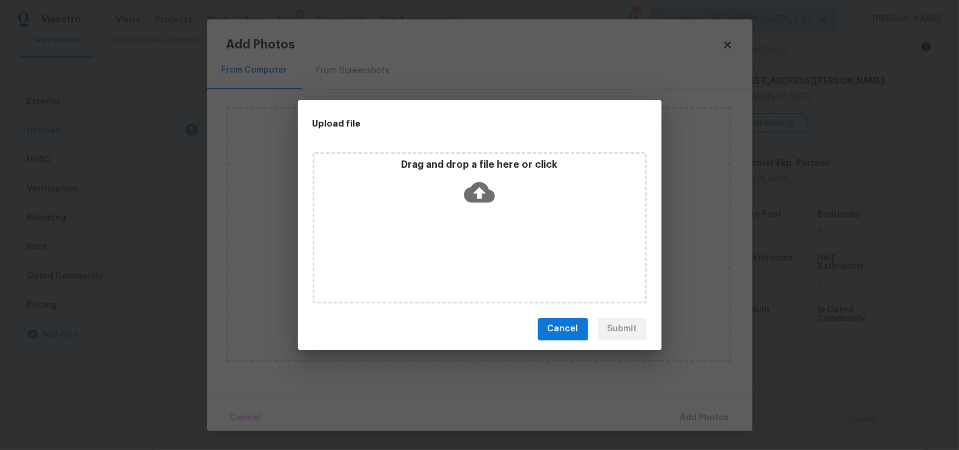
click at [478, 191] on icon at bounding box center [479, 192] width 31 height 31
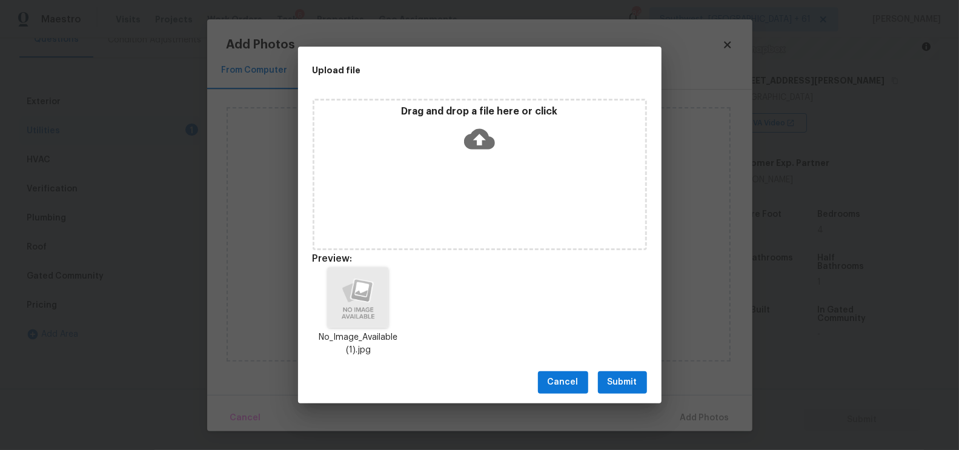
click at [624, 381] on span "Submit" at bounding box center [623, 382] width 30 height 15
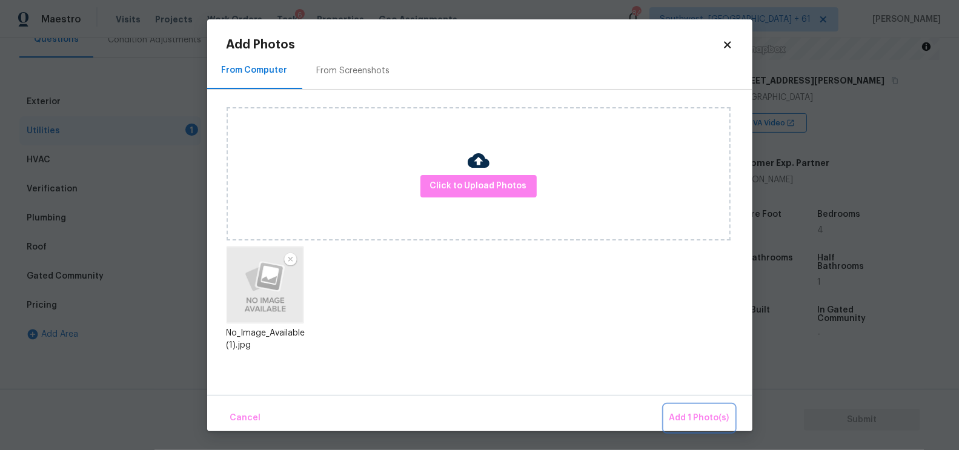
click at [694, 417] on span "Add 1 Photo(s)" at bounding box center [700, 418] width 60 height 15
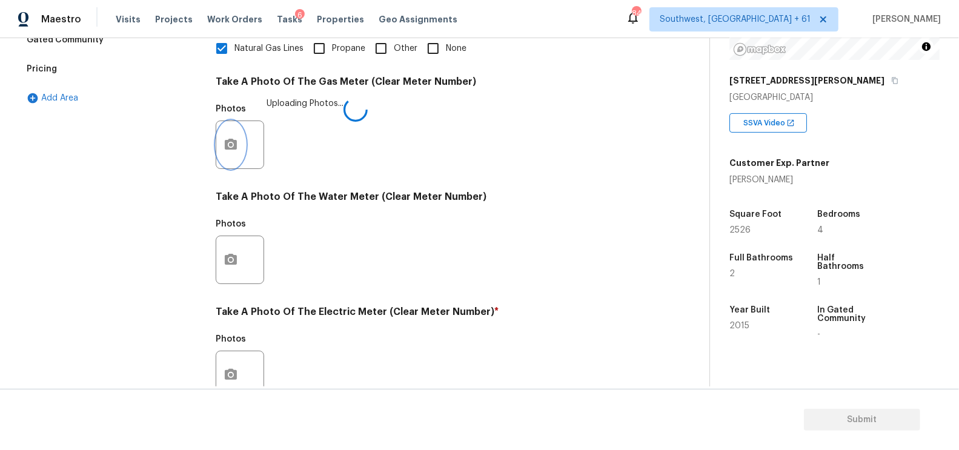
scroll to position [422, 0]
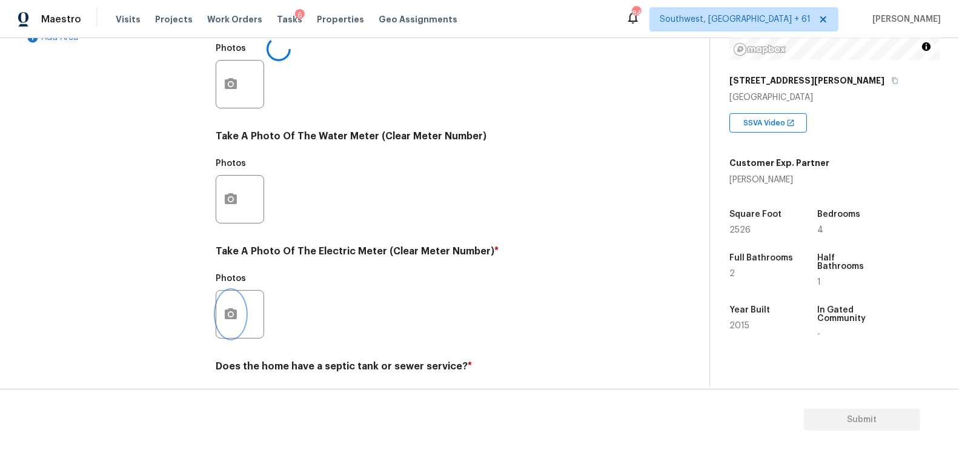
click at [230, 311] on icon "button" at bounding box center [231, 313] width 12 height 11
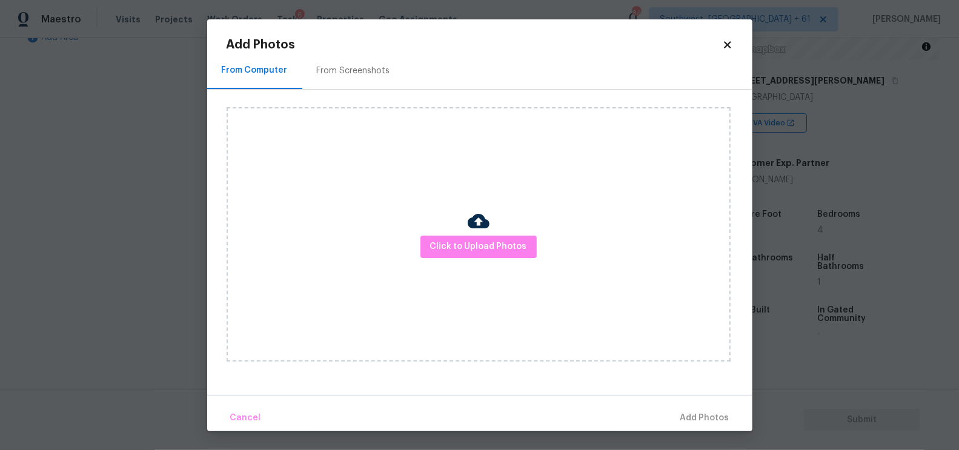
click at [505, 227] on div "Click to Upload Photos" at bounding box center [479, 234] width 504 height 254
click at [482, 241] on span "Click to Upload Photos" at bounding box center [478, 246] width 97 height 15
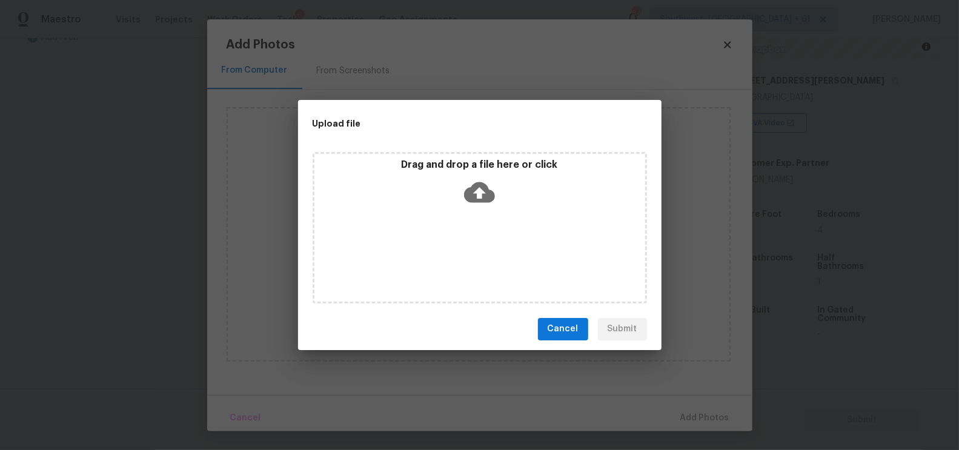
click at [480, 179] on icon at bounding box center [479, 192] width 31 height 31
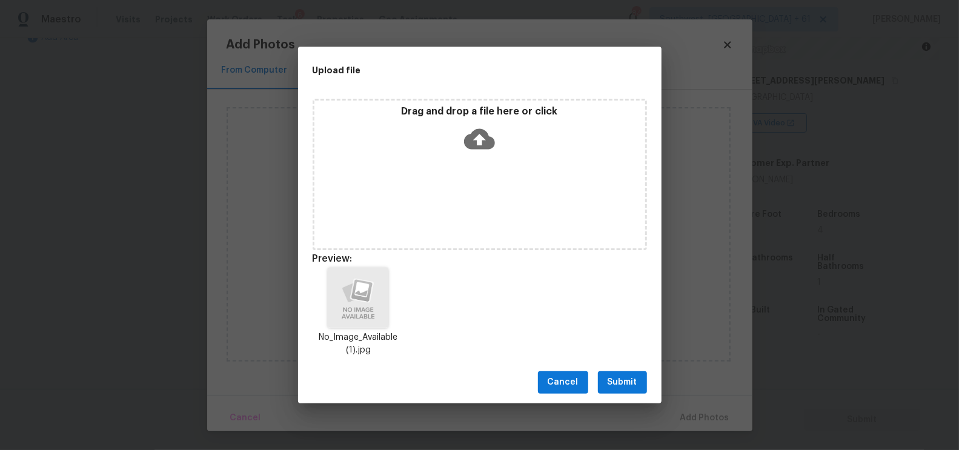
click at [632, 379] on span "Submit" at bounding box center [623, 382] width 30 height 15
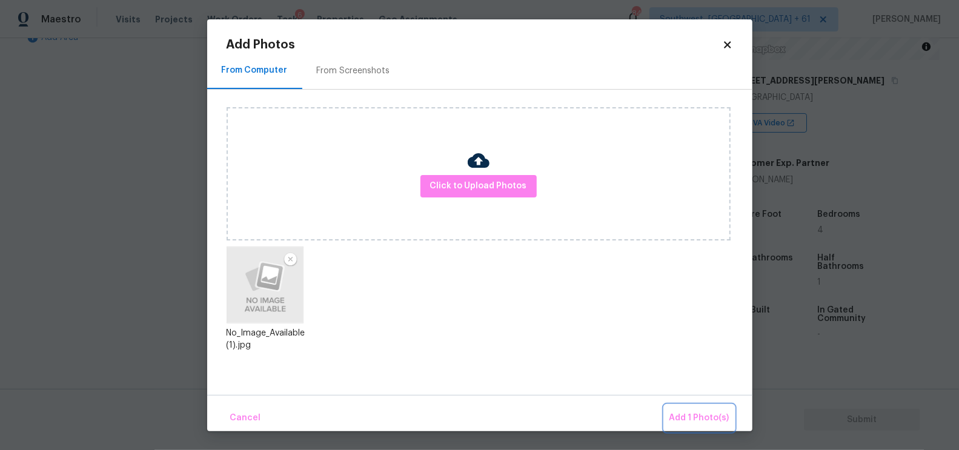
click at [717, 429] on button "Add 1 Photo(s)" at bounding box center [700, 418] width 70 height 26
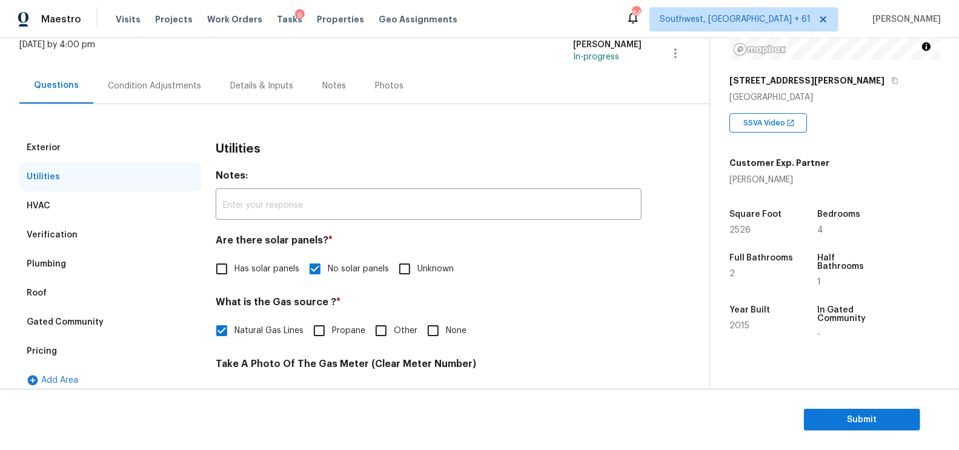
scroll to position [0, 0]
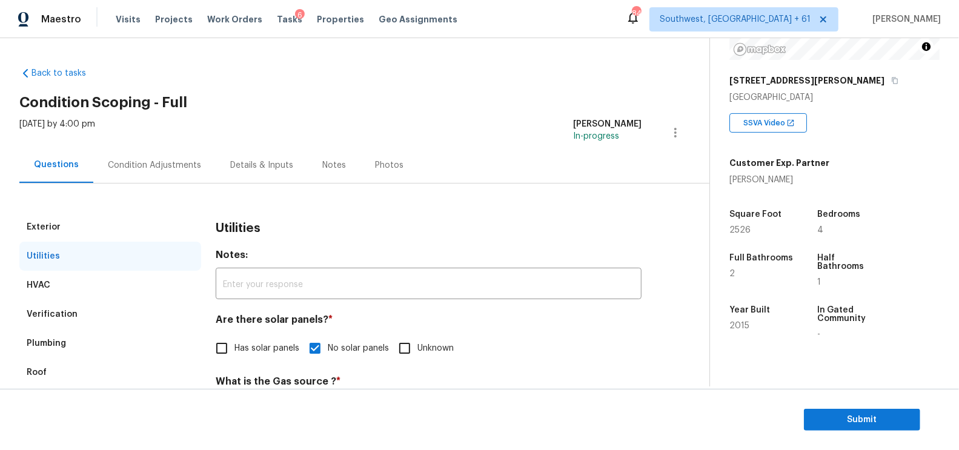
click at [153, 168] on div "Condition Adjustments" at bounding box center [154, 165] width 93 height 12
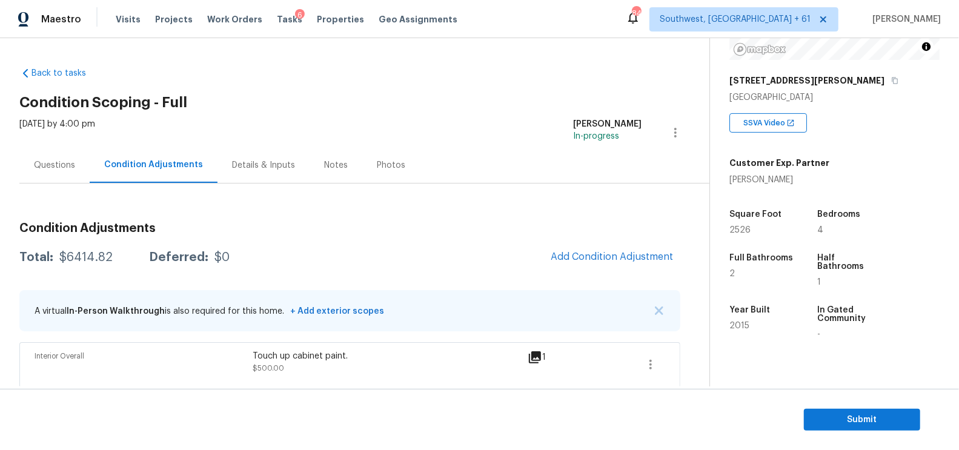
click at [44, 167] on div "Questions" at bounding box center [54, 165] width 41 height 12
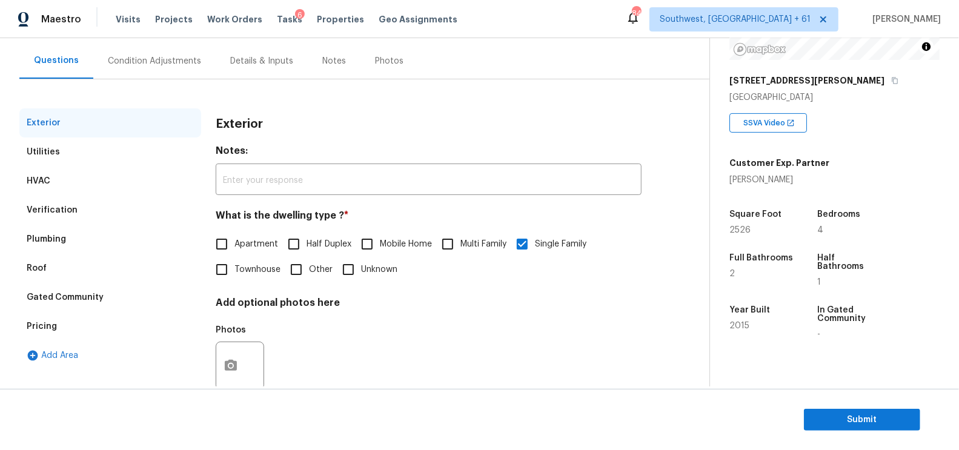
scroll to position [133, 0]
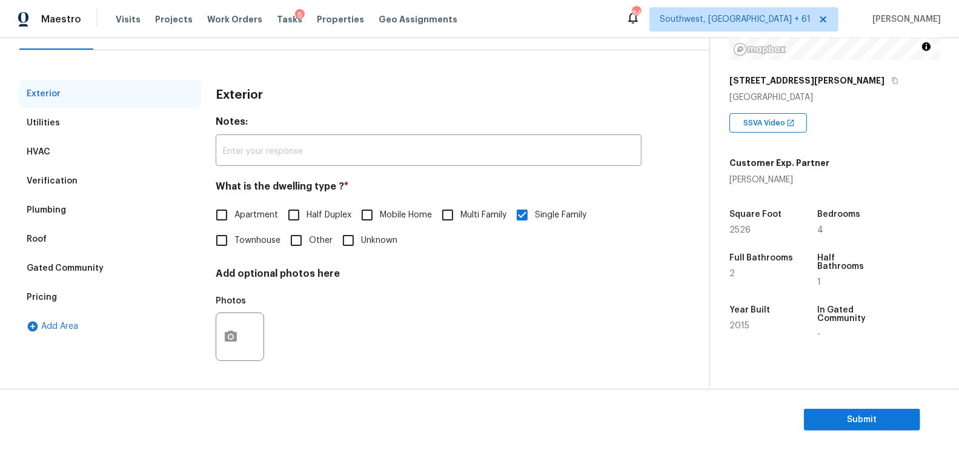
click at [55, 290] on div "Pricing" at bounding box center [110, 297] width 182 height 29
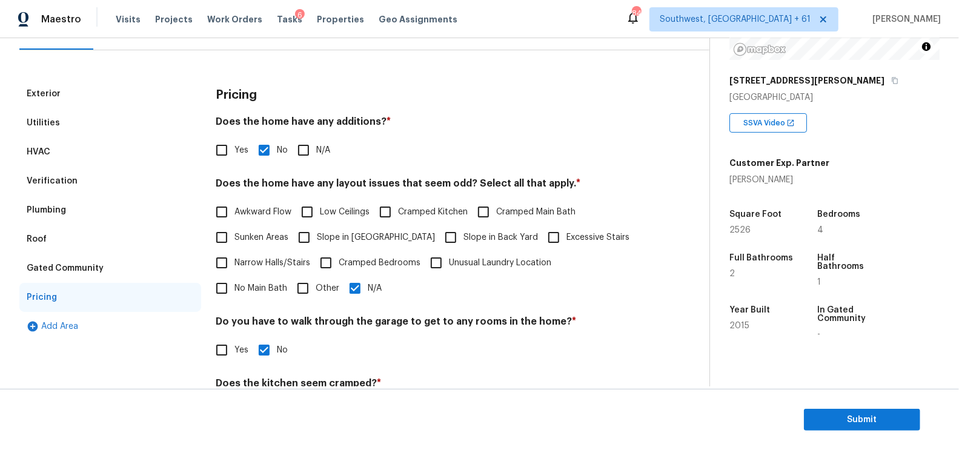
click at [341, 230] on label "Slope in Front Yard" at bounding box center [363, 237] width 144 height 25
click at [317, 230] on input "Slope in Front Yard" at bounding box center [303, 237] width 25 height 25
checkbox input "true"
click at [368, 285] on span "N/A" at bounding box center [375, 288] width 14 height 13
click at [342, 285] on input "N/A" at bounding box center [354, 288] width 25 height 25
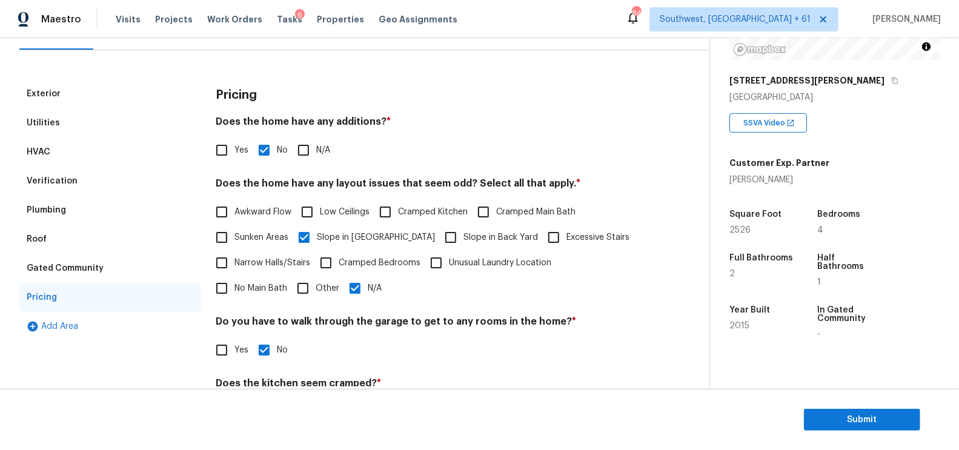
checkbox input "false"
click at [104, 190] on div "Verification" at bounding box center [110, 181] width 182 height 29
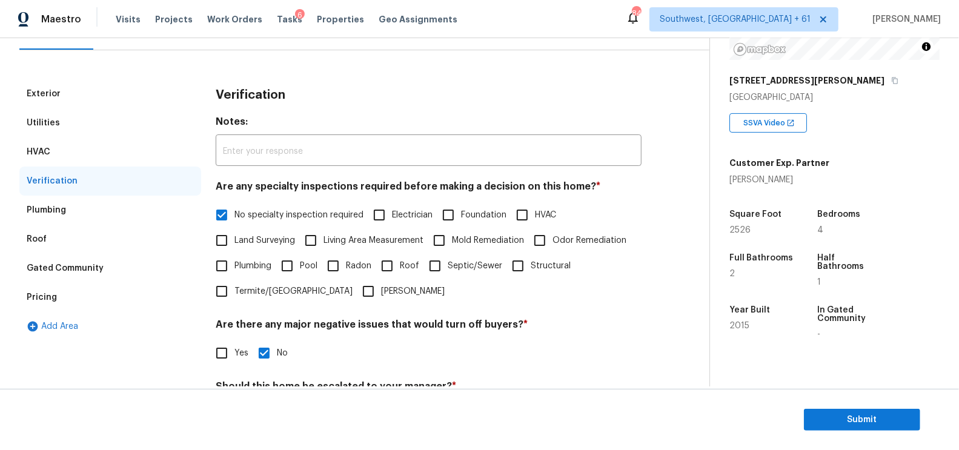
scroll to position [267, 0]
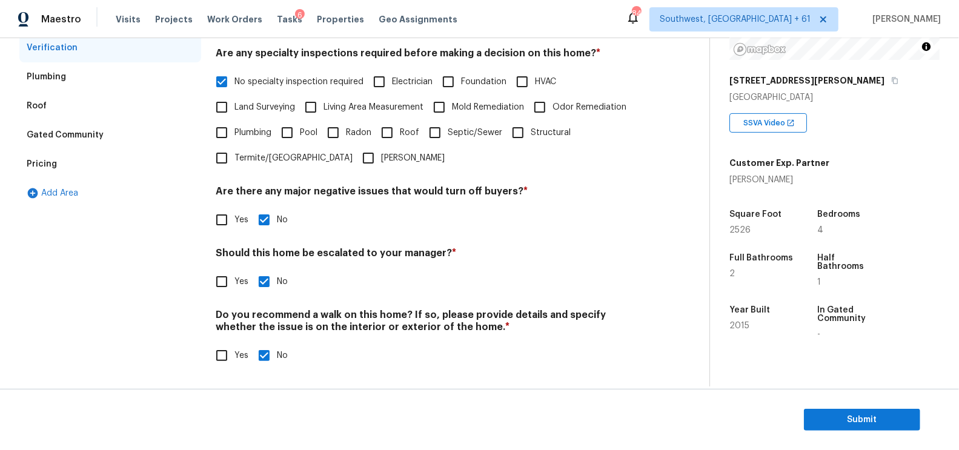
click at [228, 285] on input "Yes" at bounding box center [221, 281] width 25 height 25
checkbox input "true"
checkbox input "false"
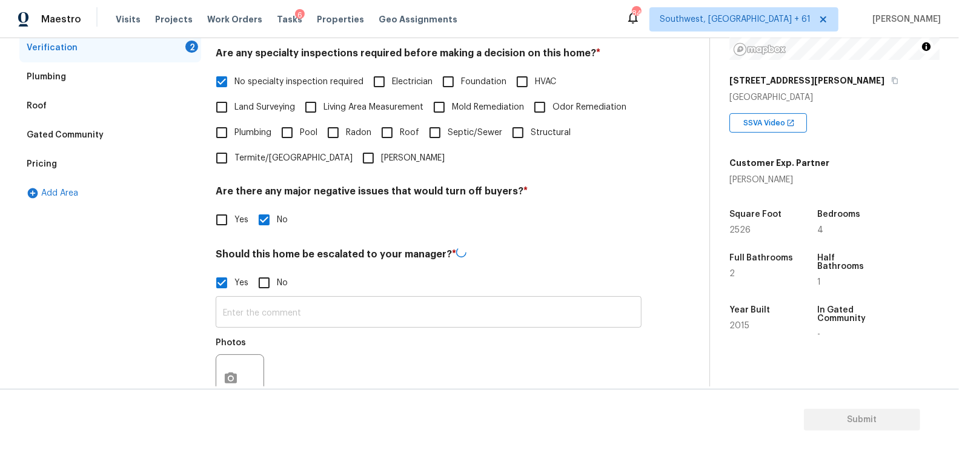
click at [258, 313] on input "text" at bounding box center [429, 313] width 426 height 28
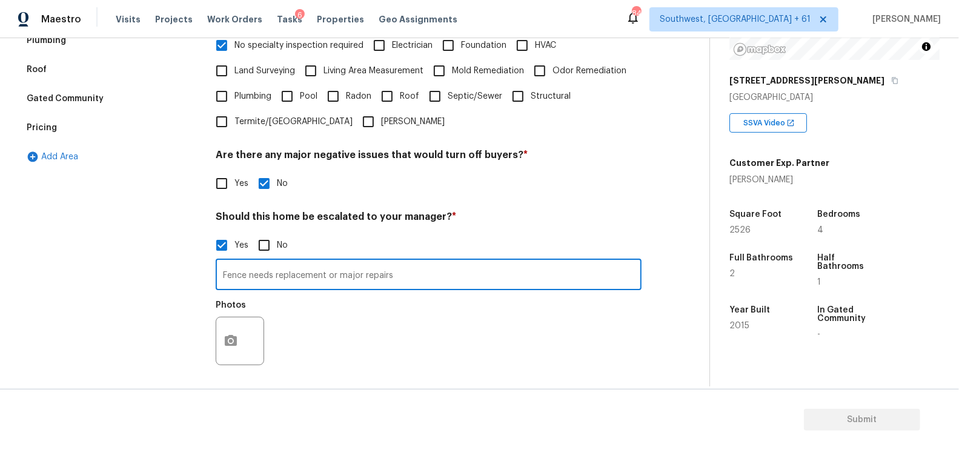
scroll to position [361, 0]
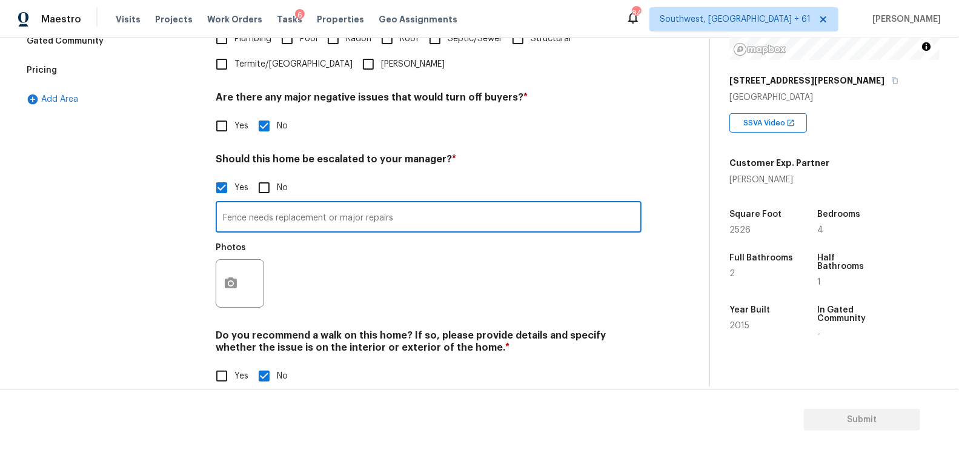
type input "Fence needs replacement or major repairs"
click at [228, 297] on button "button" at bounding box center [230, 283] width 29 height 47
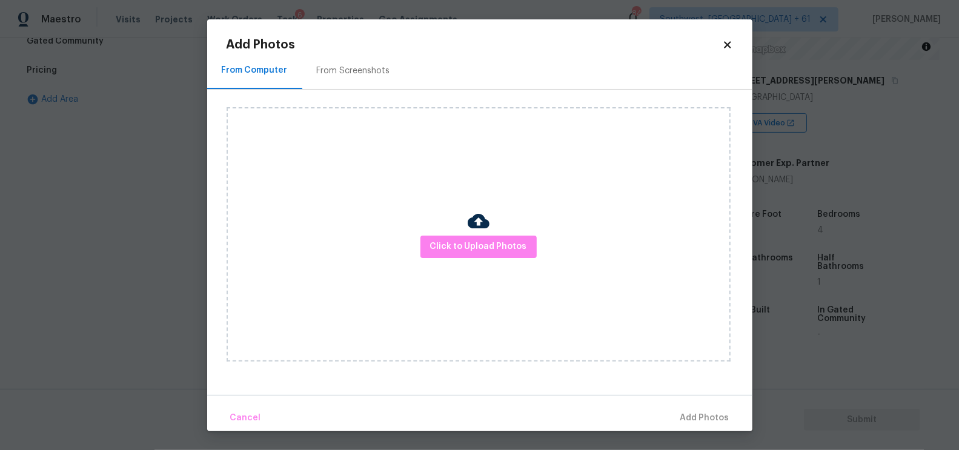
click at [468, 227] on img at bounding box center [479, 221] width 22 height 22
click at [471, 239] on span "Click to Upload Photos" at bounding box center [478, 246] width 97 height 15
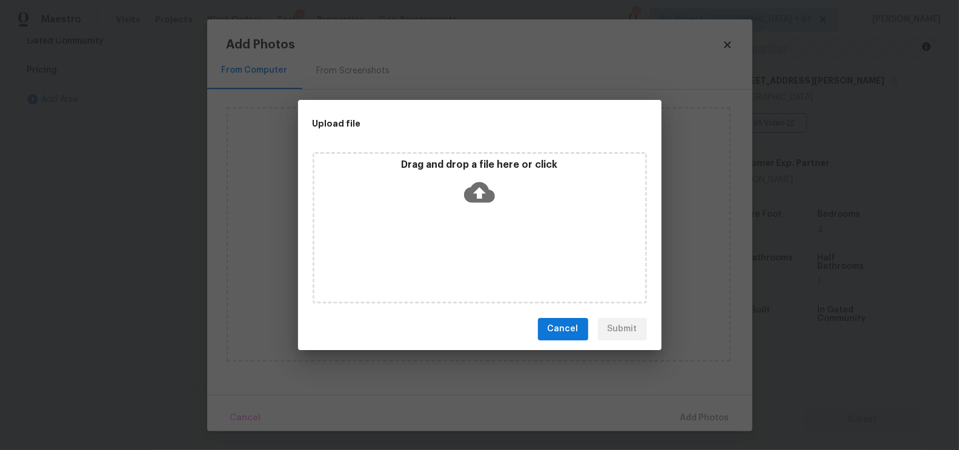
click at [480, 191] on icon at bounding box center [479, 192] width 31 height 31
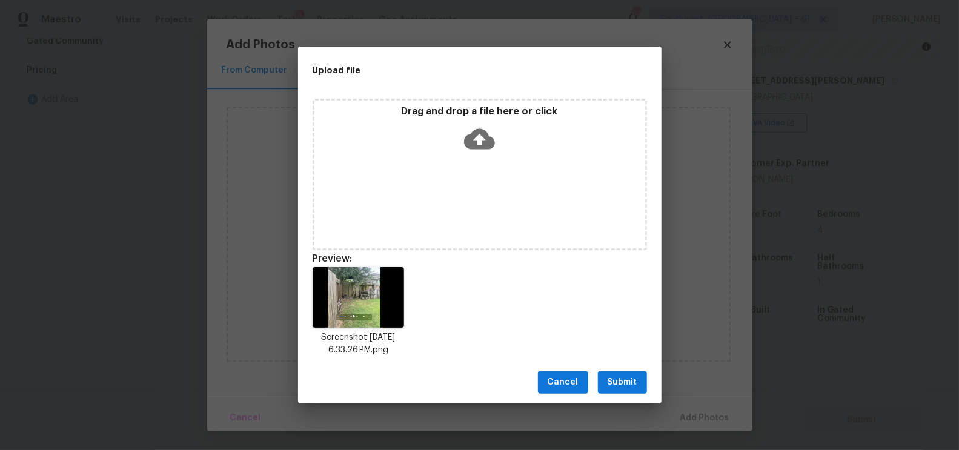
click at [628, 385] on span "Submit" at bounding box center [623, 382] width 30 height 15
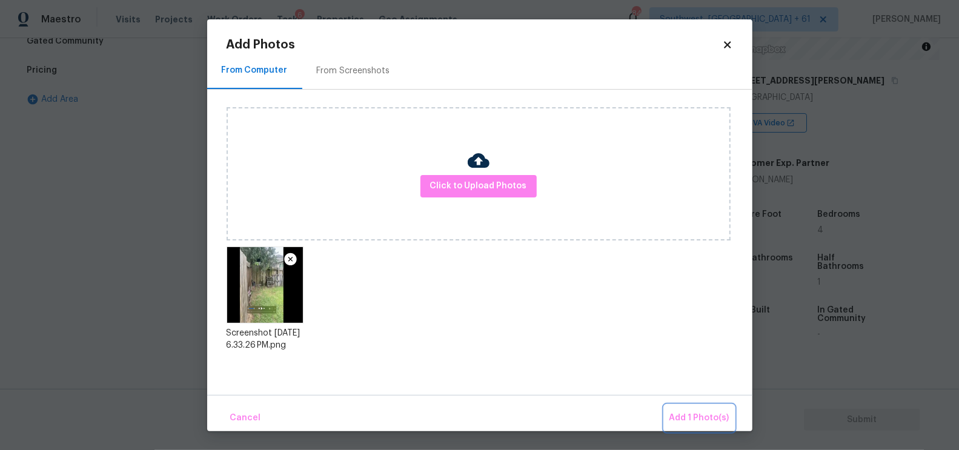
click at [705, 408] on button "Add 1 Photo(s)" at bounding box center [700, 418] width 70 height 26
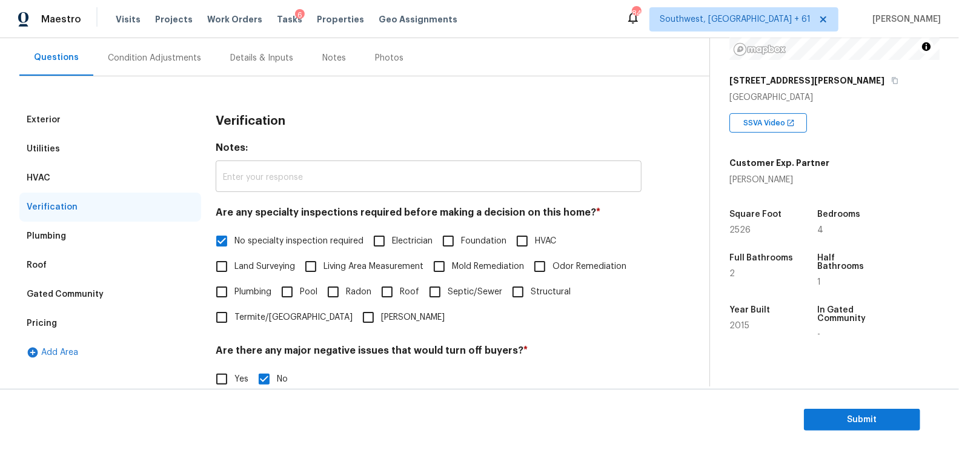
scroll to position [97, 0]
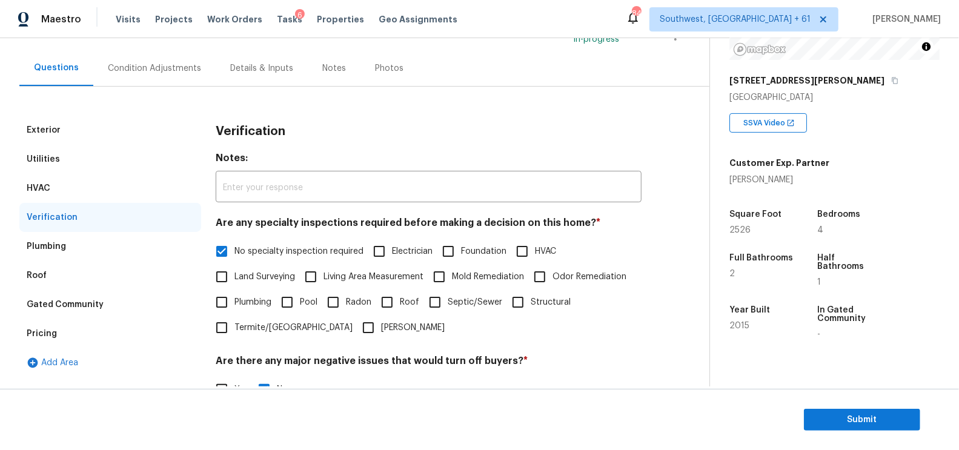
click at [174, 75] on div "Condition Adjustments" at bounding box center [154, 68] width 122 height 36
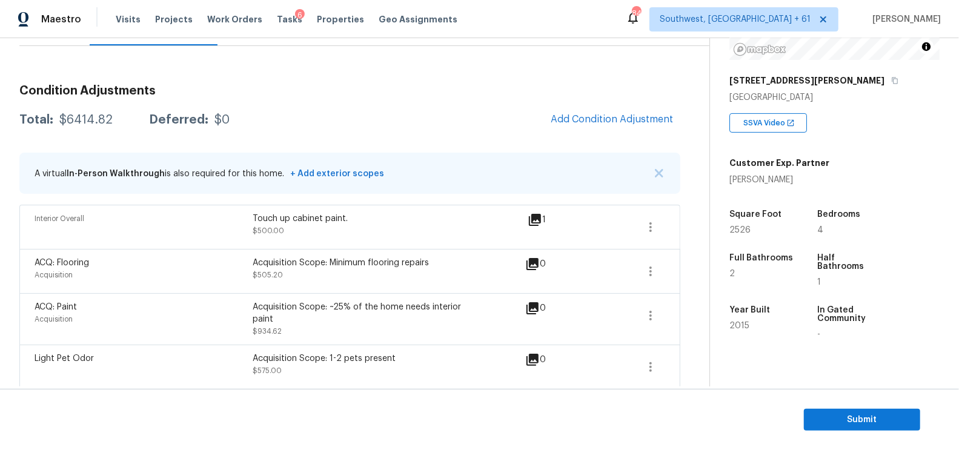
scroll to position [102, 0]
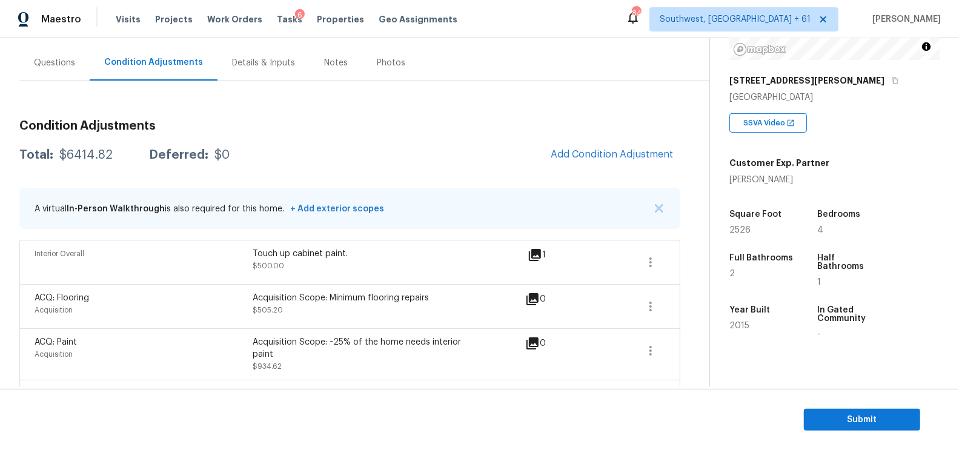
click at [84, 158] on div "$6414.82" at bounding box center [85, 155] width 53 height 12
click at [88, 156] on div "$6414.82" at bounding box center [85, 155] width 53 height 12
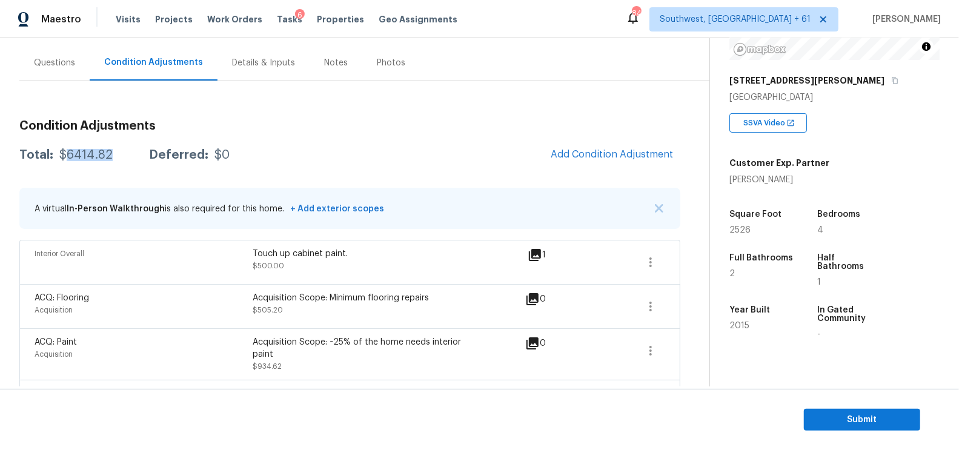
click at [88, 156] on div "$6414.82" at bounding box center [85, 155] width 53 height 12
copy div "$6414.82"
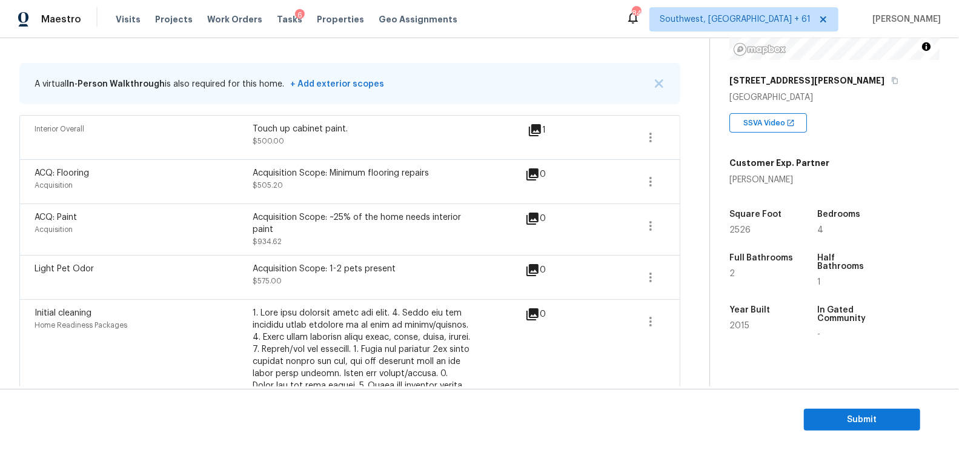
scroll to position [0, 0]
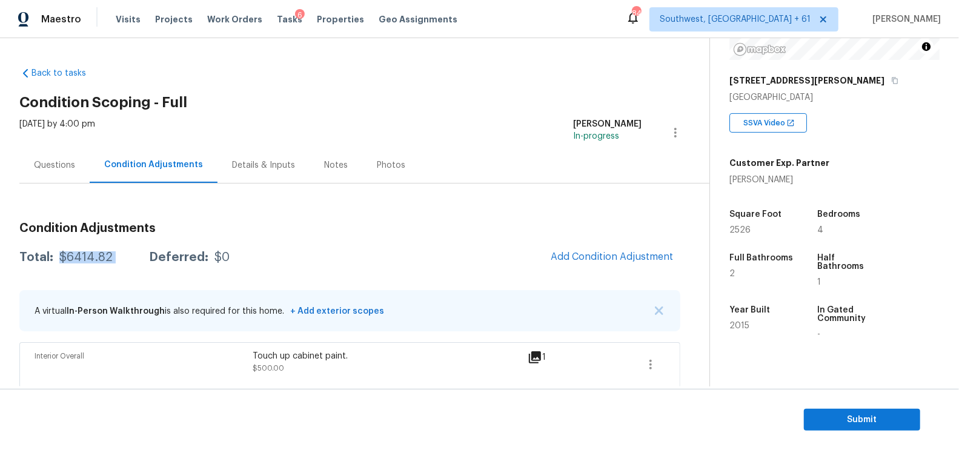
click at [70, 176] on div "Questions" at bounding box center [54, 165] width 70 height 36
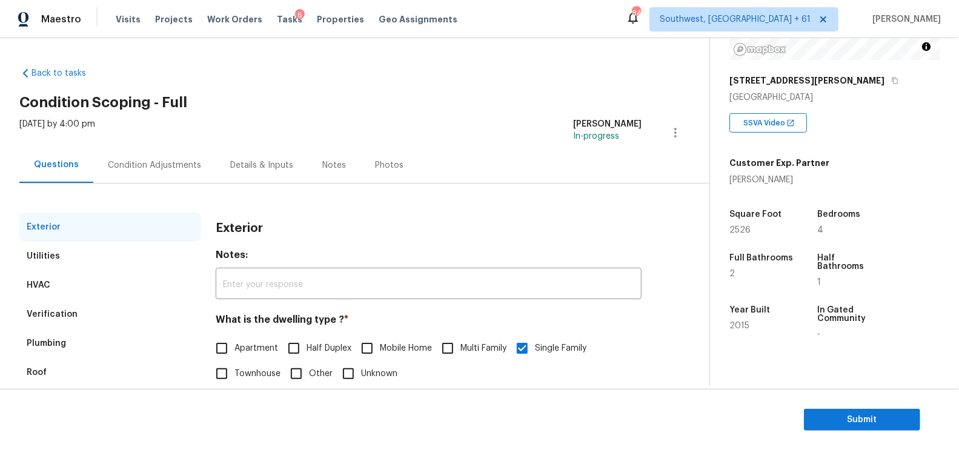
click at [159, 165] on div "Condition Adjustments" at bounding box center [154, 165] width 93 height 12
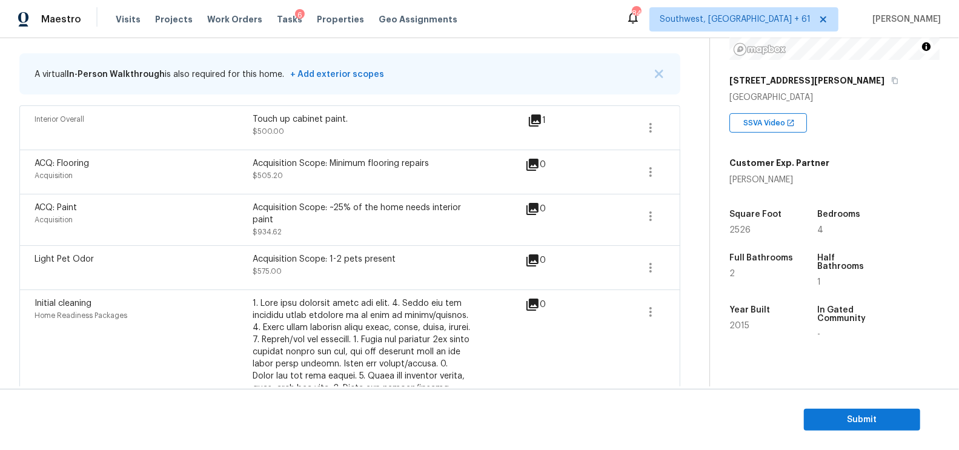
scroll to position [238, 0]
click at [670, 166] on div "ACQ: Flooring Acquisition Acquisition Scope: Minimum flooring repairs $505.20 0" at bounding box center [349, 171] width 661 height 44
click at [648, 173] on icon "button" at bounding box center [650, 171] width 15 height 15
click at [685, 170] on div "Edit" at bounding box center [720, 168] width 95 height 12
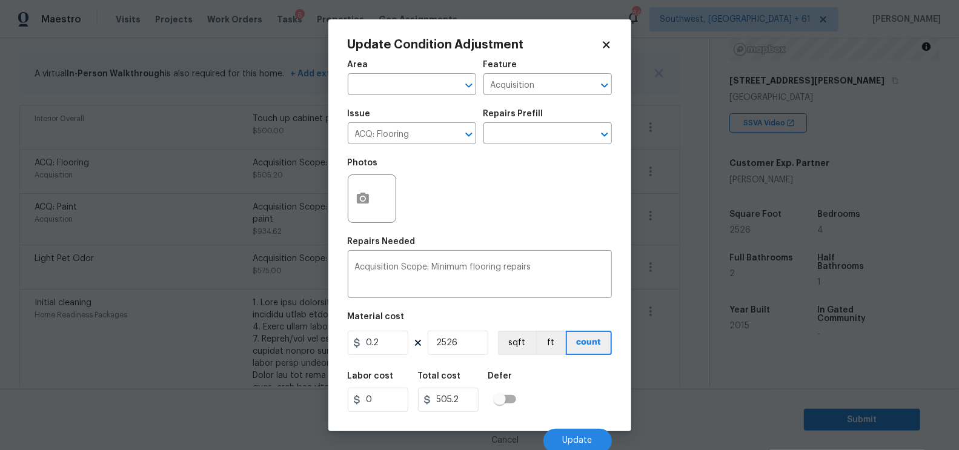
click at [680, 231] on body "Maestro Visits Projects Work Orders Tasks 6 Properties Geo Assignments 844 Sout…" at bounding box center [479, 225] width 959 height 450
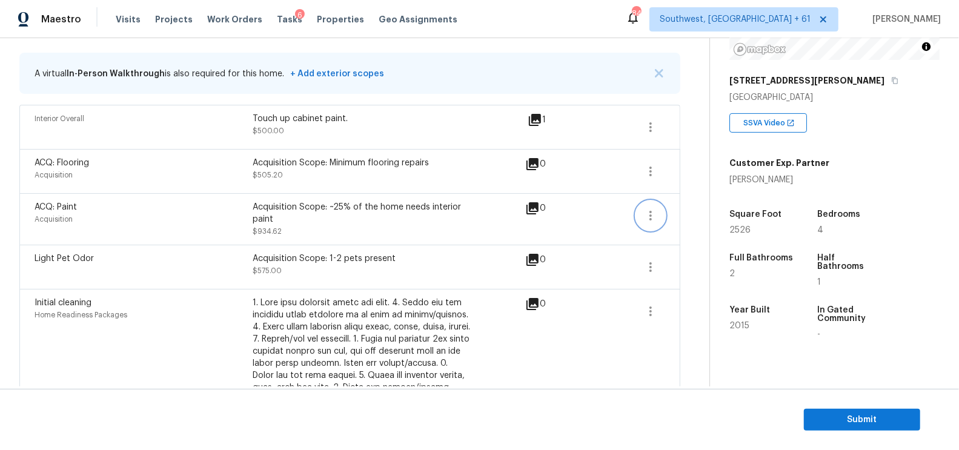
click at [659, 216] on button "button" at bounding box center [650, 215] width 29 height 29
click at [682, 215] on div "Edit" at bounding box center [720, 212] width 95 height 12
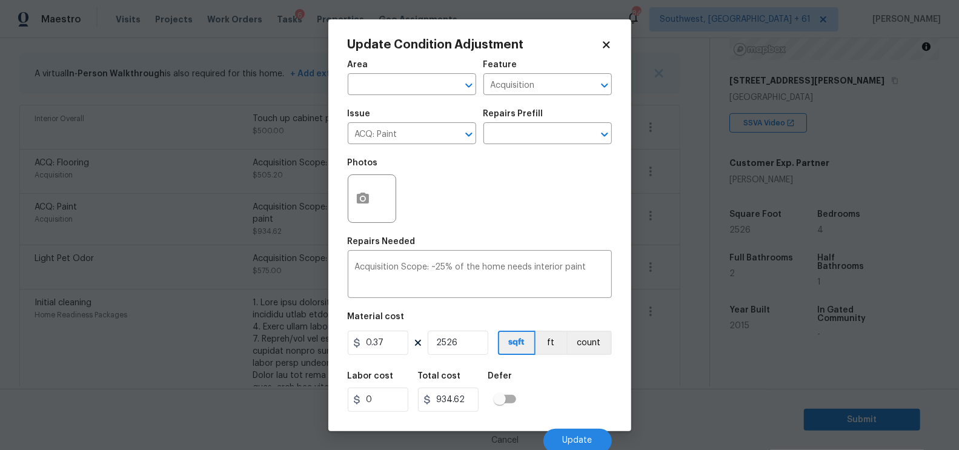
click at [667, 272] on body "Maestro Visits Projects Work Orders Tasks 6 Properties Geo Assignments 844 Sout…" at bounding box center [479, 225] width 959 height 450
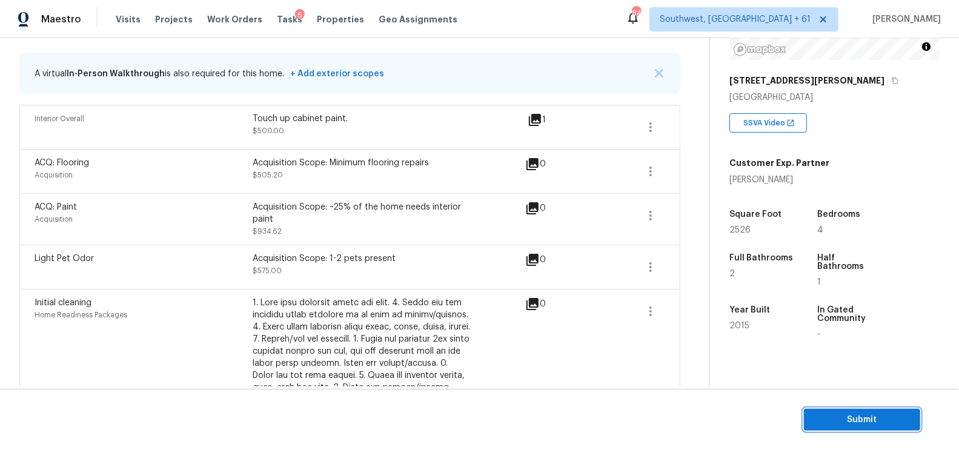
click at [847, 427] on span "Submit" at bounding box center [862, 420] width 97 height 15
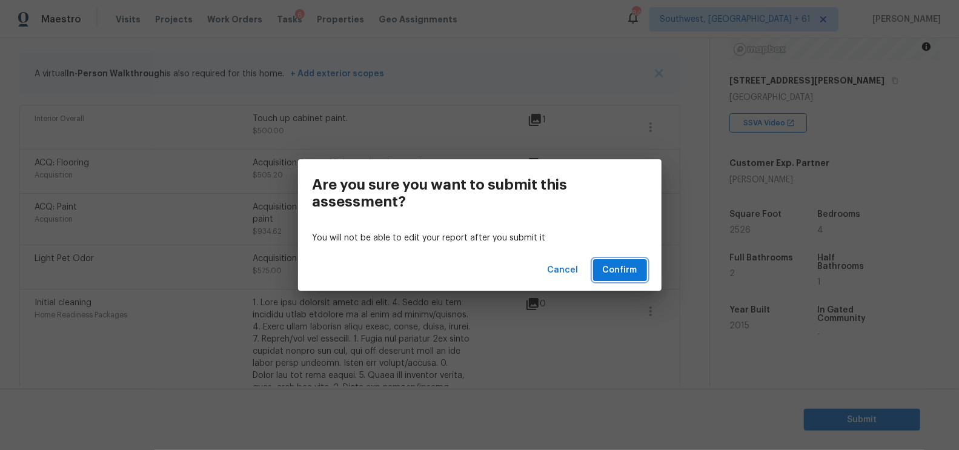
click at [627, 276] on span "Confirm" at bounding box center [620, 270] width 35 height 15
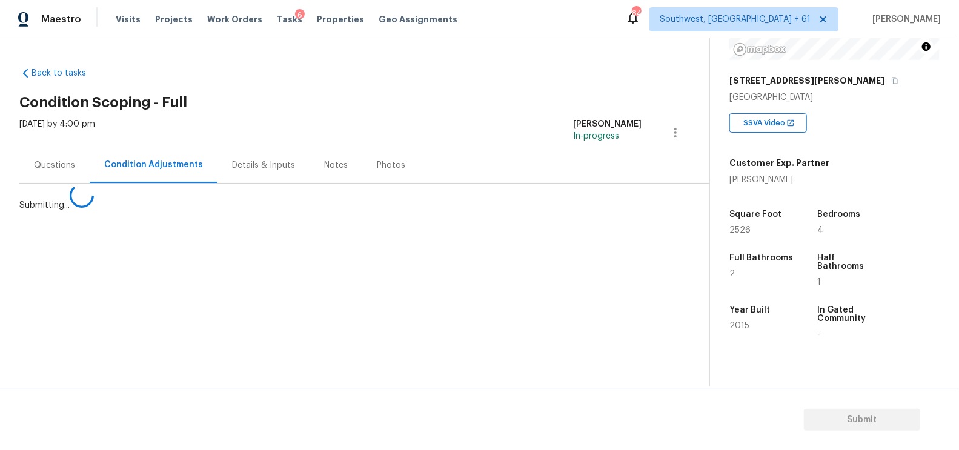
scroll to position [0, 0]
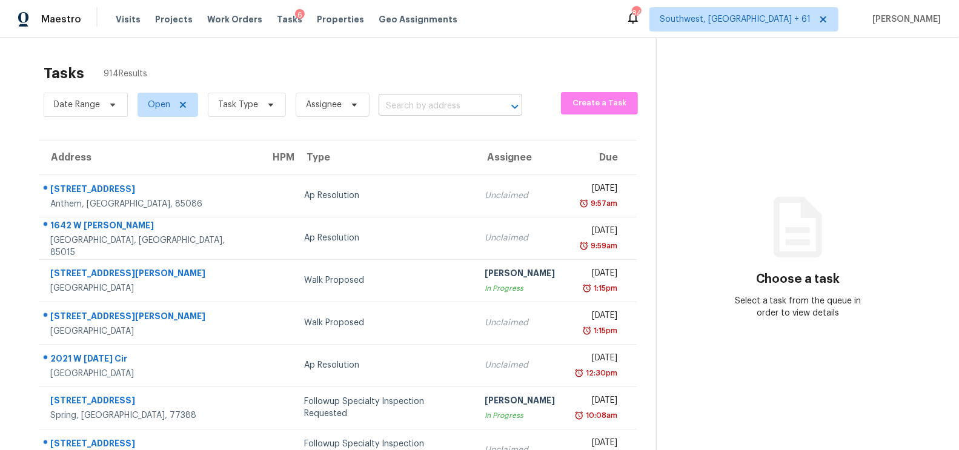
click at [431, 112] on input "text" at bounding box center [434, 106] width 110 height 19
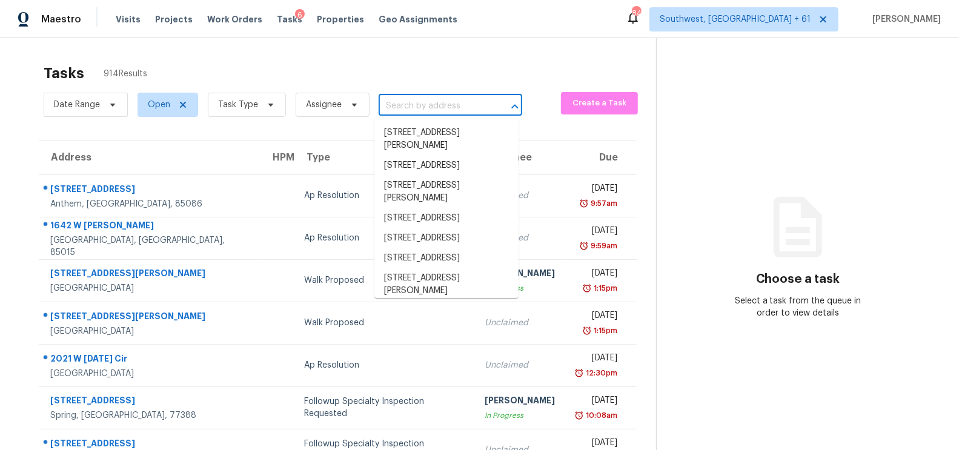
paste input "[STREET_ADDRESS]"
type input "[STREET_ADDRESS]"
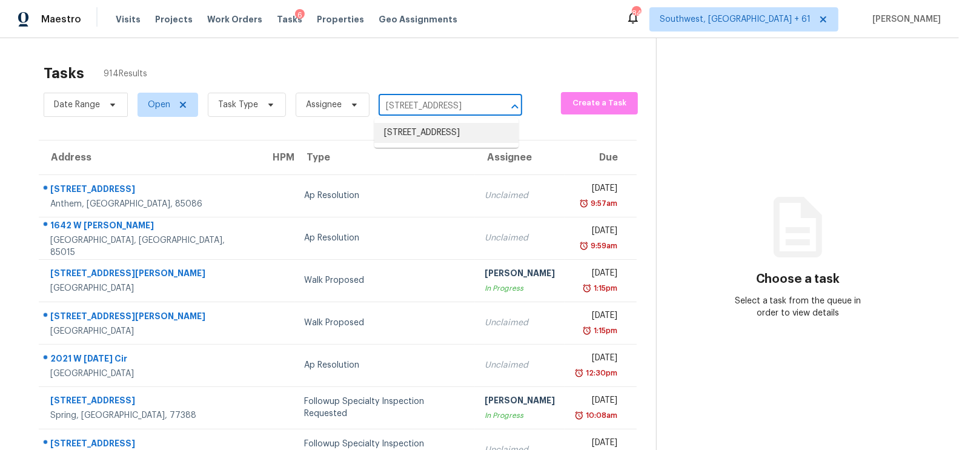
click at [452, 141] on li "[STREET_ADDRESS]" at bounding box center [446, 133] width 144 height 20
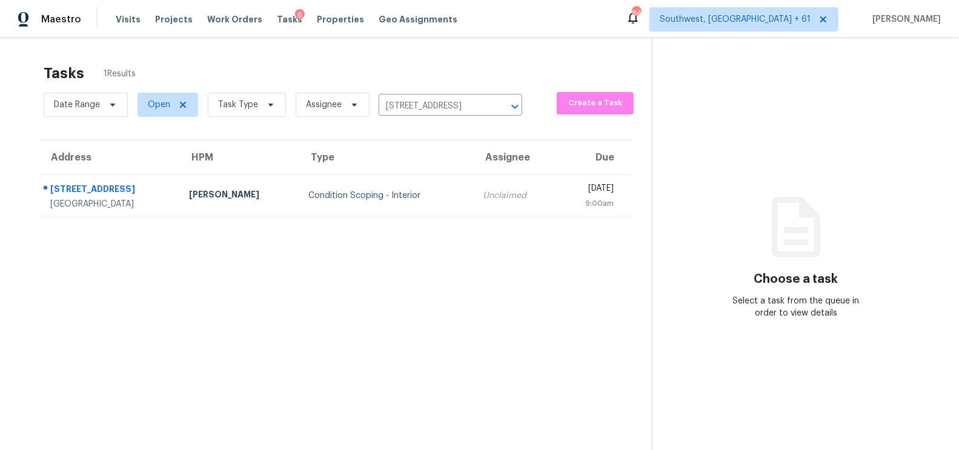
click at [438, 201] on td "Condition Scoping - Interior" at bounding box center [386, 196] width 175 height 42
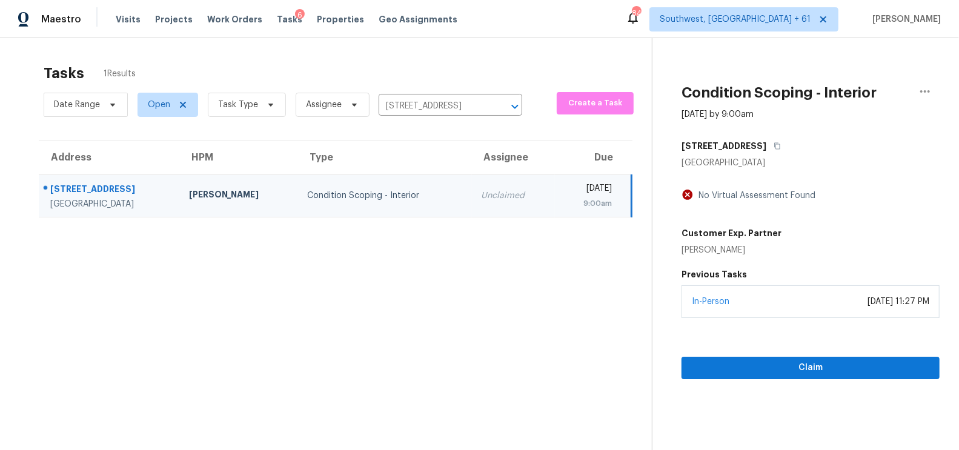
click at [820, 310] on div "In-Person August 29, 2025 at 11:27 PM" at bounding box center [811, 301] width 258 height 33
click at [808, 376] on button "Claim" at bounding box center [811, 368] width 258 height 22
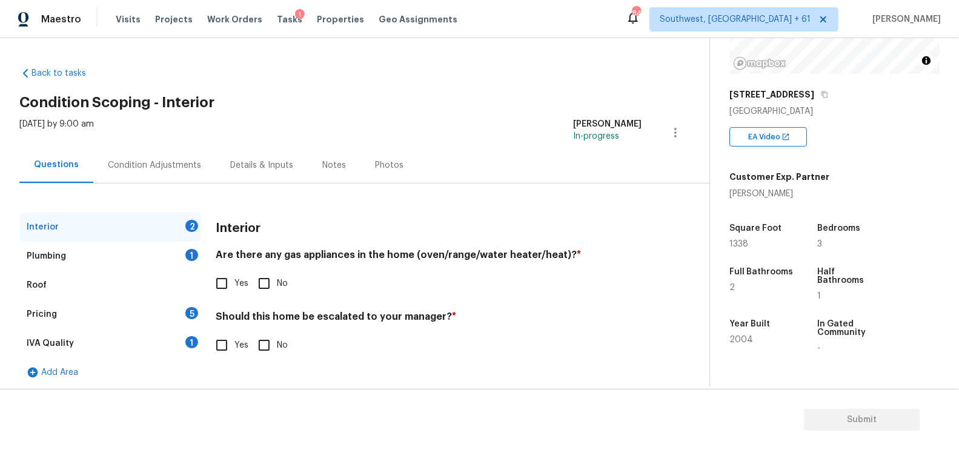
scroll to position [158, 0]
click at [233, 288] on input "Yes" at bounding box center [221, 283] width 25 height 25
checkbox input "true"
click at [257, 339] on input "No" at bounding box center [263, 346] width 25 height 25
checkbox input "true"
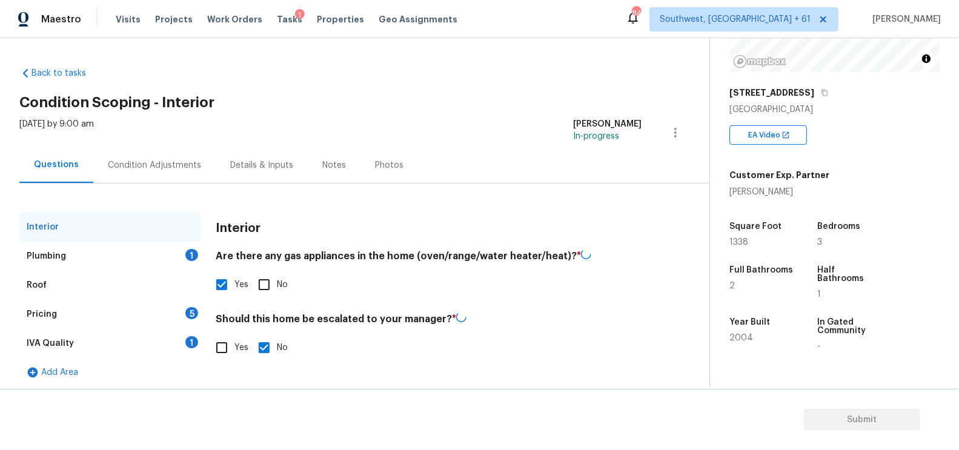
click at [169, 271] on div "Roof" at bounding box center [110, 285] width 182 height 29
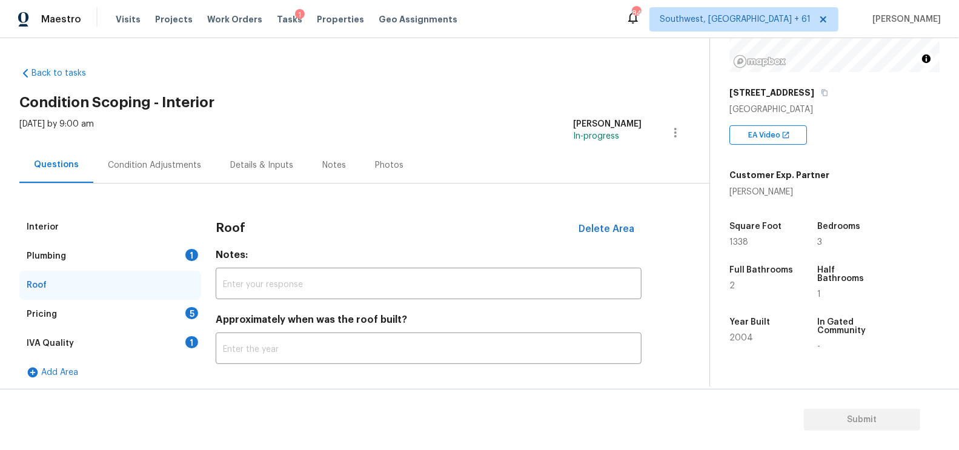
click at [179, 259] on div "Plumbing 1" at bounding box center [110, 256] width 182 height 29
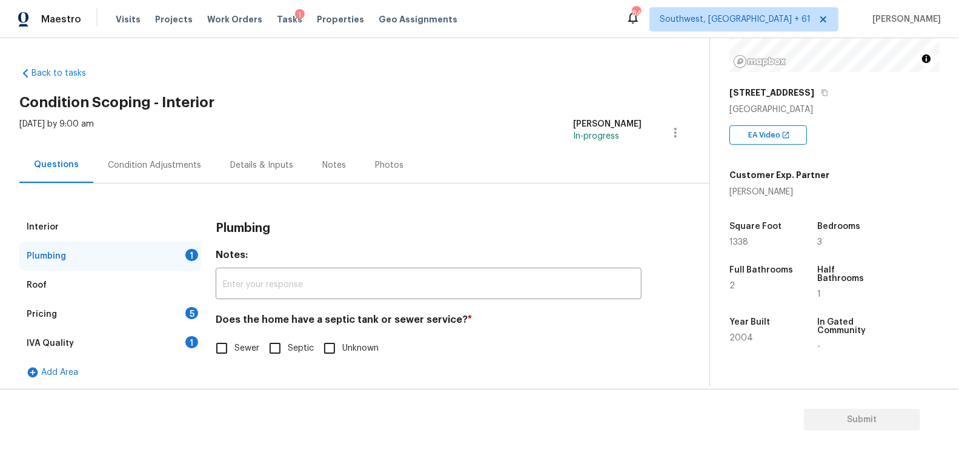
click at [221, 353] on input "Sewer" at bounding box center [221, 348] width 25 height 25
checkbox input "true"
click at [179, 342] on div "IVA Quality 1" at bounding box center [110, 343] width 182 height 29
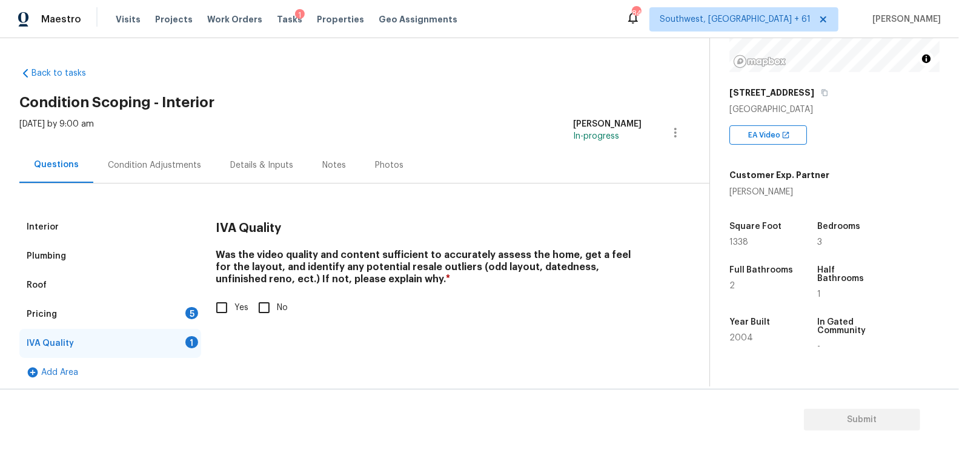
click at [243, 303] on span "Yes" at bounding box center [241, 308] width 14 height 13
click at [234, 303] on input "Yes" at bounding box center [221, 307] width 25 height 25
checkbox input "true"
click at [184, 313] on div "Pricing 5" at bounding box center [110, 314] width 182 height 29
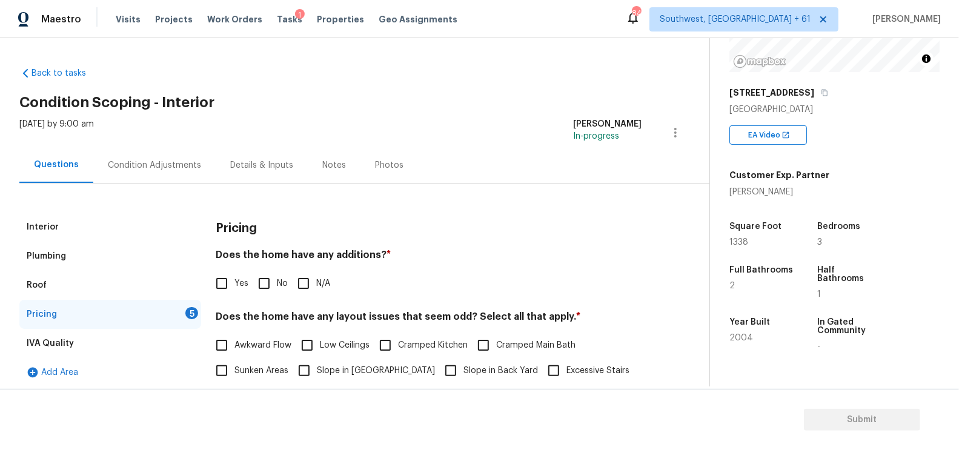
click at [255, 282] on input "No" at bounding box center [263, 283] width 25 height 25
checkbox input "true"
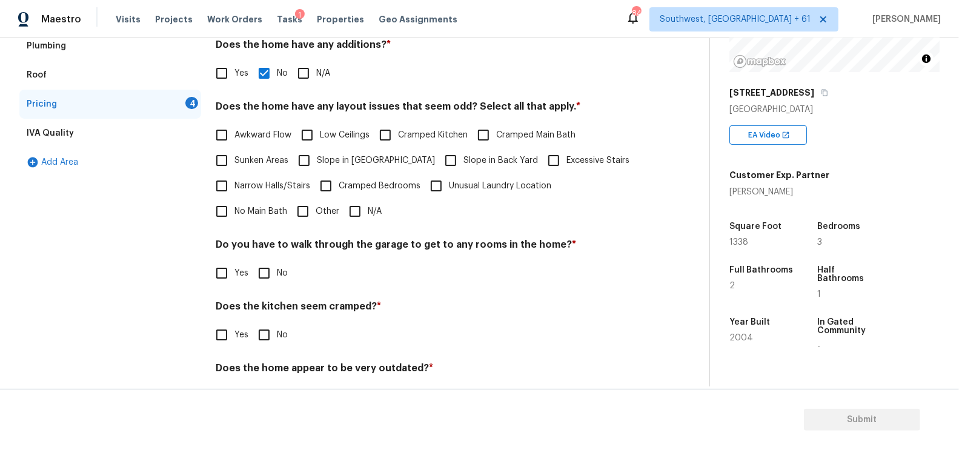
scroll to position [236, 0]
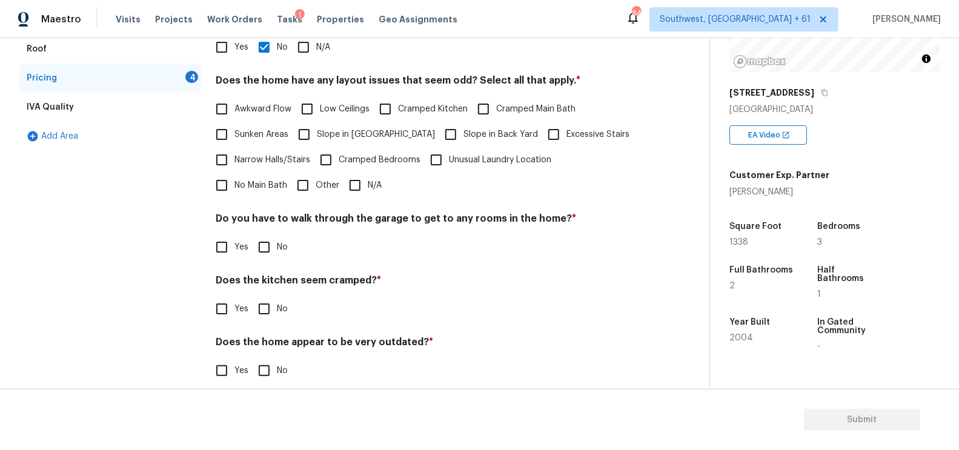
click at [342, 184] on input "N/A" at bounding box center [354, 185] width 25 height 25
checkbox input "true"
click at [274, 242] on input "No" at bounding box center [263, 246] width 25 height 25
checkbox input "true"
click at [267, 302] on input "No" at bounding box center [263, 308] width 25 height 25
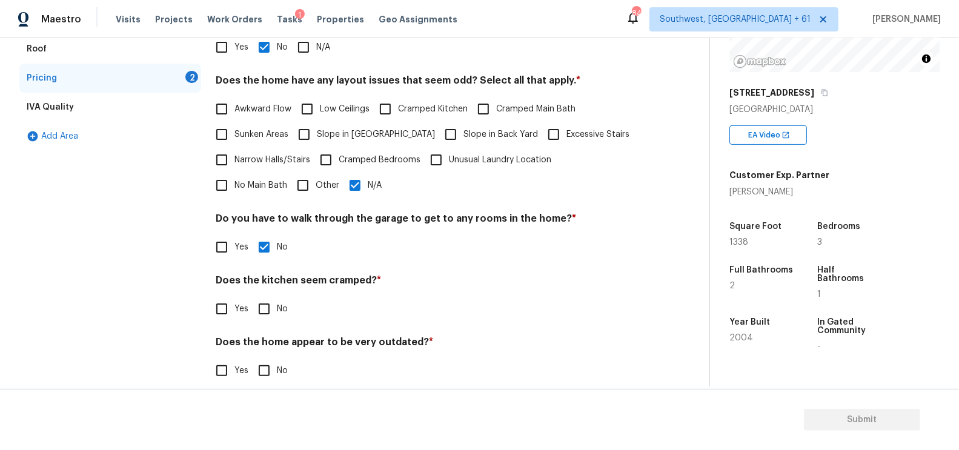
checkbox input "true"
click at [274, 368] on input "No" at bounding box center [263, 370] width 25 height 25
checkbox input "true"
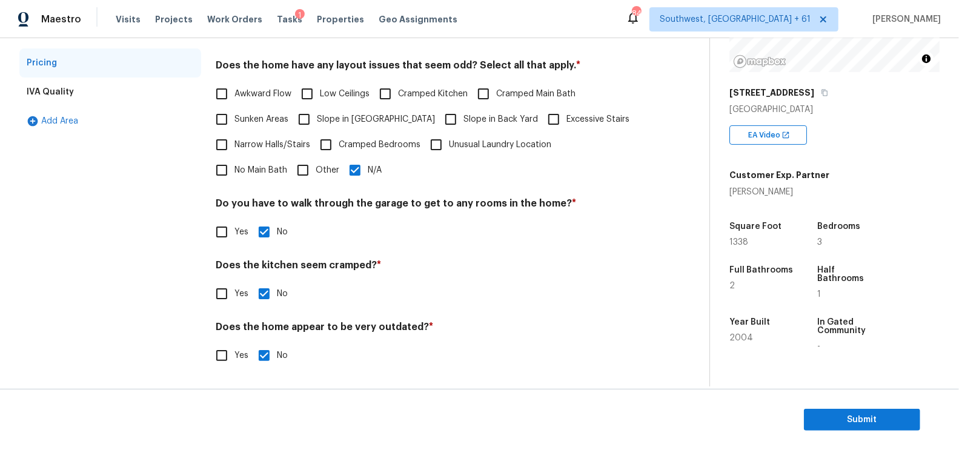
scroll to position [48, 0]
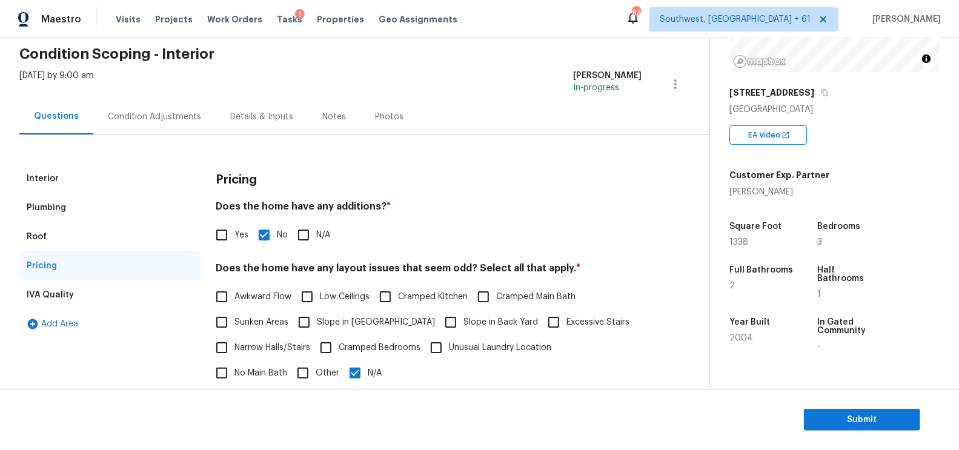
click at [181, 125] on div "Condition Adjustments" at bounding box center [154, 117] width 122 height 36
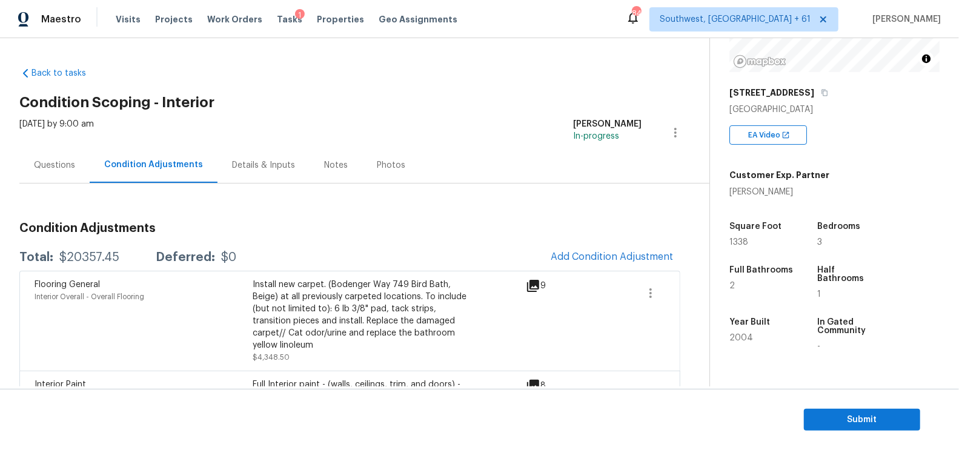
click at [596, 253] on span "Add Condition Adjustment" at bounding box center [612, 256] width 122 height 11
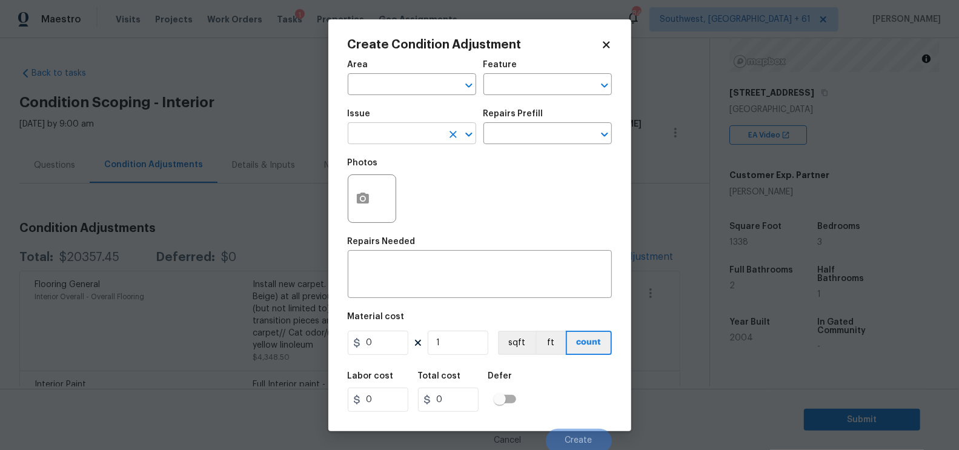
click at [380, 133] on input "text" at bounding box center [395, 134] width 95 height 19
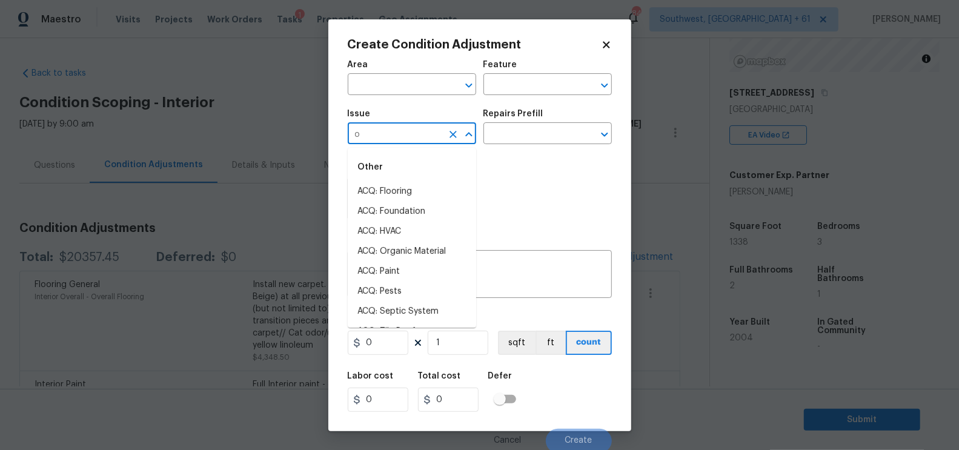
type input "od"
type input "o"
click at [384, 248] on li "Pet Odor" at bounding box center [412, 252] width 128 height 20
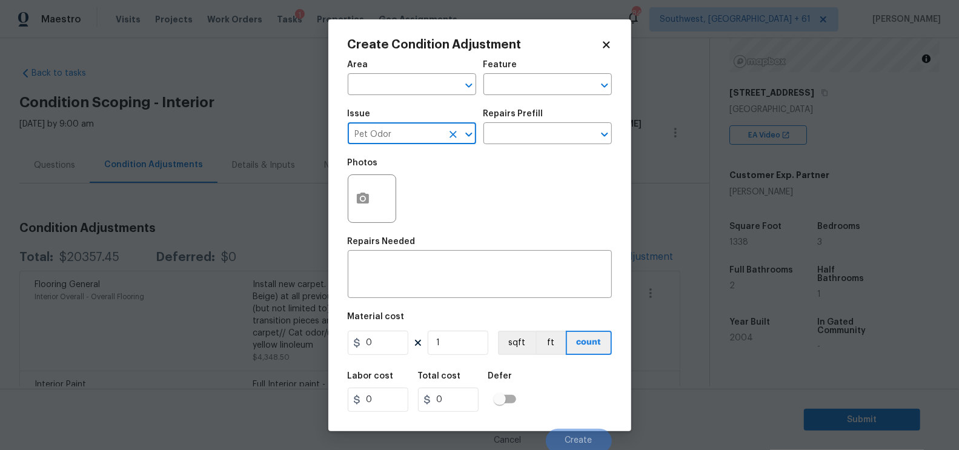
type input "Pet Odor"
click at [516, 154] on div "Photos" at bounding box center [480, 190] width 264 height 79
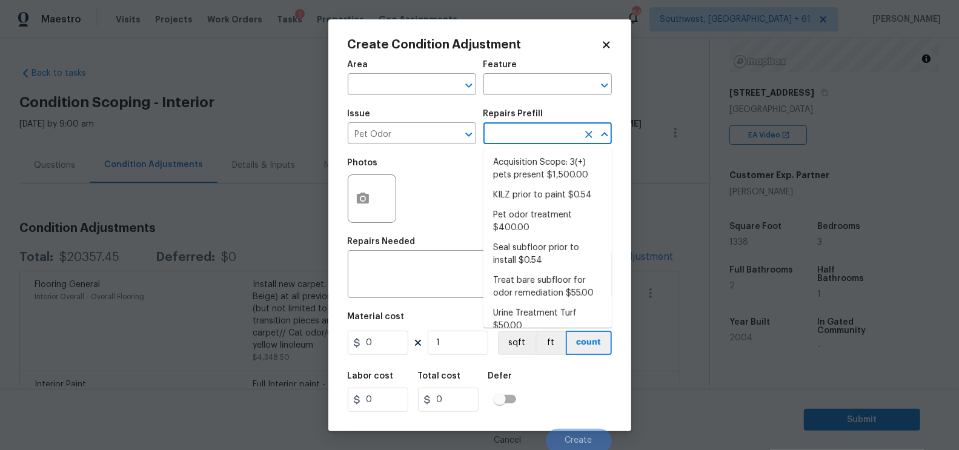
click at [527, 138] on input "text" at bounding box center [531, 134] width 95 height 19
click at [543, 162] on li "Acquisition Scope: 3(+) pets present $1,500.00" at bounding box center [548, 169] width 128 height 33
type textarea "Acquisition Scope: 3(+) pets present"
type input "1500"
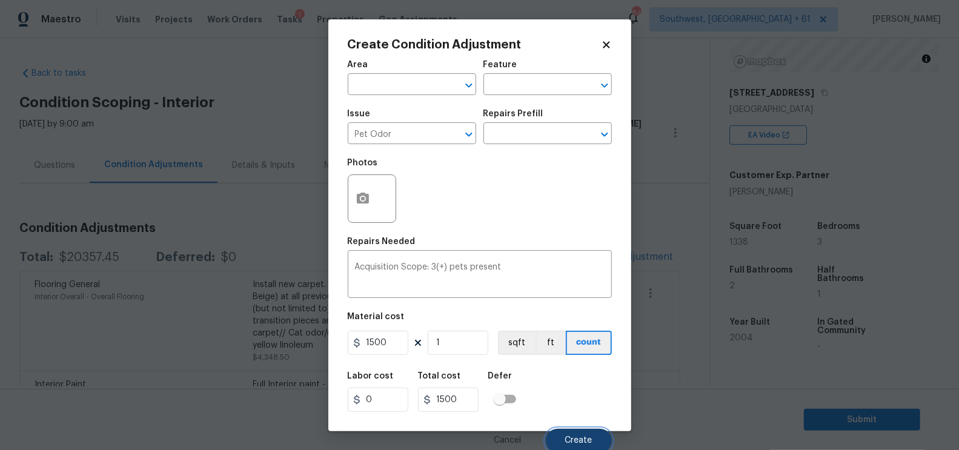
click at [585, 436] on button "Create" at bounding box center [579, 441] width 66 height 24
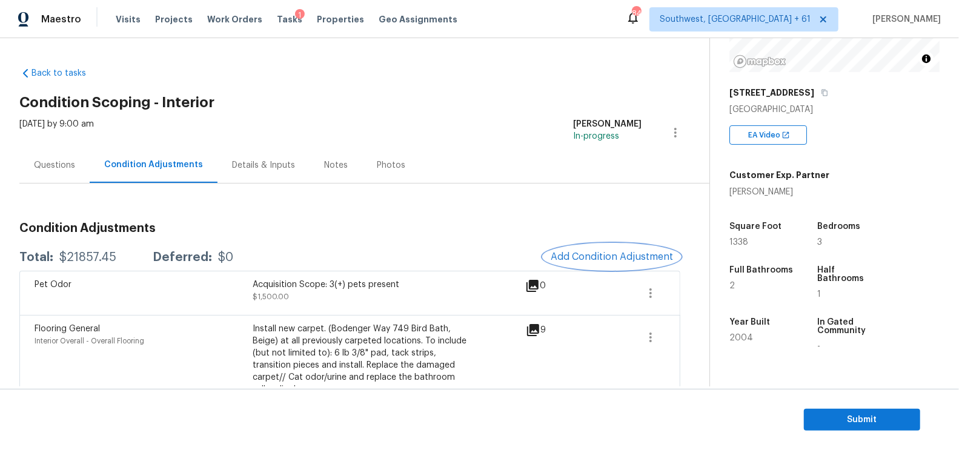
scroll to position [48, 0]
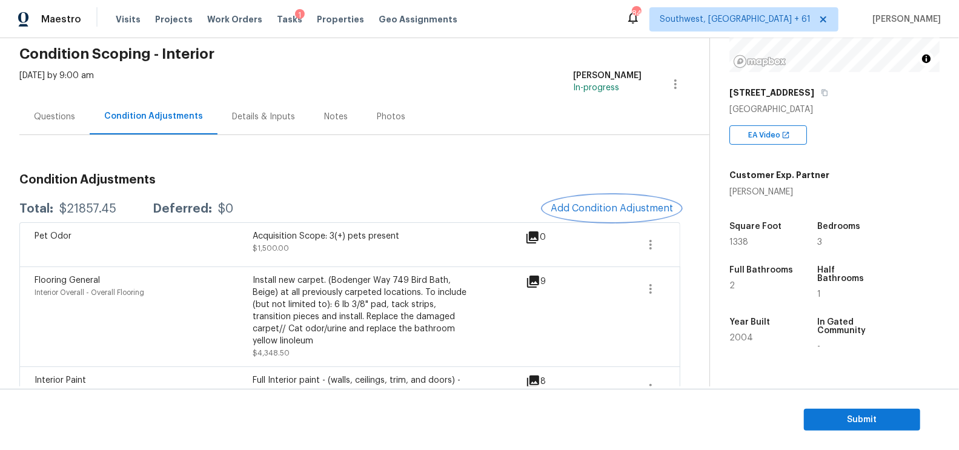
click at [612, 210] on span "Add Condition Adjustment" at bounding box center [612, 208] width 122 height 11
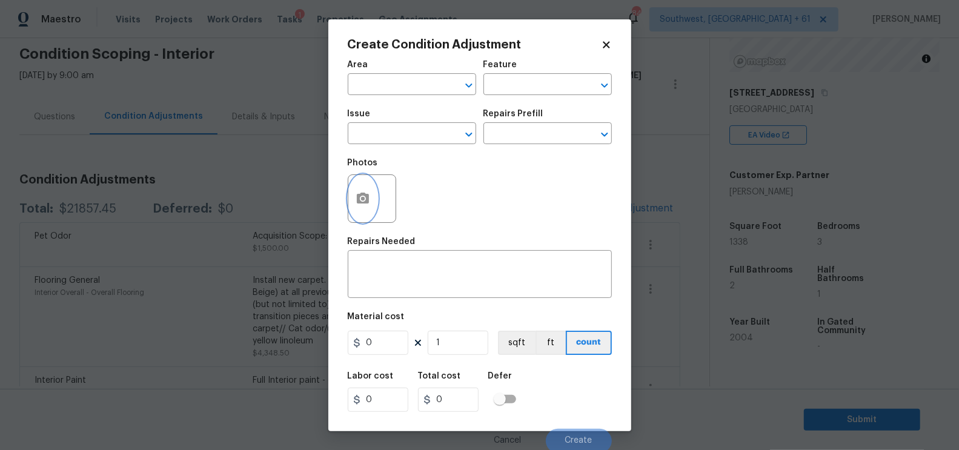
click at [369, 196] on icon "button" at bounding box center [363, 198] width 15 height 15
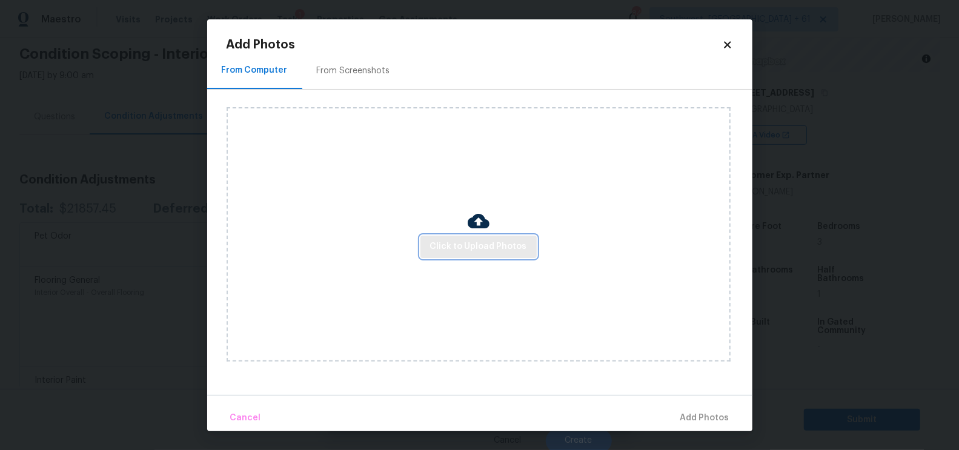
click at [490, 245] on span "Click to Upload Photos" at bounding box center [478, 246] width 97 height 15
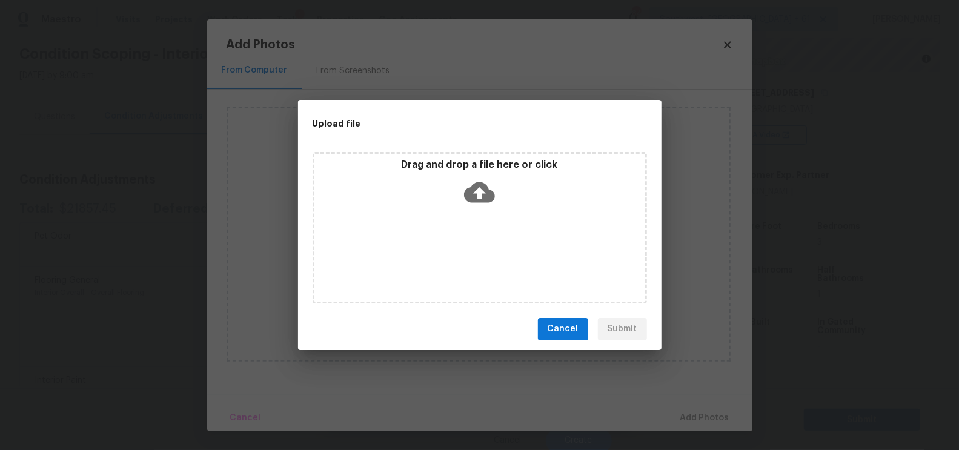
click at [482, 191] on icon at bounding box center [479, 192] width 31 height 31
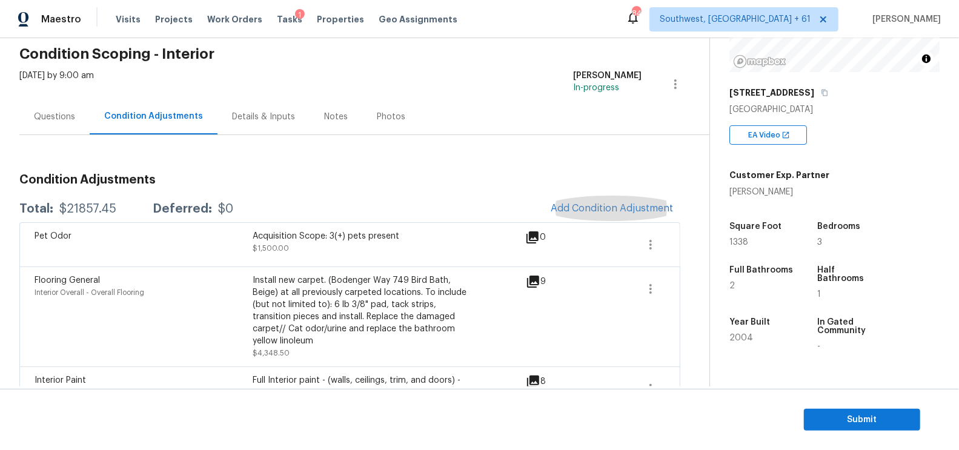
click at [84, 207] on div "$21857.45" at bounding box center [87, 209] width 57 height 12
copy div "$21857.45"
click at [50, 115] on div "Questions" at bounding box center [54, 117] width 41 height 12
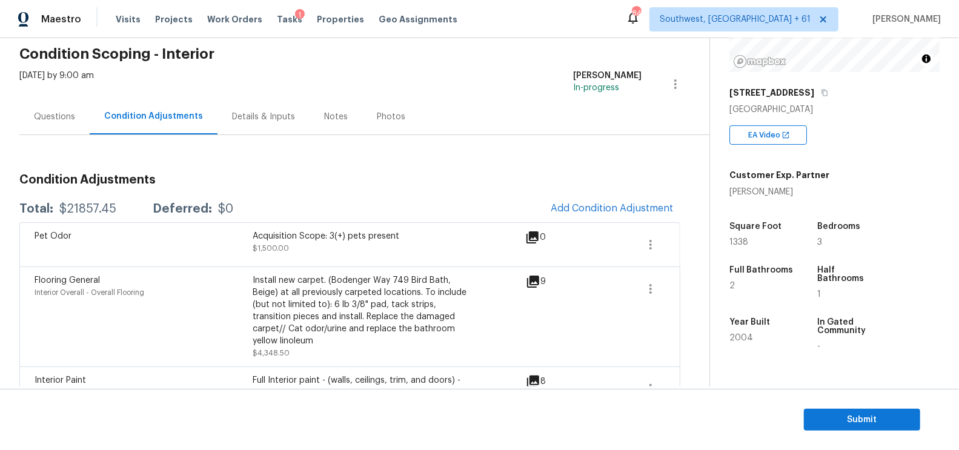
scroll to position [4, 0]
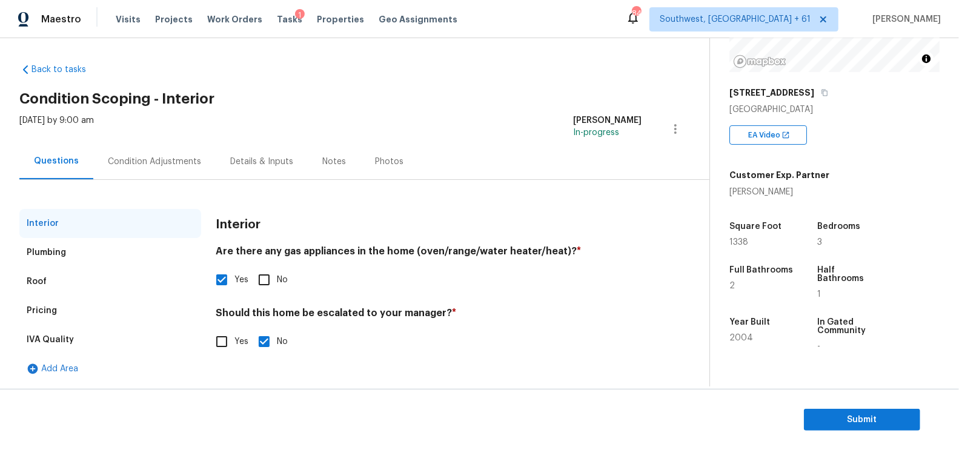
click at [73, 308] on div "Pricing" at bounding box center [110, 310] width 182 height 29
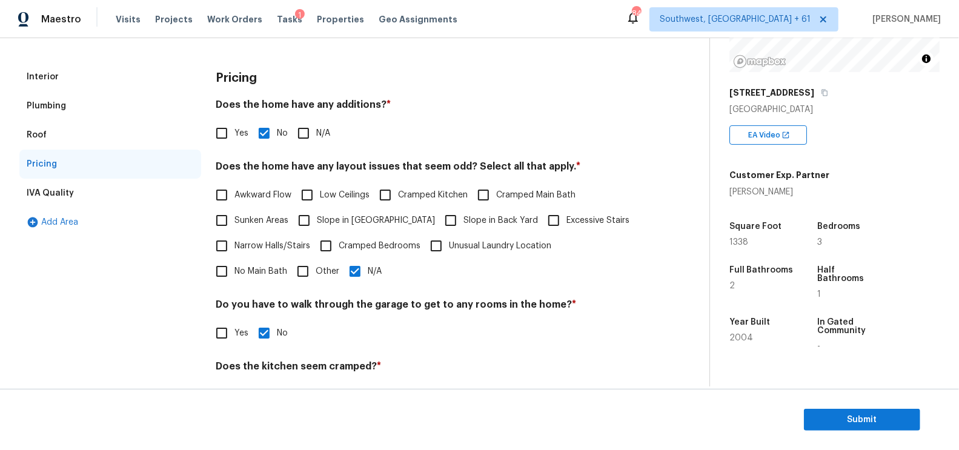
scroll to position [173, 0]
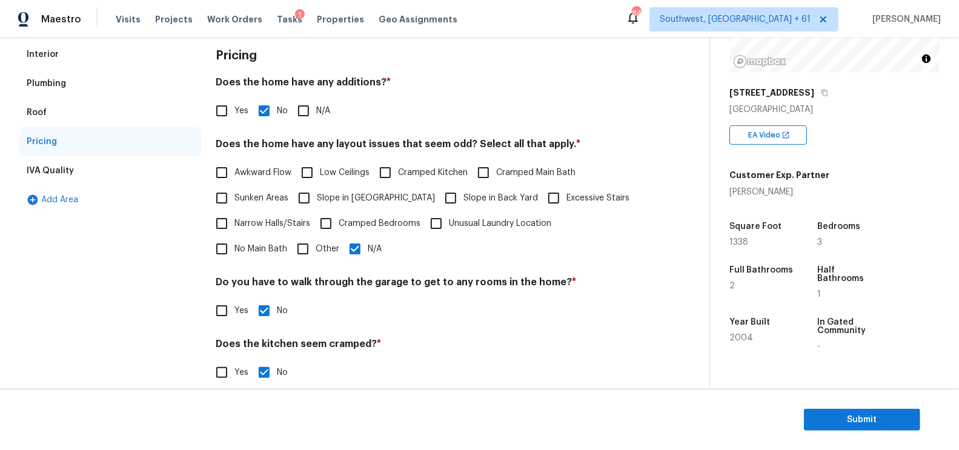
click at [329, 181] on label "Low Ceilings" at bounding box center [331, 172] width 75 height 25
click at [320, 181] on input "Low Ceilings" at bounding box center [306, 172] width 25 height 25
checkbox input "true"
click at [316, 200] on input "Slope in Front Yard" at bounding box center [303, 199] width 25 height 25
checkbox input "true"
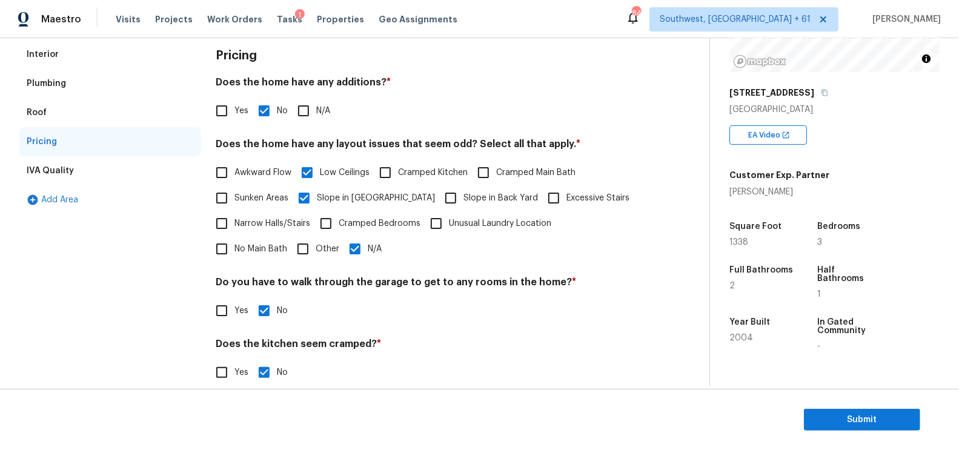
click at [342, 247] on input "N/A" at bounding box center [354, 248] width 25 height 25
checkbox input "false"
click at [342, 161] on label "Low Ceilings" at bounding box center [331, 173] width 75 height 25
click at [320, 161] on input "Low Ceilings" at bounding box center [306, 173] width 25 height 25
checkbox input "false"
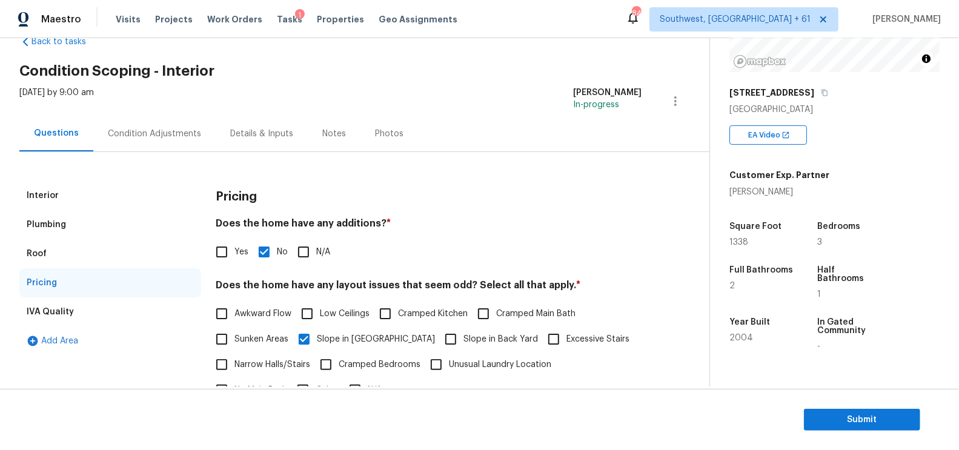
scroll to position [0, 0]
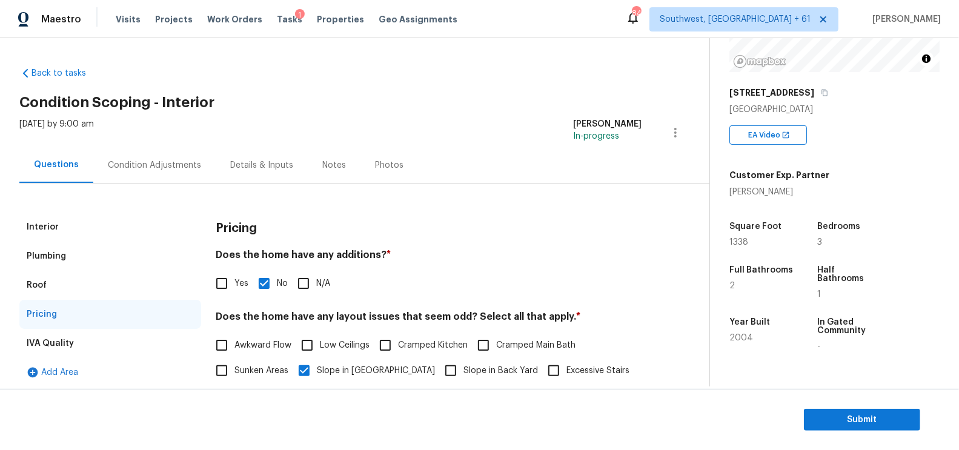
click at [166, 168] on div "Condition Adjustments" at bounding box center [154, 165] width 93 height 12
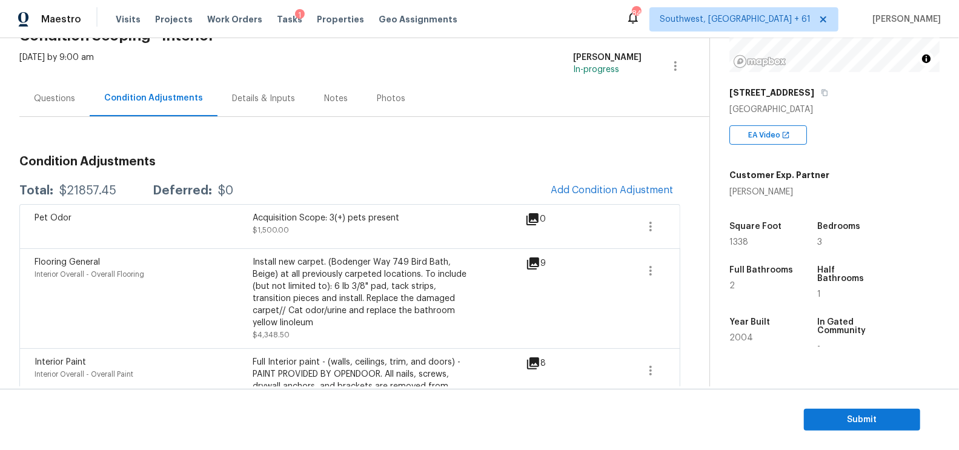
scroll to position [11, 0]
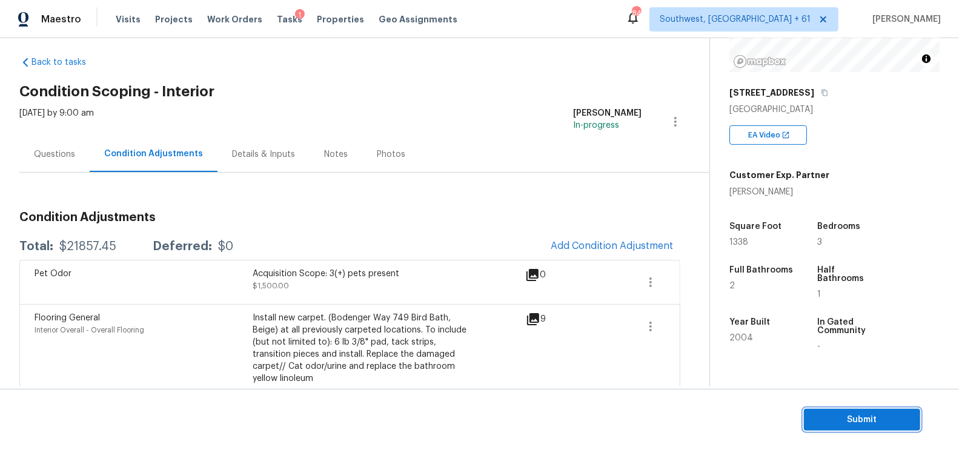
click at [844, 414] on span "Submit" at bounding box center [862, 420] width 97 height 15
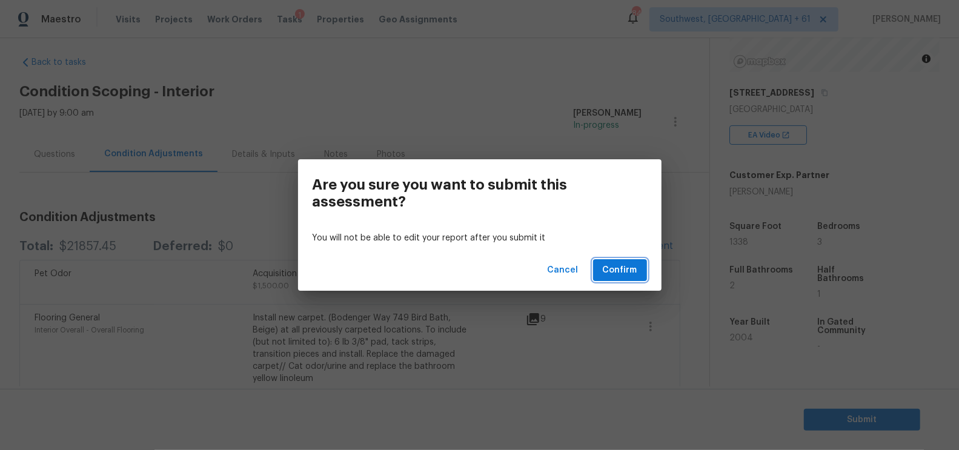
click at [621, 271] on span "Confirm" at bounding box center [620, 270] width 35 height 15
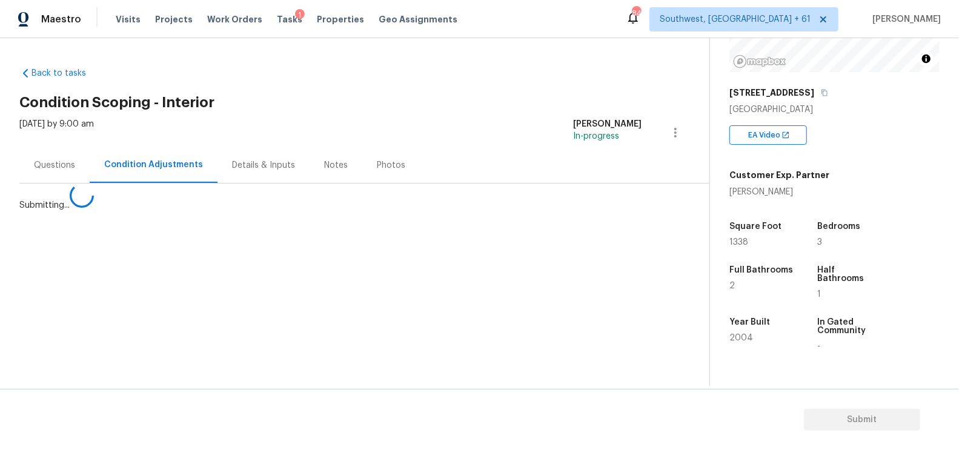
scroll to position [0, 0]
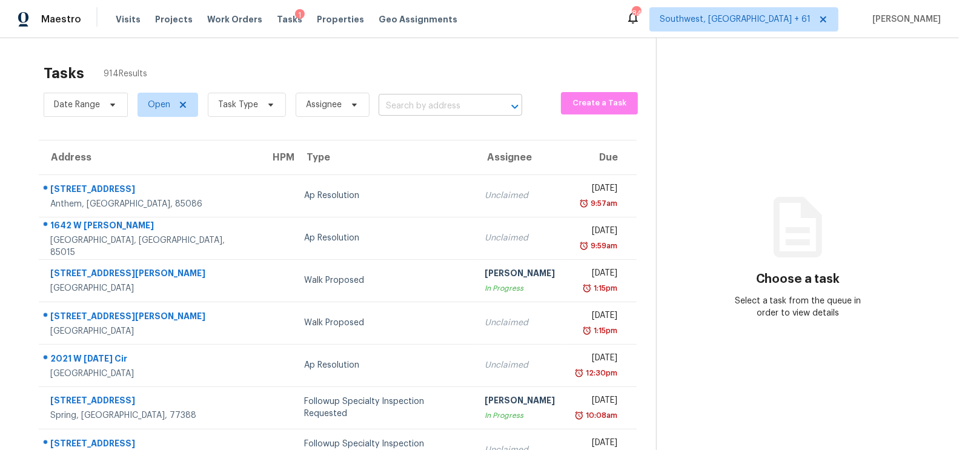
click at [425, 113] on input "text" at bounding box center [434, 106] width 110 height 19
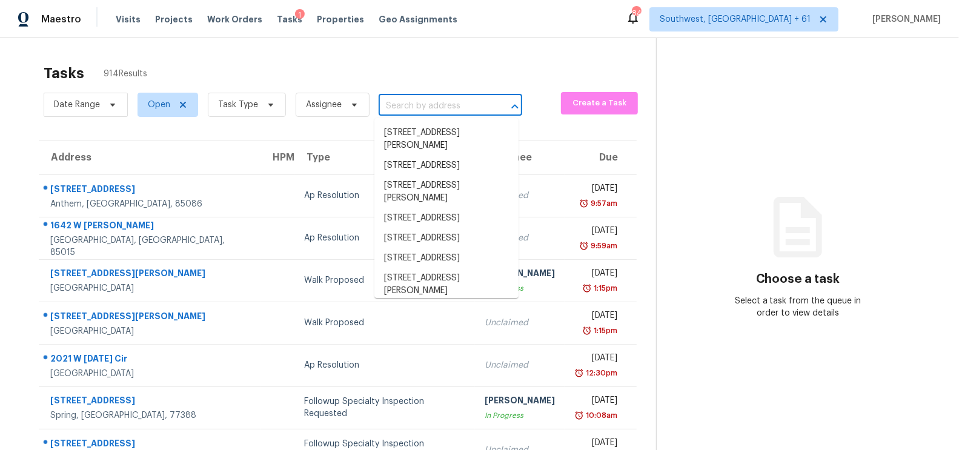
paste input "108 Belle Grove Cir, Columbia, SC 29229"
type input "108 Belle Grove Cir, Columbia, SC 29229"
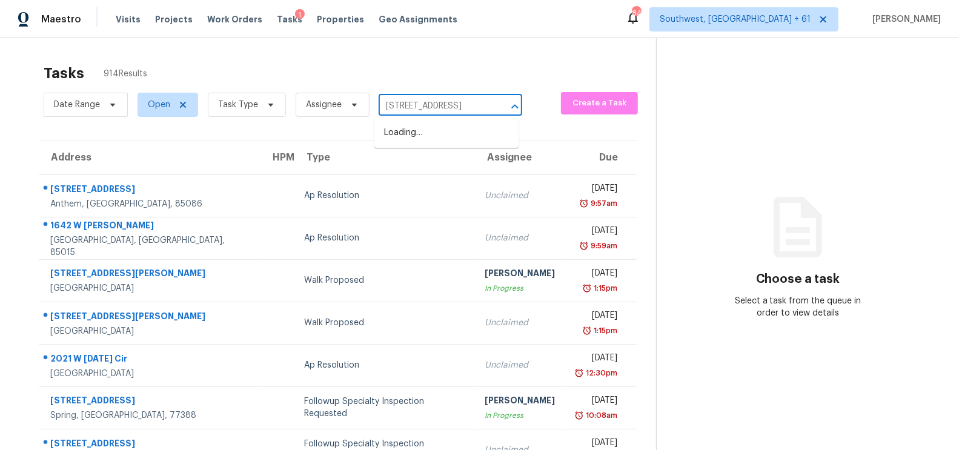
scroll to position [0, 58]
click at [426, 132] on li "108 Belle Grove Cir, Columbia, SC 29229" at bounding box center [446, 133] width 144 height 20
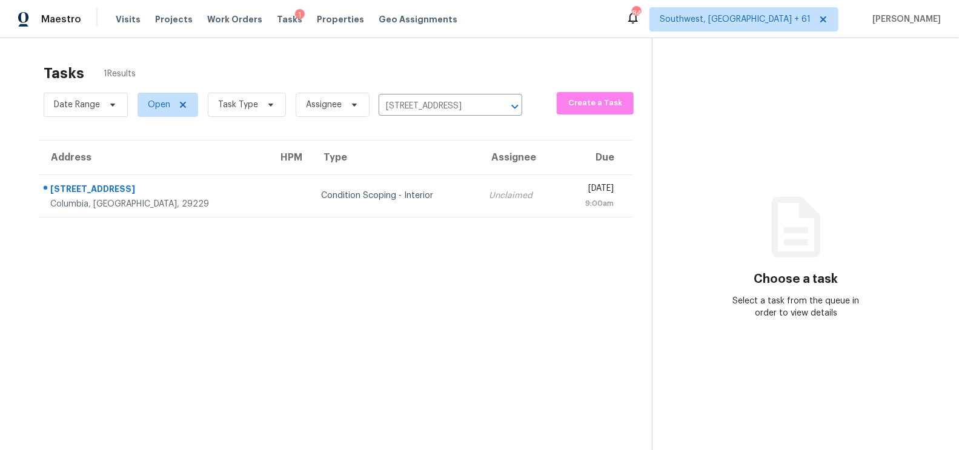
click at [409, 219] on section "Tasks 1 Results Date Range Open Task Type Assignee 108 Belle Grove Cir, Columbi…" at bounding box center [335, 273] width 633 height 431
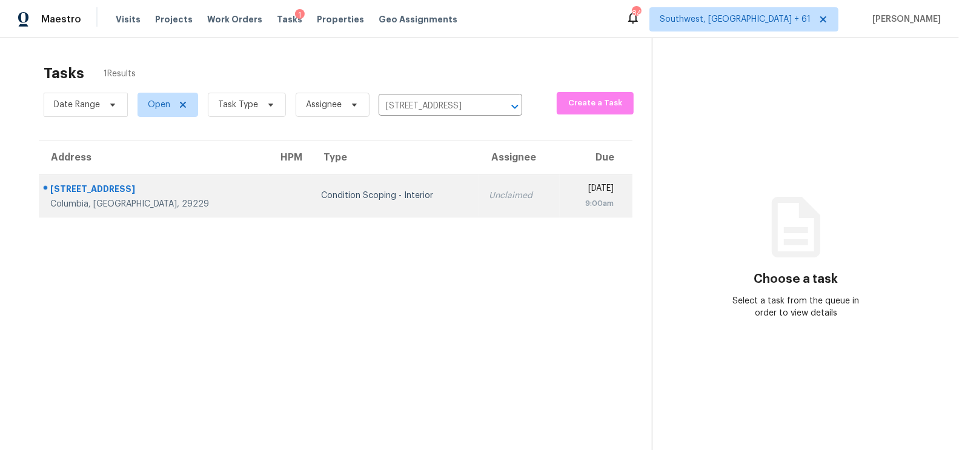
click at [489, 193] on div "Unclaimed" at bounding box center [519, 196] width 61 height 12
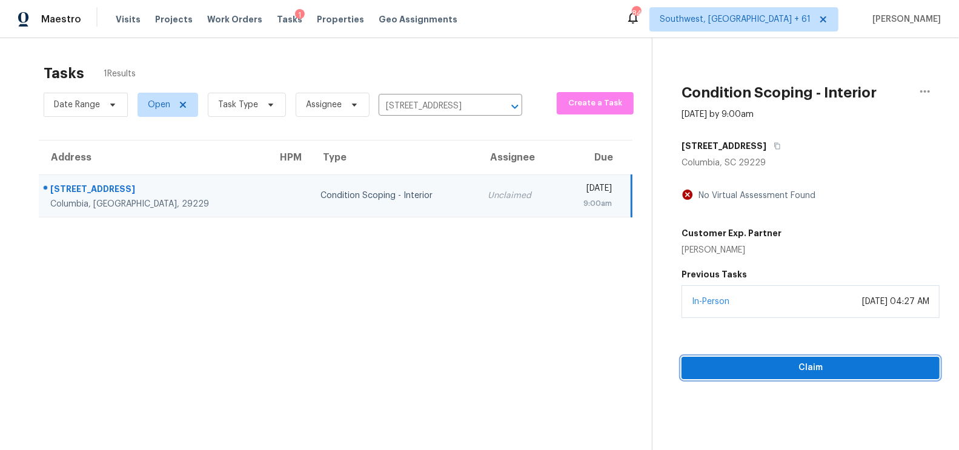
click at [819, 364] on span "Claim" at bounding box center [810, 368] width 239 height 15
click at [842, 357] on button "Start Assessment" at bounding box center [811, 368] width 258 height 22
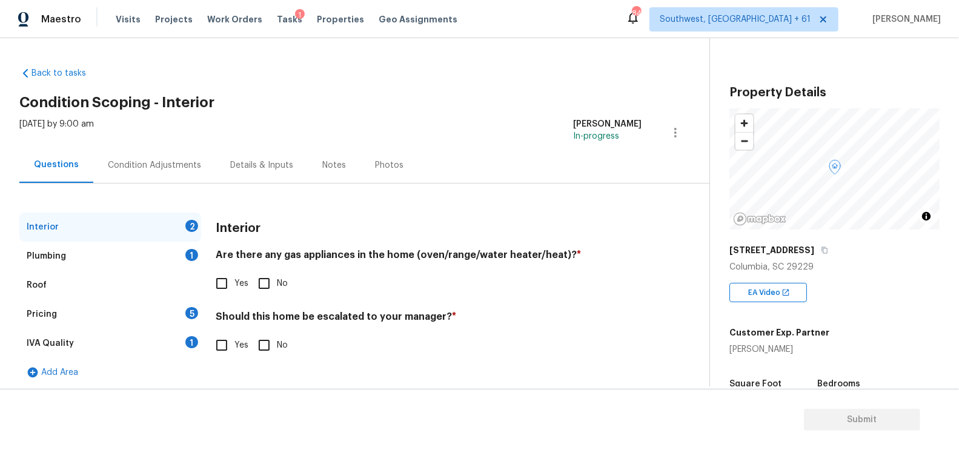
click at [211, 285] on input "Yes" at bounding box center [221, 283] width 25 height 25
checkbox input "true"
click at [273, 341] on input "No" at bounding box center [263, 346] width 25 height 25
checkbox input "true"
click at [171, 257] on div "Plumbing 1" at bounding box center [110, 256] width 182 height 29
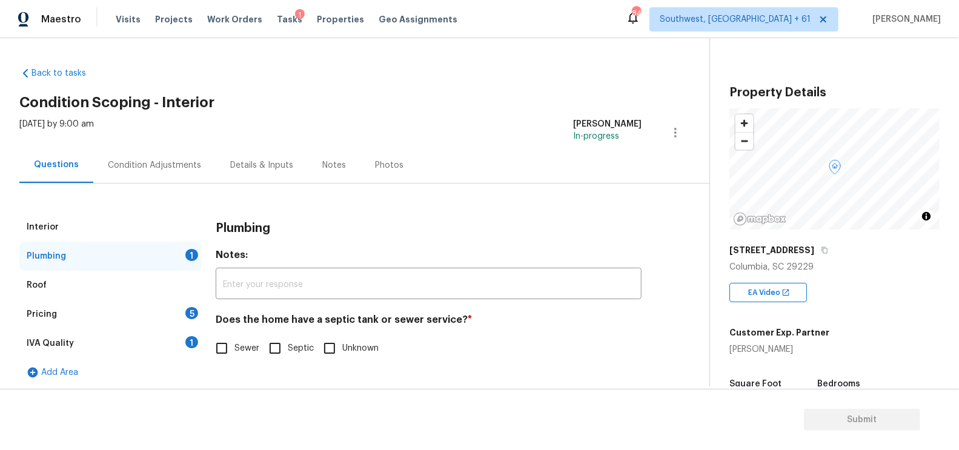
click at [234, 350] on span "Sewer" at bounding box center [246, 348] width 25 height 13
click at [234, 350] on input "Sewer" at bounding box center [221, 348] width 25 height 25
checkbox input "true"
click at [173, 344] on div "IVA Quality 1" at bounding box center [110, 343] width 182 height 29
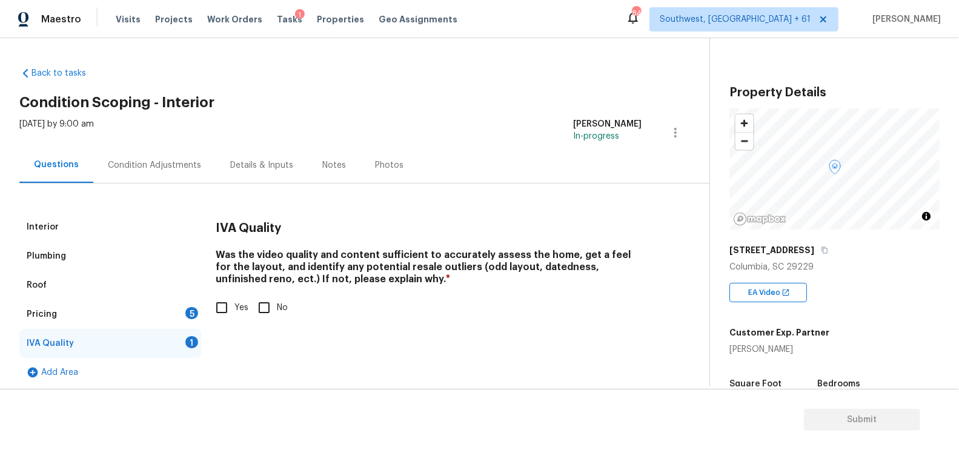
click at [232, 302] on input "Yes" at bounding box center [221, 307] width 25 height 25
checkbox input "true"
click at [186, 317] on div "Pricing 5" at bounding box center [110, 314] width 182 height 29
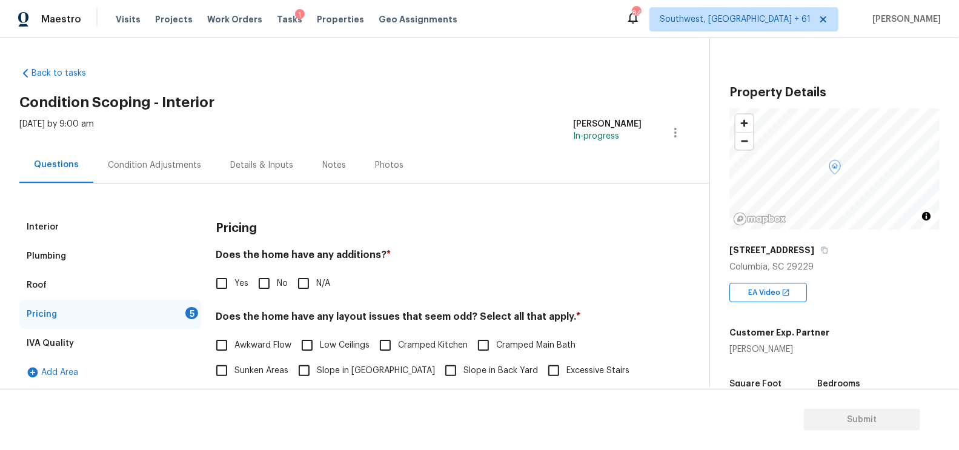
click at [277, 289] on span "No" at bounding box center [282, 284] width 11 height 13
click at [277, 289] on input "No" at bounding box center [263, 283] width 25 height 25
checkbox input "true"
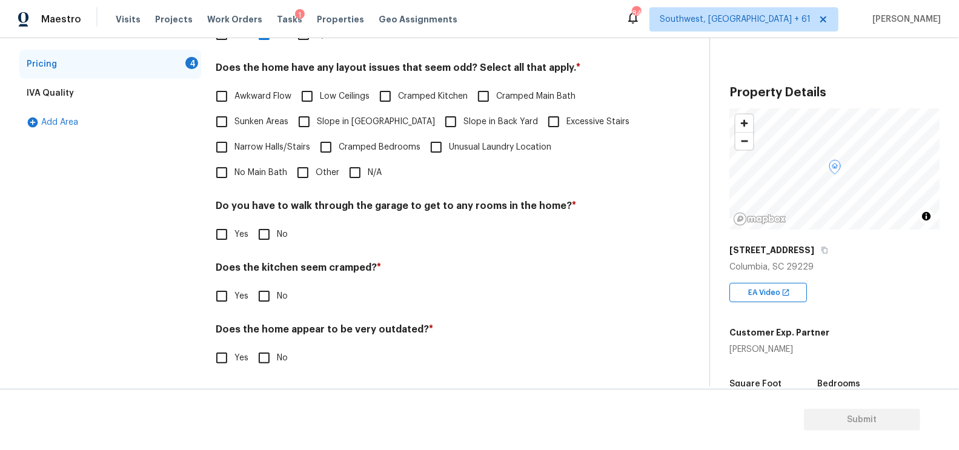
scroll to position [250, 0]
click at [342, 176] on input "N/A" at bounding box center [354, 171] width 25 height 25
checkbox input "true"
click at [265, 222] on input "No" at bounding box center [263, 234] width 25 height 25
checkbox input "true"
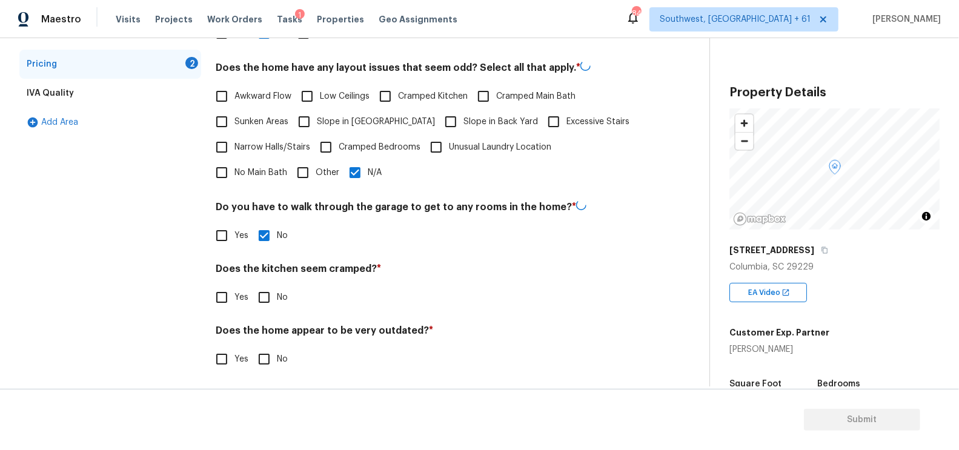
click at [266, 296] on input "No" at bounding box center [263, 297] width 25 height 25
checkbox input "true"
click at [270, 361] on input "No" at bounding box center [263, 359] width 25 height 25
checkbox input "true"
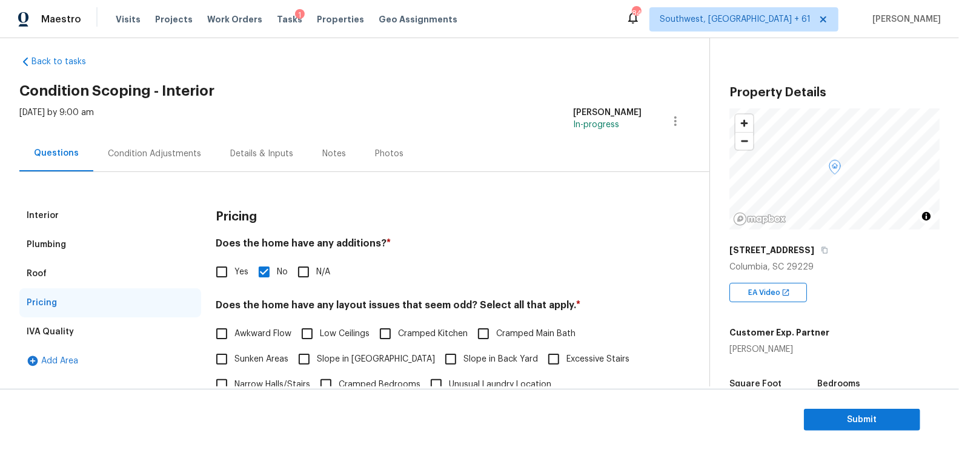
scroll to position [0, 0]
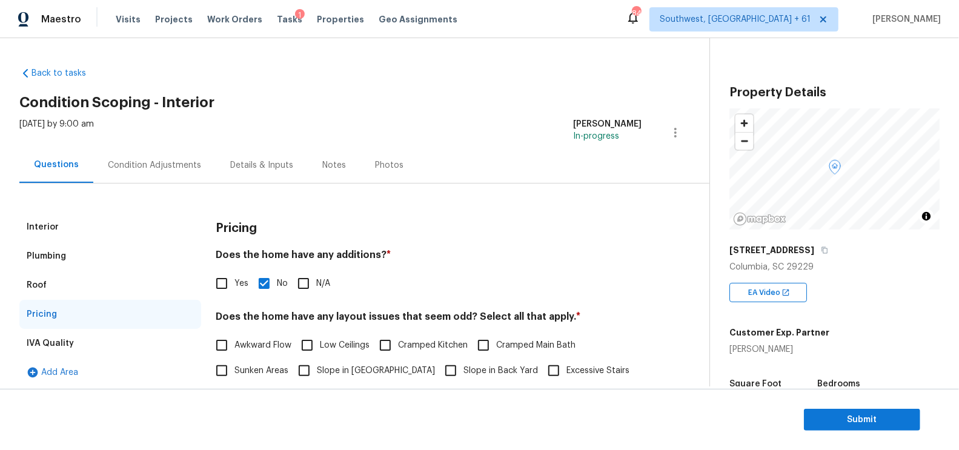
click at [164, 169] on div "Condition Adjustments" at bounding box center [154, 165] width 93 height 12
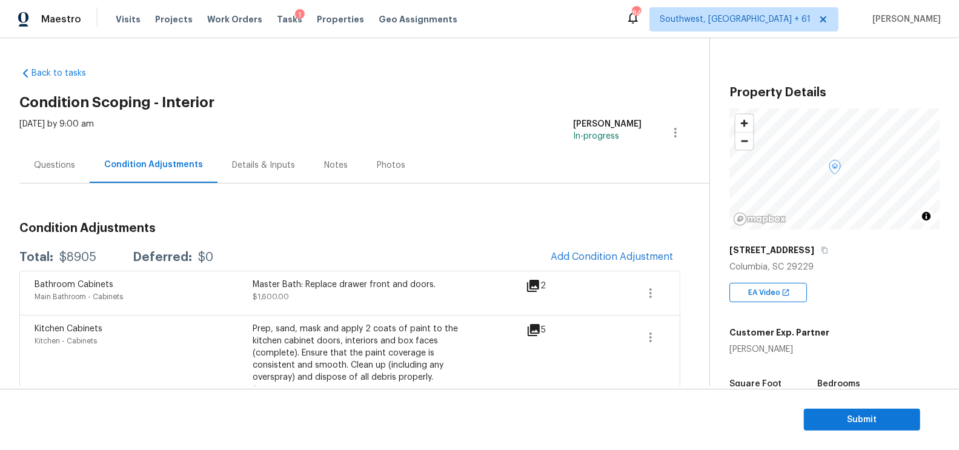
click at [66, 147] on div "Questions" at bounding box center [54, 165] width 70 height 36
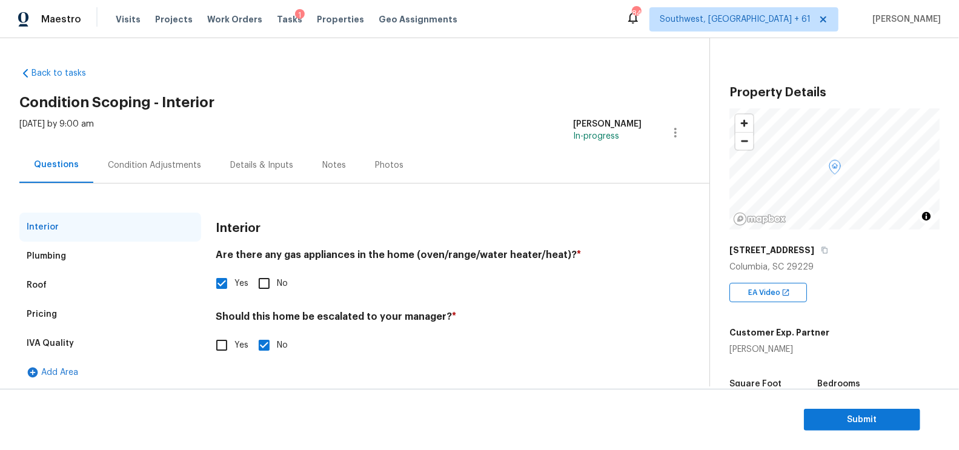
click at [61, 316] on div "Pricing" at bounding box center [110, 314] width 182 height 29
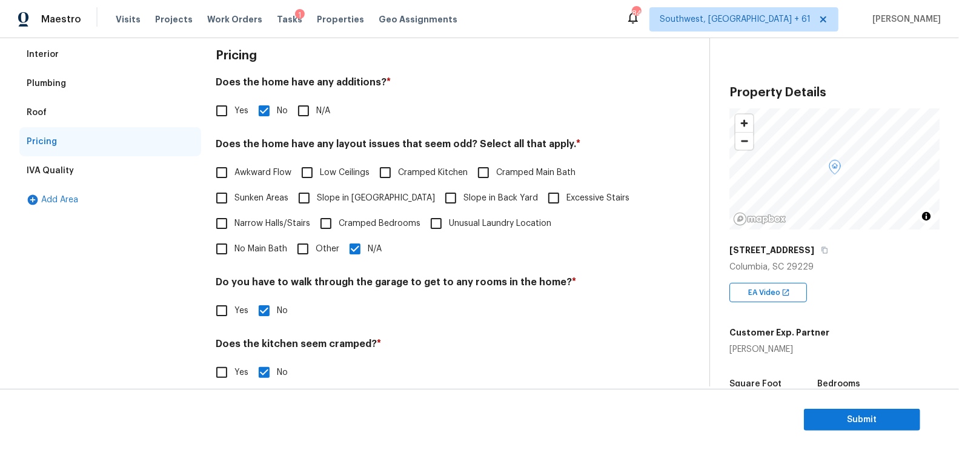
scroll to position [176, 0]
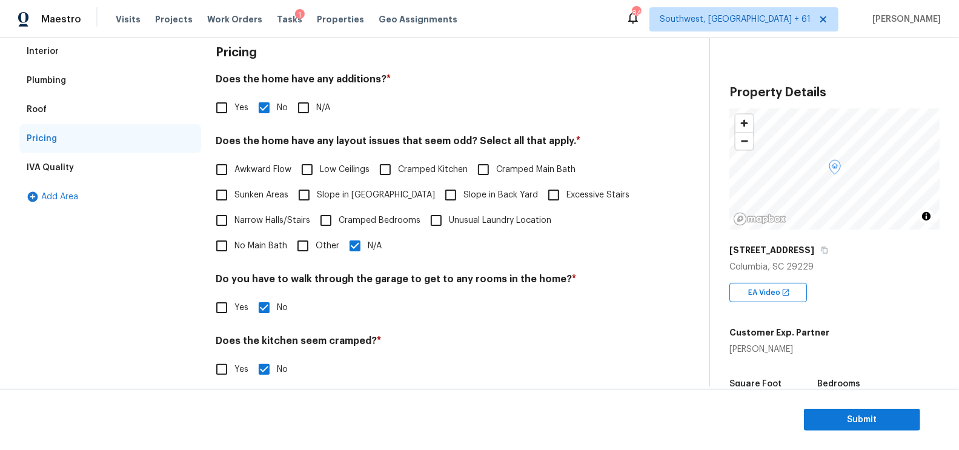
click at [325, 198] on span "Slope in Front Yard" at bounding box center [376, 195] width 118 height 13
click at [317, 198] on input "Slope in Front Yard" at bounding box center [303, 194] width 25 height 25
checkbox input "true"
click at [342, 254] on input "N/A" at bounding box center [354, 246] width 25 height 25
checkbox input "false"
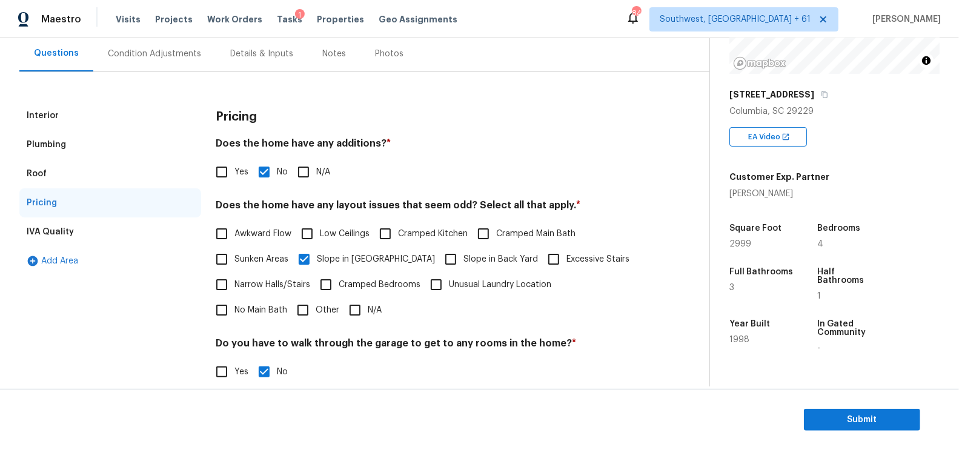
scroll to position [0, 0]
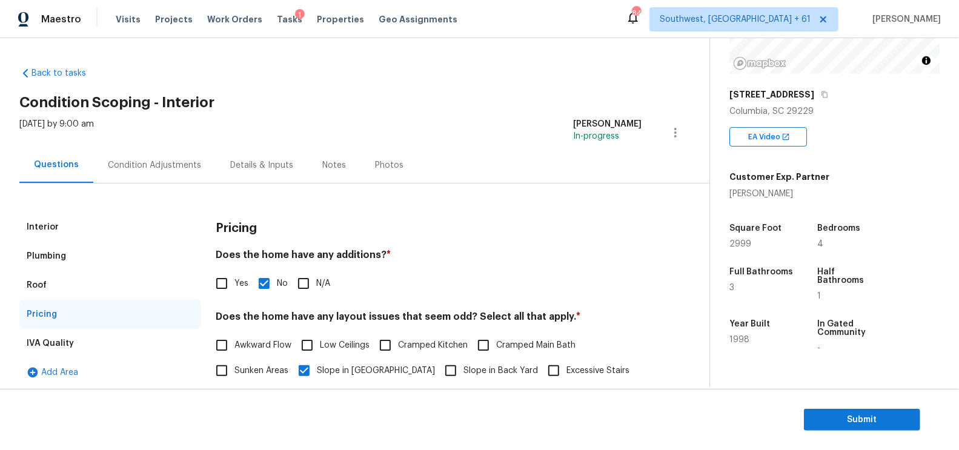
click at [185, 161] on div "Condition Adjustments" at bounding box center [154, 165] width 93 height 12
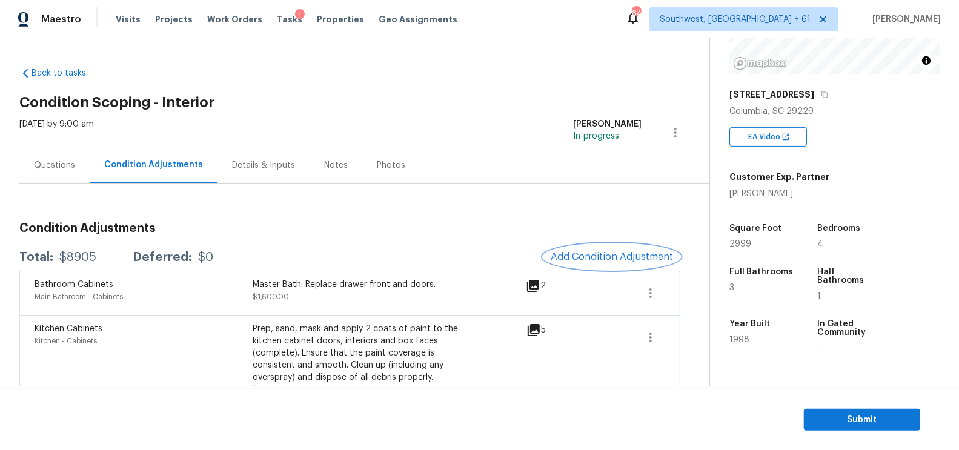
click at [605, 248] on button "Add Condition Adjustment" at bounding box center [611, 256] width 137 height 25
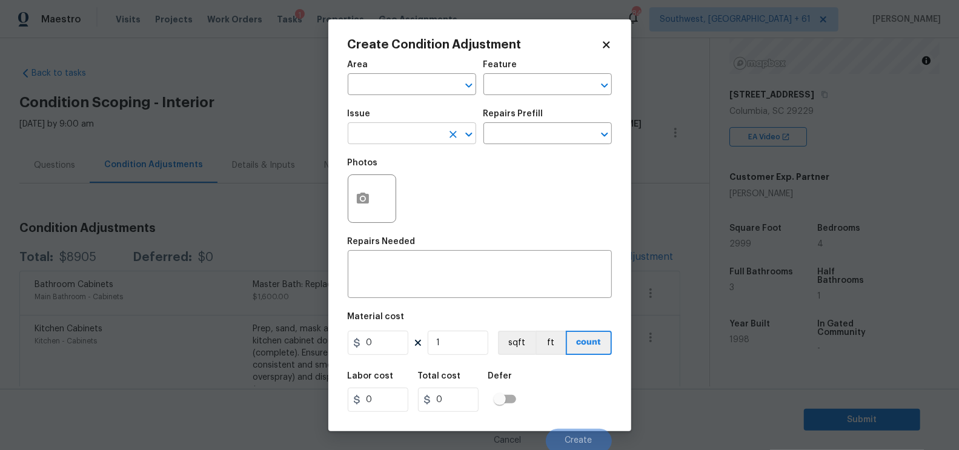
click at [405, 136] on input "text" at bounding box center [395, 134] width 95 height 19
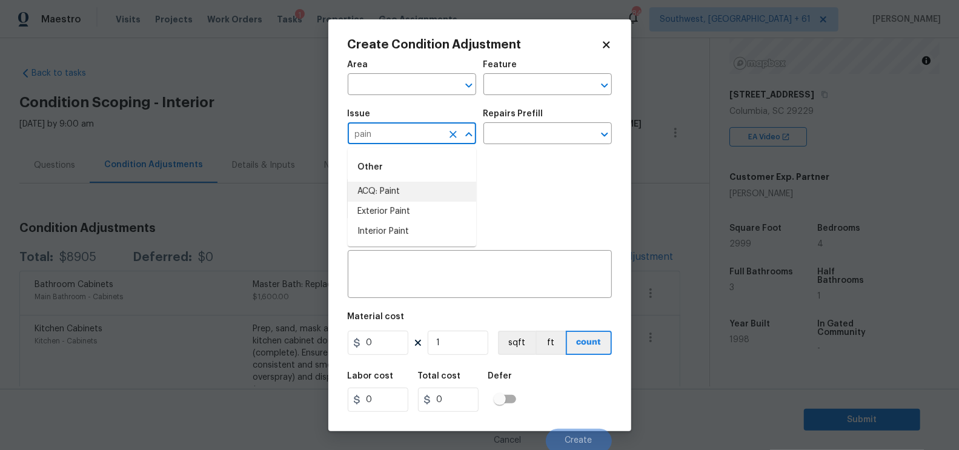
click at [399, 190] on li "ACQ: Paint" at bounding box center [412, 192] width 128 height 20
type input "ACQ: Paint"
click at [493, 147] on div "Issue ACQ: Paint ​ Repairs Prefill ​" at bounding box center [480, 126] width 264 height 49
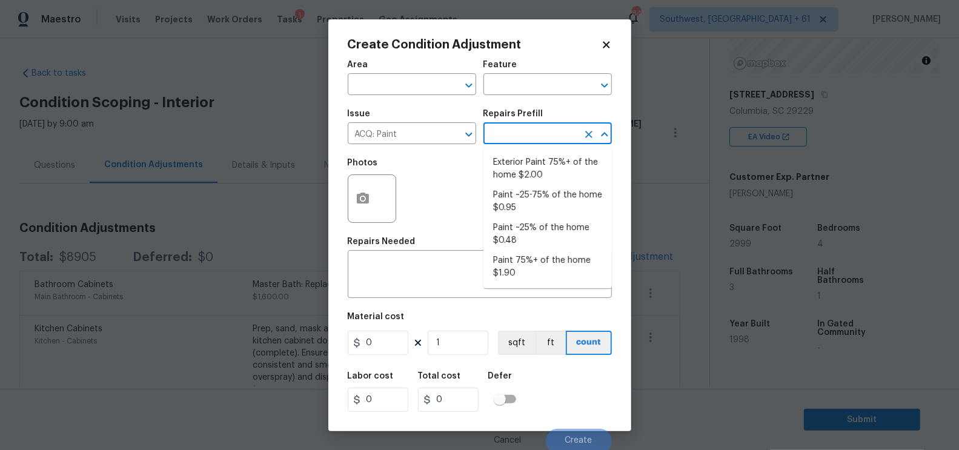
click at [514, 132] on input "text" at bounding box center [531, 134] width 95 height 19
click at [513, 273] on li "Paint 75%+ of the home $1.90" at bounding box center [548, 267] width 128 height 33
type input "Acquisition"
type textarea "Acquisition Scope: 75%+ of the home will likely require interior paint"
type input "1.9"
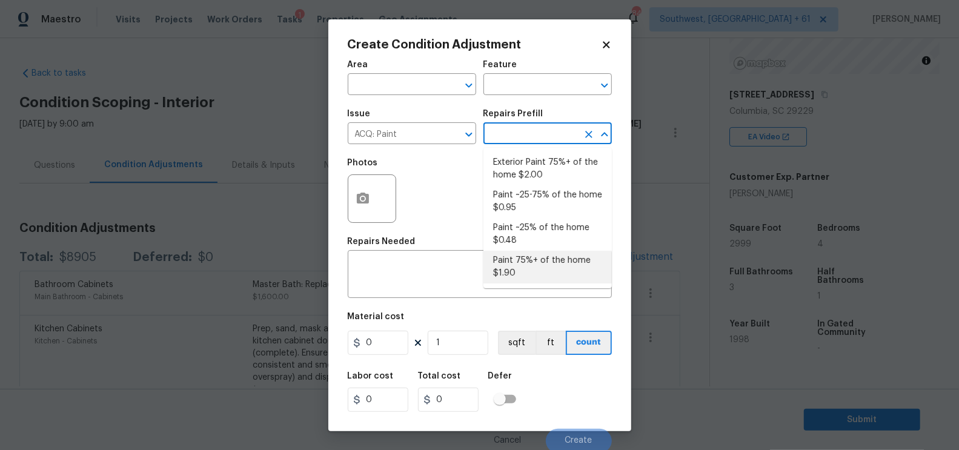
type input "1.9"
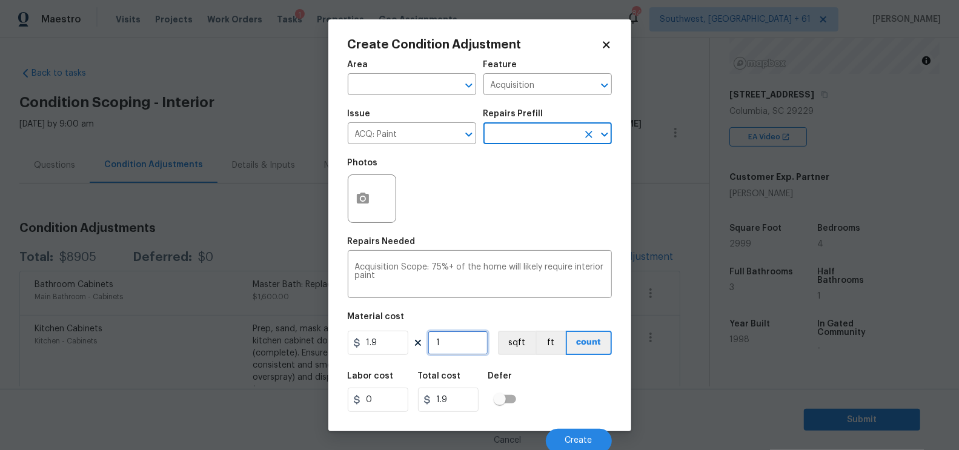
click at [462, 341] on input "1" at bounding box center [458, 343] width 61 height 24
type input "0"
type input "2"
type input "3.8"
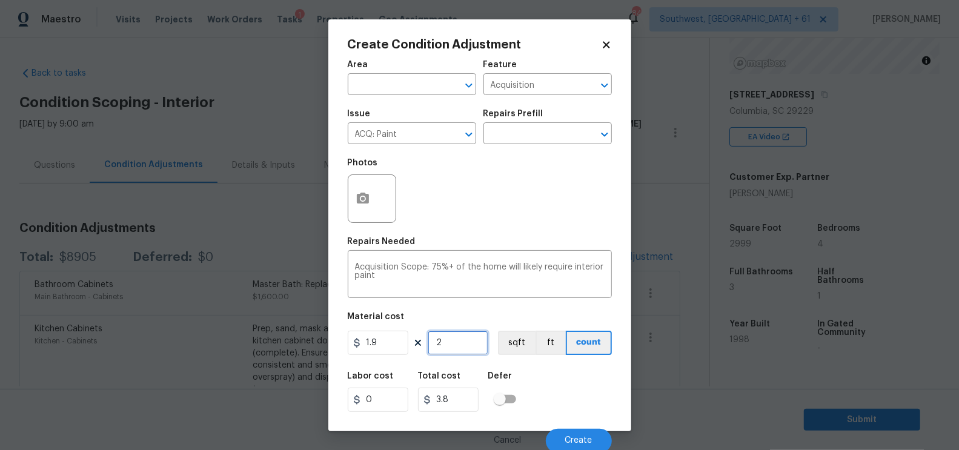
type input "29"
type input "55.1"
type input "299"
type input "568.1"
type input "2999"
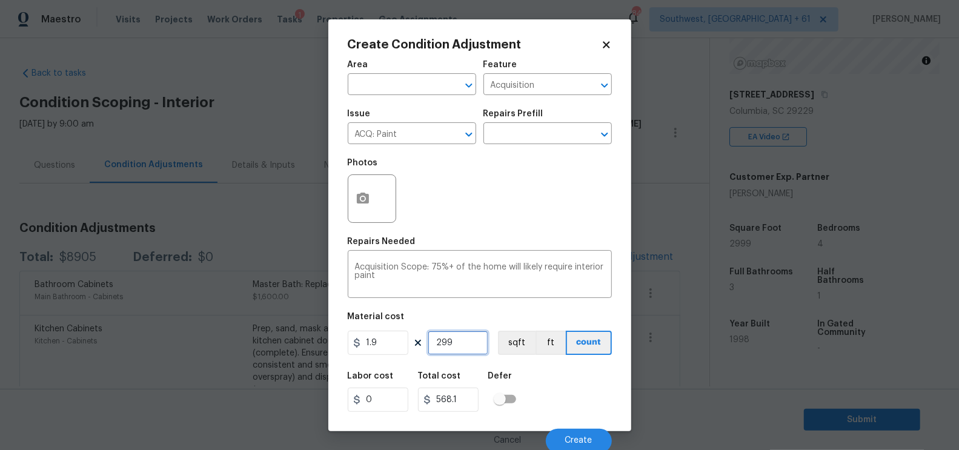
type input "5698.1"
type input "2999"
click at [362, 200] on circle "button" at bounding box center [363, 198] width 4 height 4
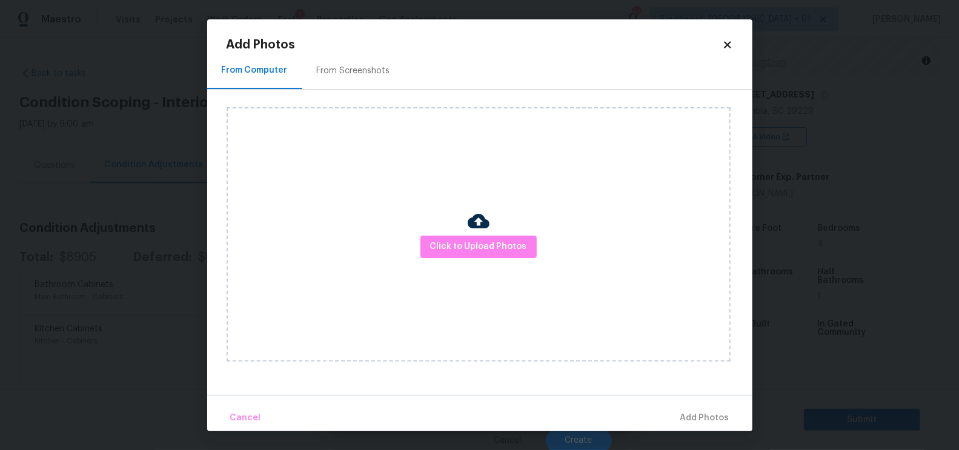
click at [363, 73] on div "From Screenshots" at bounding box center [353, 71] width 73 height 12
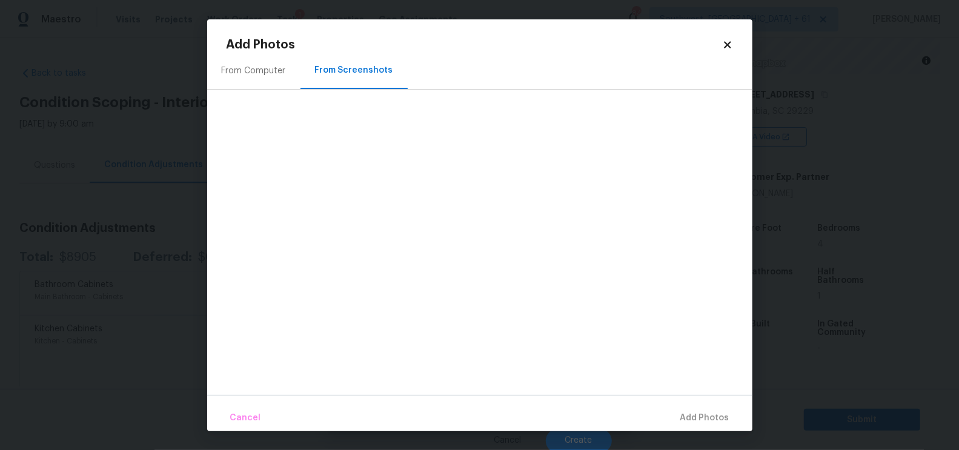
click at [265, 66] on div "From Computer" at bounding box center [254, 71] width 64 height 12
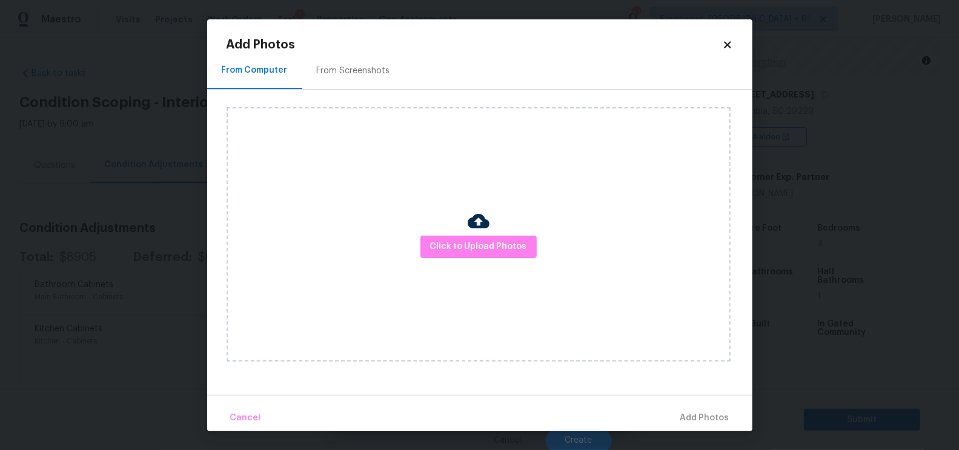
click at [481, 228] on img at bounding box center [479, 221] width 22 height 22
click at [473, 248] on span "Click to Upload Photos" at bounding box center [478, 246] width 97 height 15
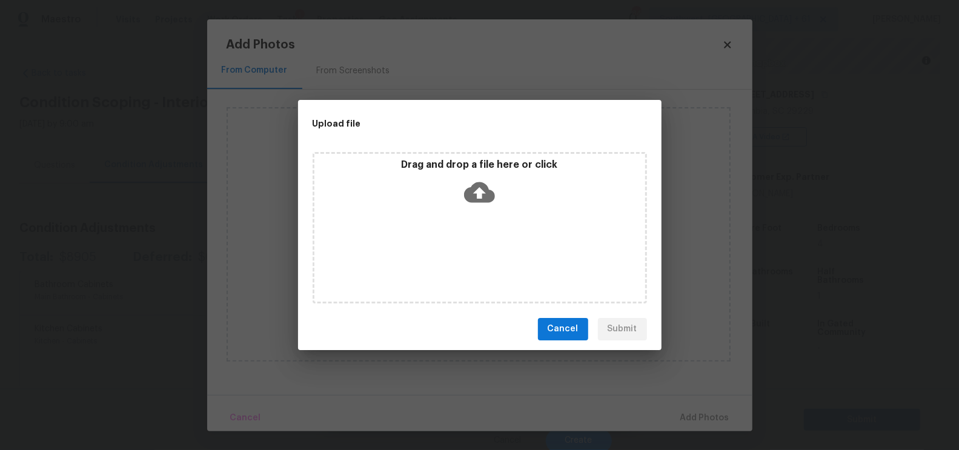
click at [477, 204] on icon at bounding box center [479, 192] width 31 height 31
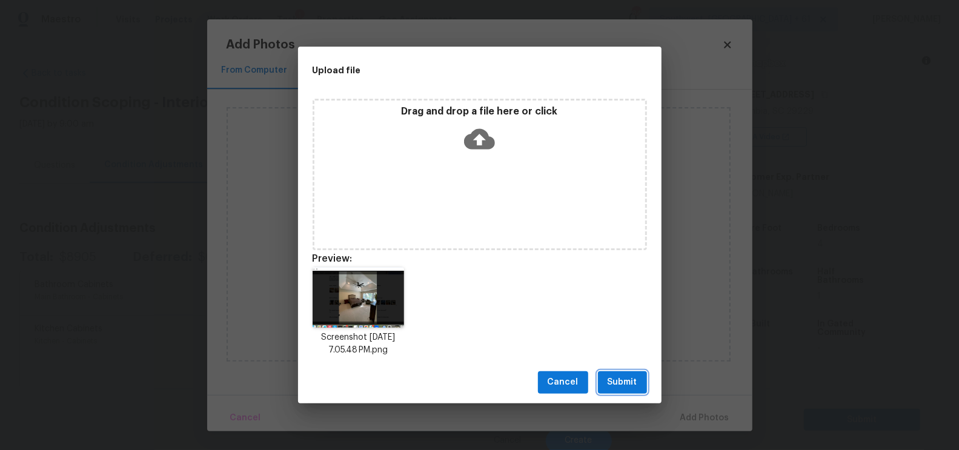
click at [612, 382] on span "Submit" at bounding box center [623, 382] width 30 height 15
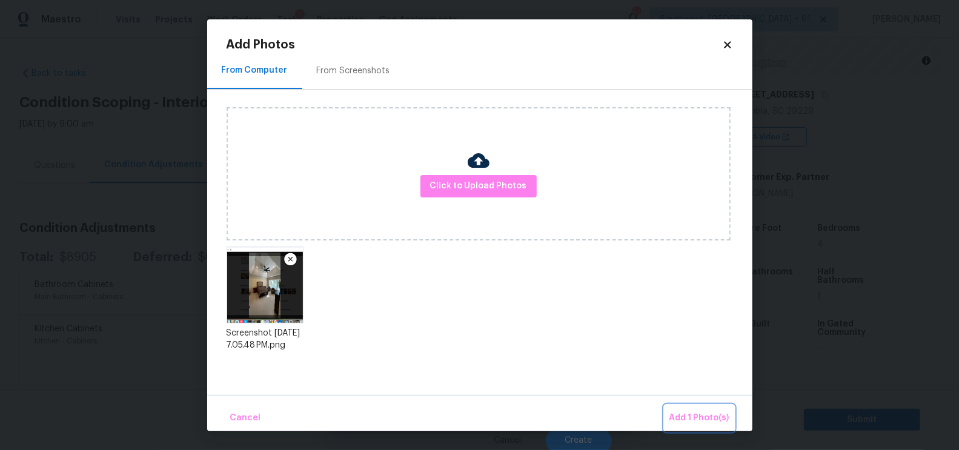
click at [694, 405] on button "Add 1 Photo(s)" at bounding box center [700, 418] width 70 height 26
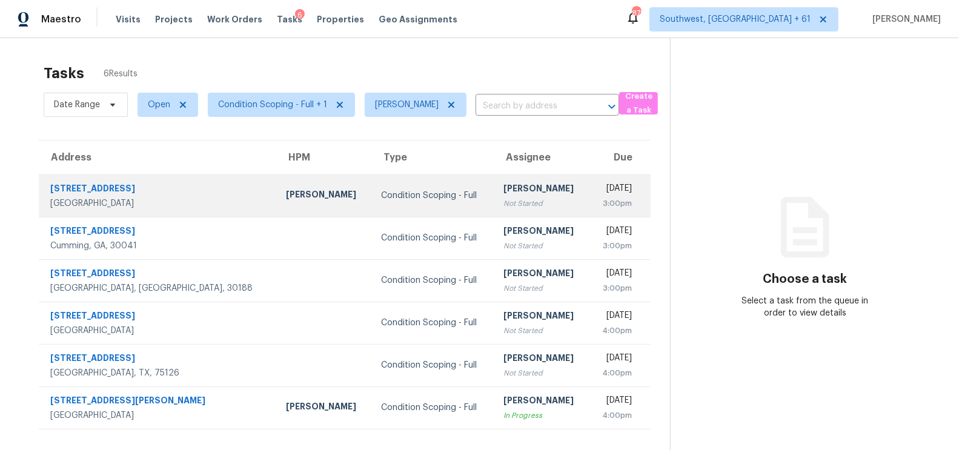
click at [504, 205] on div "Not Started" at bounding box center [542, 204] width 76 height 12
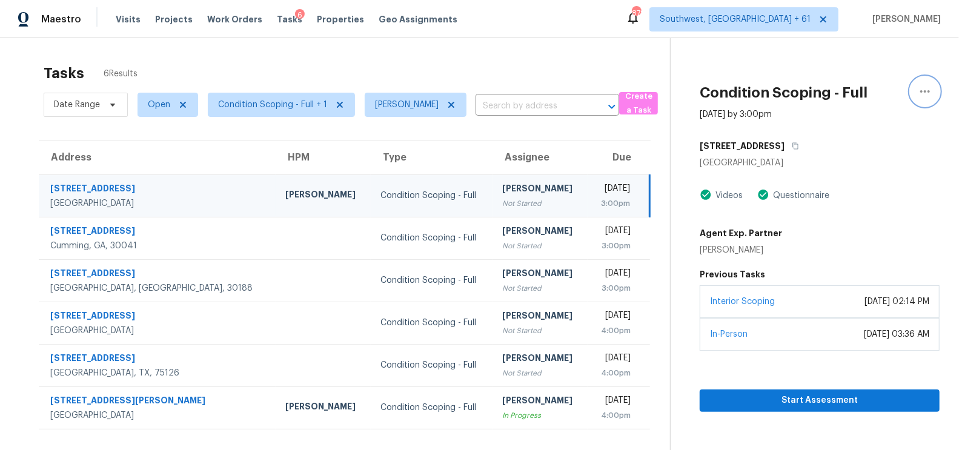
click at [928, 87] on icon "button" at bounding box center [925, 91] width 15 height 15
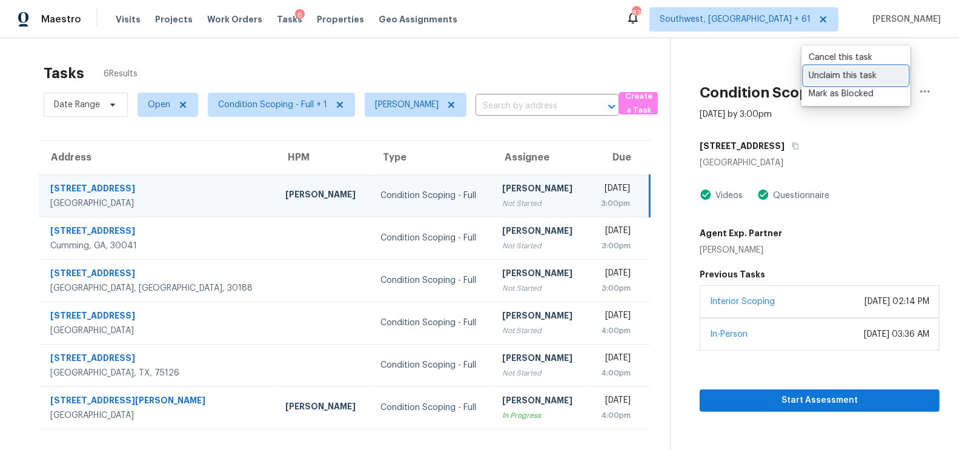
click at [846, 74] on div "Unclaim this task" at bounding box center [856, 76] width 95 height 12
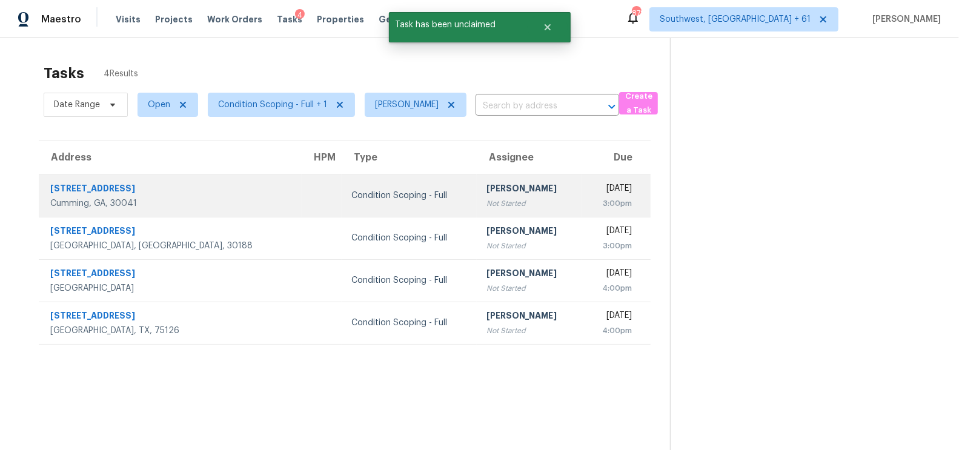
click at [582, 190] on td "Tue, Sep 2nd 2025 3:00pm" at bounding box center [616, 196] width 68 height 42
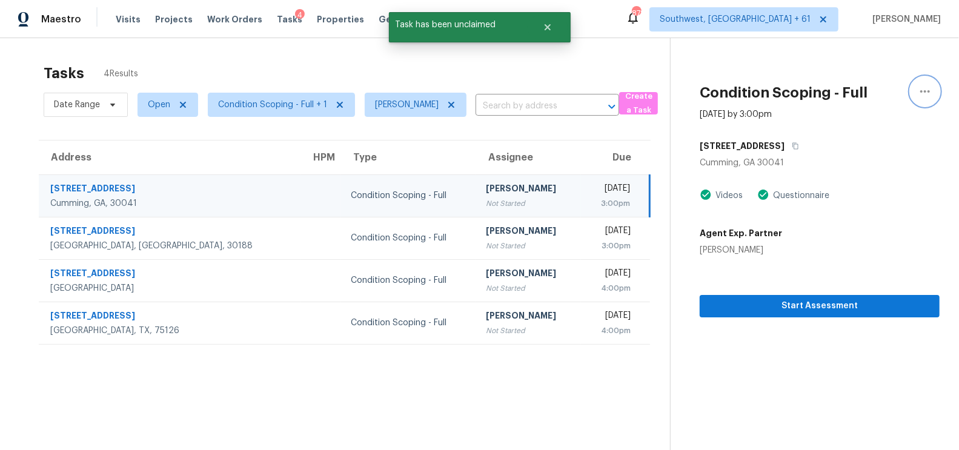
click at [931, 89] on icon "button" at bounding box center [925, 91] width 15 height 15
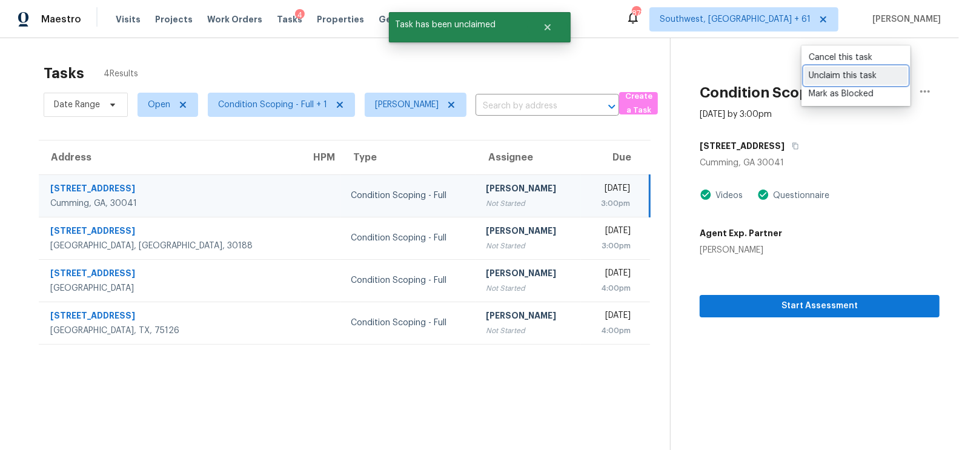
click at [855, 76] on div "Unclaim this task" at bounding box center [856, 76] width 95 height 12
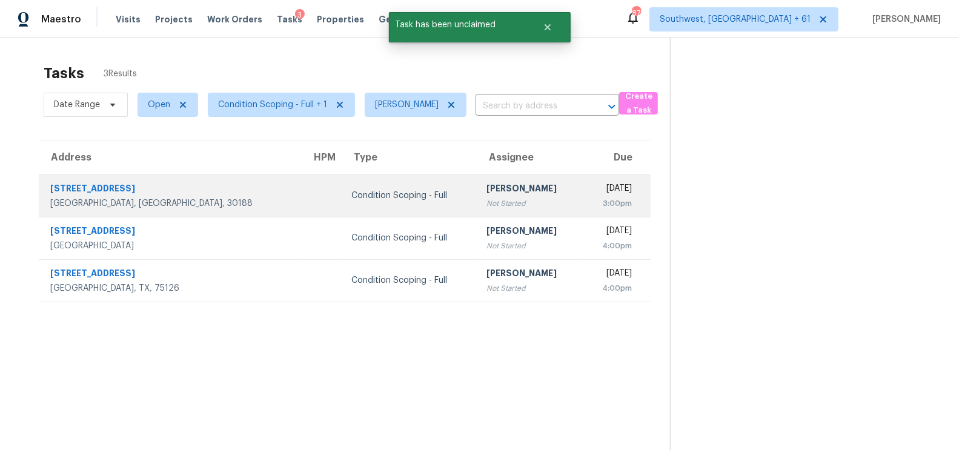
click at [487, 201] on div "Not Started" at bounding box center [530, 204] width 86 height 12
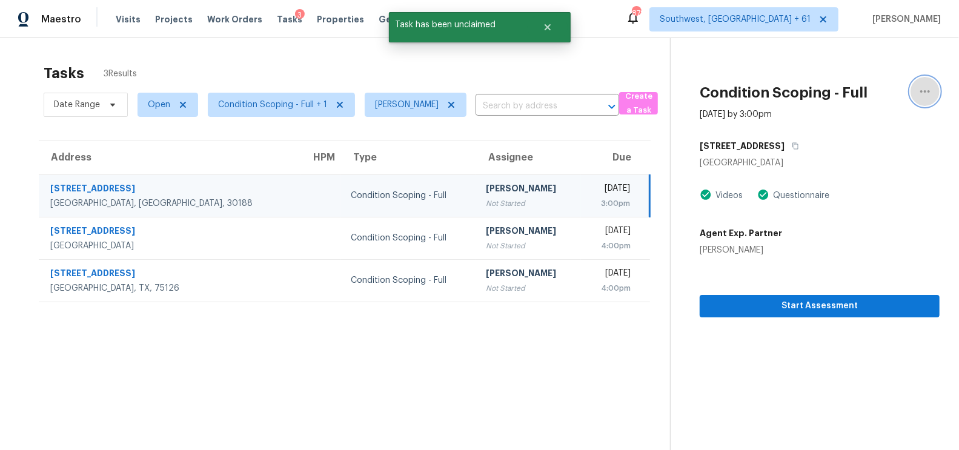
click at [926, 90] on icon "button" at bounding box center [925, 91] width 10 height 2
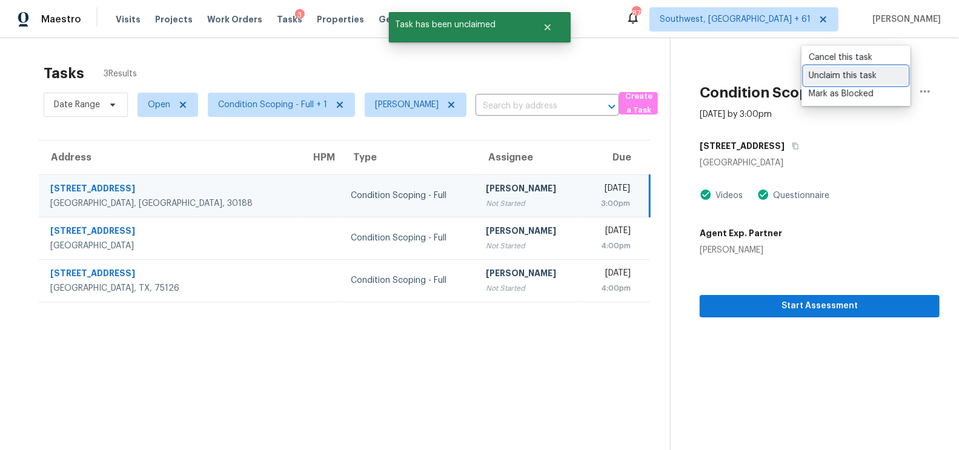
click at [831, 76] on div "Unclaim this task" at bounding box center [856, 76] width 95 height 12
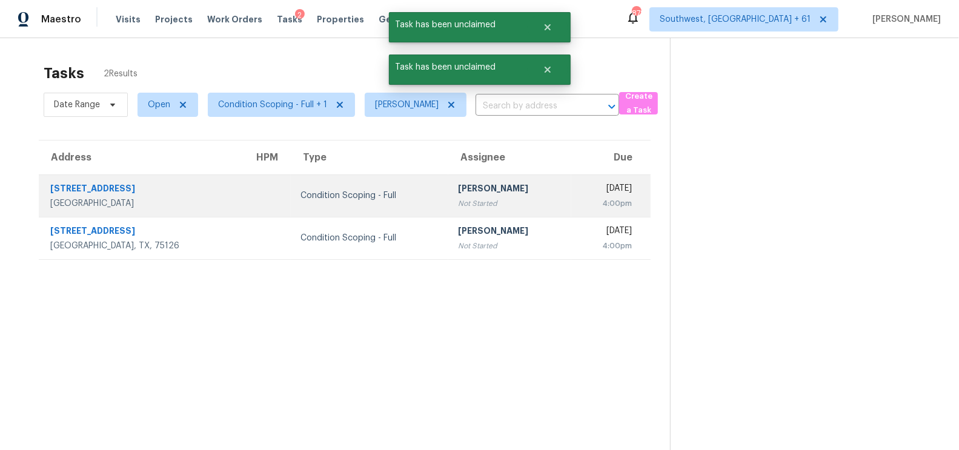
click at [497, 183] on td "Salma Ansari Not Started" at bounding box center [509, 196] width 123 height 42
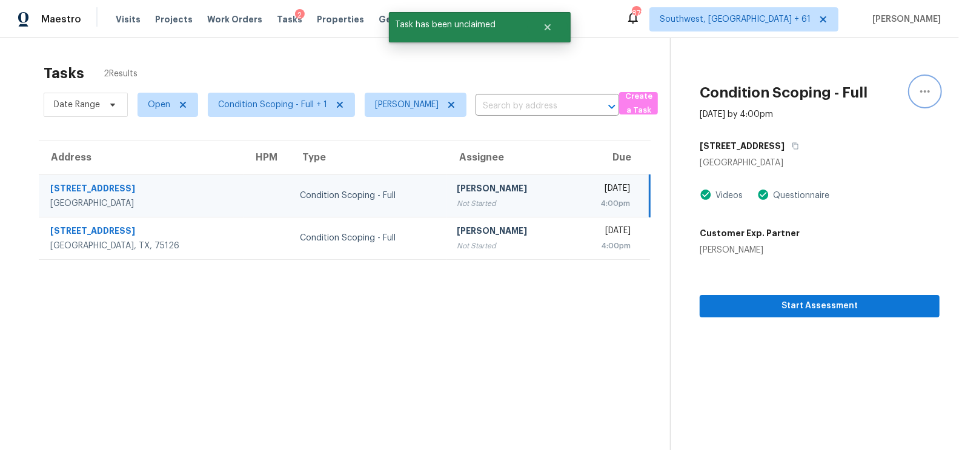
click at [929, 88] on icon "button" at bounding box center [925, 91] width 15 height 15
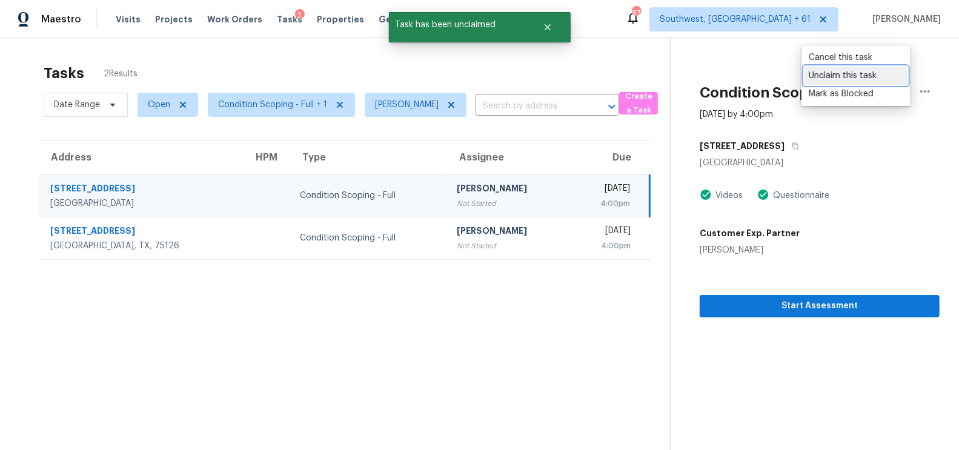
click at [839, 78] on div "Unclaim this task" at bounding box center [856, 76] width 95 height 12
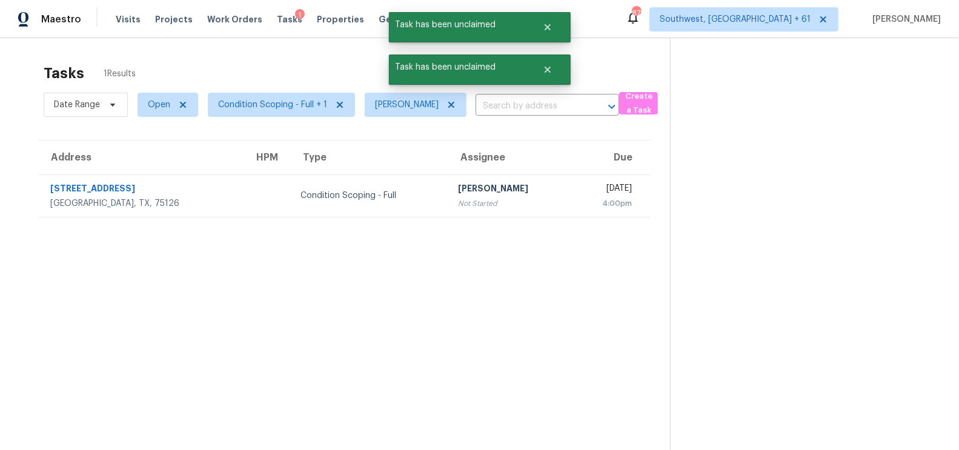
click at [496, 196] on td "Salma Ansari Not Started" at bounding box center [509, 196] width 123 height 42
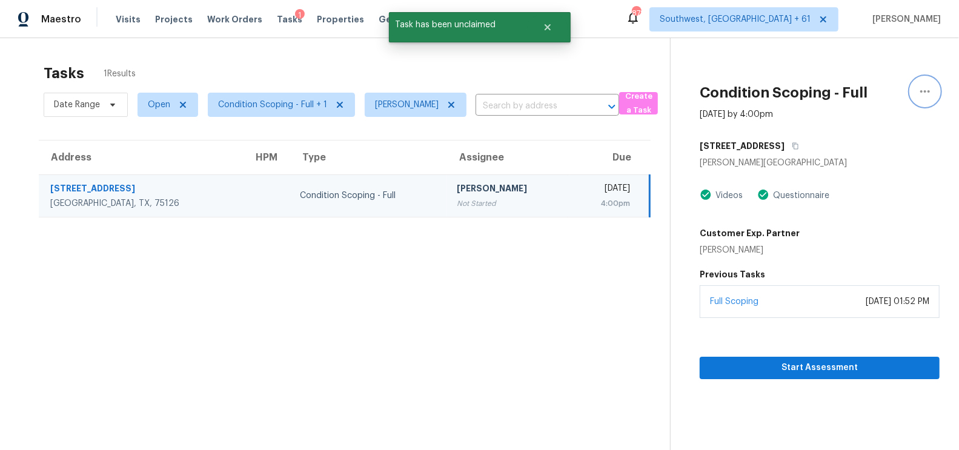
click at [916, 95] on button "button" at bounding box center [925, 91] width 29 height 29
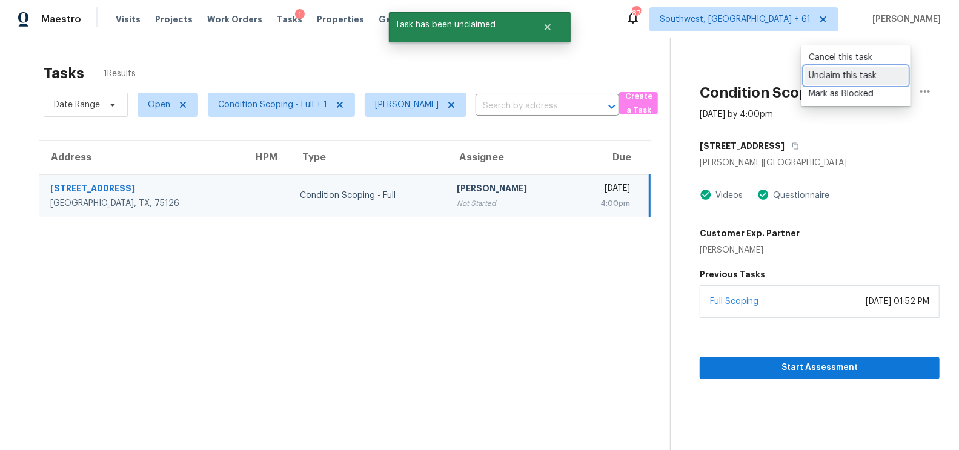
click at [822, 78] on div "Unclaim this task" at bounding box center [856, 76] width 95 height 12
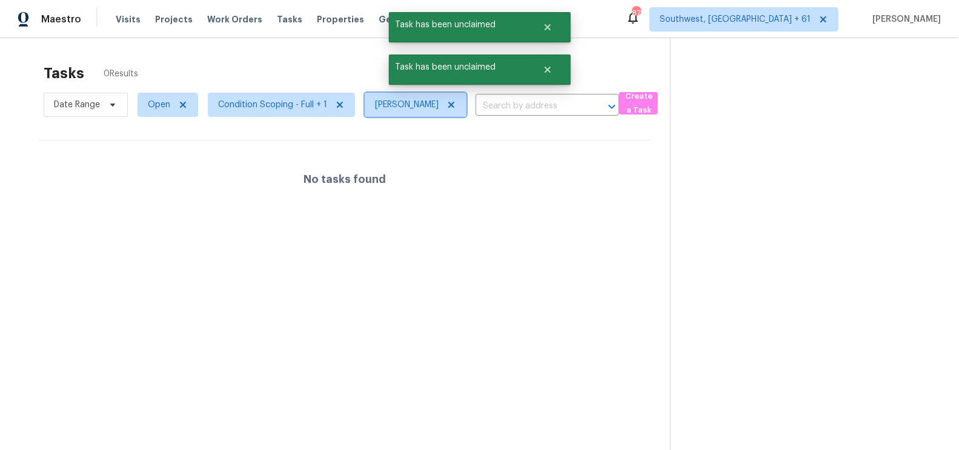
click at [448, 105] on icon at bounding box center [451, 105] width 6 height 6
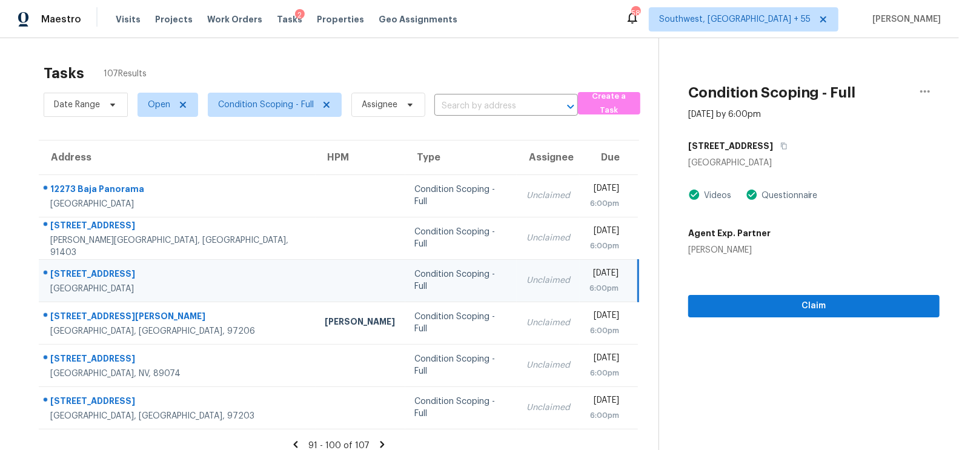
scroll to position [10, 0]
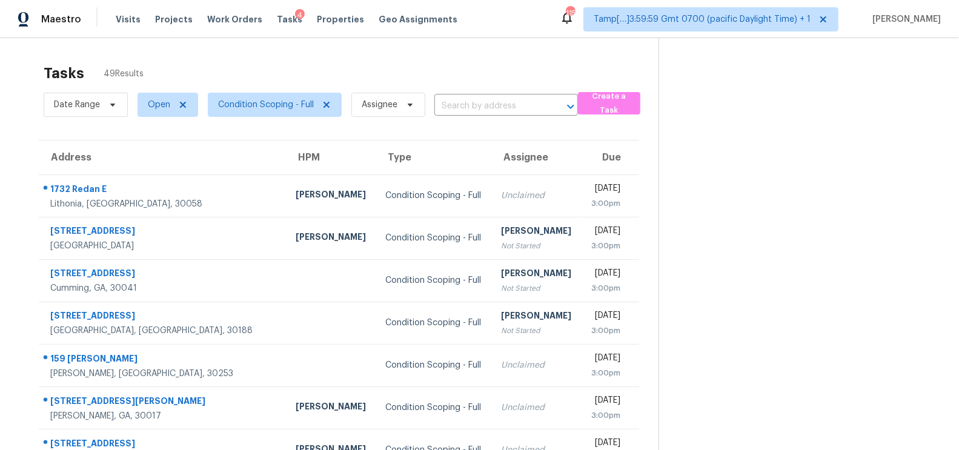
scroll to position [16, 0]
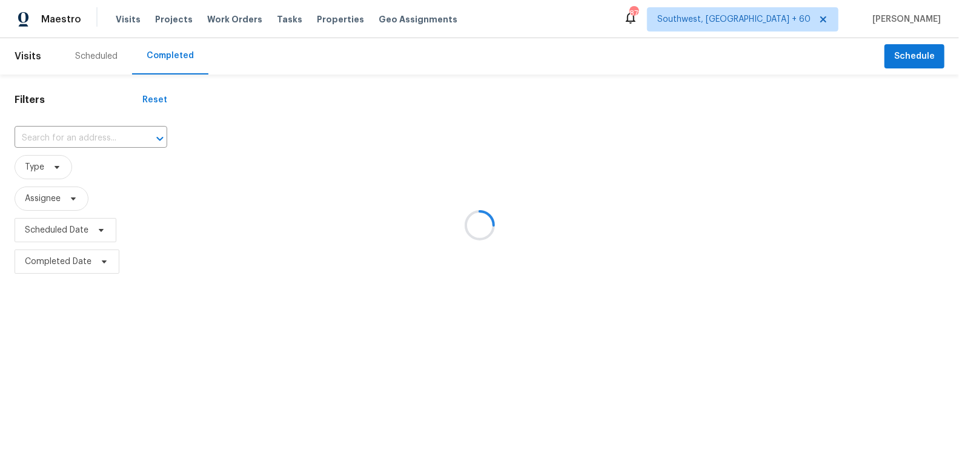
click at [101, 133] on div at bounding box center [479, 225] width 959 height 450
click at [59, 138] on div at bounding box center [479, 225] width 959 height 450
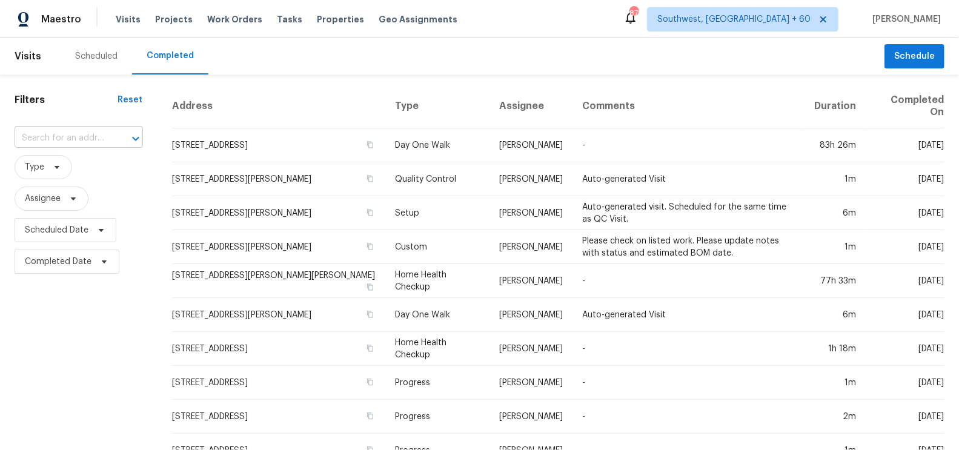
click at [66, 145] on input "text" at bounding box center [62, 138] width 95 height 19
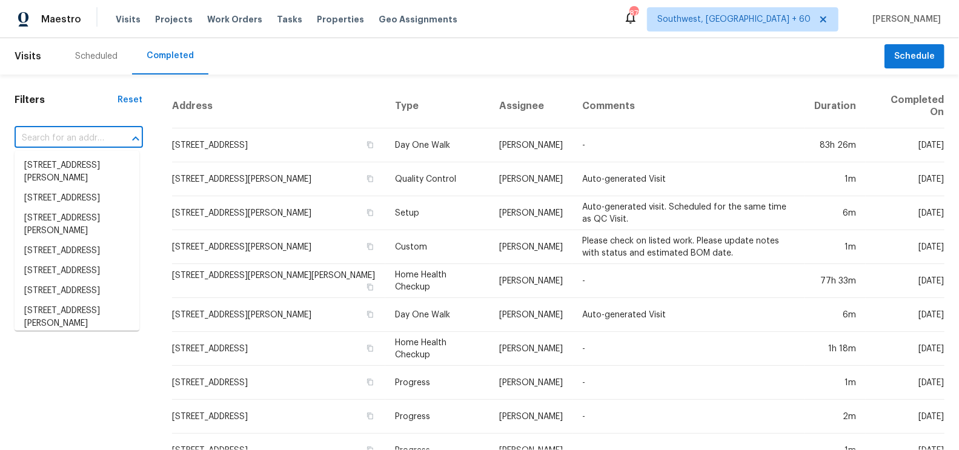
paste input "[STREET_ADDRESS][PERSON_NAME]"
type input "[STREET_ADDRESS][PERSON_NAME]"
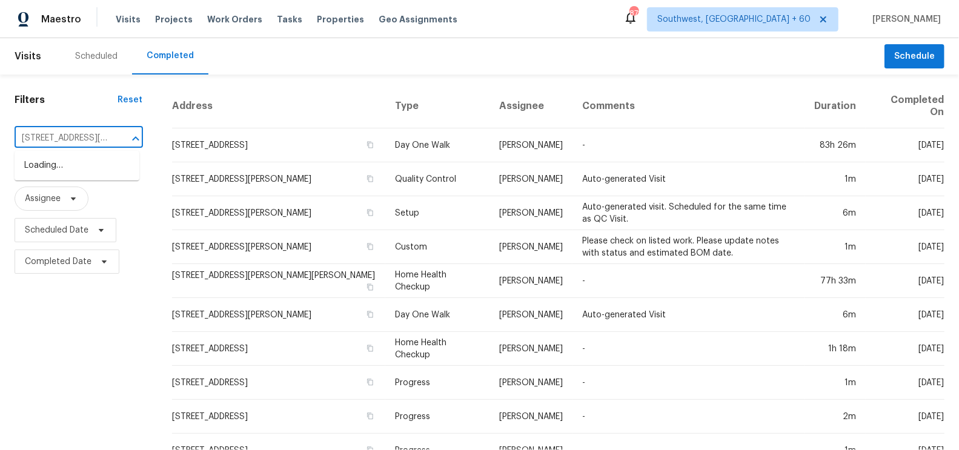
scroll to position [0, 62]
click at [92, 175] on li "[STREET_ADDRESS][PERSON_NAME]" at bounding box center [77, 172] width 125 height 33
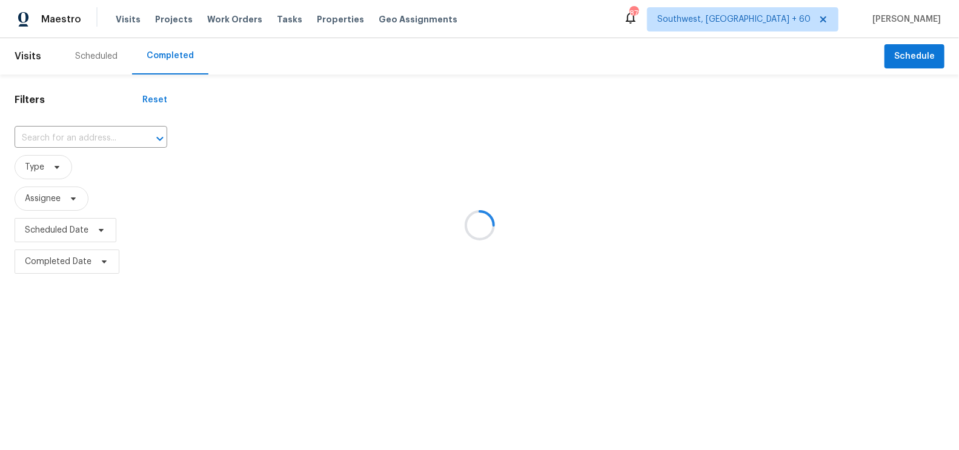
type input "[STREET_ADDRESS][PERSON_NAME]"
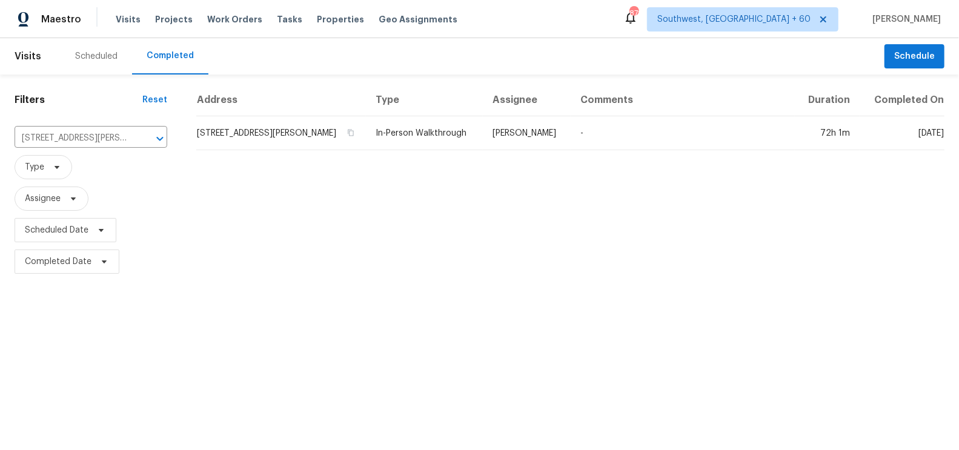
click at [264, 132] on td "[STREET_ADDRESS][PERSON_NAME]" at bounding box center [281, 133] width 170 height 34
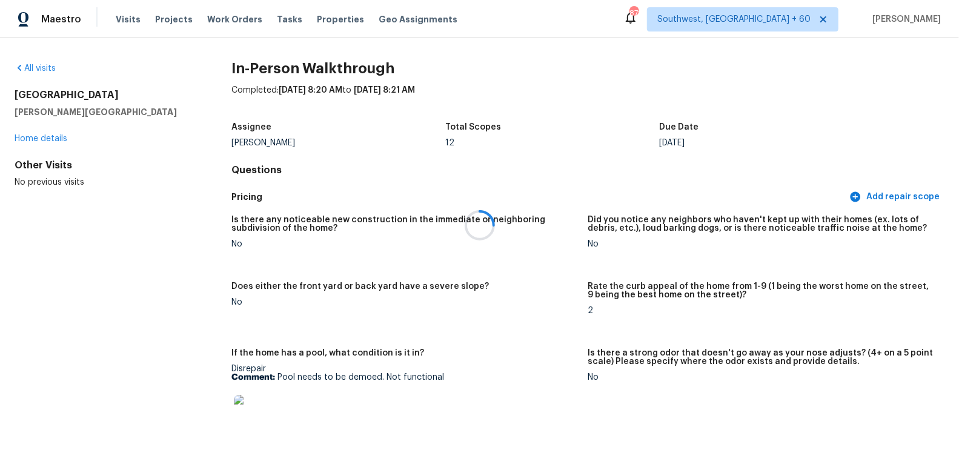
click at [45, 63] on div at bounding box center [479, 225] width 959 height 450
click at [43, 68] on link "All visits" at bounding box center [35, 68] width 41 height 8
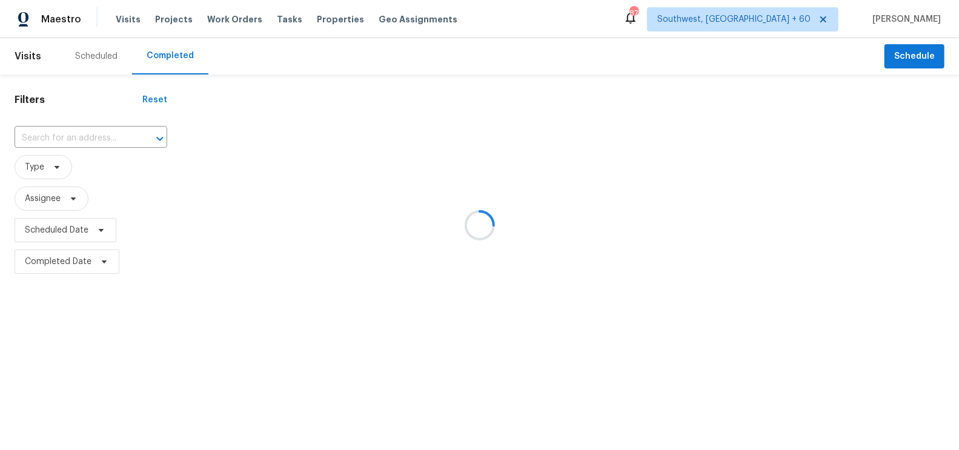
click at [96, 121] on div at bounding box center [479, 225] width 959 height 450
click at [83, 135] on div at bounding box center [479, 225] width 959 height 450
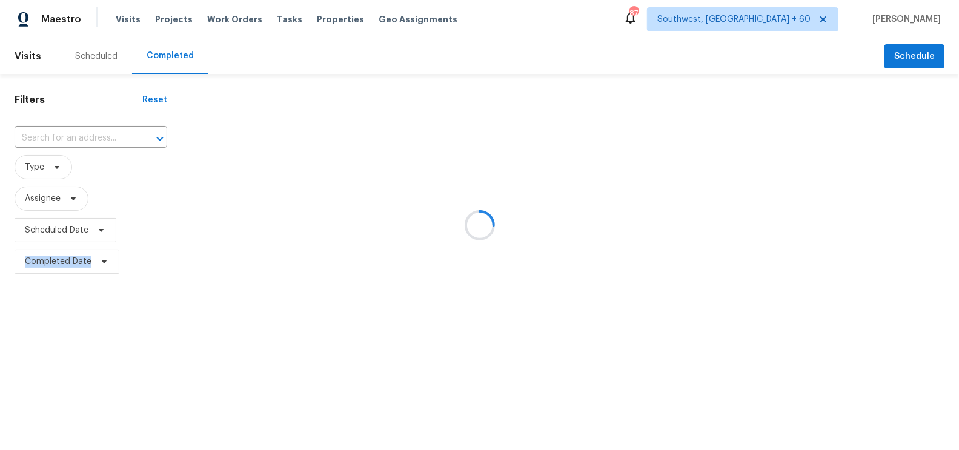
click at [83, 135] on div at bounding box center [479, 225] width 959 height 450
click at [53, 136] on div at bounding box center [479, 225] width 959 height 450
click at [107, 132] on div at bounding box center [479, 225] width 959 height 450
click at [242, 108] on div at bounding box center [479, 225] width 959 height 450
click at [81, 133] on div at bounding box center [479, 225] width 959 height 450
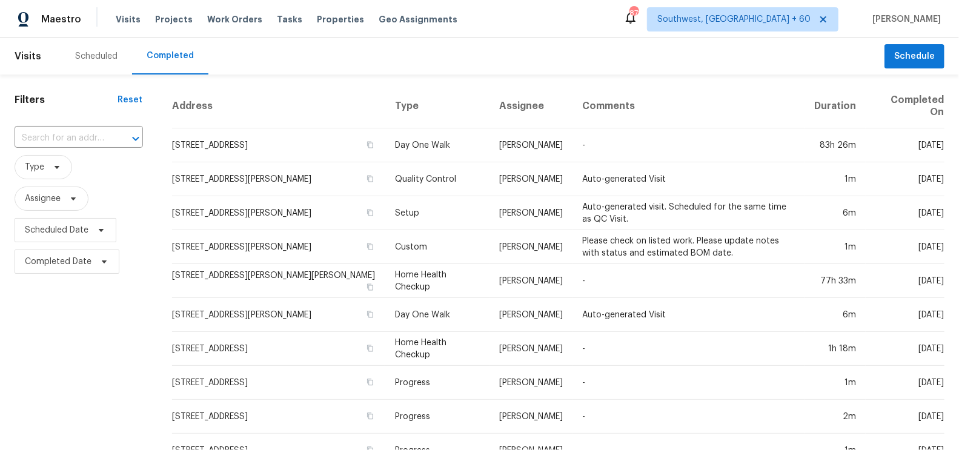
click at [81, 133] on input "text" at bounding box center [62, 138] width 95 height 19
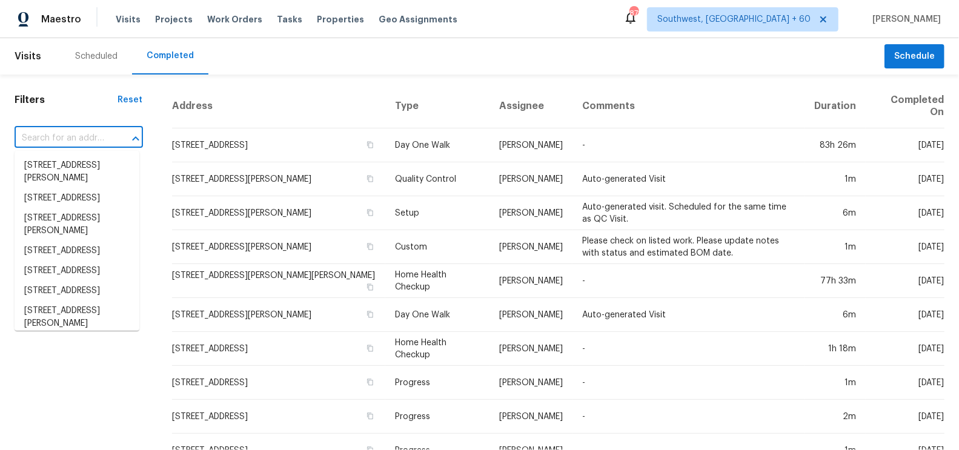
paste input "[STREET_ADDRESS][PERSON_NAME][PERSON_NAME]"
type input "[STREET_ADDRESS][PERSON_NAME][PERSON_NAME]"
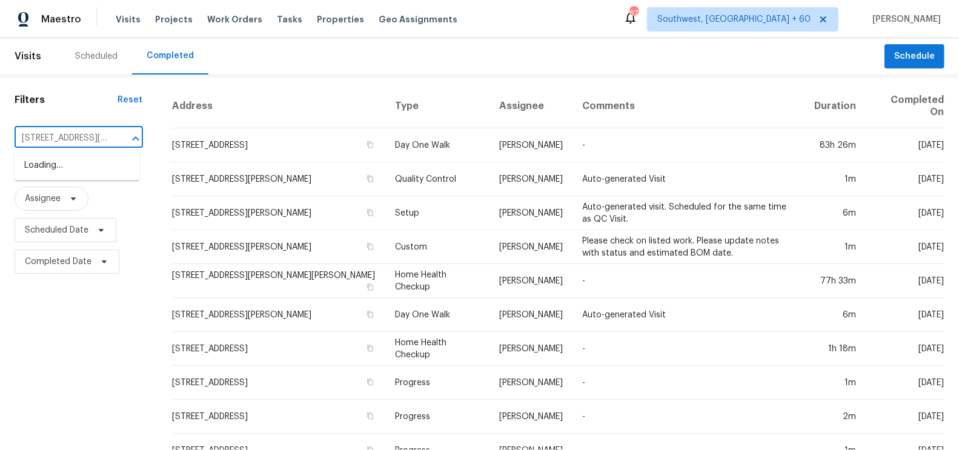
scroll to position [0, 91]
click at [66, 189] on ul "[STREET_ADDRESS][PERSON_NAME][PERSON_NAME]" at bounding box center [77, 178] width 125 height 55
click at [76, 178] on li "[STREET_ADDRESS][PERSON_NAME][PERSON_NAME]" at bounding box center [77, 178] width 125 height 45
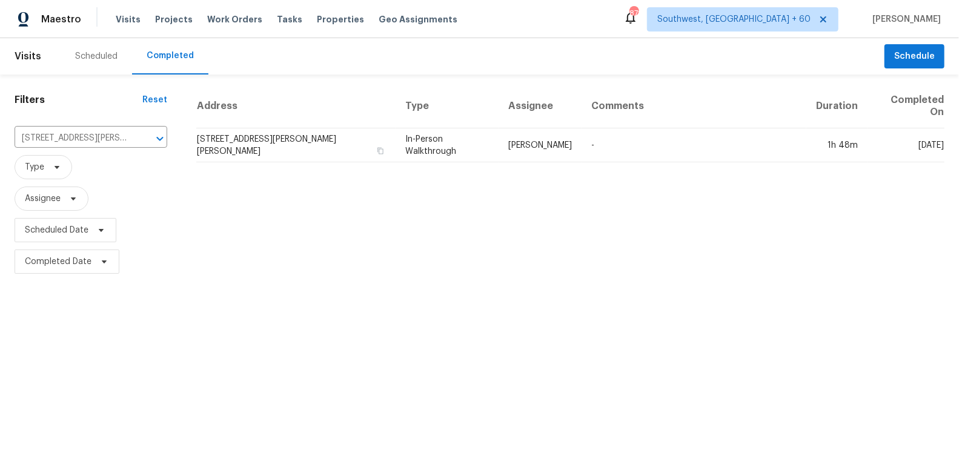
click at [244, 147] on td "[STREET_ADDRESS][PERSON_NAME][PERSON_NAME]" at bounding box center [295, 145] width 199 height 34
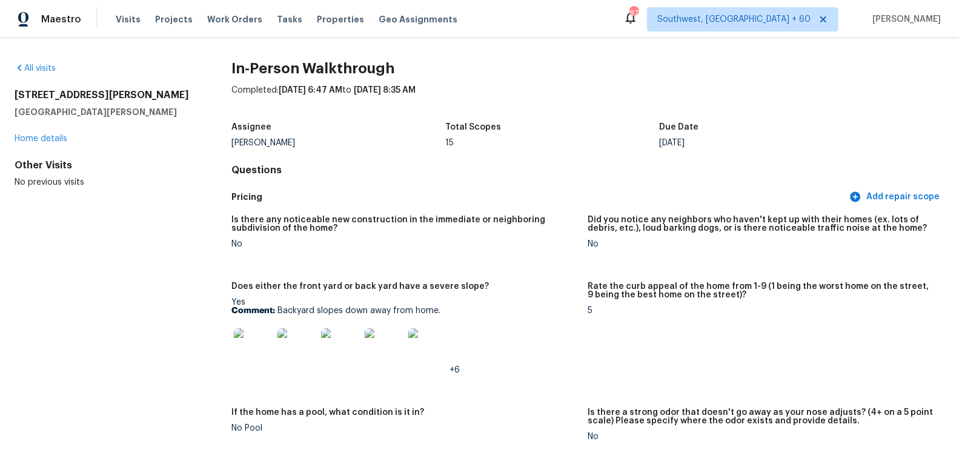
click at [62, 65] on div "All visits" at bounding box center [104, 68] width 178 height 12
click at [45, 67] on link "All visits" at bounding box center [35, 68] width 41 height 8
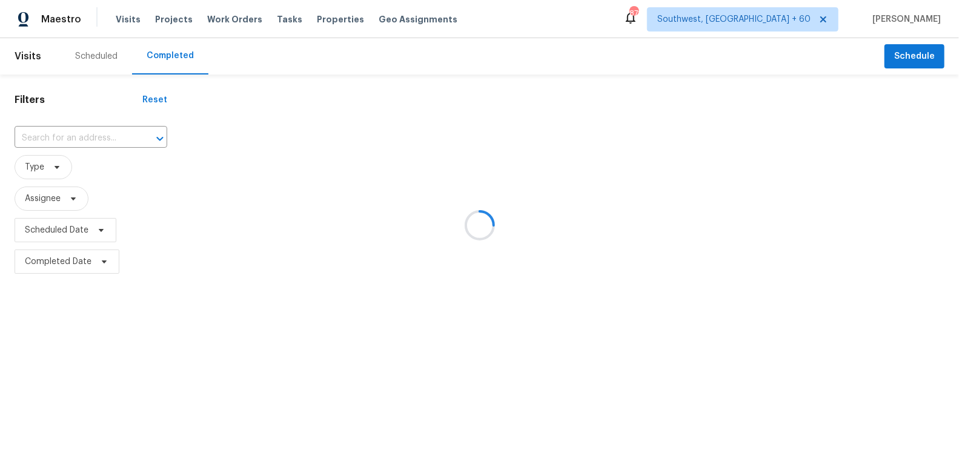
click at [83, 135] on div at bounding box center [479, 225] width 959 height 450
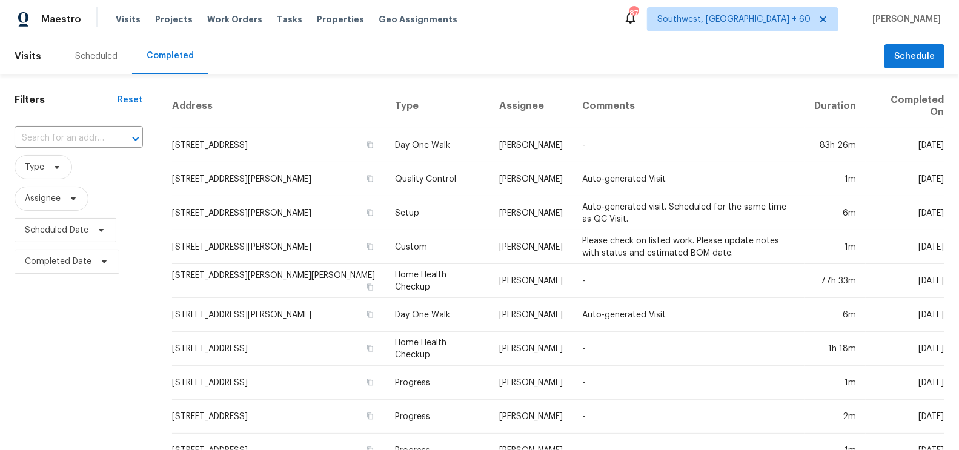
click at [83, 135] on input "text" at bounding box center [62, 138] width 95 height 19
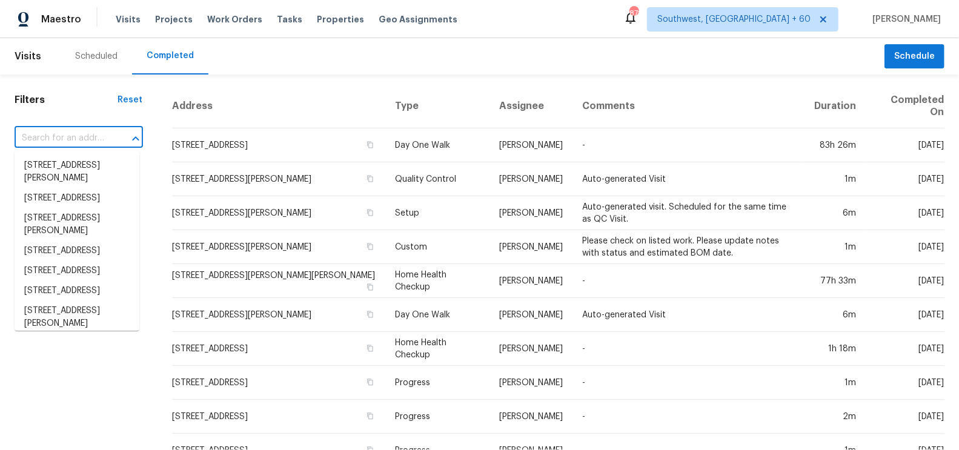
paste input "[STREET_ADDRESS]"
type input "[STREET_ADDRESS]"
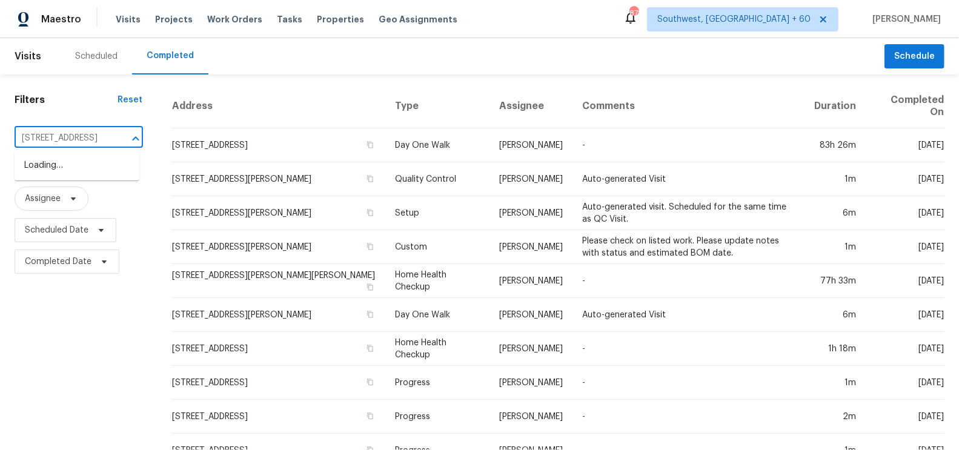
scroll to position [0, 105]
click at [90, 176] on li "[STREET_ADDRESS]" at bounding box center [77, 166] width 125 height 20
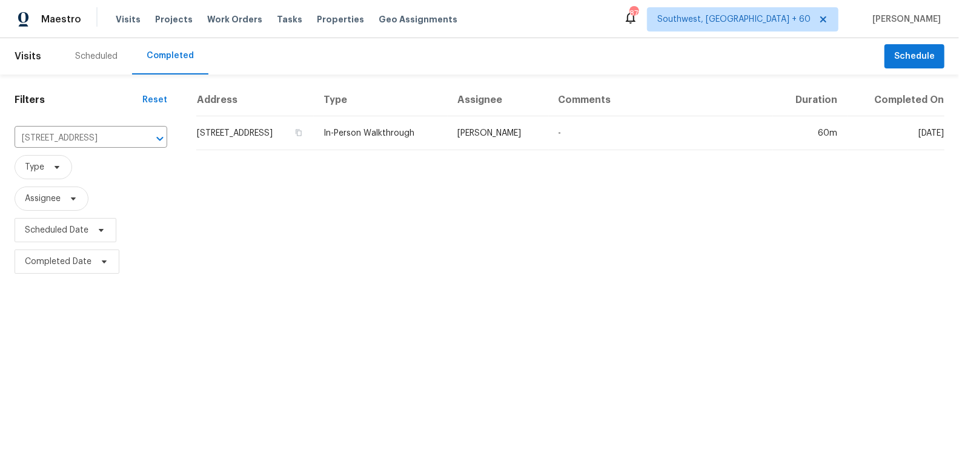
click at [238, 136] on td "[STREET_ADDRESS]" at bounding box center [255, 133] width 118 height 34
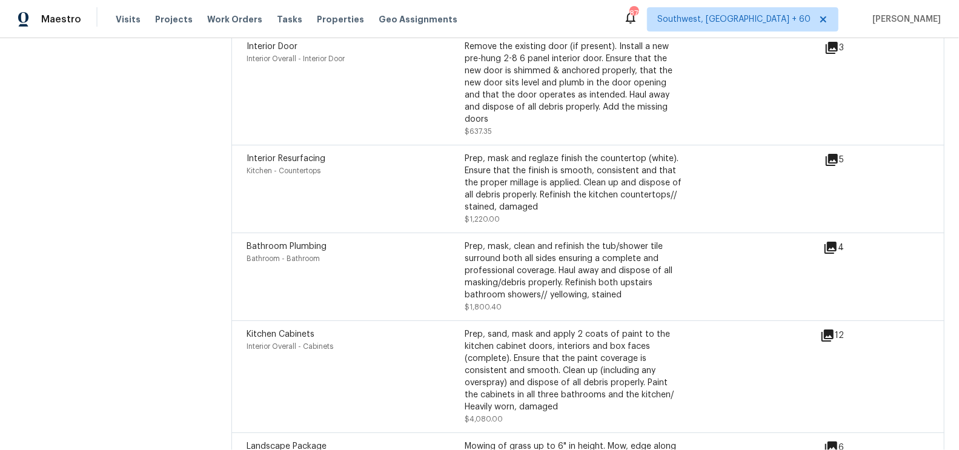
scroll to position [3066, 0]
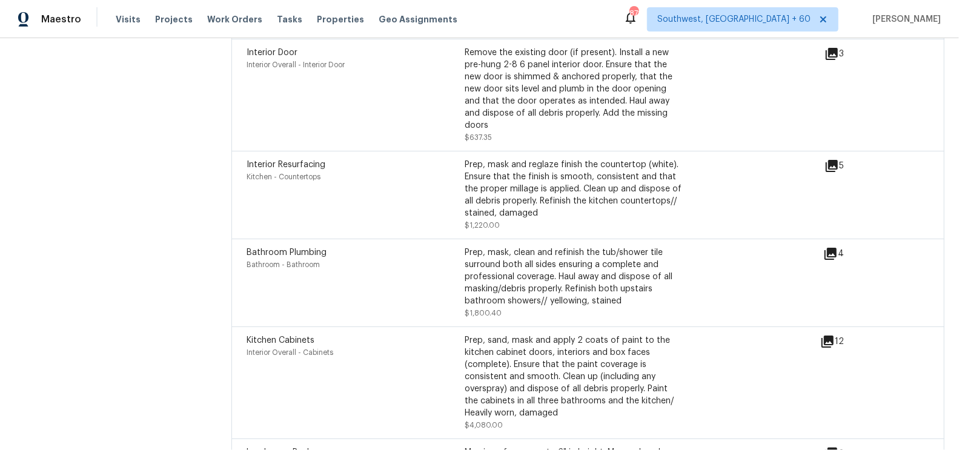
click at [831, 248] on icon at bounding box center [831, 254] width 12 height 12
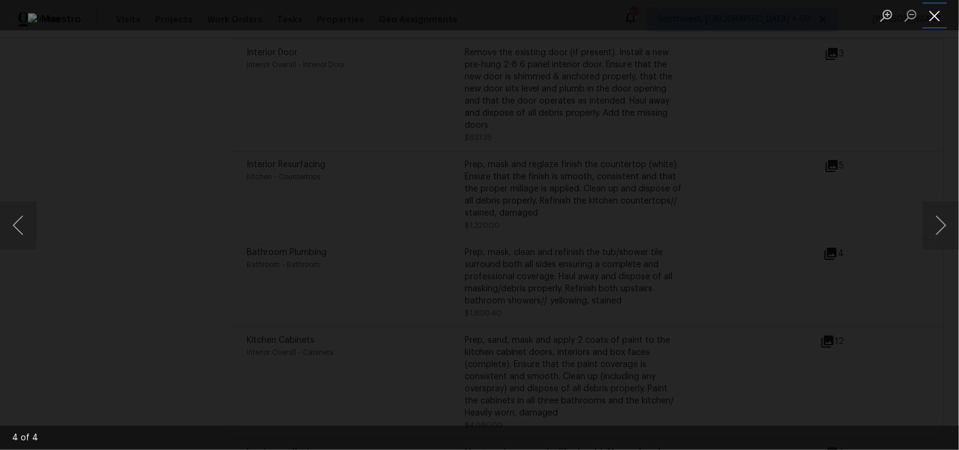
click at [863, 10] on button "Close lightbox" at bounding box center [935, 15] width 24 height 21
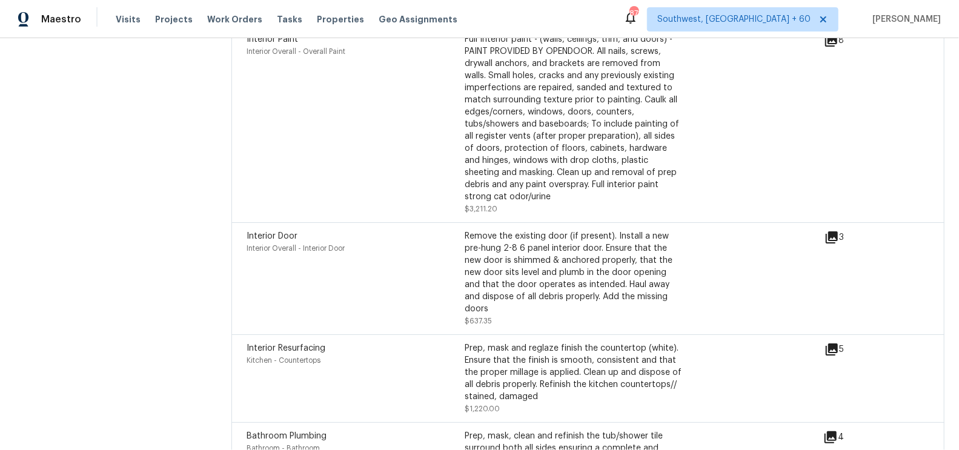
scroll to position [2875, 0]
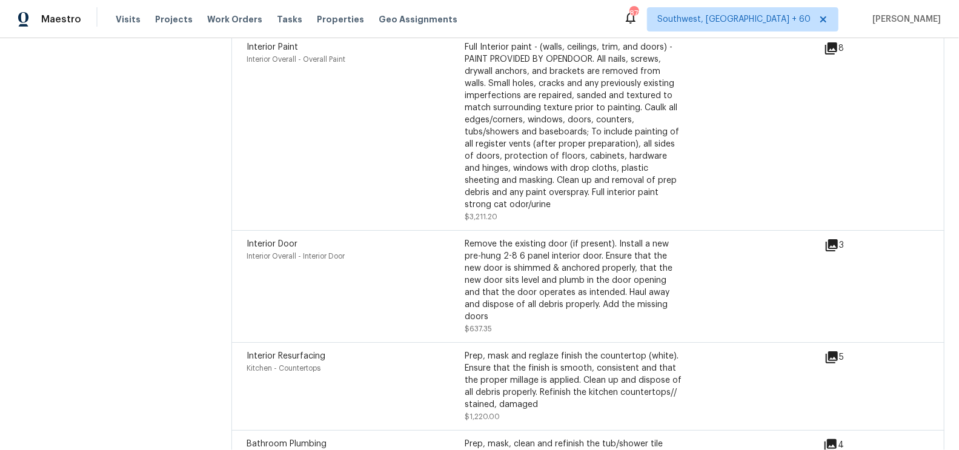
click at [832, 239] on icon at bounding box center [832, 245] width 12 height 12
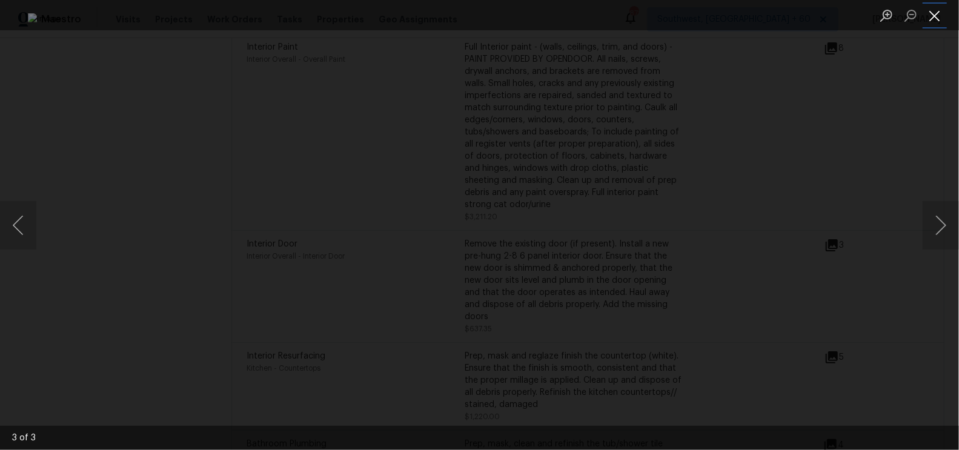
click at [863, 13] on button "Close lightbox" at bounding box center [935, 15] width 24 height 21
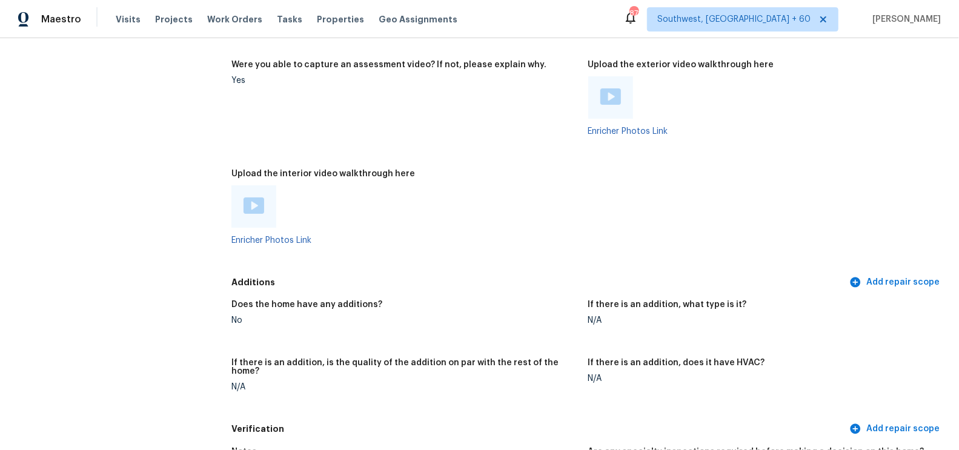
scroll to position [2006, 0]
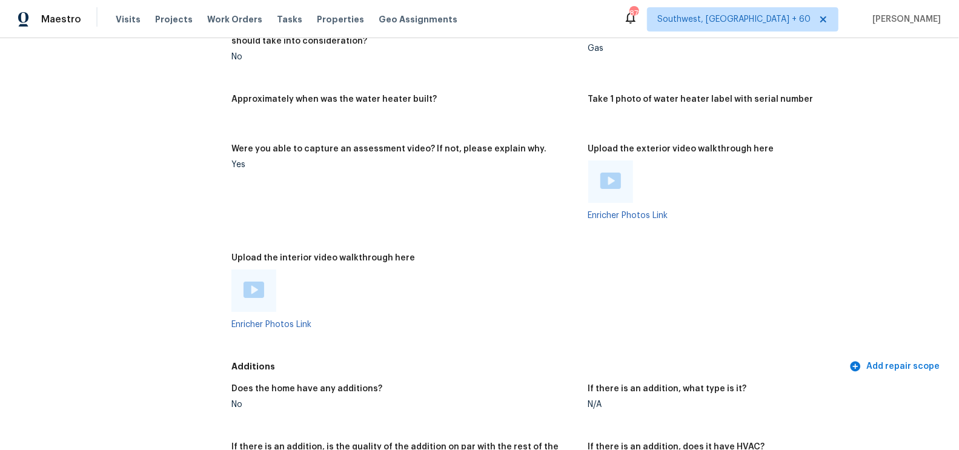
click at [607, 182] on img at bounding box center [610, 181] width 21 height 16
click at [258, 293] on img at bounding box center [254, 290] width 21 height 16
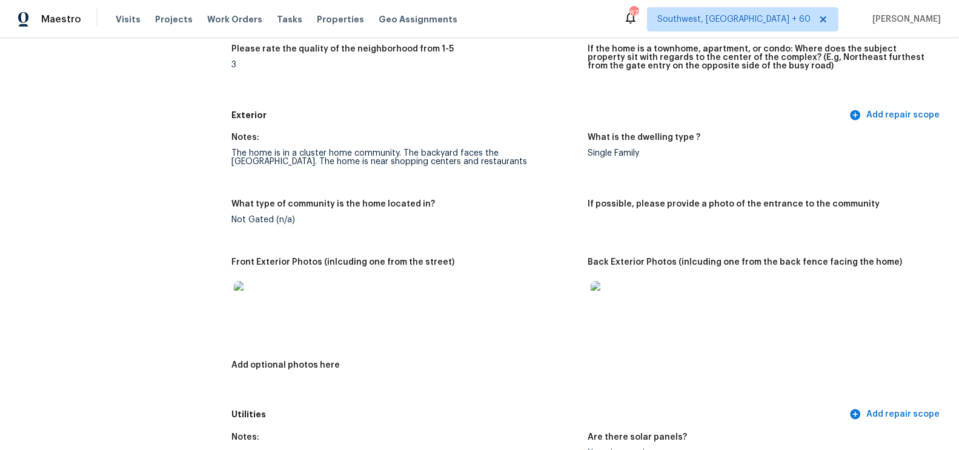
scroll to position [0, 0]
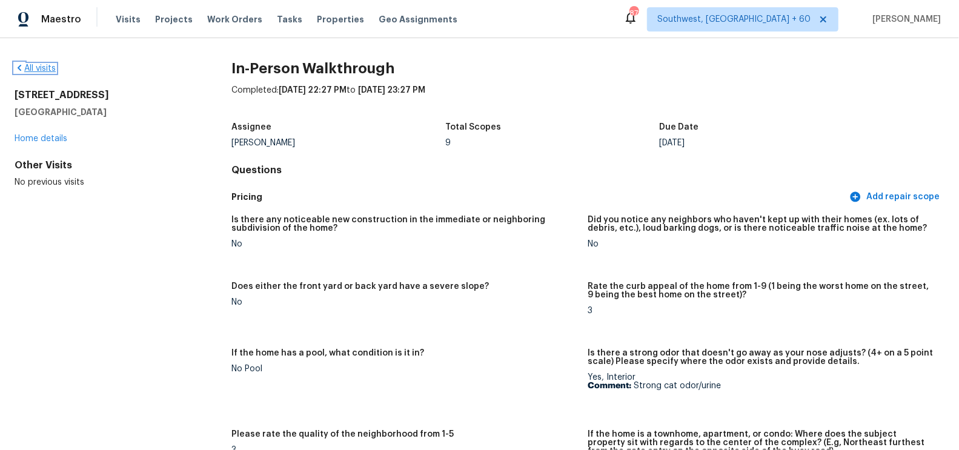
click at [36, 68] on link "All visits" at bounding box center [35, 68] width 41 height 8
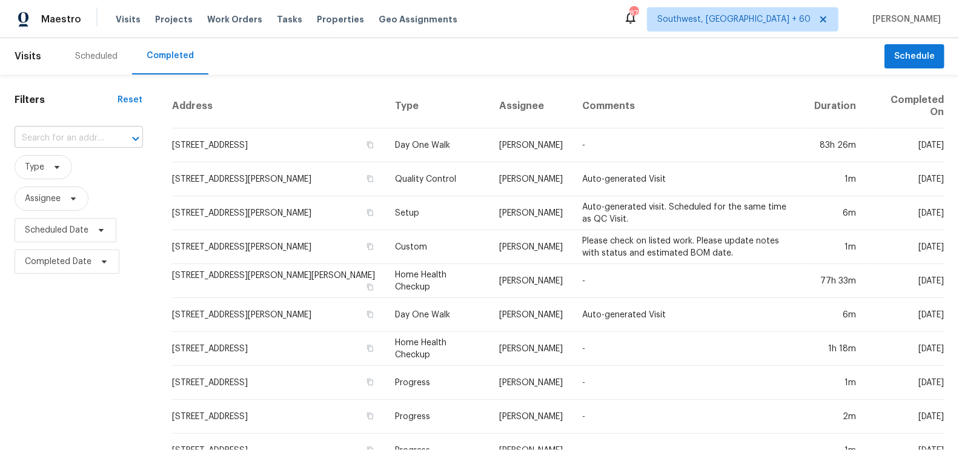
click at [63, 145] on input "text" at bounding box center [62, 138] width 95 height 19
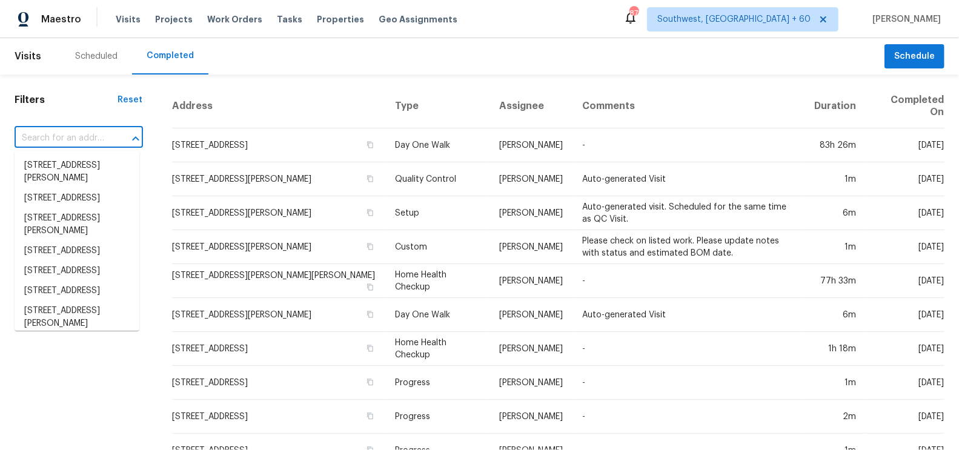
paste input "[STREET_ADDRESS]"
type input "[STREET_ADDRESS]"
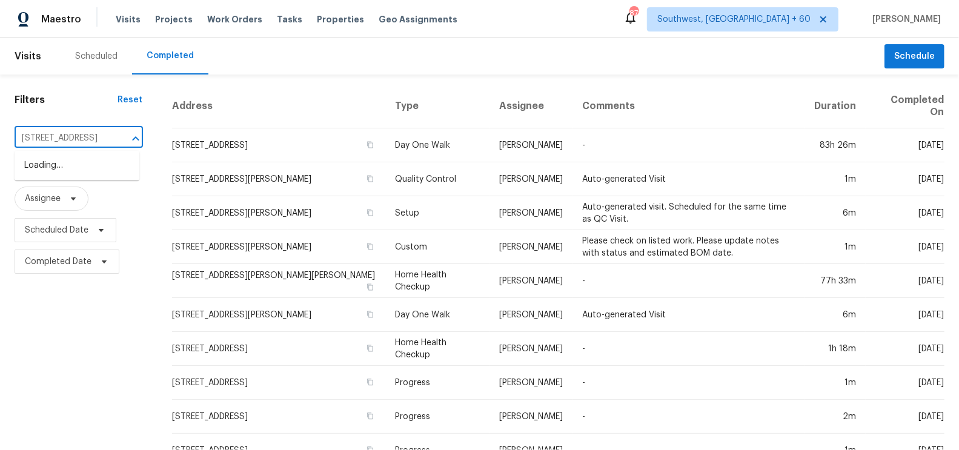
scroll to position [0, 77]
click at [100, 176] on li "[STREET_ADDRESS]" at bounding box center [77, 166] width 125 height 20
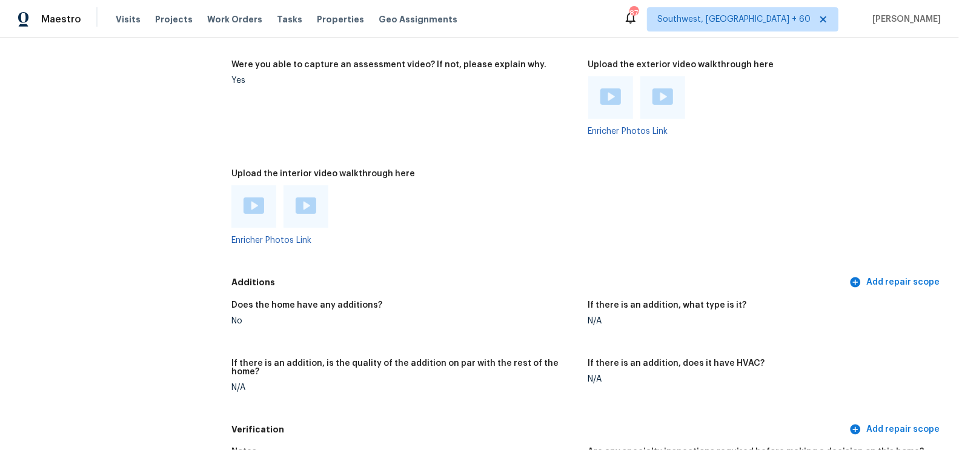
scroll to position [2451, 0]
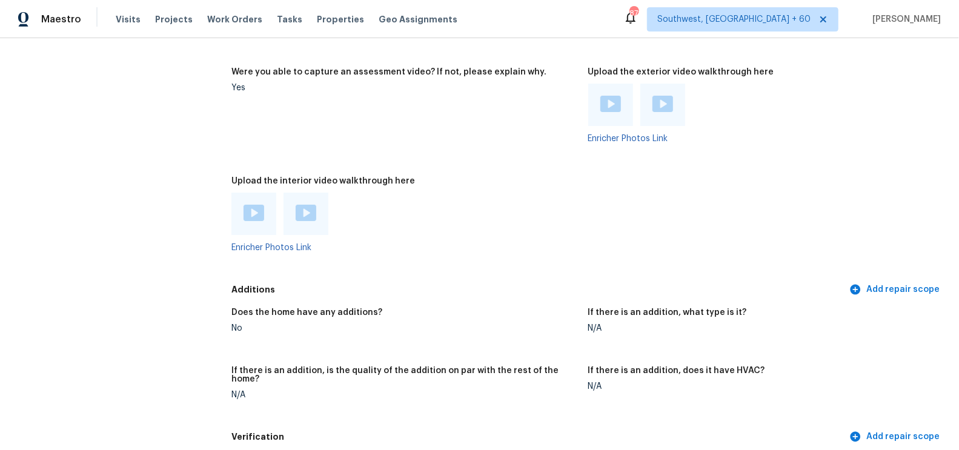
click at [614, 110] on img at bounding box center [610, 104] width 21 height 16
click at [653, 96] on img at bounding box center [663, 104] width 21 height 16
click at [252, 214] on img at bounding box center [254, 213] width 21 height 16
click at [305, 213] on img at bounding box center [306, 213] width 21 height 16
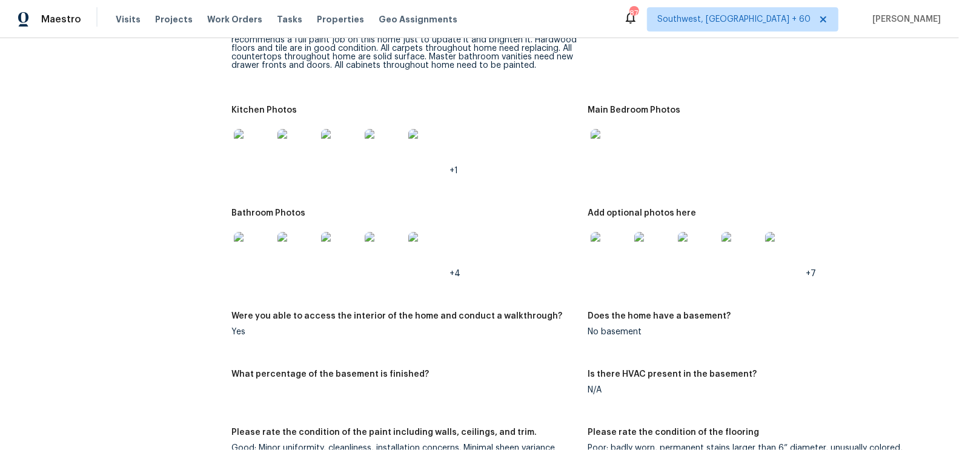
scroll to position [1564, 0]
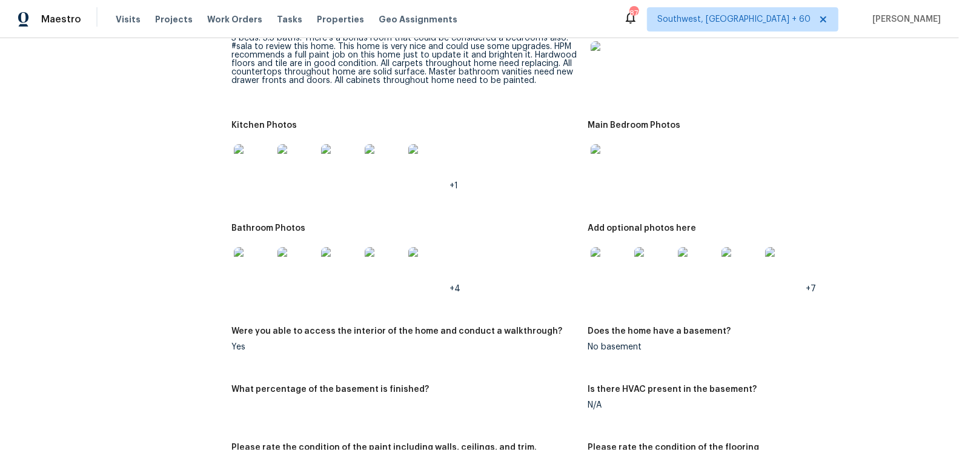
click at [601, 176] on img at bounding box center [610, 163] width 39 height 39
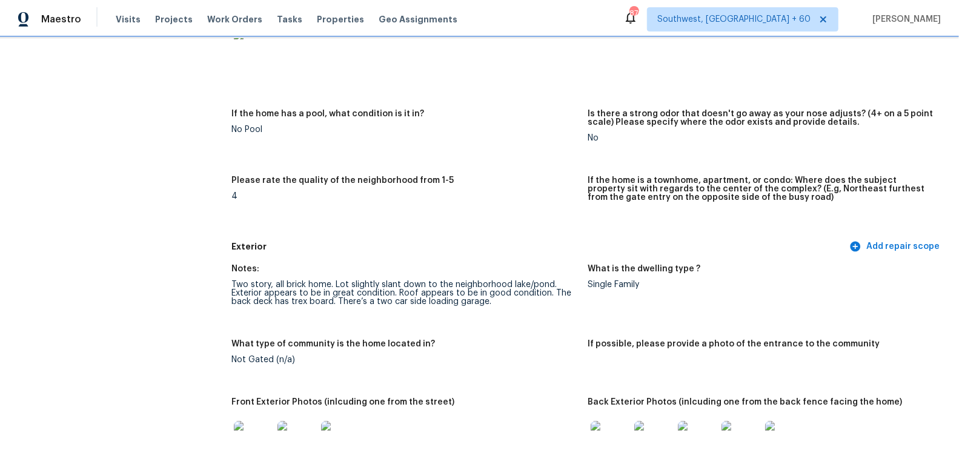
scroll to position [0, 0]
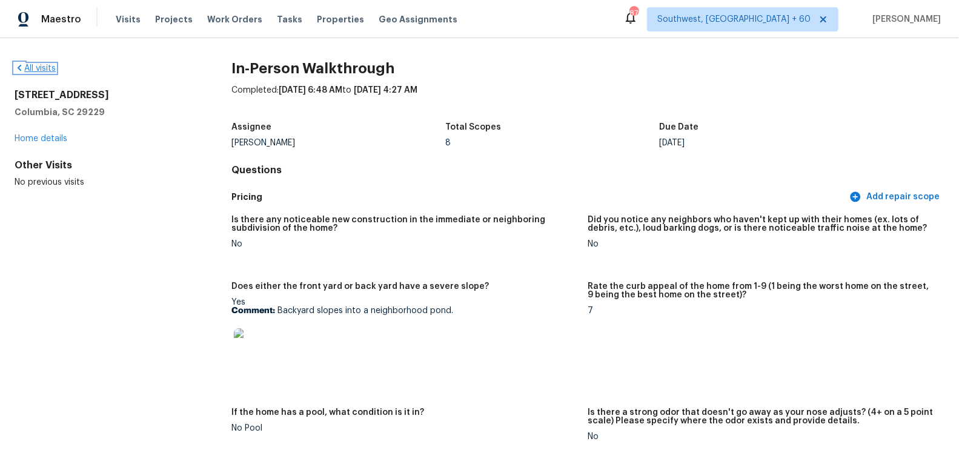
click at [48, 70] on link "All visits" at bounding box center [35, 68] width 41 height 8
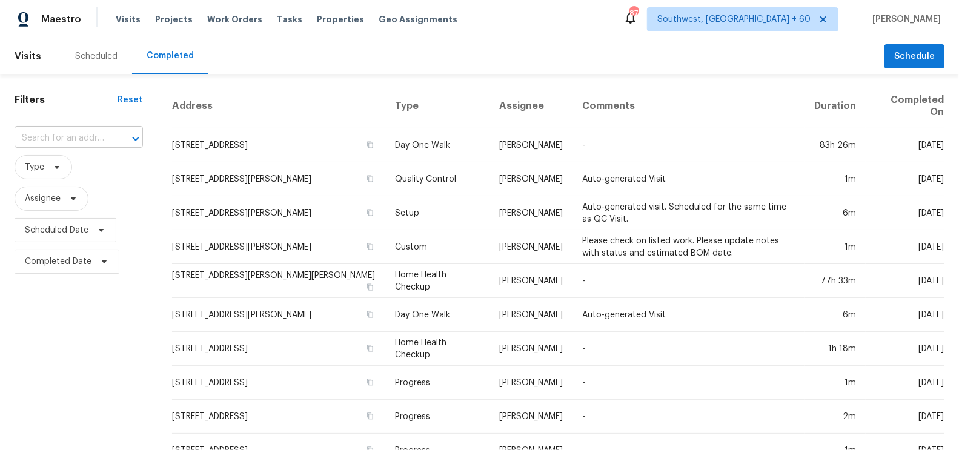
click at [90, 148] on body "Maestro Visits Projects Work Orders Tasks Properties Geo Assignments [STREET_AD…" at bounding box center [479, 225] width 959 height 450
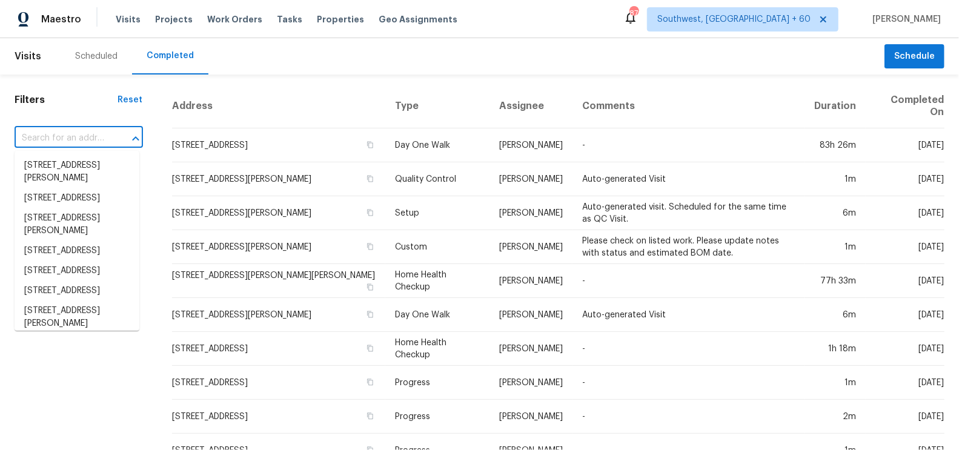
paste input "[STREET_ADDRESS]"
type input "[STREET_ADDRESS]"
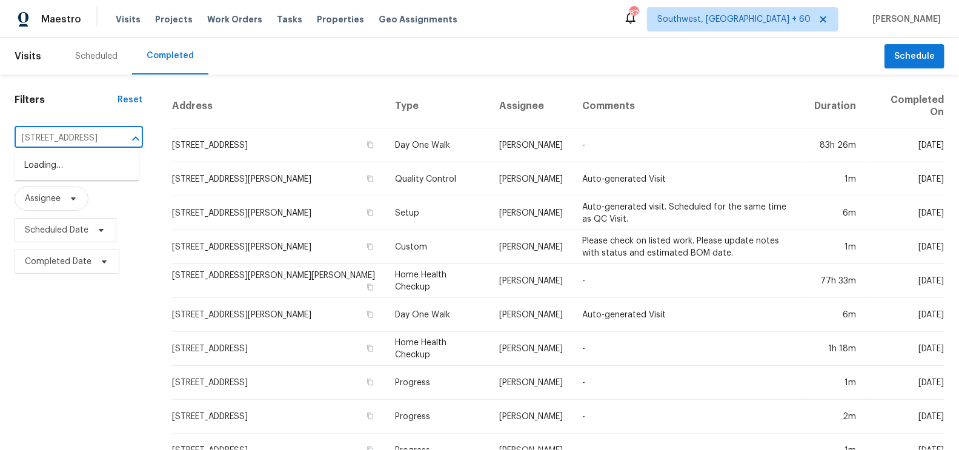
scroll to position [0, 110]
click at [80, 168] on li "[STREET_ADDRESS]" at bounding box center [77, 166] width 125 height 20
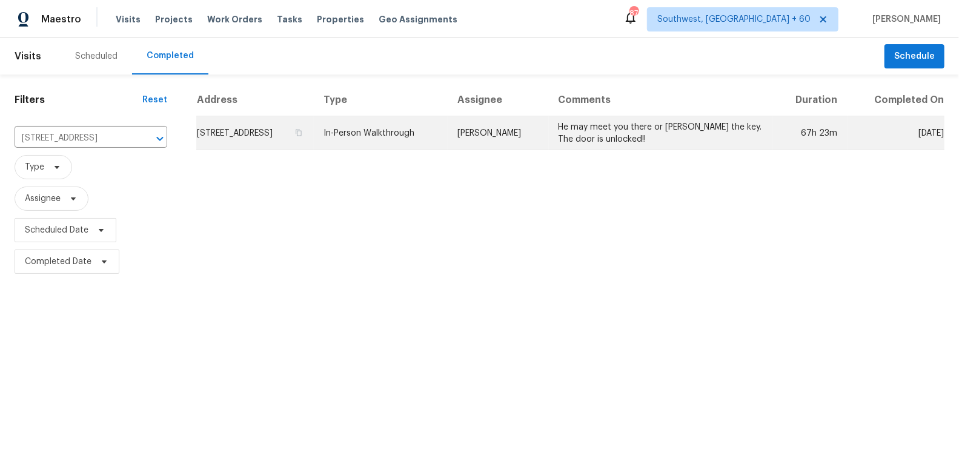
click at [274, 139] on td "[STREET_ADDRESS]" at bounding box center [255, 133] width 118 height 34
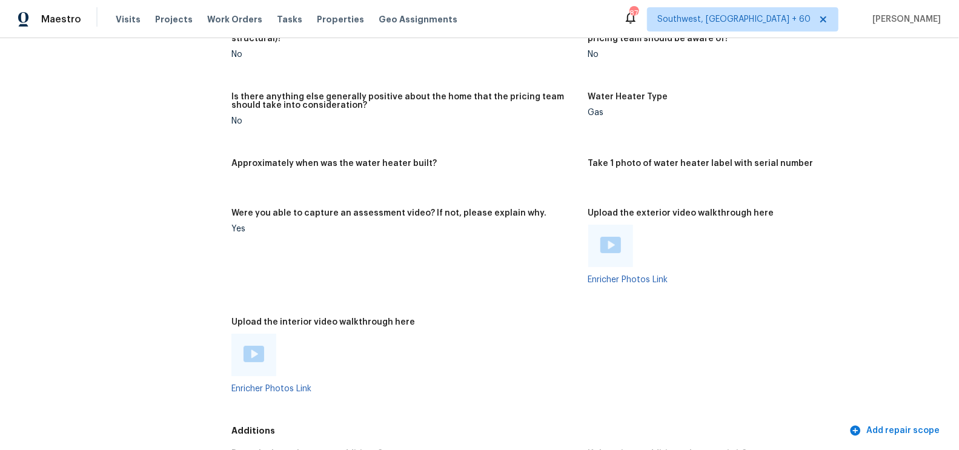
scroll to position [2514, 0]
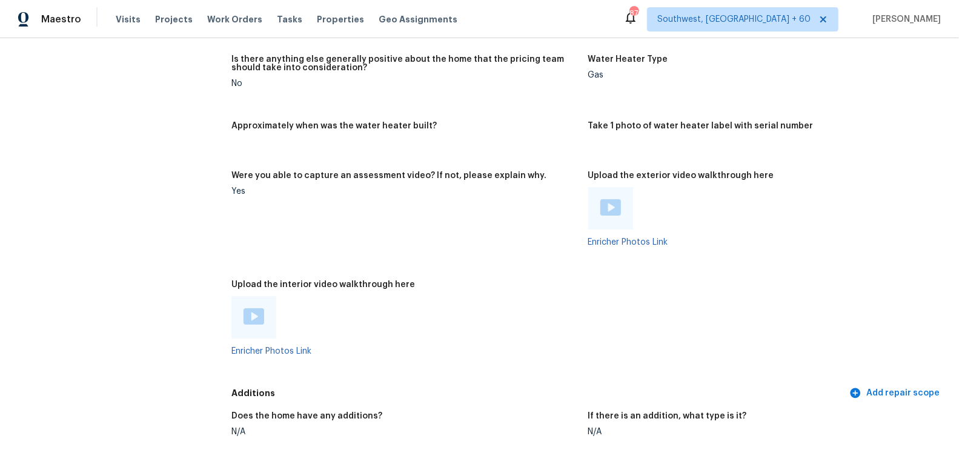
click at [612, 214] on img at bounding box center [610, 207] width 21 height 16
click at [242, 327] on div at bounding box center [253, 317] width 45 height 42
click at [258, 319] on img at bounding box center [254, 316] width 21 height 16
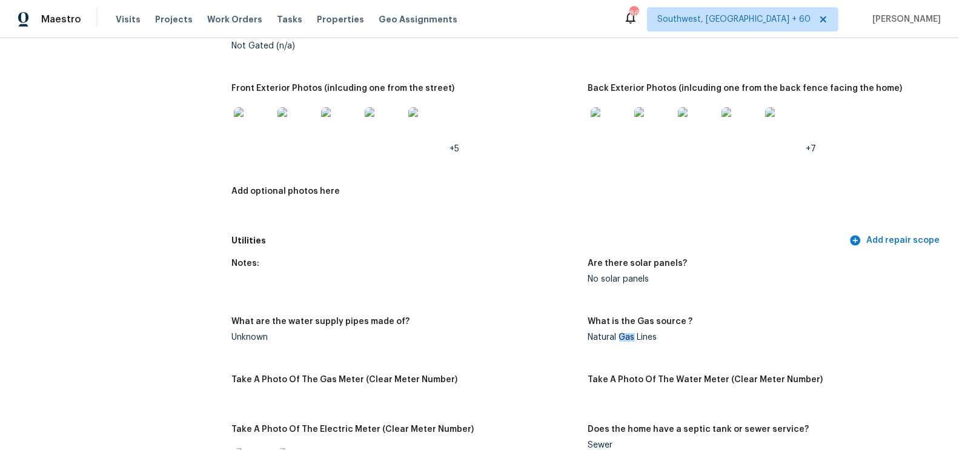
scroll to position [0, 0]
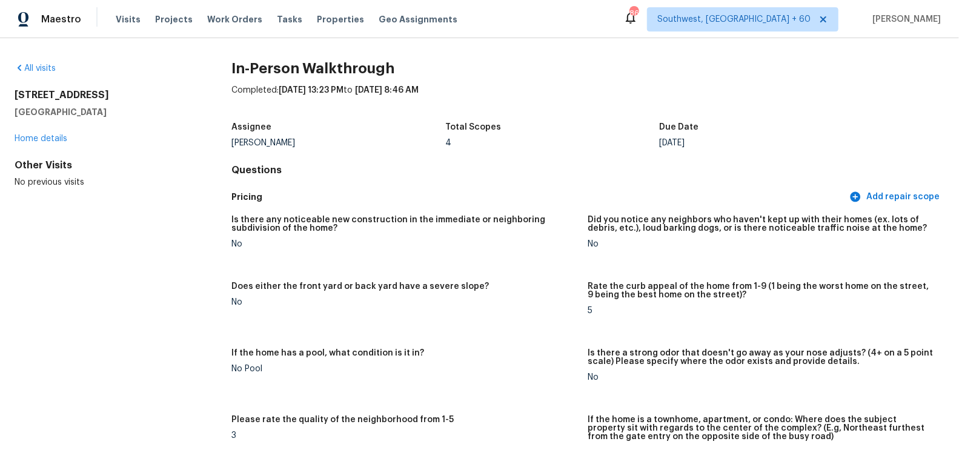
click at [40, 62] on div "All visits" at bounding box center [104, 68] width 178 height 12
click at [52, 67] on link "All visits" at bounding box center [35, 68] width 41 height 8
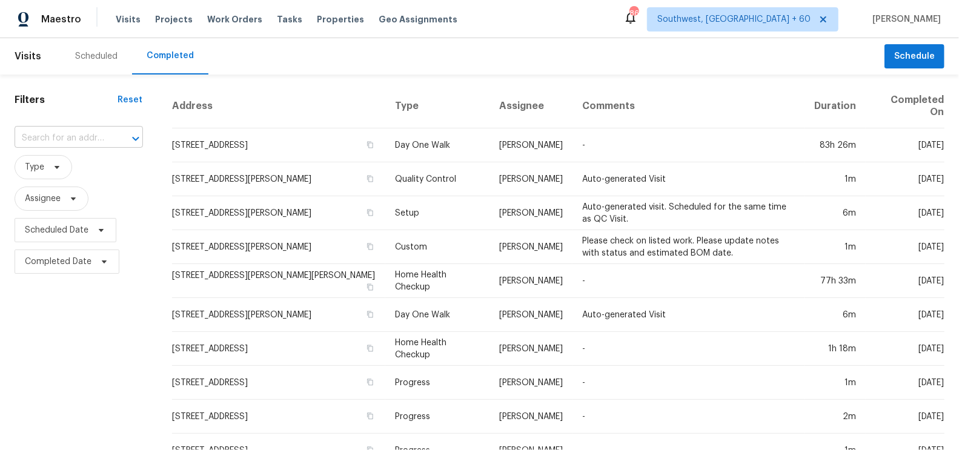
click at [88, 131] on input "text" at bounding box center [62, 138] width 95 height 19
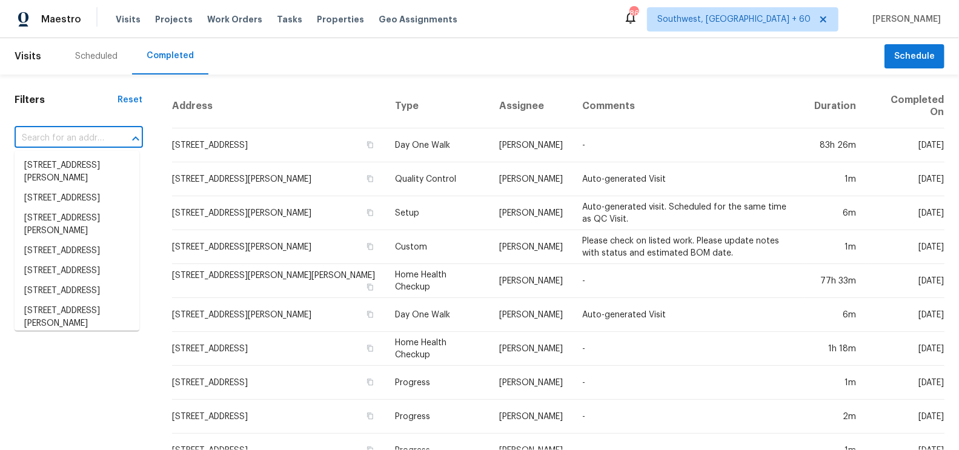
paste input "[STREET_ADDRESS]"
type input "[STREET_ADDRESS]"
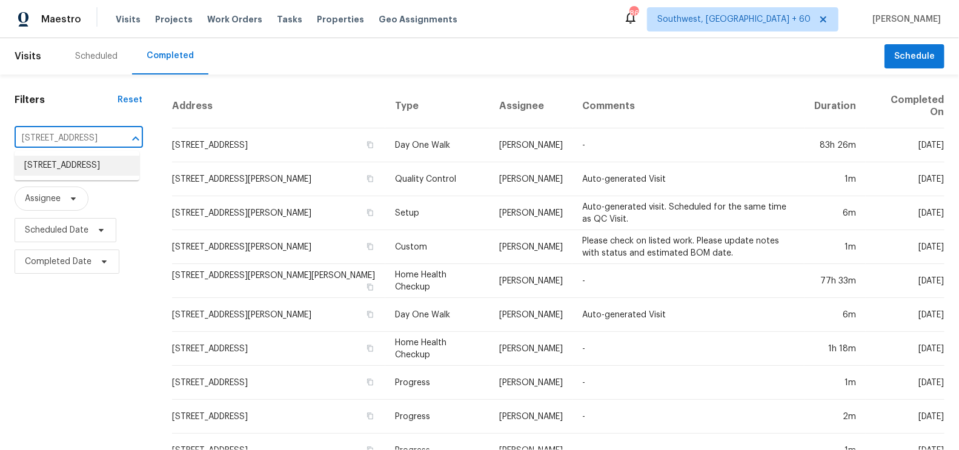
click at [75, 175] on li "[STREET_ADDRESS]" at bounding box center [77, 166] width 125 height 20
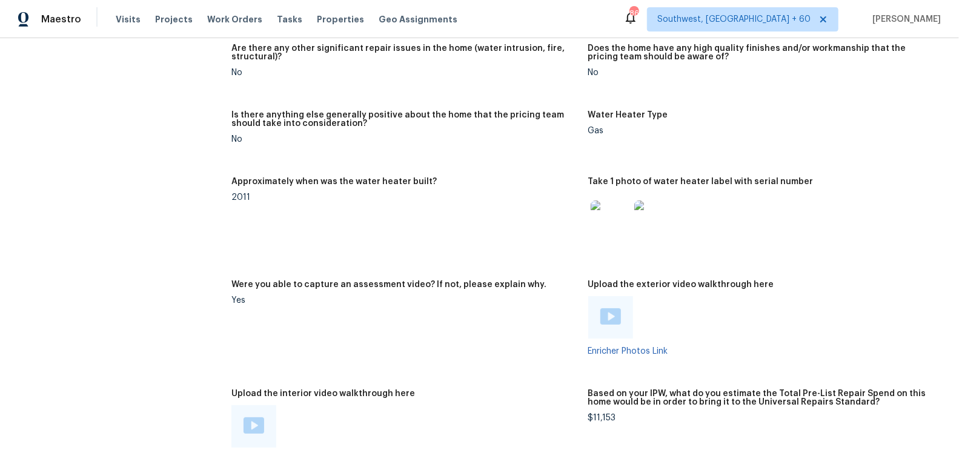
scroll to position [2096, 0]
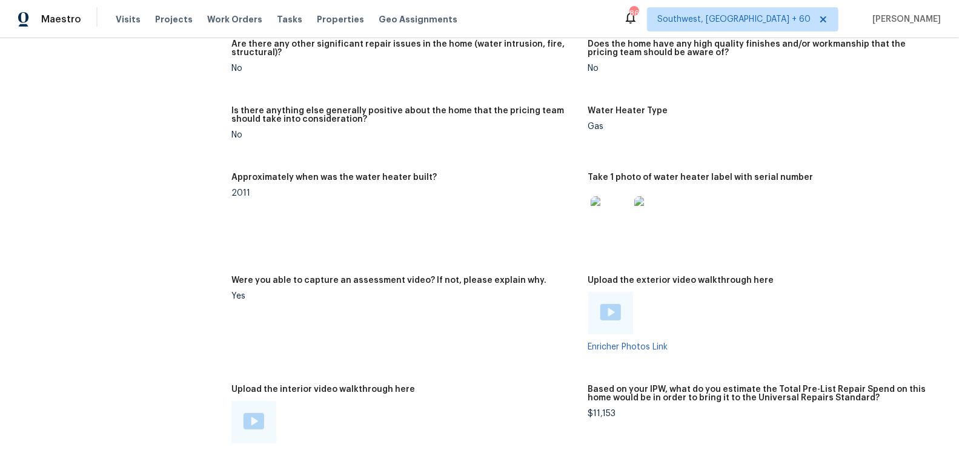
click at [545, 282] on div "Were you able to capture an assessment video? If not, please explain why." at bounding box center [404, 284] width 347 height 16
click at [613, 318] on img at bounding box center [610, 312] width 21 height 16
click at [254, 405] on img at bounding box center [254, 421] width 21 height 16
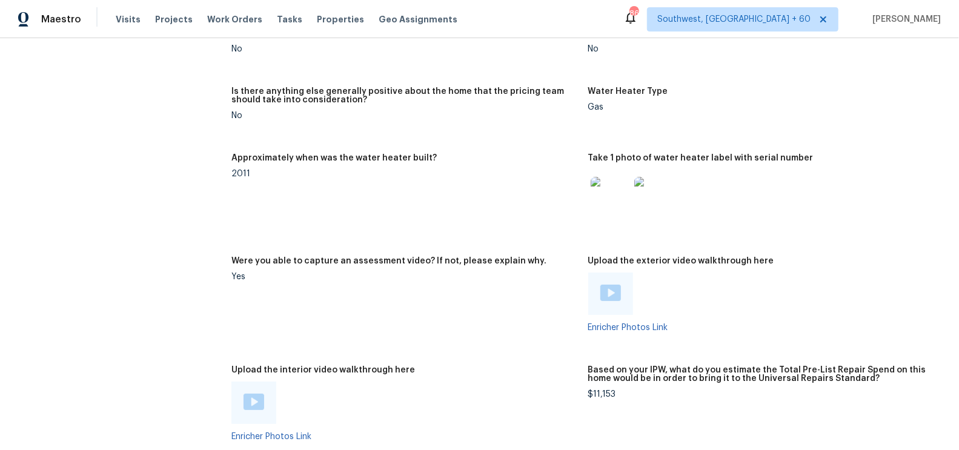
scroll to position [2172, 0]
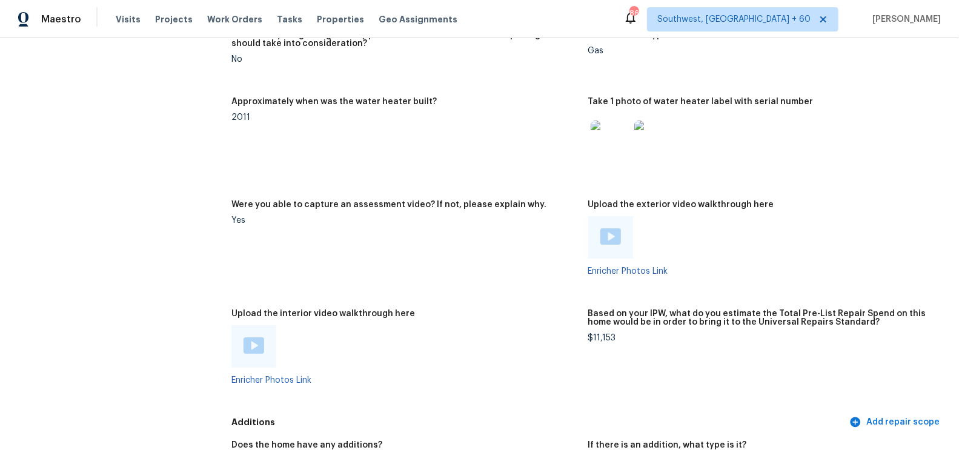
click at [617, 241] on img at bounding box center [610, 236] width 21 height 16
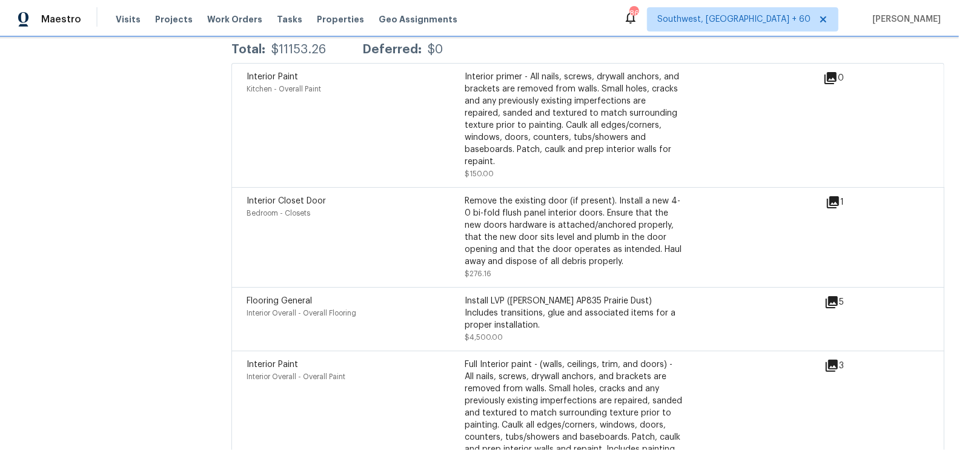
scroll to position [2967, 0]
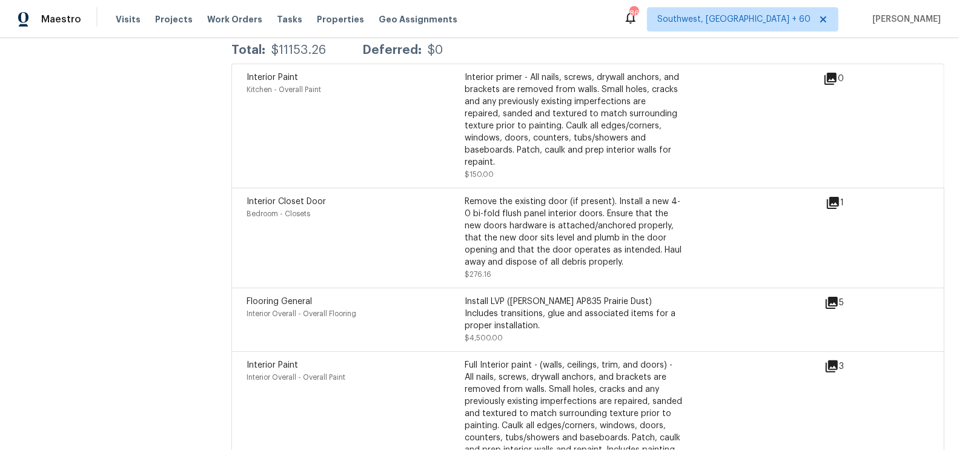
click at [835, 196] on icon at bounding box center [833, 203] width 15 height 15
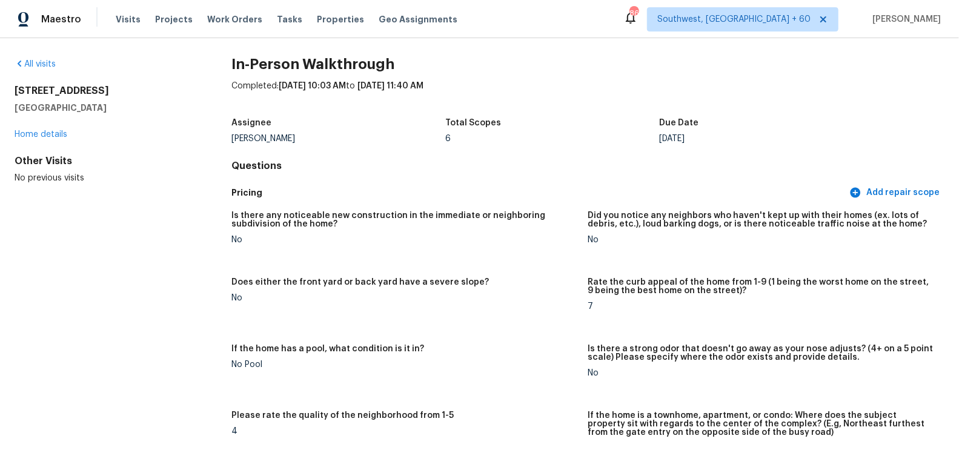
scroll to position [0, 0]
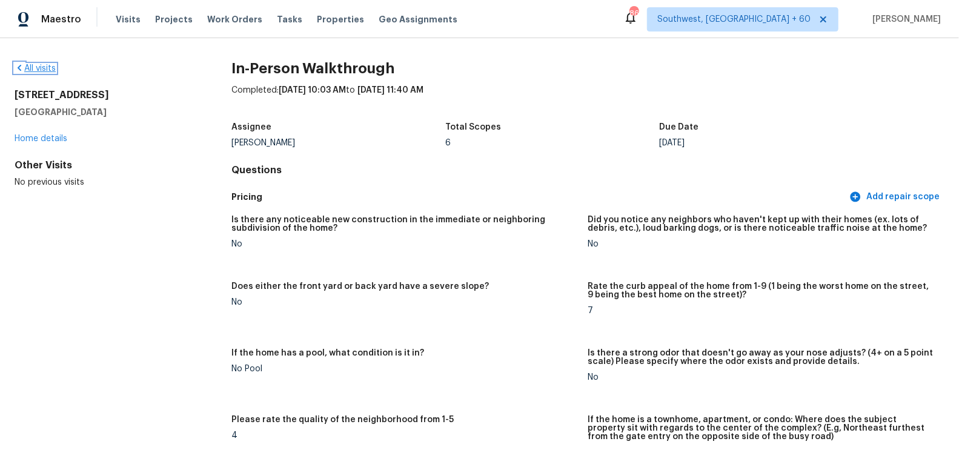
click at [44, 70] on link "All visits" at bounding box center [35, 68] width 41 height 8
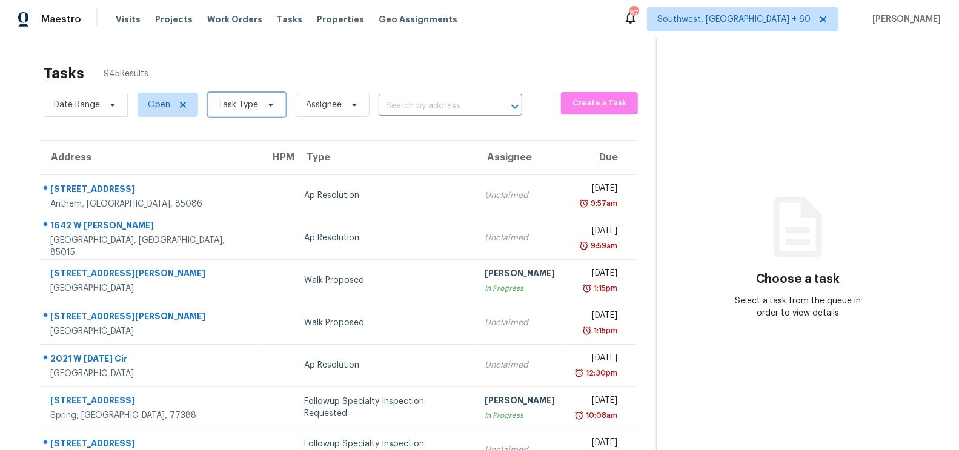
click at [241, 106] on span "Task Type" at bounding box center [238, 105] width 40 height 12
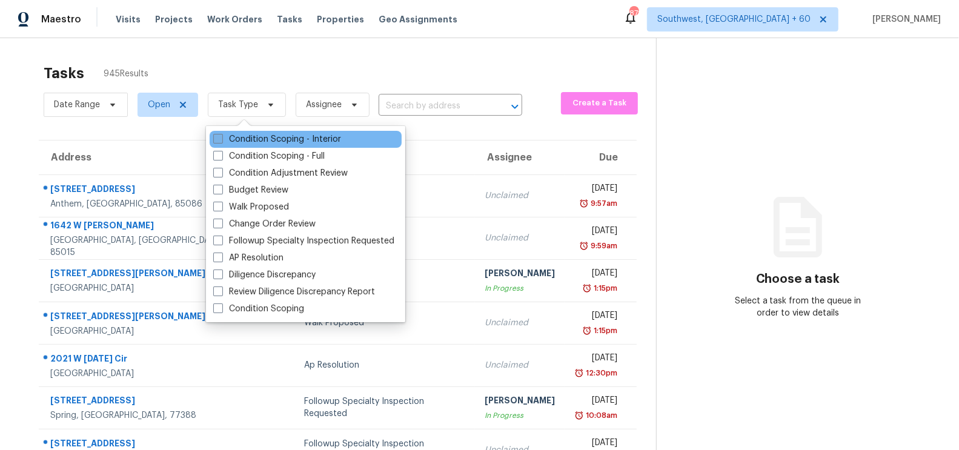
click at [273, 135] on label "Condition Scoping - Interior" at bounding box center [277, 139] width 128 height 12
click at [221, 135] on input "Condition Scoping - Interior" at bounding box center [217, 137] width 8 height 8
checkbox input "true"
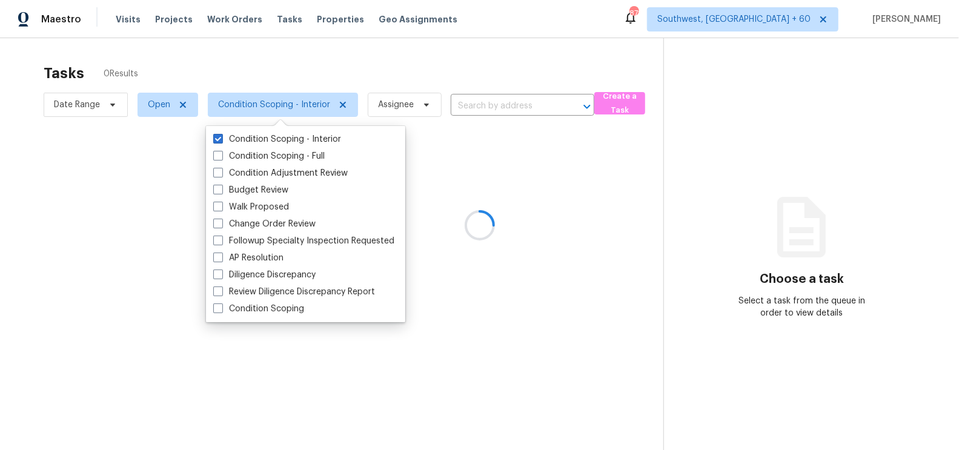
click at [425, 67] on div at bounding box center [479, 225] width 959 height 450
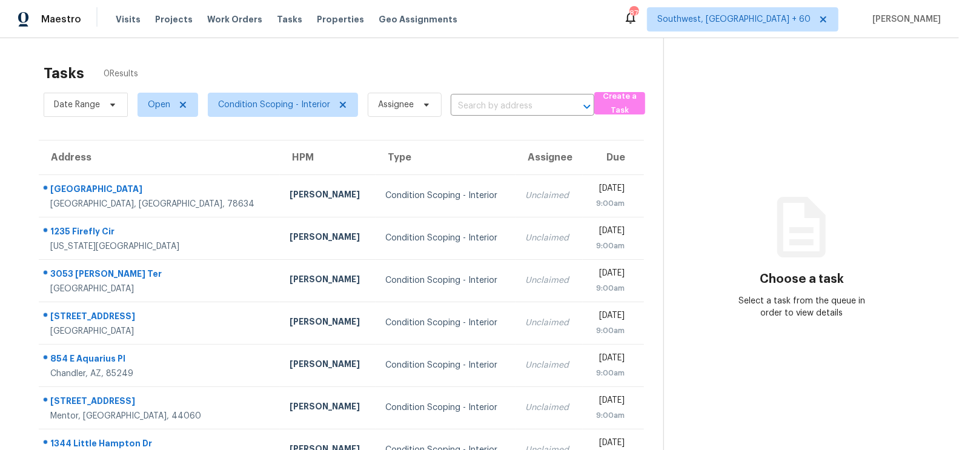
click at [516, 170] on th "Assignee" at bounding box center [549, 158] width 67 height 34
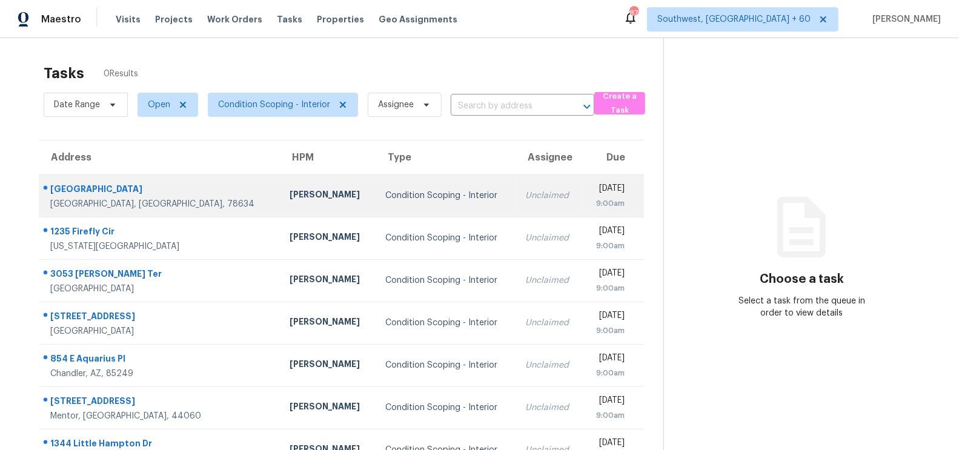
click at [525, 198] on div "Unclaimed" at bounding box center [549, 196] width 48 height 12
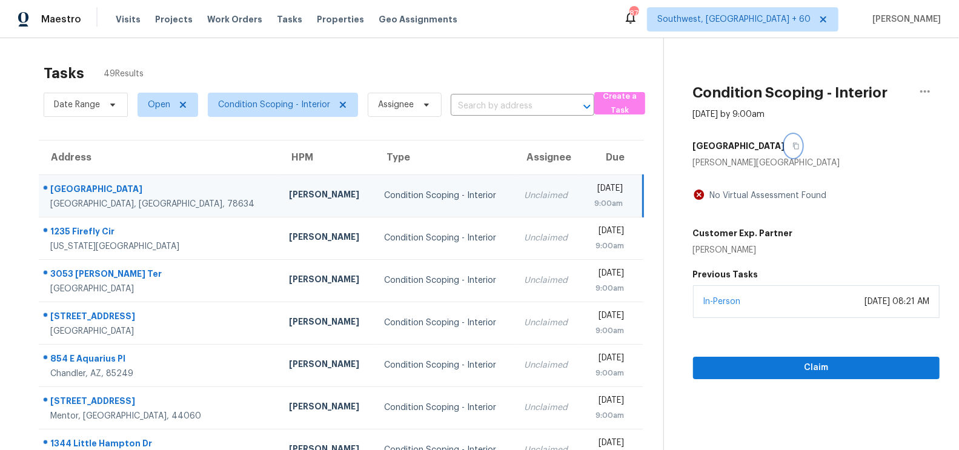
click at [793, 142] on icon "button" at bounding box center [796, 145] width 7 height 7
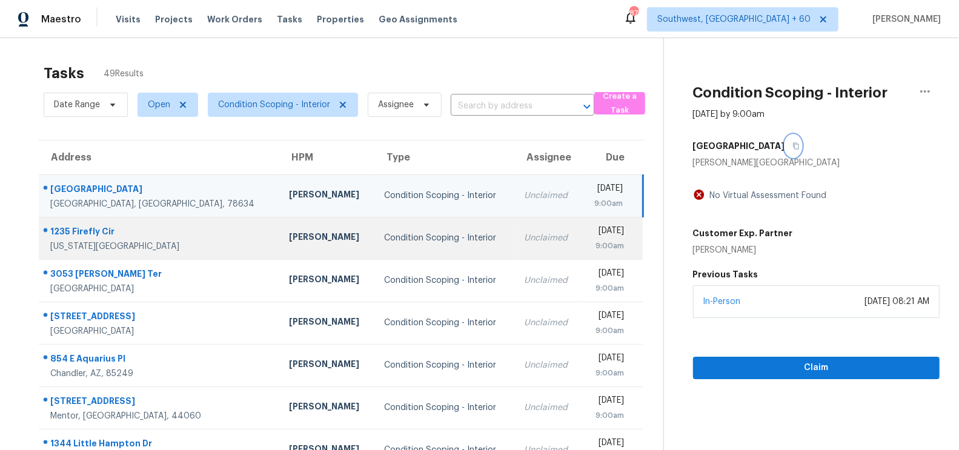
scroll to position [179, 0]
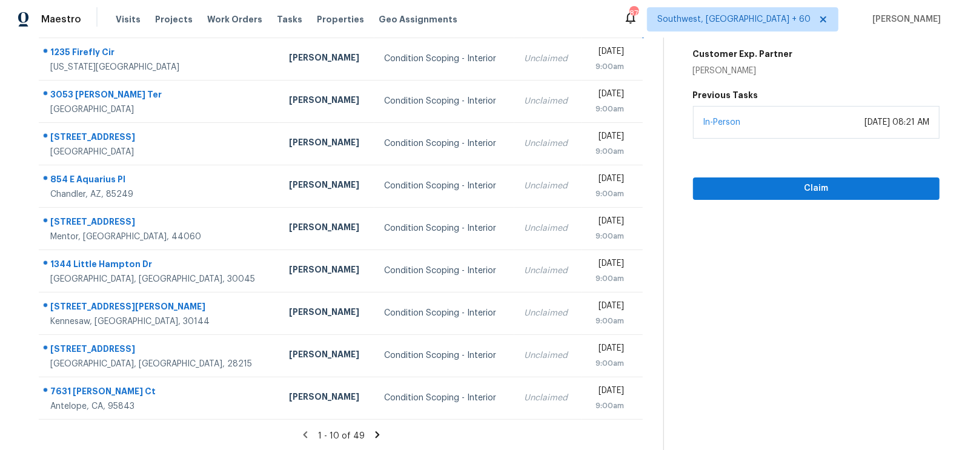
click at [372, 433] on icon at bounding box center [377, 435] width 11 height 11
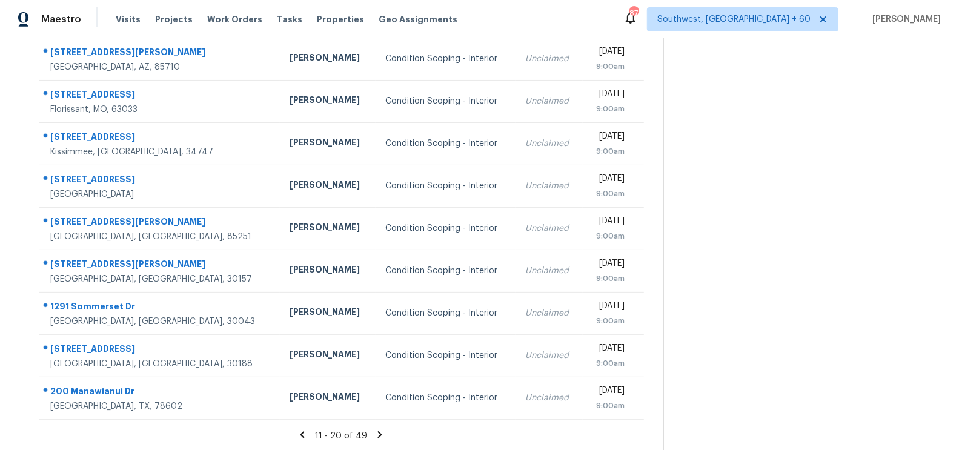
click at [369, 433] on div "11 - 20 of 49" at bounding box center [341, 436] width 644 height 13
click at [378, 433] on icon at bounding box center [380, 434] width 4 height 7
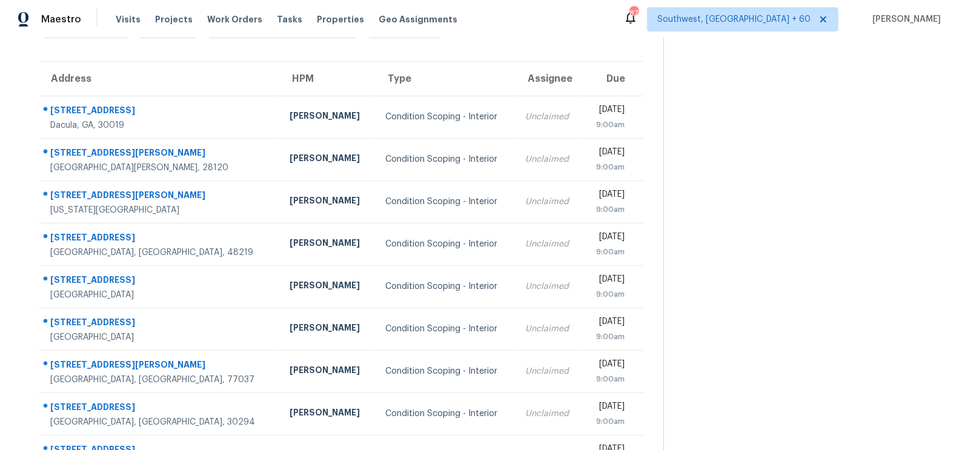
scroll to position [73, 0]
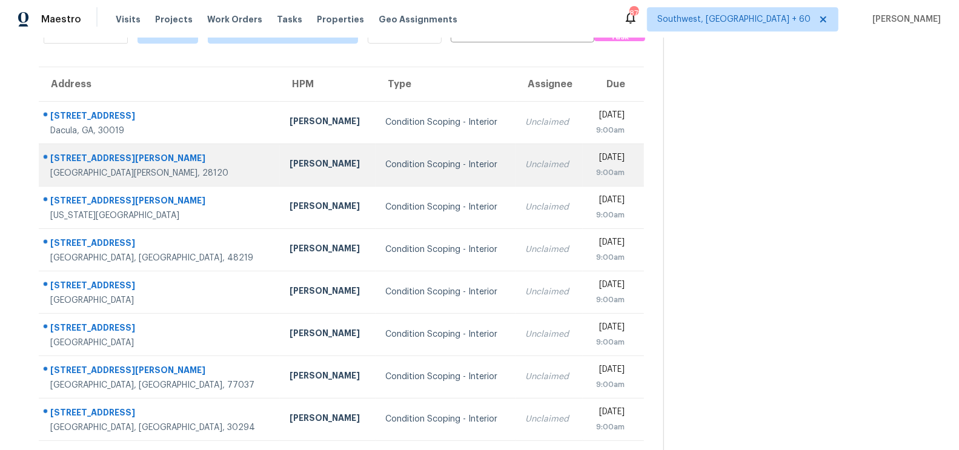
click at [516, 173] on td "Unclaimed" at bounding box center [549, 165] width 67 height 42
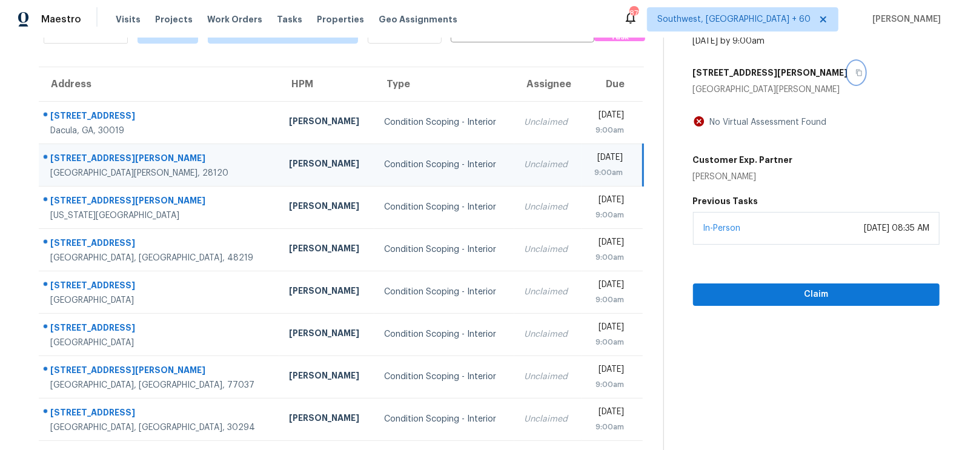
click at [856, 72] on icon "button" at bounding box center [859, 73] width 6 height 7
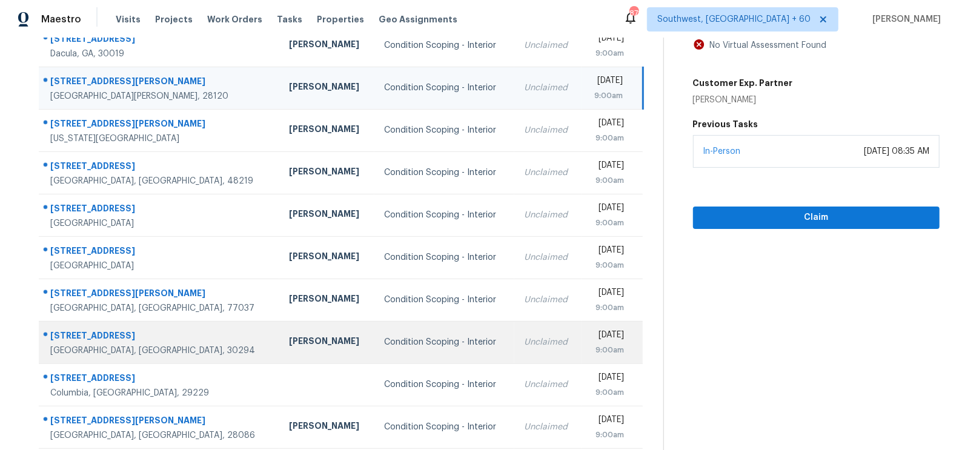
scroll to position [179, 0]
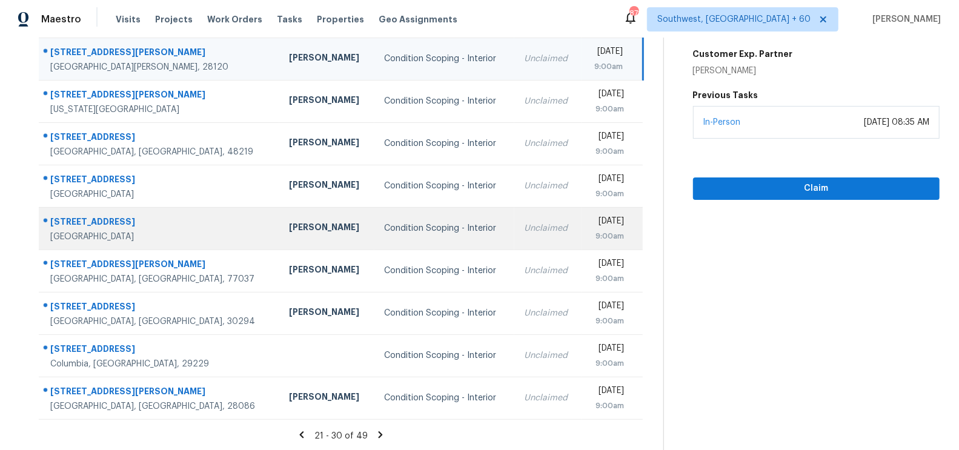
click at [524, 230] on div "Unclaimed" at bounding box center [548, 228] width 48 height 12
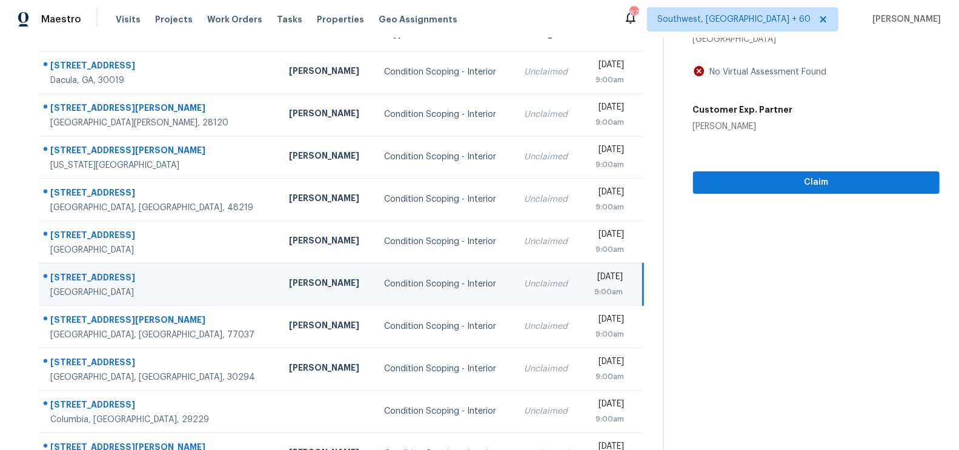
scroll to position [10, 0]
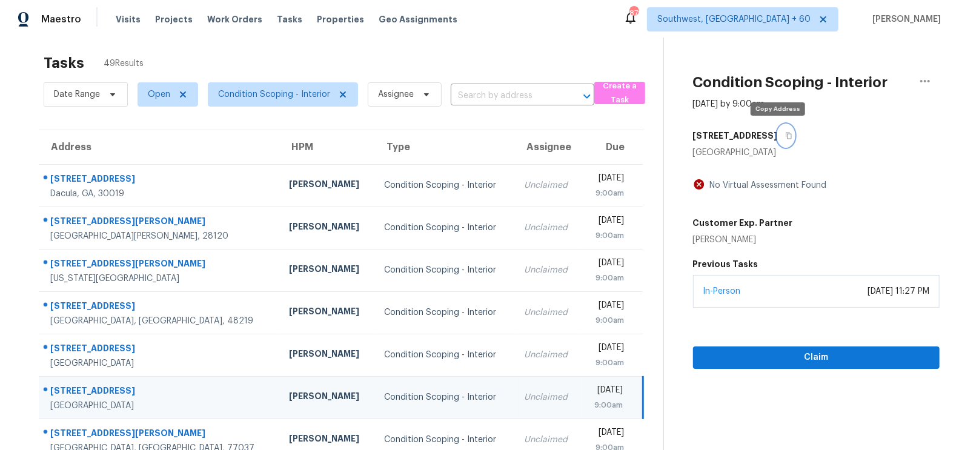
click at [786, 133] on icon "button" at bounding box center [789, 136] width 6 height 7
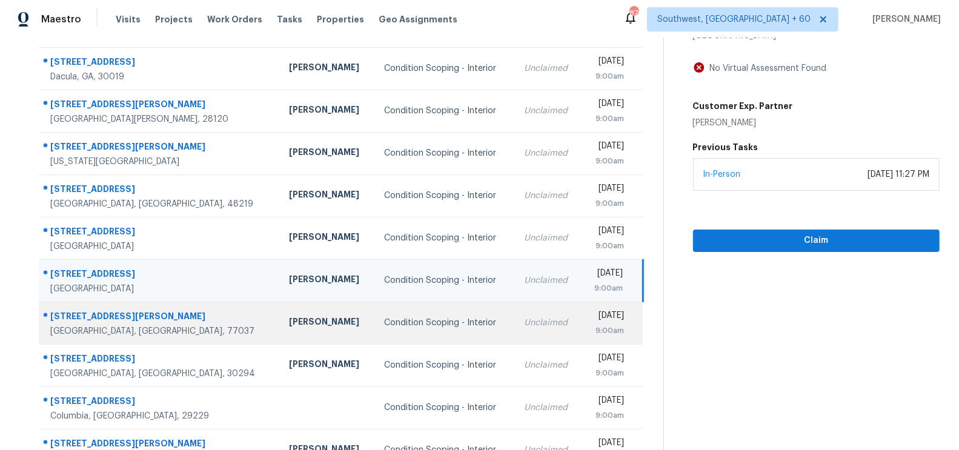
scroll to position [135, 0]
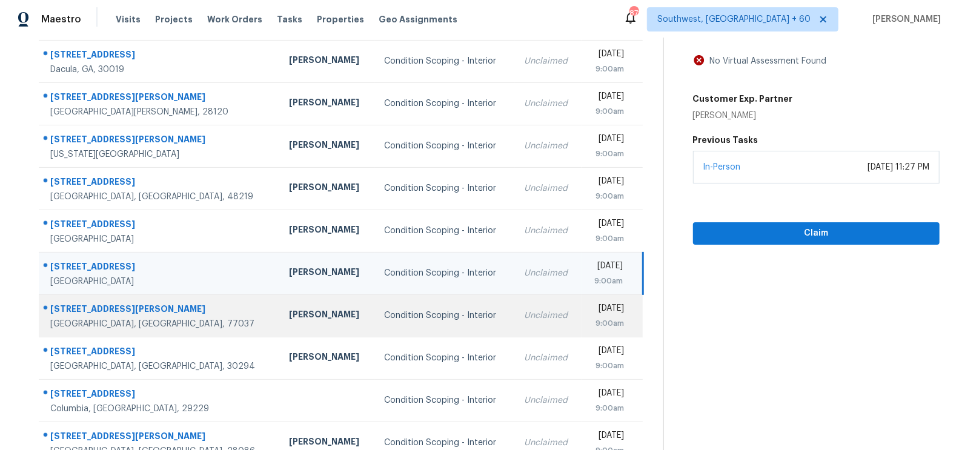
click at [582, 329] on td "[DATE] 9:00am" at bounding box center [613, 315] width 62 height 42
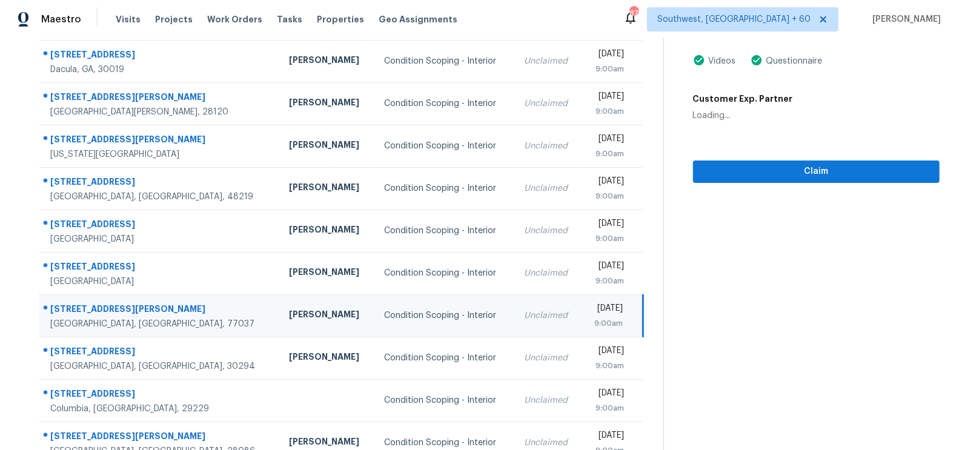
scroll to position [73, 0]
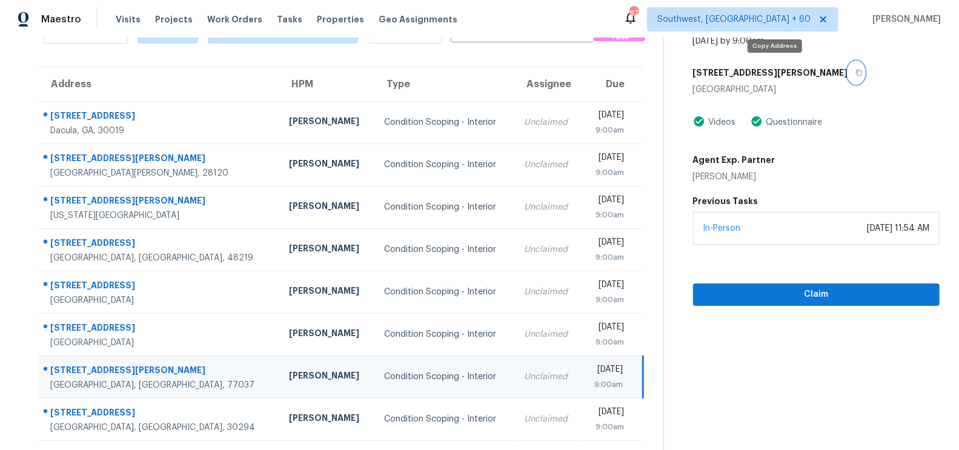
click at [856, 70] on icon "button" at bounding box center [859, 72] width 7 height 7
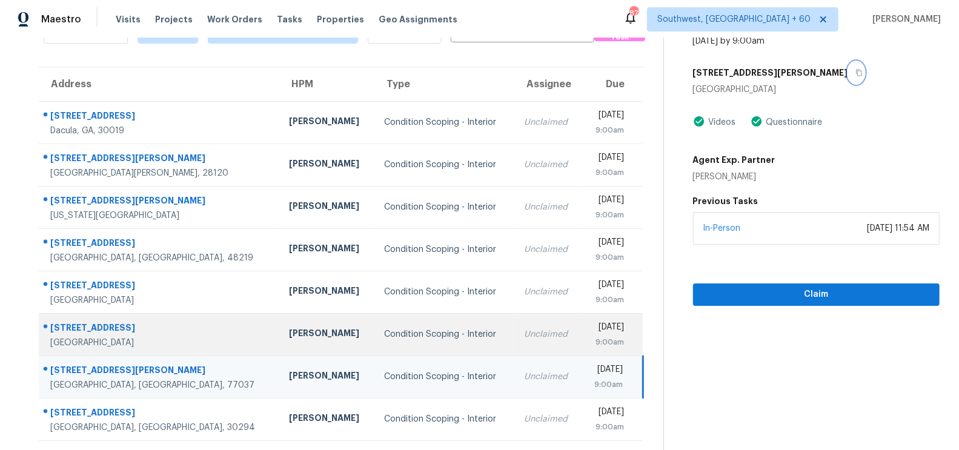
scroll to position [179, 0]
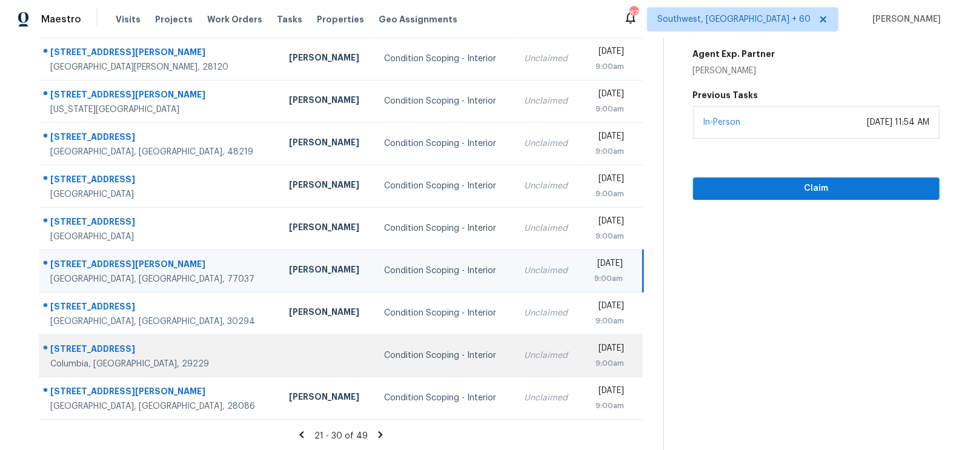
click at [524, 356] on div "Unclaimed" at bounding box center [548, 356] width 48 height 12
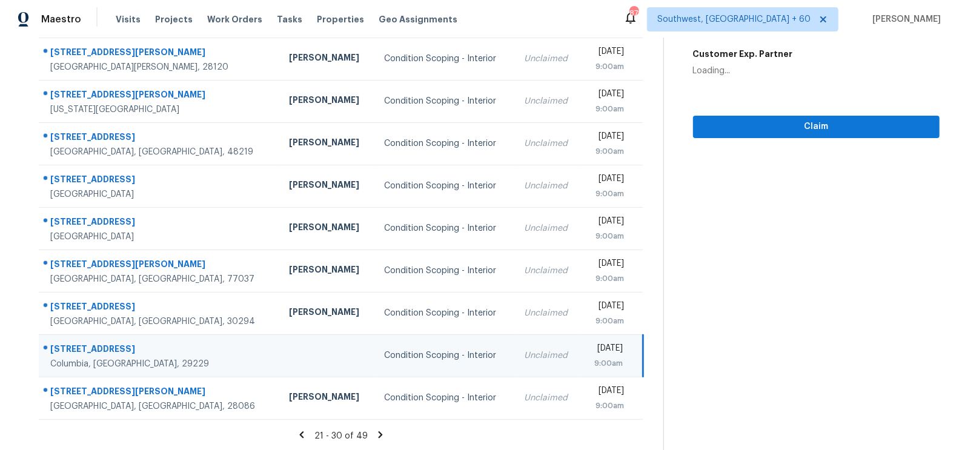
scroll to position [0, 0]
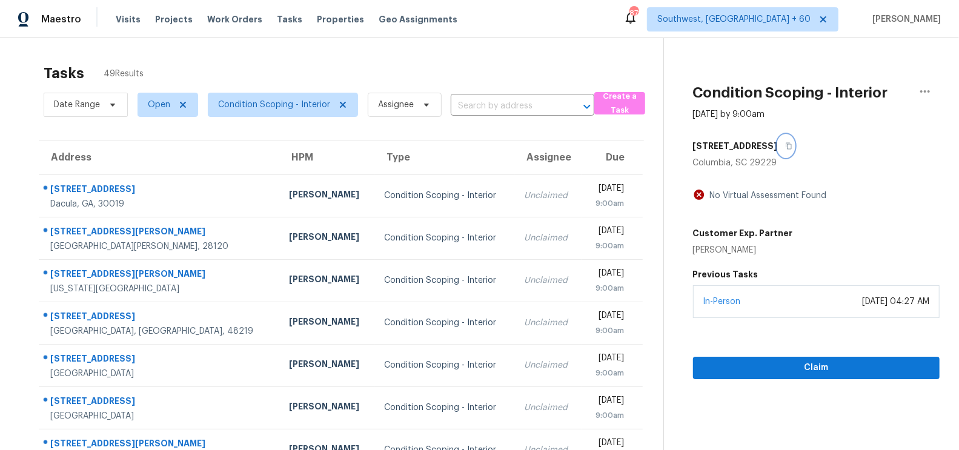
click at [785, 144] on icon "button" at bounding box center [788, 145] width 7 height 7
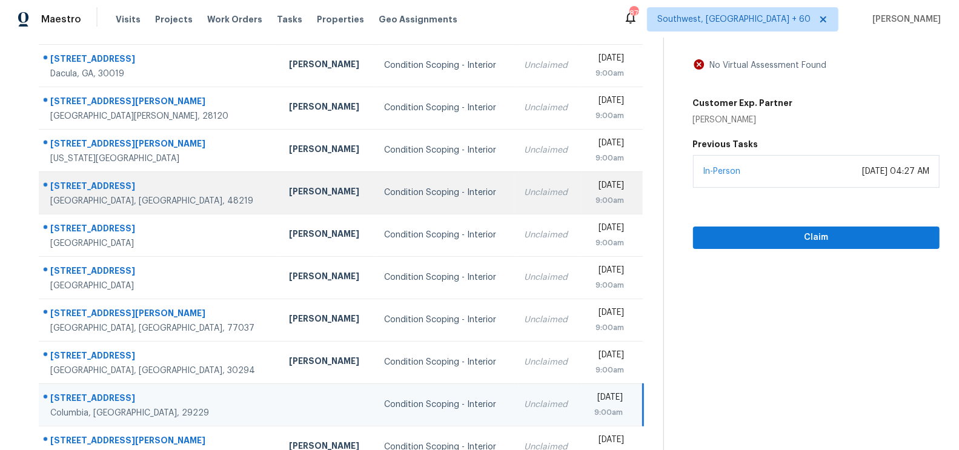
scroll to position [179, 0]
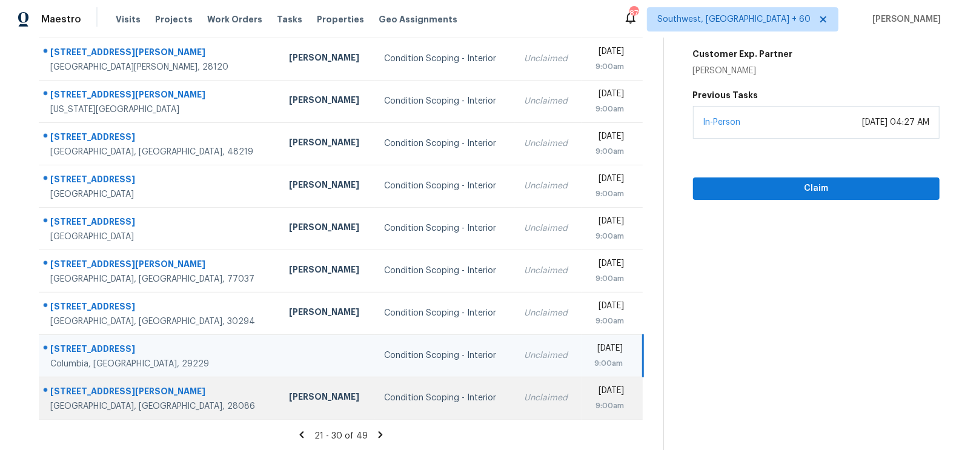
click at [524, 392] on div "Unclaimed" at bounding box center [548, 398] width 48 height 12
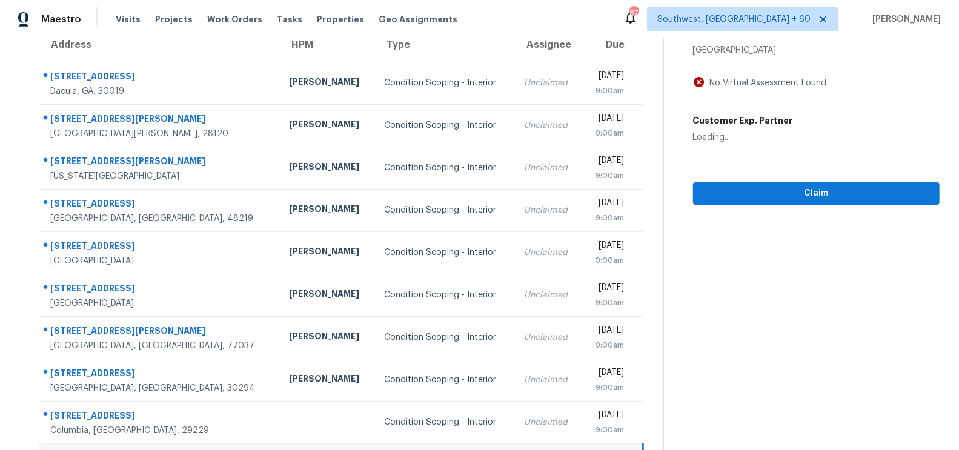
scroll to position [41, 0]
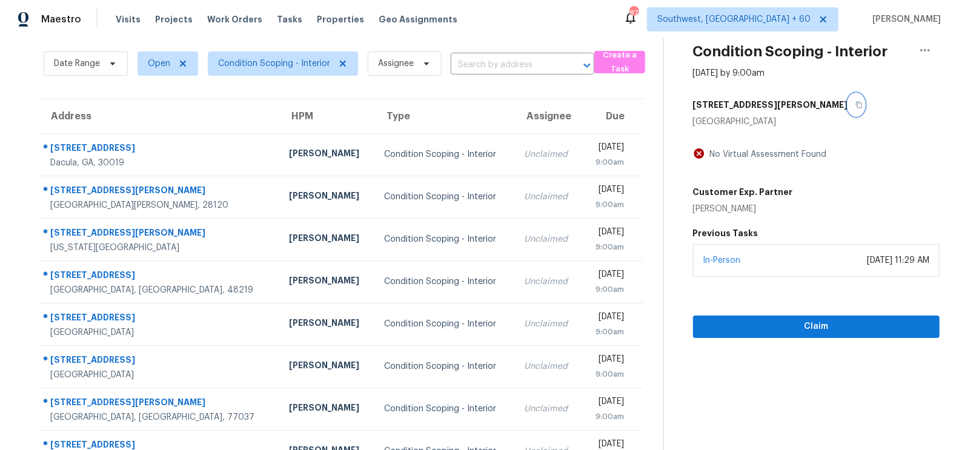
click at [856, 102] on icon "button" at bounding box center [859, 105] width 6 height 7
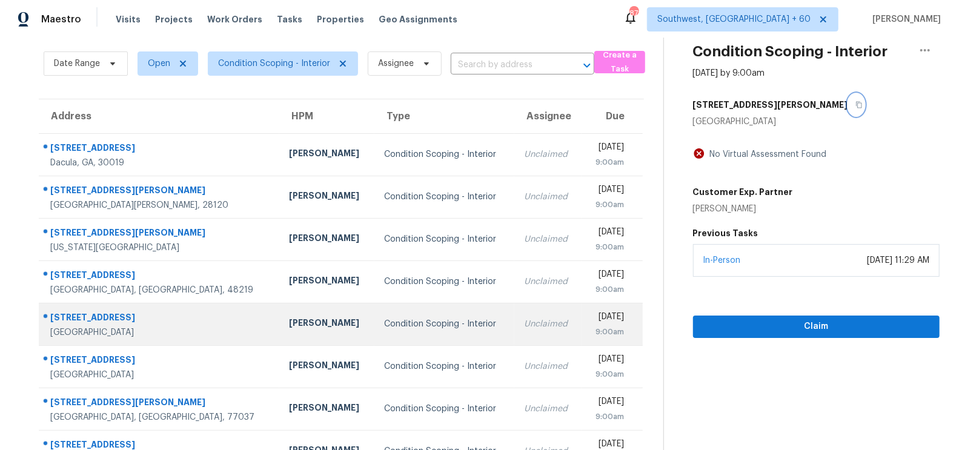
scroll to position [179, 0]
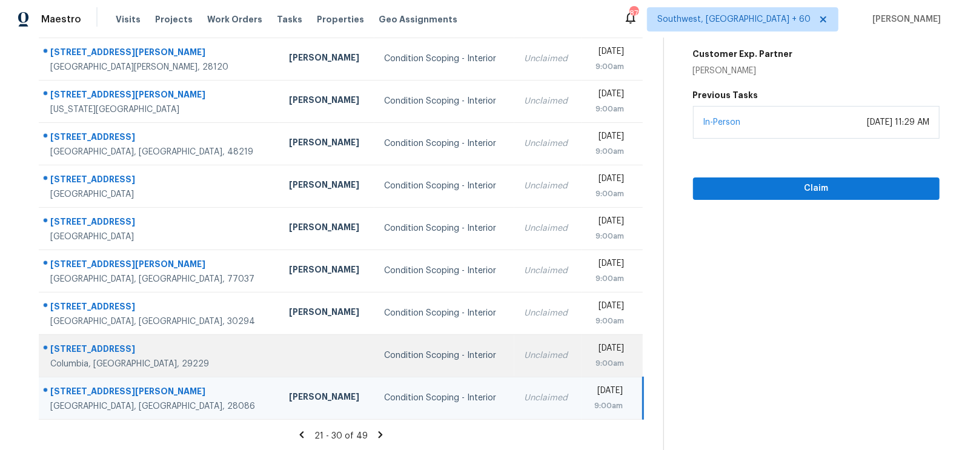
click at [514, 341] on td "Unclaimed" at bounding box center [547, 355] width 67 height 42
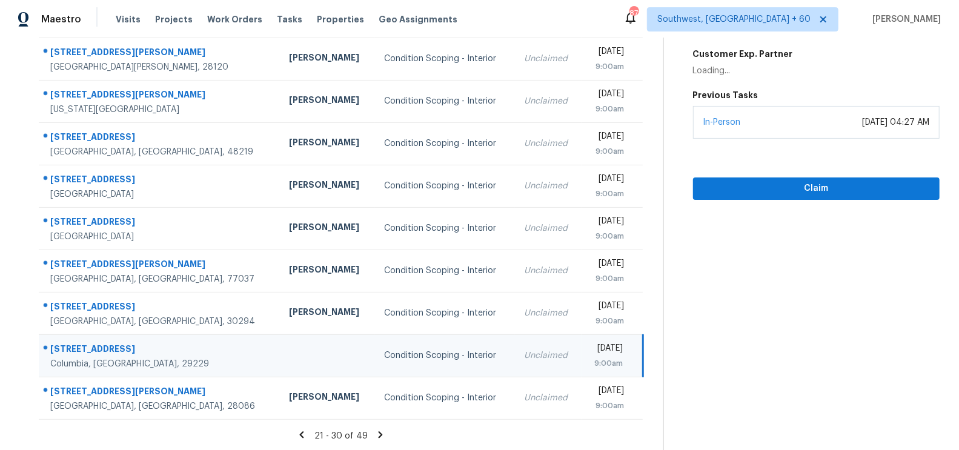
scroll to position [0, 0]
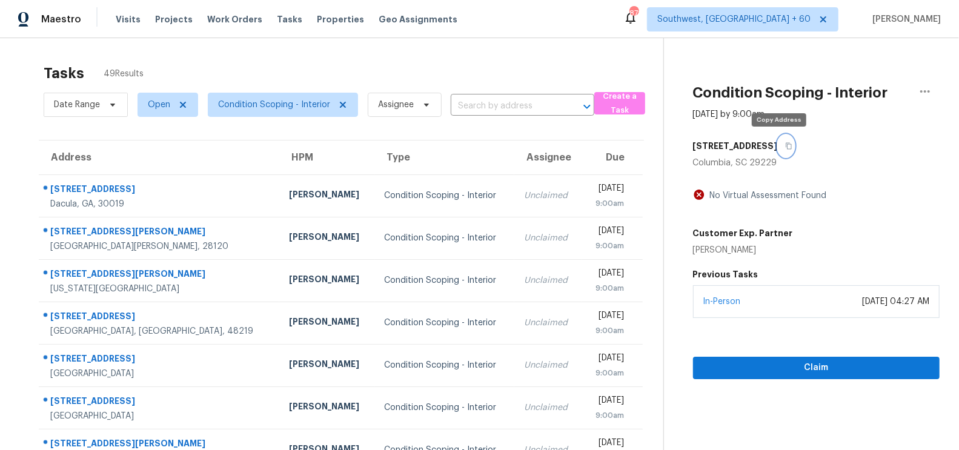
click at [785, 143] on icon "button" at bounding box center [788, 145] width 7 height 7
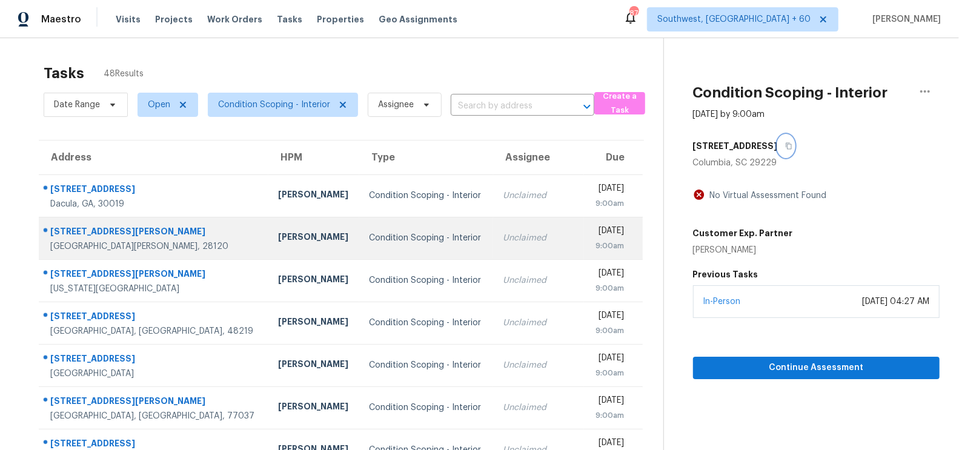
scroll to position [179, 0]
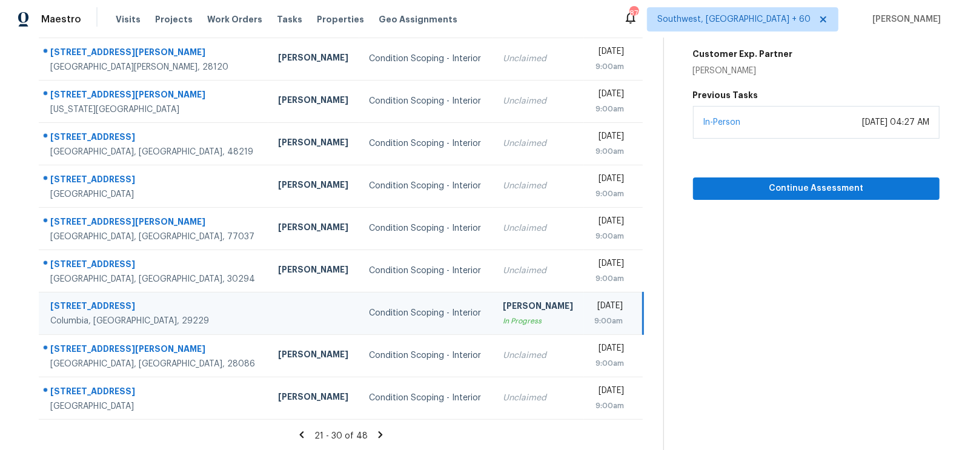
click at [379, 434] on icon at bounding box center [381, 434] width 4 height 7
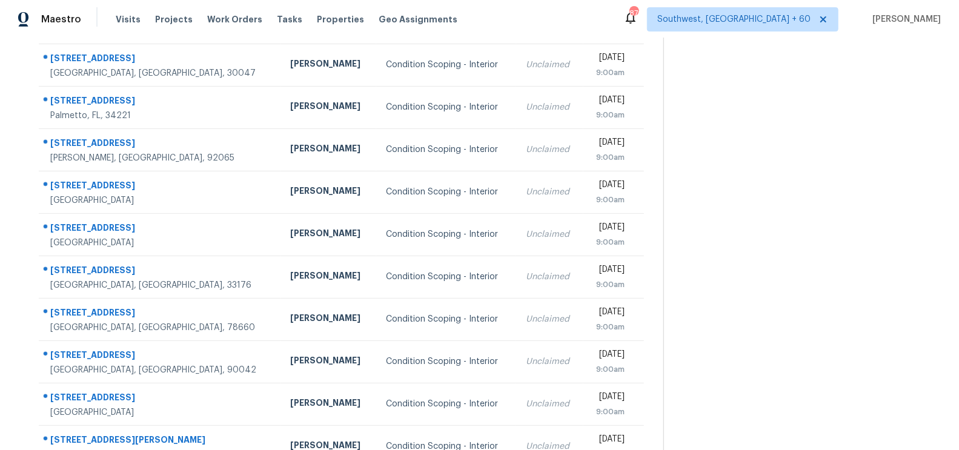
scroll to position [128, 0]
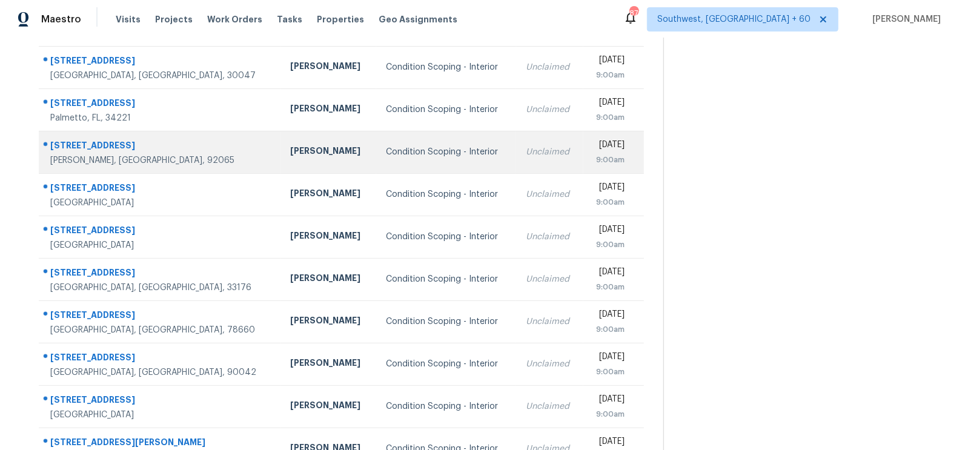
click at [516, 168] on td "Unclaimed" at bounding box center [549, 152] width 67 height 42
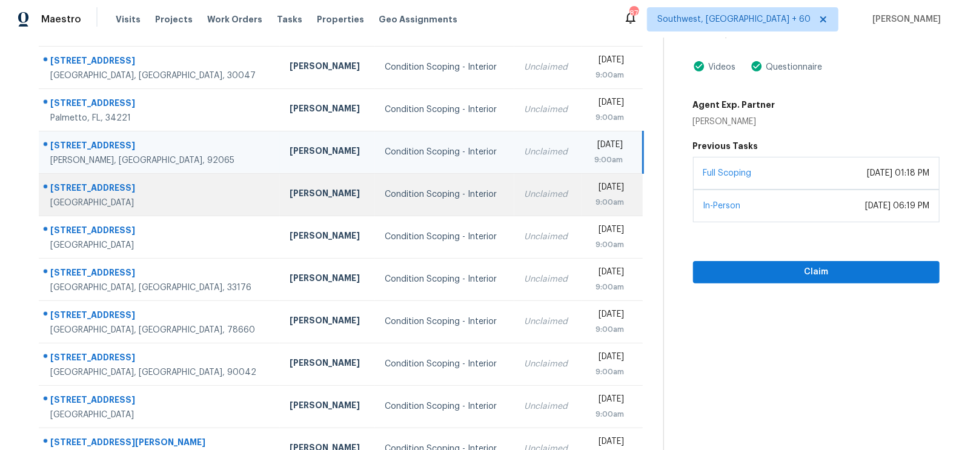
click at [524, 198] on div "Unclaimed" at bounding box center [547, 194] width 47 height 12
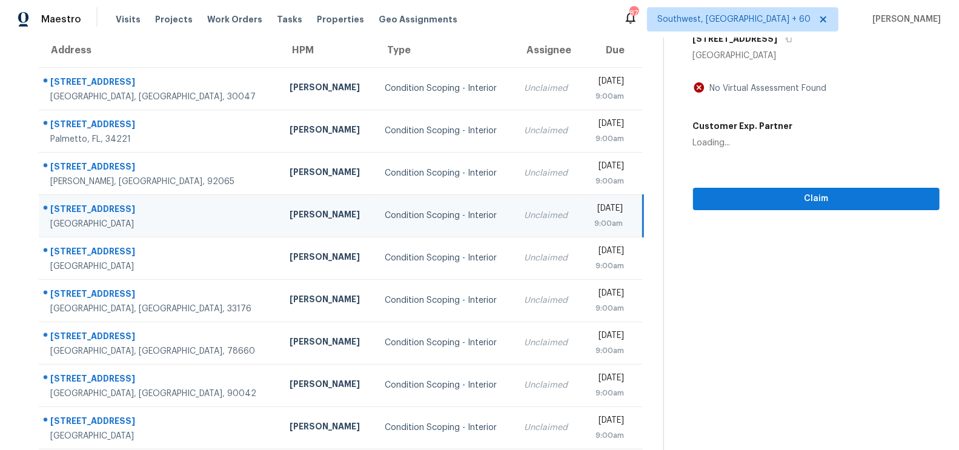
scroll to position [86, 0]
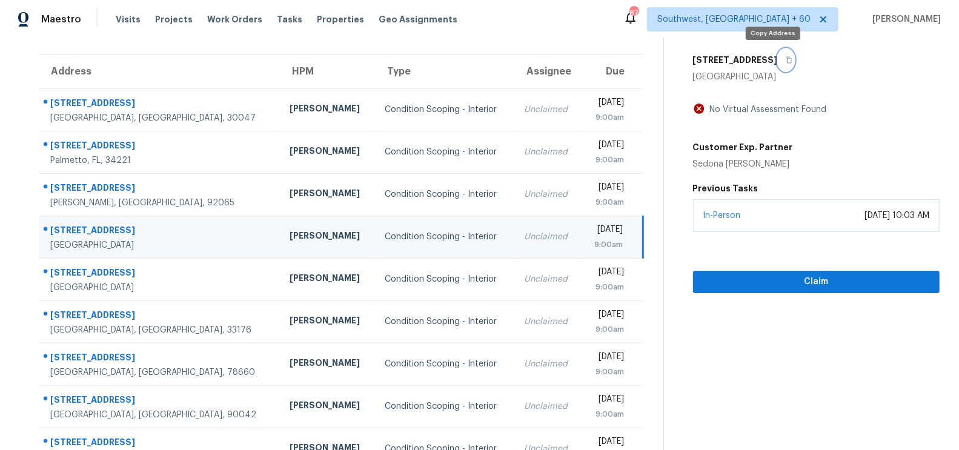
click at [785, 58] on icon "button" at bounding box center [788, 59] width 7 height 7
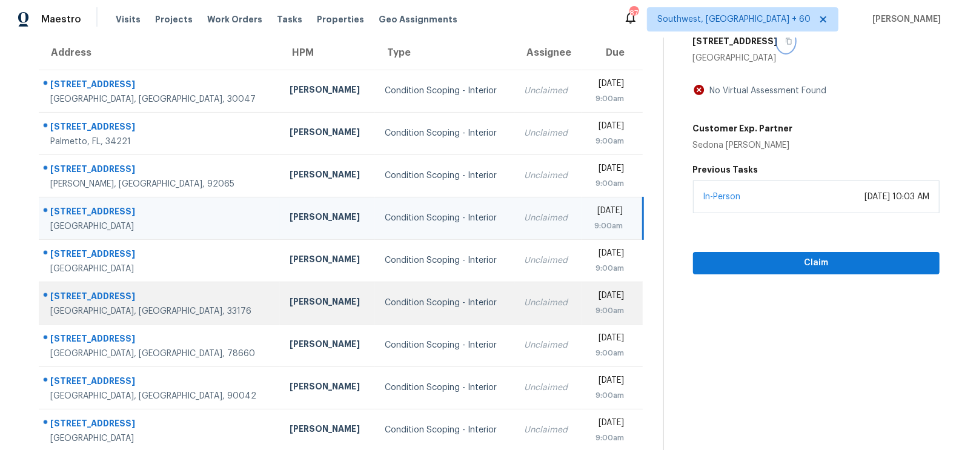
scroll to position [109, 0]
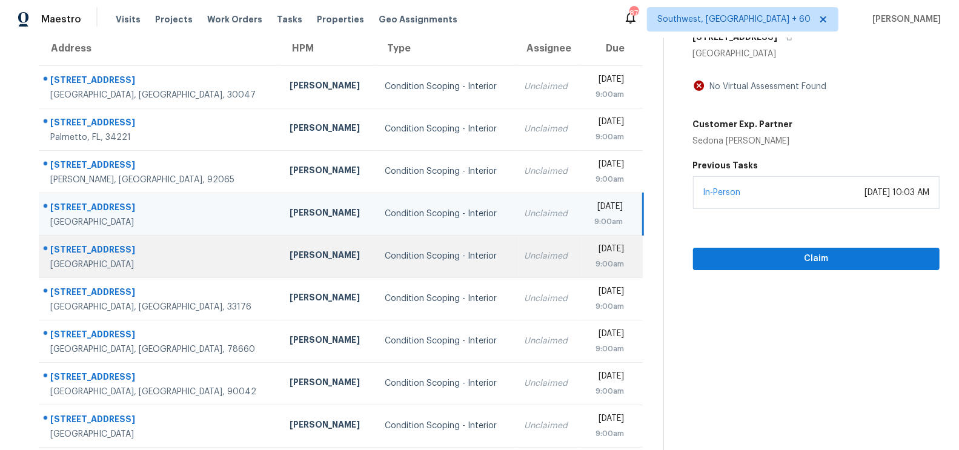
click at [514, 247] on td "Unclaimed" at bounding box center [547, 256] width 67 height 42
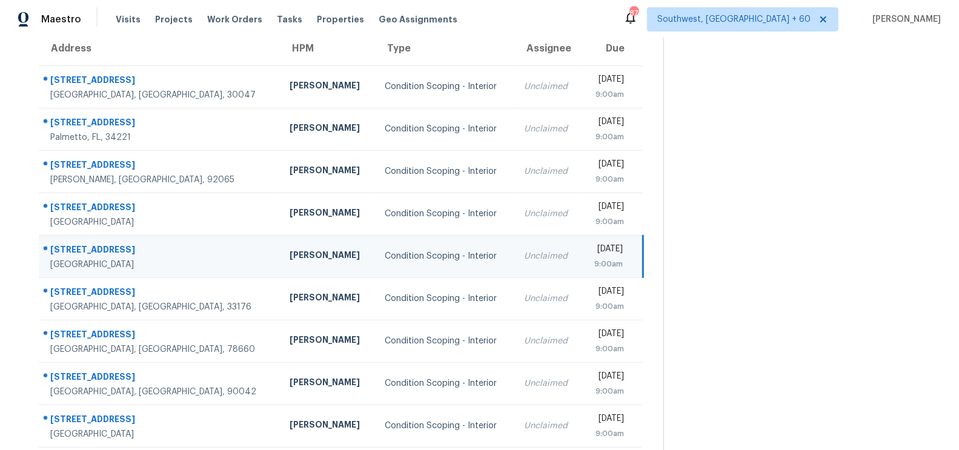
scroll to position [47, 0]
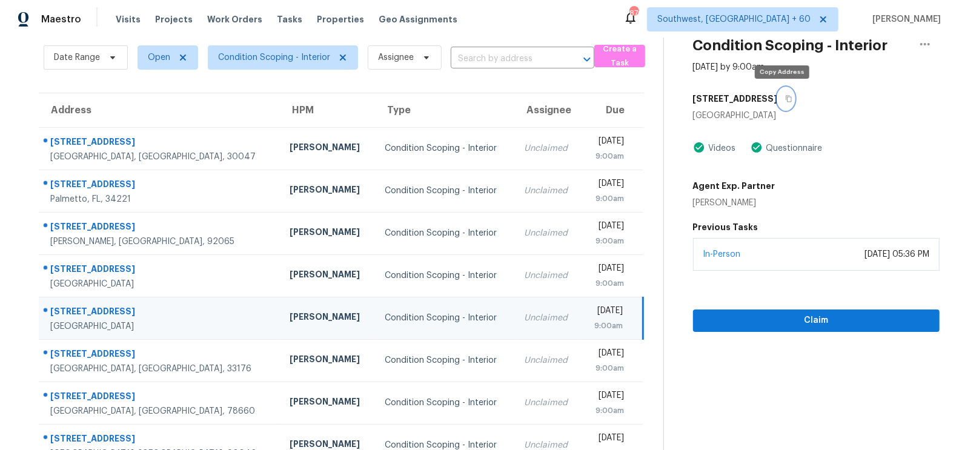
click at [785, 98] on icon "button" at bounding box center [788, 98] width 7 height 7
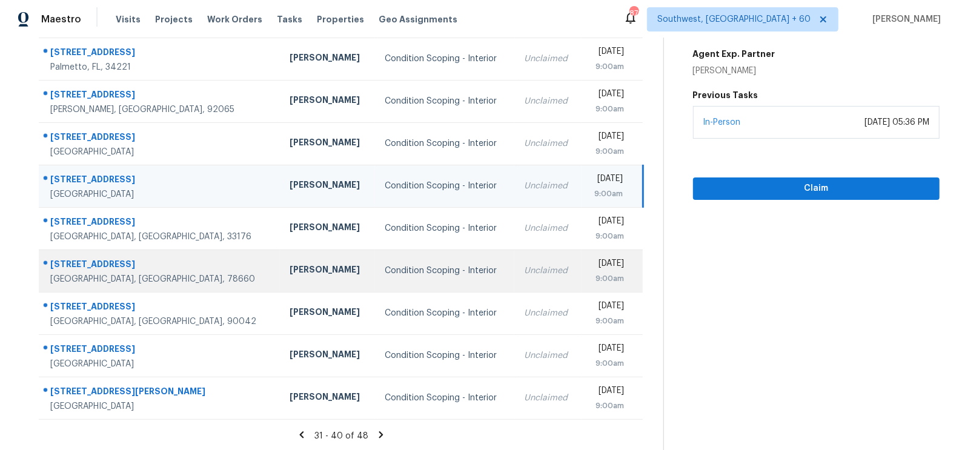
click at [524, 270] on div "Unclaimed" at bounding box center [547, 271] width 47 height 12
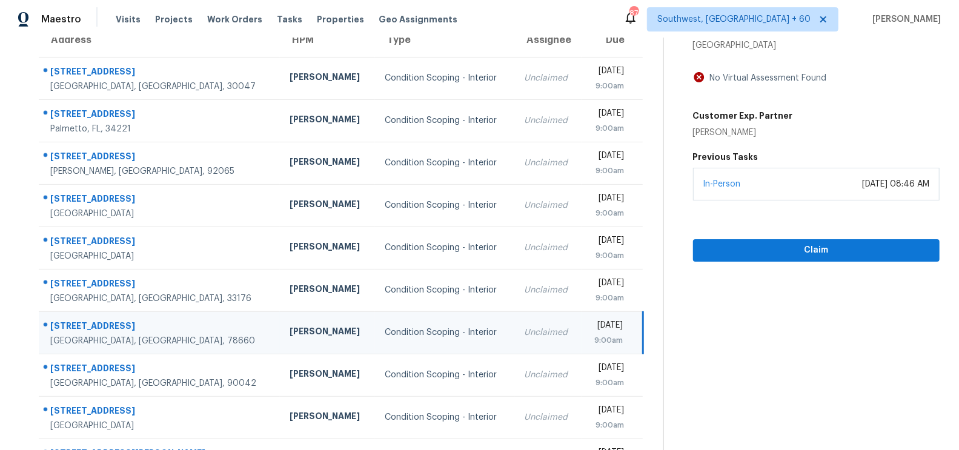
scroll to position [90, 0]
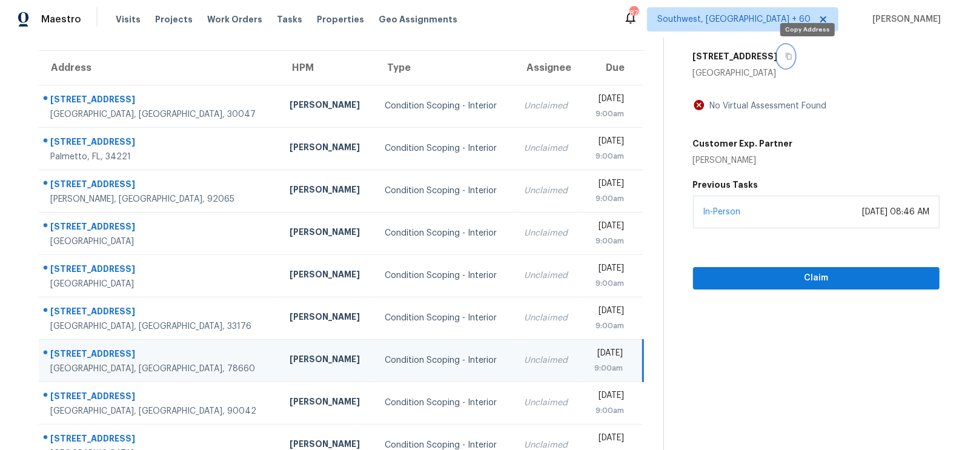
click at [792, 53] on icon "button" at bounding box center [789, 56] width 6 height 7
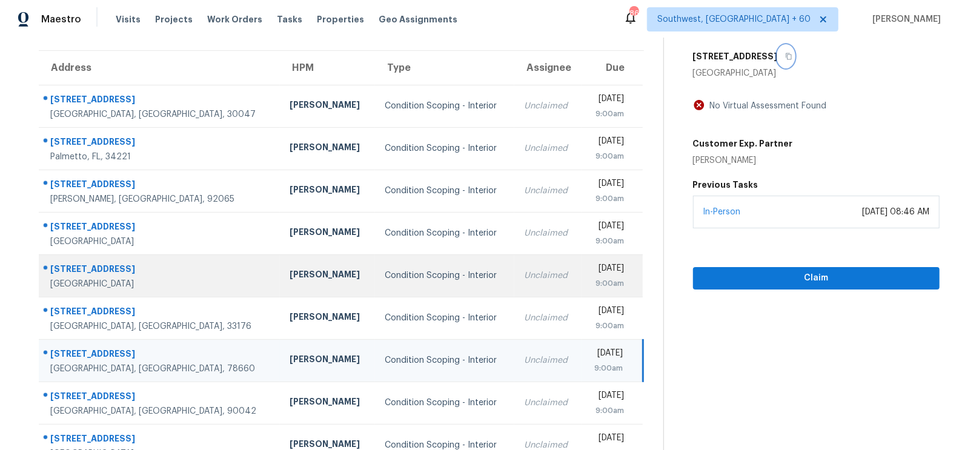
scroll to position [179, 0]
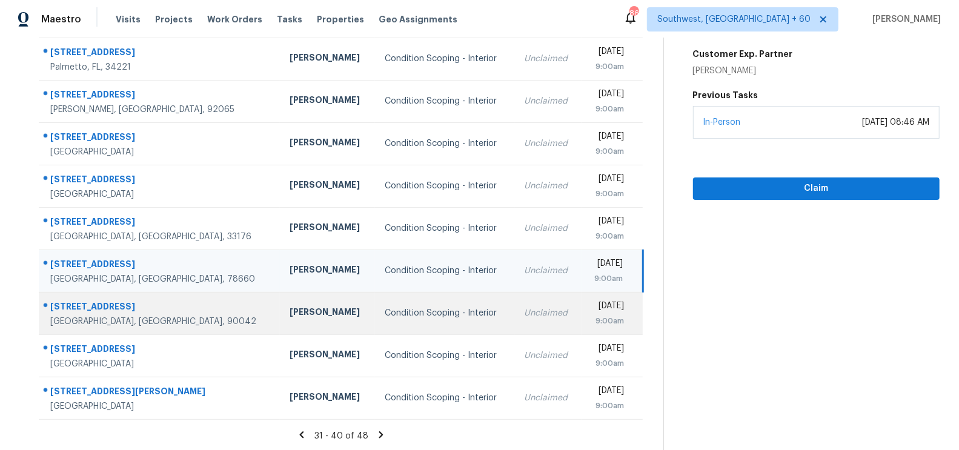
click at [514, 320] on td "Unclaimed" at bounding box center [547, 313] width 67 height 42
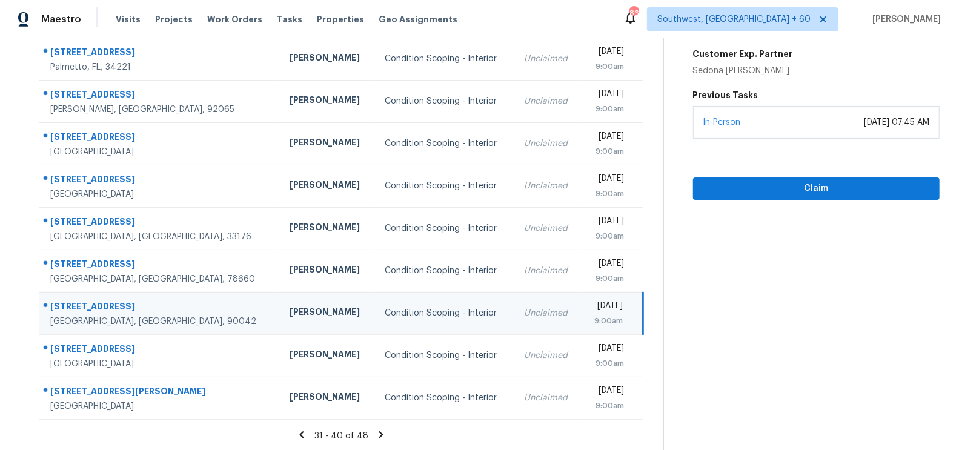
scroll to position [80, 0]
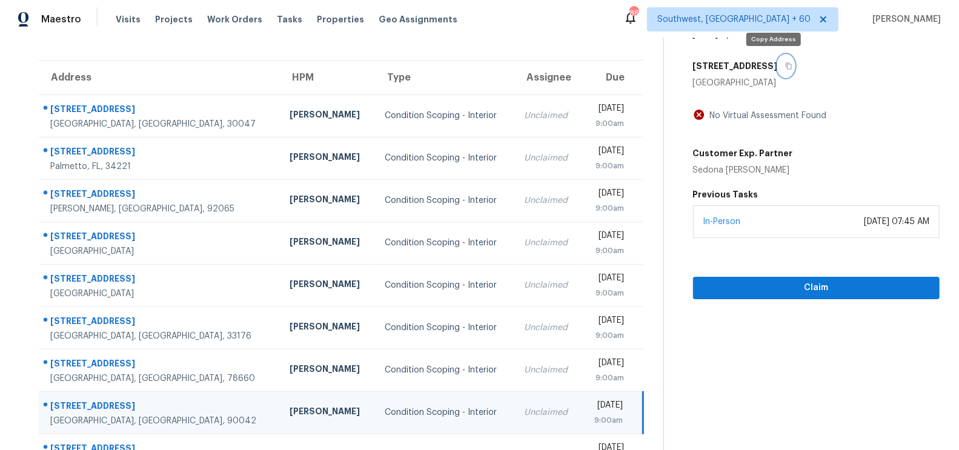
click at [785, 64] on icon "button" at bounding box center [788, 65] width 7 height 7
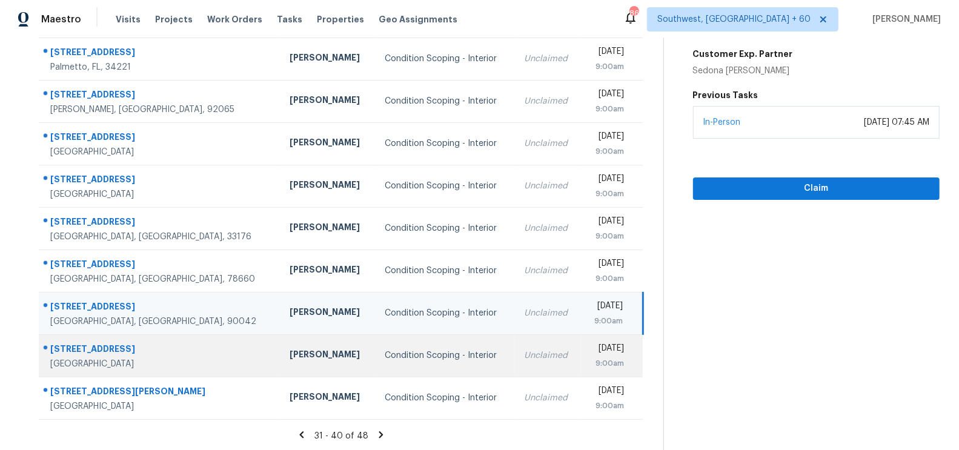
click at [514, 361] on td "Unclaimed" at bounding box center [547, 355] width 67 height 42
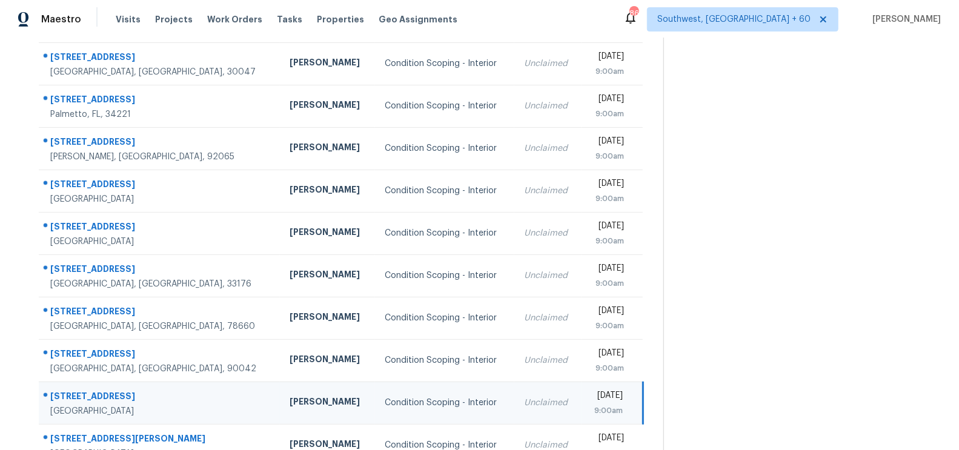
scroll to position [91, 0]
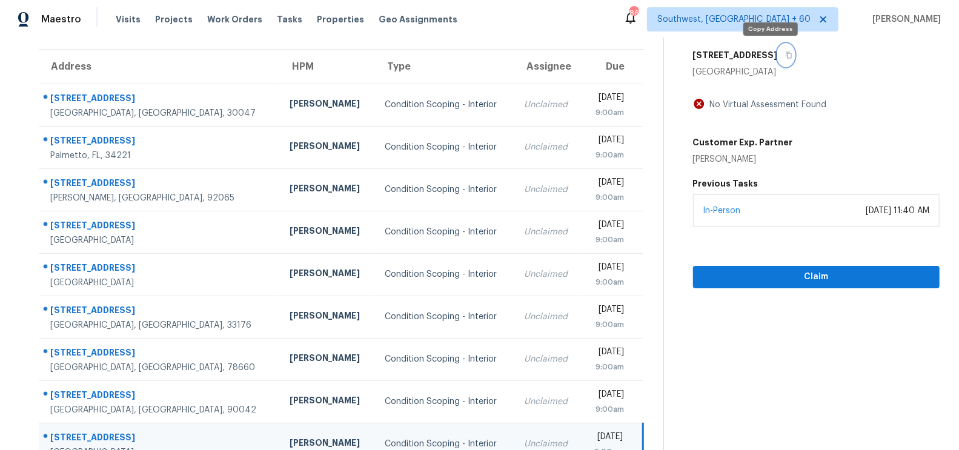
click at [778, 54] on button "button" at bounding box center [786, 55] width 16 height 22
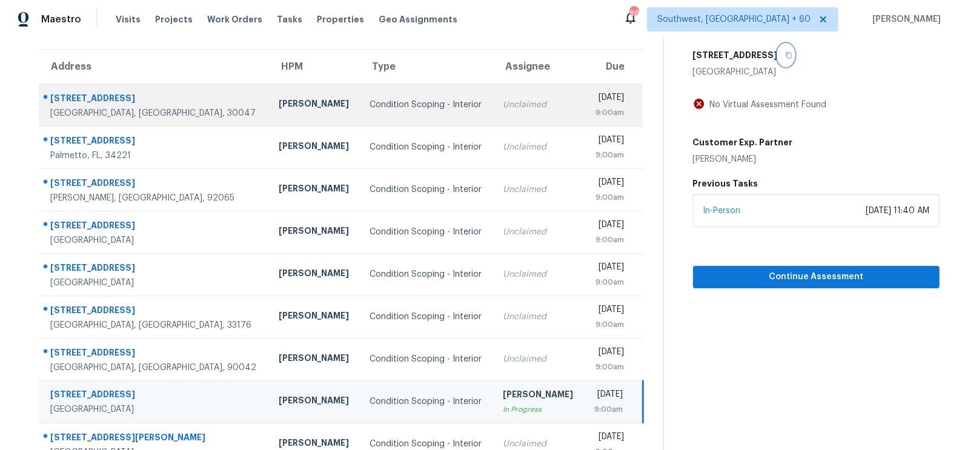
scroll to position [0, 0]
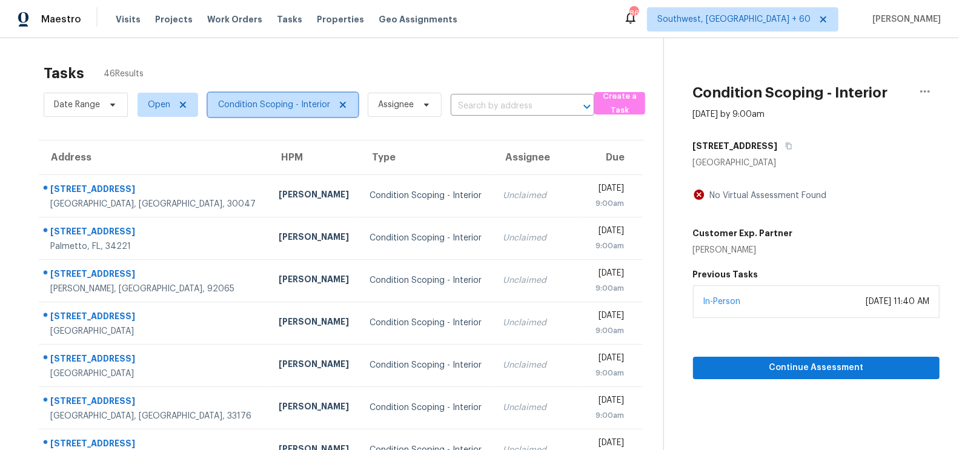
click at [289, 101] on span "Condition Scoping - Interior" at bounding box center [274, 105] width 112 height 12
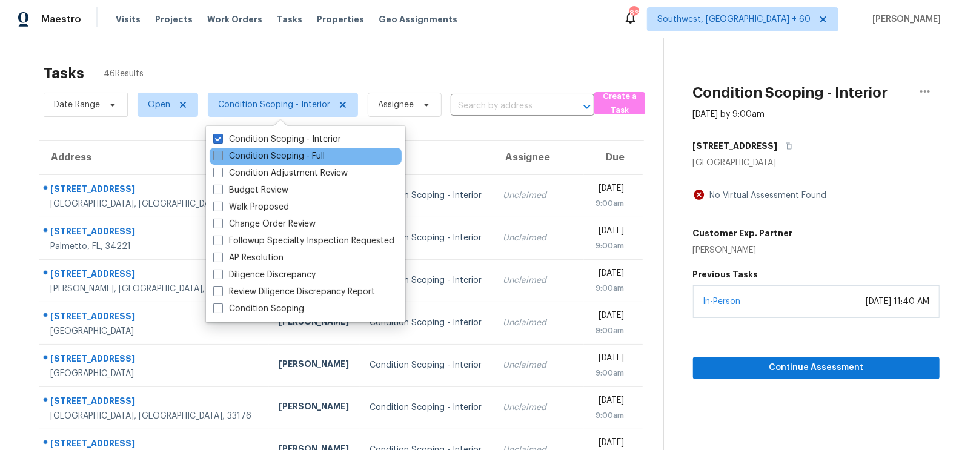
click at [295, 152] on label "Condition Scoping - Full" at bounding box center [268, 156] width 111 height 12
click at [221, 152] on input "Condition Scoping - Full" at bounding box center [217, 154] width 8 height 8
checkbox input "true"
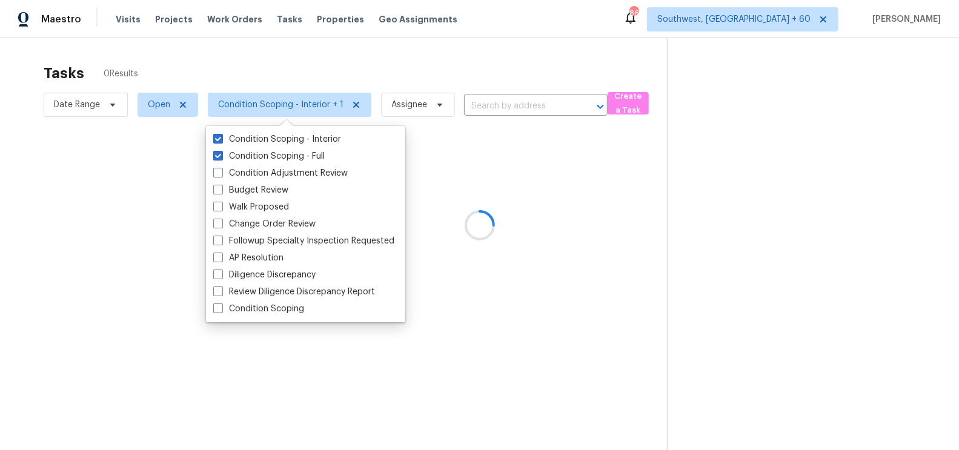
click at [434, 69] on div at bounding box center [479, 225] width 959 height 450
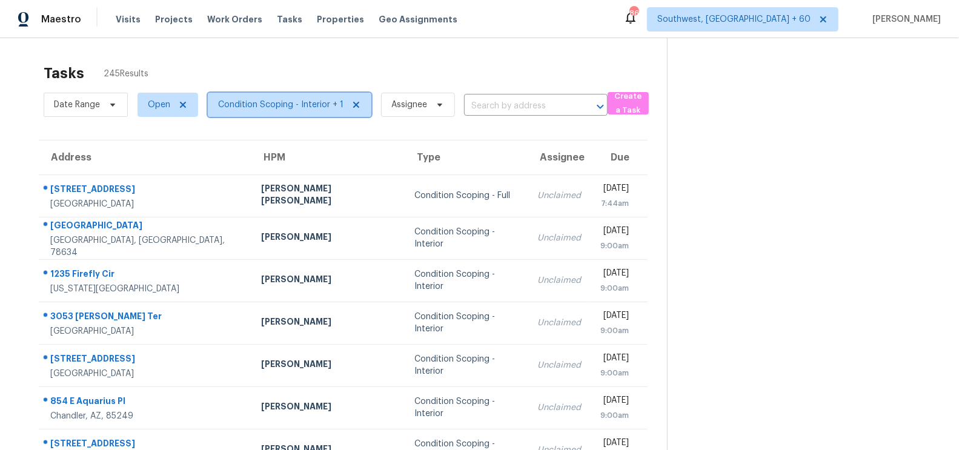
click at [322, 99] on span "Condition Scoping - Interior + 1" at bounding box center [280, 105] width 125 height 12
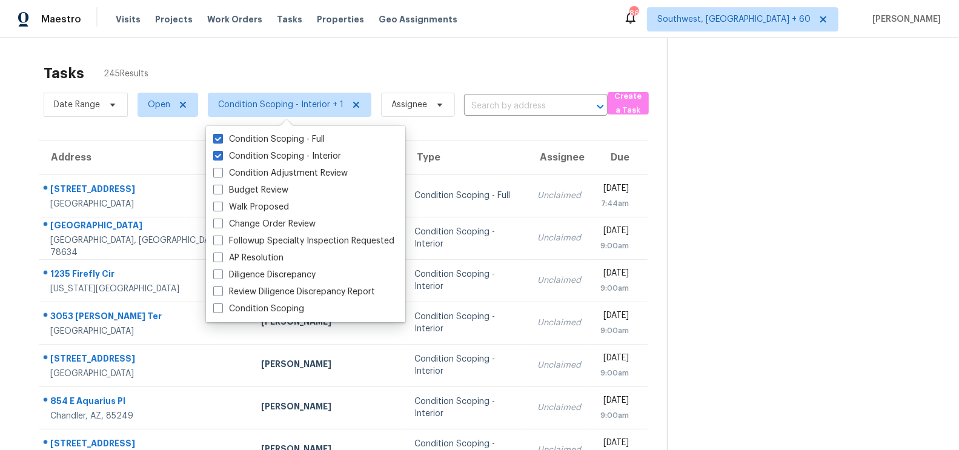
click at [364, 71] on div "Tasks 245 Results" at bounding box center [355, 74] width 623 height 32
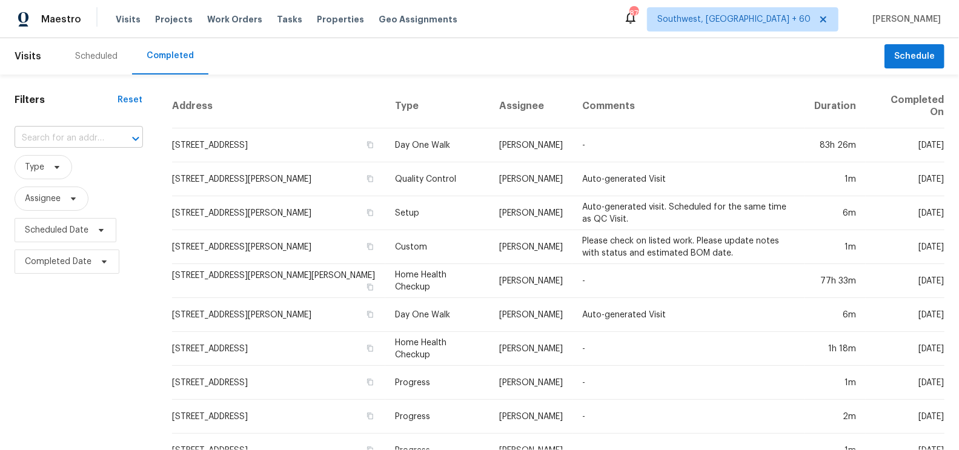
click at [95, 132] on input "text" at bounding box center [62, 138] width 95 height 19
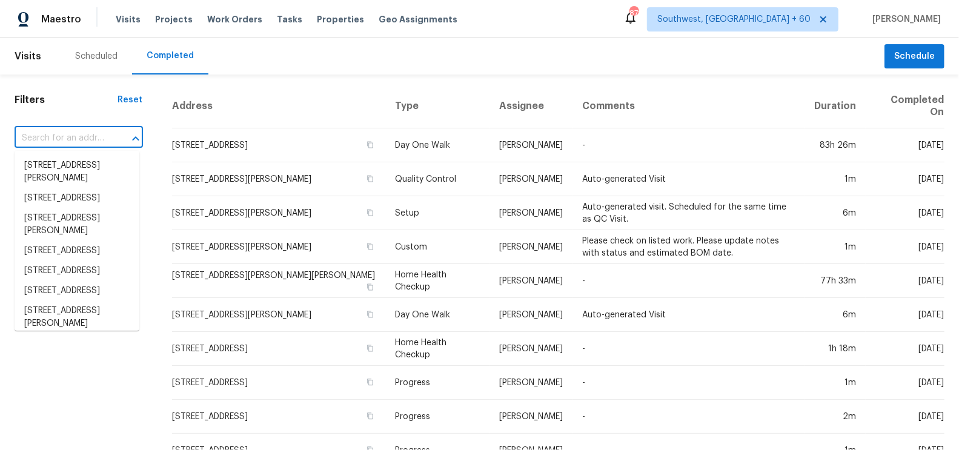
paste input "[STREET_ADDRESS][PERSON_NAME]"
type input "[STREET_ADDRESS][PERSON_NAME]"
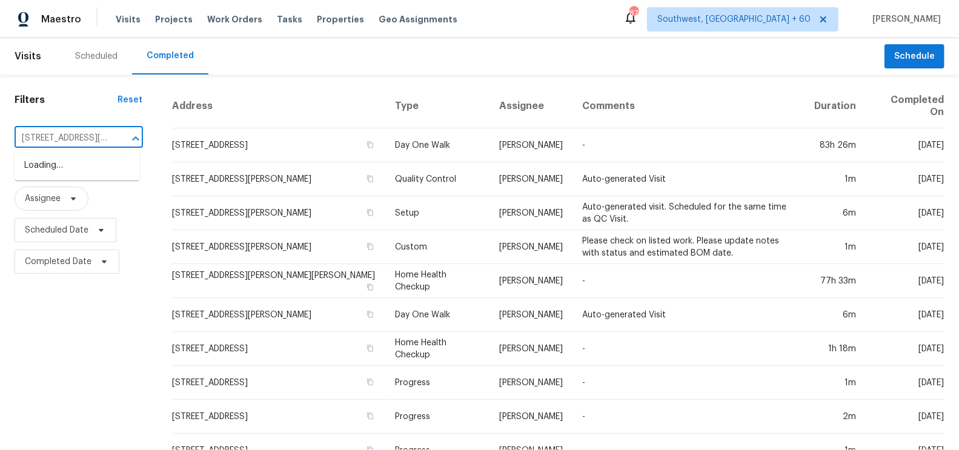
scroll to position [0, 67]
click at [98, 170] on li "[STREET_ADDRESS][PERSON_NAME]" at bounding box center [77, 172] width 125 height 33
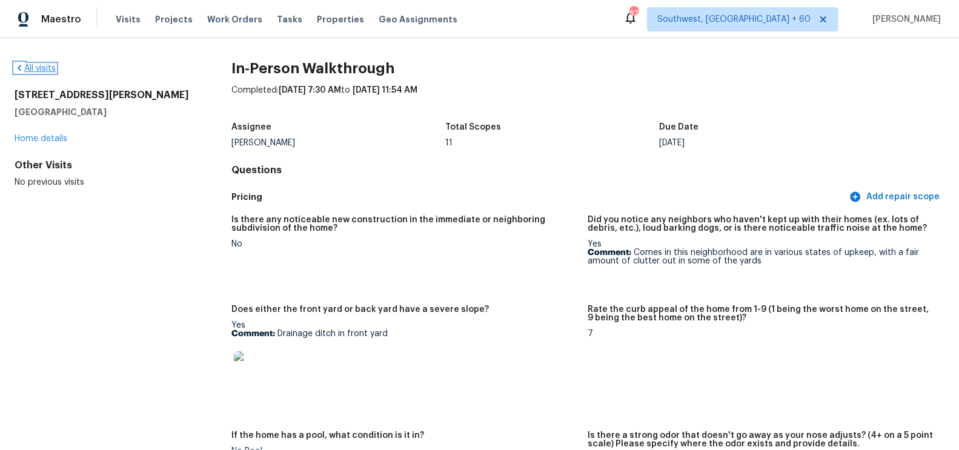
click at [26, 72] on link "All visits" at bounding box center [35, 68] width 41 height 8
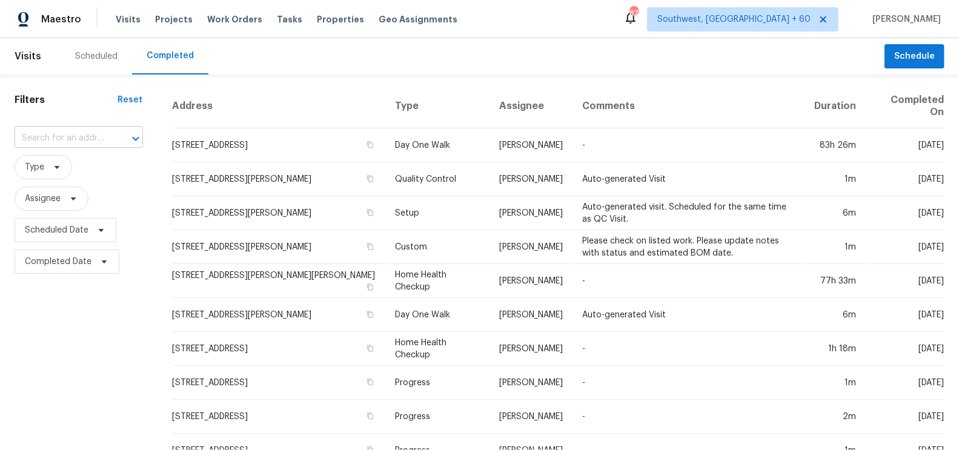
click at [57, 144] on input "text" at bounding box center [62, 138] width 95 height 19
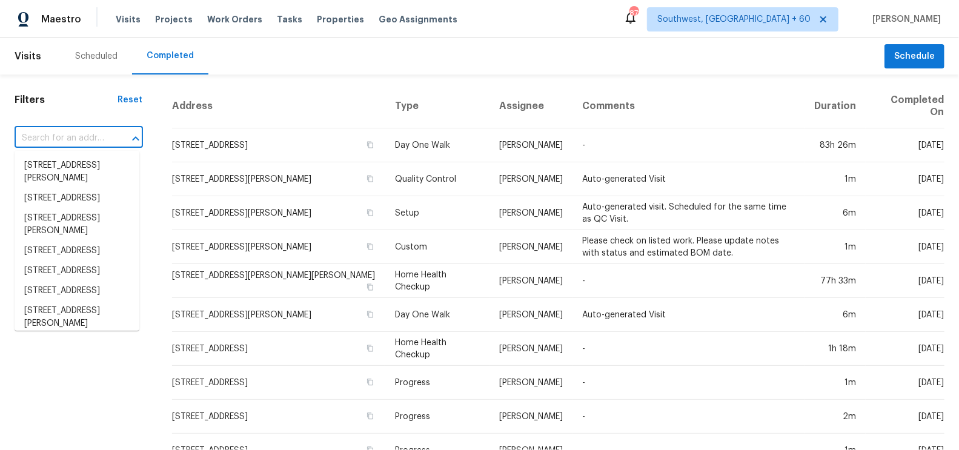
paste input "[STREET_ADDRESS]"
type input "[STREET_ADDRESS]"
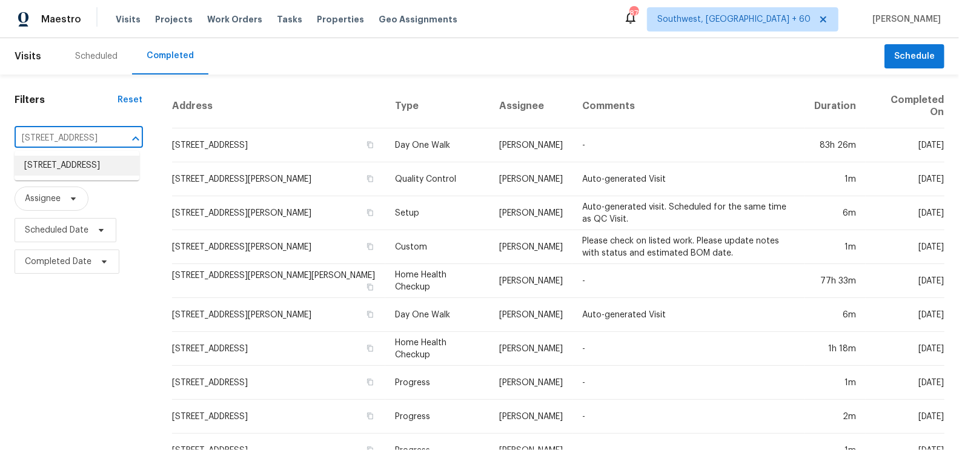
click at [82, 176] on li "[STREET_ADDRESS]" at bounding box center [77, 166] width 125 height 20
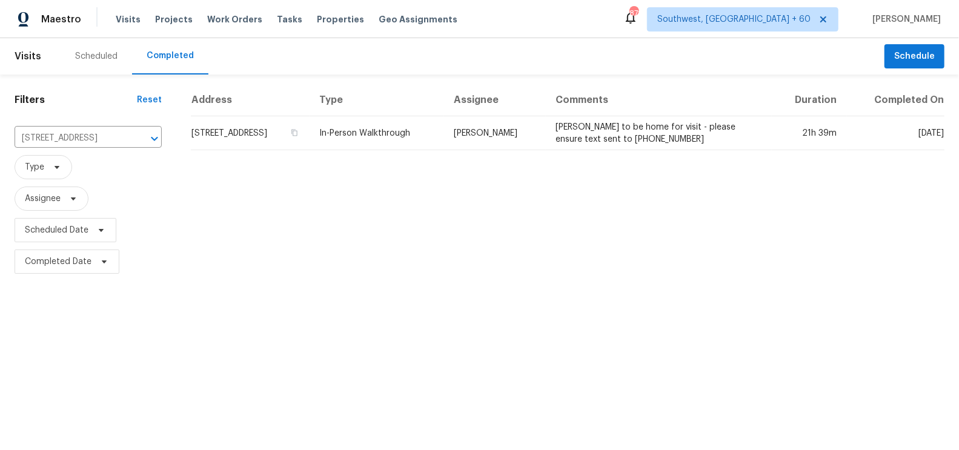
click at [238, 134] on td "[STREET_ADDRESS]" at bounding box center [250, 133] width 119 height 34
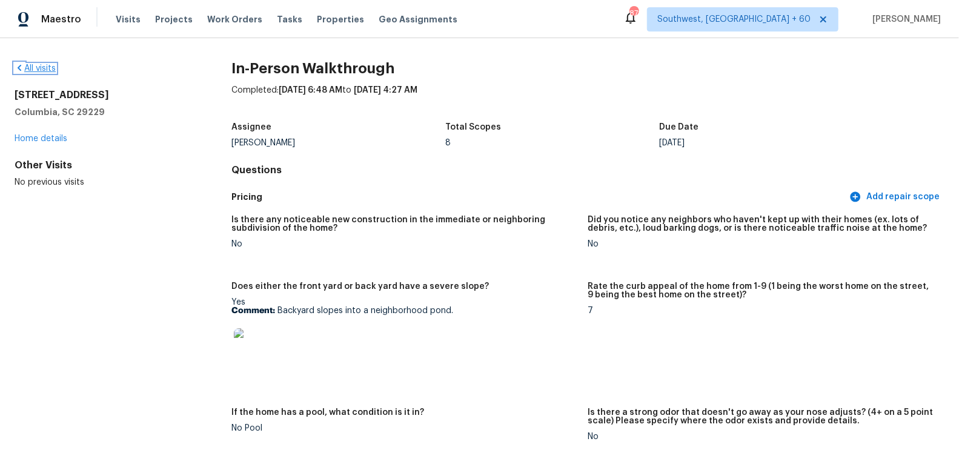
click at [38, 70] on link "All visits" at bounding box center [35, 68] width 41 height 8
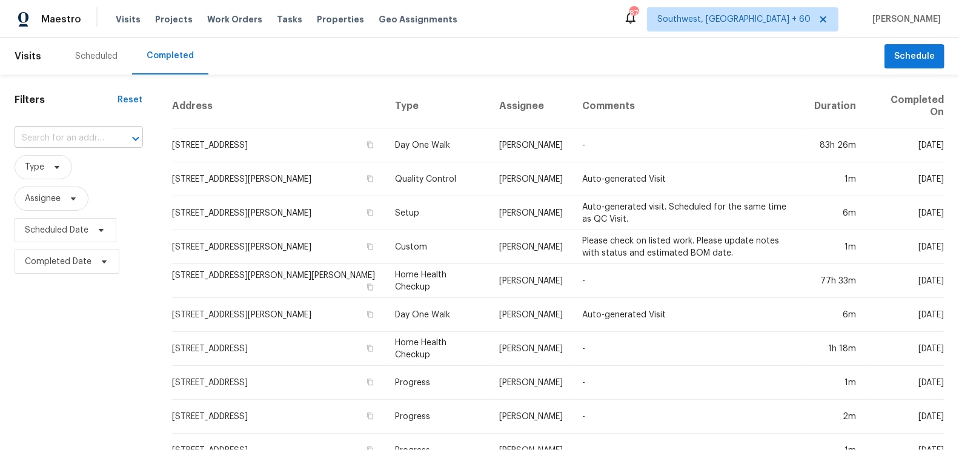
click at [59, 139] on input "text" at bounding box center [62, 138] width 95 height 19
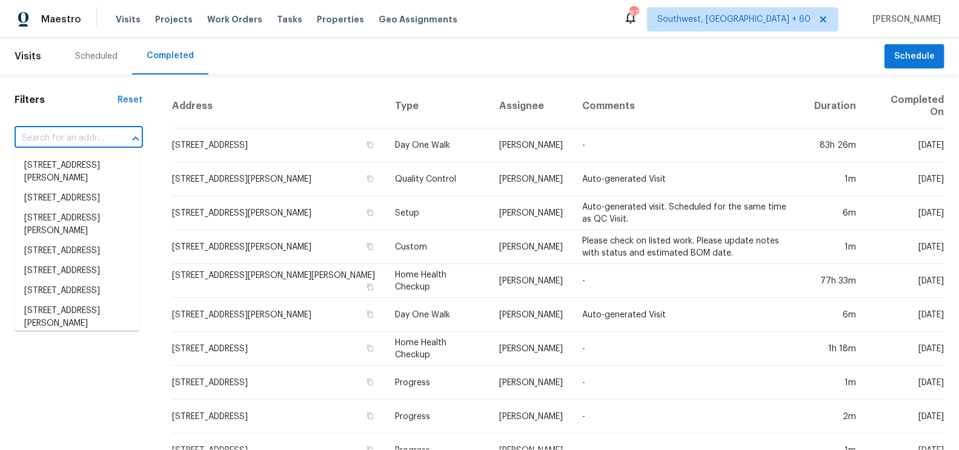
paste input "[STREET_ADDRESS][PERSON_NAME]"
type input "[STREET_ADDRESS][PERSON_NAME]"
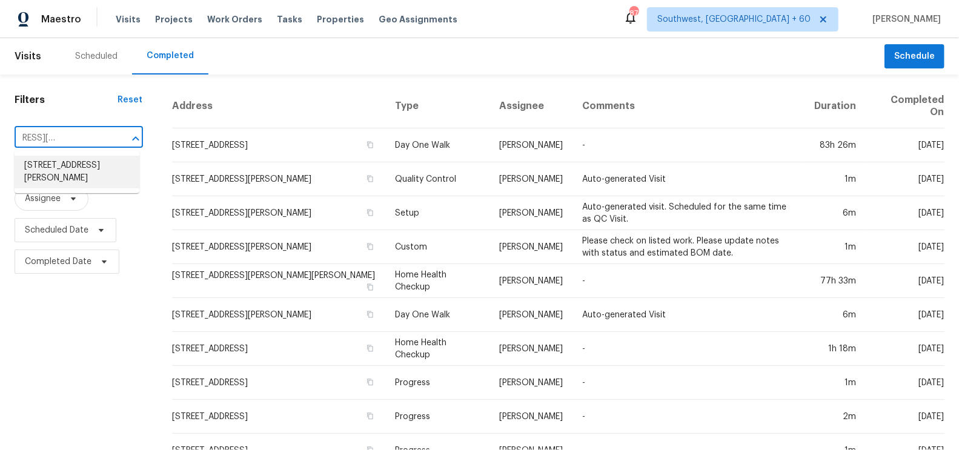
click at [91, 178] on li "[STREET_ADDRESS][PERSON_NAME]" at bounding box center [77, 172] width 125 height 33
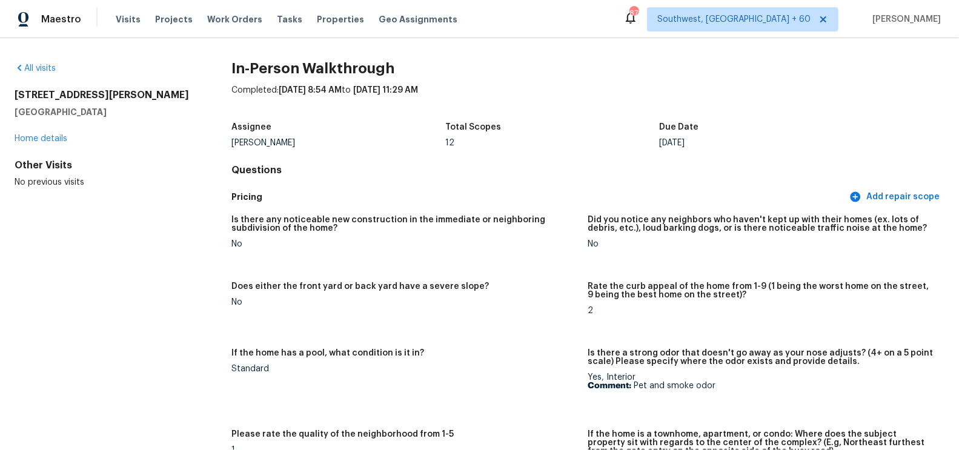
click at [46, 61] on div "All visits [STREET_ADDRESS][PERSON_NAME] Home details Other Visits No previous …" at bounding box center [479, 244] width 959 height 412
click at [44, 71] on link "All visits" at bounding box center [35, 68] width 41 height 8
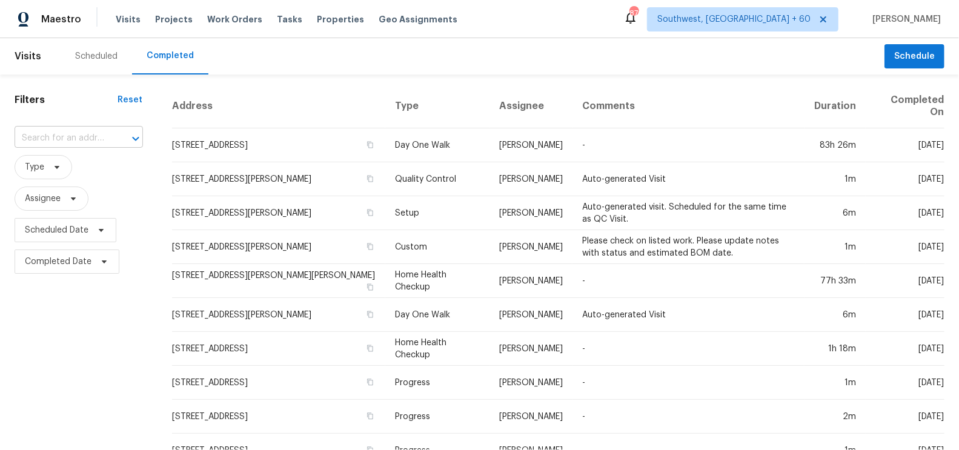
click at [67, 137] on input "text" at bounding box center [62, 138] width 95 height 19
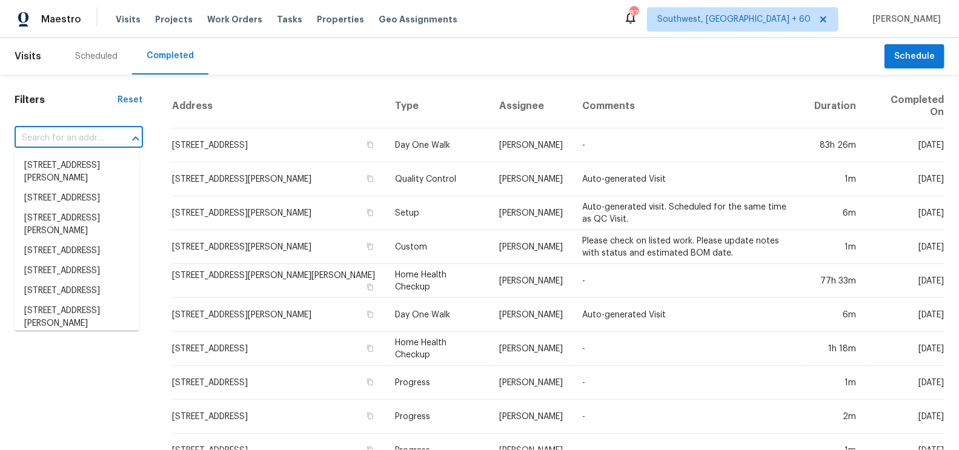
paste input "[STREET_ADDRESS]"
type input "[STREET_ADDRESS]"
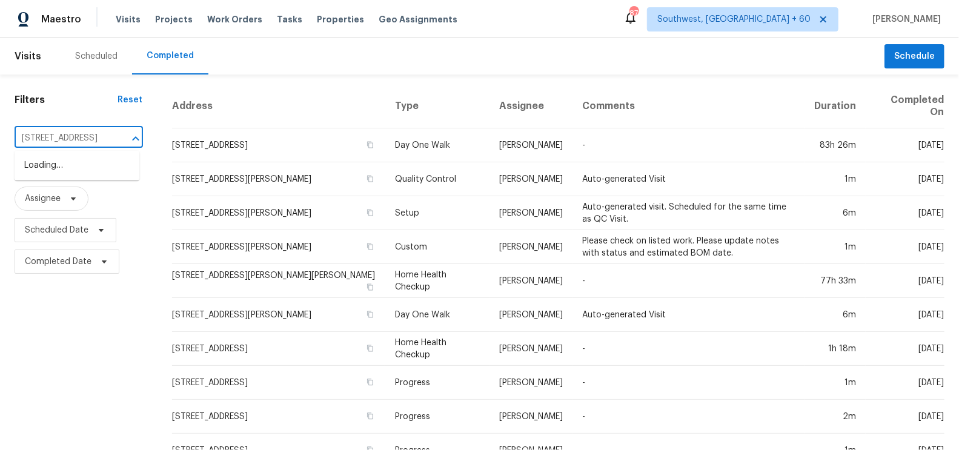
scroll to position [0, 71]
click at [95, 176] on li "[STREET_ADDRESS]" at bounding box center [77, 166] width 125 height 20
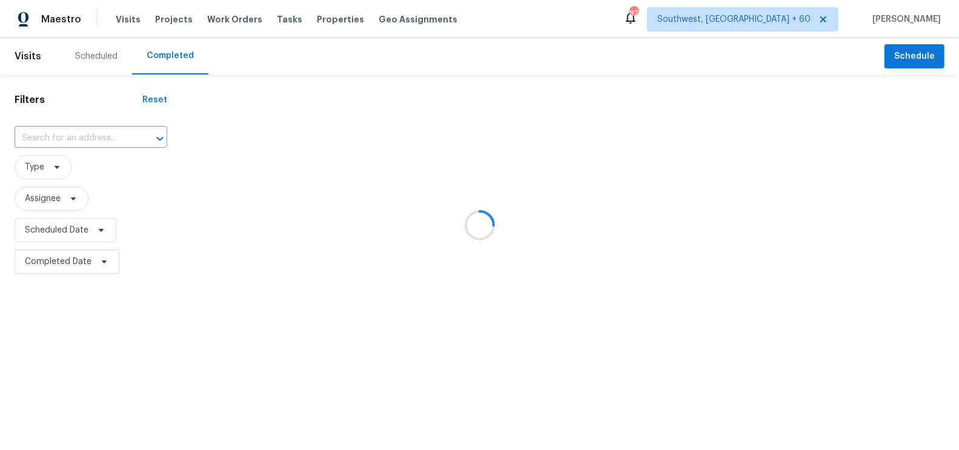
type input "[STREET_ADDRESS]"
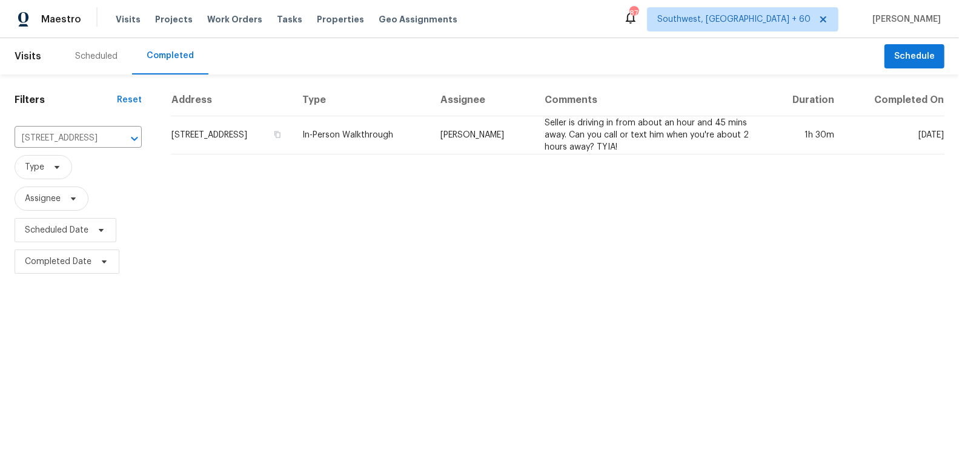
click at [273, 128] on td "[STREET_ADDRESS]" at bounding box center [232, 135] width 122 height 38
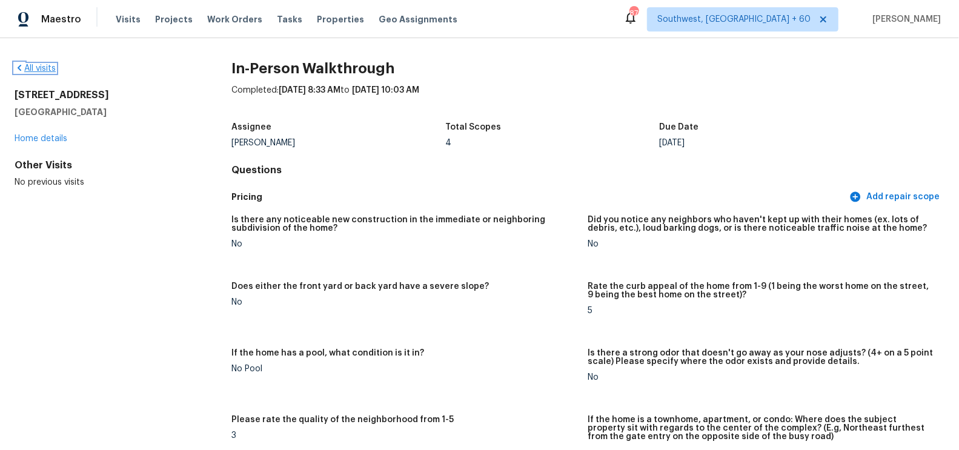
click at [52, 67] on link "All visits" at bounding box center [35, 68] width 41 height 8
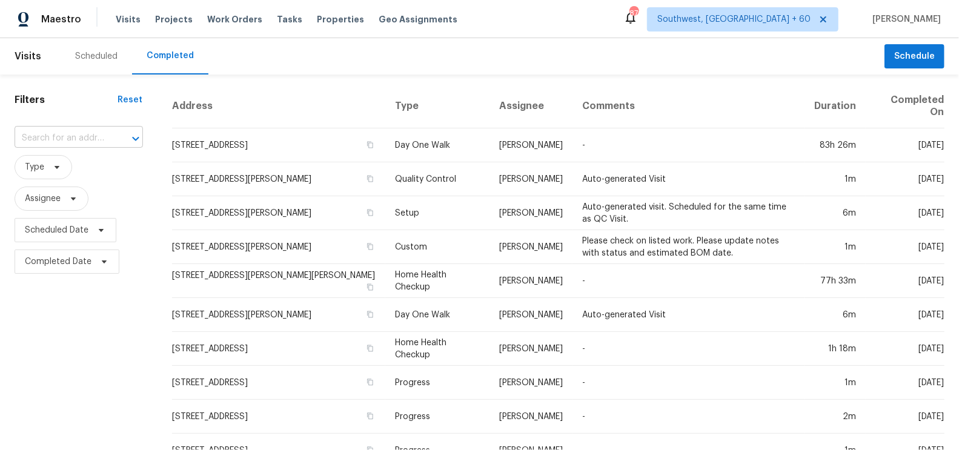
click at [91, 139] on input "text" at bounding box center [62, 138] width 95 height 19
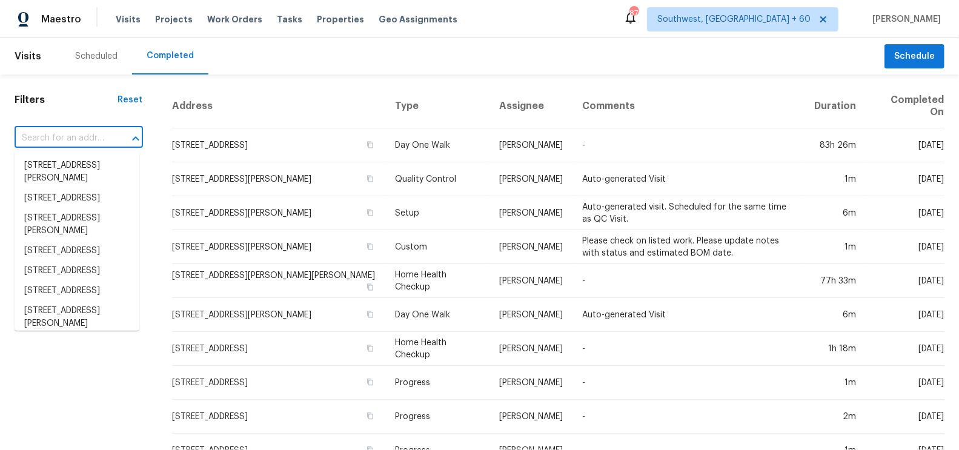
paste input "[STREET_ADDRESS]"
type input "[STREET_ADDRESS]"
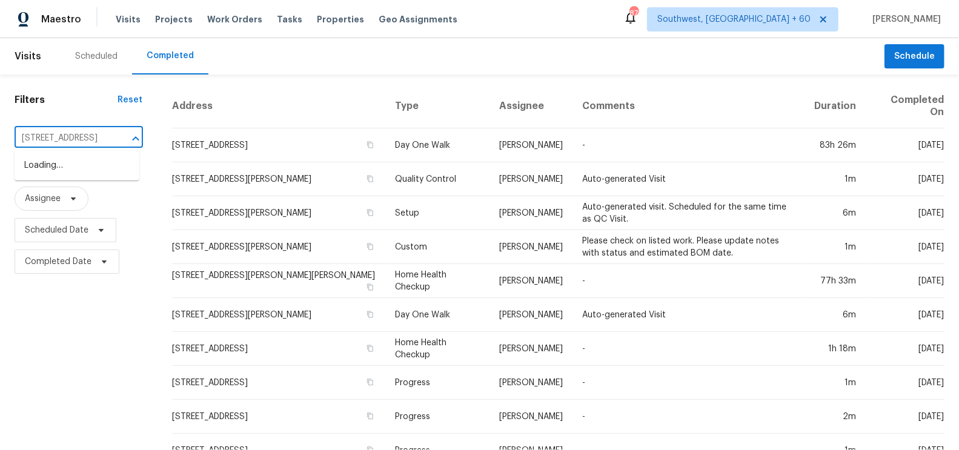
scroll to position [0, 75]
click at [72, 170] on li "[STREET_ADDRESS]" at bounding box center [77, 166] width 125 height 20
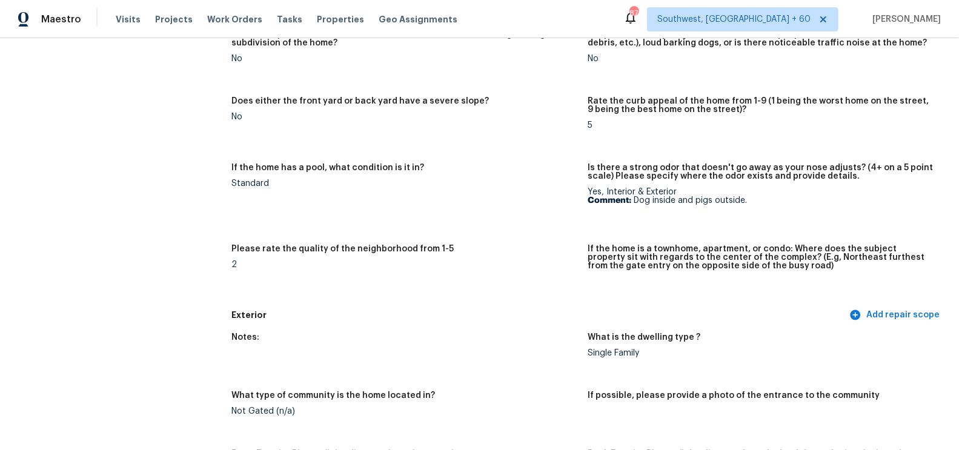
scroll to position [21, 0]
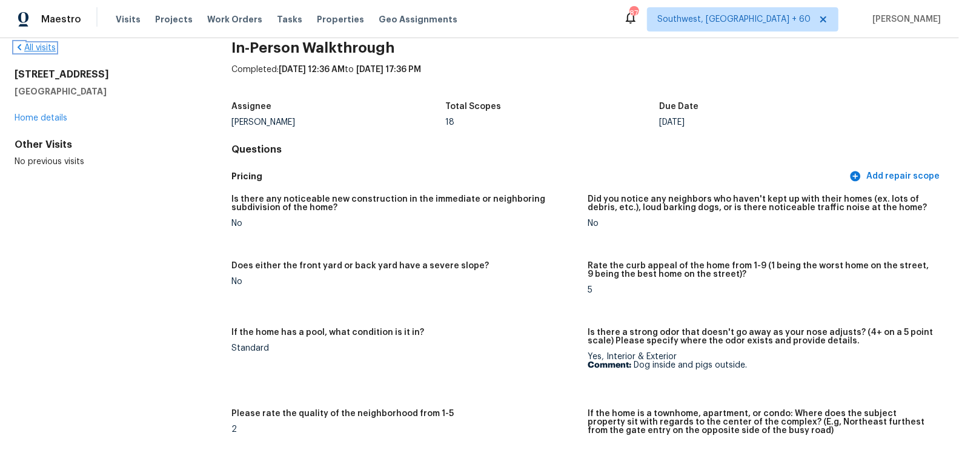
click at [42, 47] on link "All visits" at bounding box center [35, 48] width 41 height 8
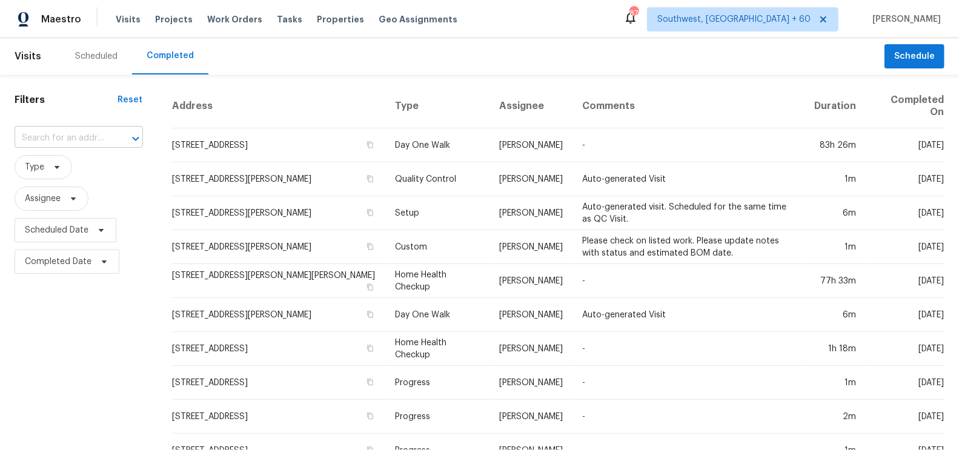
click at [62, 145] on input "text" at bounding box center [62, 138] width 95 height 19
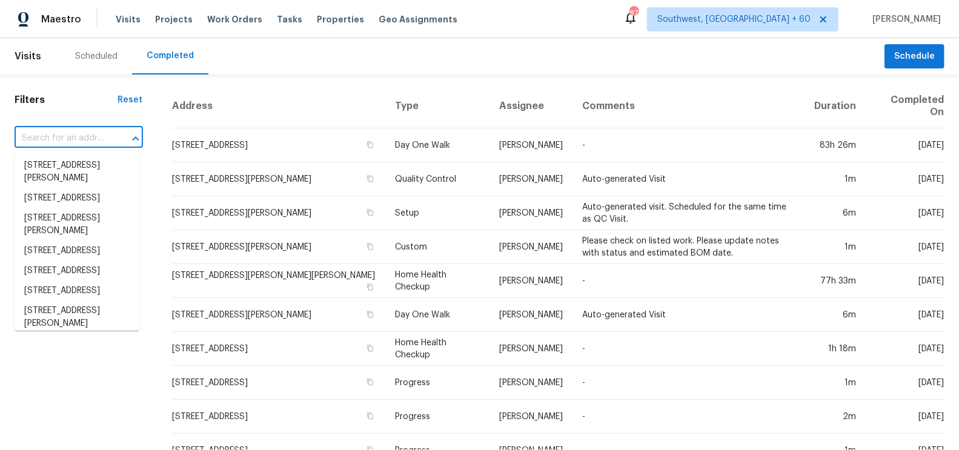
paste input "[STREET_ADDRESS]"
type input "[STREET_ADDRESS]"
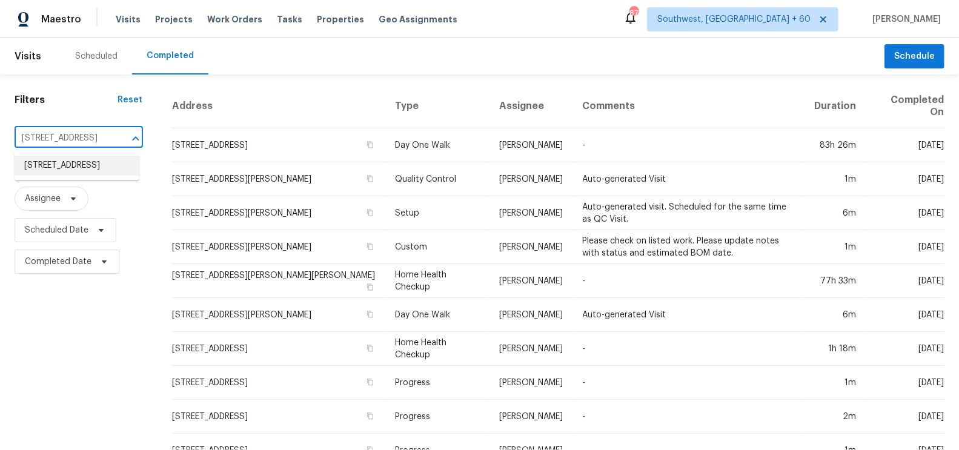
click at [108, 171] on li "[STREET_ADDRESS]" at bounding box center [77, 166] width 125 height 20
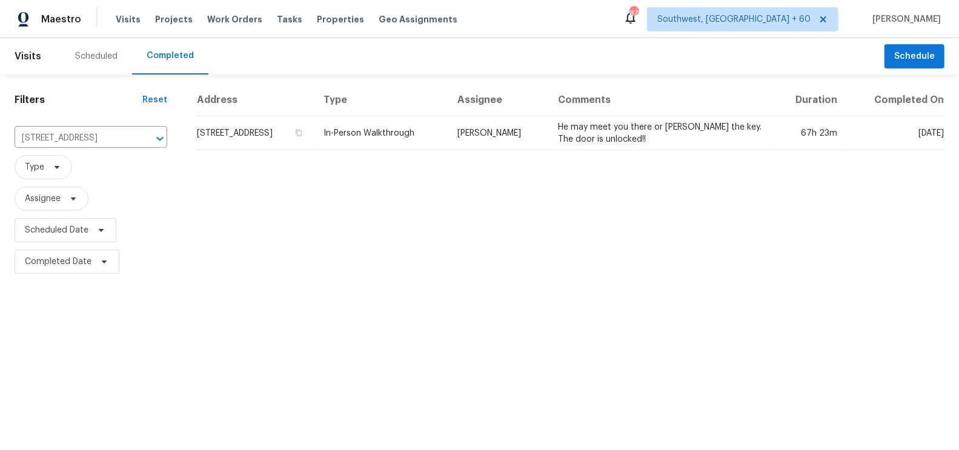
click at [238, 137] on td "[STREET_ADDRESS]" at bounding box center [255, 133] width 118 height 34
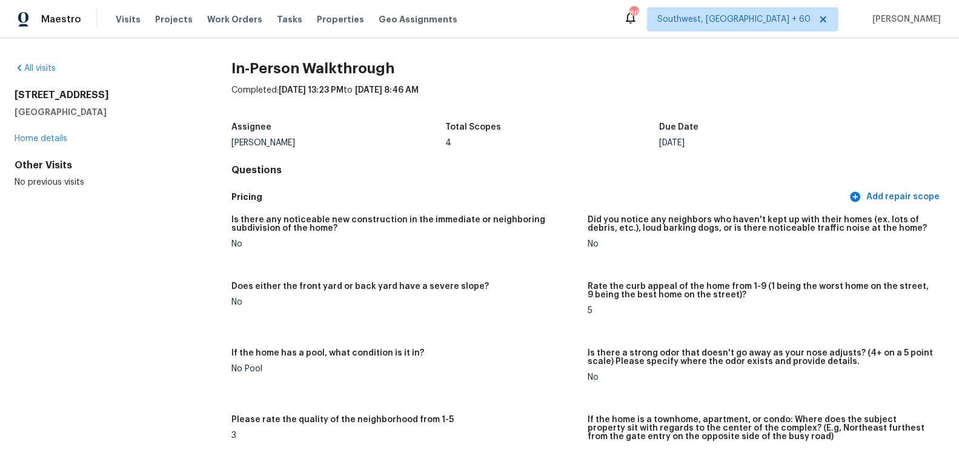
click at [39, 60] on div "All visits [STREET_ADDRESS] Home details Other Visits No previous visits In-Per…" at bounding box center [479, 244] width 959 height 412
click at [41, 70] on link "All visits" at bounding box center [35, 68] width 41 height 8
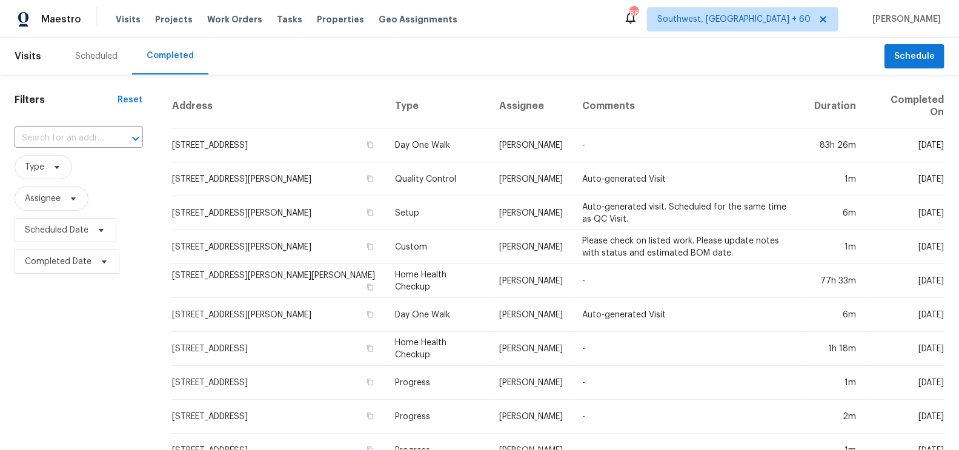
click at [86, 128] on div "​" at bounding box center [79, 138] width 128 height 26
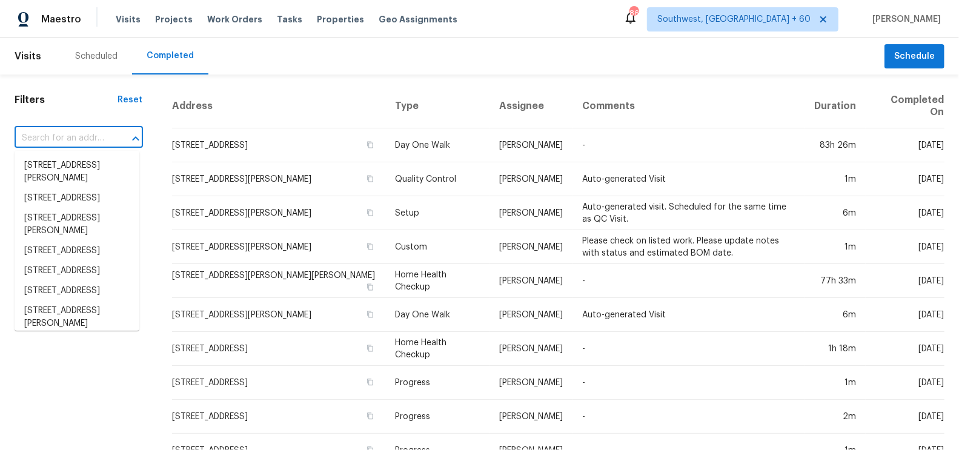
paste input "[STREET_ADDRESS]"
type input "[STREET_ADDRESS]"
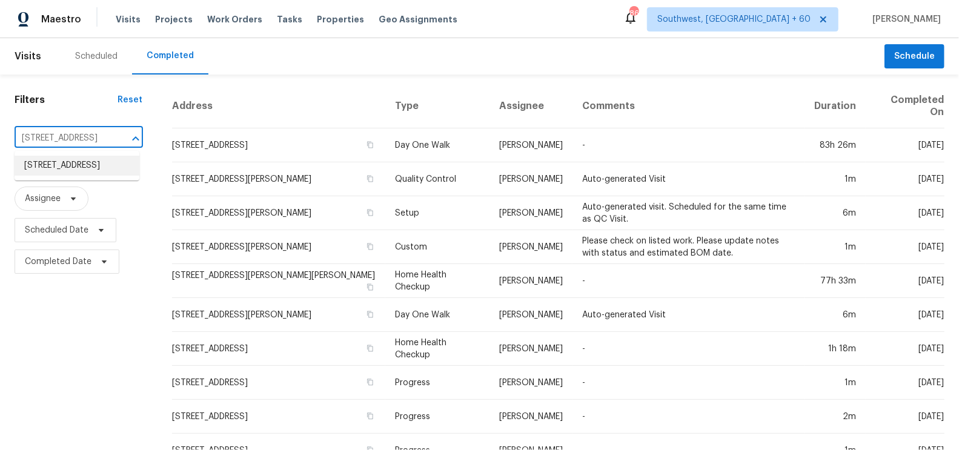
click at [81, 176] on li "[STREET_ADDRESS]" at bounding box center [77, 166] width 125 height 20
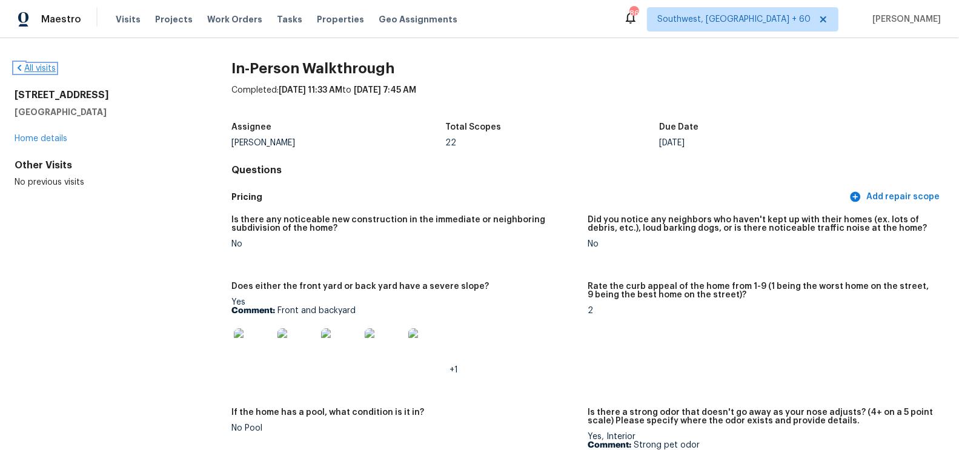
click at [39, 67] on link "All visits" at bounding box center [35, 68] width 41 height 8
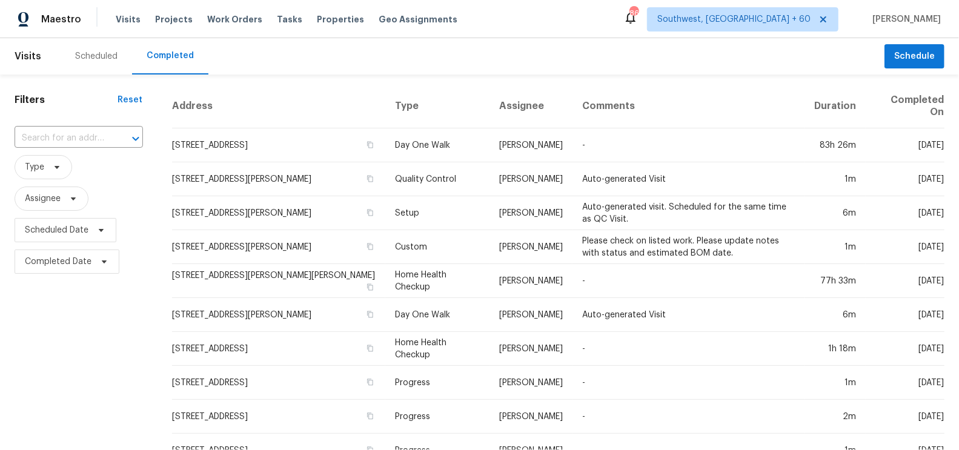
click at [94, 127] on div "​" at bounding box center [79, 138] width 128 height 26
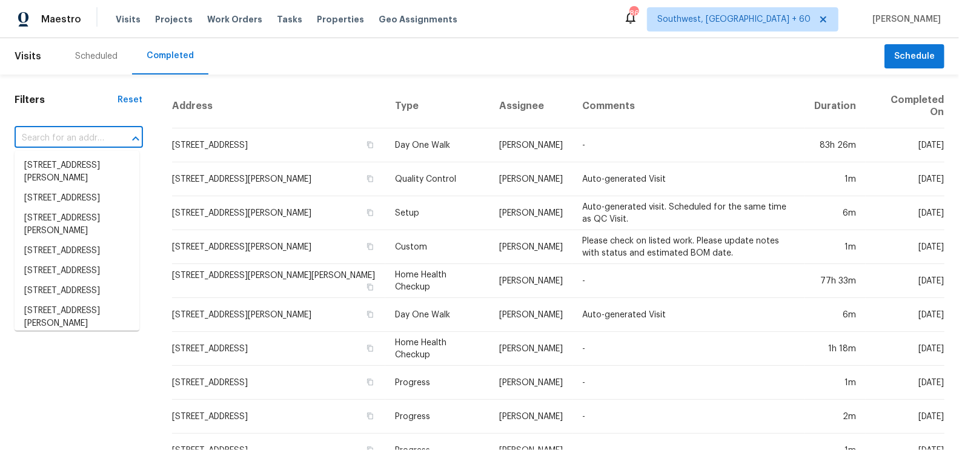
paste input "[STREET_ADDRESS]"
type input "[STREET_ADDRESS]"
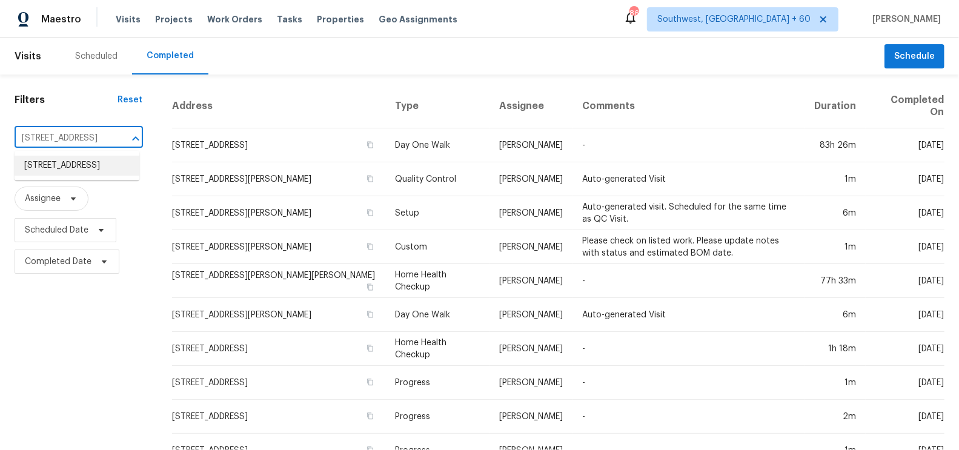
click at [77, 168] on li "[STREET_ADDRESS]" at bounding box center [77, 166] width 125 height 20
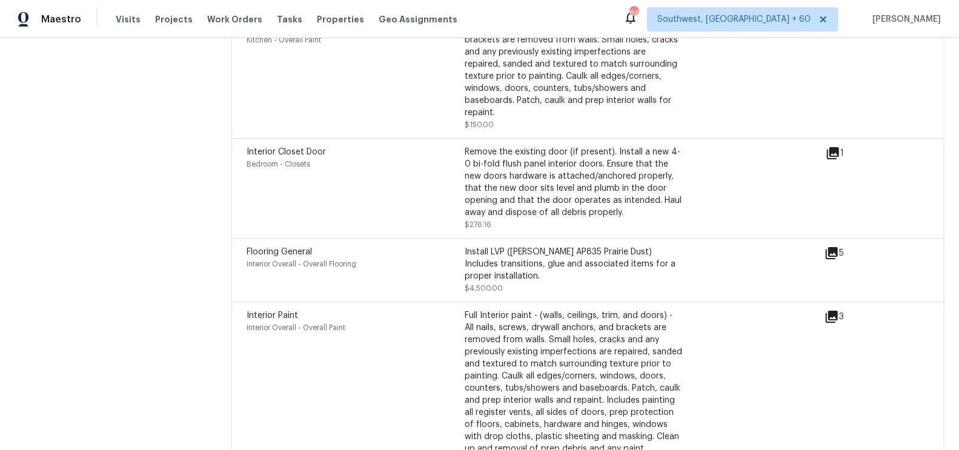
scroll to position [2694, 0]
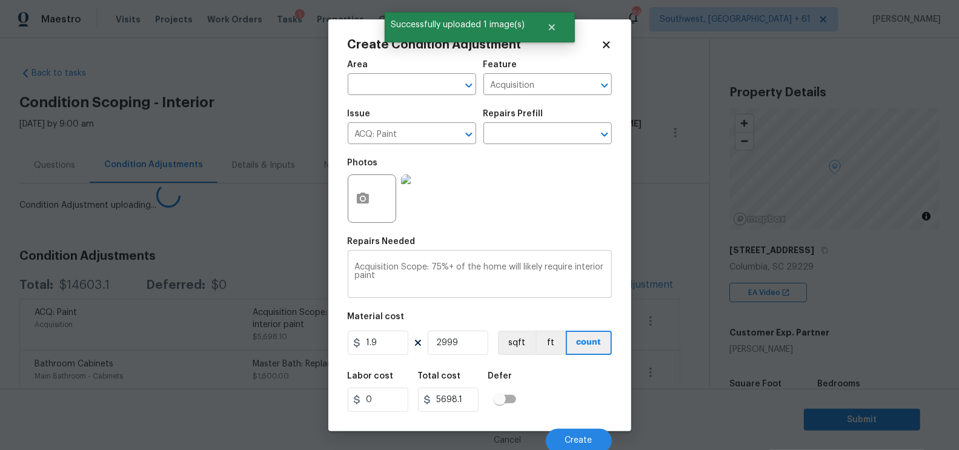
scroll to position [156, 0]
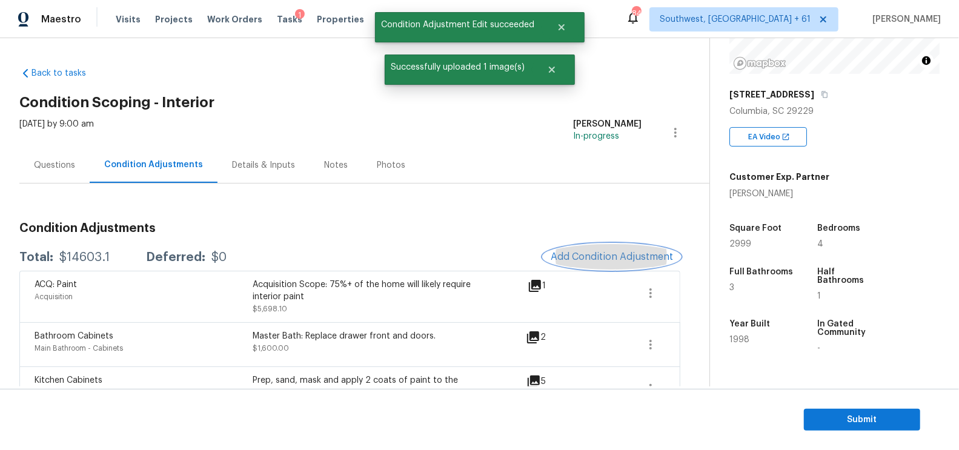
click at [630, 258] on span "Add Condition Adjustment" at bounding box center [612, 256] width 122 height 11
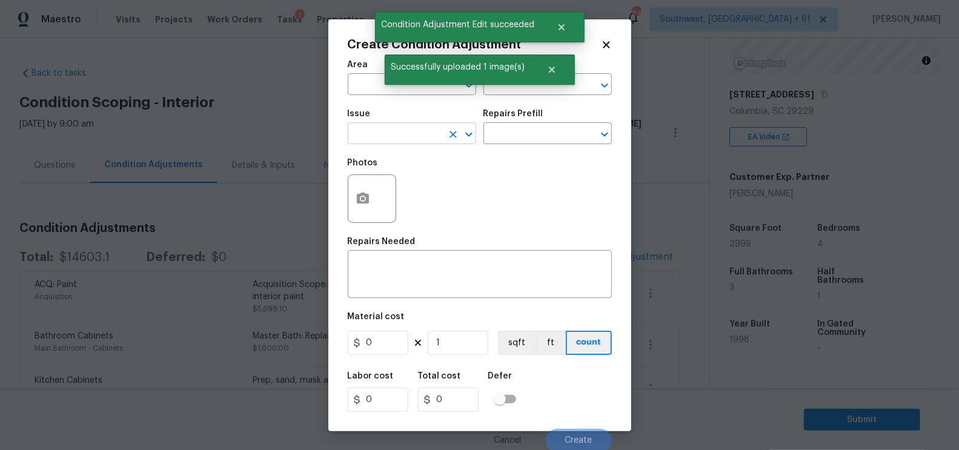
click at [376, 140] on input "text" at bounding box center [395, 134] width 95 height 19
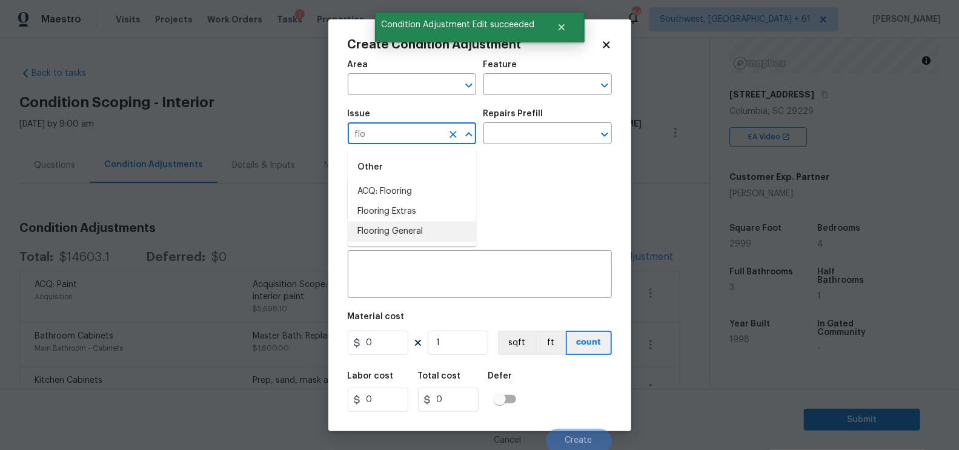
click at [411, 230] on li "Flooring General" at bounding box center [412, 232] width 128 height 20
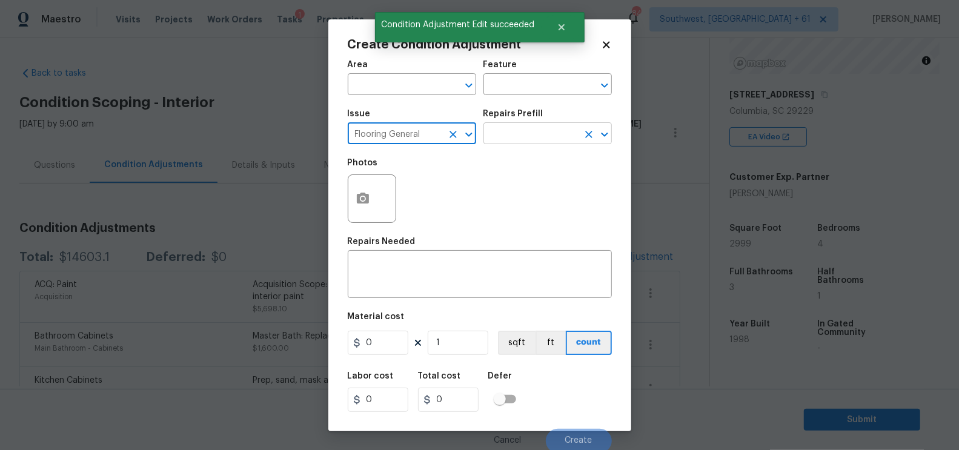
type input "Flooring General"
click at [527, 133] on input "text" at bounding box center [531, 134] width 95 height 19
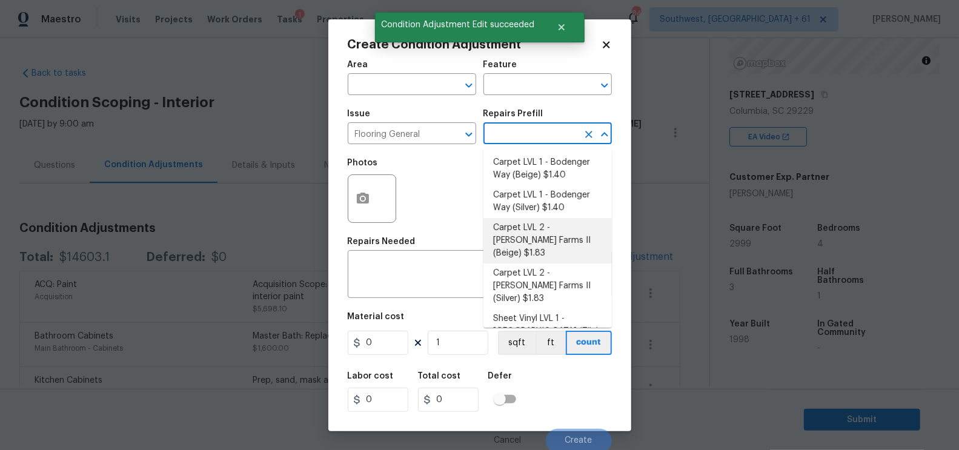
click at [537, 233] on li "Carpet LVL 2 - [PERSON_NAME] Farms II (Beige) $1.83" at bounding box center [548, 240] width 128 height 45
type input "Overall Flooring"
type textarea "Install new carpet ([PERSON_NAME] Farms II - 749 Stony Glade) at all previously…"
type input "1.83"
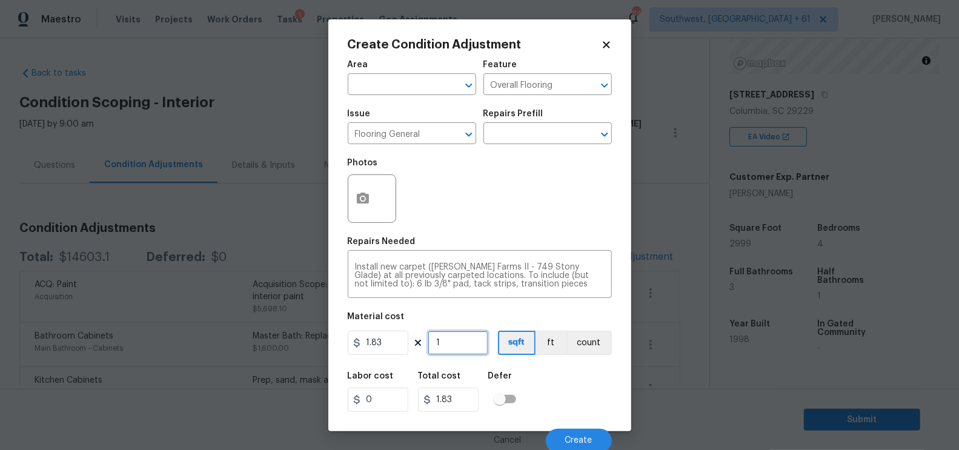
click at [465, 353] on input "1" at bounding box center [458, 343] width 61 height 24
type input "0"
type input "1"
type input "1.83"
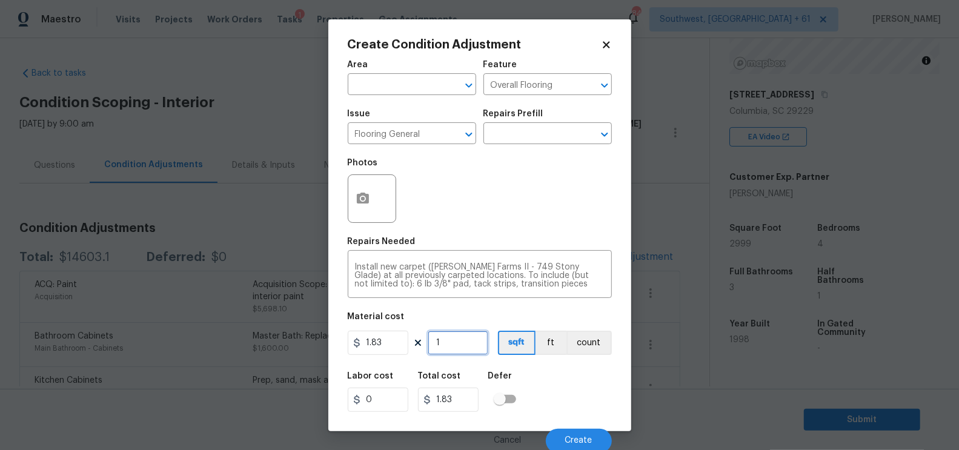
type input "18"
type input "32.94"
type input "180"
type input "329.4"
type input "1800"
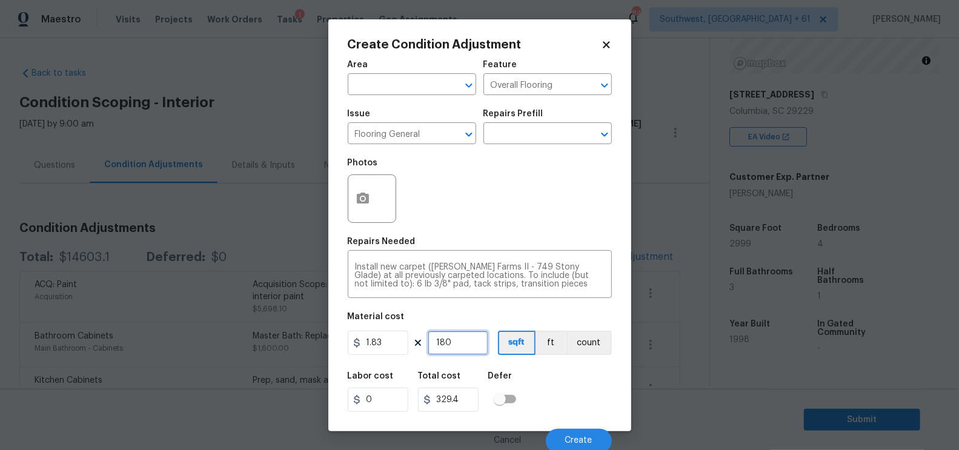
type input "3294"
type input "1800"
click at [470, 402] on input "3294" at bounding box center [448, 400] width 61 height 24
click at [346, 210] on div "Create Condition Adjustment Area ​ Feature Overall Flooring ​ Issue Flooring Ge…" at bounding box center [479, 225] width 303 height 412
click at [369, 199] on icon "button" at bounding box center [363, 198] width 15 height 15
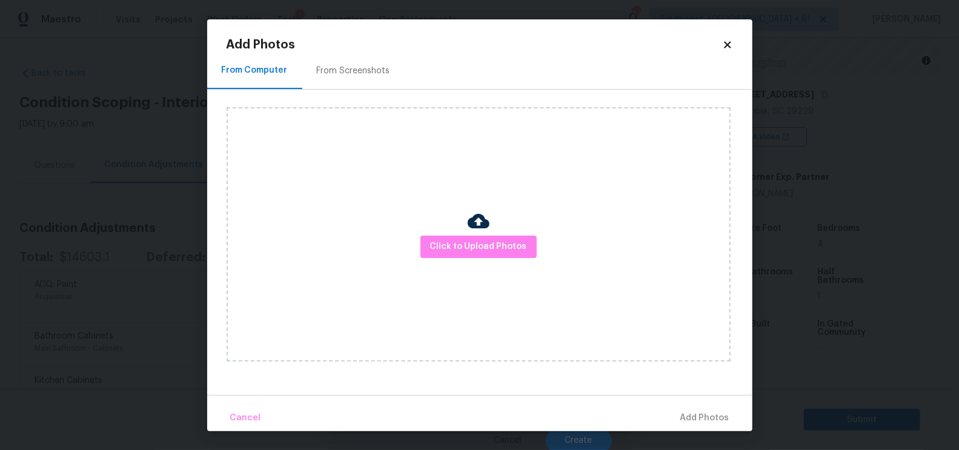
click at [485, 231] on img at bounding box center [479, 221] width 22 height 22
click at [472, 244] on span "Click to Upload Photos" at bounding box center [478, 246] width 97 height 15
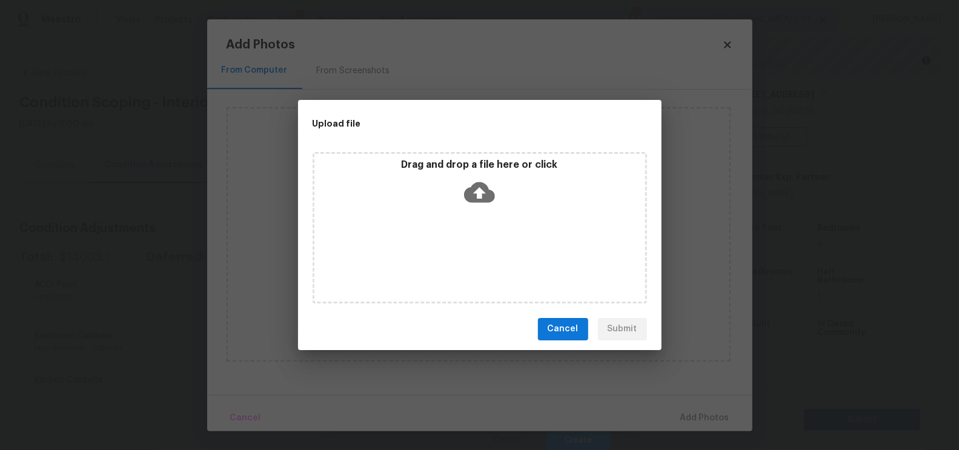
click at [474, 199] on icon at bounding box center [479, 192] width 31 height 21
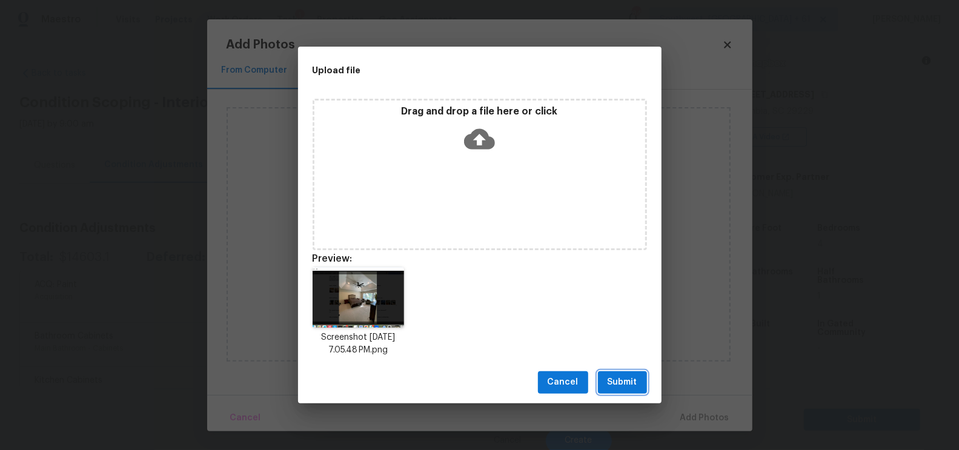
click at [616, 379] on span "Submit" at bounding box center [623, 382] width 30 height 15
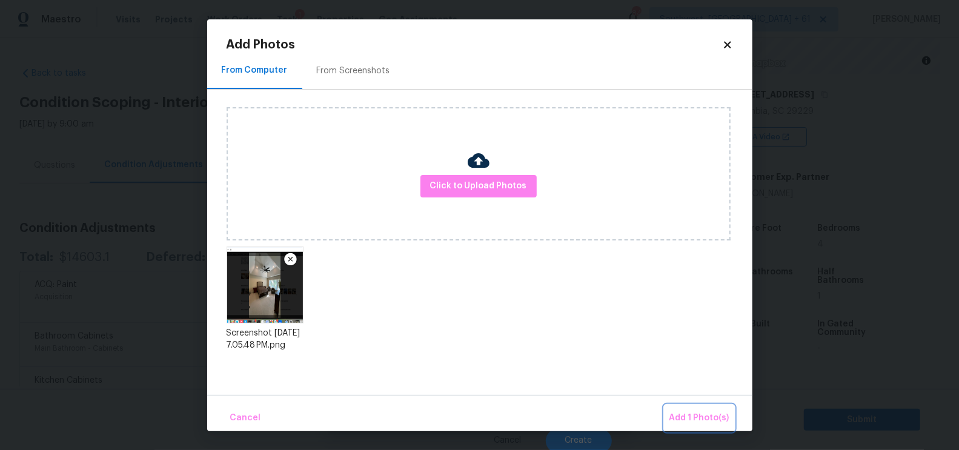
click at [691, 413] on span "Add 1 Photo(s)" at bounding box center [700, 418] width 60 height 15
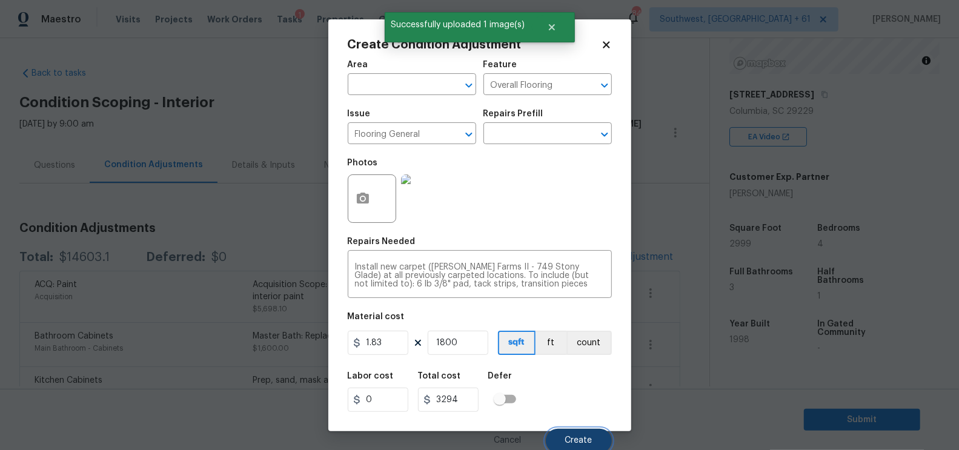
click at [570, 440] on span "Create" at bounding box center [578, 440] width 27 height 9
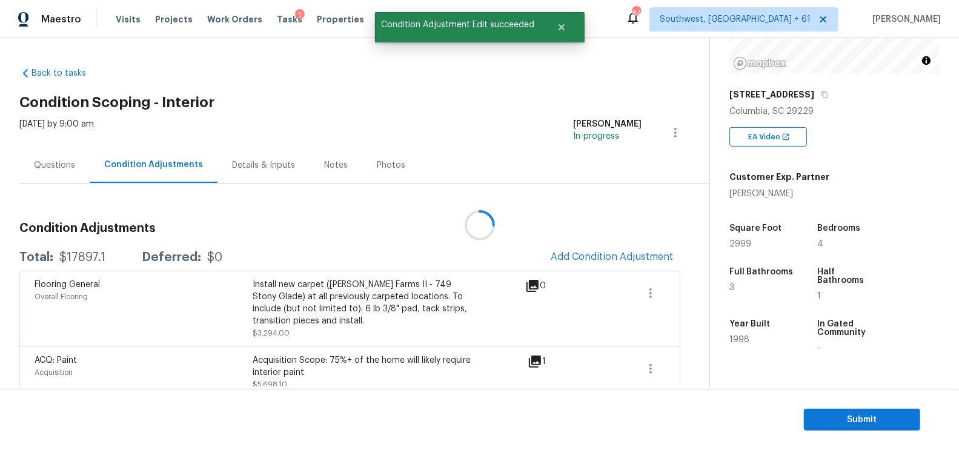
click at [593, 258] on div at bounding box center [479, 225] width 959 height 450
click at [599, 256] on span "Add Condition Adjustment" at bounding box center [612, 256] width 122 height 11
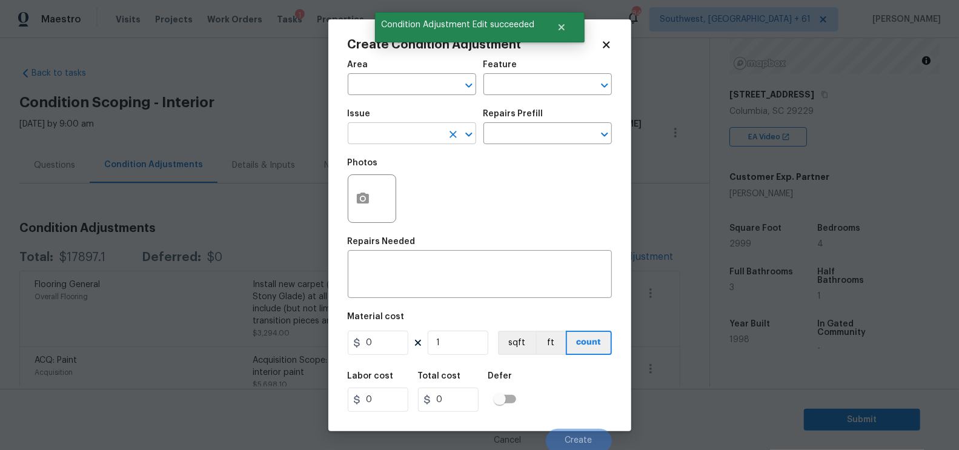
click at [396, 137] on input "text" at bounding box center [395, 134] width 95 height 19
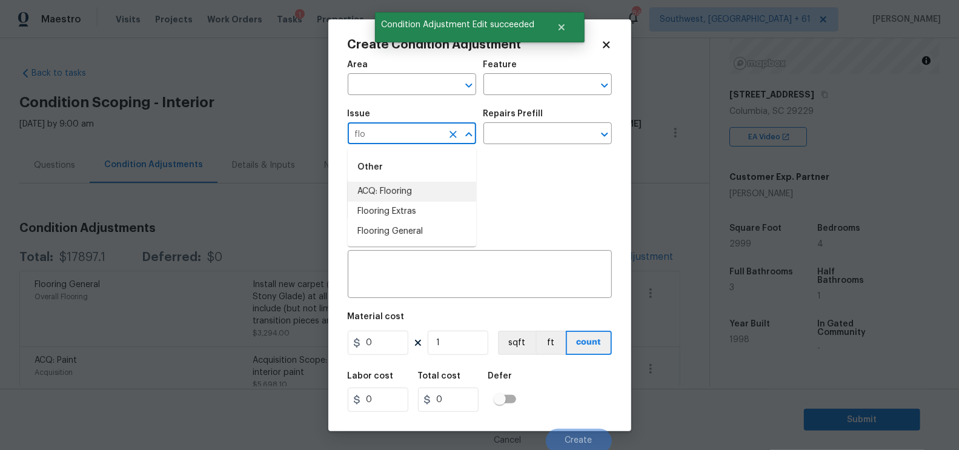
click at [397, 185] on li "ACQ: Flooring" at bounding box center [412, 192] width 128 height 20
type input "ACQ: Flooring"
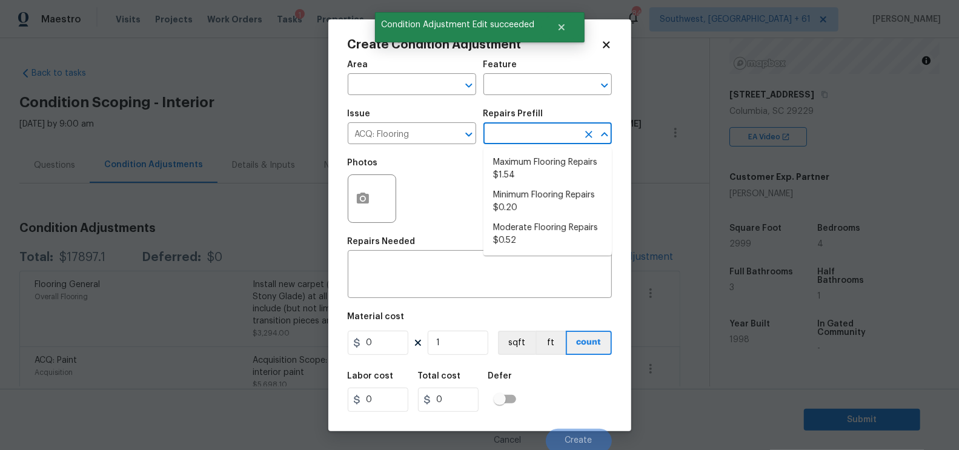
click at [570, 130] on input "text" at bounding box center [531, 134] width 95 height 19
click at [530, 205] on li "Minimum Flooring Repairs $0.20" at bounding box center [548, 201] width 128 height 33
type input "Acquisition"
type textarea "Acquisition Scope: Minimum flooring repairs"
type input "0.2"
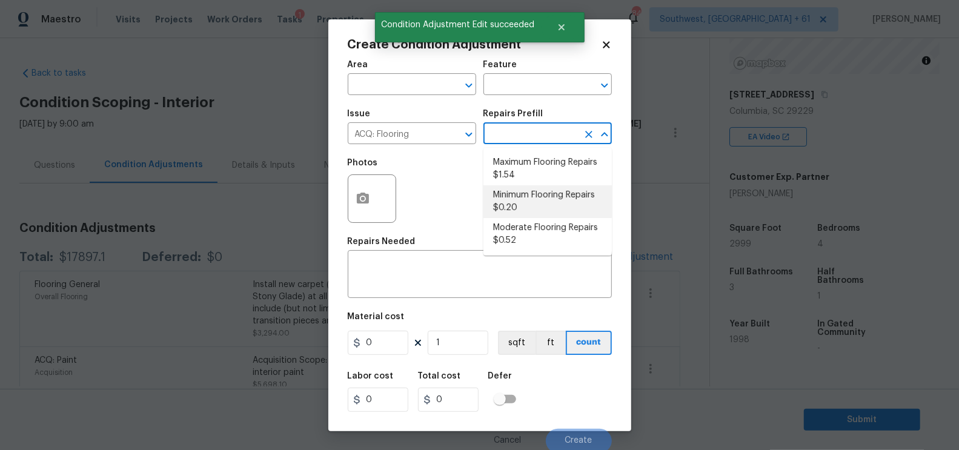
type input "0.2"
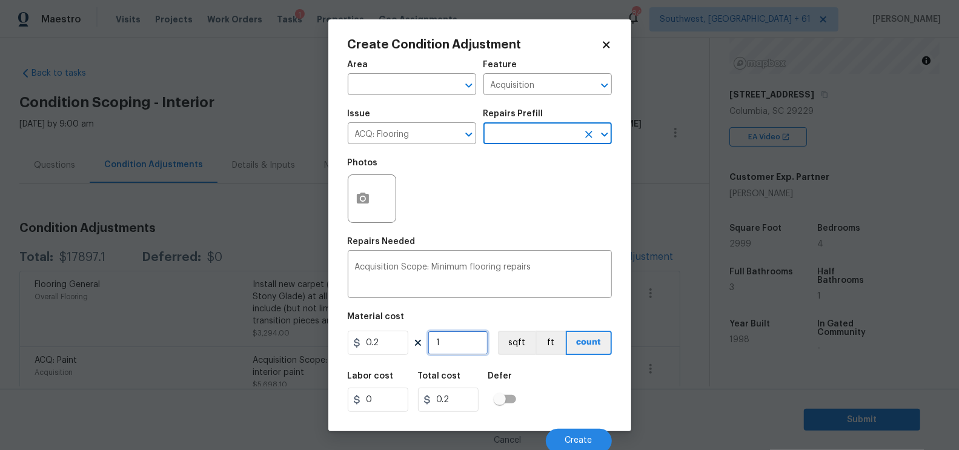
click at [465, 337] on input "1" at bounding box center [458, 343] width 61 height 24
type input "11"
type input "2.2"
type input "119"
type input "23.8"
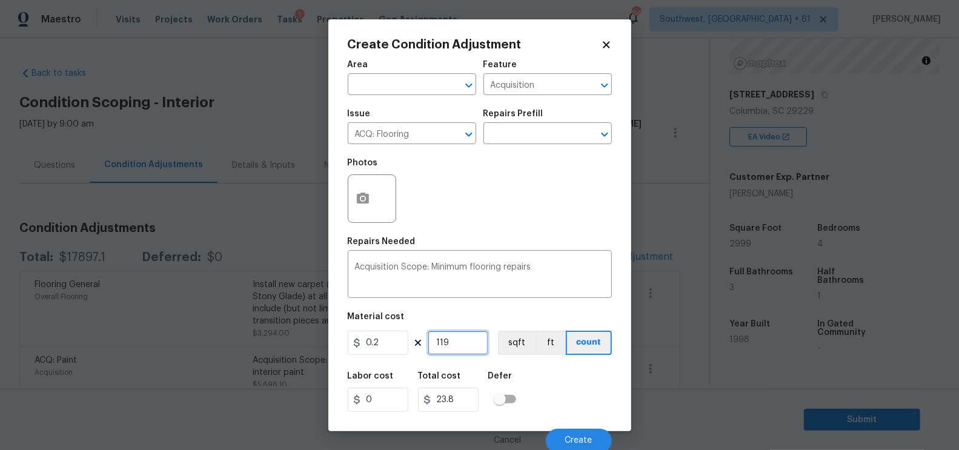
type input "1199"
type input "239.8"
type input "1199"
click at [473, 397] on input "239.8" at bounding box center [448, 400] width 61 height 24
click at [568, 433] on button "Create" at bounding box center [579, 441] width 66 height 24
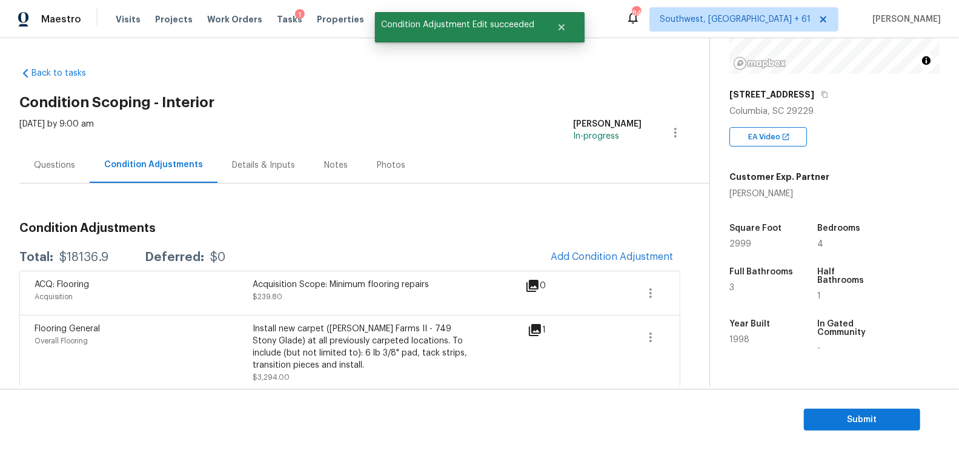
click at [671, 245] on span "Add Condition Adjustment" at bounding box center [611, 257] width 137 height 27
click at [611, 254] on span "Add Condition Adjustment" at bounding box center [612, 256] width 122 height 11
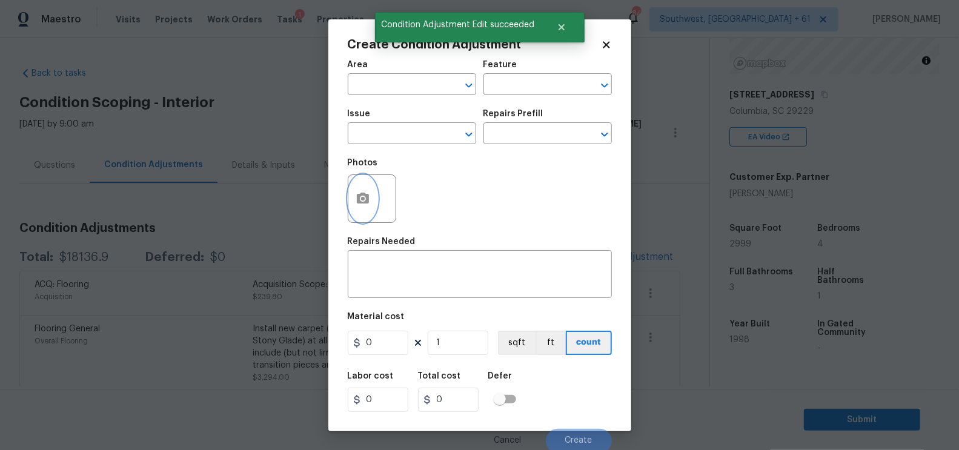
click at [359, 213] on button "button" at bounding box center [362, 198] width 29 height 47
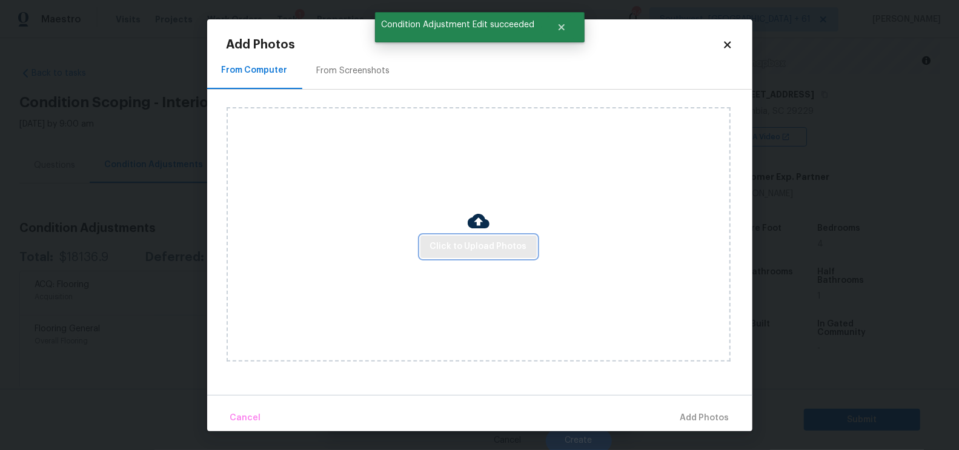
click at [464, 241] on span "Click to Upload Photos" at bounding box center [478, 246] width 97 height 15
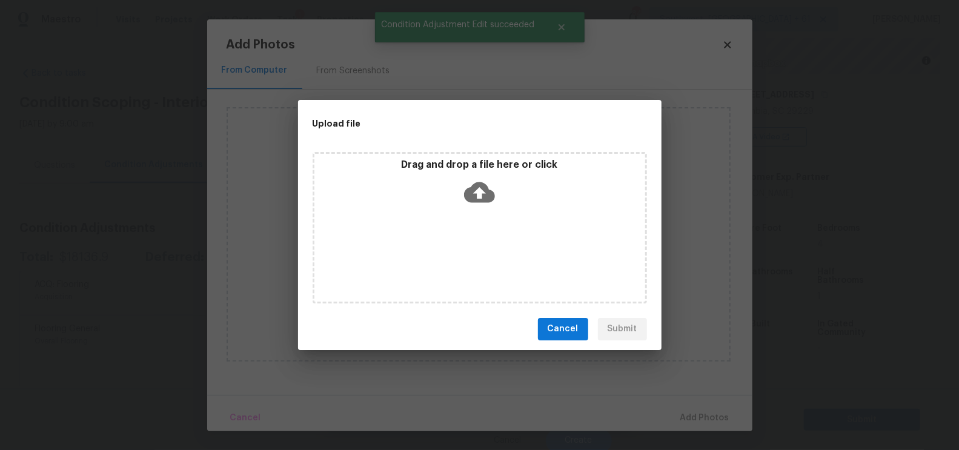
click at [477, 198] on icon at bounding box center [479, 192] width 31 height 31
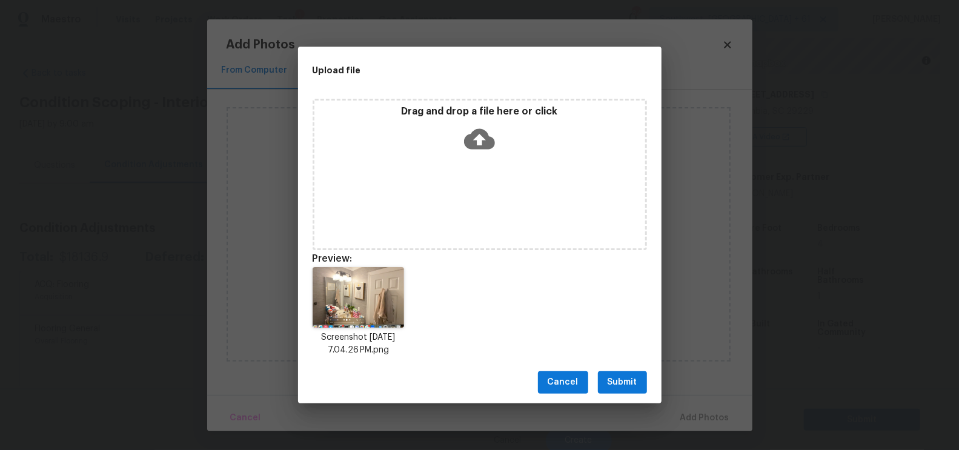
click at [620, 378] on span "Submit" at bounding box center [623, 382] width 30 height 15
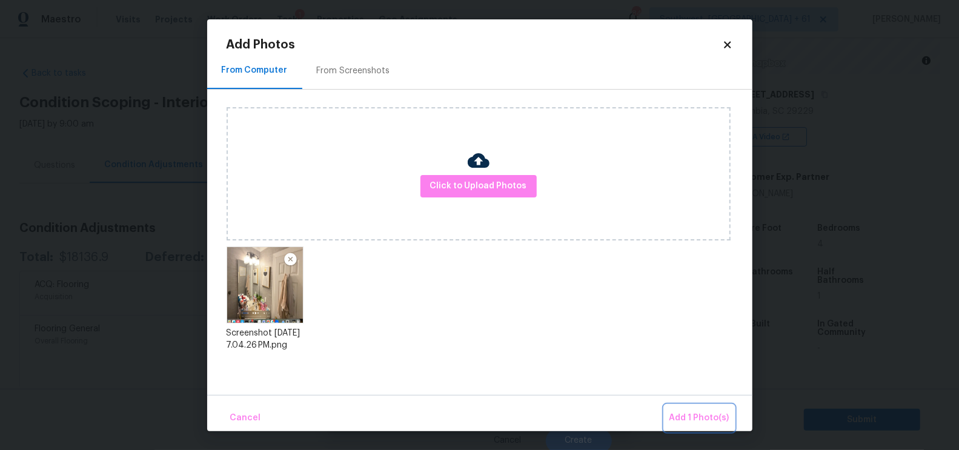
click at [709, 414] on span "Add 1 Photo(s)" at bounding box center [700, 418] width 60 height 15
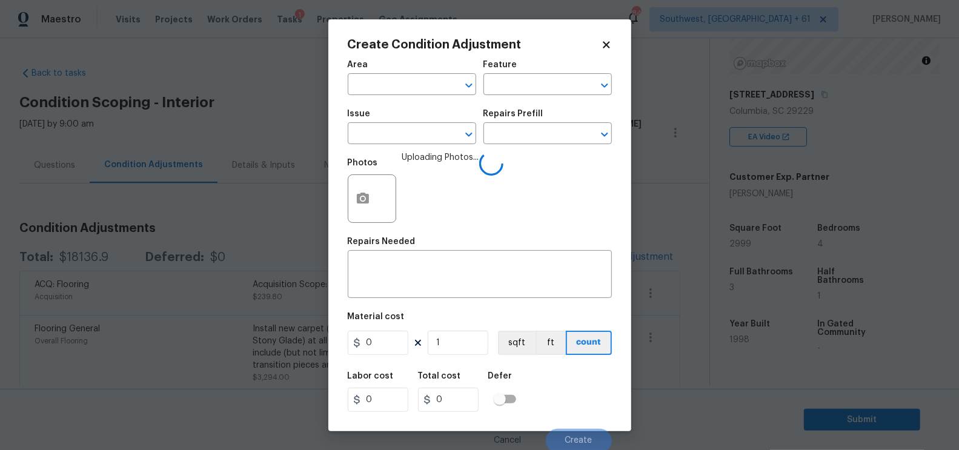
click at [402, 124] on div "Issue" at bounding box center [412, 118] width 128 height 16
click at [402, 131] on input "text" at bounding box center [395, 134] width 95 height 19
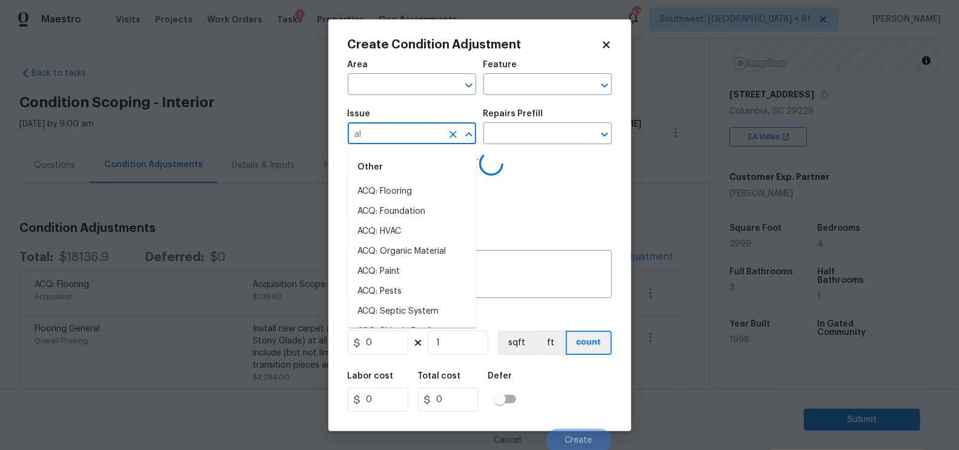
type input "all"
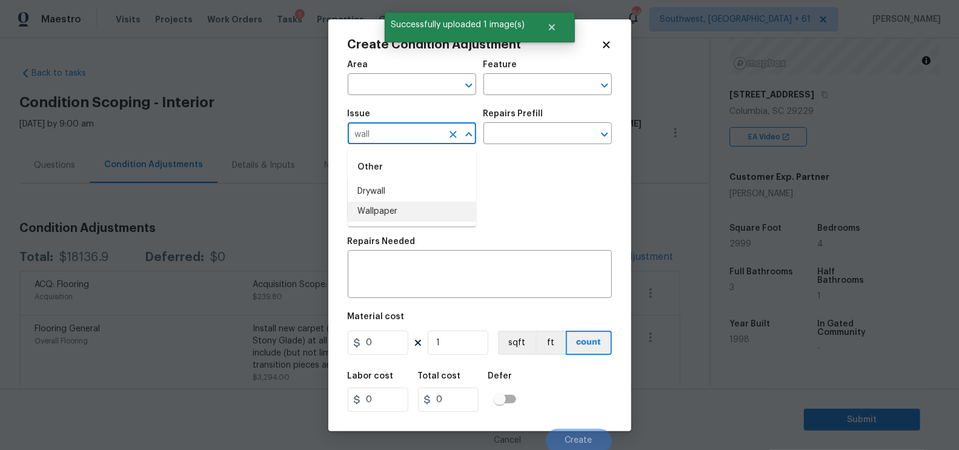
click at [399, 211] on li "Wallpaper" at bounding box center [412, 212] width 128 height 20
type input "Wallpaper"
click at [498, 137] on input "text" at bounding box center [531, 134] width 95 height 19
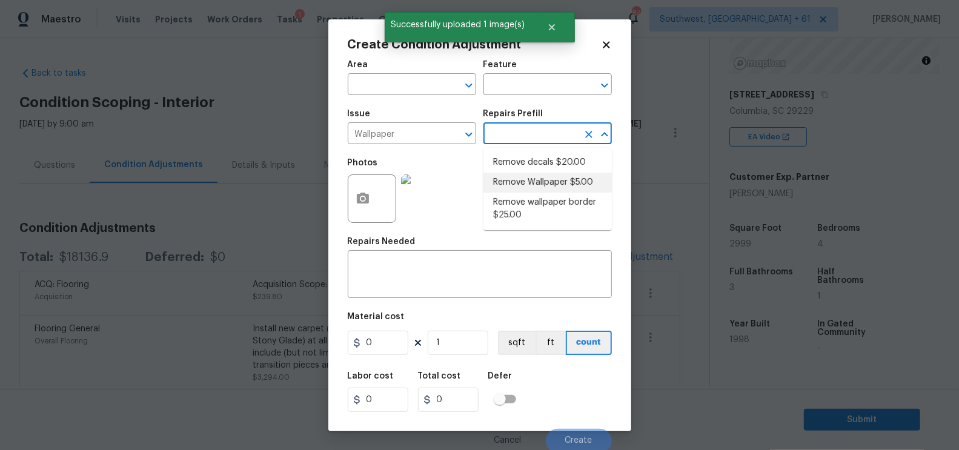
click at [511, 187] on li "Remove Wallpaper $5.00" at bounding box center [548, 183] width 128 height 20
type input "Walls and Ceiling"
type textarea "Remove wallpaper and texture walls to best match existing conditions"
type input "5"
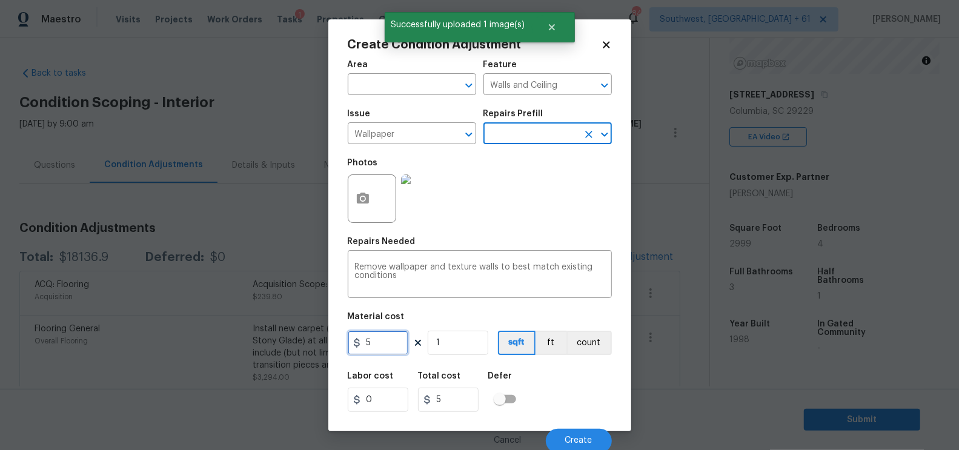
click at [388, 336] on input "5" at bounding box center [378, 343] width 61 height 24
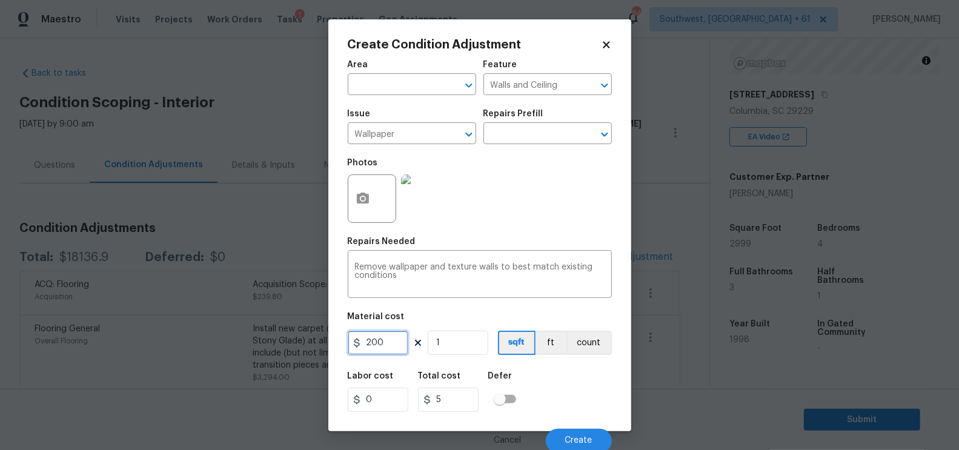
type input "200"
click at [460, 394] on input "200" at bounding box center [448, 400] width 61 height 24
click at [568, 432] on button "Create" at bounding box center [579, 441] width 66 height 24
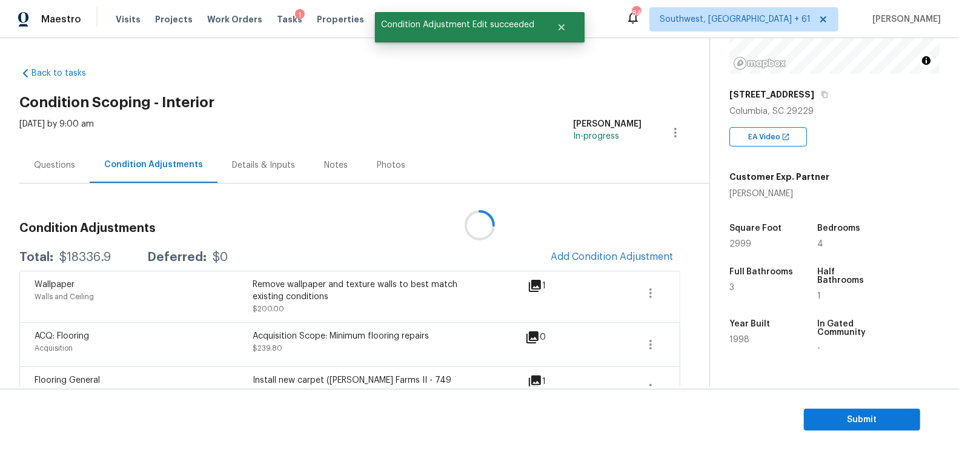
click at [619, 256] on div at bounding box center [479, 225] width 959 height 450
click at [636, 244] on button "Add Condition Adjustment" at bounding box center [611, 256] width 137 height 25
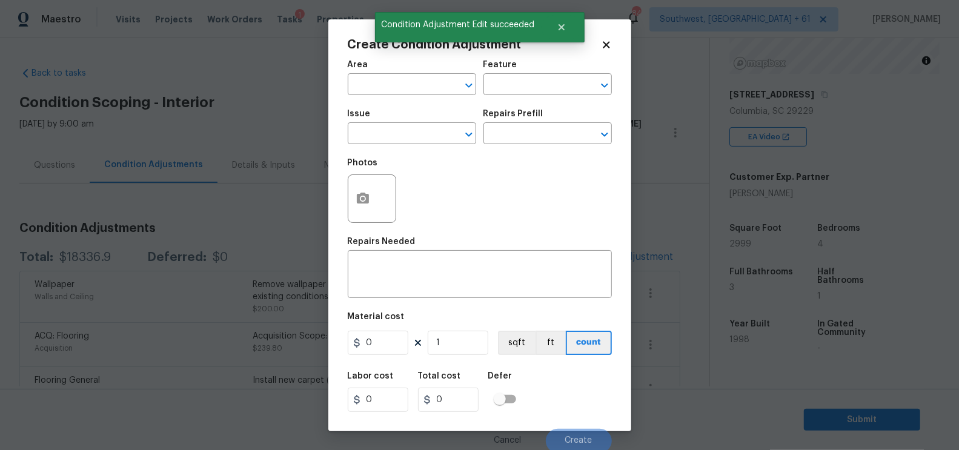
click at [622, 252] on div "Create Condition Adjustment Area ​ Feature ​ Issue ​ Repairs Prefill ​ Photos R…" at bounding box center [479, 225] width 303 height 412
click at [362, 206] on icon "button" at bounding box center [363, 198] width 15 height 15
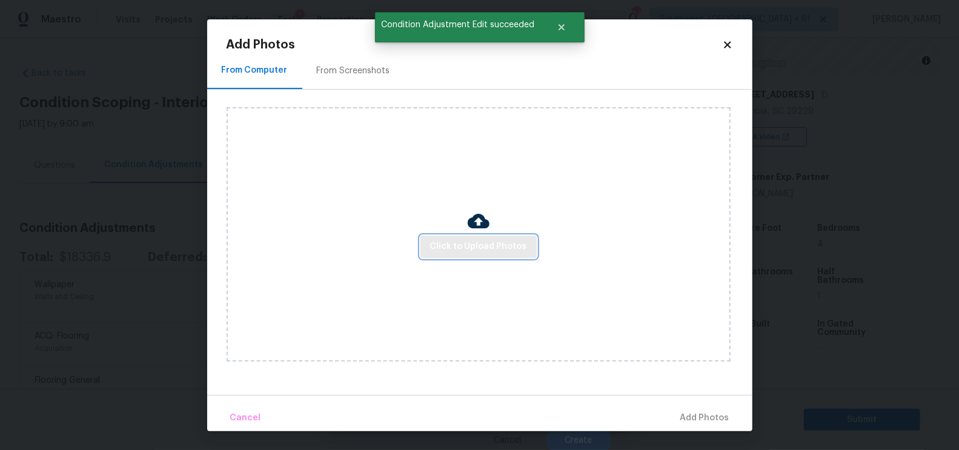
click at [471, 253] on span "Click to Upload Photos" at bounding box center [478, 246] width 97 height 15
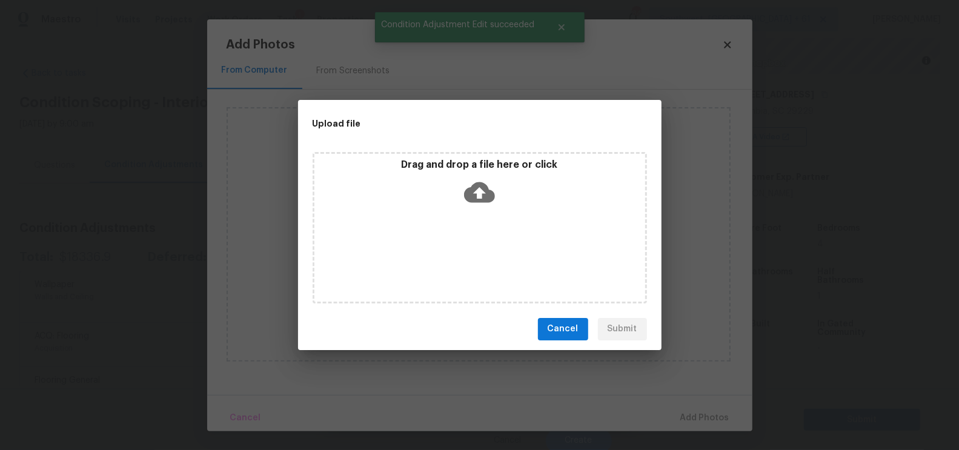
click at [476, 210] on div "Drag and drop a file here or click" at bounding box center [480, 227] width 334 height 151
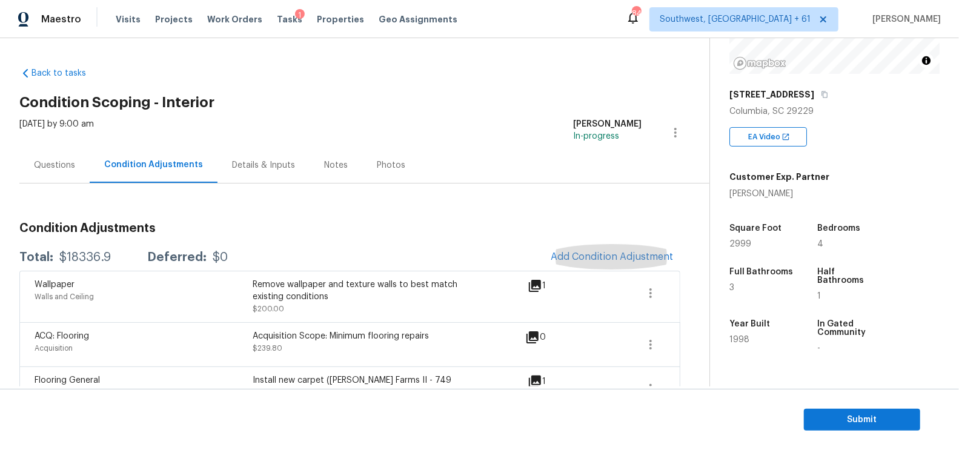
click at [73, 257] on div "$18336.9" at bounding box center [85, 257] width 52 height 12
copy div "$18336.9"
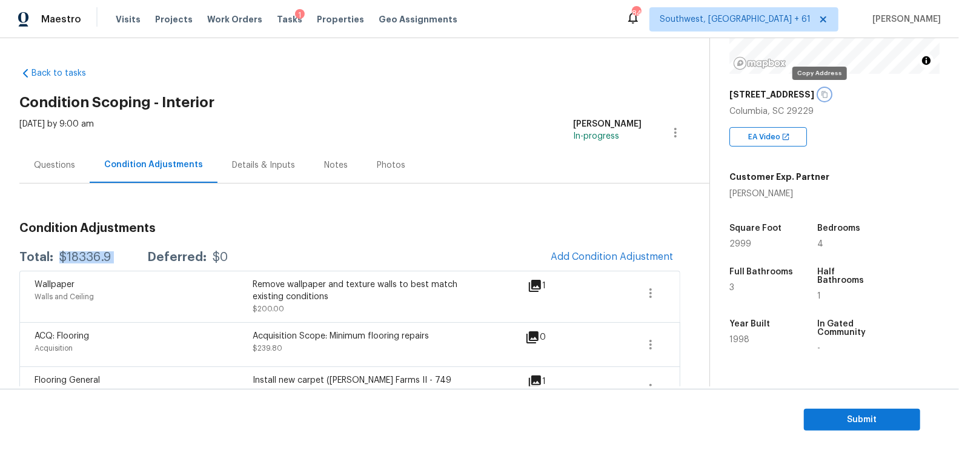
click at [821, 95] on icon "button" at bounding box center [824, 94] width 7 height 7
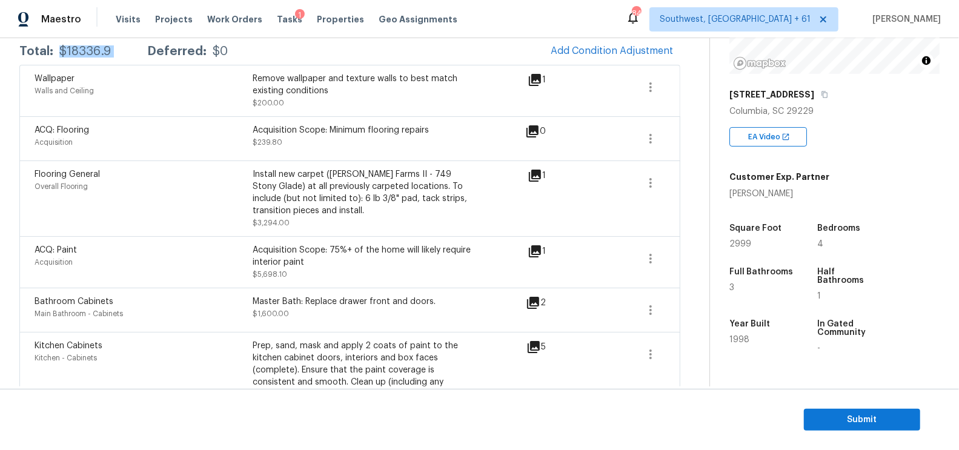
scroll to position [235, 0]
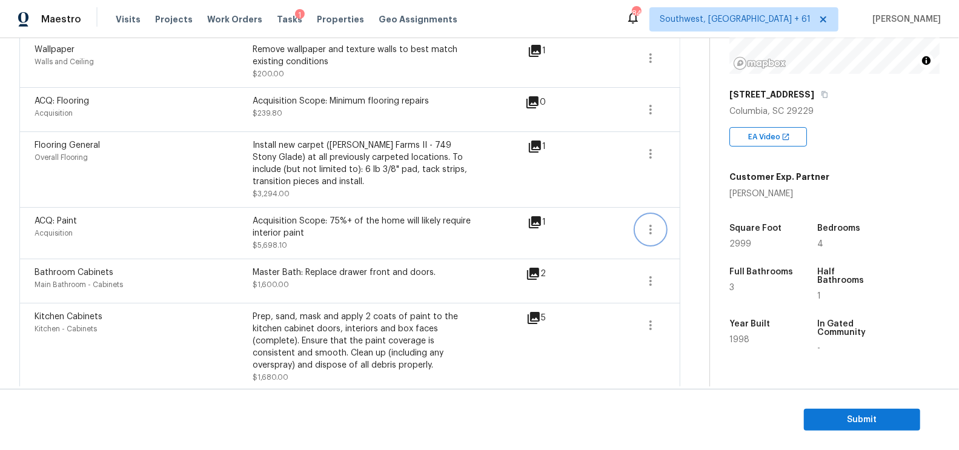
click at [642, 227] on button "button" at bounding box center [650, 229] width 29 height 29
click at [677, 227] on div "Edit" at bounding box center [720, 226] width 95 height 12
click at [654, 147] on icon "button" at bounding box center [650, 154] width 15 height 15
click at [699, 147] on div "Edit" at bounding box center [720, 150] width 95 height 12
click at [653, 120] on button "button" at bounding box center [650, 109] width 29 height 29
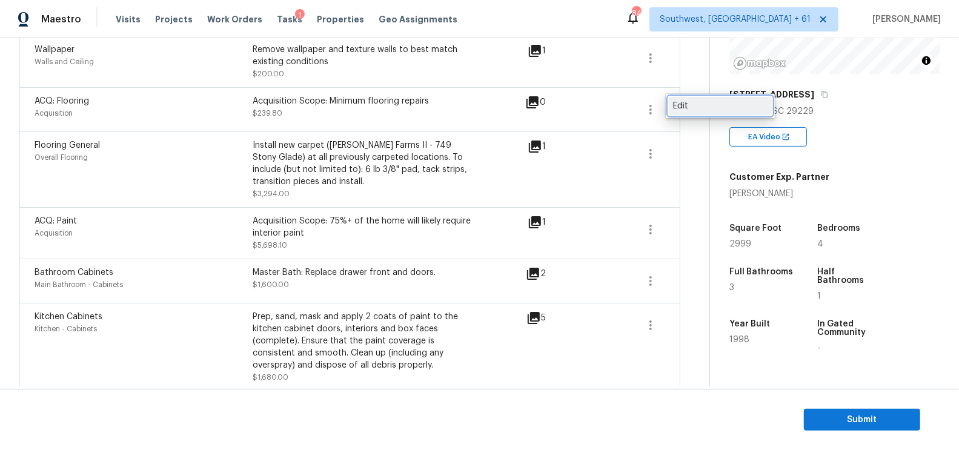
click at [695, 110] on div "Edit" at bounding box center [720, 106] width 95 height 12
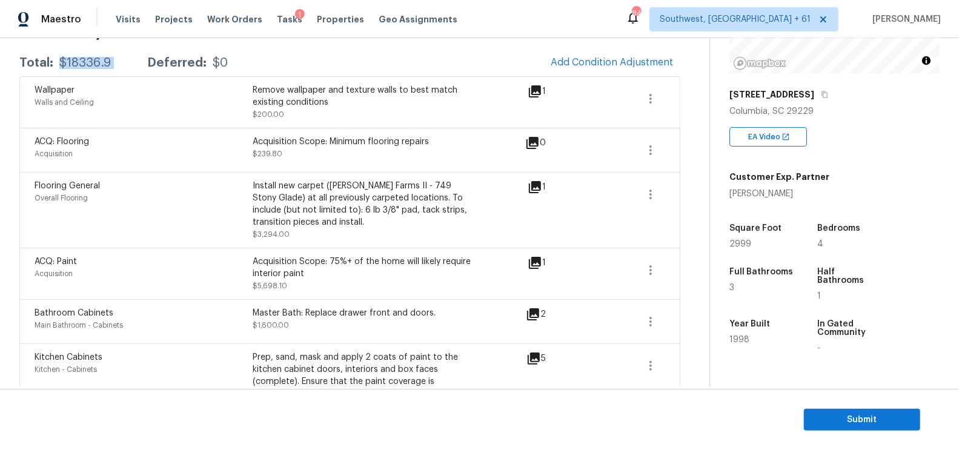
scroll to position [168, 0]
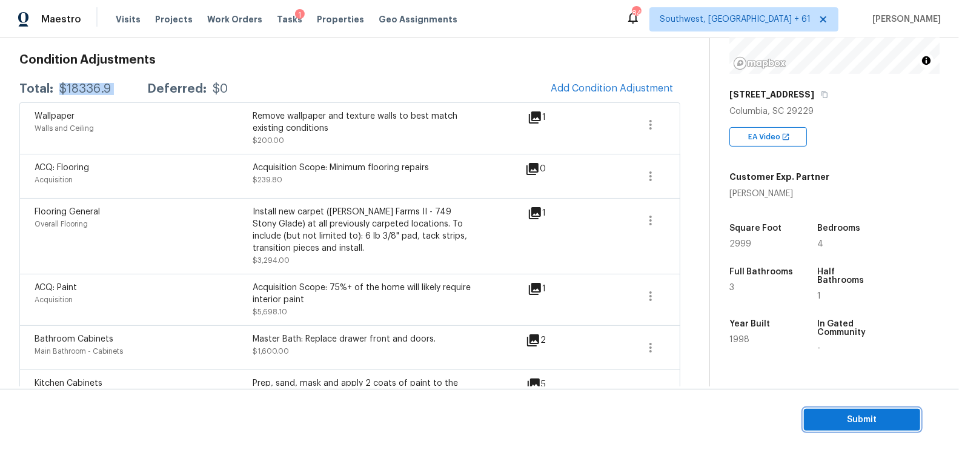
click at [878, 422] on span "Submit" at bounding box center [862, 420] width 97 height 15
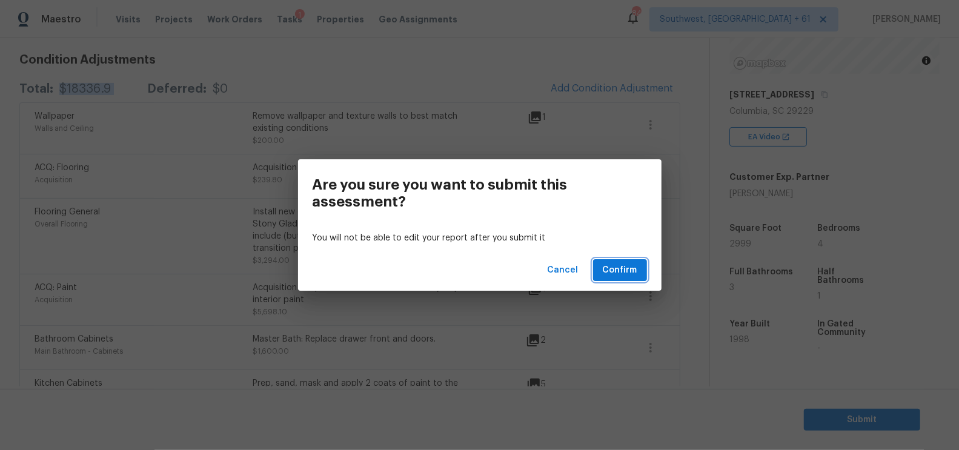
click at [599, 271] on button "Confirm" at bounding box center [620, 270] width 54 height 22
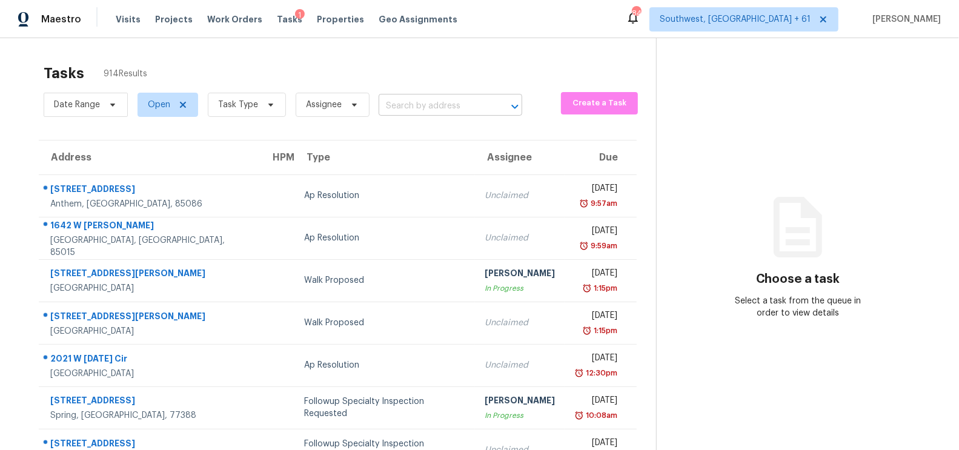
click at [431, 109] on input "text" at bounding box center [434, 106] width 110 height 19
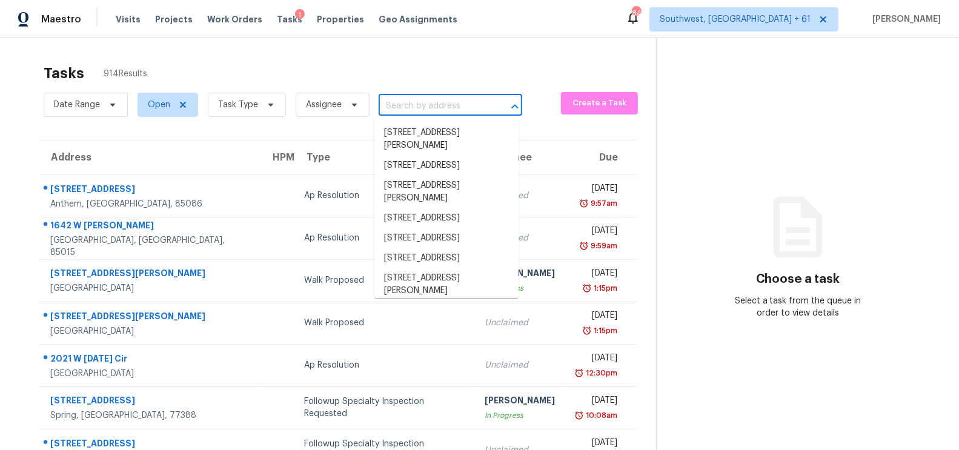
paste input "19644 Dunstan Beacon Ln, Pflugerville, TX 78660"
type input "19644 Dunstan Beacon Ln, Pflugerville, TX 78660"
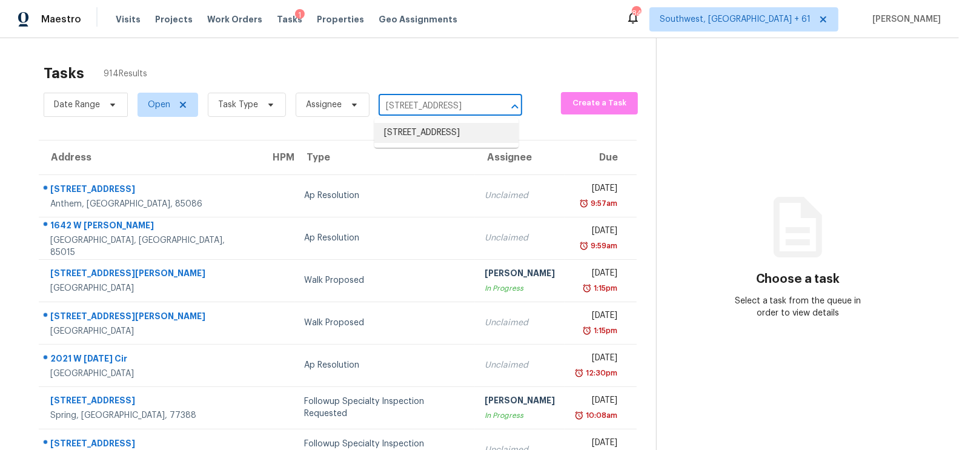
click at [450, 138] on li "19644 Dunstan Beacon Ln, Pflugerville, TX 78660" at bounding box center [446, 133] width 144 height 20
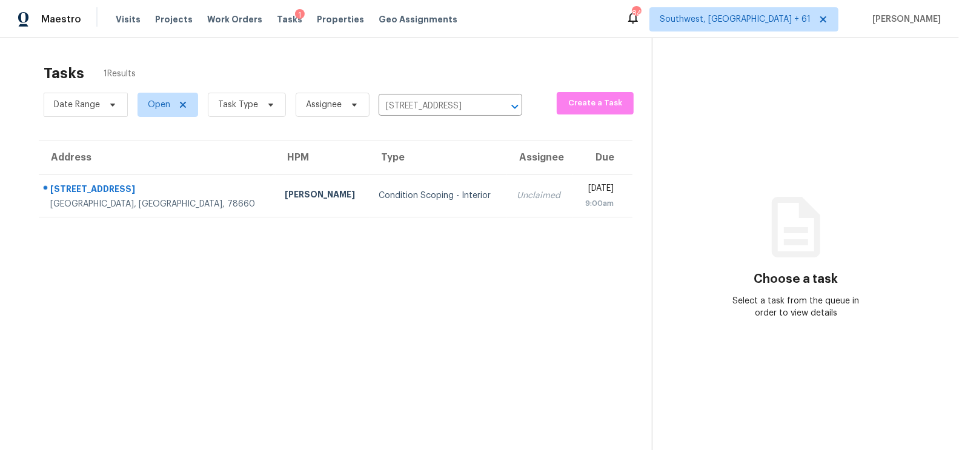
click at [507, 173] on th "Assignee" at bounding box center [540, 158] width 66 height 34
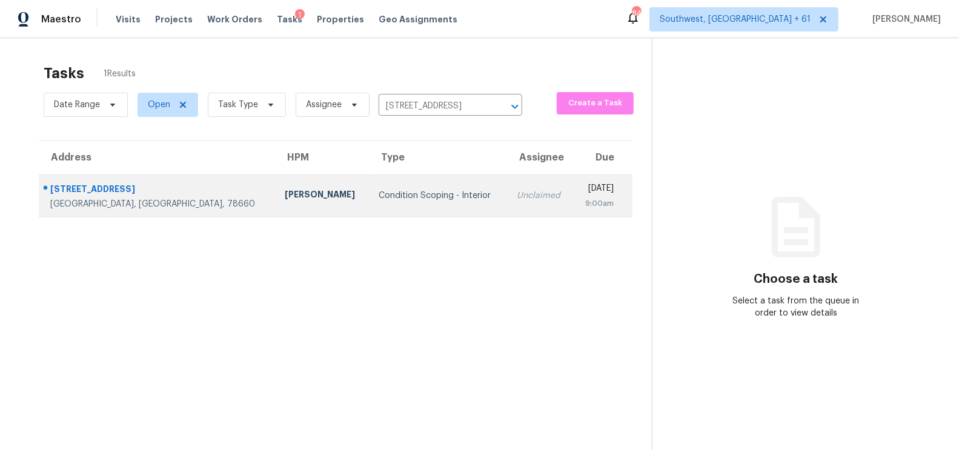
click at [507, 199] on td "Unclaimed" at bounding box center [540, 196] width 66 height 42
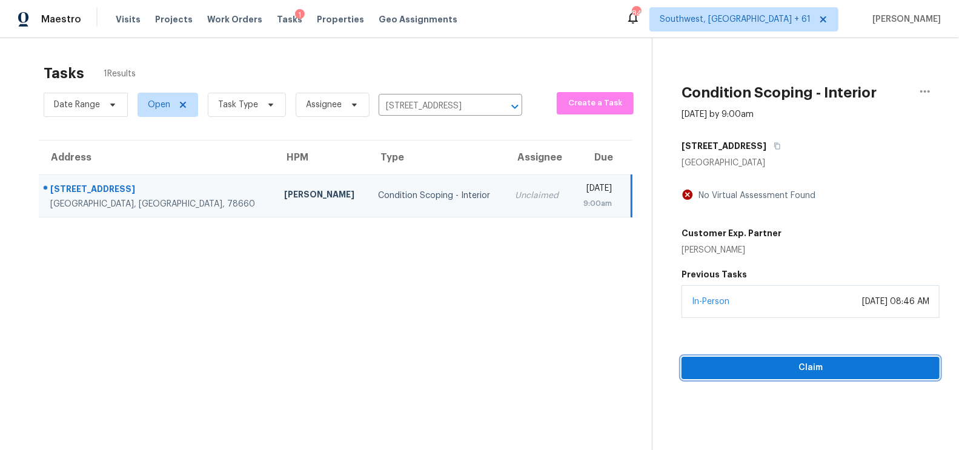
click at [806, 374] on span "Claim" at bounding box center [810, 368] width 239 height 15
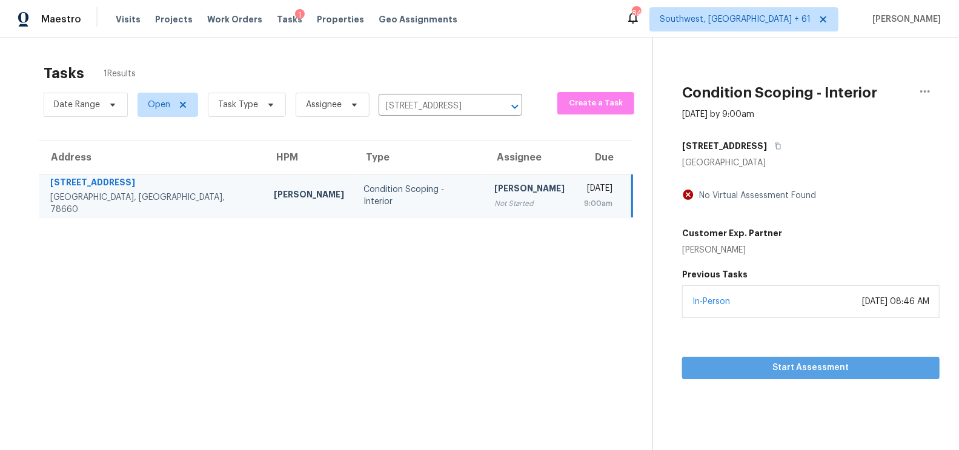
click at [829, 362] on span "Start Assessment" at bounding box center [811, 368] width 238 height 15
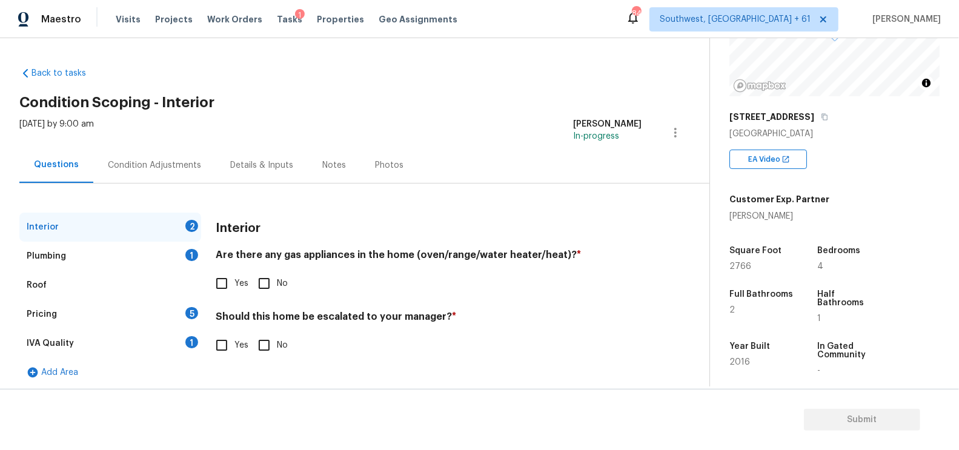
scroll to position [149, 0]
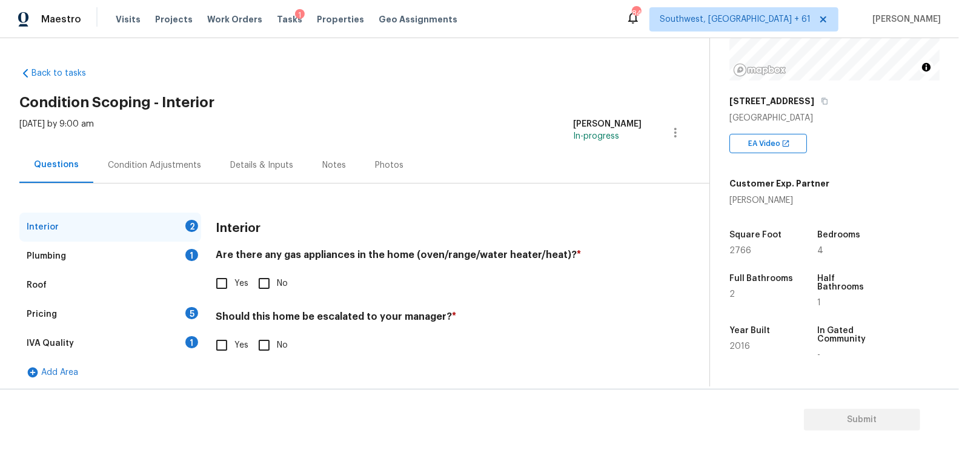
click at [225, 286] on input "Yes" at bounding box center [221, 283] width 25 height 25
checkbox input "true"
click at [274, 334] on input "No" at bounding box center [263, 346] width 25 height 25
checkbox input "true"
click at [190, 258] on div "1" at bounding box center [191, 255] width 13 height 12
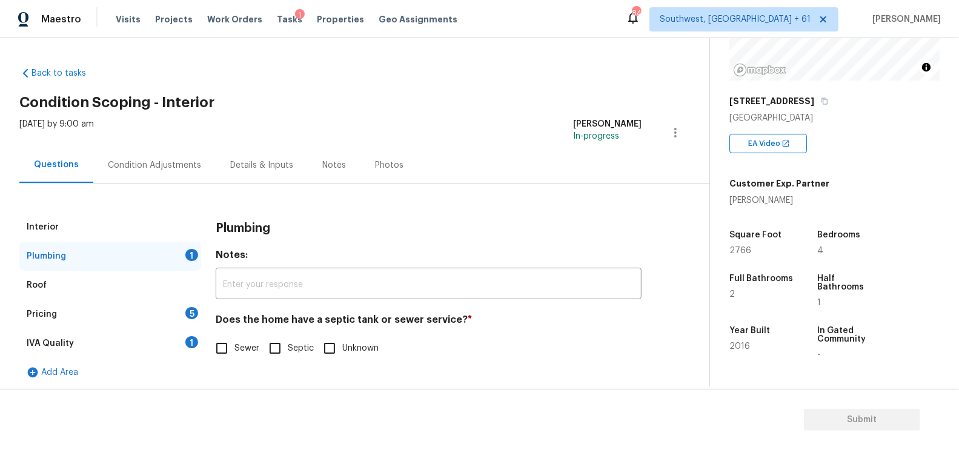
click at [225, 351] on input "Sewer" at bounding box center [221, 348] width 25 height 25
checkbox input "true"
click at [185, 342] on div "1" at bounding box center [191, 342] width 13 height 12
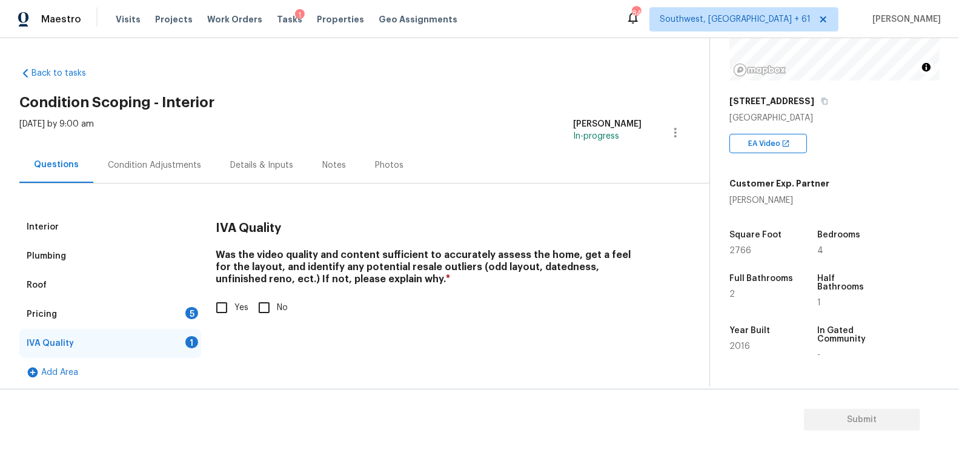
click at [228, 305] on input "Yes" at bounding box center [221, 307] width 25 height 25
checkbox input "true"
click at [182, 310] on div "Pricing 5" at bounding box center [110, 314] width 182 height 29
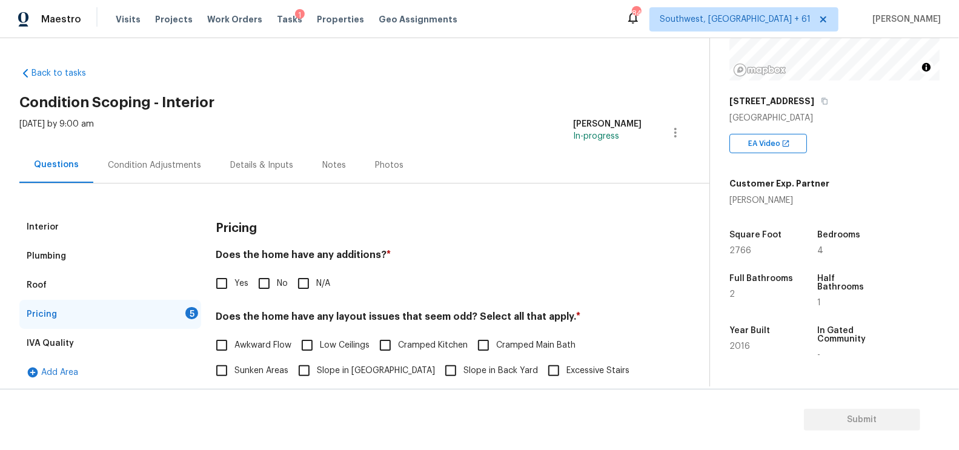
click at [255, 290] on input "No" at bounding box center [263, 283] width 25 height 25
checkbox input "true"
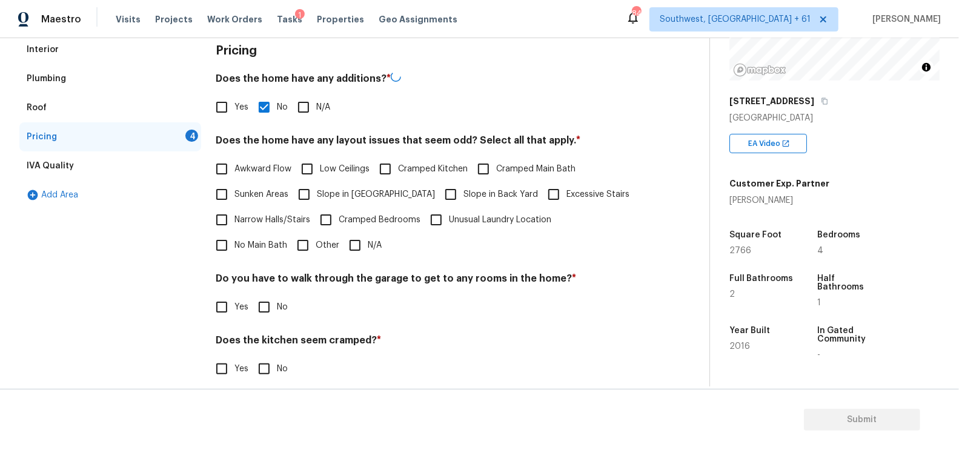
scroll to position [213, 0]
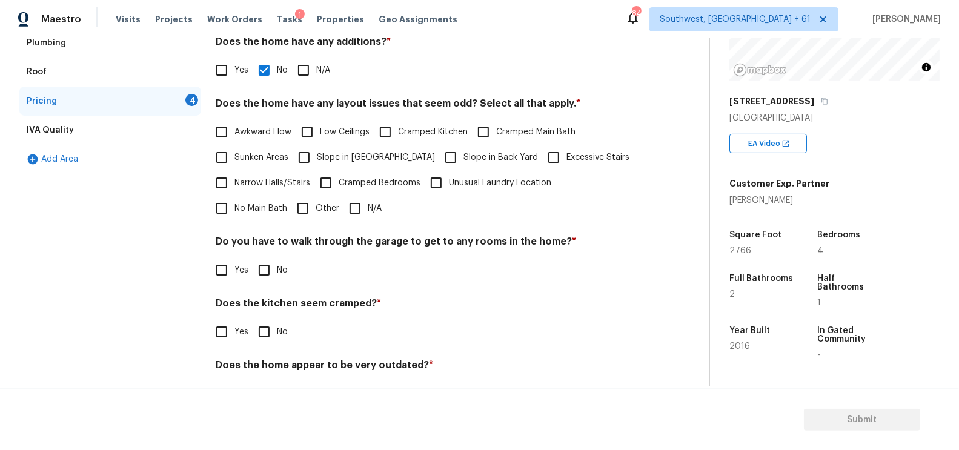
click at [342, 218] on input "N/A" at bounding box center [354, 208] width 25 height 25
checkbox input "true"
click at [265, 276] on input "No" at bounding box center [263, 271] width 25 height 25
checkbox input "true"
click at [260, 322] on input "No" at bounding box center [263, 333] width 25 height 25
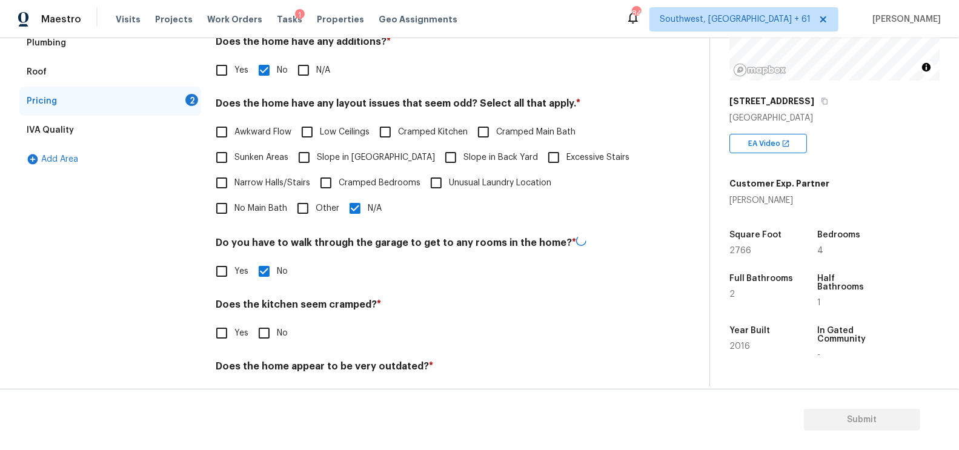
checkbox input "true"
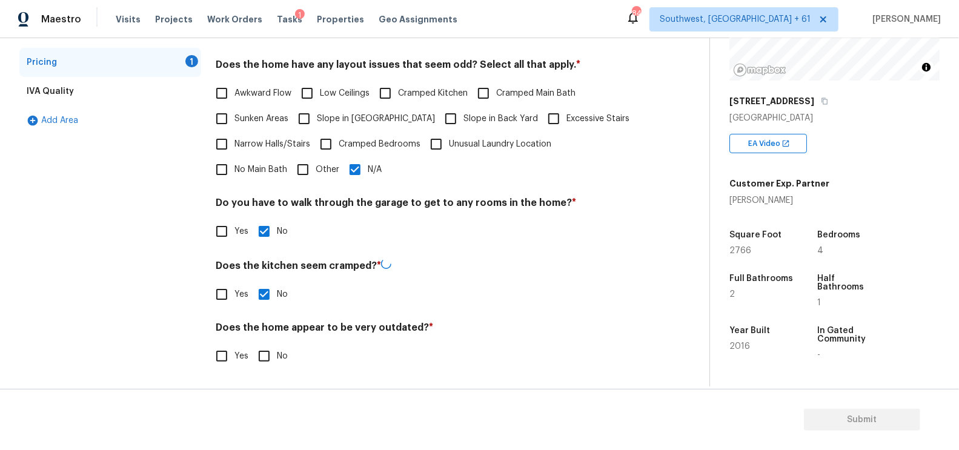
scroll to position [250, 0]
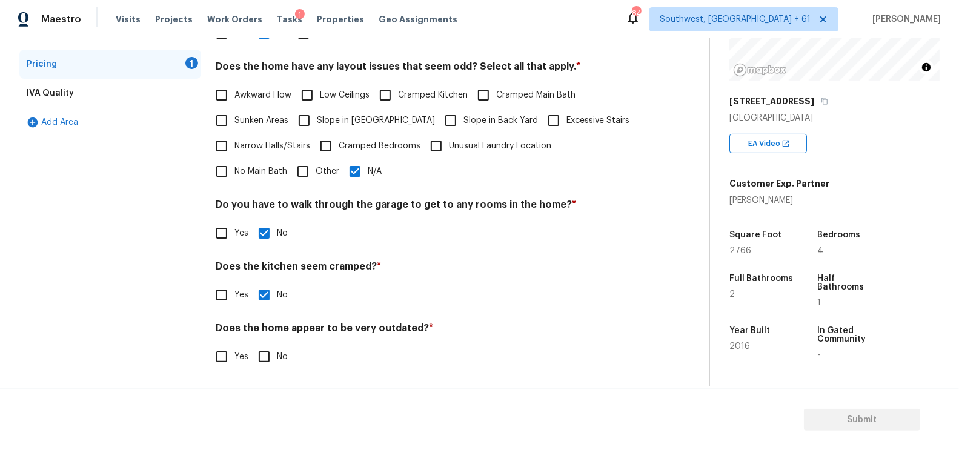
click at [272, 356] on input "No" at bounding box center [263, 356] width 25 height 25
checkbox input "true"
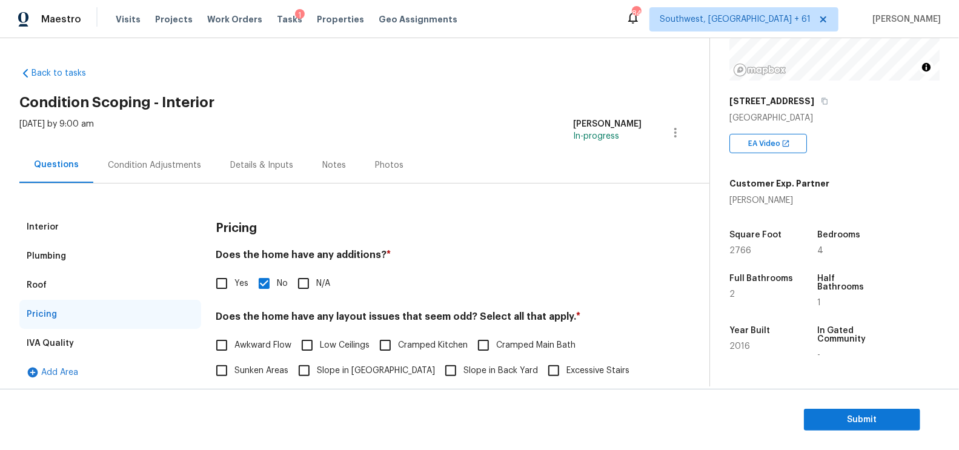
click at [163, 128] on div "Tue, Sep 02 2025 by 9:00 am Salma Ansari In-progress" at bounding box center [364, 132] width 690 height 29
click at [156, 167] on div "Condition Adjustments" at bounding box center [154, 165] width 93 height 12
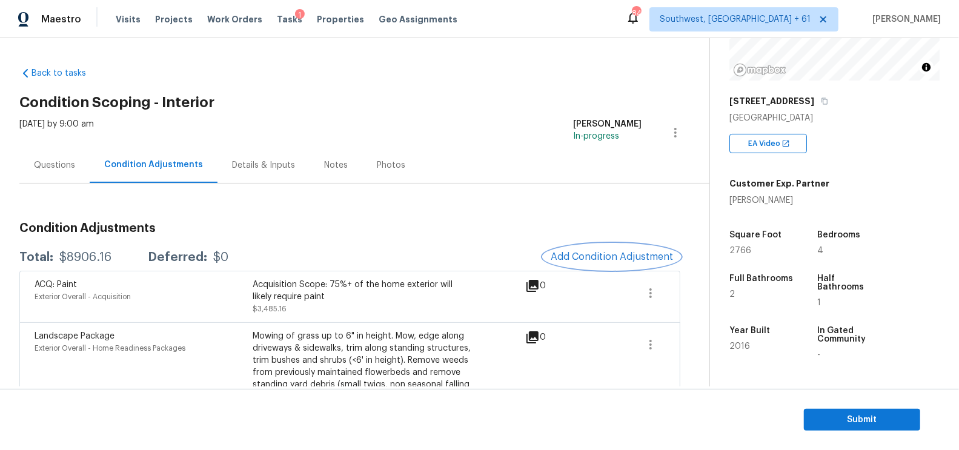
click at [631, 264] on button "Add Condition Adjustment" at bounding box center [611, 256] width 137 height 25
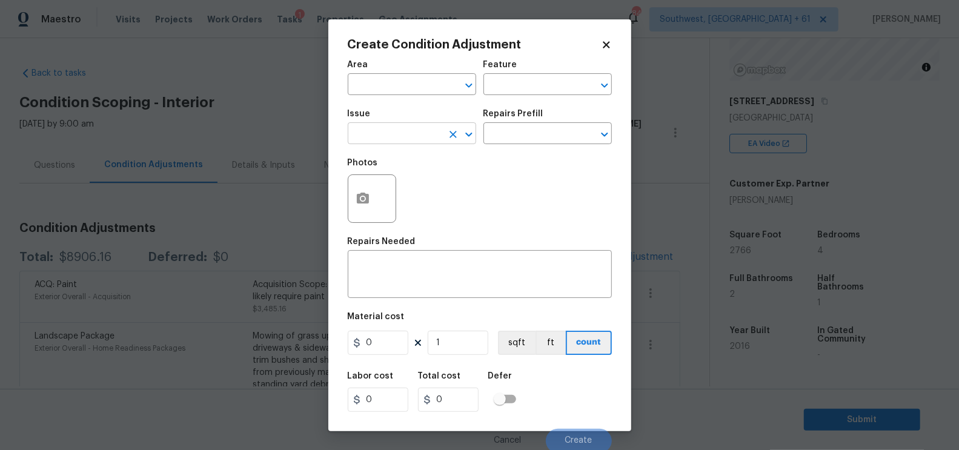
click at [416, 136] on input "text" at bounding box center [395, 134] width 95 height 19
type input "w"
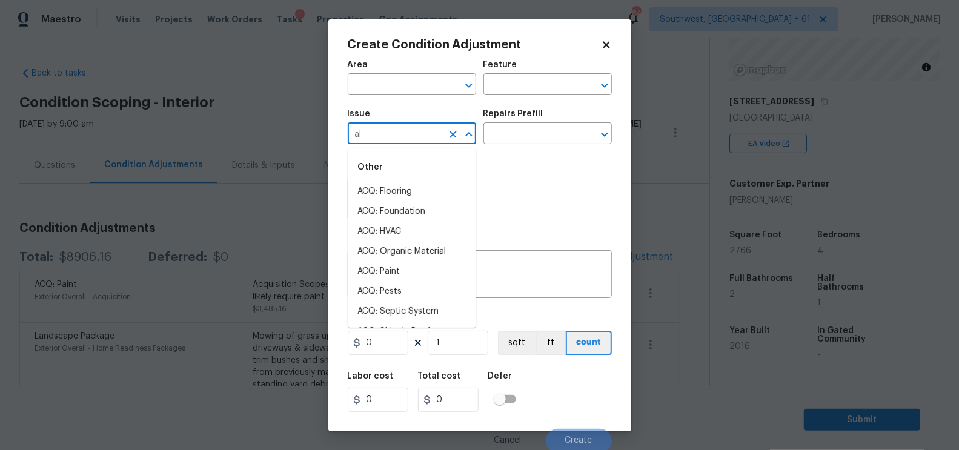
type input "all"
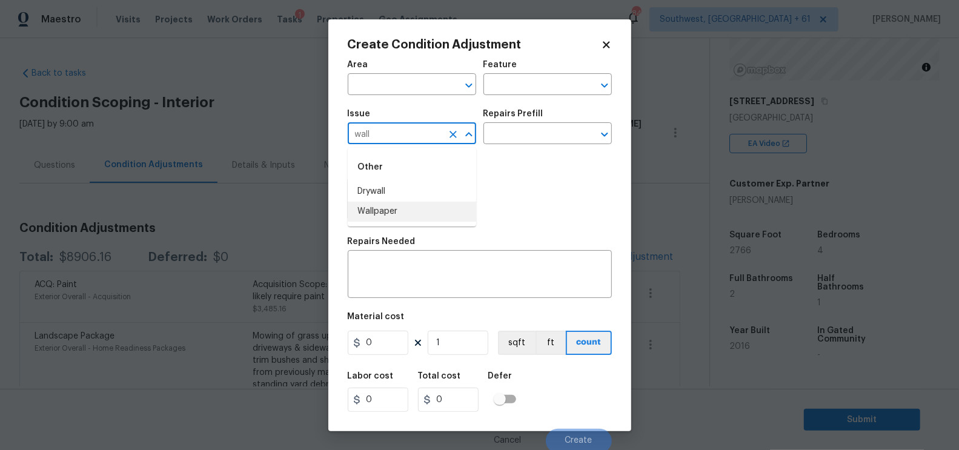
click at [393, 213] on li "Wallpaper" at bounding box center [412, 212] width 128 height 20
type input "Wallpaper"
click at [496, 139] on input "text" at bounding box center [531, 134] width 95 height 19
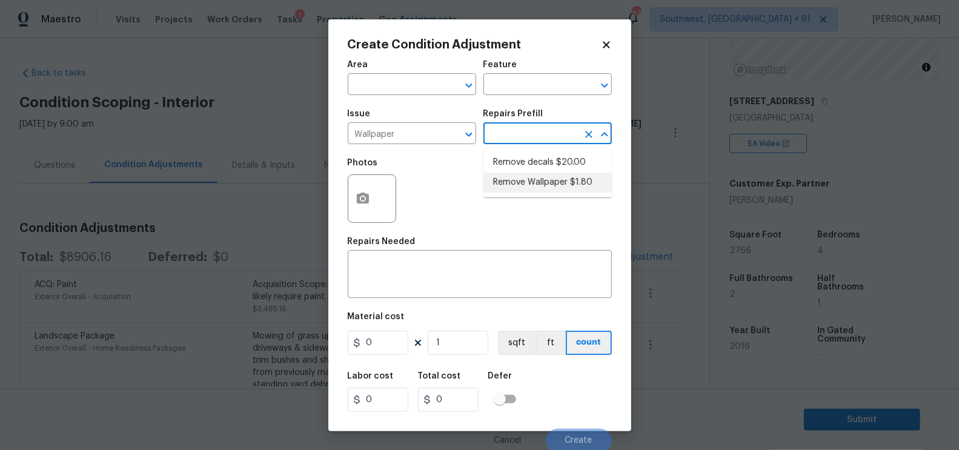
click at [524, 178] on li "Remove Wallpaper $1.80" at bounding box center [548, 183] width 128 height 20
type input "Walls and Ceiling"
type textarea "Remove wallpaper and texture walls to best match existing conditions"
type input "1.8"
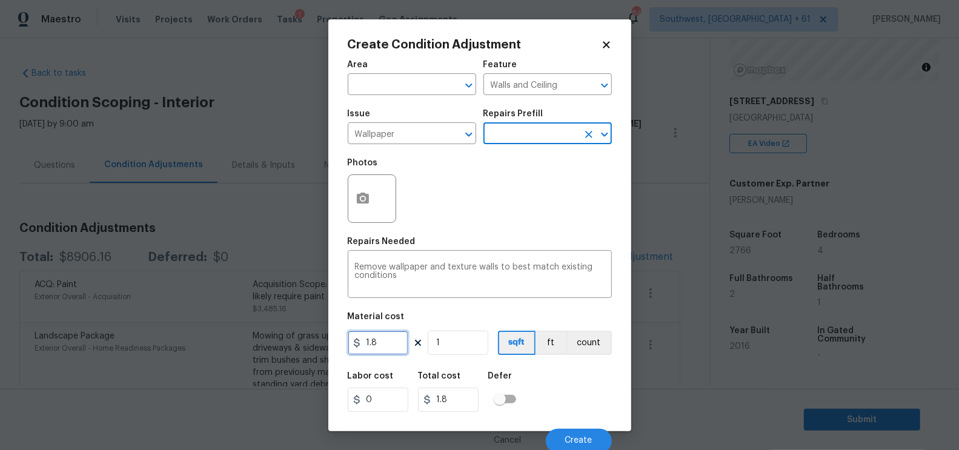
click at [390, 336] on input "1.8" at bounding box center [378, 343] width 61 height 24
type input "100"
click at [363, 204] on icon "button" at bounding box center [363, 198] width 12 height 11
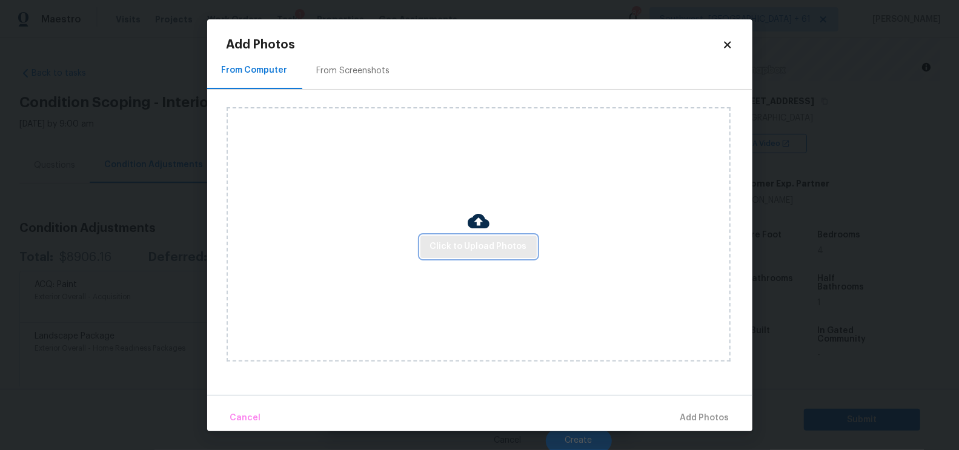
click at [471, 236] on button "Click to Upload Photos" at bounding box center [478, 247] width 116 height 22
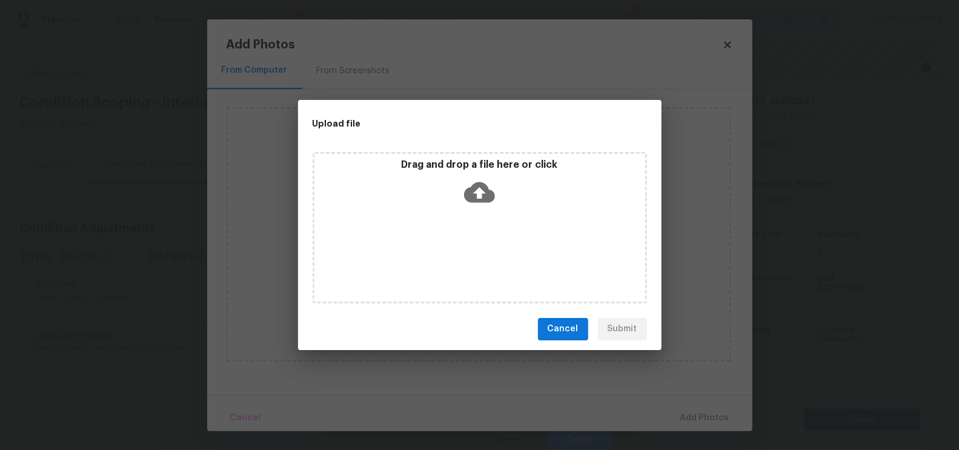
click at [487, 194] on icon at bounding box center [479, 192] width 31 height 21
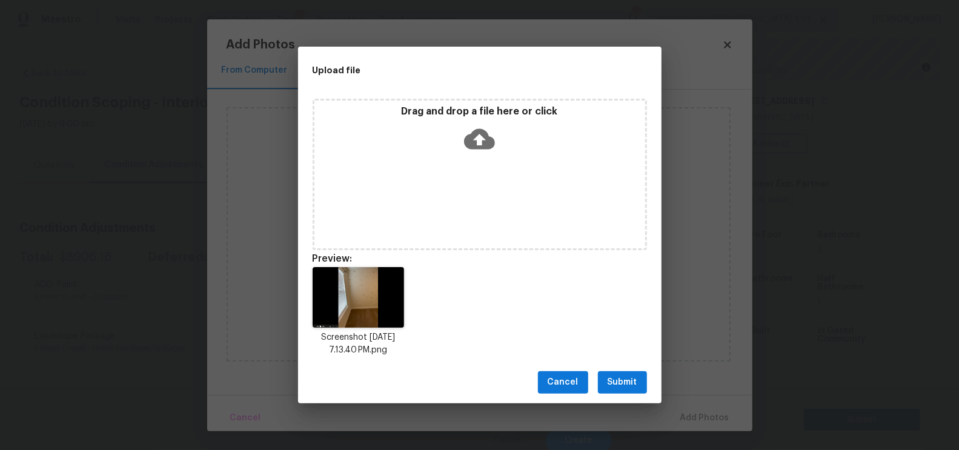
click at [617, 375] on span "Submit" at bounding box center [623, 382] width 30 height 15
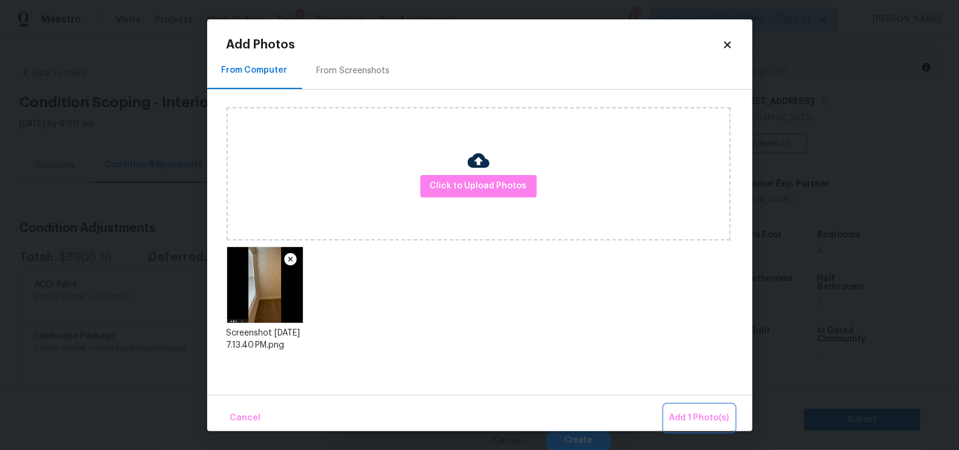
click at [690, 412] on span "Add 1 Photo(s)" at bounding box center [700, 418] width 60 height 15
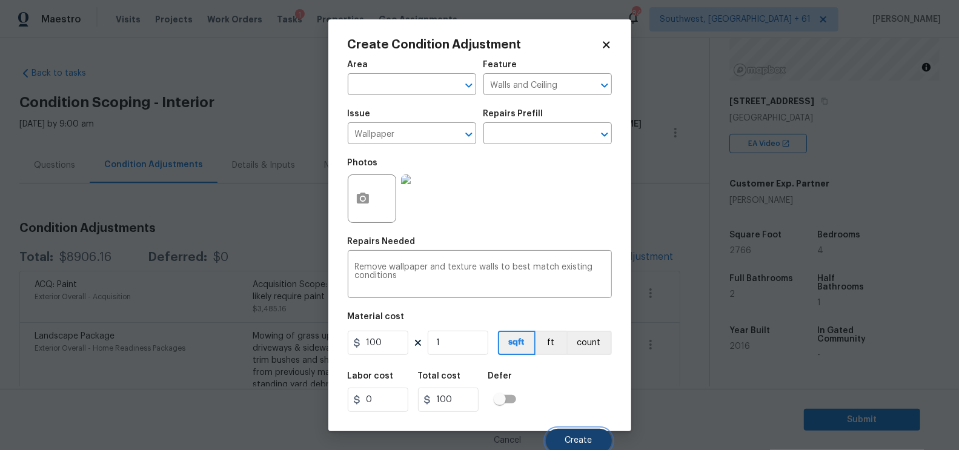
click at [584, 434] on button "Create" at bounding box center [579, 441] width 66 height 24
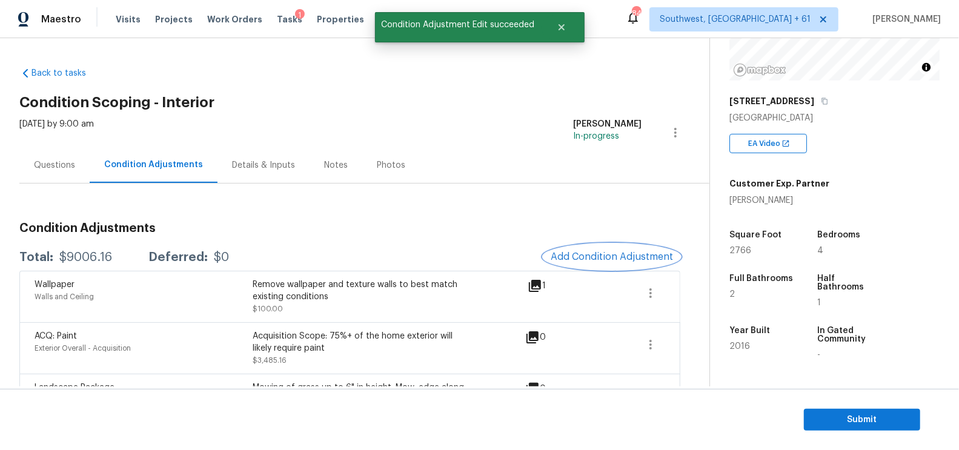
click at [615, 254] on span "Add Condition Adjustment" at bounding box center [612, 256] width 122 height 11
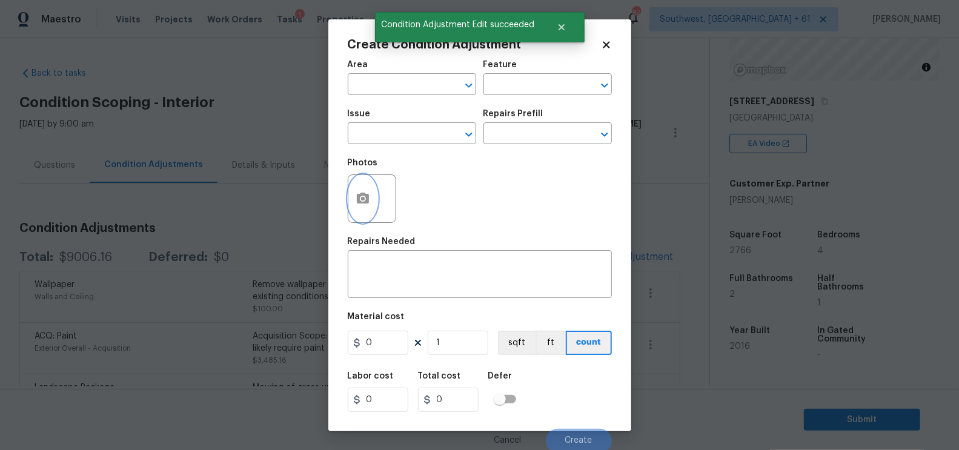
click at [367, 203] on icon "button" at bounding box center [363, 198] width 12 height 11
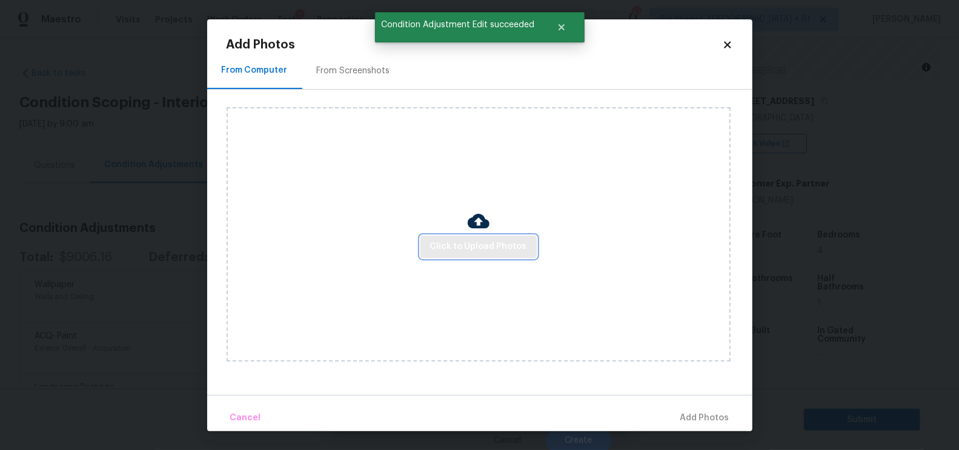
click at [471, 252] on span "Click to Upload Photos" at bounding box center [478, 246] width 97 height 15
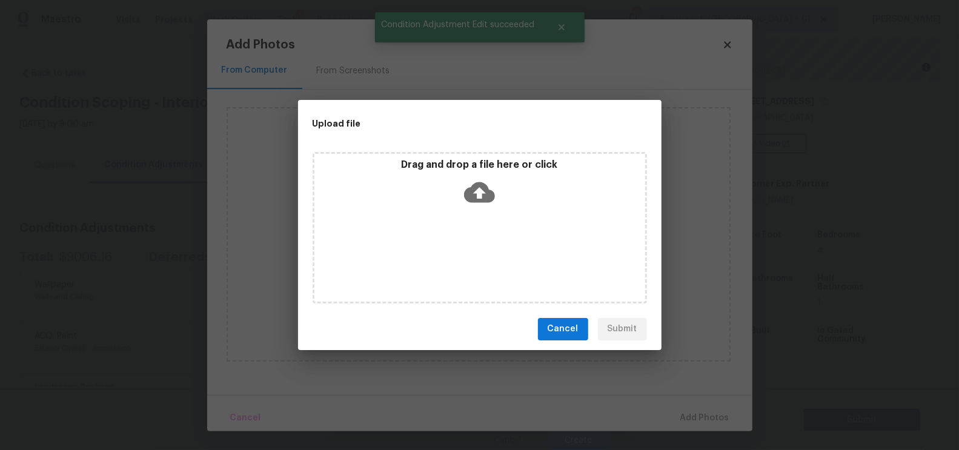
click at [479, 219] on div "Drag and drop a file here or click" at bounding box center [480, 227] width 334 height 151
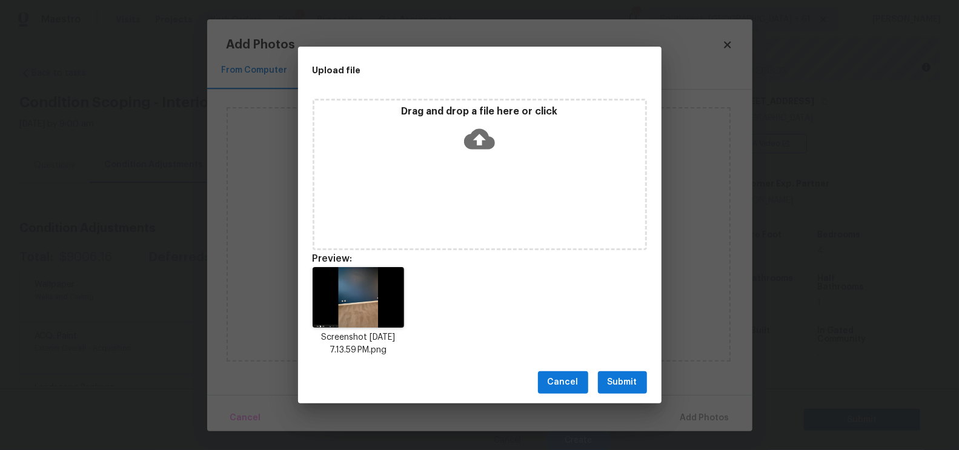
click at [609, 377] on span "Submit" at bounding box center [623, 382] width 30 height 15
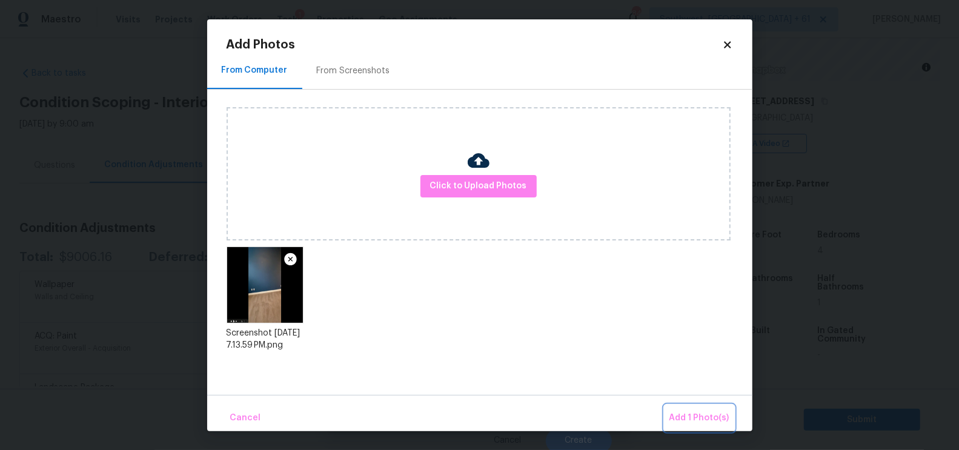
click at [684, 412] on span "Add 1 Photo(s)" at bounding box center [700, 418] width 60 height 15
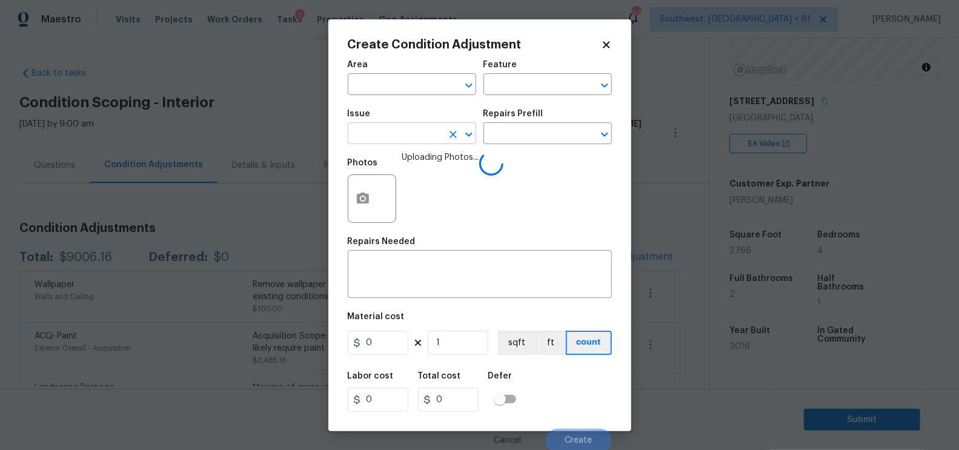
click at [393, 140] on input "text" at bounding box center [395, 134] width 95 height 19
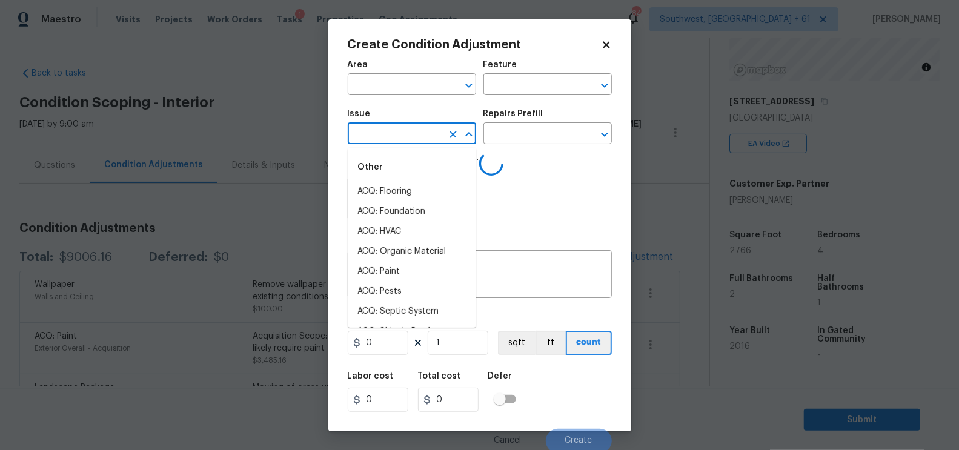
type input "a"
type input "pai"
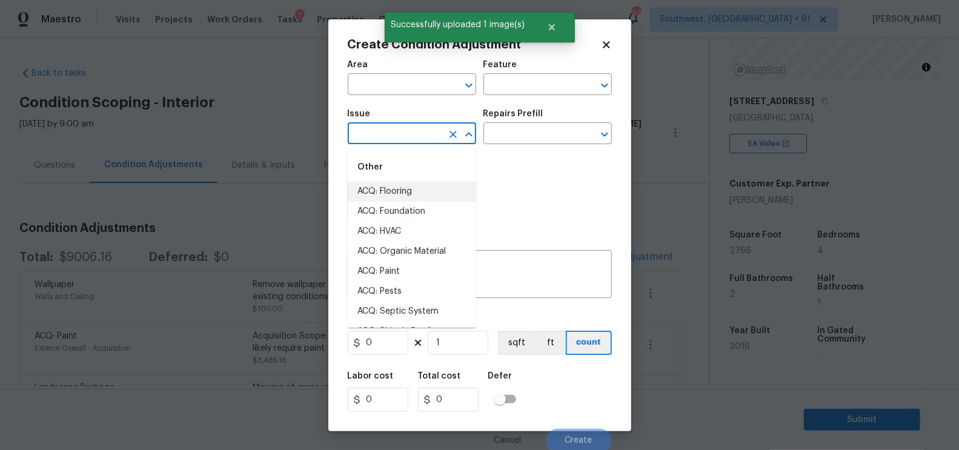
click at [385, 130] on input "text" at bounding box center [395, 134] width 95 height 19
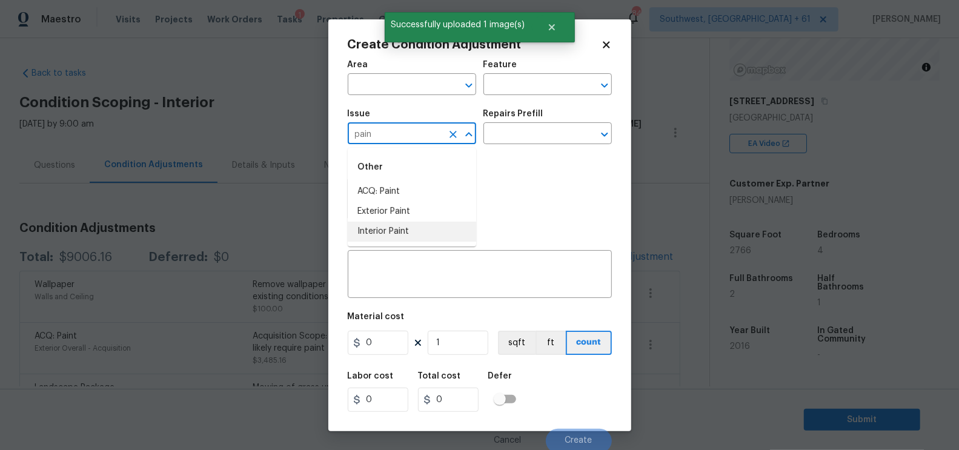
click at [403, 232] on li "Interior Paint" at bounding box center [412, 232] width 128 height 20
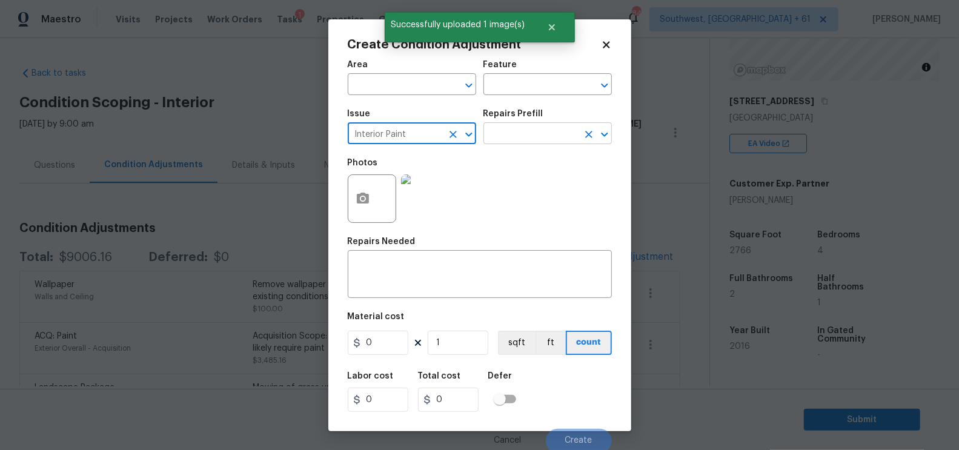
type input "Interior Paint"
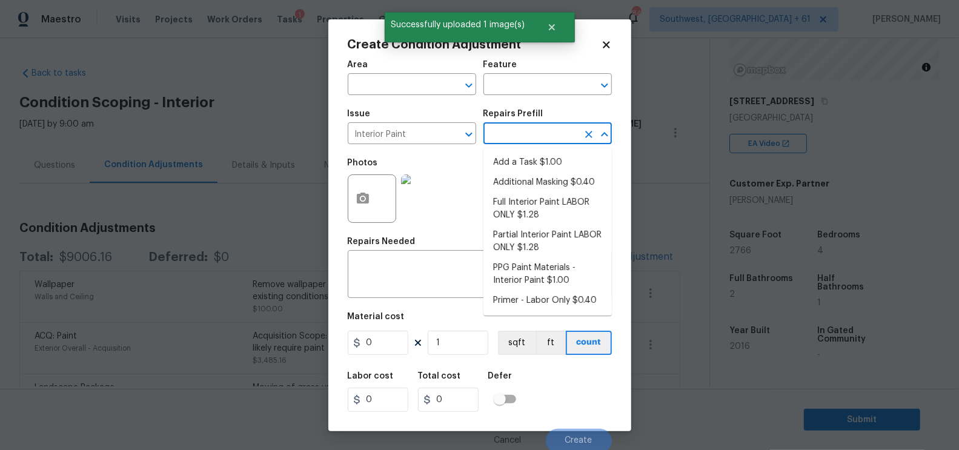
click at [527, 137] on input "text" at bounding box center [531, 134] width 95 height 19
click at [518, 295] on li "Primer - Labor Only $0.40" at bounding box center [548, 301] width 128 height 20
type input "Overall Paint"
type textarea "Interior primer - PRIMER PROVIDED BY OPENDOOR - All nails, screws, drywall anch…"
type input "0.4"
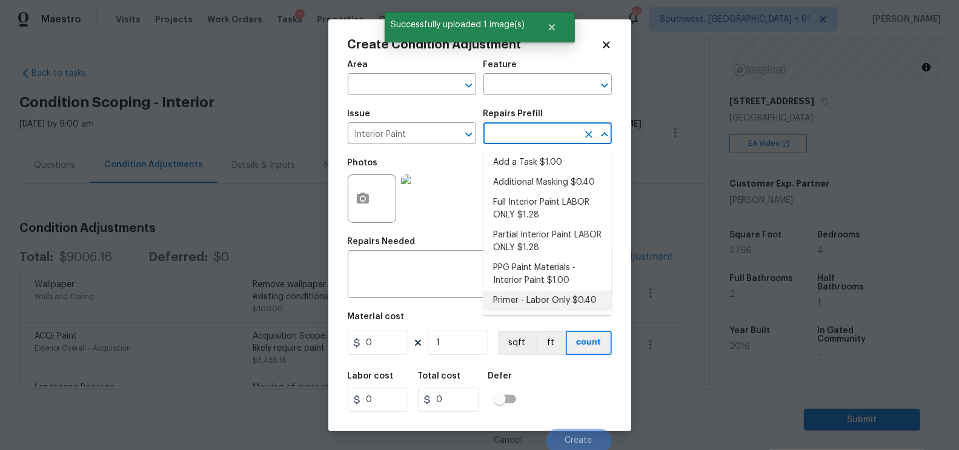
type input "0.4"
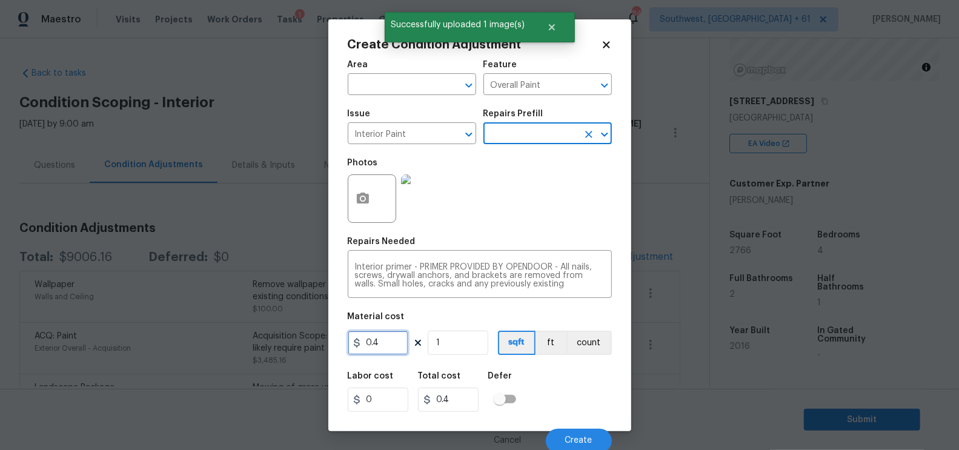
click at [384, 337] on input "0.4" at bounding box center [378, 343] width 61 height 24
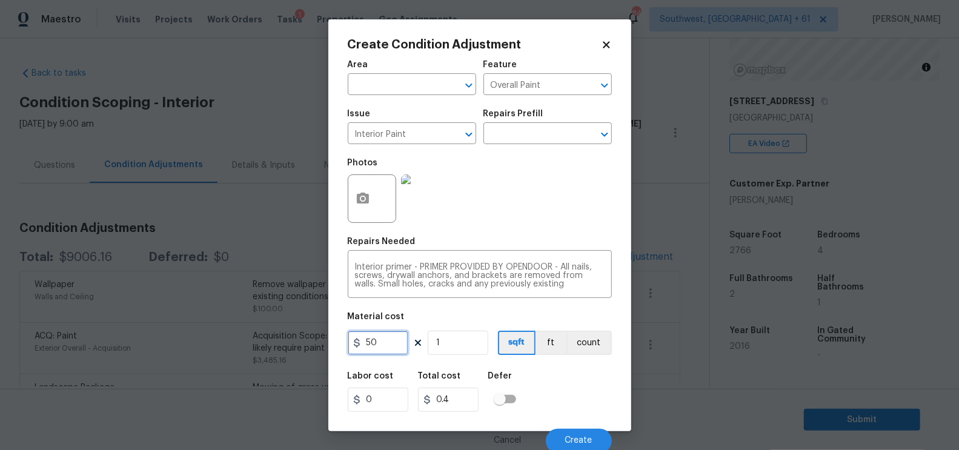
type input "50"
click at [457, 405] on input "0.4" at bounding box center [448, 400] width 61 height 24
type input "50"
click at [573, 431] on button "Create" at bounding box center [579, 441] width 66 height 24
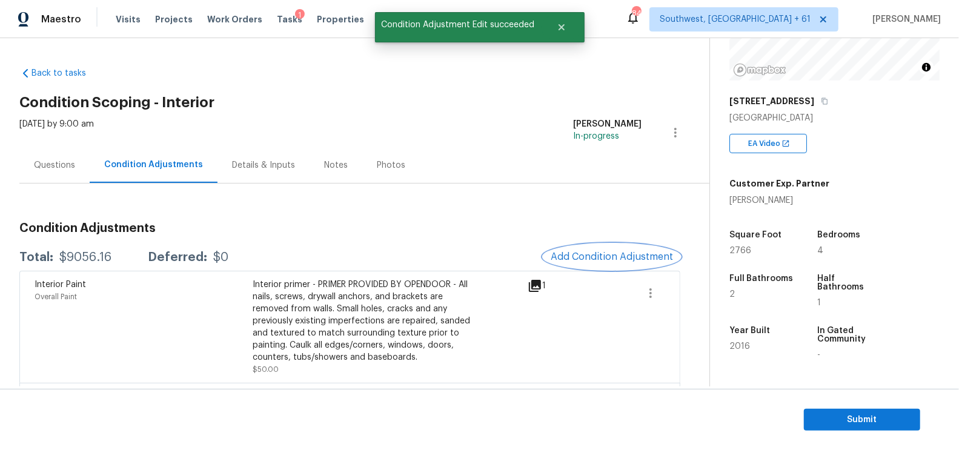
click at [613, 256] on span "Add Condition Adjustment" at bounding box center [612, 256] width 122 height 11
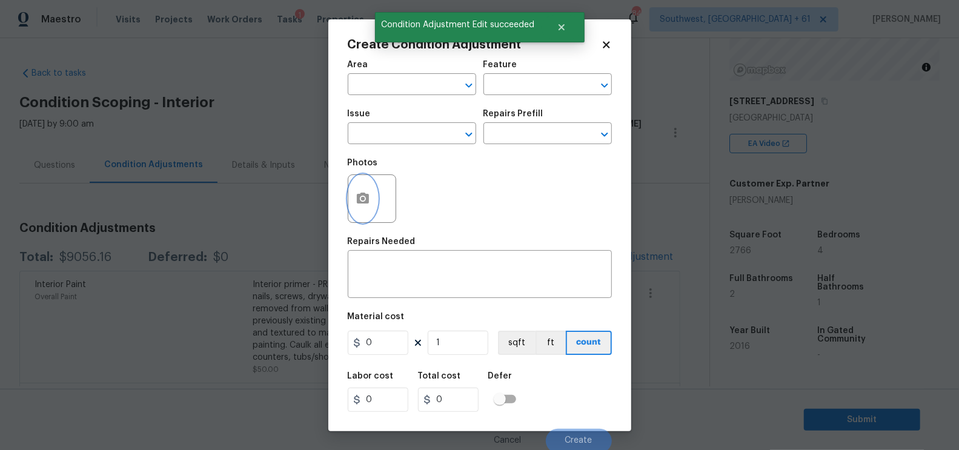
click at [371, 194] on button "button" at bounding box center [362, 198] width 29 height 47
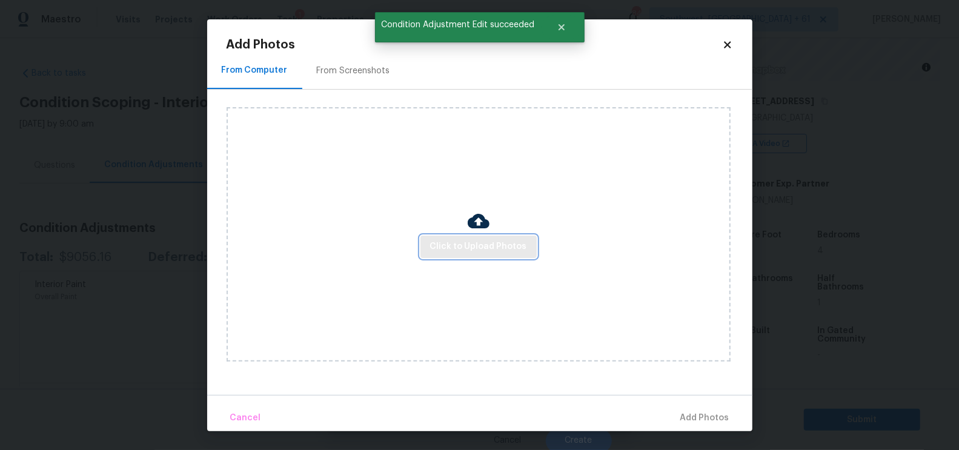
click at [466, 247] on span "Click to Upload Photos" at bounding box center [478, 246] width 97 height 15
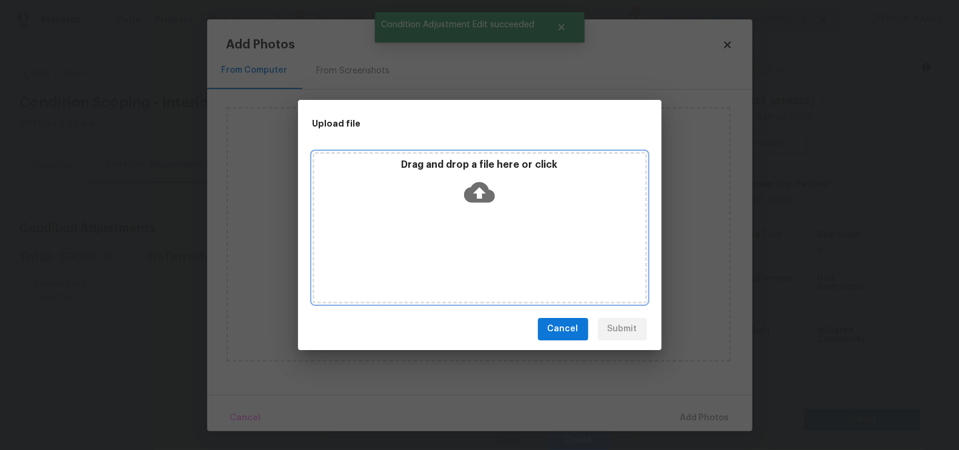
click at [480, 196] on icon at bounding box center [479, 192] width 31 height 31
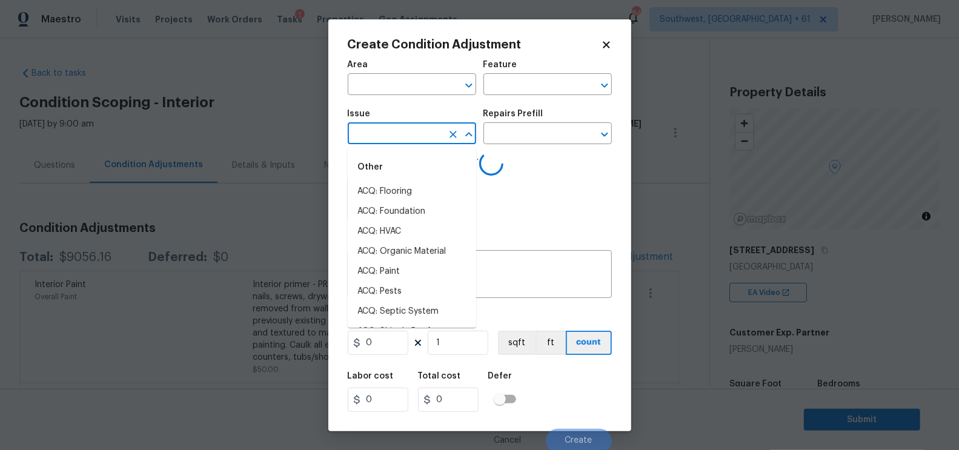
scroll to position [149, 0]
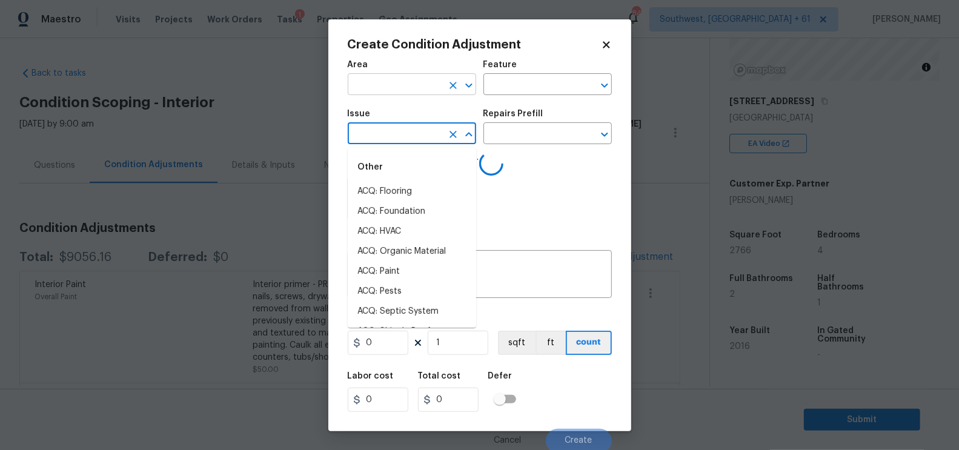
click at [398, 94] on input "text" at bounding box center [395, 85] width 95 height 19
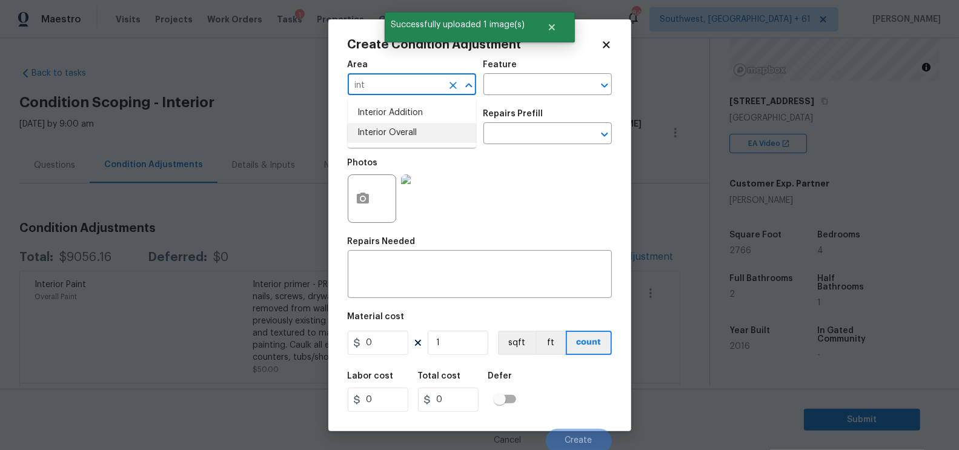
click at [422, 133] on li "Interior Overall" at bounding box center [412, 133] width 128 height 20
type input "Interior Overall"
click at [411, 269] on textarea at bounding box center [480, 275] width 250 height 25
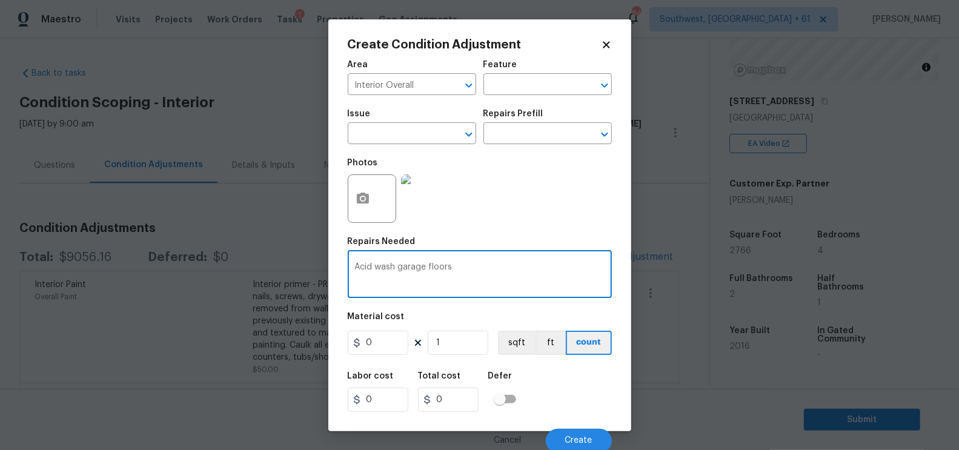
type textarea "Acid wash garage floors"
click at [391, 343] on input "0" at bounding box center [378, 343] width 61 height 24
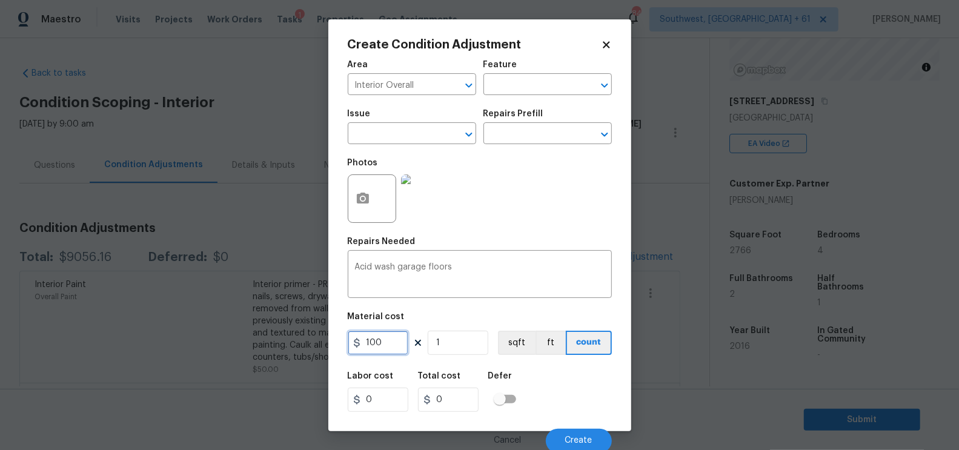
type input "100"
click at [452, 393] on input "100" at bounding box center [448, 400] width 61 height 24
click at [574, 438] on span "Create" at bounding box center [578, 440] width 27 height 9
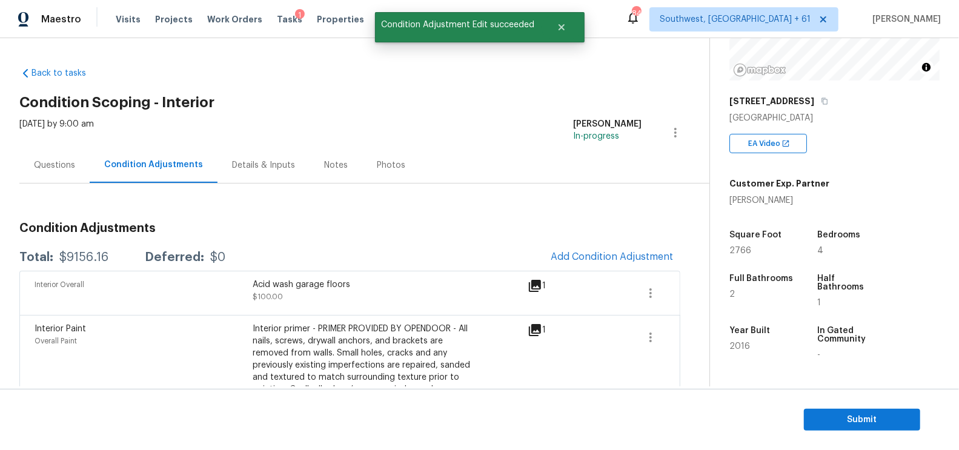
click at [82, 248] on div "Total: $9156.16 Deferred: $0 Add Condition Adjustment" at bounding box center [349, 257] width 661 height 27
copy div "$9156.16"
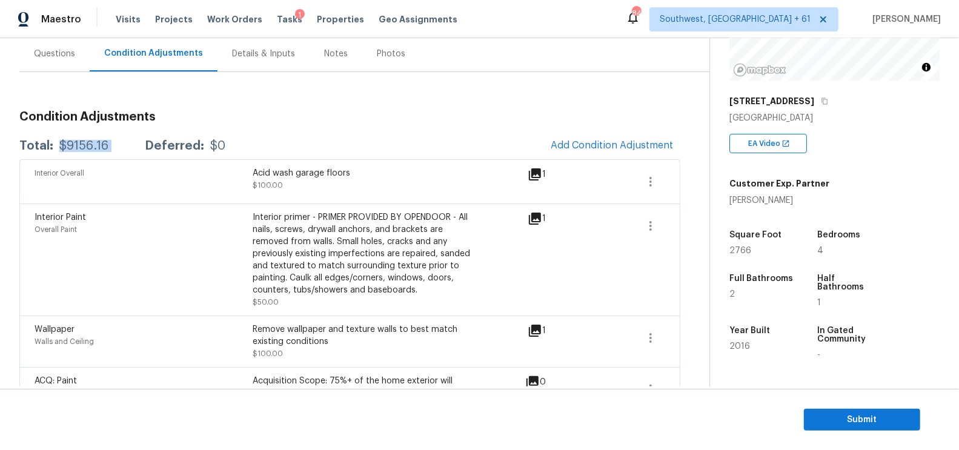
scroll to position [101, 0]
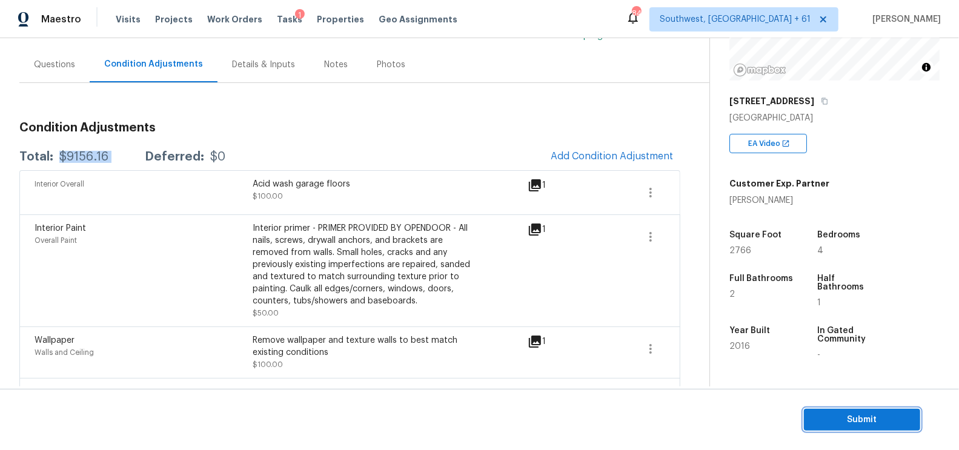
click at [841, 410] on button "Submit" at bounding box center [862, 420] width 116 height 22
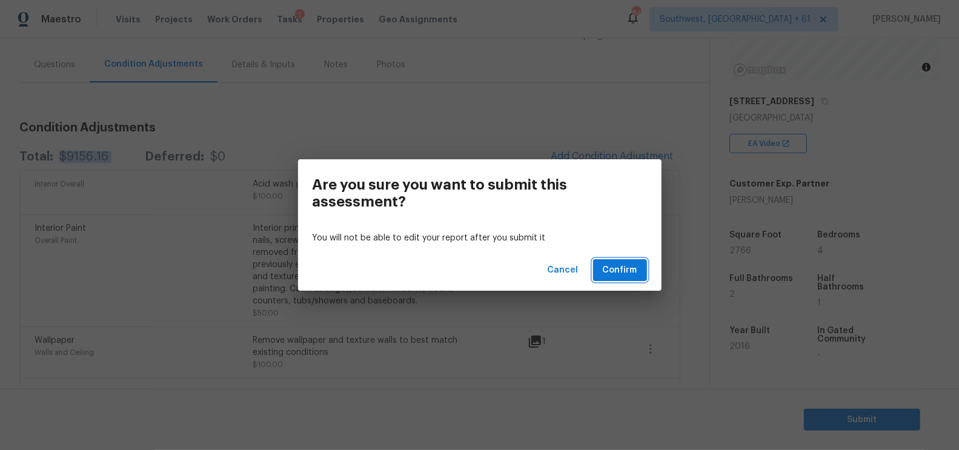
click at [616, 266] on span "Confirm" at bounding box center [620, 270] width 35 height 15
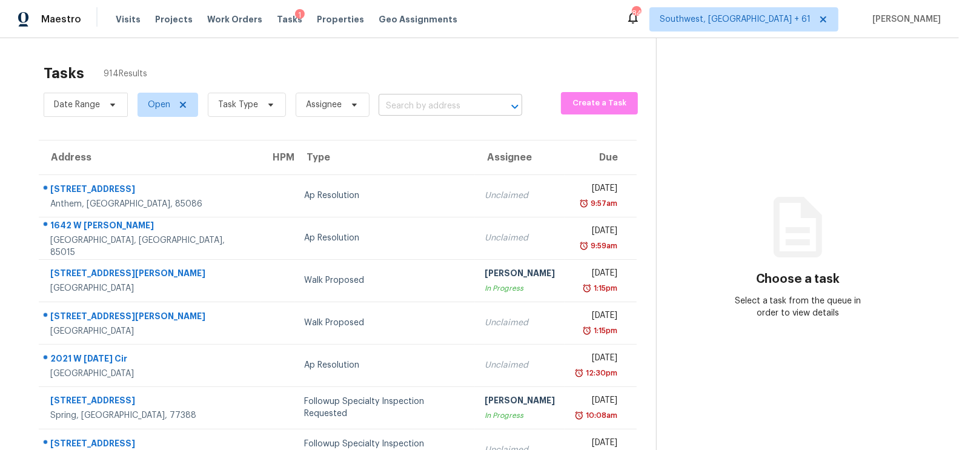
click at [407, 105] on input "text" at bounding box center [434, 106] width 110 height 19
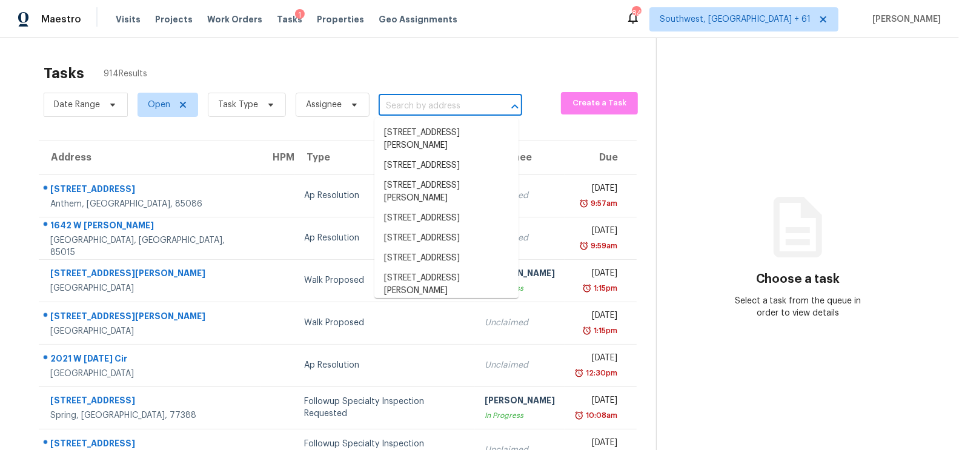
paste input "[STREET_ADDRESS]"
type input "[STREET_ADDRESS]"
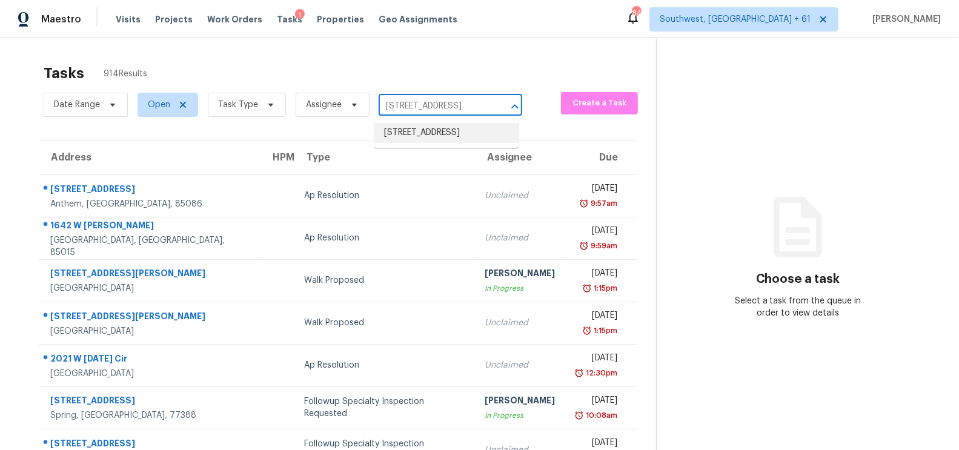
click at [459, 141] on li "[STREET_ADDRESS]" at bounding box center [446, 133] width 144 height 20
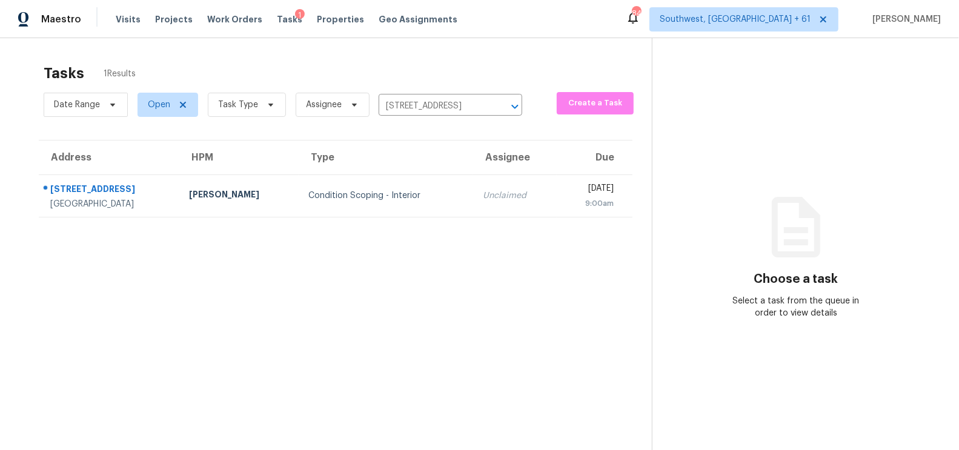
click at [473, 171] on th "Assignee" at bounding box center [515, 158] width 84 height 34
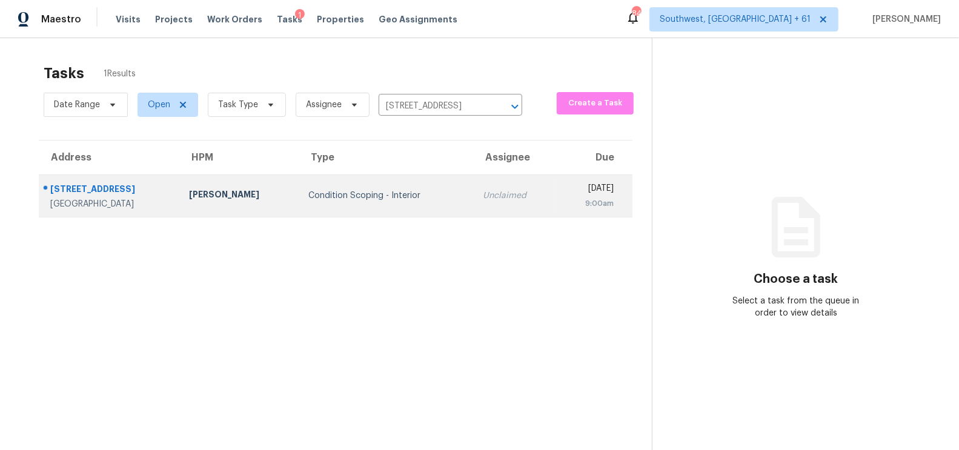
click at [473, 192] on td "Unclaimed" at bounding box center [515, 196] width 84 height 42
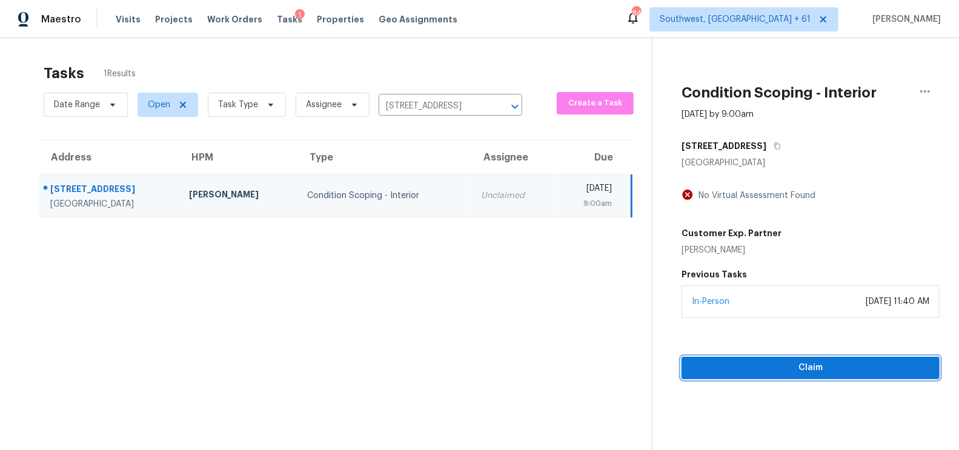
click at [818, 361] on span "Claim" at bounding box center [810, 368] width 239 height 15
click at [844, 365] on span "Start Assessment" at bounding box center [810, 368] width 239 height 15
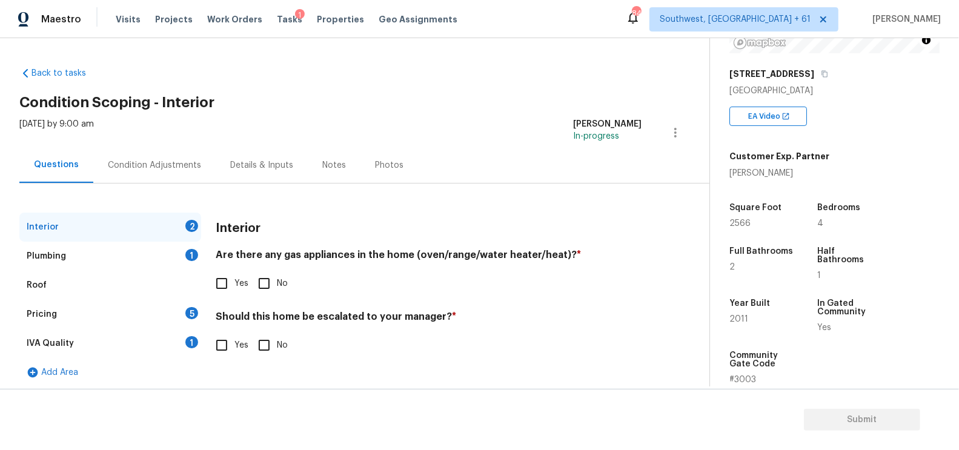
scroll to position [175, 0]
click at [250, 264] on h4 "Are there any gas appliances in the home (oven/range/water heater/heat)? *" at bounding box center [429, 257] width 426 height 17
click at [233, 283] on input "Yes" at bounding box center [221, 283] width 25 height 25
checkbox input "true"
click at [263, 342] on input "No" at bounding box center [263, 346] width 25 height 25
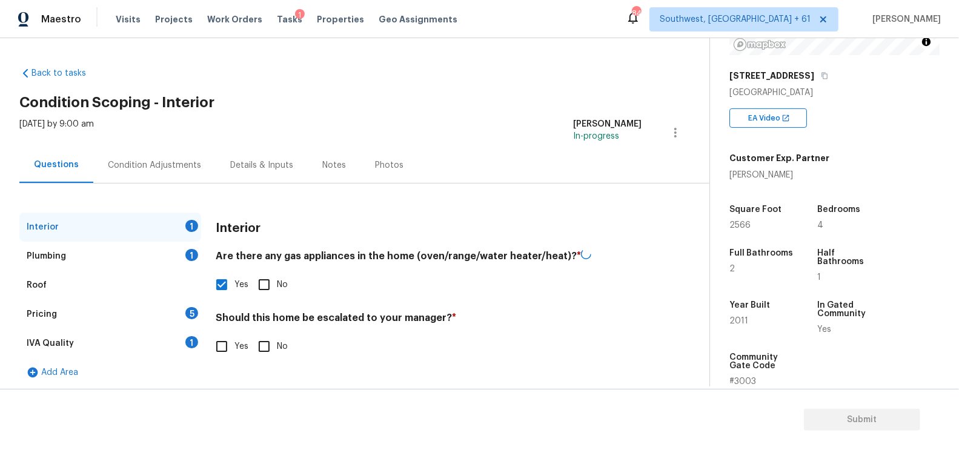
checkbox input "true"
click at [171, 261] on div "Plumbing 1" at bounding box center [110, 256] width 182 height 29
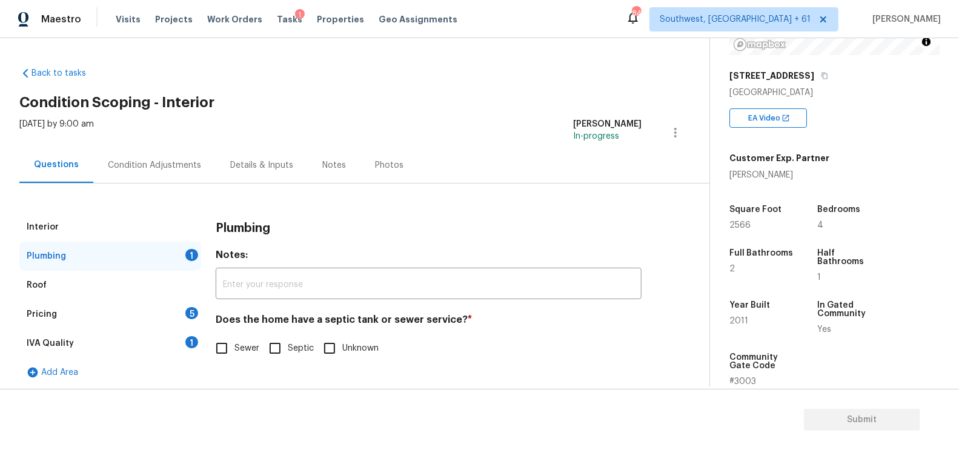
click at [207, 354] on div "Interior Plumbing 1 Roof Pricing 5 IVA Quality 1 Add Area Plumbing Notes: ​ Doe…" at bounding box center [349, 300] width 661 height 175
click at [220, 352] on input "Sewer" at bounding box center [221, 348] width 25 height 25
checkbox input "true"
click at [179, 338] on div "IVA Quality 1" at bounding box center [110, 343] width 182 height 29
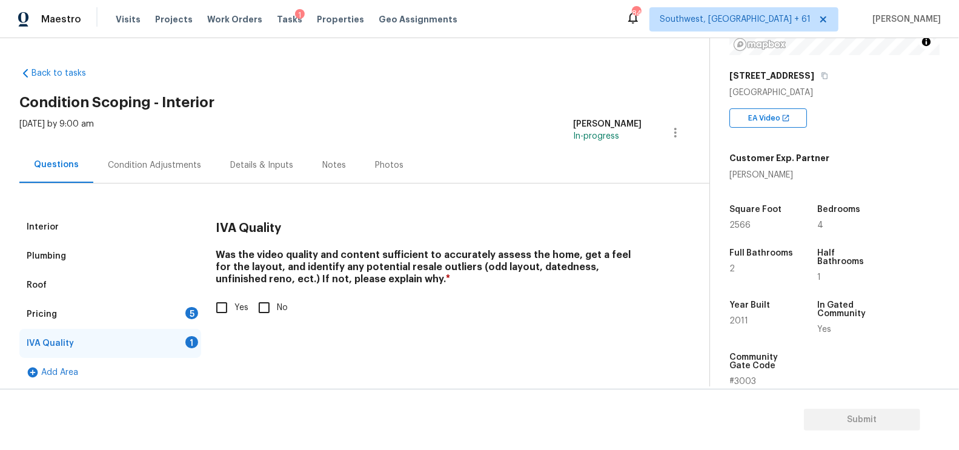
click at [213, 314] on input "Yes" at bounding box center [221, 307] width 25 height 25
checkbox input "true"
click at [190, 314] on div "5" at bounding box center [191, 313] width 13 height 12
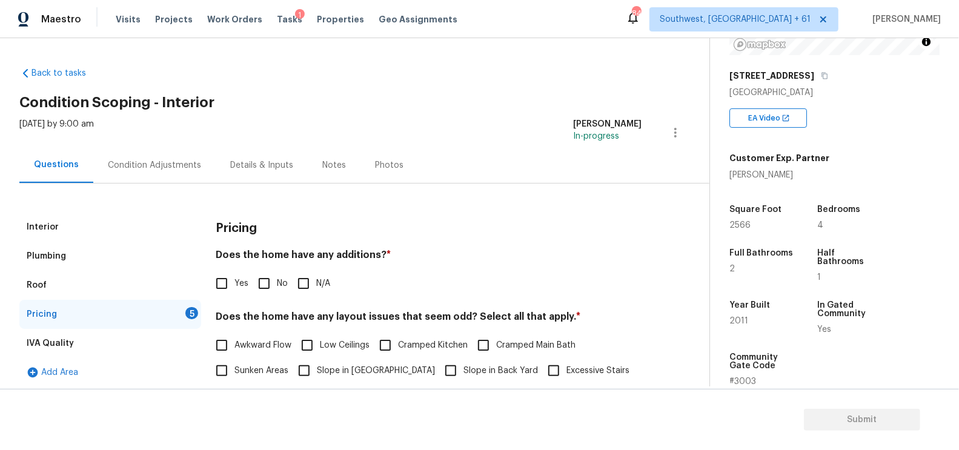
click at [270, 278] on input "No" at bounding box center [263, 283] width 25 height 25
checkbox input "true"
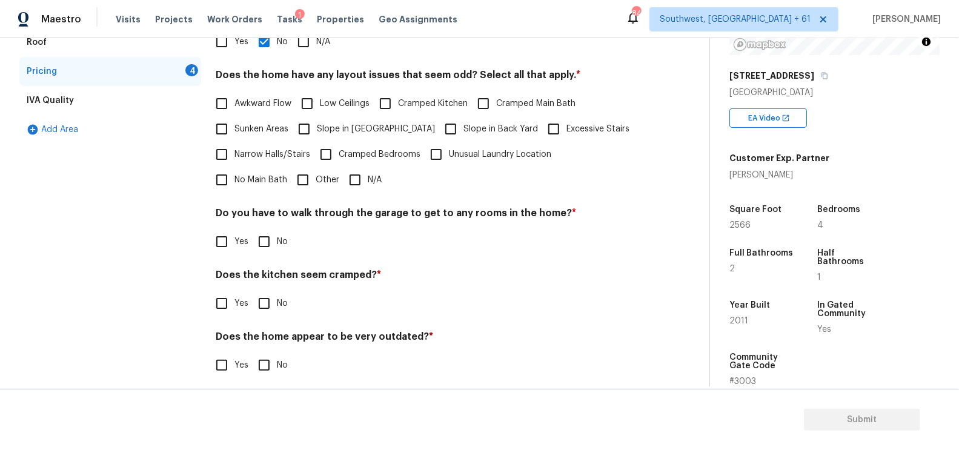
scroll to position [250, 0]
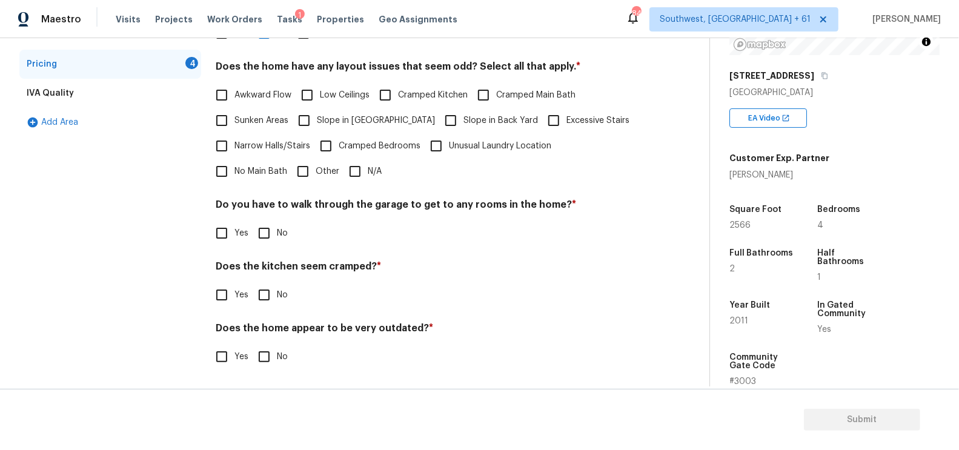
click at [342, 171] on input "N/A" at bounding box center [354, 171] width 25 height 25
checkbox input "true"
click at [266, 228] on input "No" at bounding box center [263, 234] width 25 height 25
checkbox input "true"
click at [264, 296] on input "No" at bounding box center [263, 296] width 25 height 25
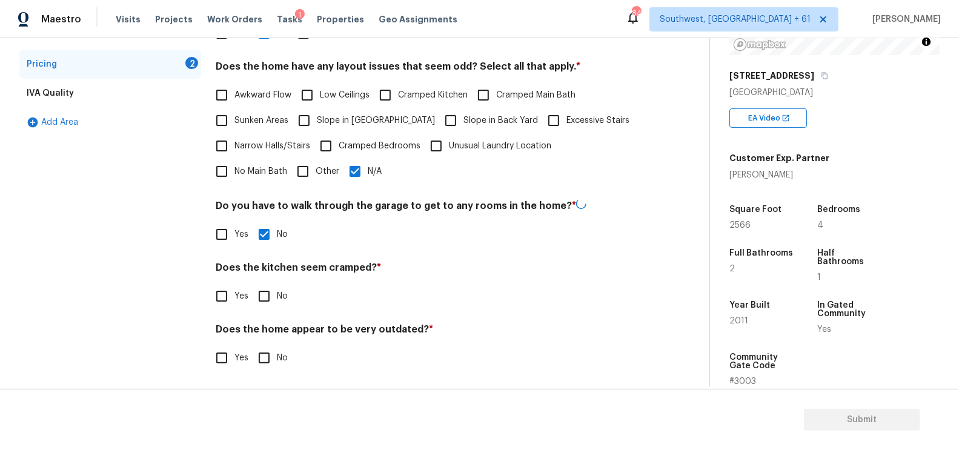
checkbox input "true"
click at [265, 345] on input "No" at bounding box center [263, 357] width 25 height 25
checkbox input "true"
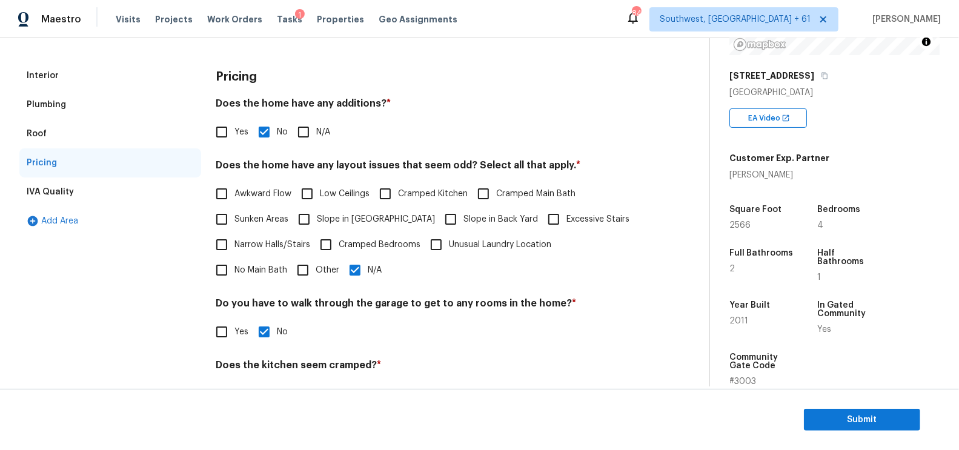
scroll to position [0, 0]
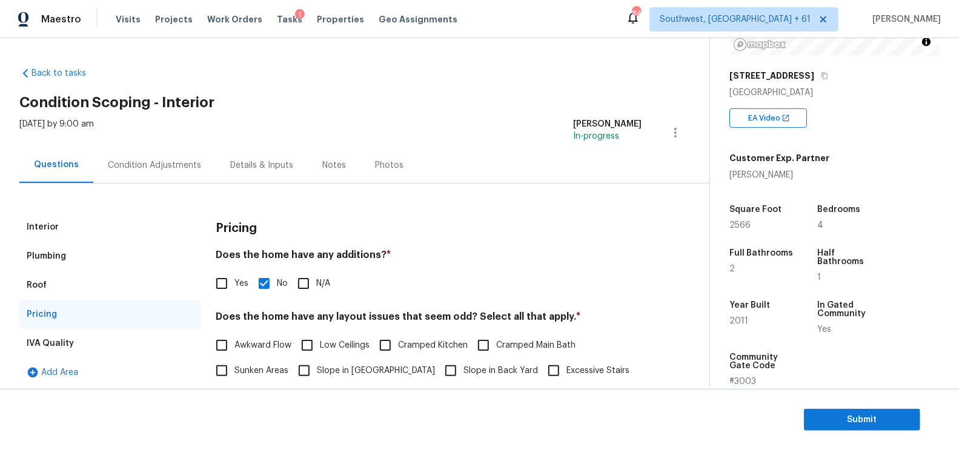
click at [167, 173] on div "Condition Adjustments" at bounding box center [154, 165] width 122 height 36
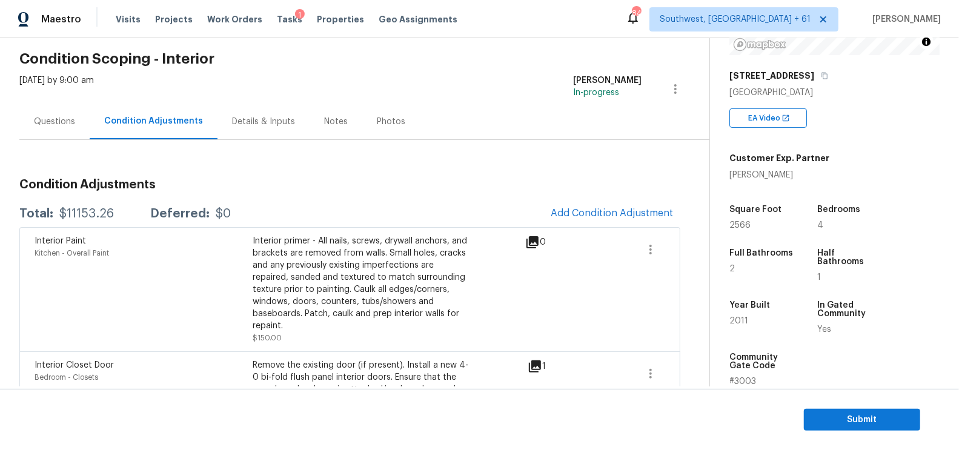
scroll to position [52, 0]
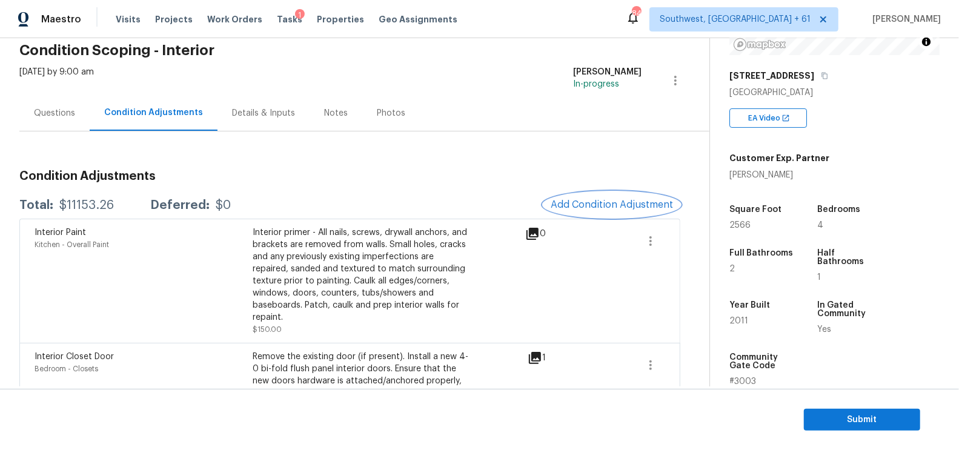
click at [611, 202] on span "Add Condition Adjustment" at bounding box center [612, 204] width 122 height 11
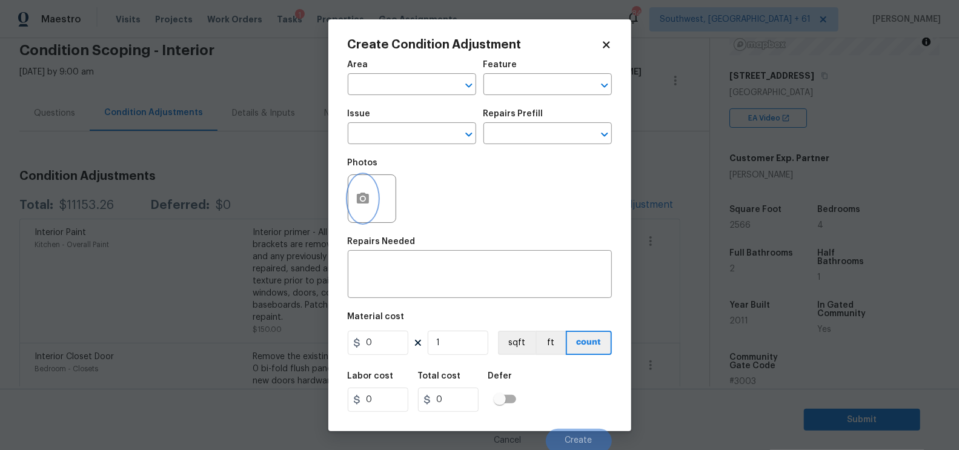
click at [356, 205] on icon "button" at bounding box center [363, 198] width 15 height 15
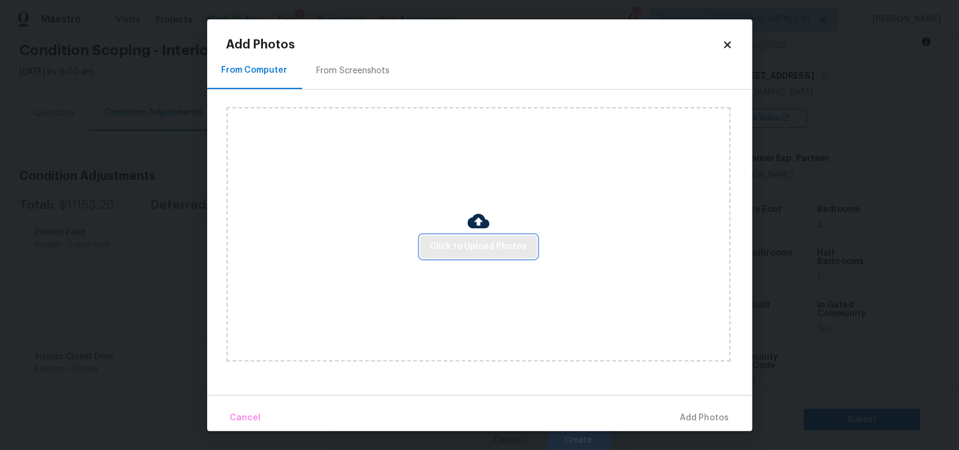
click at [449, 250] on span "Click to Upload Photos" at bounding box center [478, 246] width 97 height 15
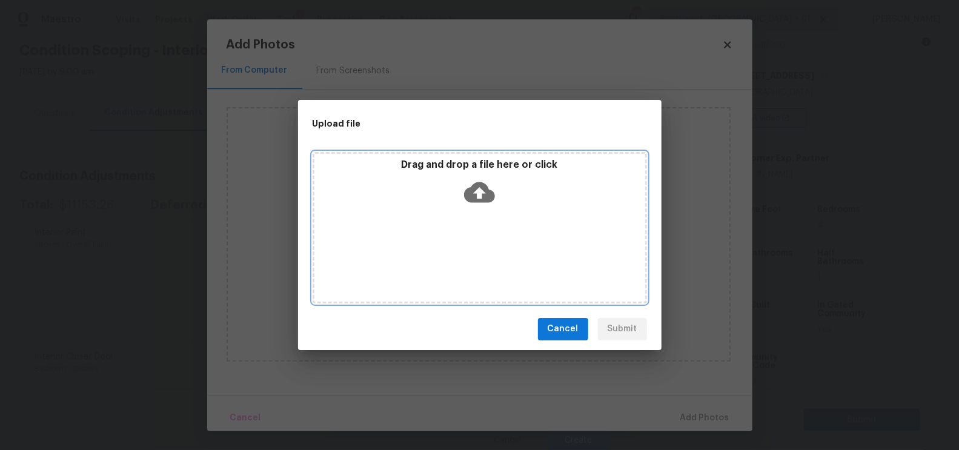
click at [478, 193] on icon at bounding box center [479, 192] width 31 height 31
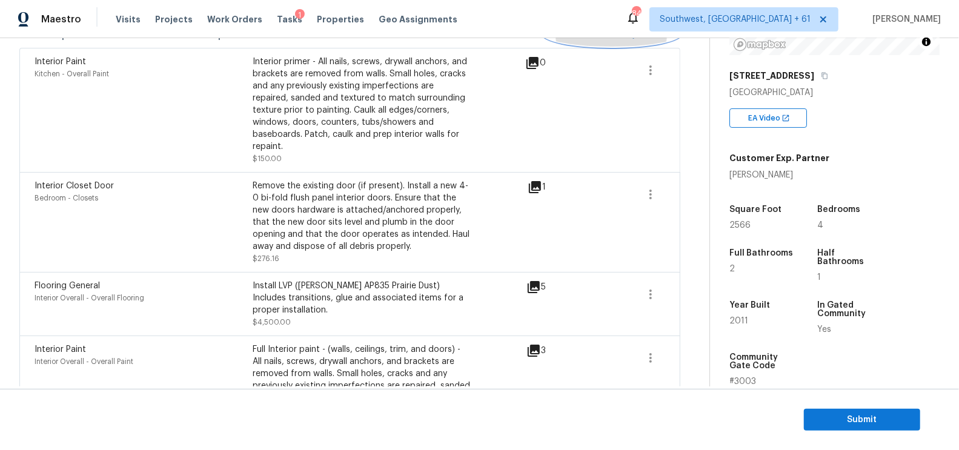
scroll to position [216, 0]
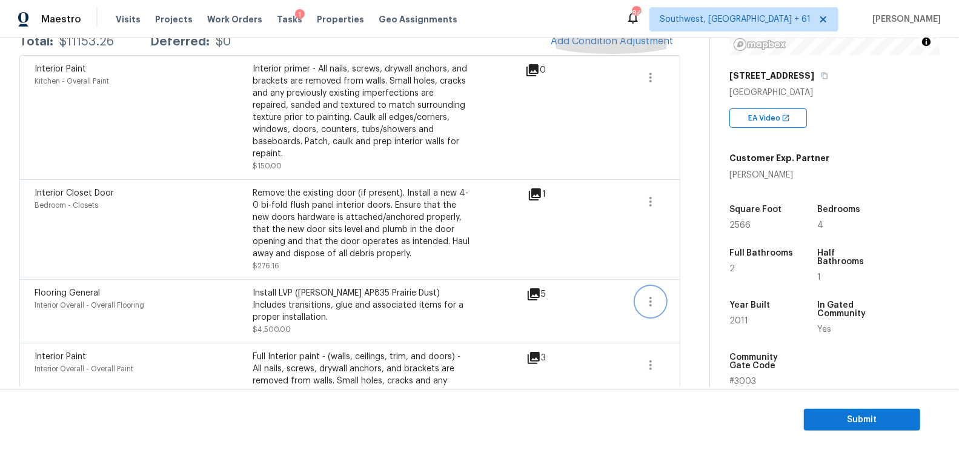
click at [651, 297] on icon "button" at bounding box center [651, 302] width 2 height 10
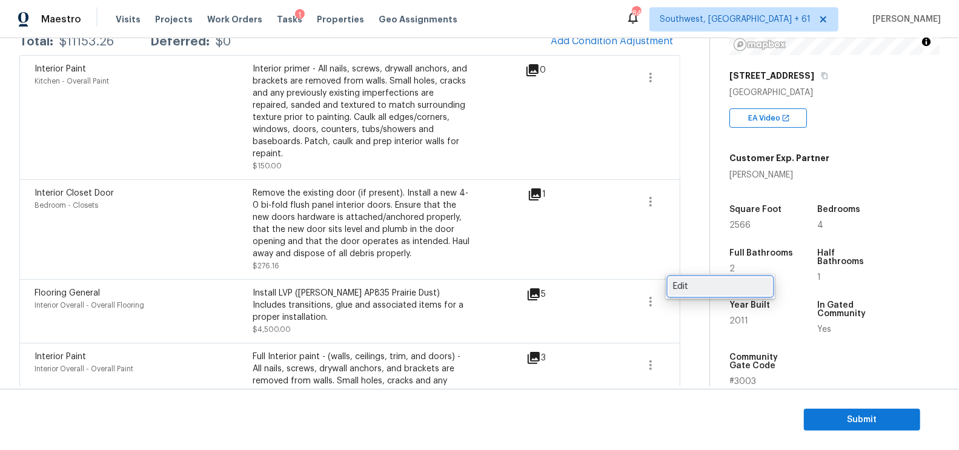
click at [697, 282] on div "Edit" at bounding box center [720, 287] width 95 height 12
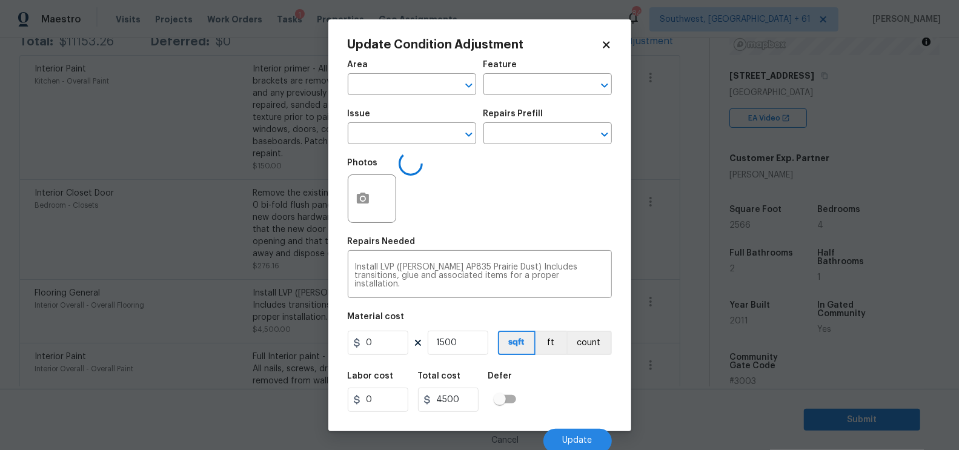
type input "Interior Overall"
type input "Overall Flooring"
type input "Flooring General"
type input "3"
click at [680, 298] on body "Maestro Visits Projects Work Orders Tasks 1 Properties Geo Assignments 841 Sout…" at bounding box center [479, 225] width 959 height 450
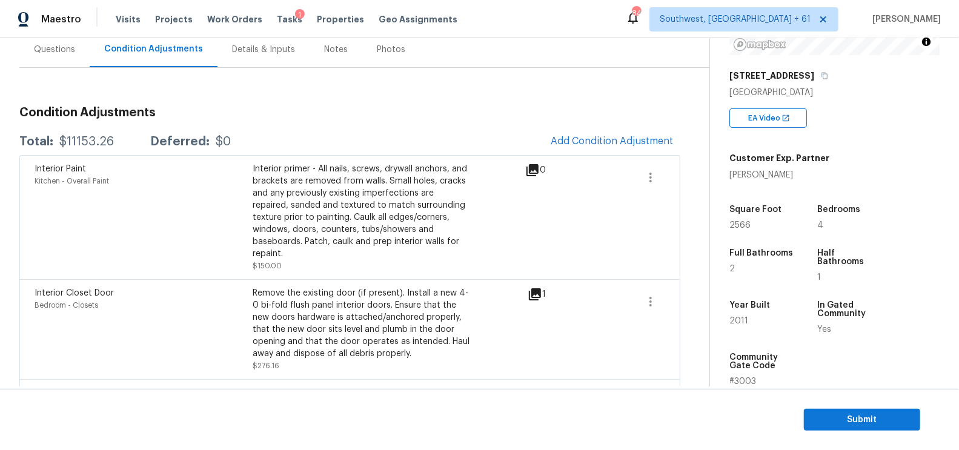
scroll to position [115, 0]
click at [627, 138] on span "Add Condition Adjustment" at bounding box center [612, 141] width 122 height 11
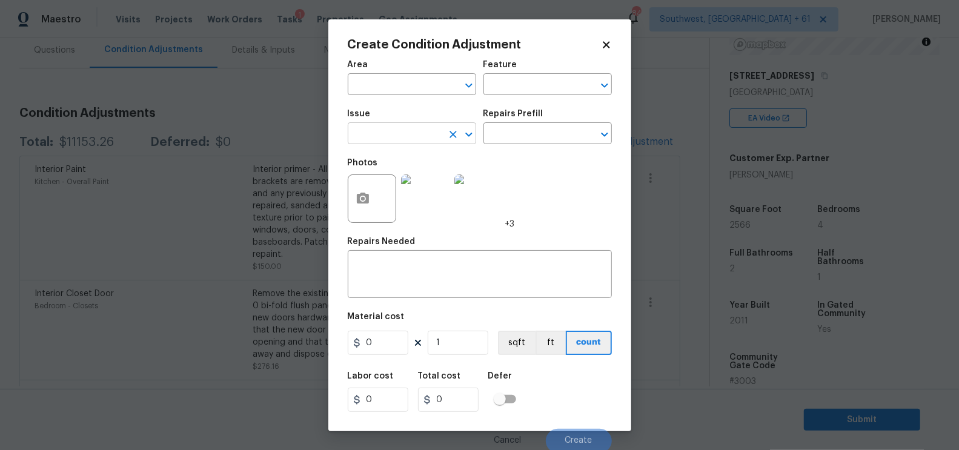
click at [371, 125] on input "text" at bounding box center [395, 134] width 95 height 19
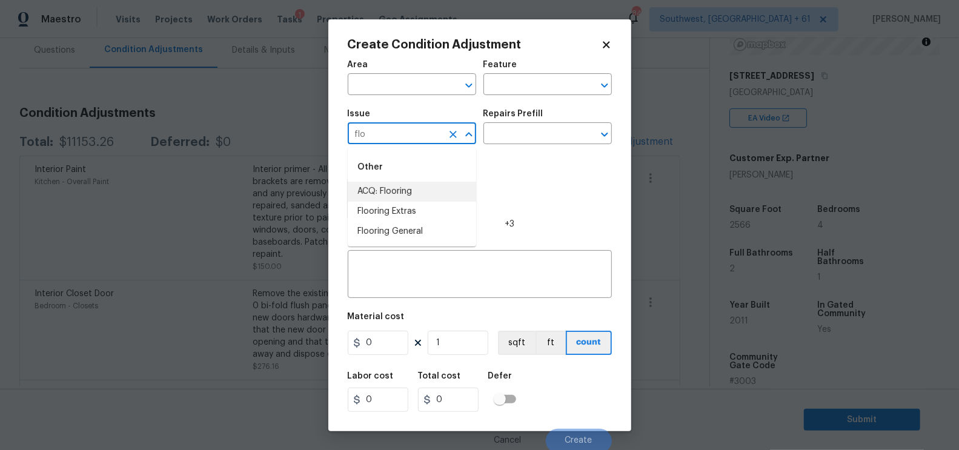
click at [399, 192] on li "ACQ: Flooring" at bounding box center [412, 192] width 128 height 20
type input "ACQ: Flooring"
click at [542, 133] on input "text" at bounding box center [531, 134] width 95 height 19
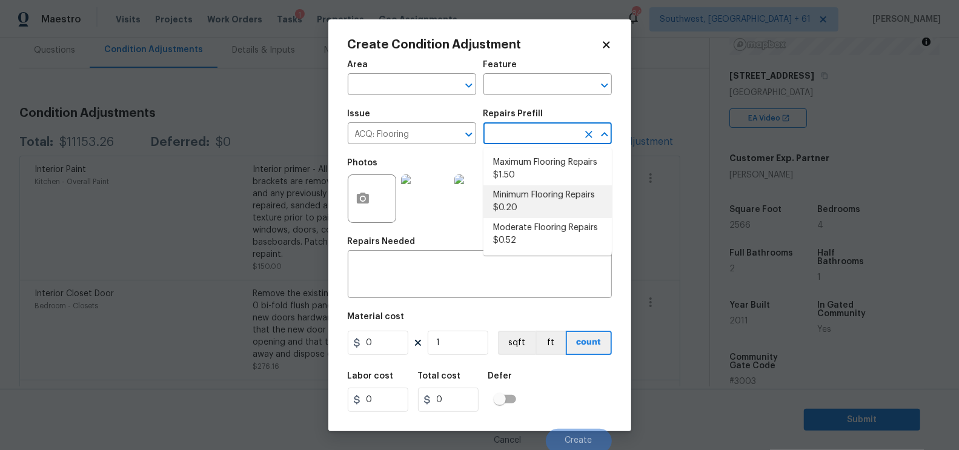
click at [524, 201] on li "Minimum Flooring Repairs $0.20" at bounding box center [548, 201] width 128 height 33
type input "Acquisition"
type textarea "Acquisition Scope: Minimum flooring repairs"
type input "0.2"
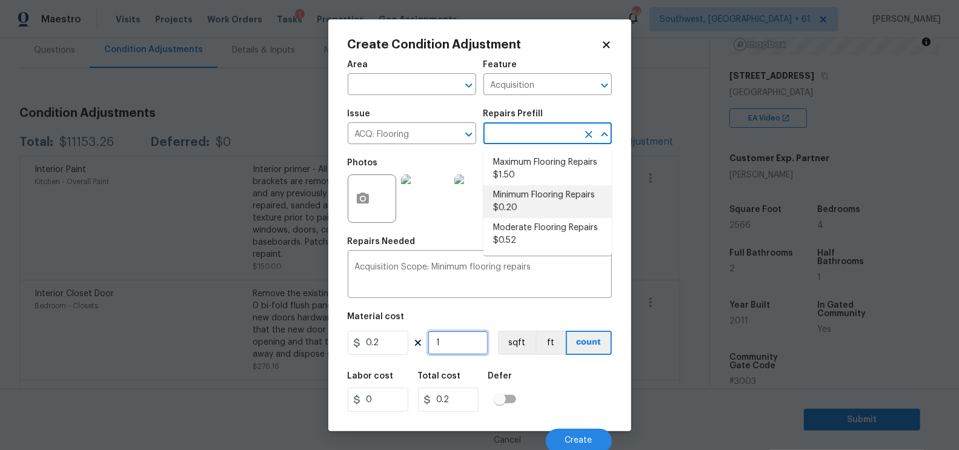
click at [470, 346] on input "1" at bounding box center [458, 343] width 61 height 24
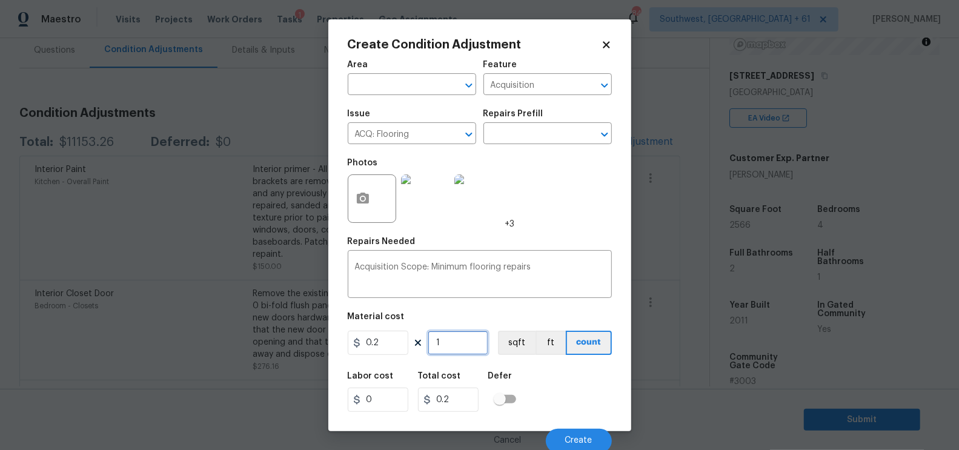
type input "10"
type input "2"
type input "106"
type input "21.2"
type input "1066"
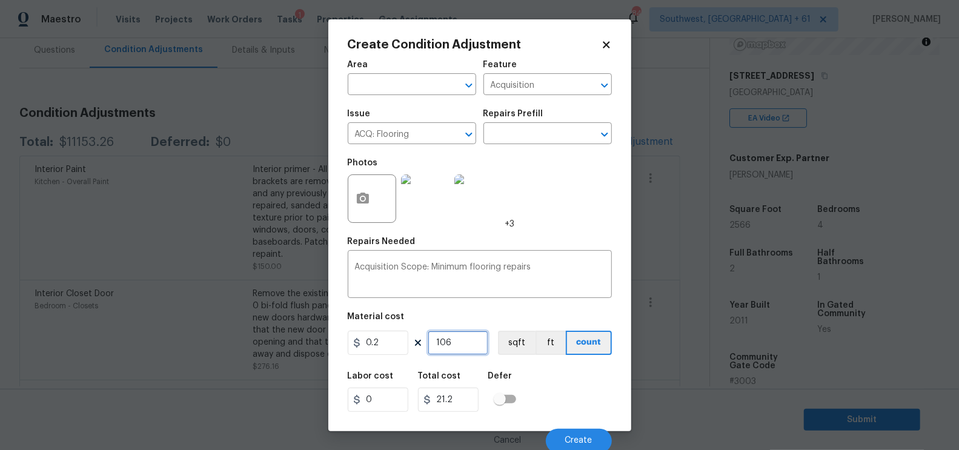
type input "213.2"
type input "1066"
click at [468, 401] on input "213.2" at bounding box center [448, 400] width 61 height 24
click at [585, 444] on span "Create" at bounding box center [578, 440] width 27 height 9
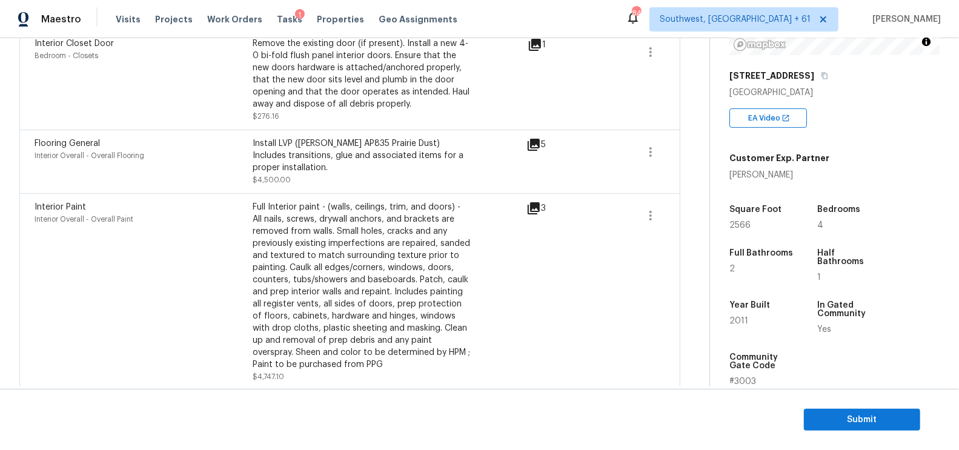
scroll to position [399, 0]
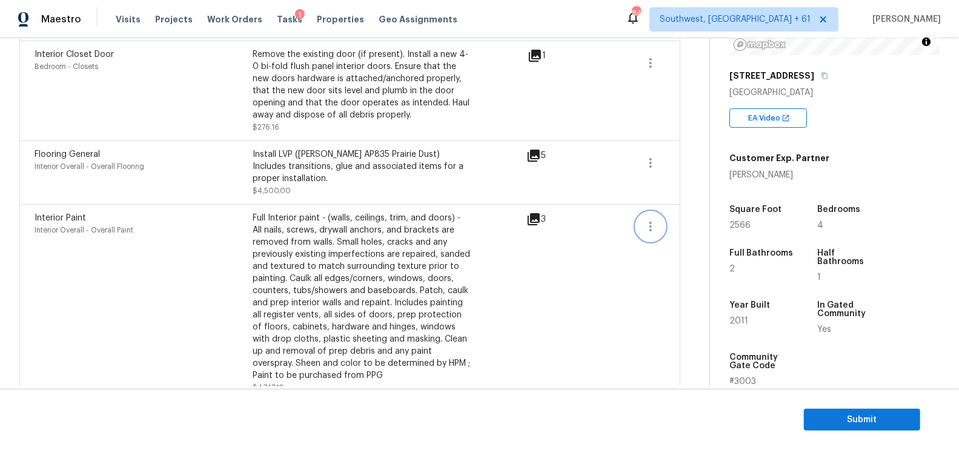
click at [637, 212] on button "button" at bounding box center [650, 226] width 29 height 29
click at [693, 211] on div "Edit" at bounding box center [720, 211] width 95 height 12
click at [642, 152] on button "button" at bounding box center [650, 162] width 29 height 29
click at [705, 141] on div "Edit" at bounding box center [720, 147] width 95 height 12
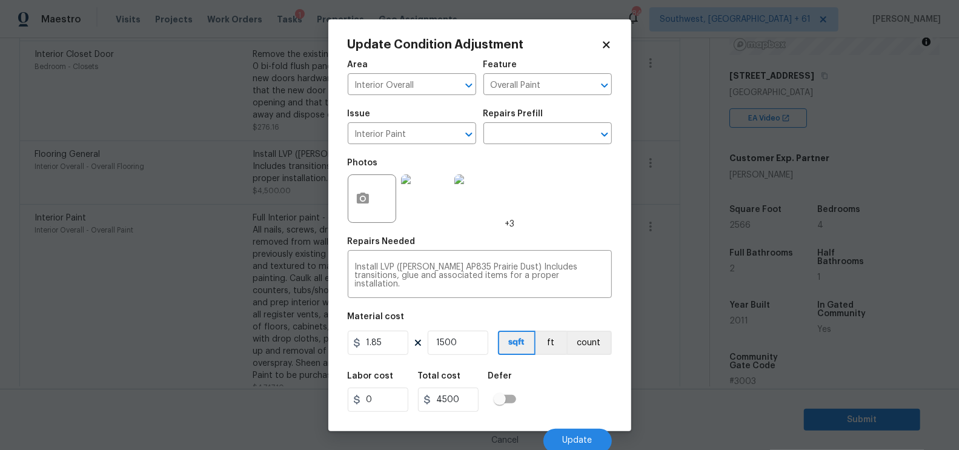
type input "Overall Flooring"
type input "Flooring General"
type input "3"
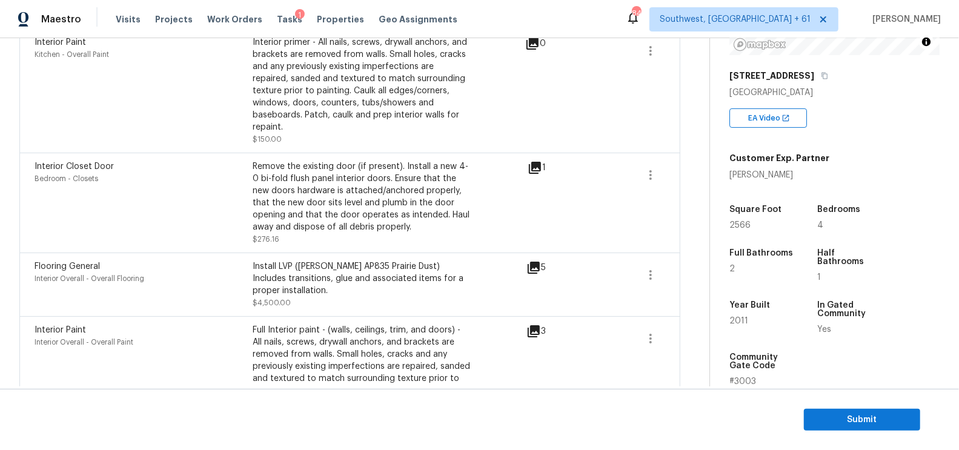
scroll to position [160, 0]
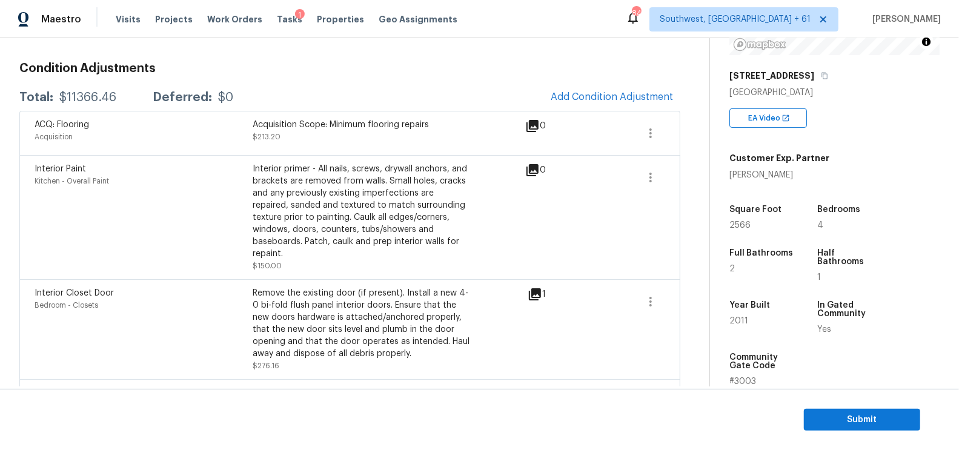
click at [652, 116] on div "ACQ: Flooring Acquisition Acquisition Scope: Minimum flooring repairs $213.20 0" at bounding box center [349, 133] width 661 height 44
click at [653, 124] on button "button" at bounding box center [650, 133] width 29 height 29
click at [703, 127] on div "Edit" at bounding box center [720, 130] width 95 height 12
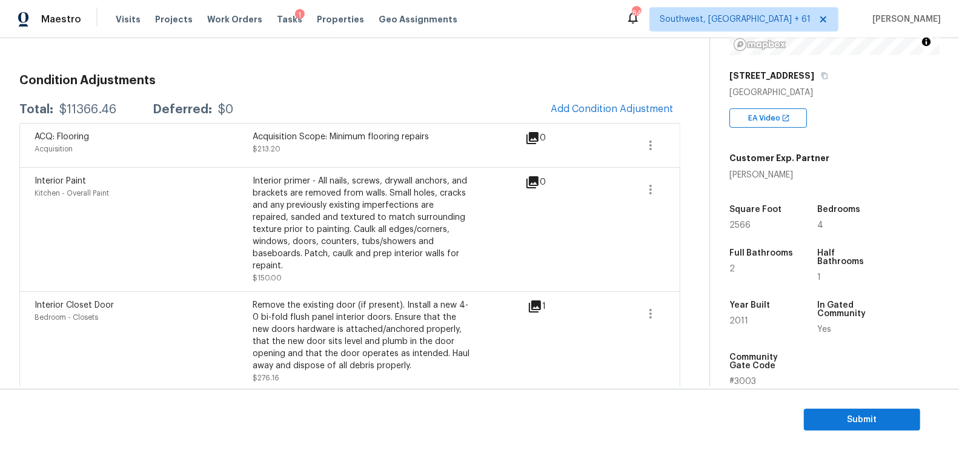
scroll to position [147, 0]
click at [834, 417] on span "Submit" at bounding box center [862, 420] width 97 height 15
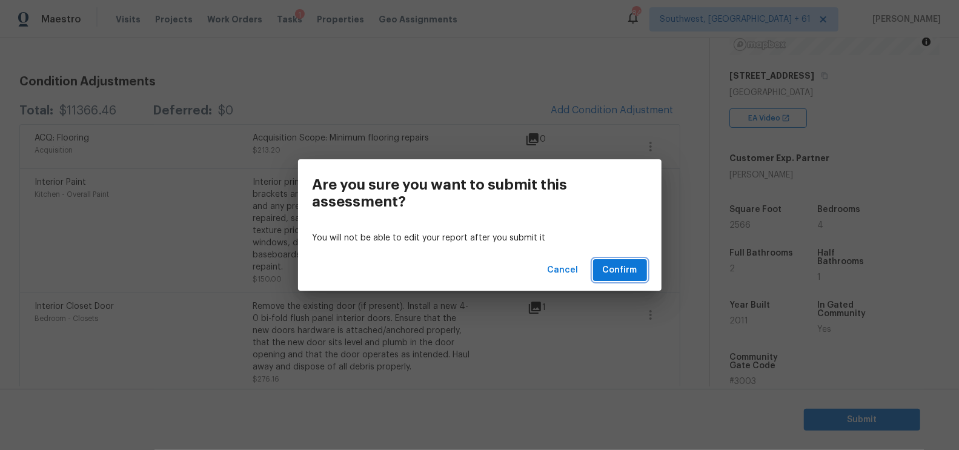
click at [623, 272] on span "Confirm" at bounding box center [620, 270] width 35 height 15
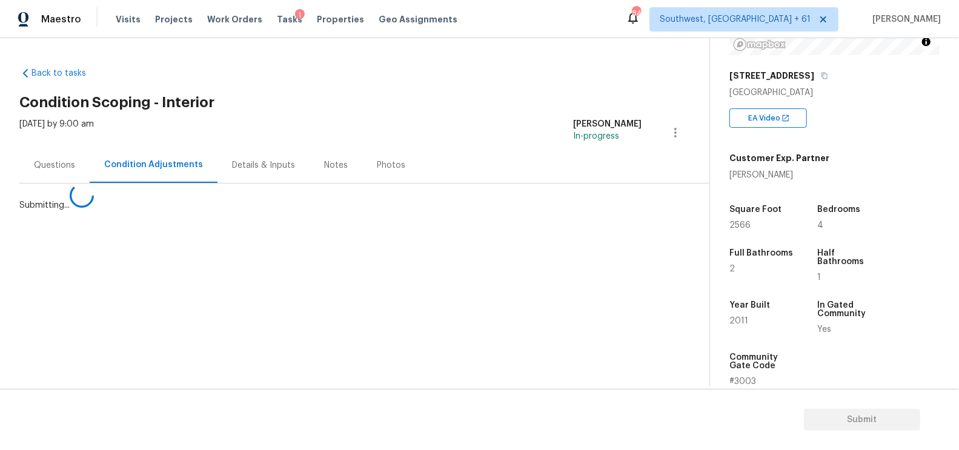
scroll to position [0, 0]
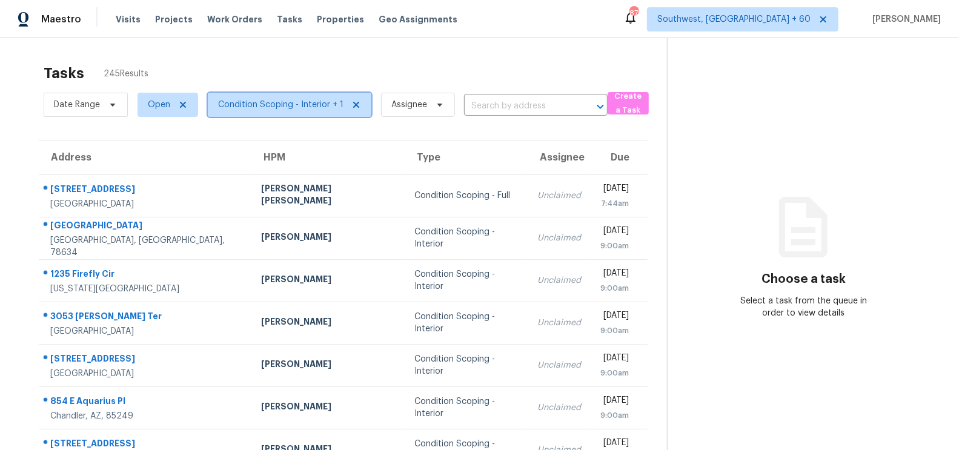
click at [291, 96] on span "Condition Scoping - Interior + 1" at bounding box center [290, 105] width 164 height 24
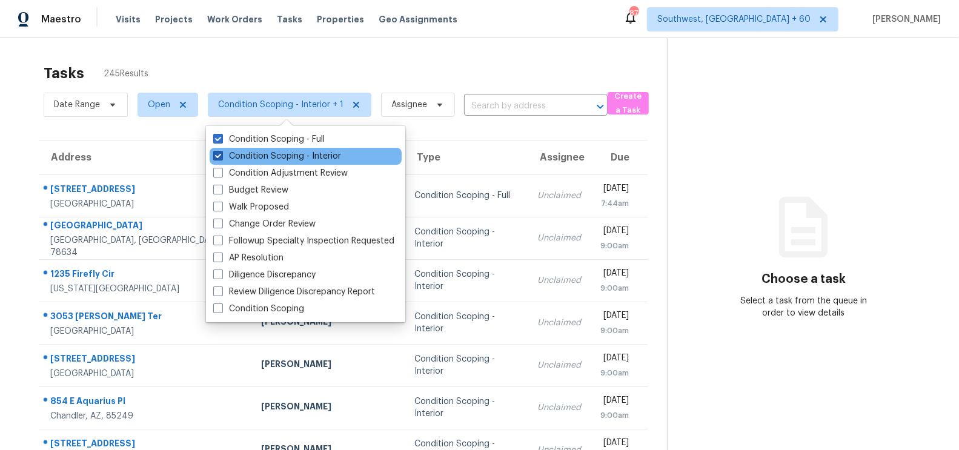
click at [292, 156] on label "Condition Scoping - Interior" at bounding box center [277, 156] width 128 height 12
click at [221, 156] on input "Condition Scoping - Interior" at bounding box center [217, 154] width 8 height 8
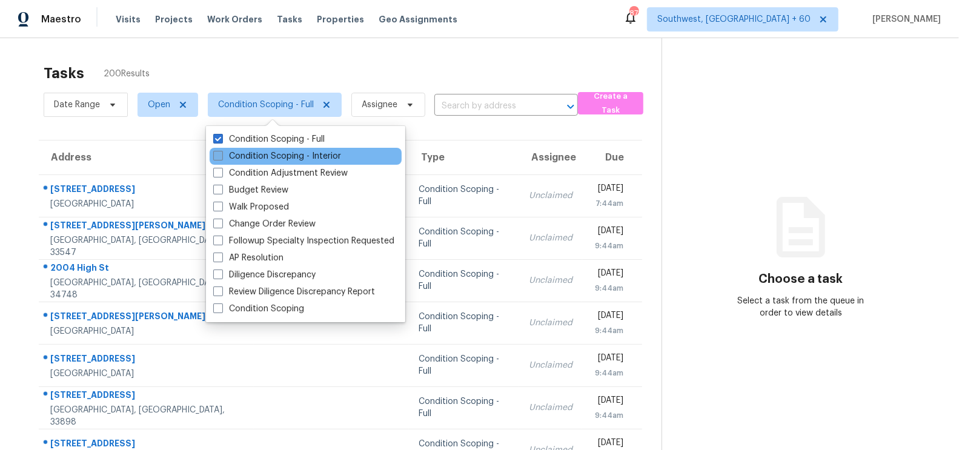
click at [325, 160] on label "Condition Scoping - Interior" at bounding box center [277, 156] width 128 height 12
click at [221, 158] on input "Condition Scoping - Interior" at bounding box center [217, 154] width 8 height 8
checkbox input "true"
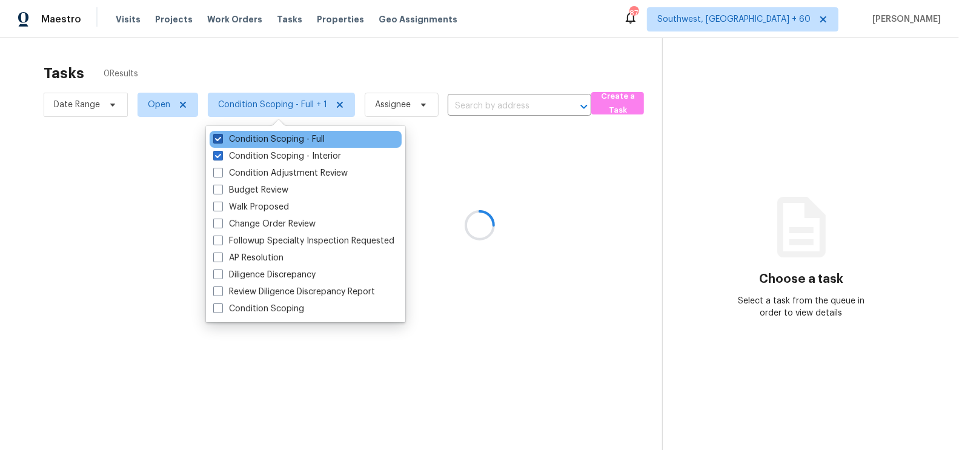
click at [313, 135] on label "Condition Scoping - Full" at bounding box center [268, 139] width 111 height 12
click at [221, 135] on input "Condition Scoping - Full" at bounding box center [217, 137] width 8 height 8
checkbox input "false"
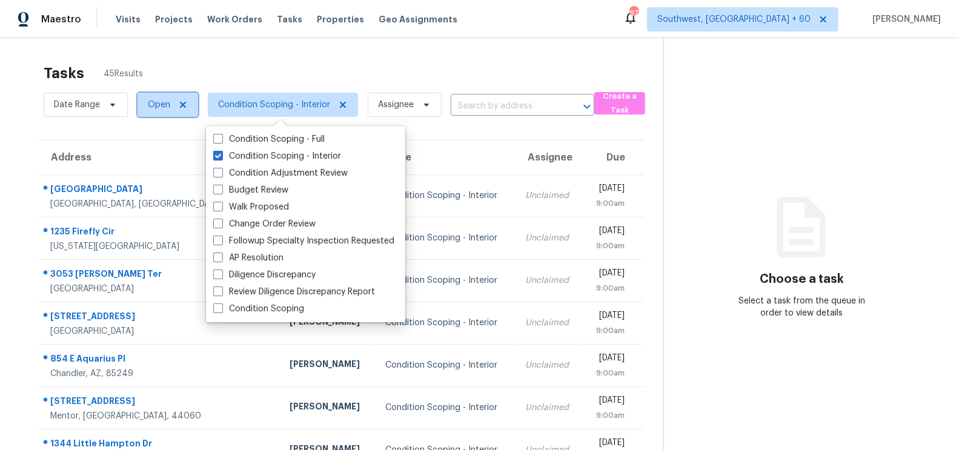
click at [155, 107] on span "Open" at bounding box center [159, 105] width 22 height 12
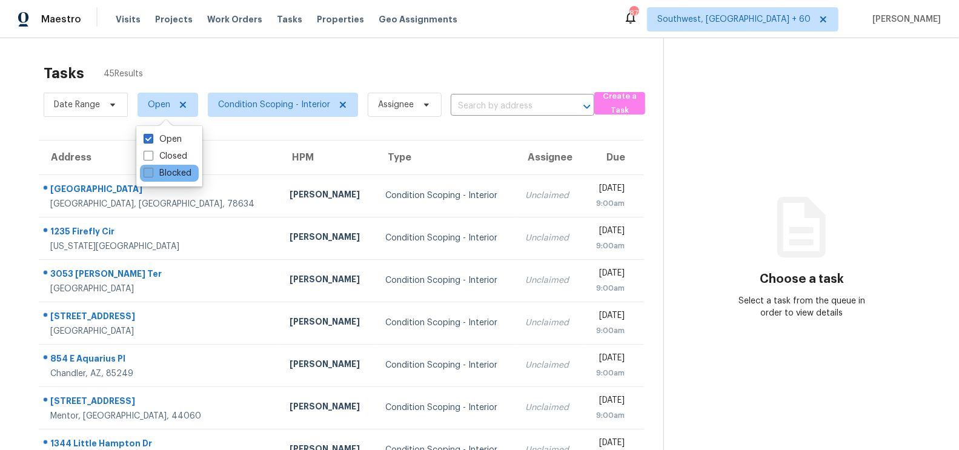
click at [169, 173] on label "Blocked" at bounding box center [168, 173] width 48 height 12
click at [151, 173] on input "Blocked" at bounding box center [148, 171] width 8 height 8
checkbox input "true"
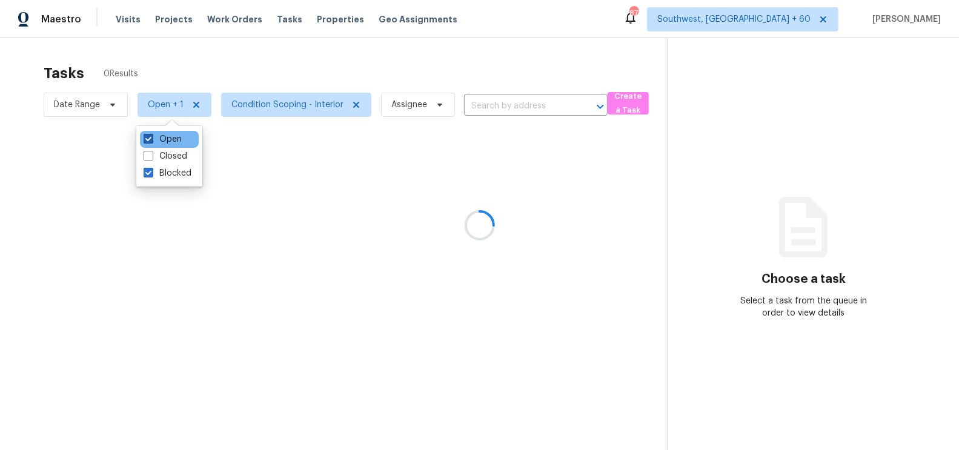
click at [171, 137] on label "Open" at bounding box center [163, 139] width 38 height 12
click at [151, 137] on input "Open" at bounding box center [148, 137] width 8 height 8
checkbox input "false"
click at [276, 107] on div at bounding box center [479, 225] width 959 height 450
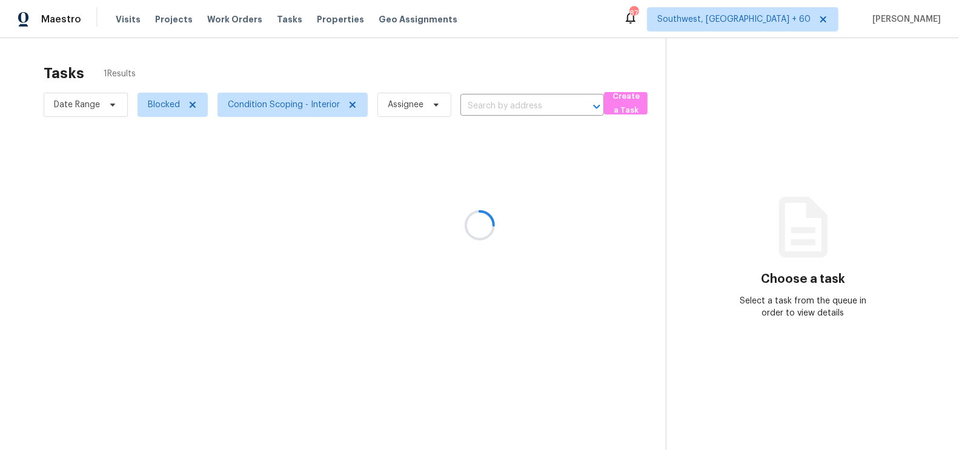
click at [276, 107] on div at bounding box center [479, 225] width 959 height 450
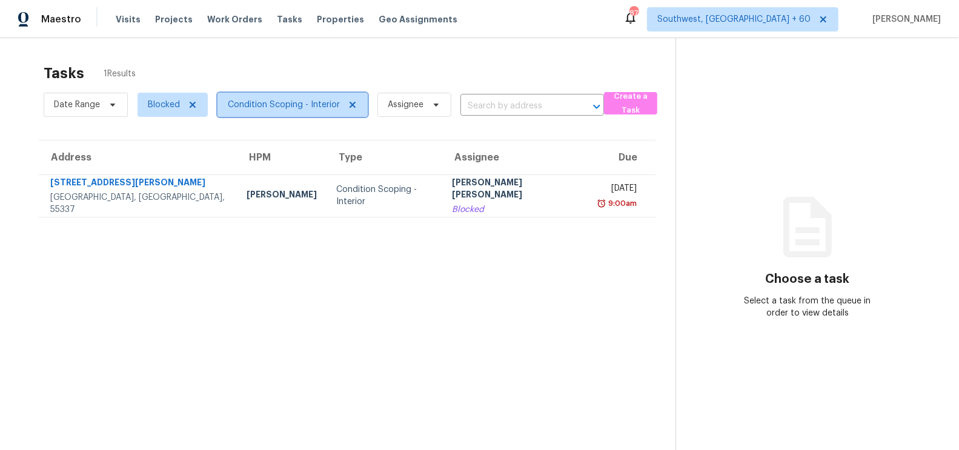
click at [297, 106] on span "Condition Scoping - Interior" at bounding box center [284, 105] width 112 height 12
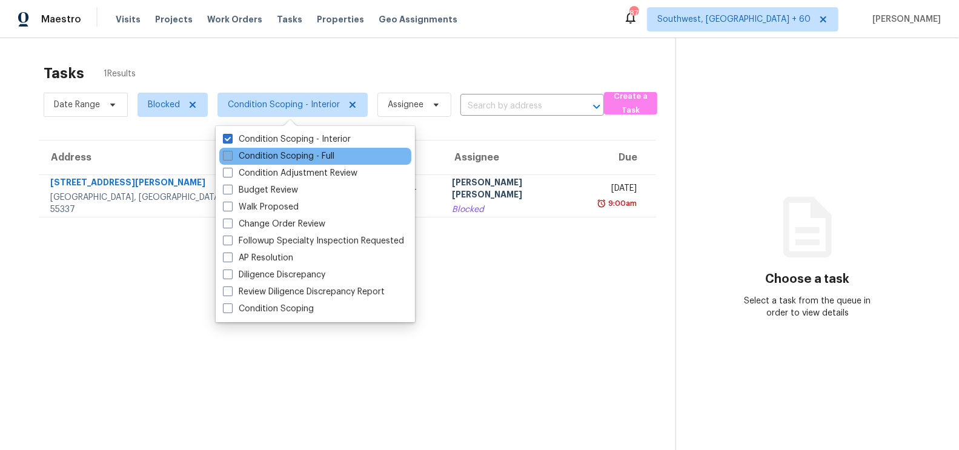
click at [295, 152] on label "Condition Scoping - Full" at bounding box center [278, 156] width 111 height 12
click at [231, 152] on input "Condition Scoping - Full" at bounding box center [227, 154] width 8 height 8
checkbox input "true"
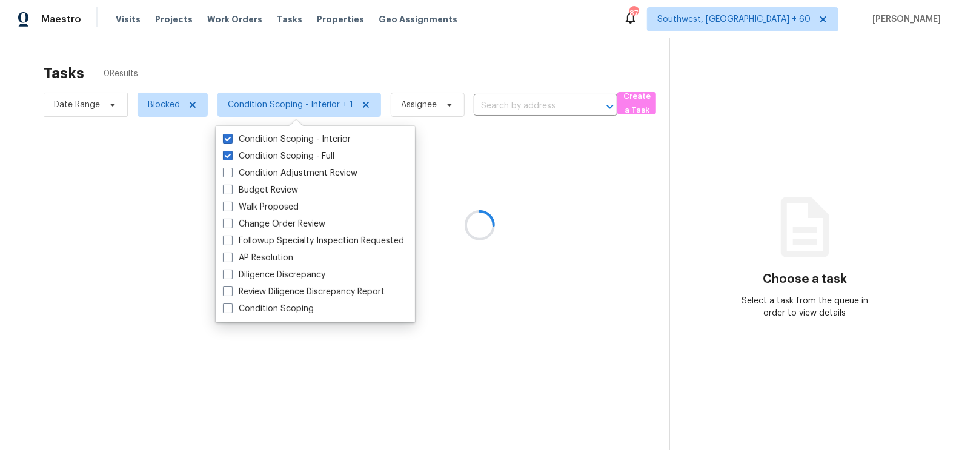
click at [418, 60] on div at bounding box center [479, 225] width 959 height 450
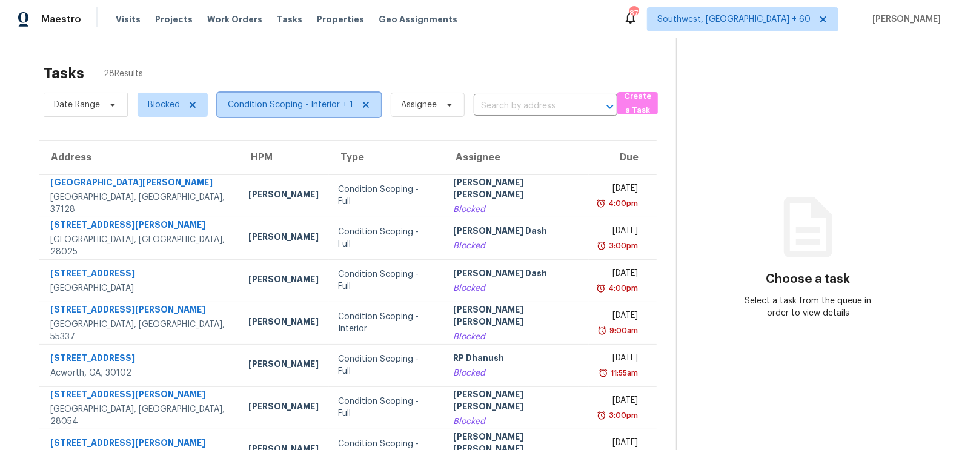
click at [326, 101] on span "Condition Scoping - Interior + 1" at bounding box center [290, 105] width 125 height 12
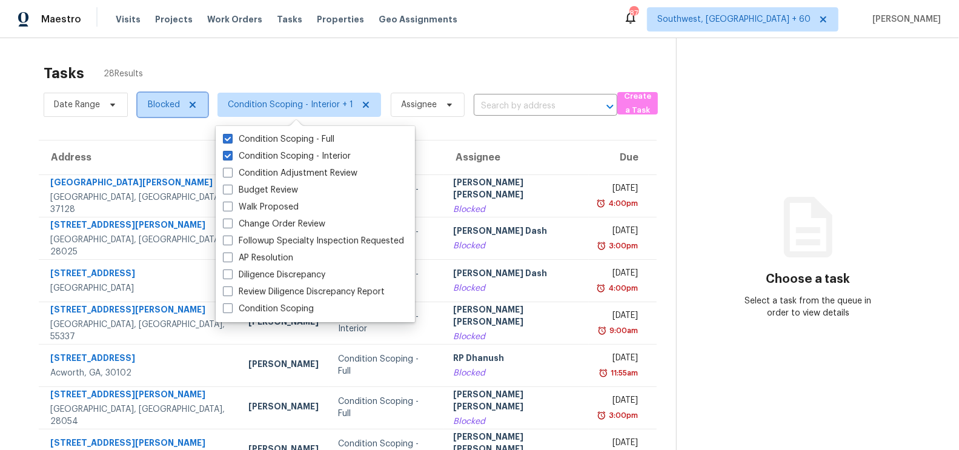
click at [178, 107] on span "Blocked" at bounding box center [164, 105] width 32 height 12
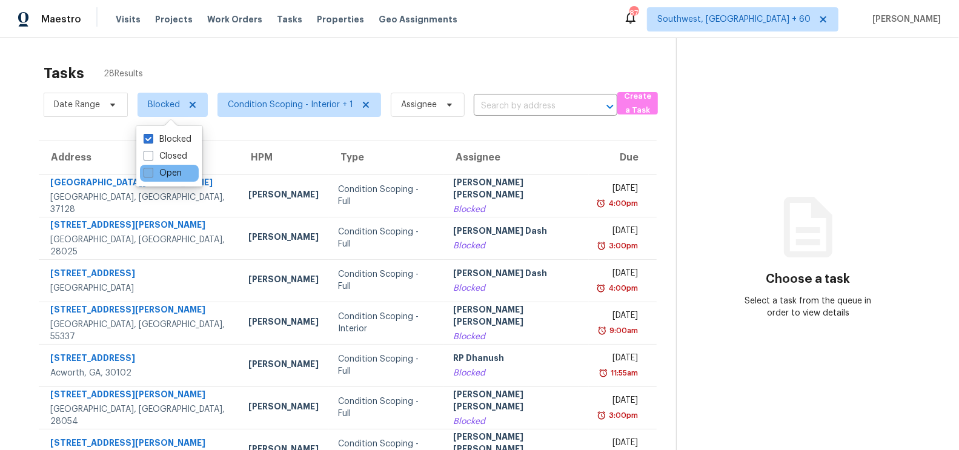
click at [179, 176] on label "Open" at bounding box center [163, 173] width 38 height 12
click at [151, 175] on input "Open" at bounding box center [148, 171] width 8 height 8
checkbox input "true"
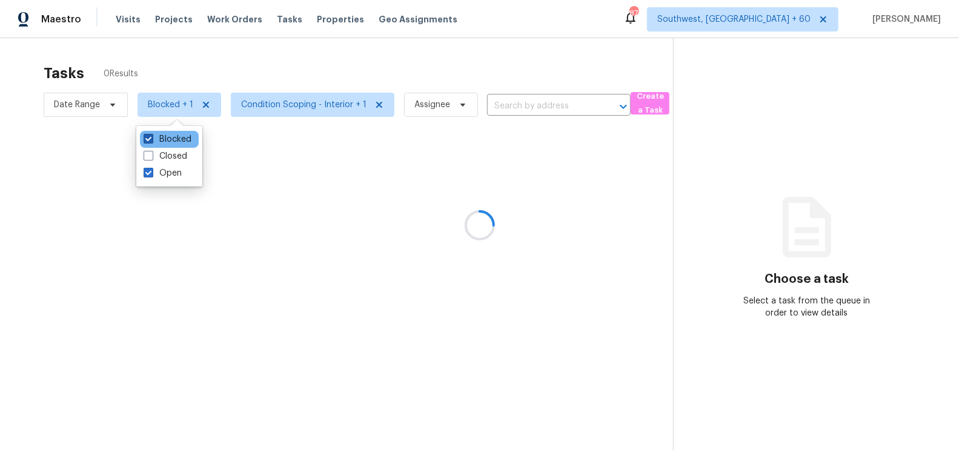
click at [176, 142] on label "Blocked" at bounding box center [168, 139] width 48 height 12
click at [151, 141] on input "Blocked" at bounding box center [148, 137] width 8 height 8
checkbox input "false"
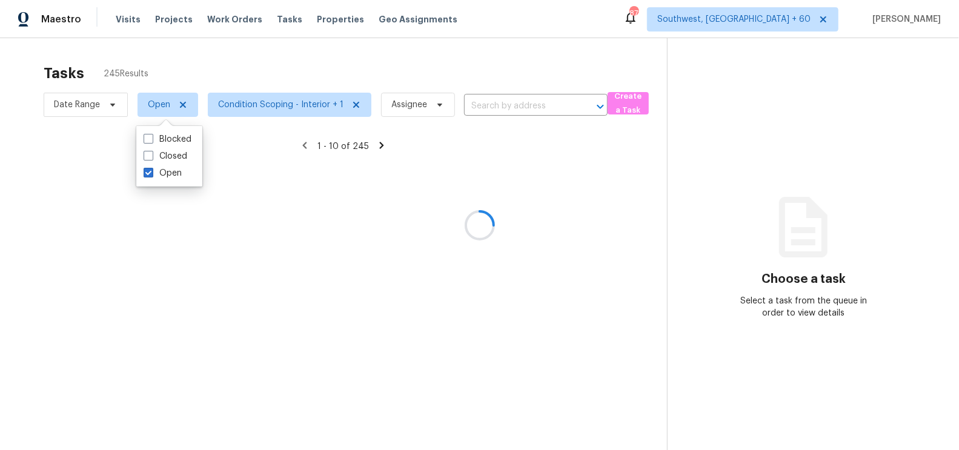
click at [467, 39] on div at bounding box center [479, 225] width 959 height 450
click at [313, 106] on div at bounding box center [479, 225] width 959 height 450
click at [775, 15] on div at bounding box center [479, 225] width 959 height 450
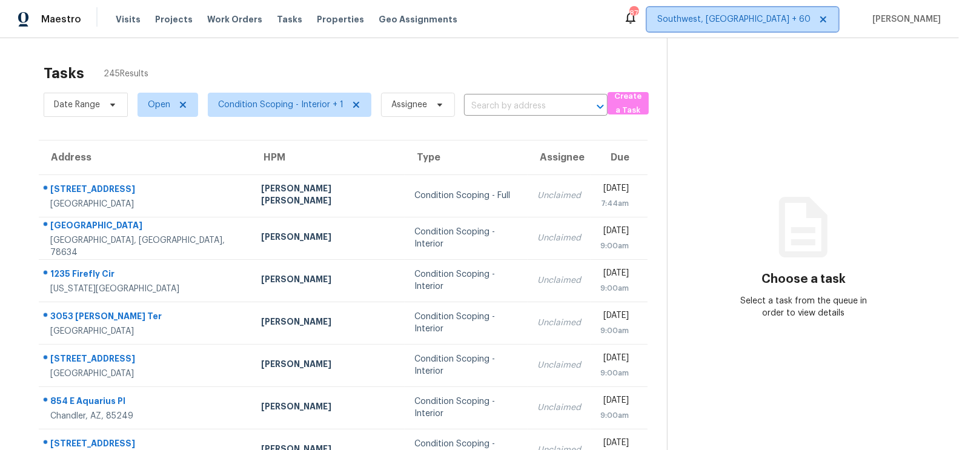
click at [784, 19] on span "Southwest, FL + 60" at bounding box center [733, 19] width 153 height 12
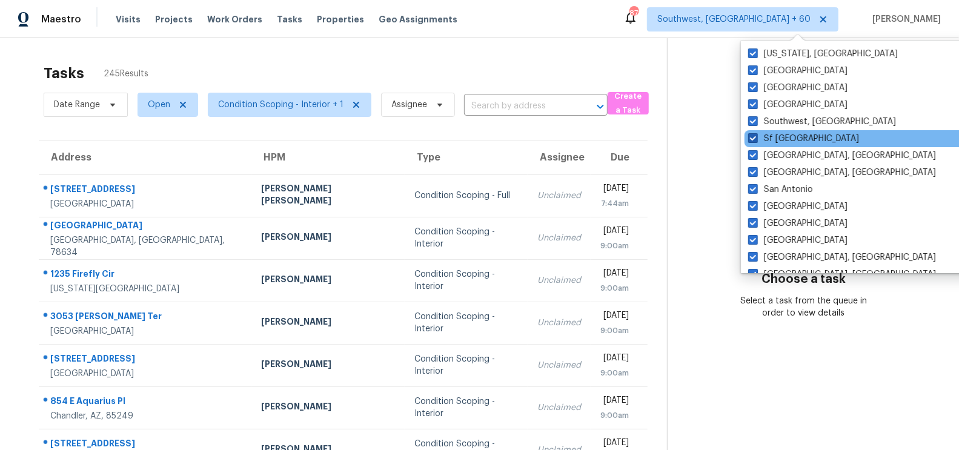
scroll to position [811, 0]
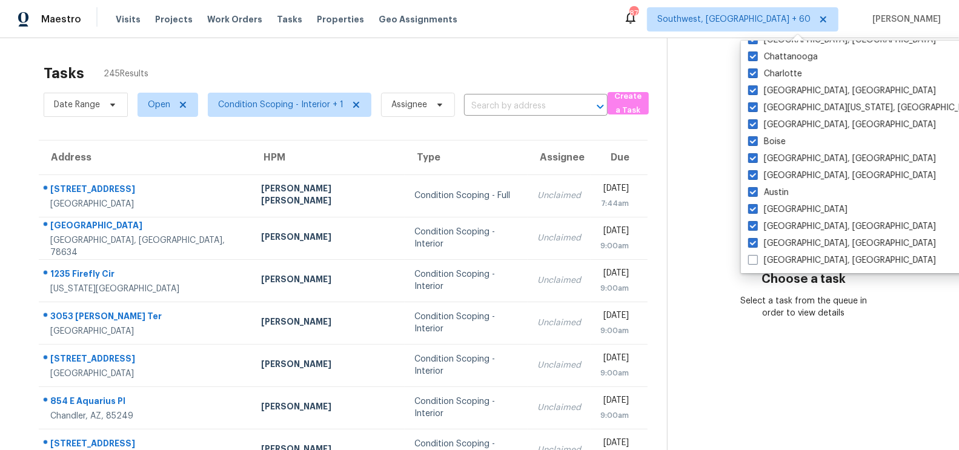
click at [688, 240] on div "Choose a task Select a task from the queue in order to view details" at bounding box center [804, 269] width 272 height 99
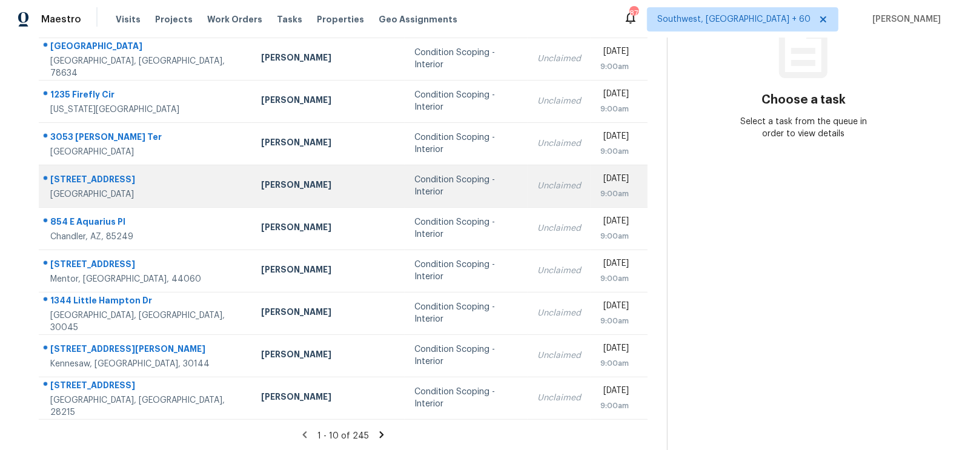
scroll to position [0, 0]
